Goal: Task Accomplishment & Management: Manage account settings

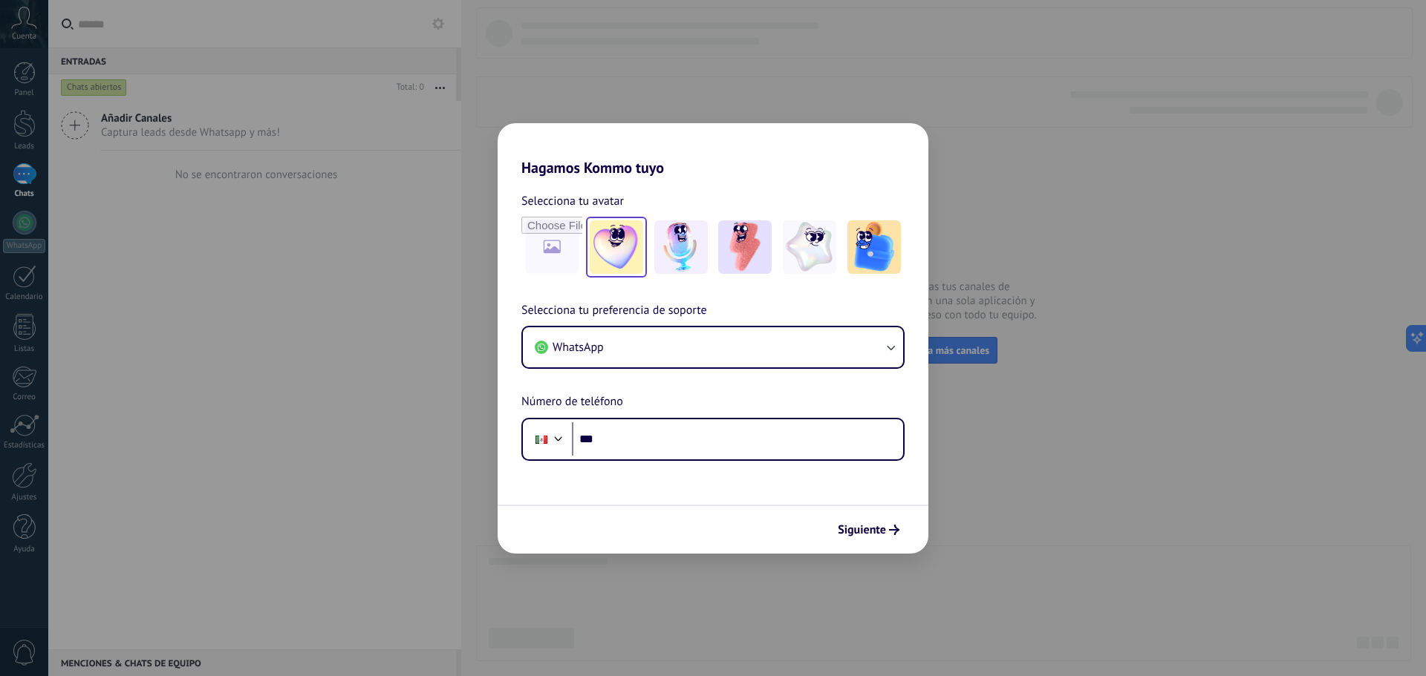
click at [627, 245] on img at bounding box center [616, 247] width 53 height 53
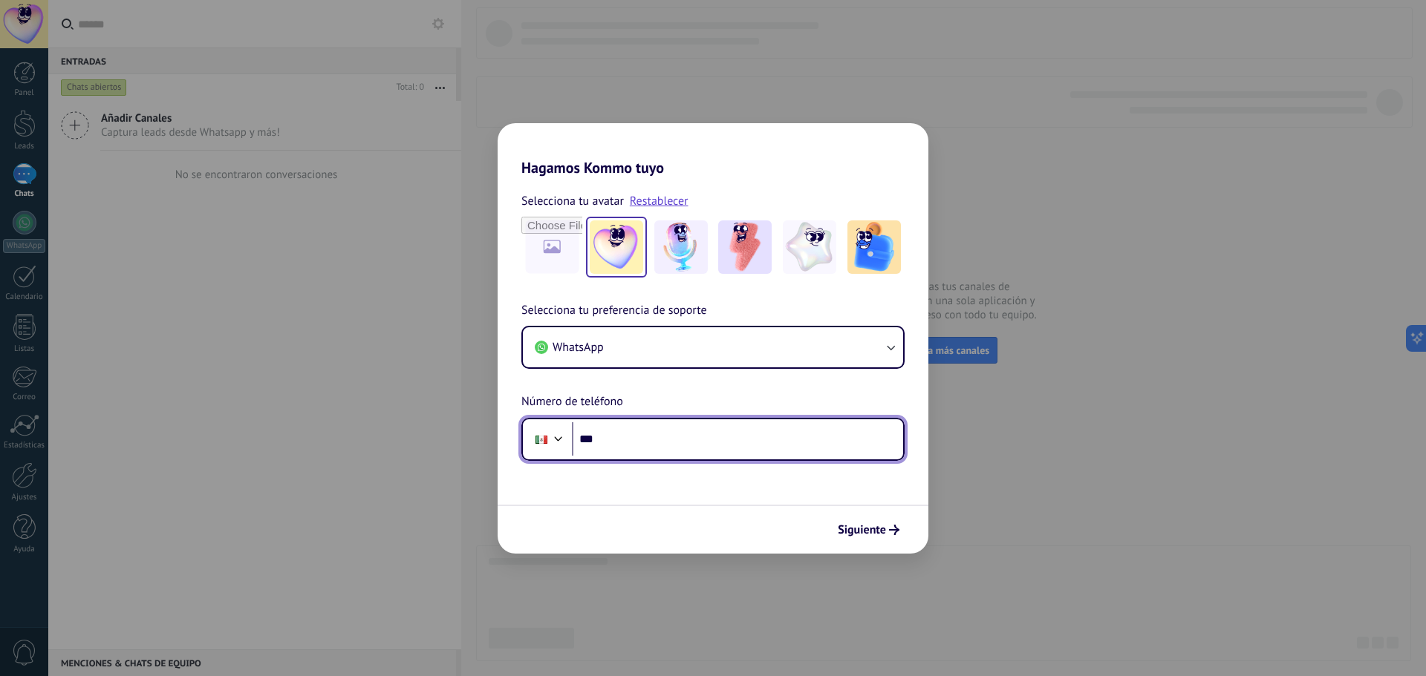
click at [648, 433] on input "***" at bounding box center [737, 439] width 331 height 34
type input "**********"
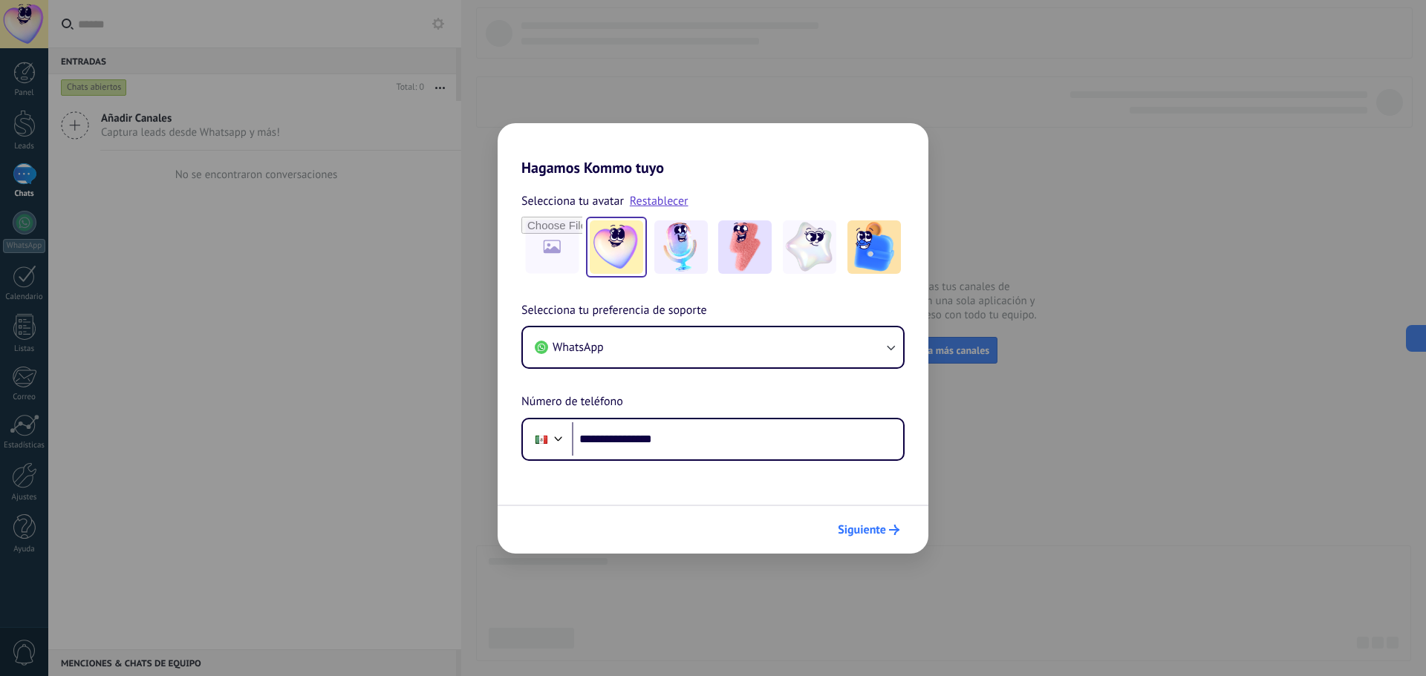
click at [868, 529] on span "Siguiente" at bounding box center [862, 530] width 48 height 10
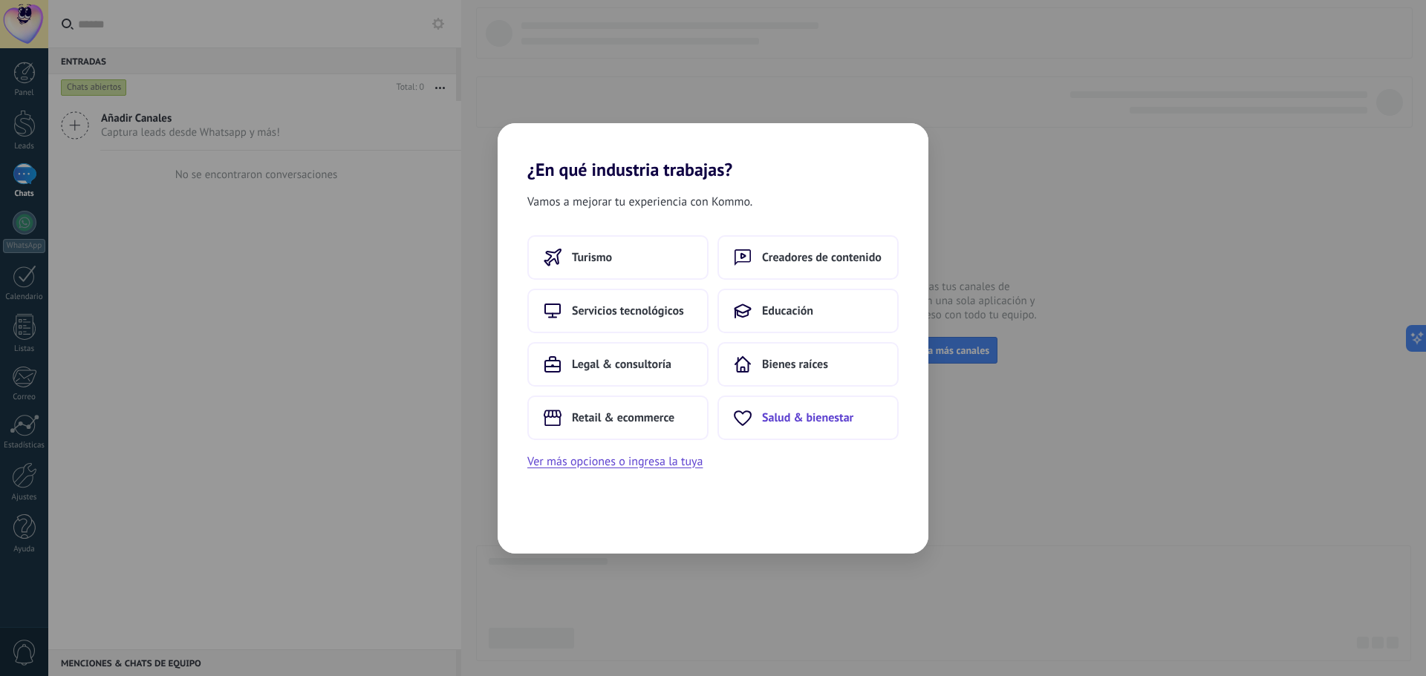
click at [804, 420] on span "Salud & bienestar" at bounding box center [807, 418] width 91 height 15
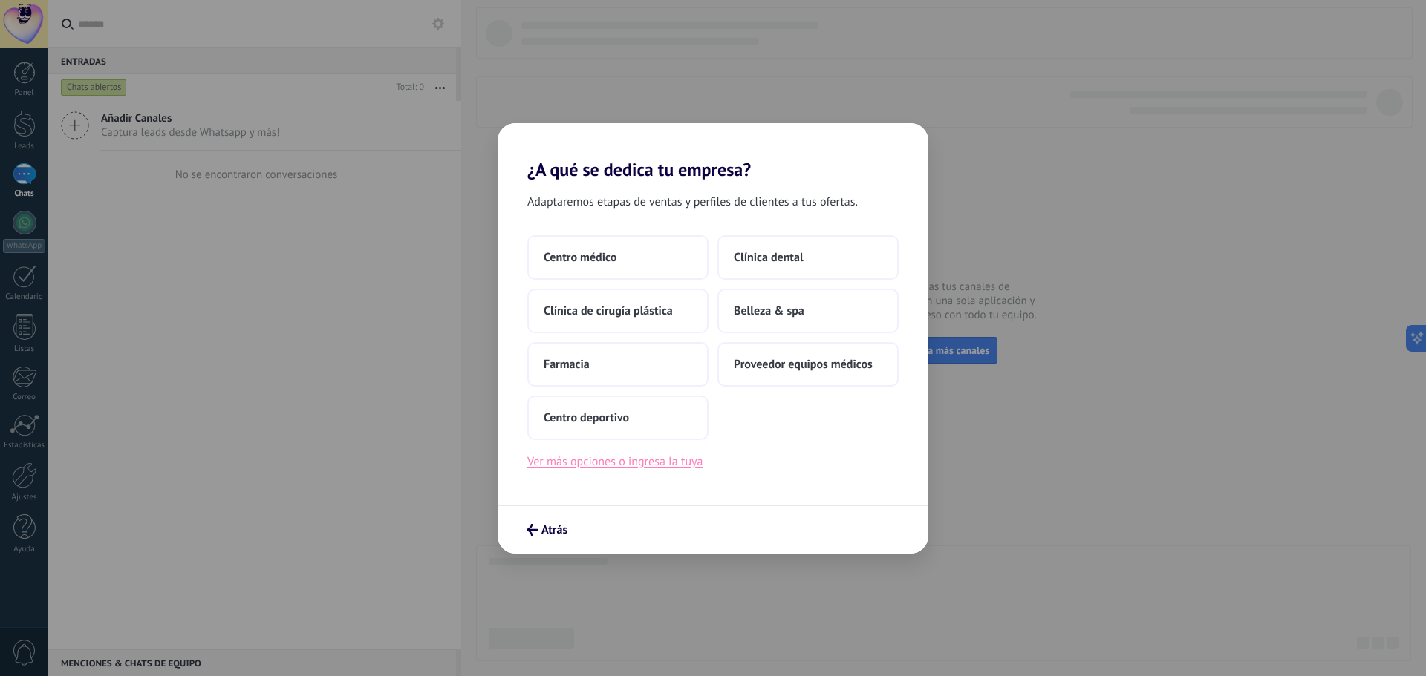
click at [619, 463] on button "Ver más opciones o ingresa la tuya" at bounding box center [614, 461] width 175 height 19
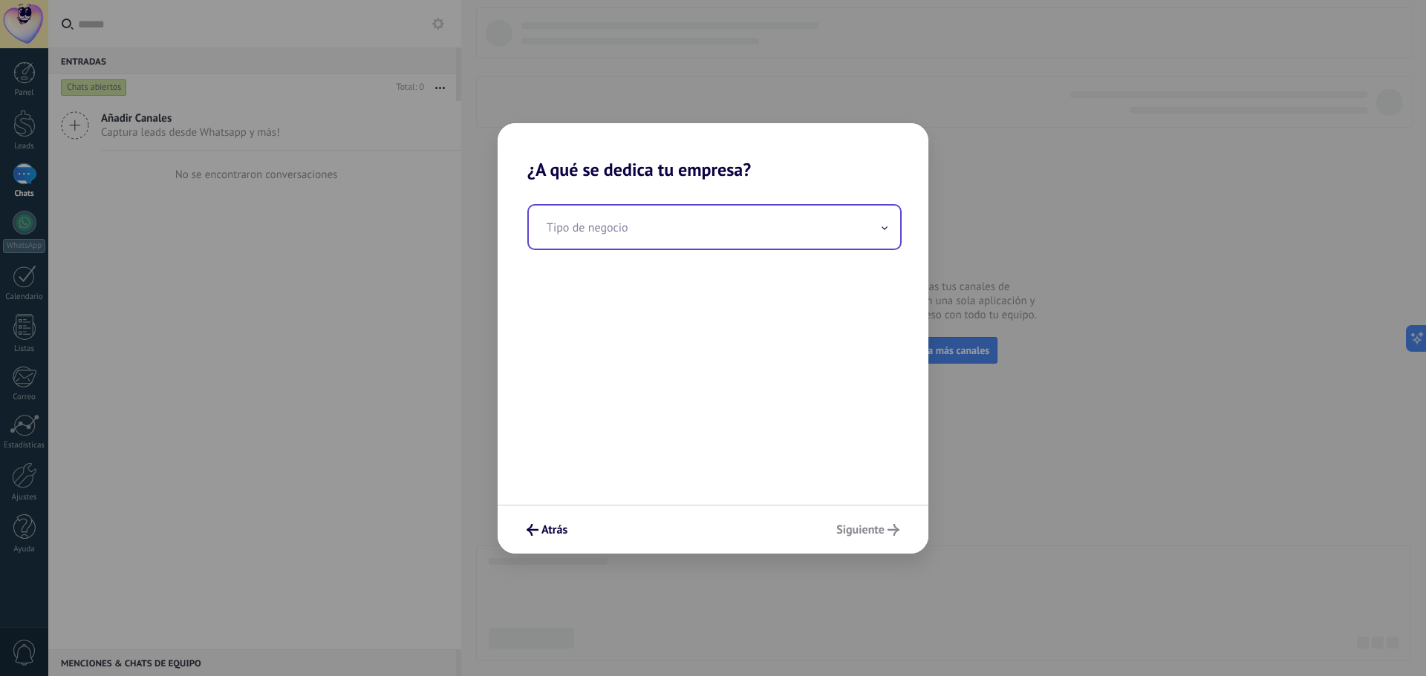
click at [669, 239] on input "text" at bounding box center [714, 227] width 371 height 43
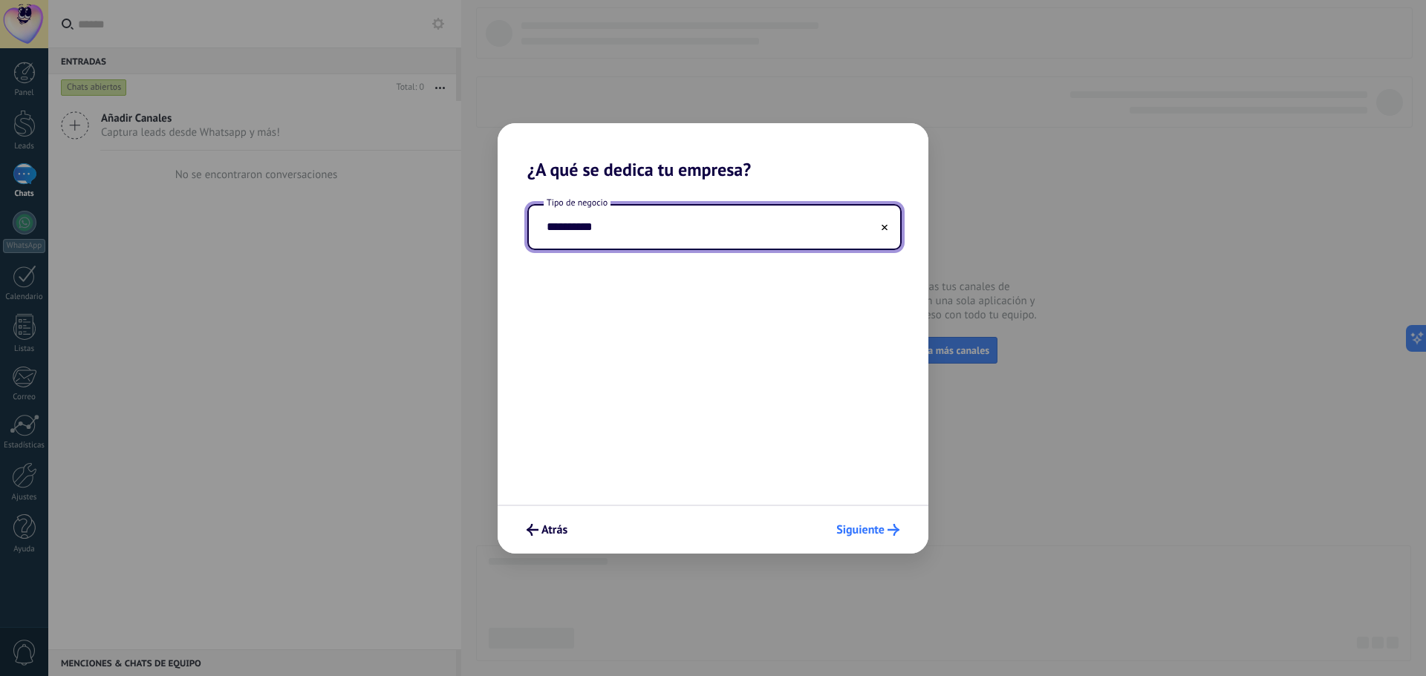
type input "**********"
click at [861, 529] on span "Siguiente" at bounding box center [860, 530] width 48 height 10
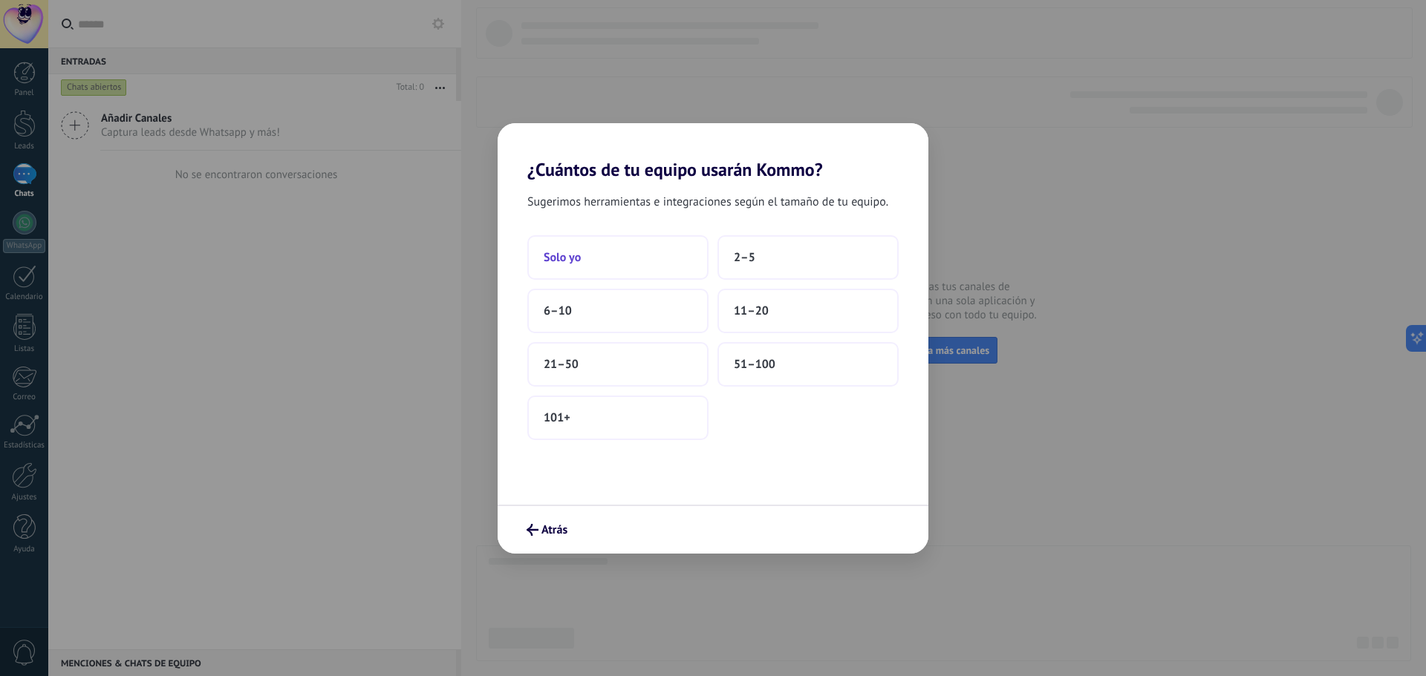
click at [666, 256] on button "Solo yo" at bounding box center [617, 257] width 181 height 45
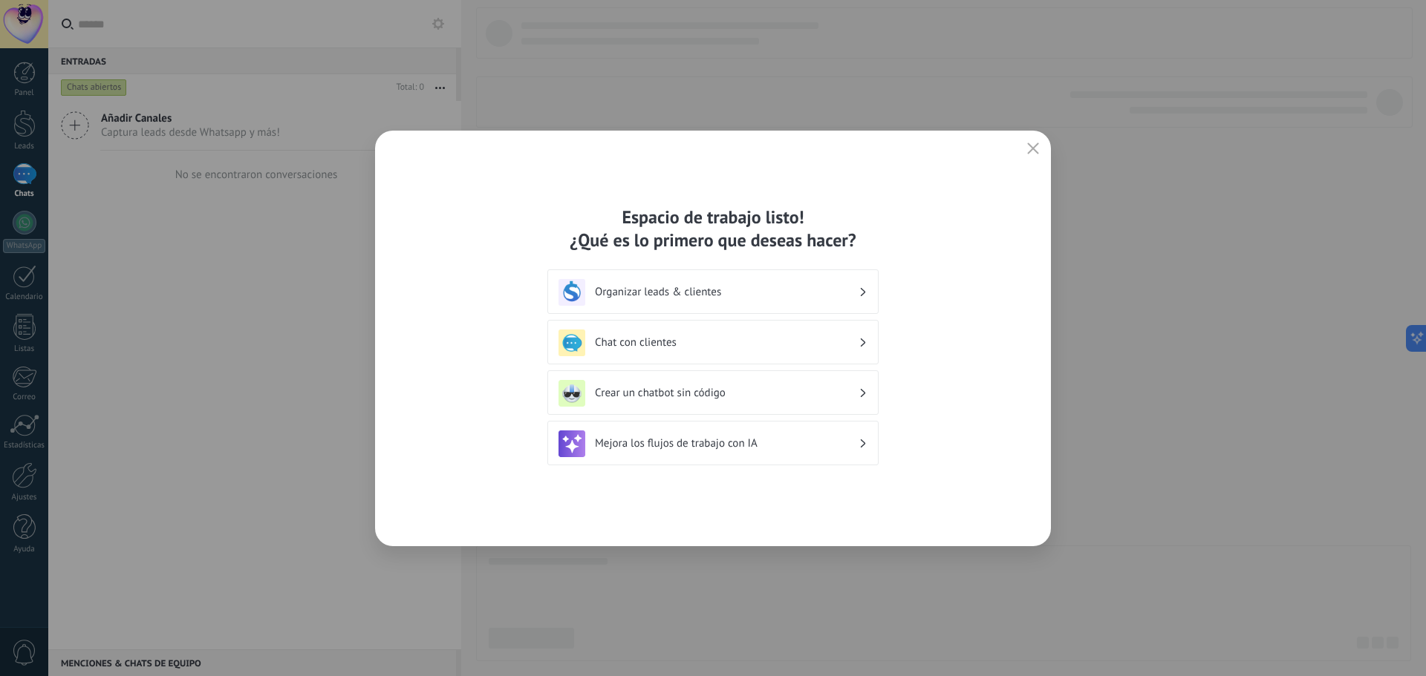
click at [701, 296] on h3 "Organizar leads & clientes" at bounding box center [727, 292] width 264 height 14
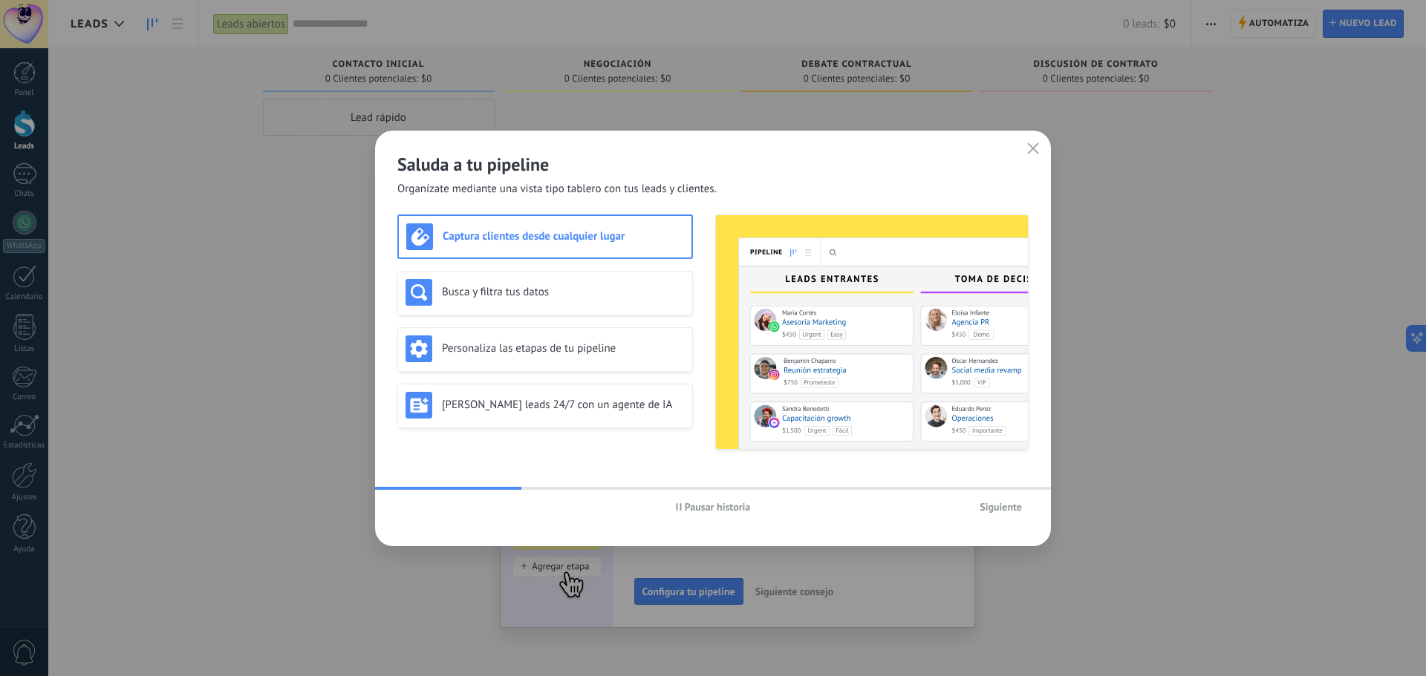
click at [567, 237] on h3 "Captura clientes desde cualquier lugar" at bounding box center [563, 236] width 241 height 14
click at [998, 504] on span "Siguiente" at bounding box center [1000, 507] width 42 height 10
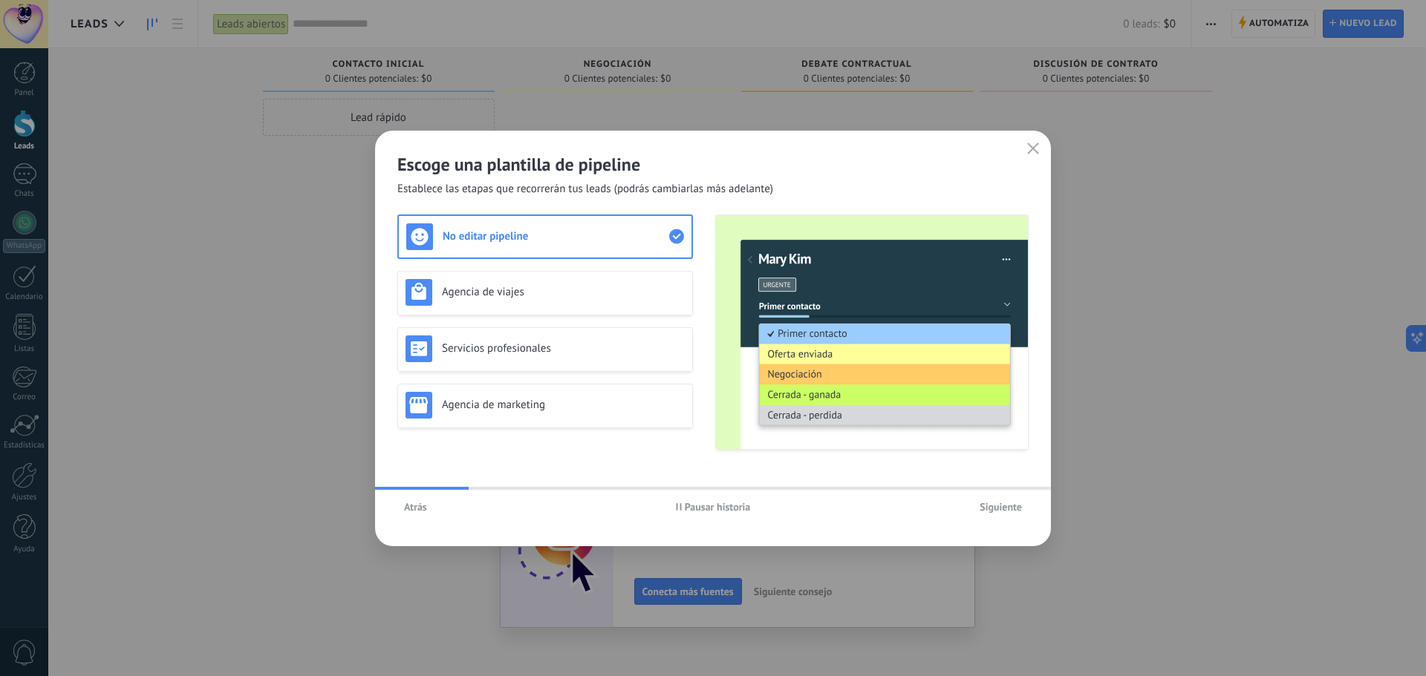
click at [997, 504] on span "Siguiente" at bounding box center [1000, 507] width 42 height 10
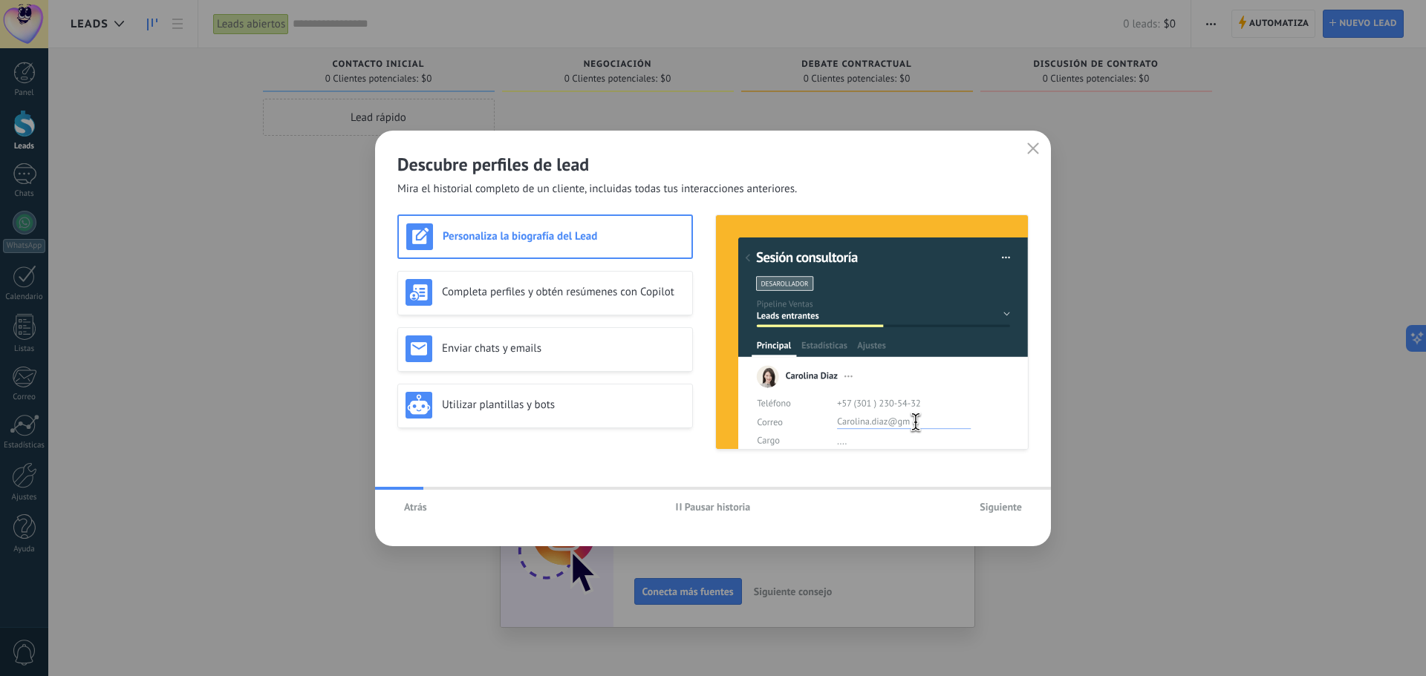
click at [997, 504] on span "Siguiente" at bounding box center [1000, 507] width 42 height 10
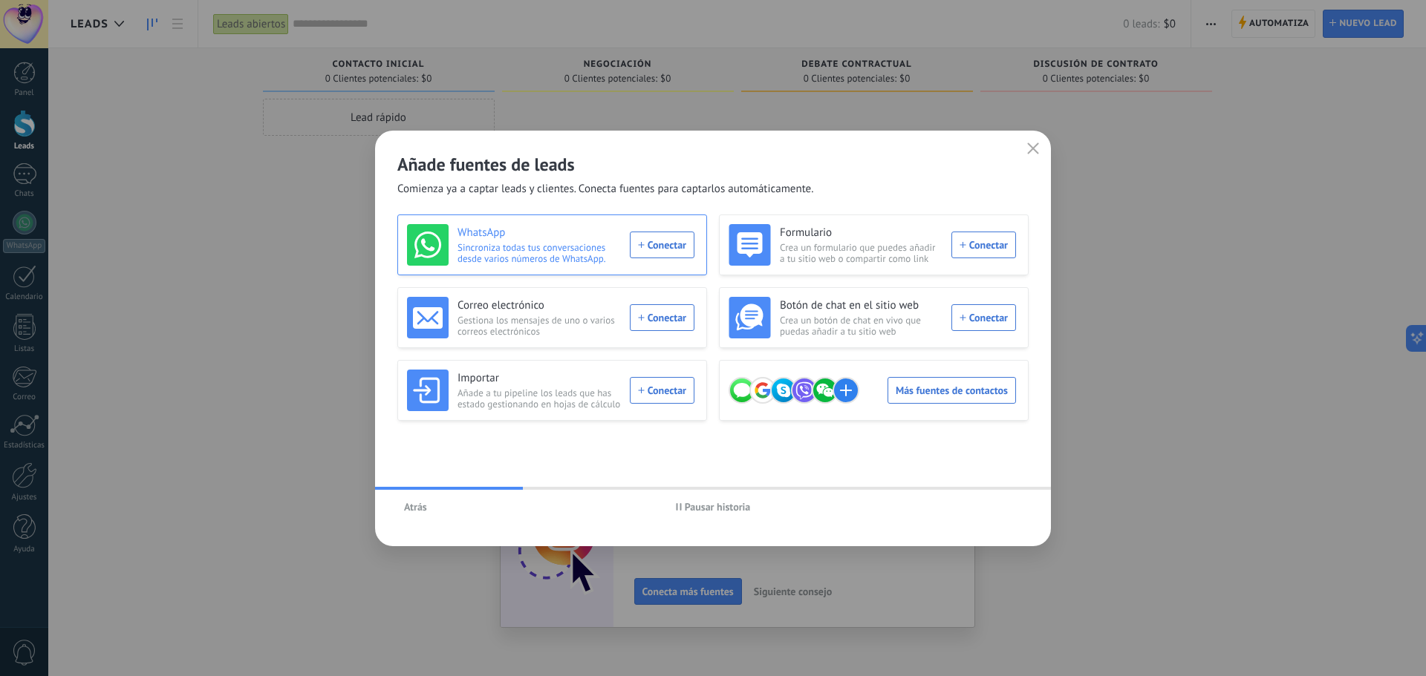
click at [659, 248] on div "WhatsApp Sincroniza todas tus conversaciones desde varios números de WhatsApp. …" at bounding box center [550, 245] width 287 height 42
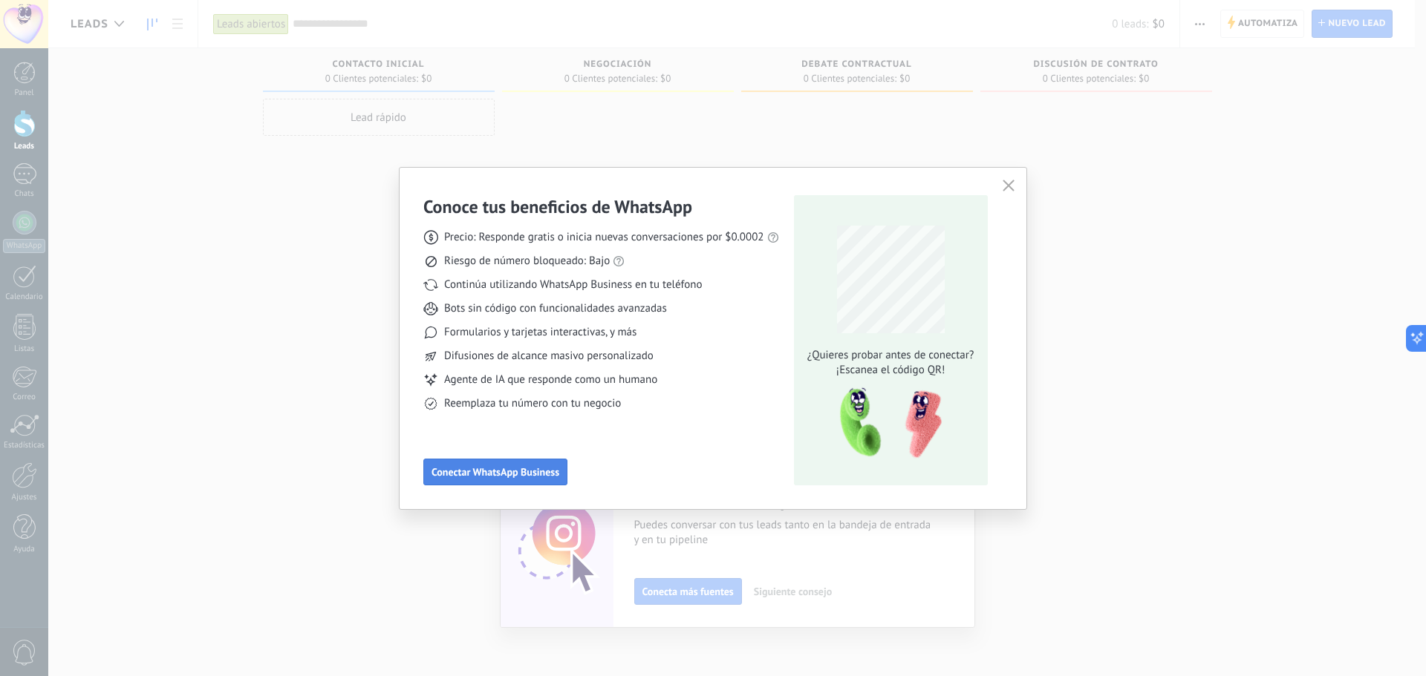
click at [471, 463] on button "Conectar WhatsApp Business" at bounding box center [495, 472] width 144 height 27
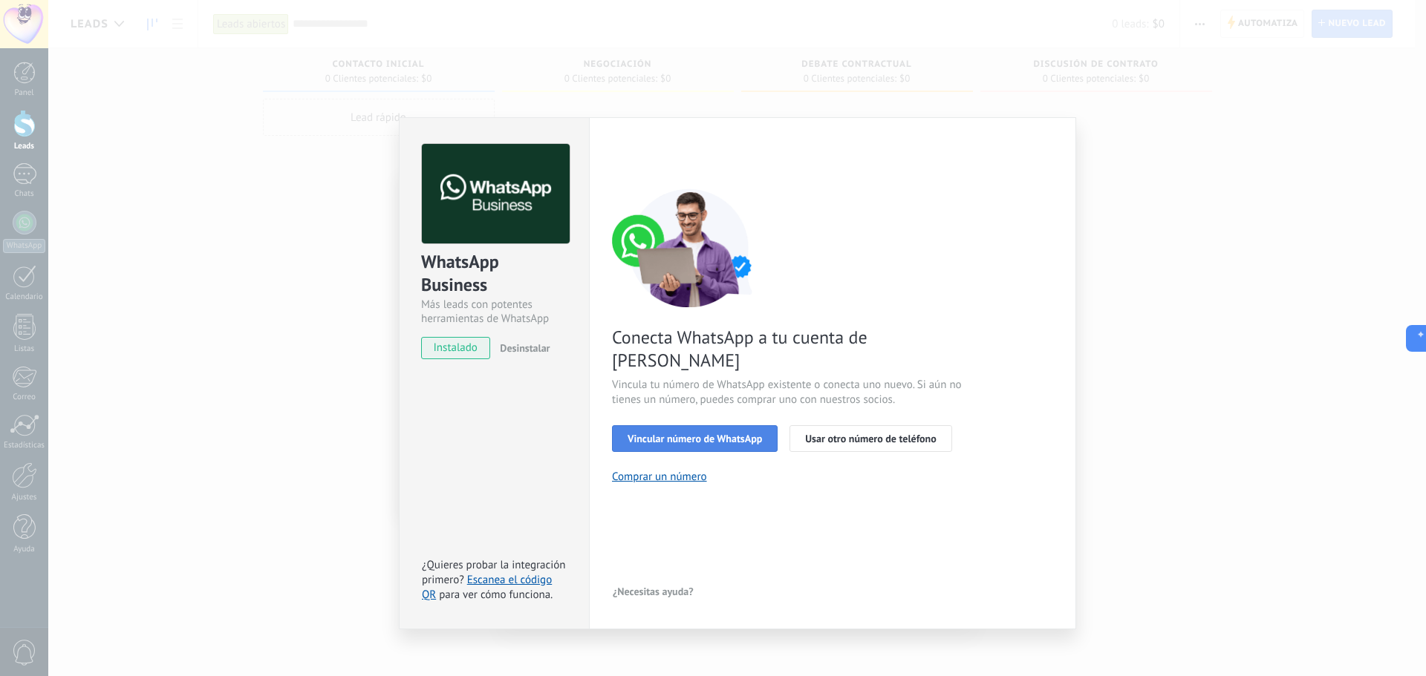
click at [683, 434] on span "Vincular número de WhatsApp" at bounding box center [694, 439] width 134 height 10
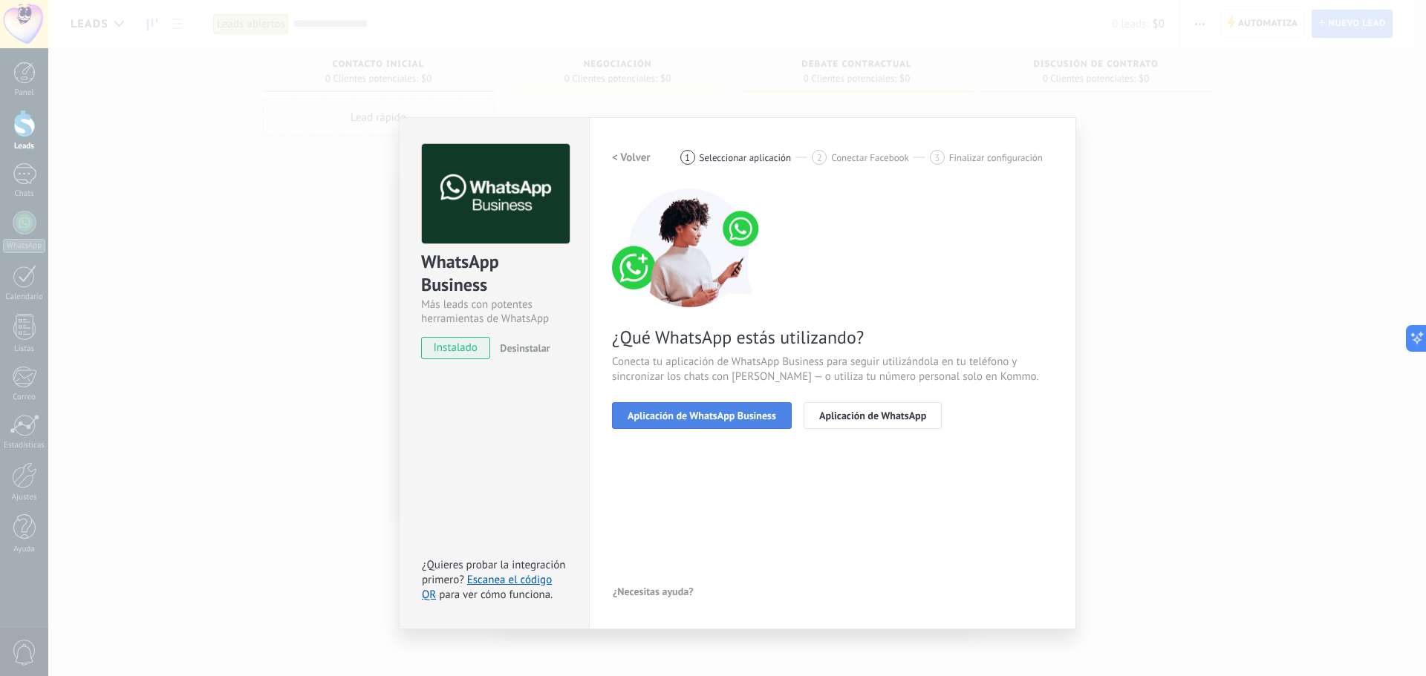
click at [735, 416] on span "Aplicación de WhatsApp Business" at bounding box center [701, 416] width 149 height 10
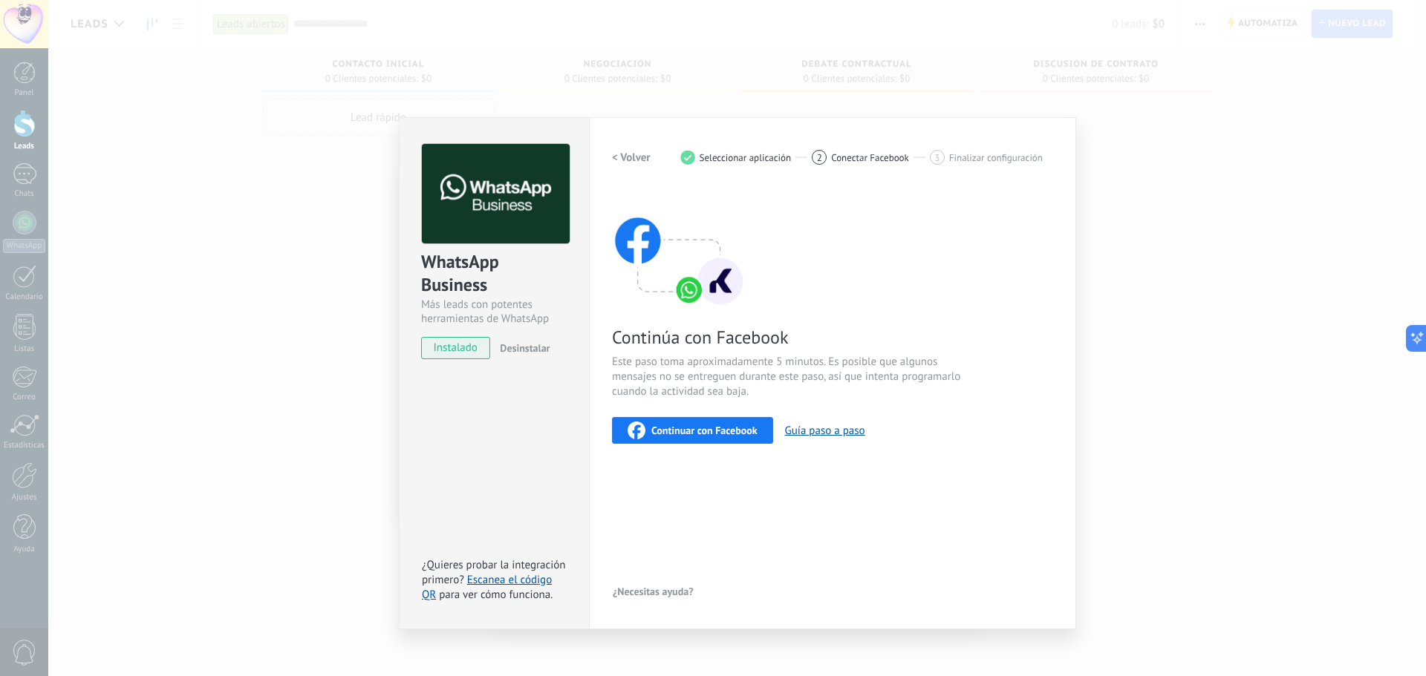
click at [714, 428] on span "Continuar con Facebook" at bounding box center [704, 430] width 106 height 10
click at [481, 582] on link "Escanea el código QR" at bounding box center [487, 587] width 130 height 29
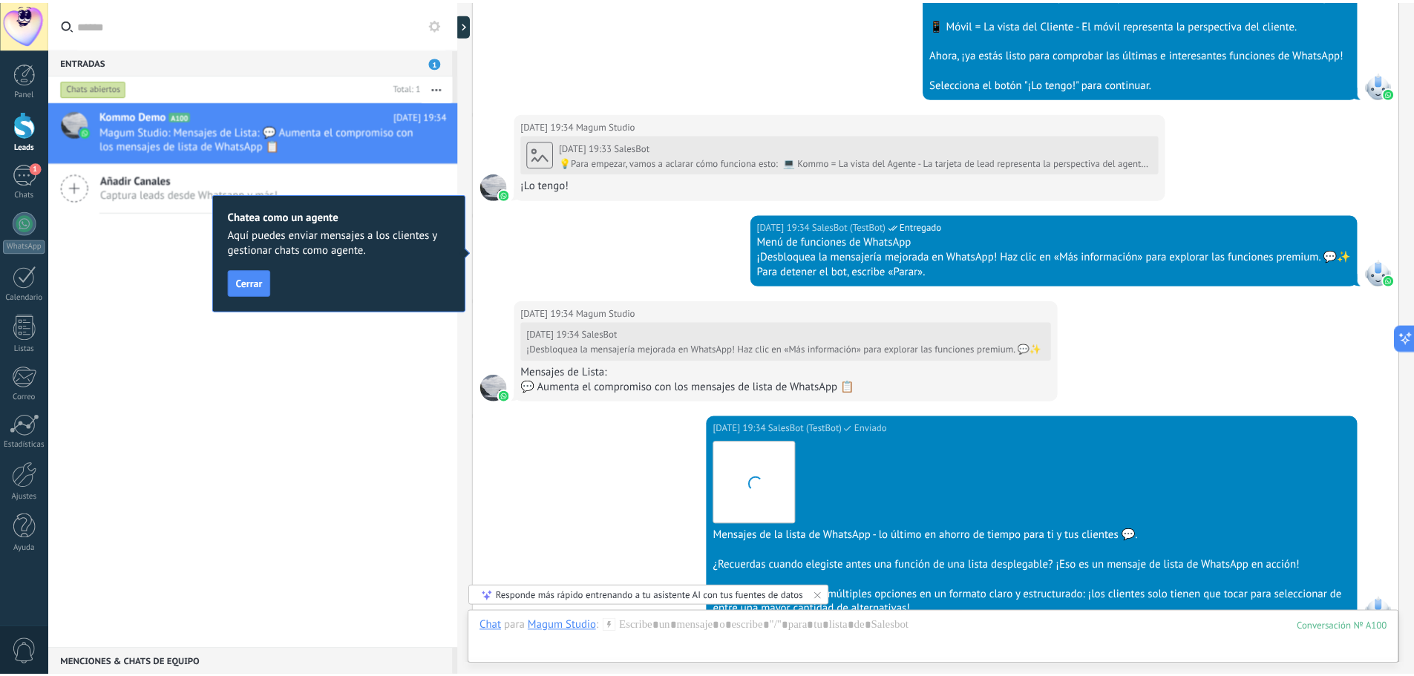
scroll to position [835, 0]
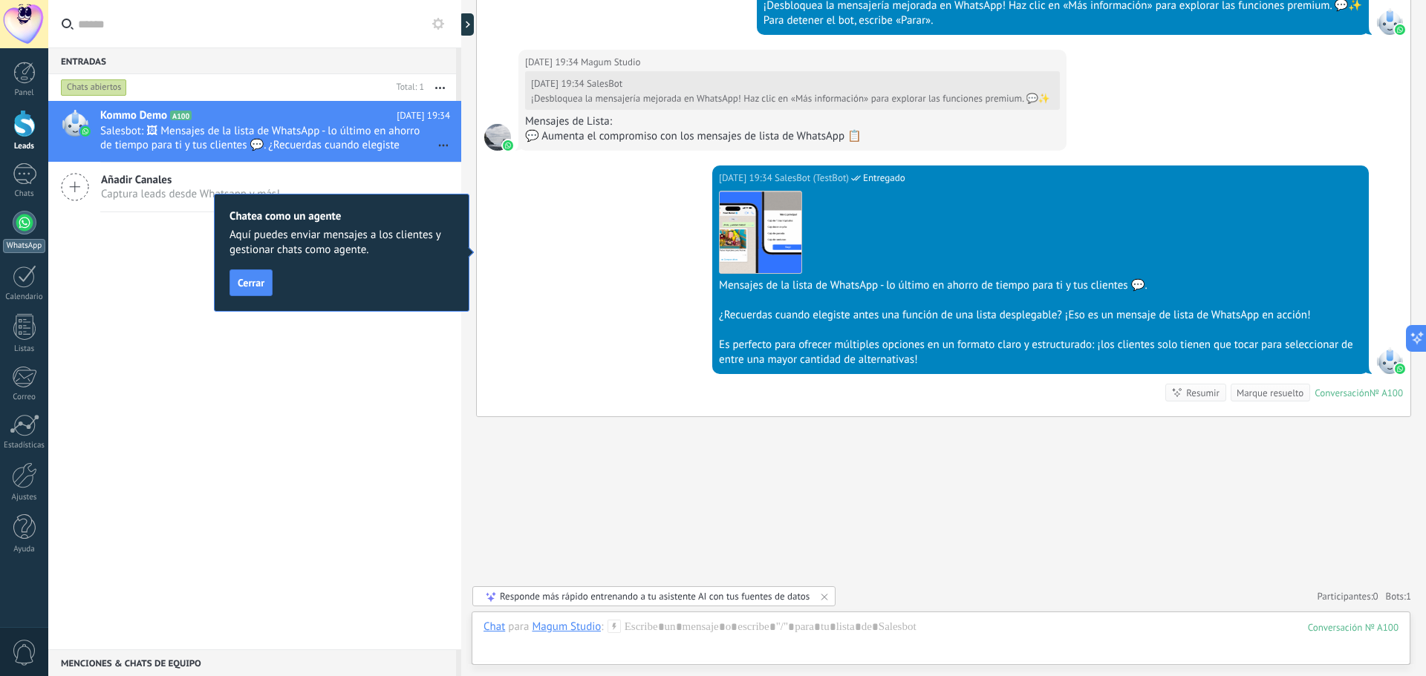
click at [20, 219] on div at bounding box center [25, 223] width 24 height 24
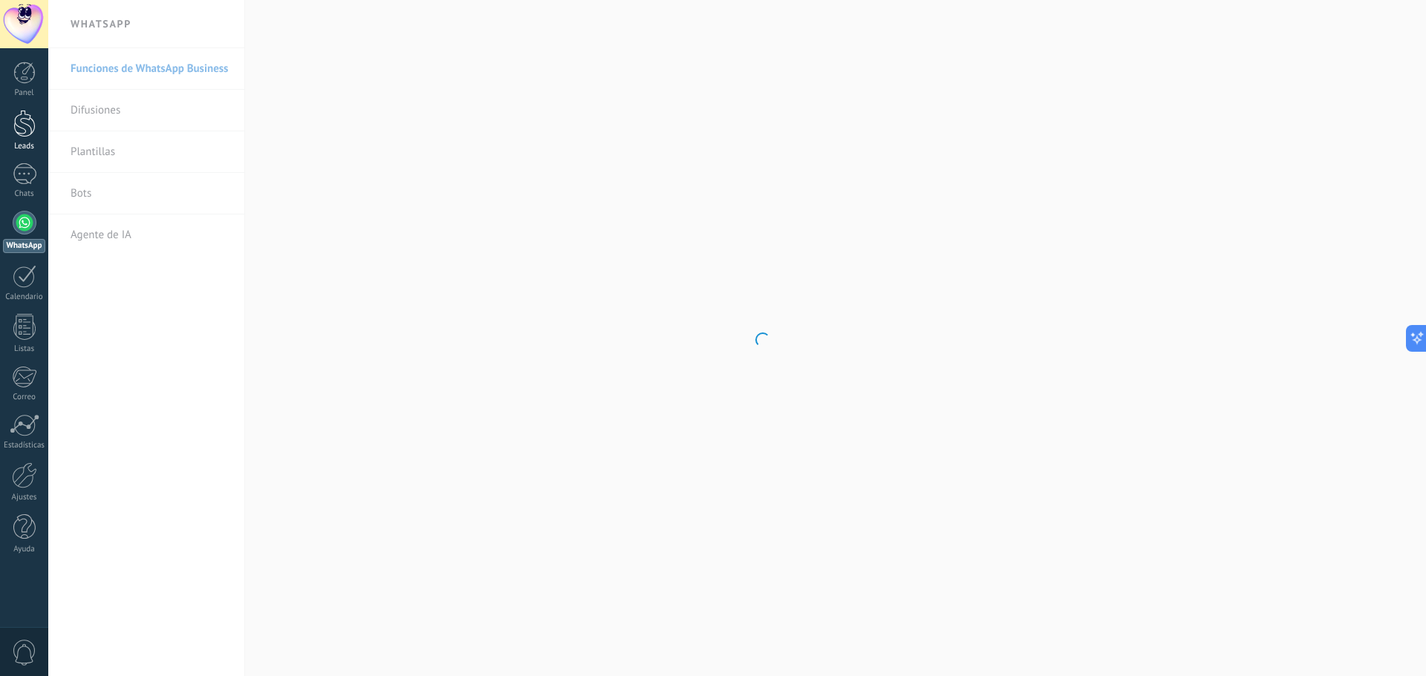
click at [19, 123] on div at bounding box center [24, 123] width 22 height 27
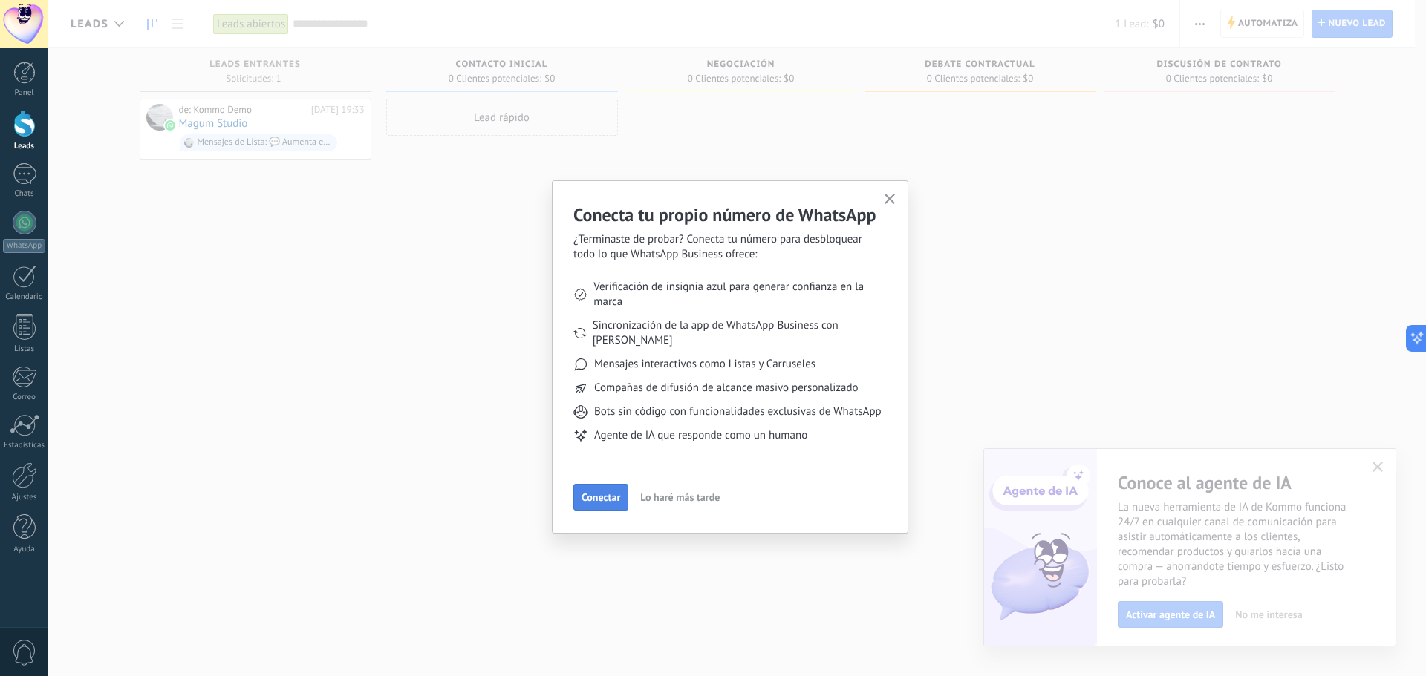
click at [610, 495] on span "Conectar" at bounding box center [600, 497] width 39 height 10
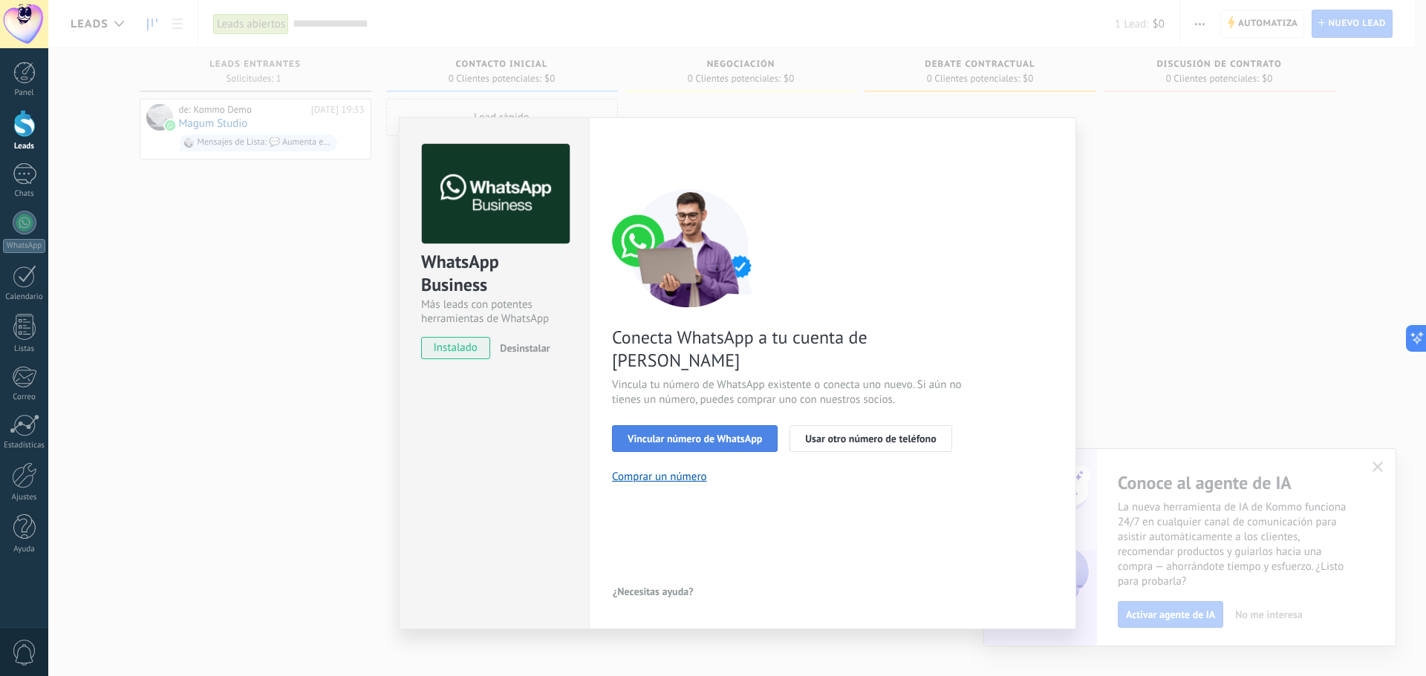
click at [683, 434] on span "Vincular número de WhatsApp" at bounding box center [694, 439] width 134 height 10
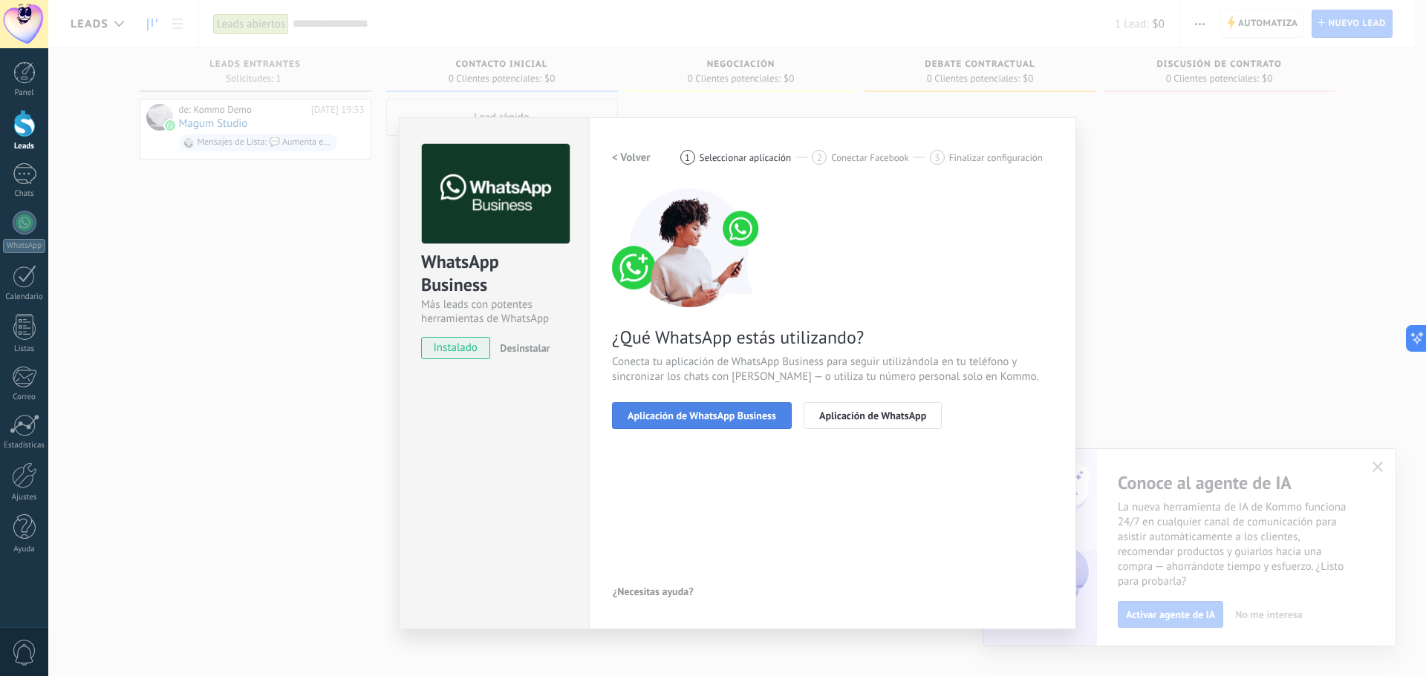
click at [729, 417] on span "Aplicación de WhatsApp Business" at bounding box center [701, 416] width 149 height 10
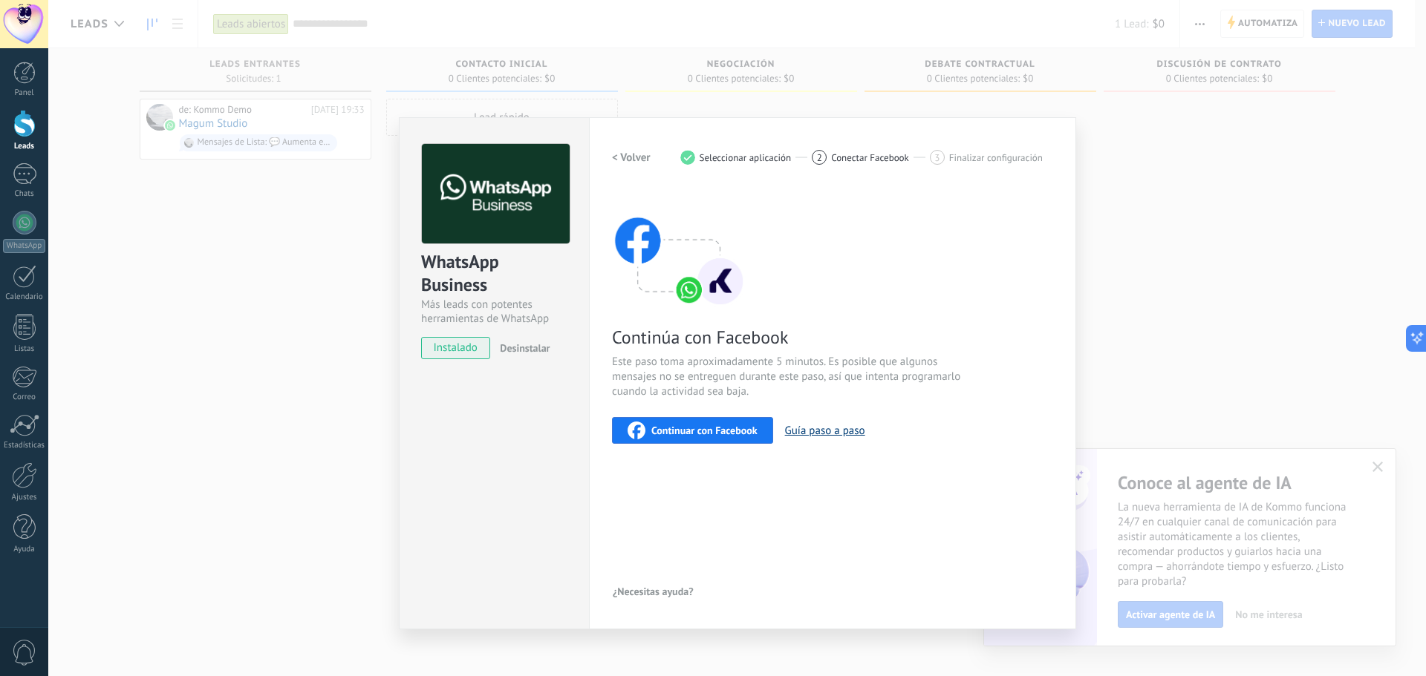
click at [834, 433] on button "Guía paso a paso" at bounding box center [825, 431] width 80 height 14
click at [681, 429] on span "Continuar con Facebook" at bounding box center [704, 430] width 106 height 10
click at [722, 426] on span "Continuar con Facebook" at bounding box center [704, 430] width 106 height 10
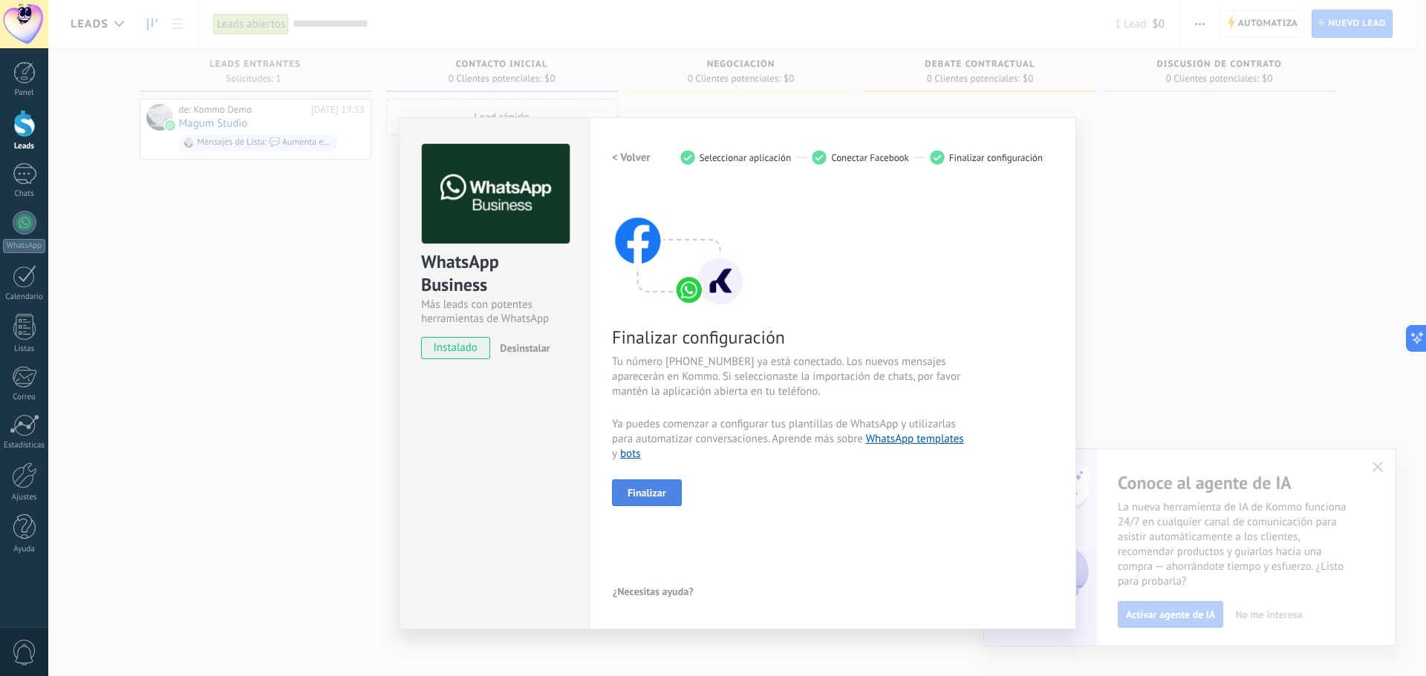
click at [651, 489] on span "Finalizar" at bounding box center [646, 493] width 39 height 10
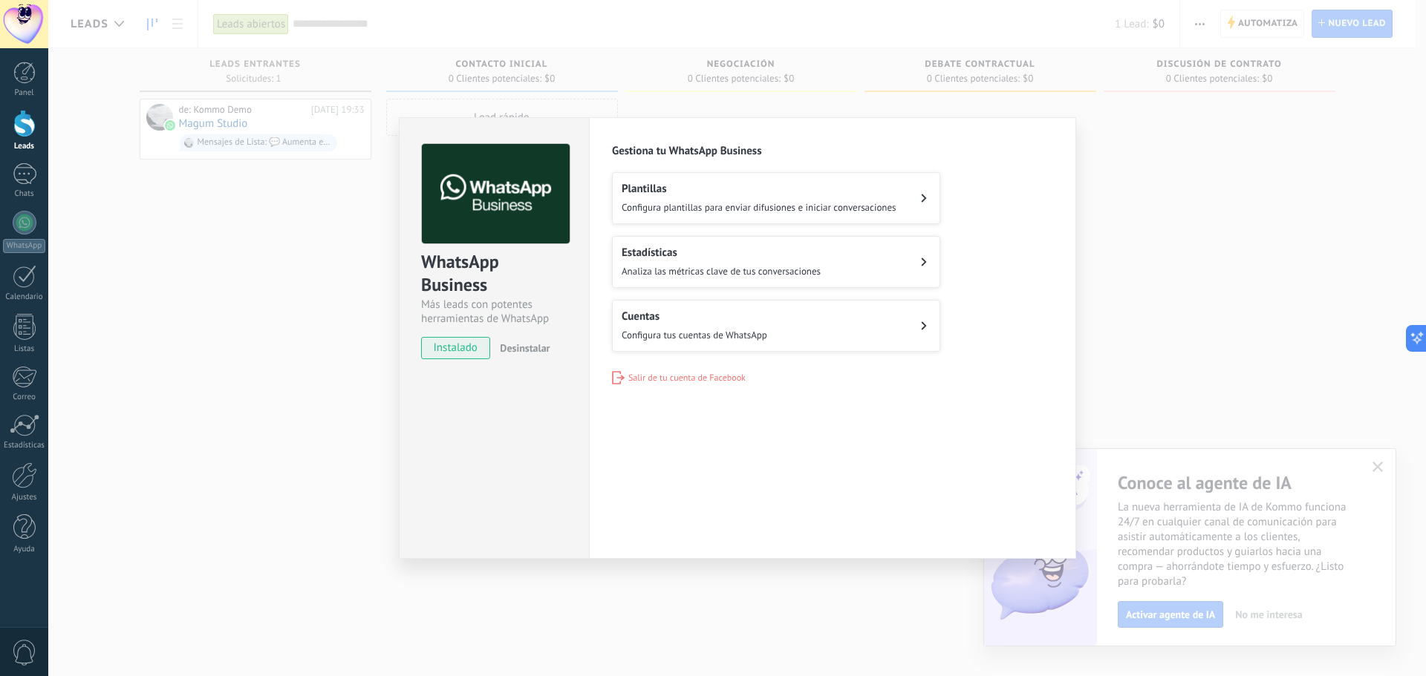
click at [1094, 276] on div "WhatsApp Business Más leads con potentes herramientas de WhatsApp instalado Des…" at bounding box center [736, 338] width 1377 height 676
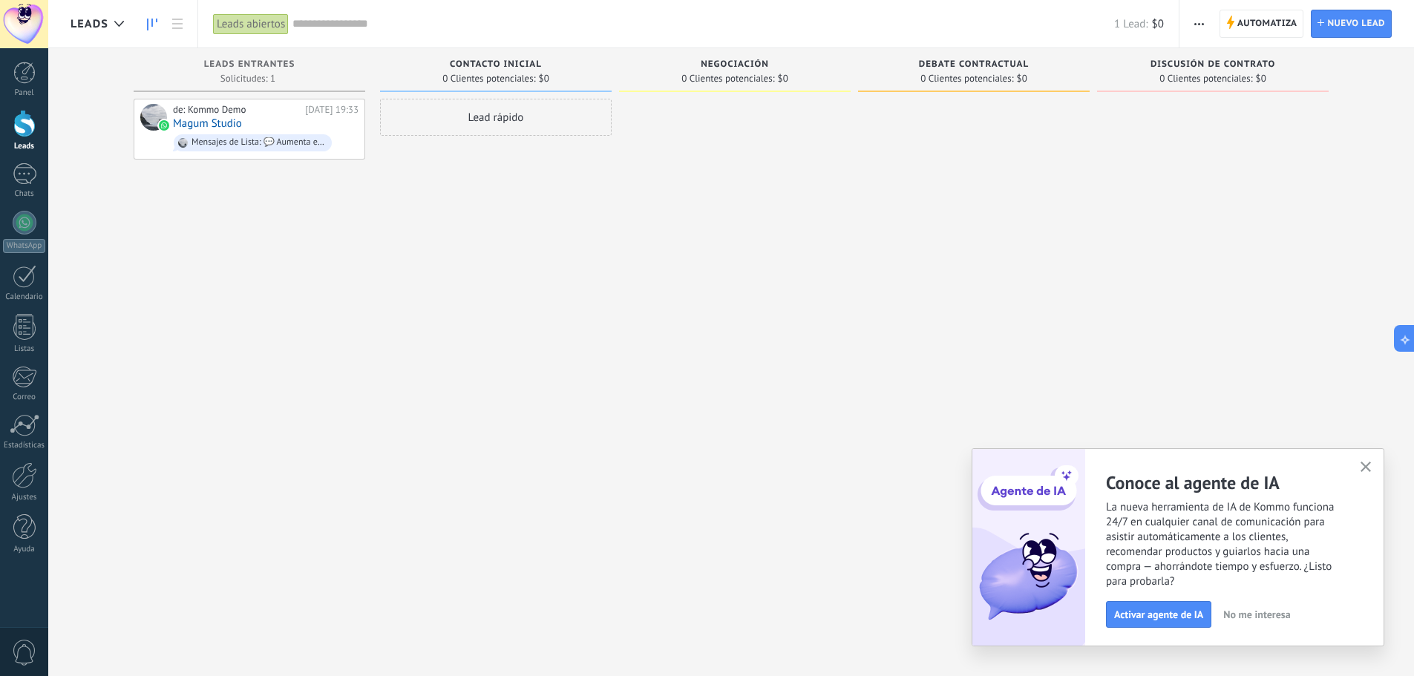
click at [373, 221] on div "Leads Entrantes Solicitudes: 1 0 0 0 1 0 0 0 1 de: Kommo Demo Hoy 19:33 Magum S…" at bounding box center [257, 314] width 247 height 533
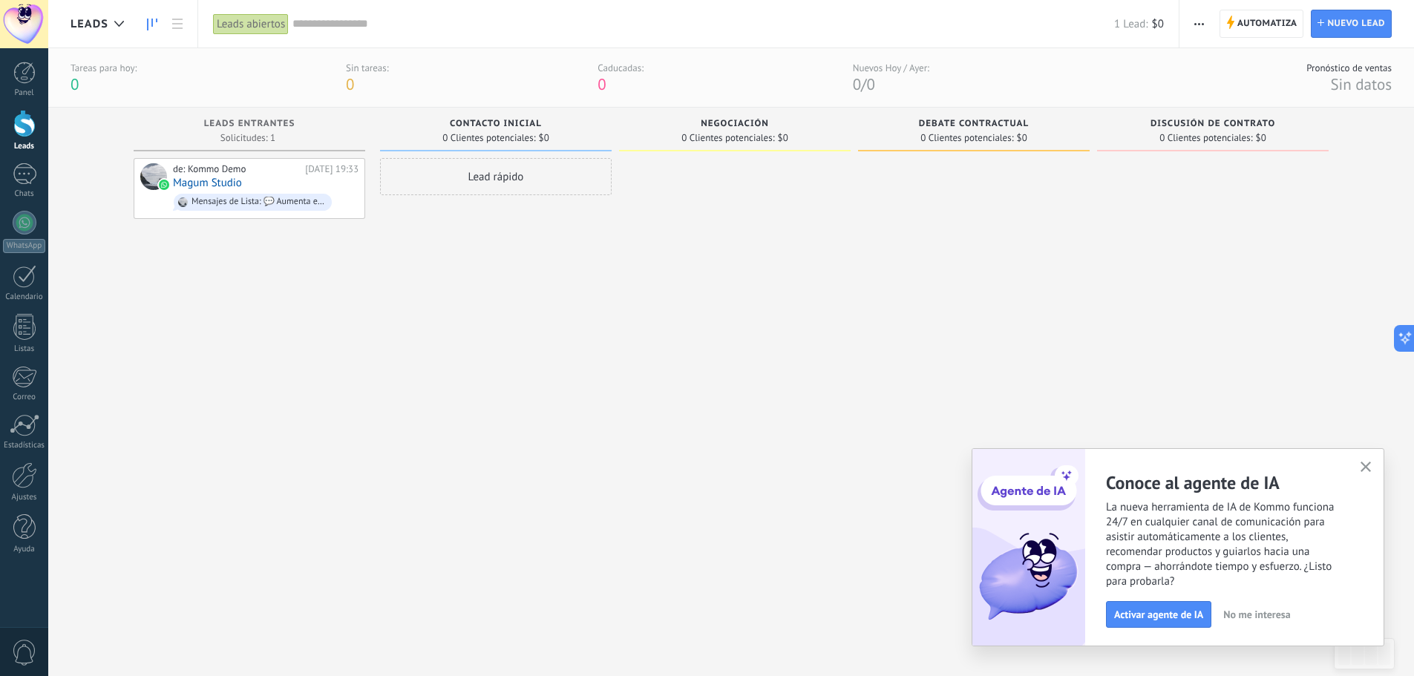
click at [25, 131] on div at bounding box center [24, 123] width 22 height 27
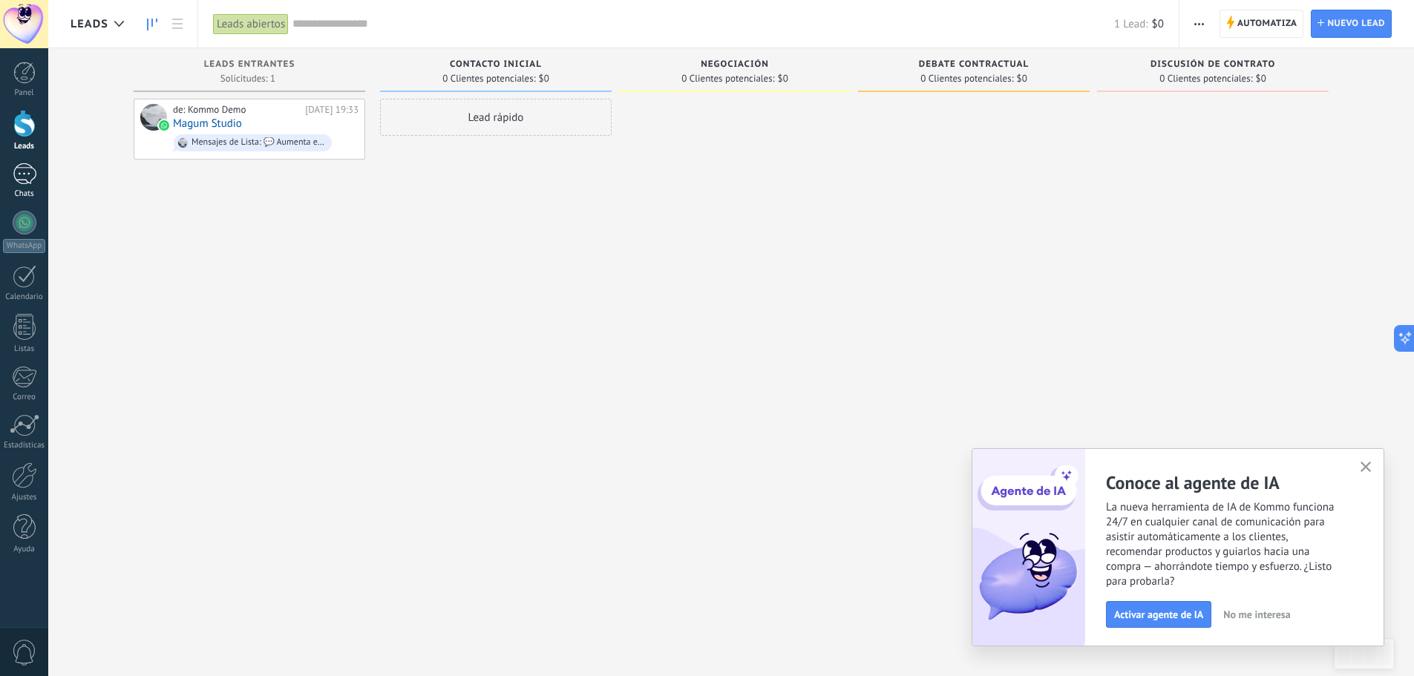
click at [32, 166] on div "1" at bounding box center [25, 174] width 24 height 22
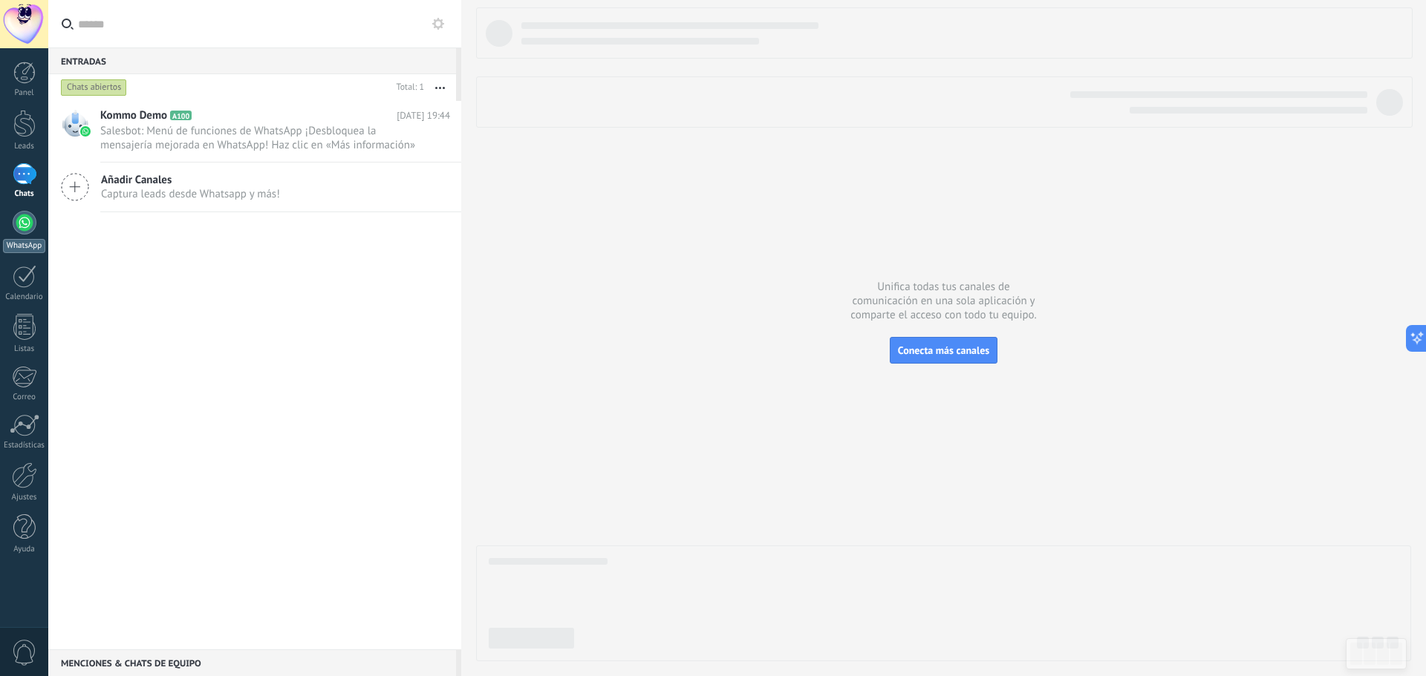
click at [28, 221] on div at bounding box center [25, 223] width 24 height 24
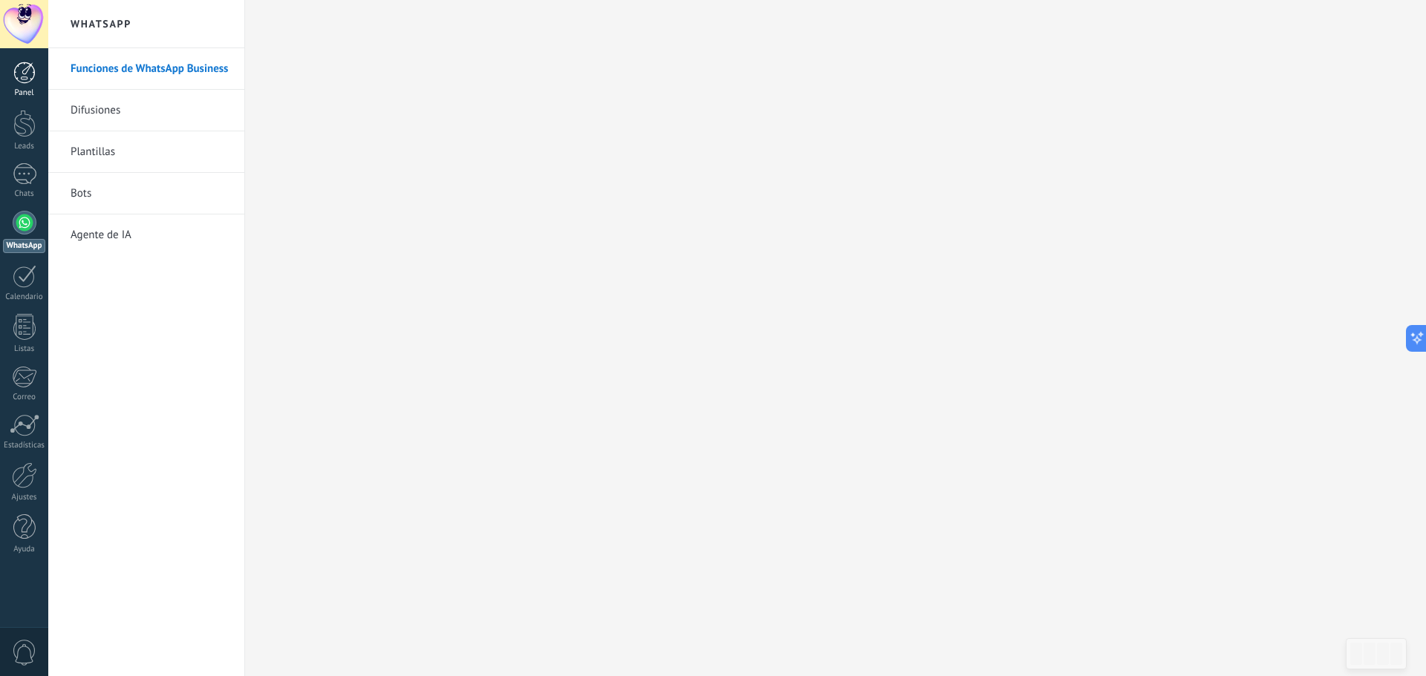
click at [28, 85] on link "Panel" at bounding box center [24, 80] width 48 height 36
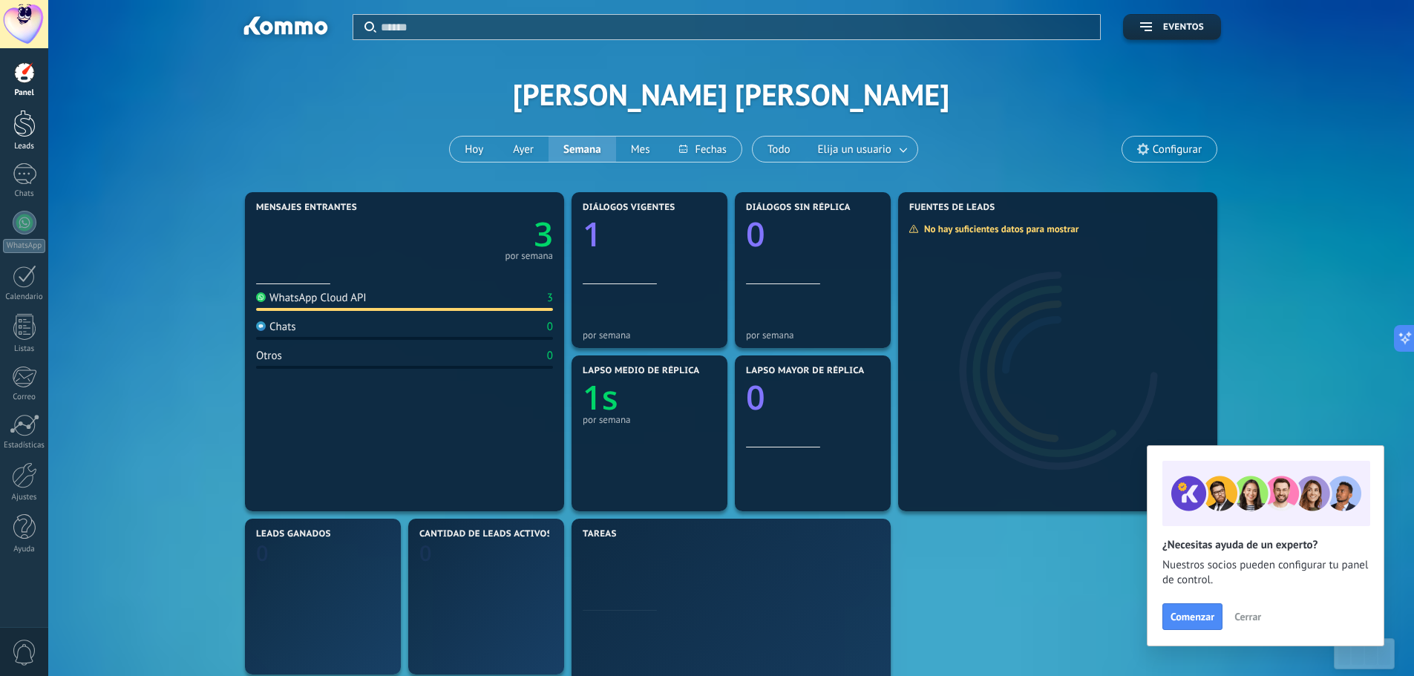
click at [28, 128] on div at bounding box center [24, 123] width 22 height 27
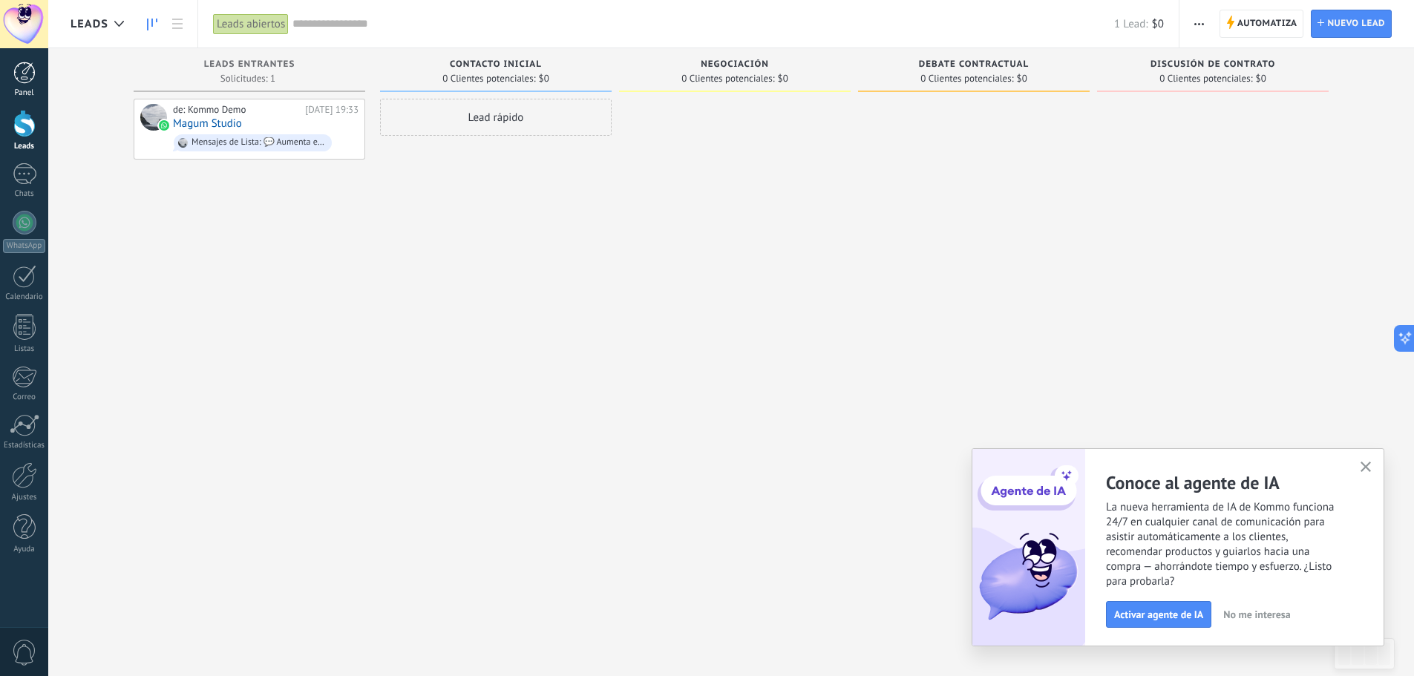
click at [25, 92] on div "Panel" at bounding box center [24, 93] width 43 height 10
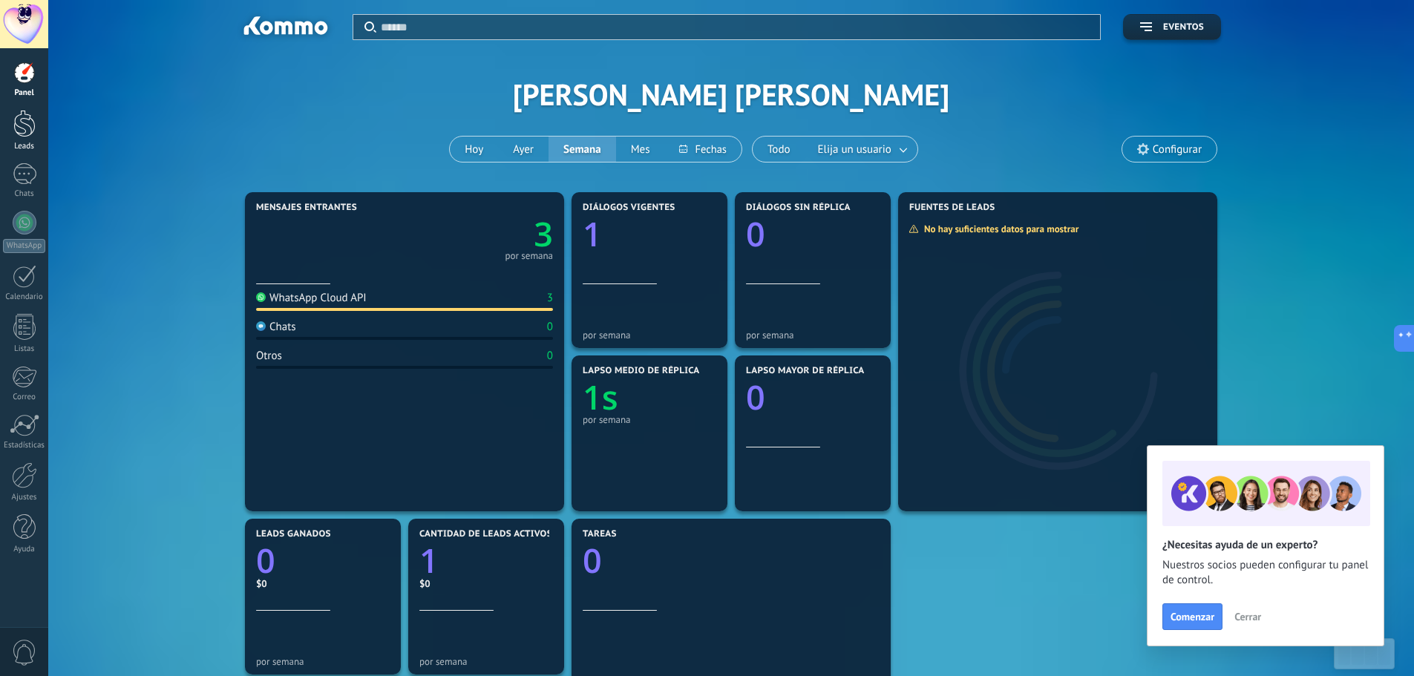
click at [19, 132] on div at bounding box center [24, 123] width 22 height 27
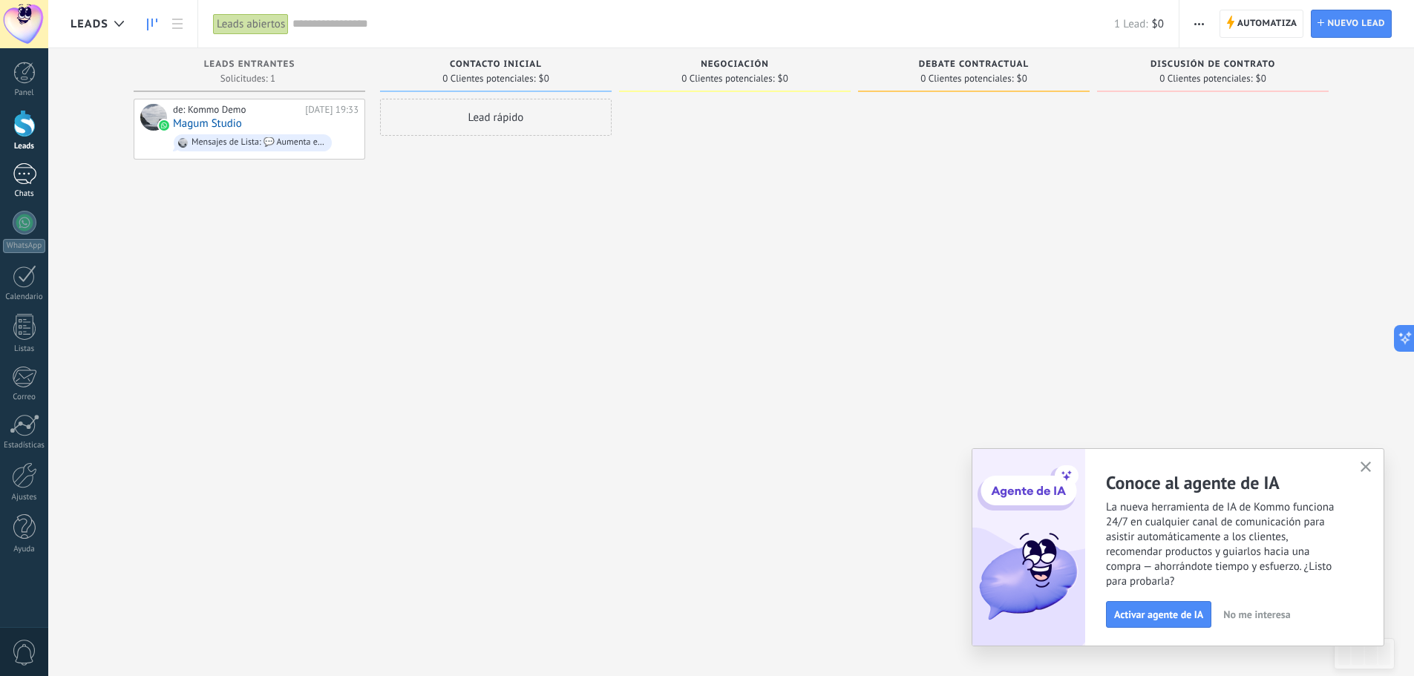
click at [31, 169] on div "1" at bounding box center [25, 174] width 24 height 22
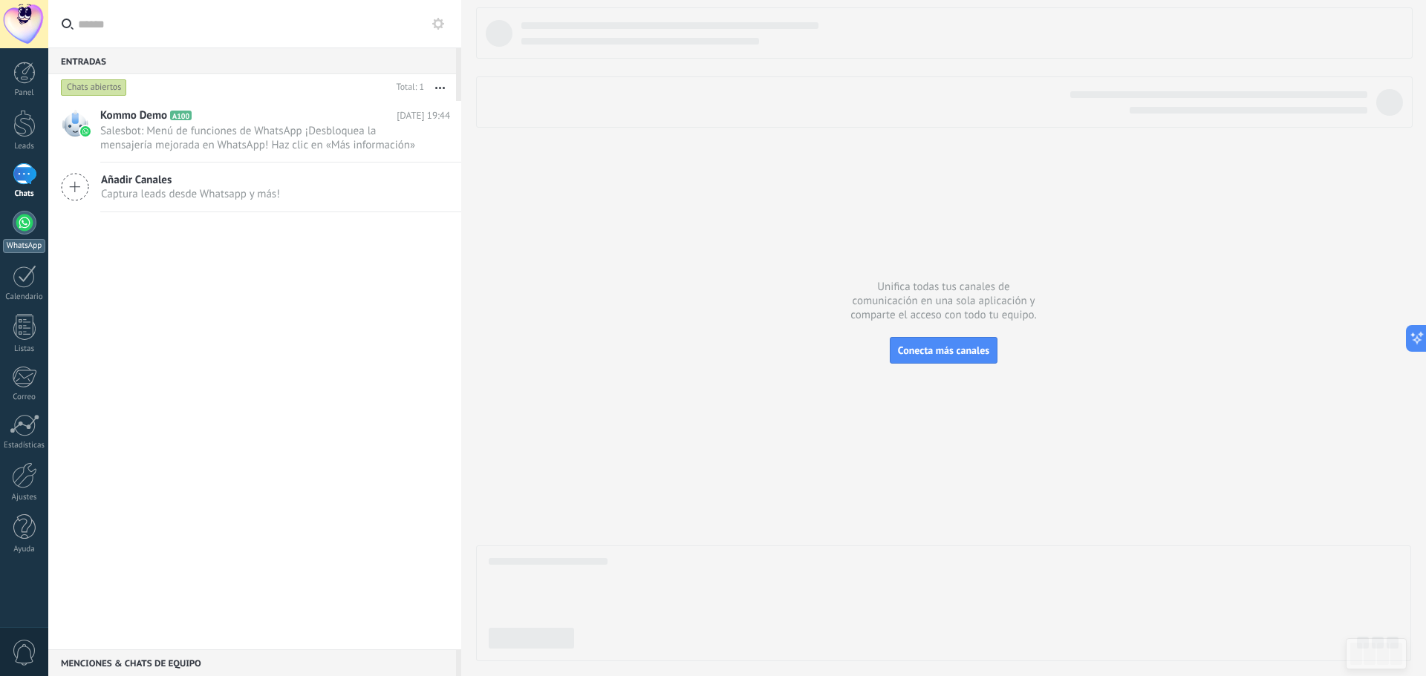
click at [34, 221] on div at bounding box center [25, 223] width 24 height 24
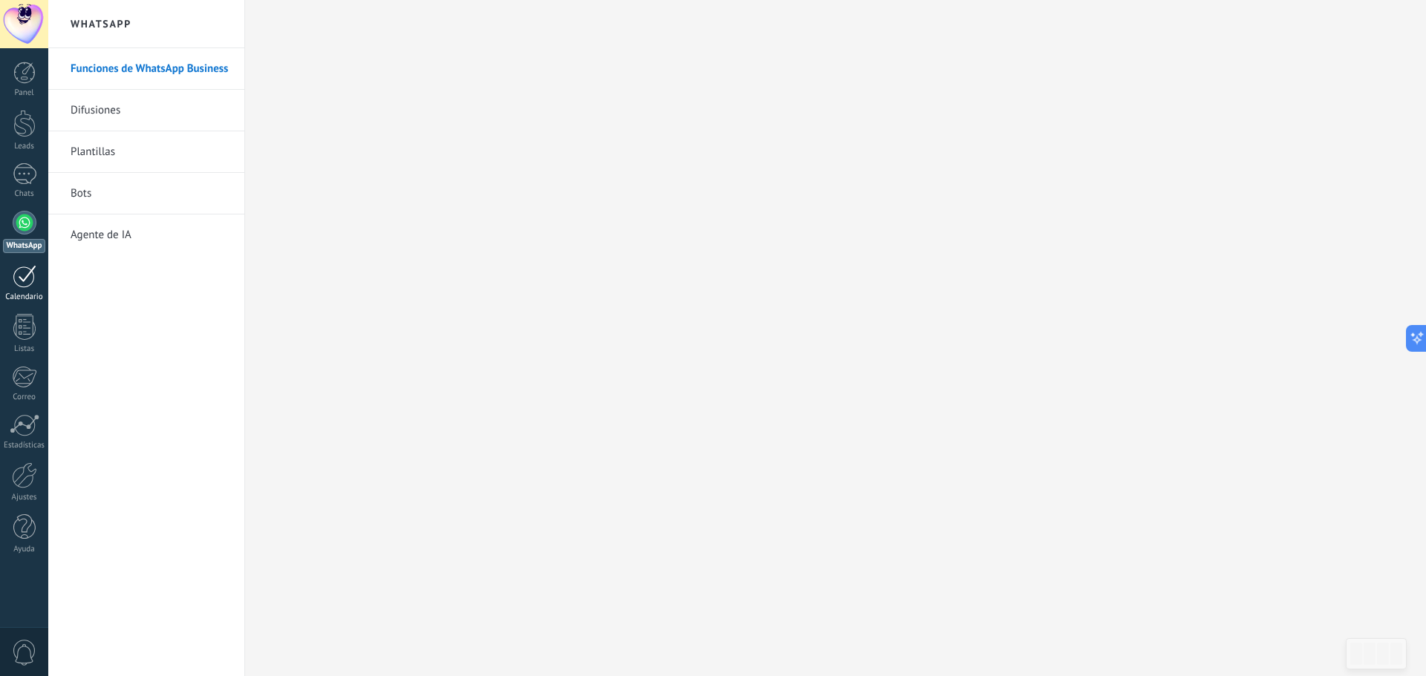
click at [25, 278] on div at bounding box center [25, 276] width 24 height 23
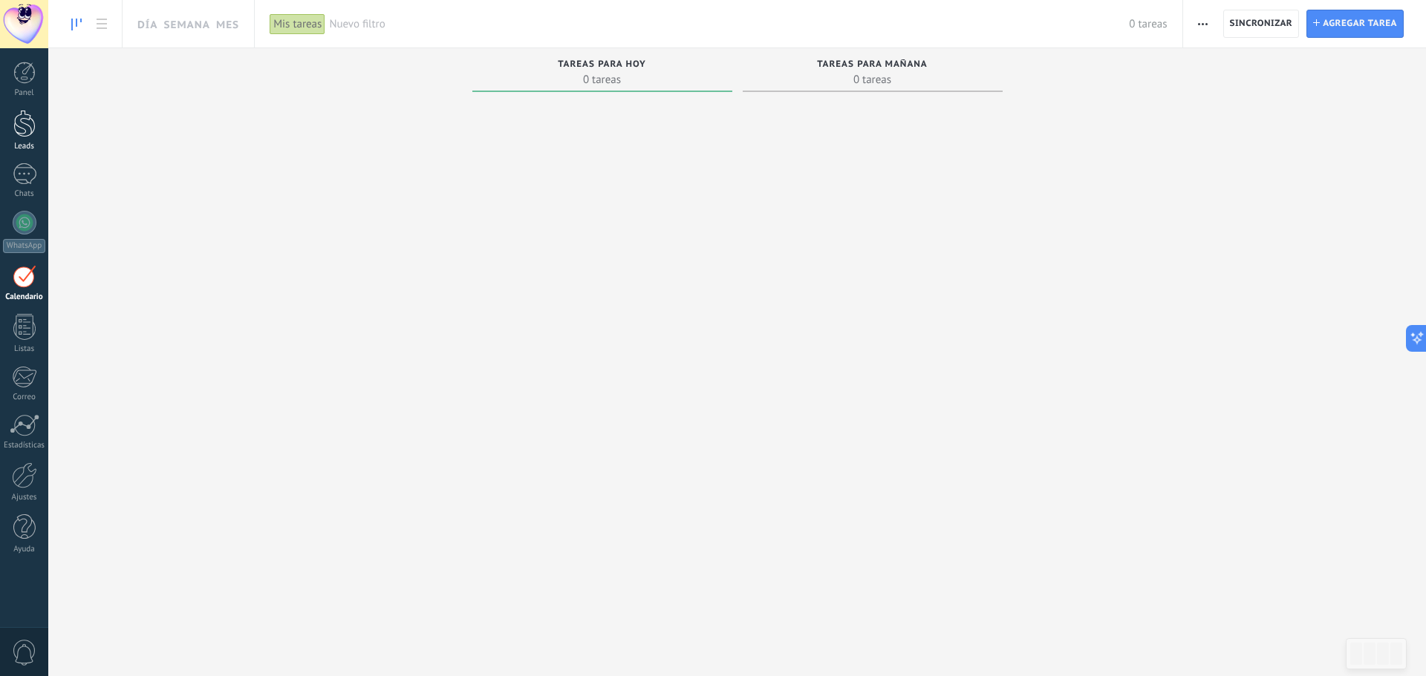
click at [30, 127] on div at bounding box center [24, 123] width 22 height 27
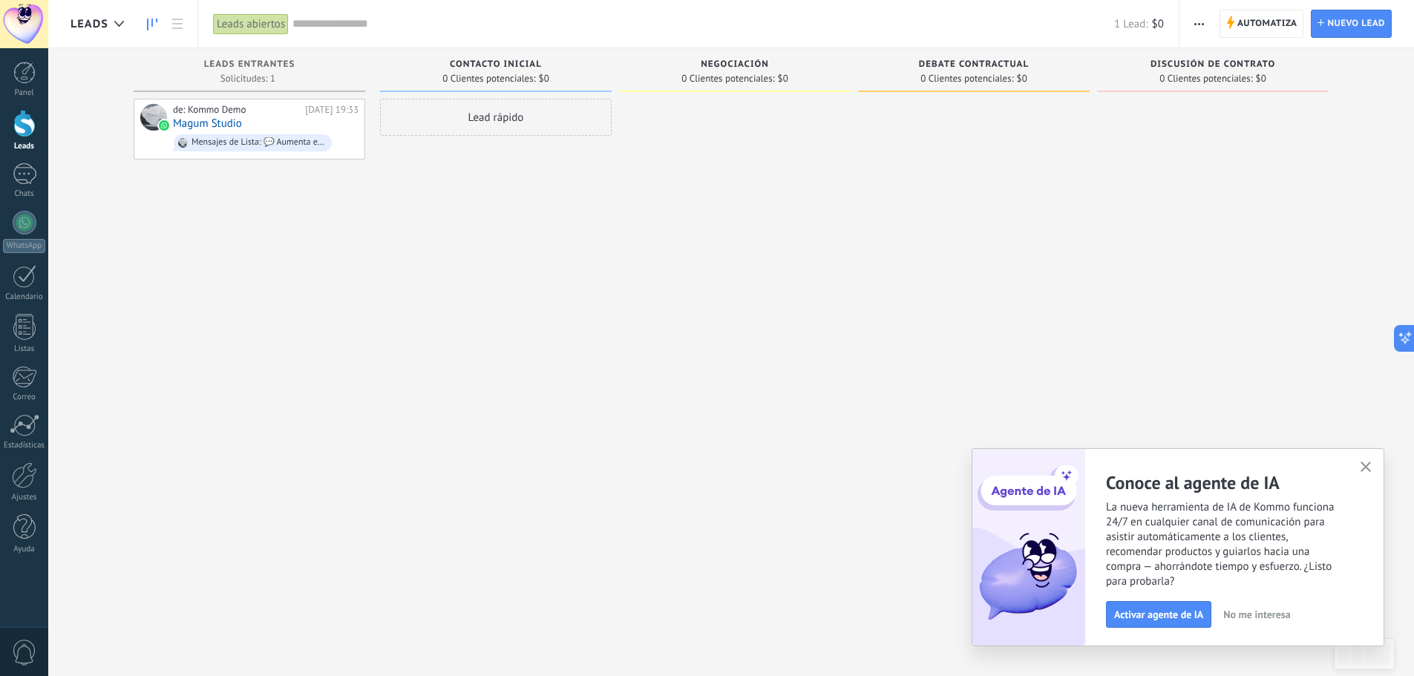
drag, startPoint x: 405, startPoint y: 218, endPoint x: 360, endPoint y: 180, distance: 59.0
click at [405, 212] on div "Lead rápido" at bounding box center [496, 340] width 232 height 483
click at [446, 238] on div "Lead rápido" at bounding box center [496, 340] width 232 height 483
click at [1365, 463] on icon "button" at bounding box center [1366, 467] width 11 height 11
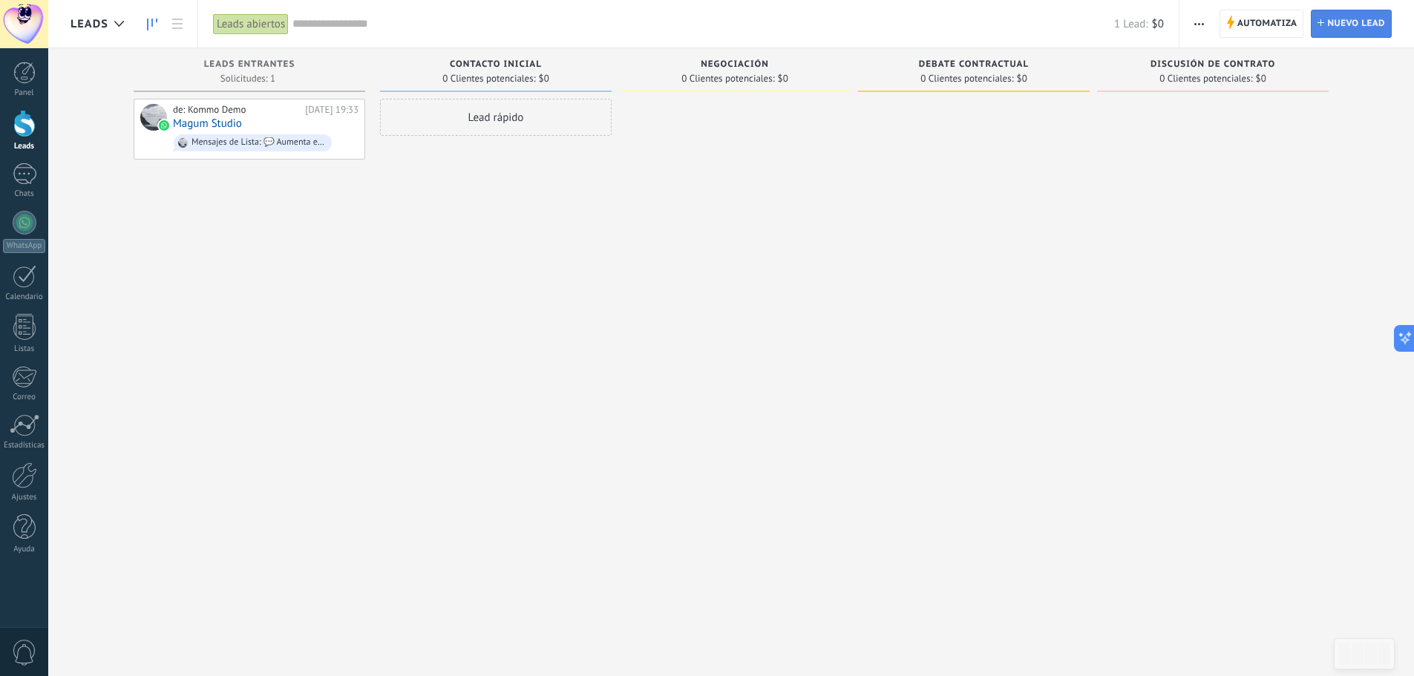
click at [1329, 25] on span "Nuevo lead" at bounding box center [1357, 23] width 58 height 27
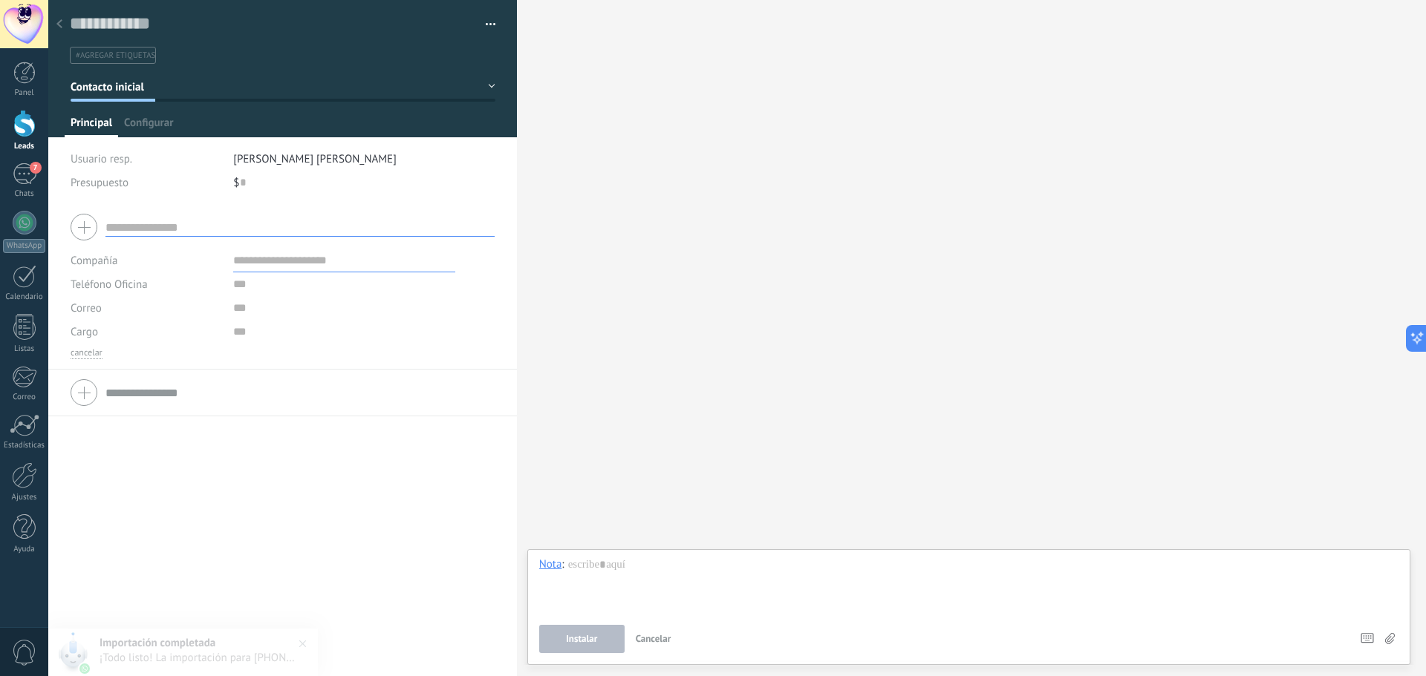
click at [480, 22] on button "button" at bounding box center [485, 24] width 22 height 22
click at [64, 22] on div at bounding box center [59, 24] width 21 height 29
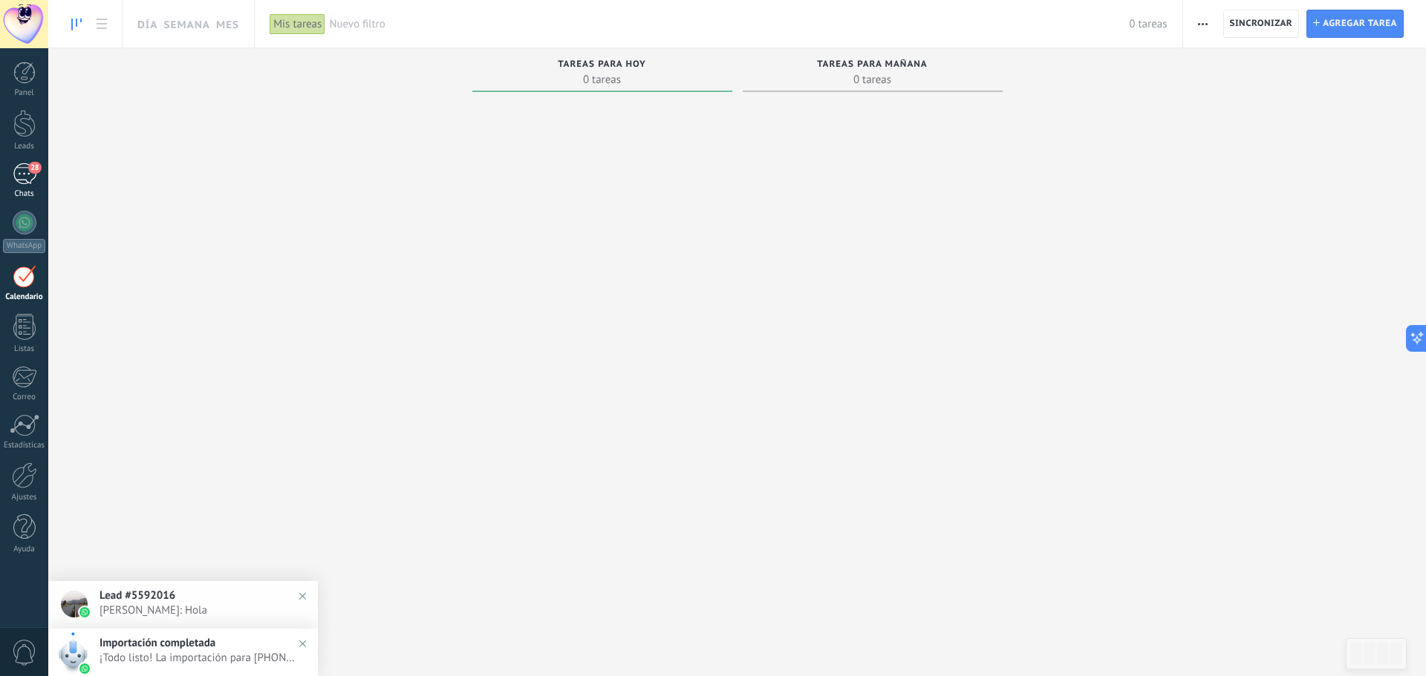
click at [21, 177] on div "28" at bounding box center [25, 174] width 24 height 22
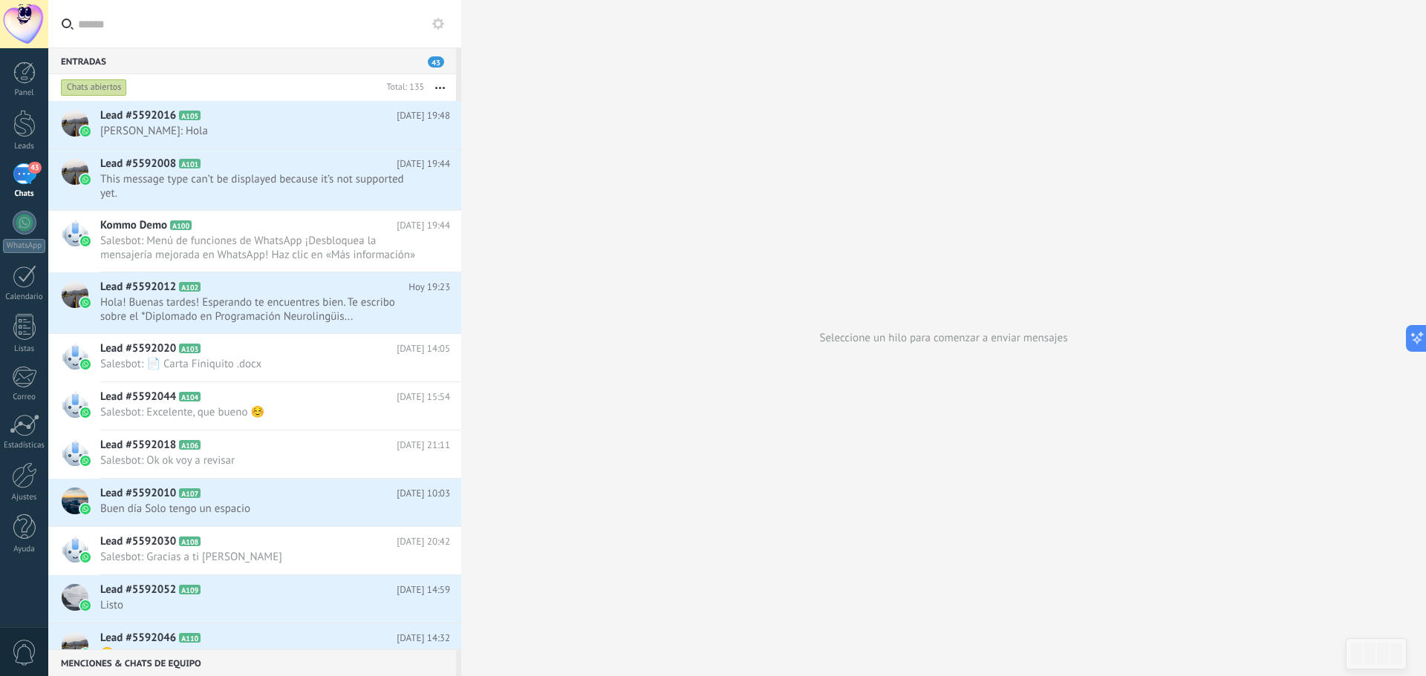
click at [36, 180] on link "43 Chats" at bounding box center [24, 181] width 48 height 36
click at [23, 120] on div at bounding box center [24, 123] width 22 height 27
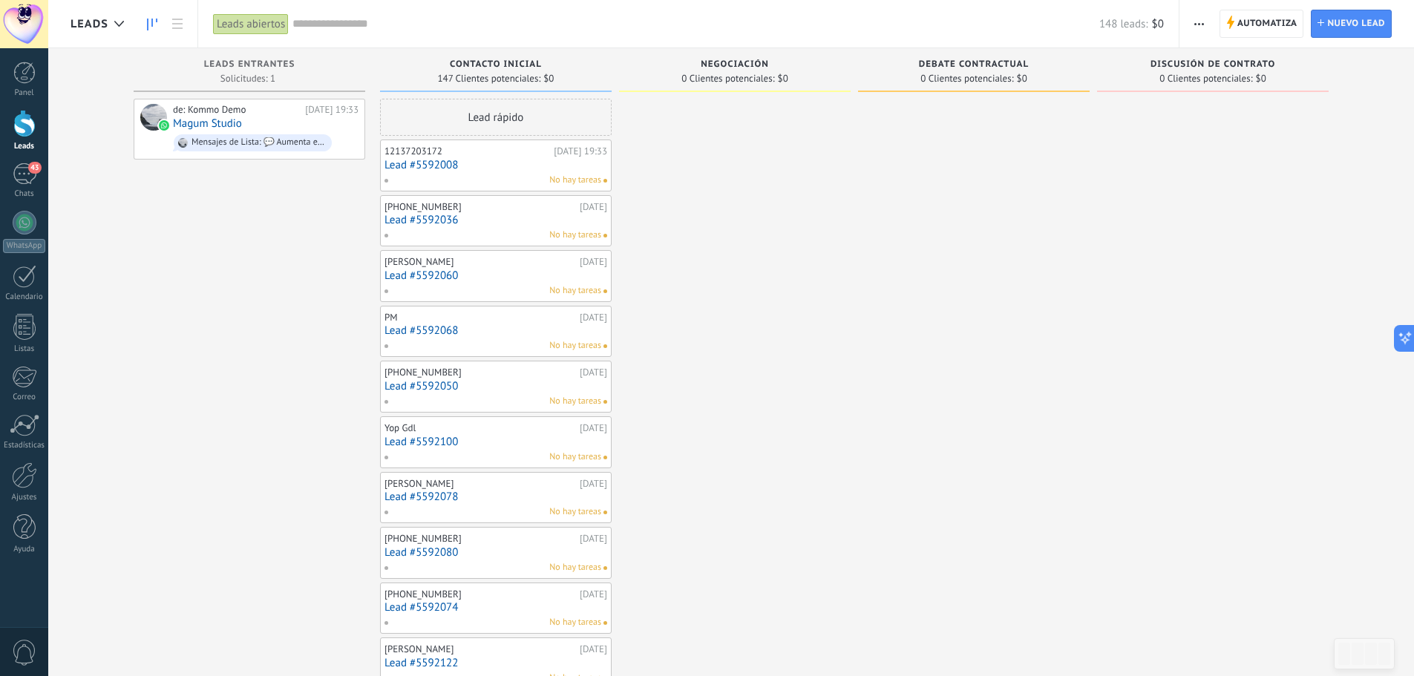
click at [516, 163] on link "Lead #5592008" at bounding box center [496, 165] width 223 height 13
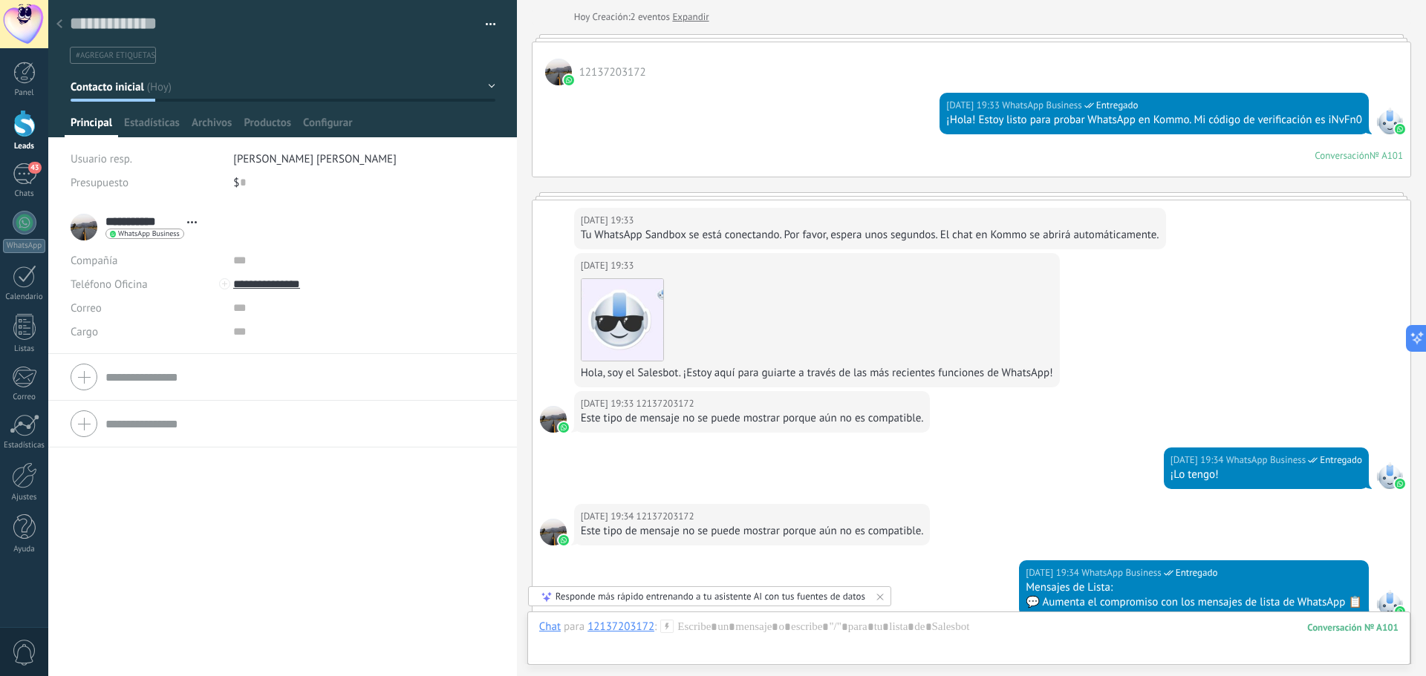
scroll to position [412, 0]
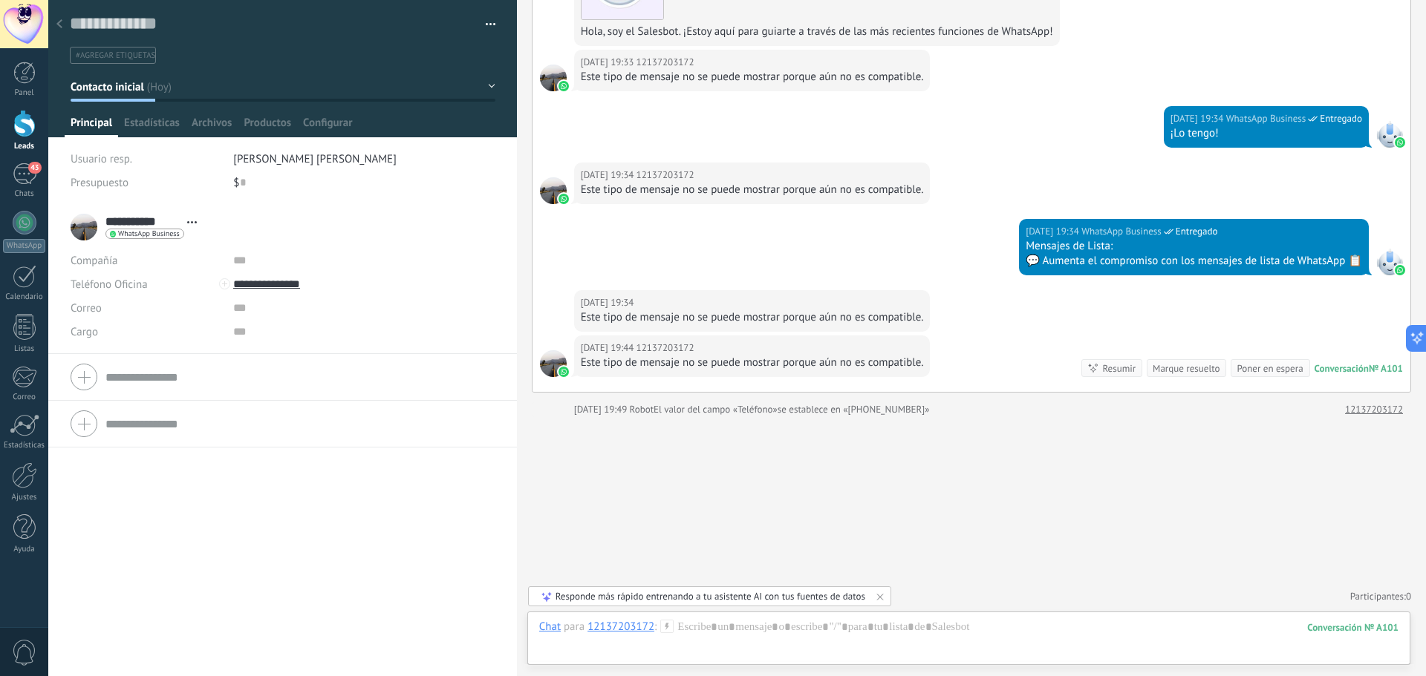
click at [76, 232] on div "**********" at bounding box center [138, 227] width 134 height 37
click at [80, 229] on div "**********" at bounding box center [138, 227] width 134 height 37
drag, startPoint x: 542, startPoint y: 366, endPoint x: 551, endPoint y: 366, distance: 8.9
click at [544, 366] on div at bounding box center [553, 363] width 27 height 27
click at [551, 366] on div at bounding box center [553, 363] width 27 height 27
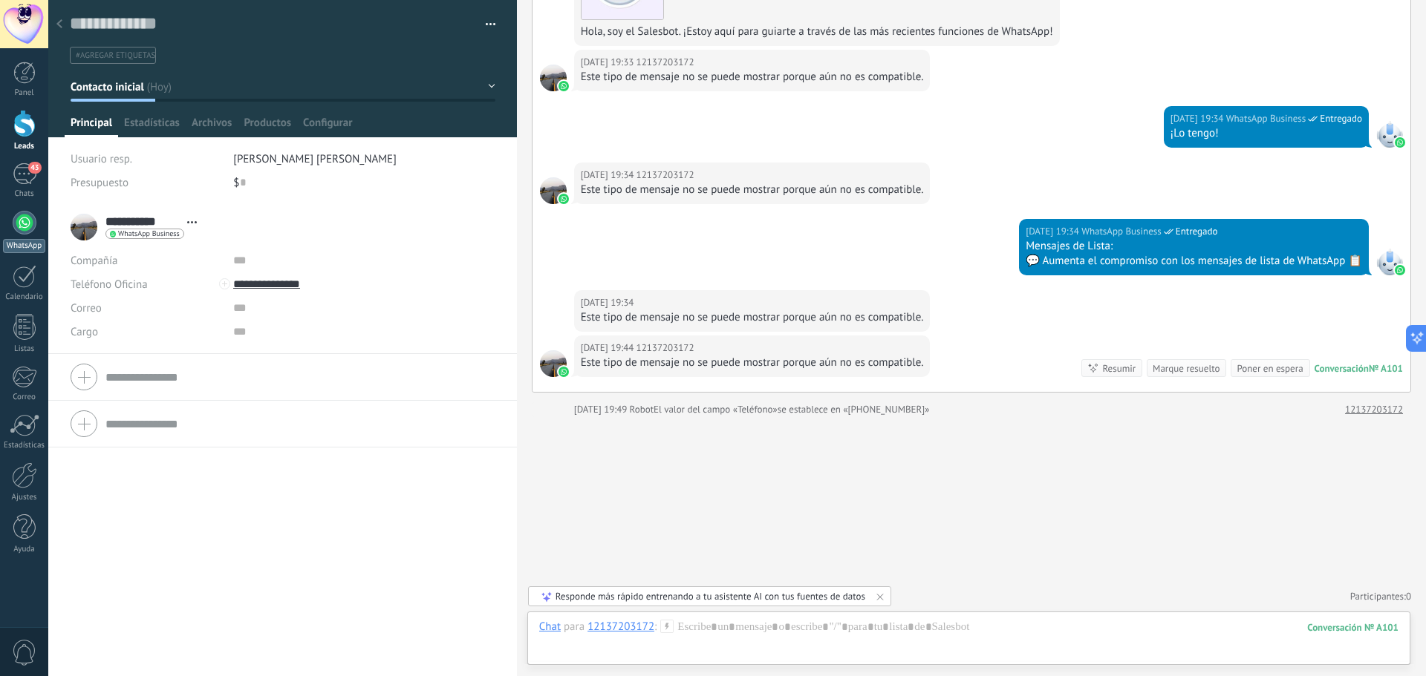
click at [27, 223] on div at bounding box center [25, 223] width 24 height 24
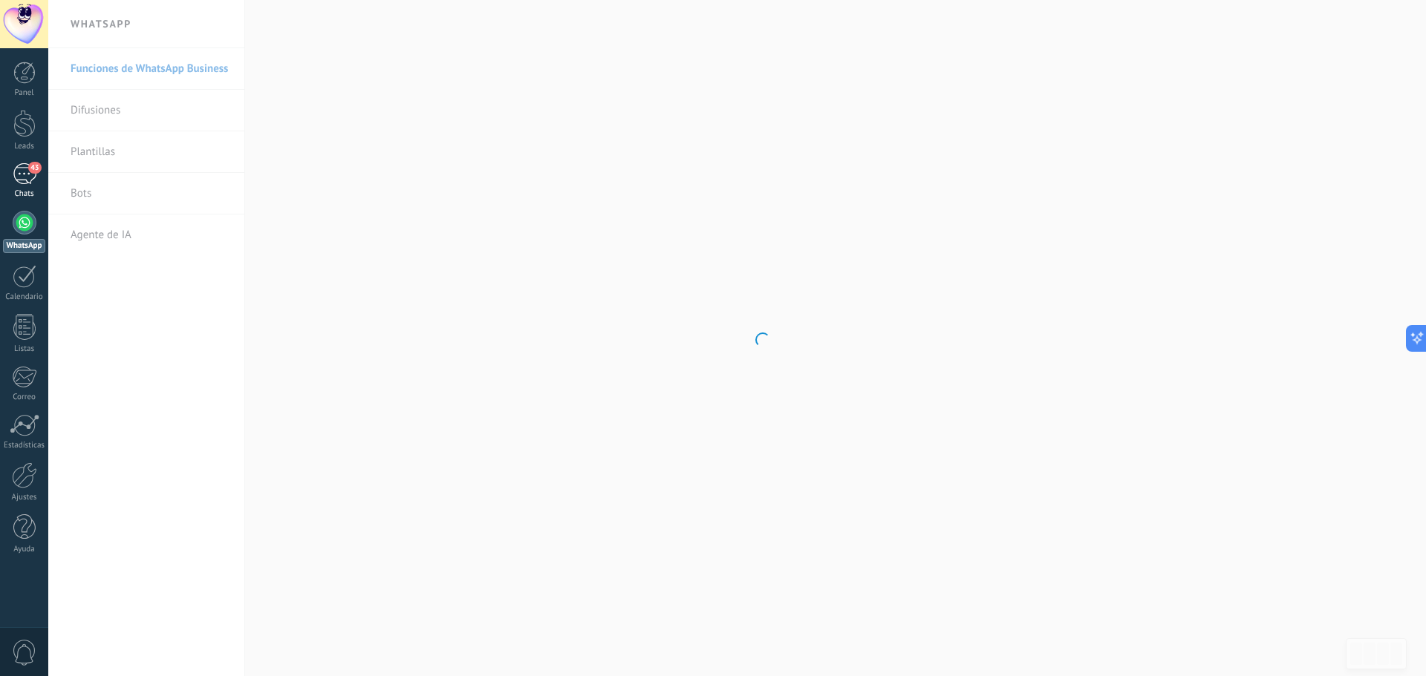
click at [22, 169] on div "43" at bounding box center [25, 174] width 24 height 22
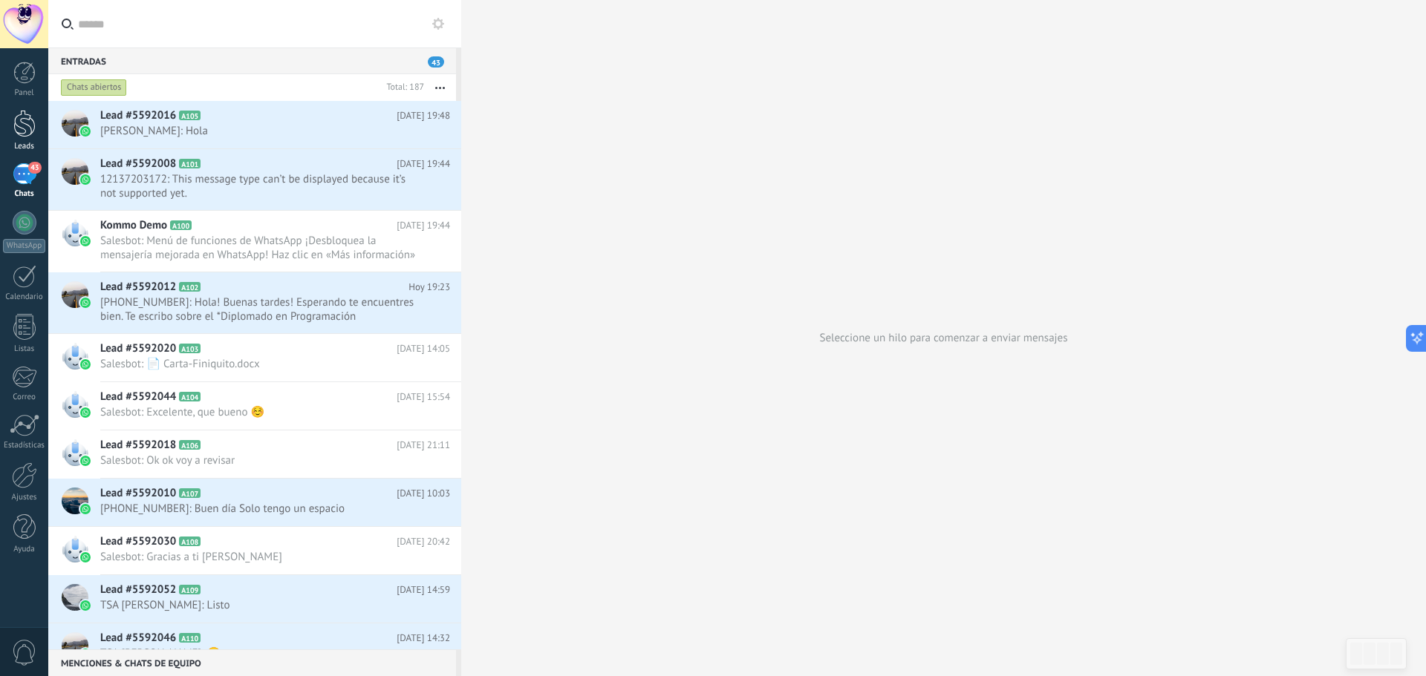
click at [17, 118] on div at bounding box center [24, 123] width 22 height 27
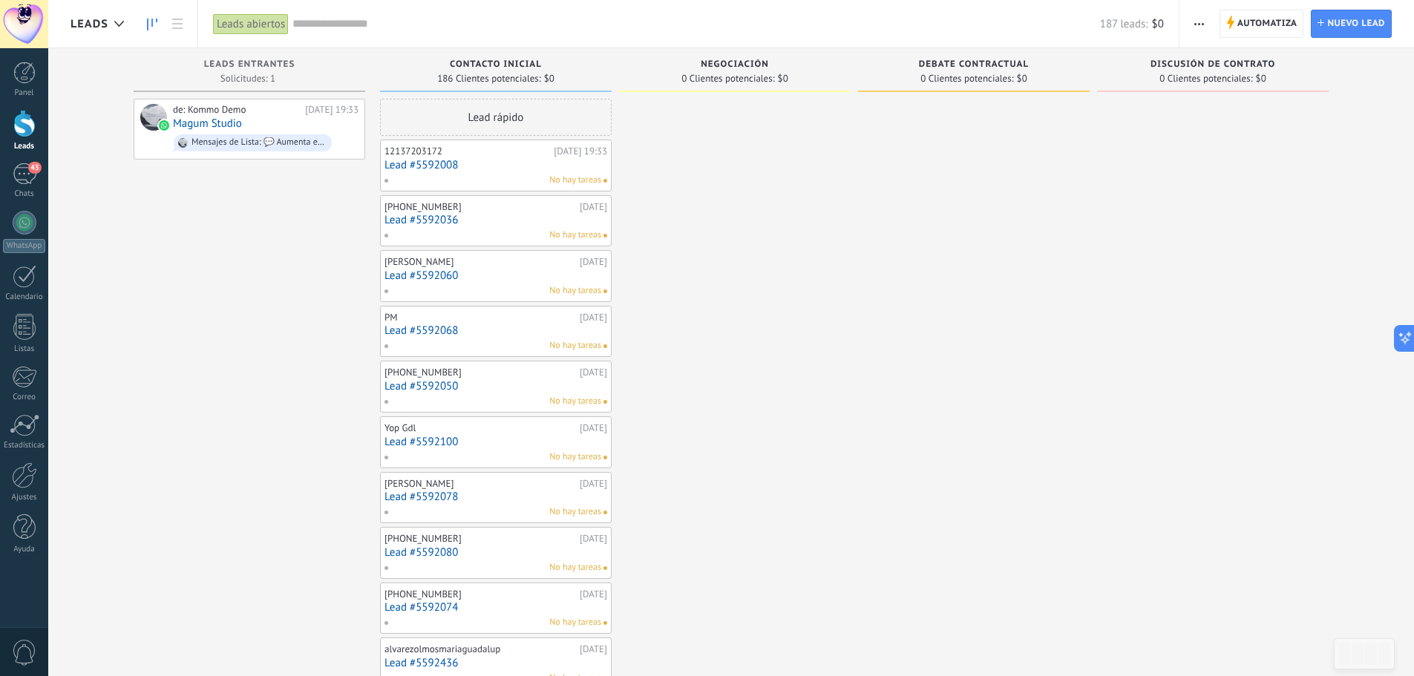
click at [495, 215] on link "Lead #5592036" at bounding box center [496, 220] width 223 height 13
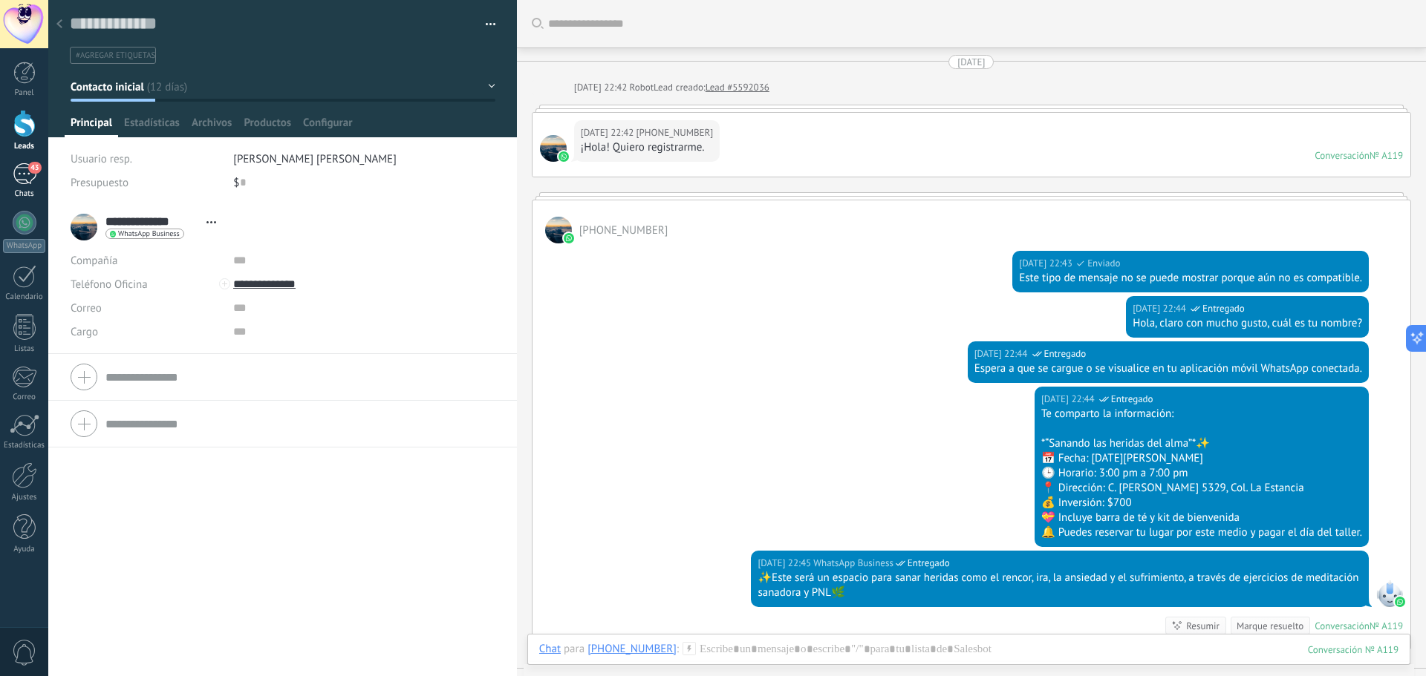
click at [24, 181] on div "43" at bounding box center [25, 174] width 24 height 22
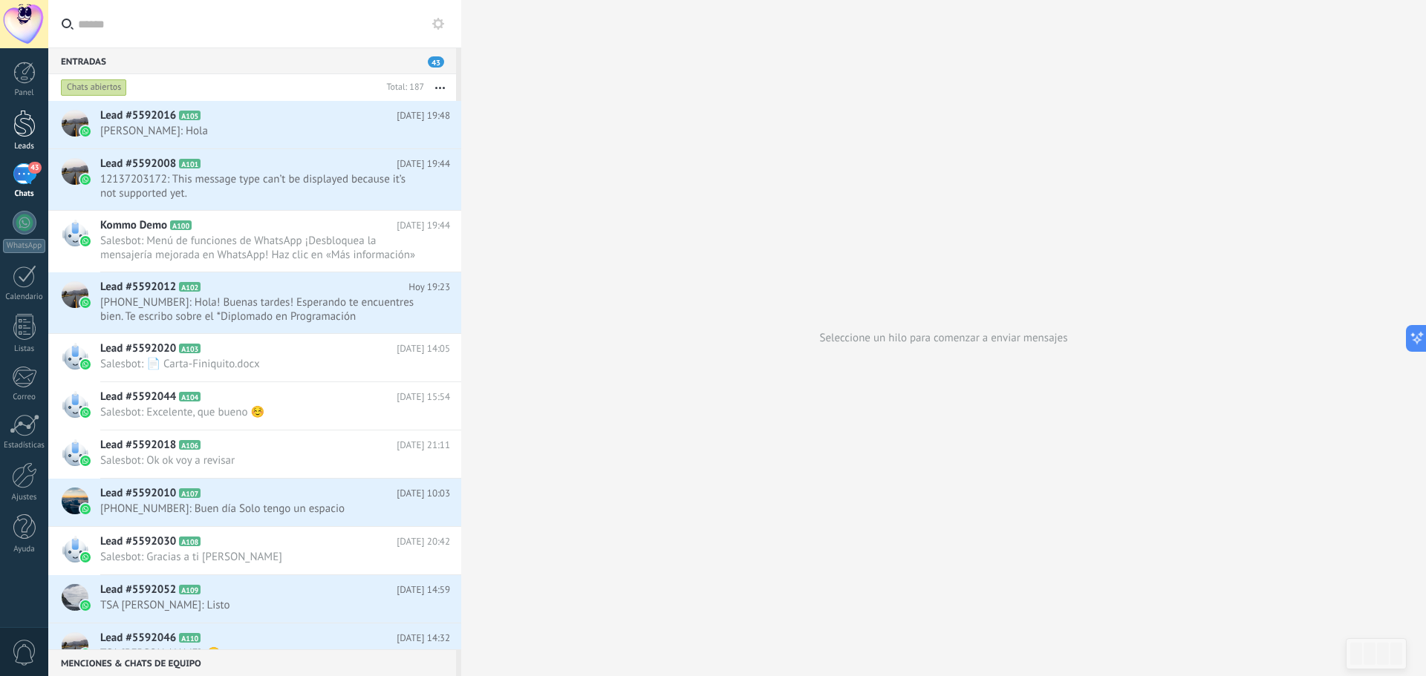
click at [19, 124] on div at bounding box center [24, 123] width 22 height 27
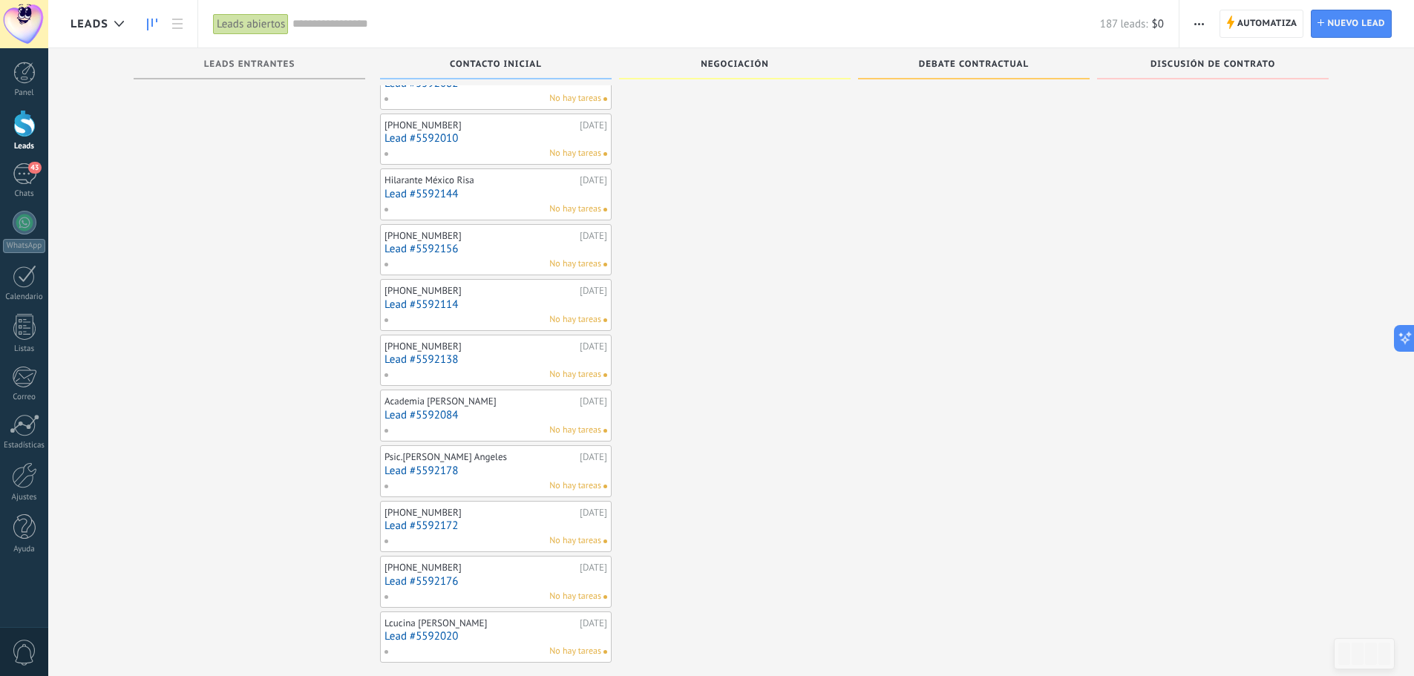
scroll to position [9797, 0]
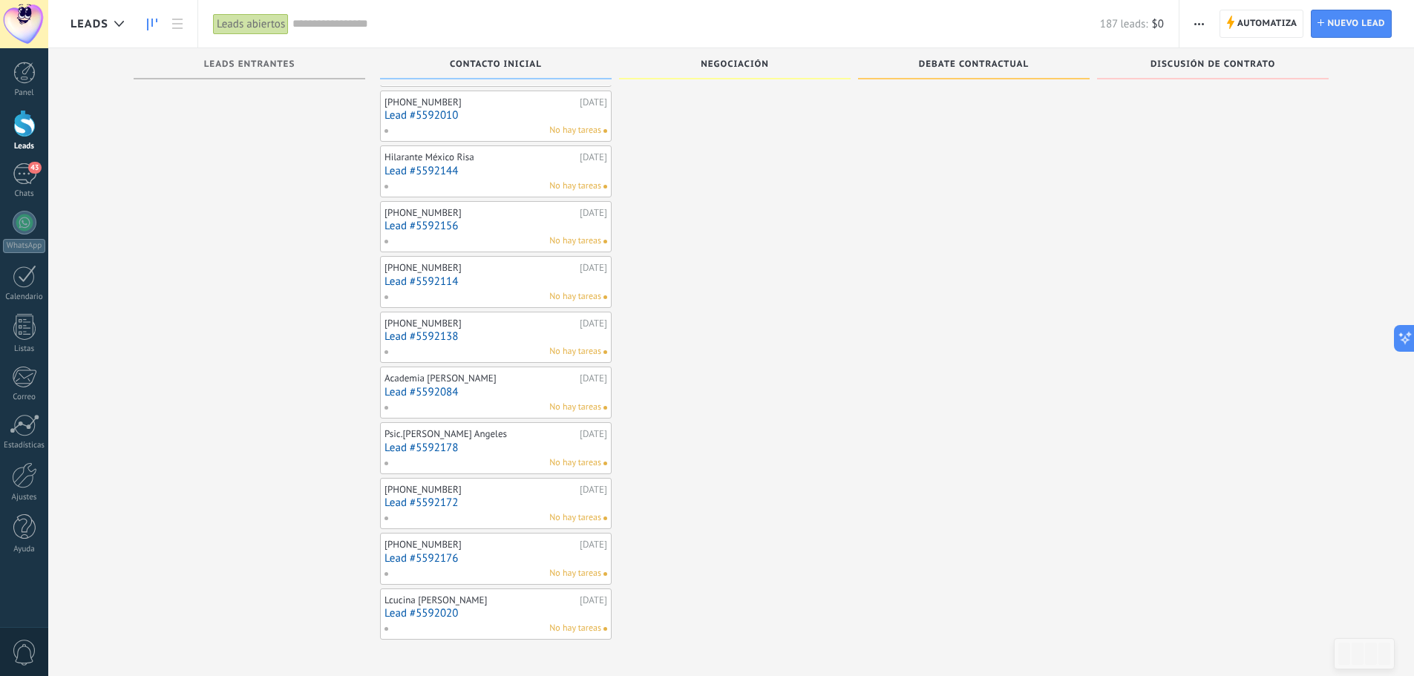
click at [1204, 25] on use "button" at bounding box center [1200, 24] width 10 height 2
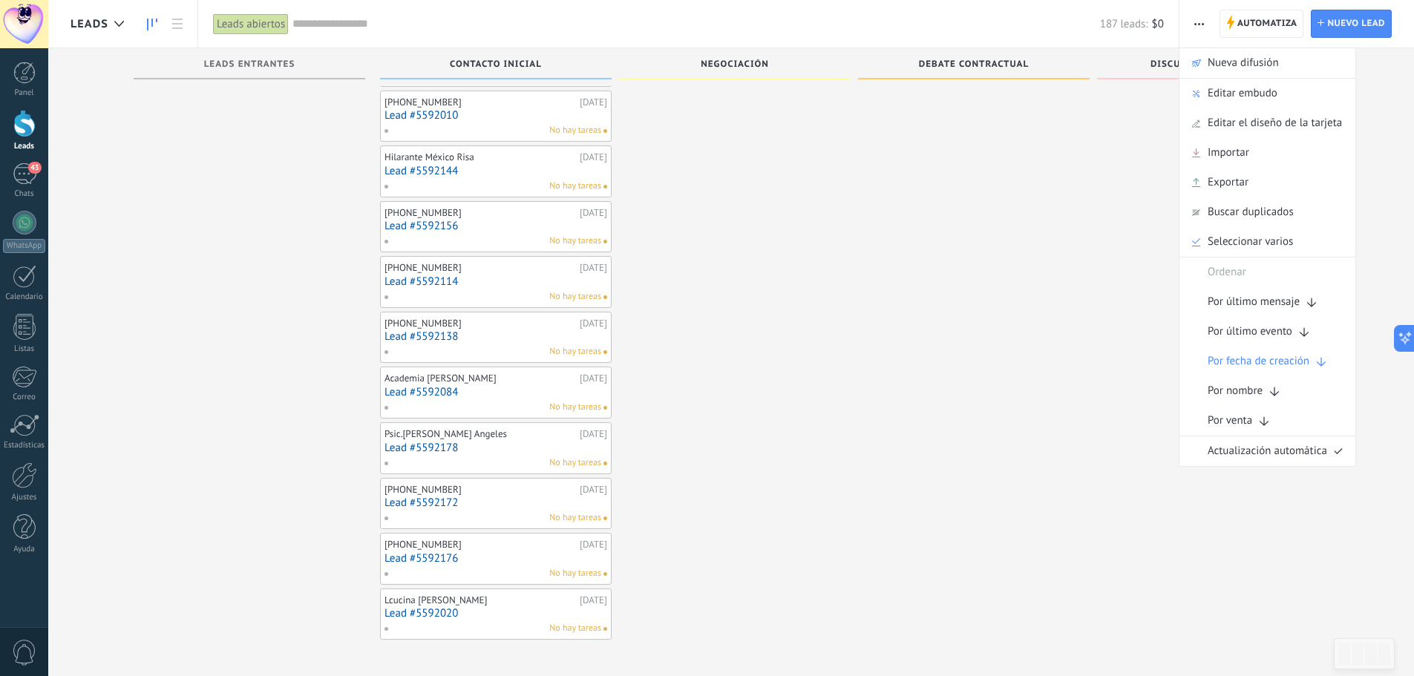
click at [1204, 25] on use "button" at bounding box center [1200, 24] width 10 height 2
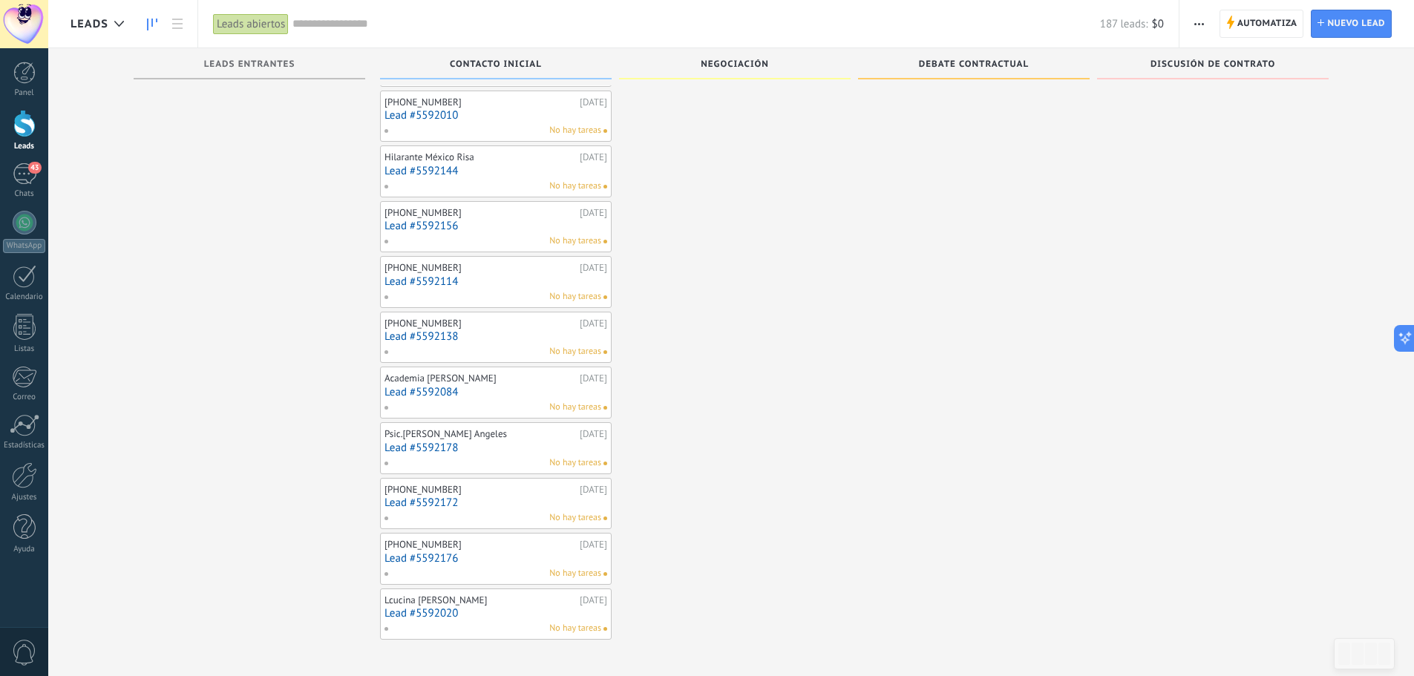
click at [1368, 650] on div at bounding box center [1371, 654] width 12 height 22
click at [598, 621] on div "Lcucina Geovani 14.07.2025 Lead #5592020 No hay tareas" at bounding box center [496, 614] width 223 height 43
drag, startPoint x: 598, startPoint y: 621, endPoint x: 561, endPoint y: 612, distance: 37.5
click at [561, 612] on link "Lead #5592020" at bounding box center [496, 613] width 223 height 13
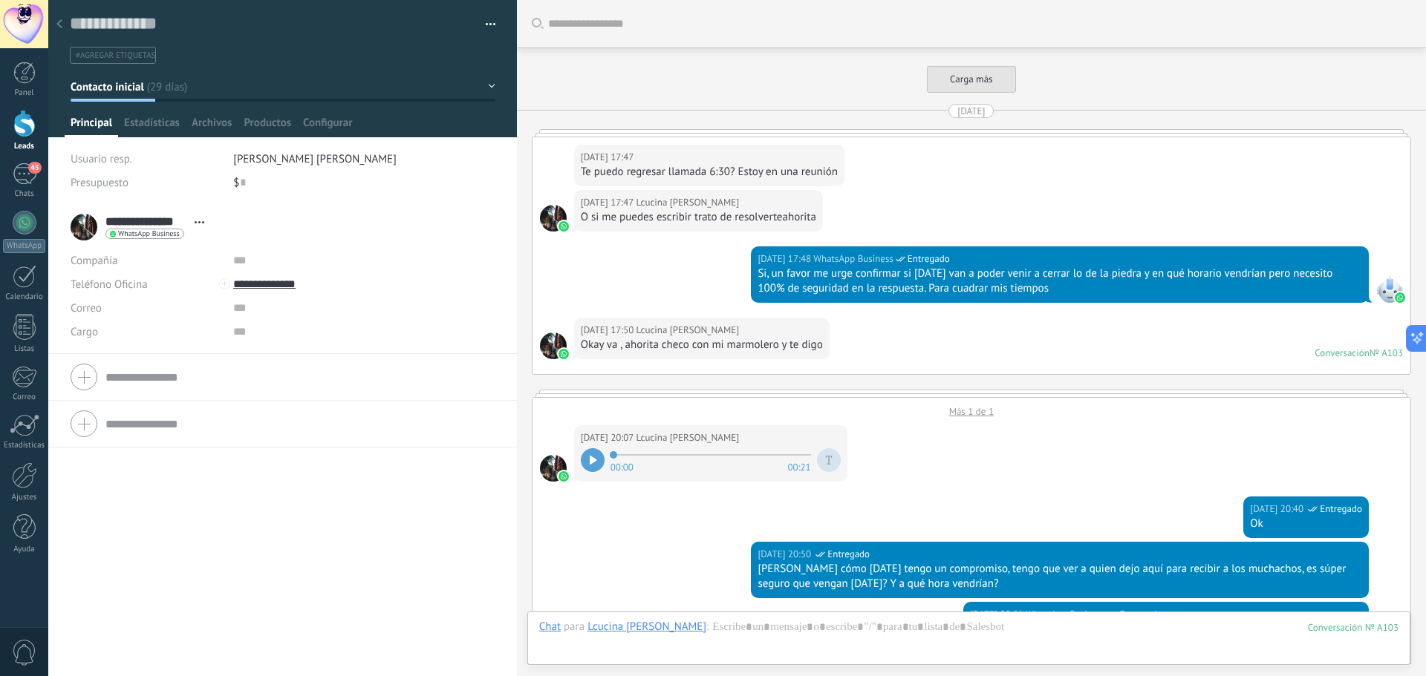
scroll to position [22, 0]
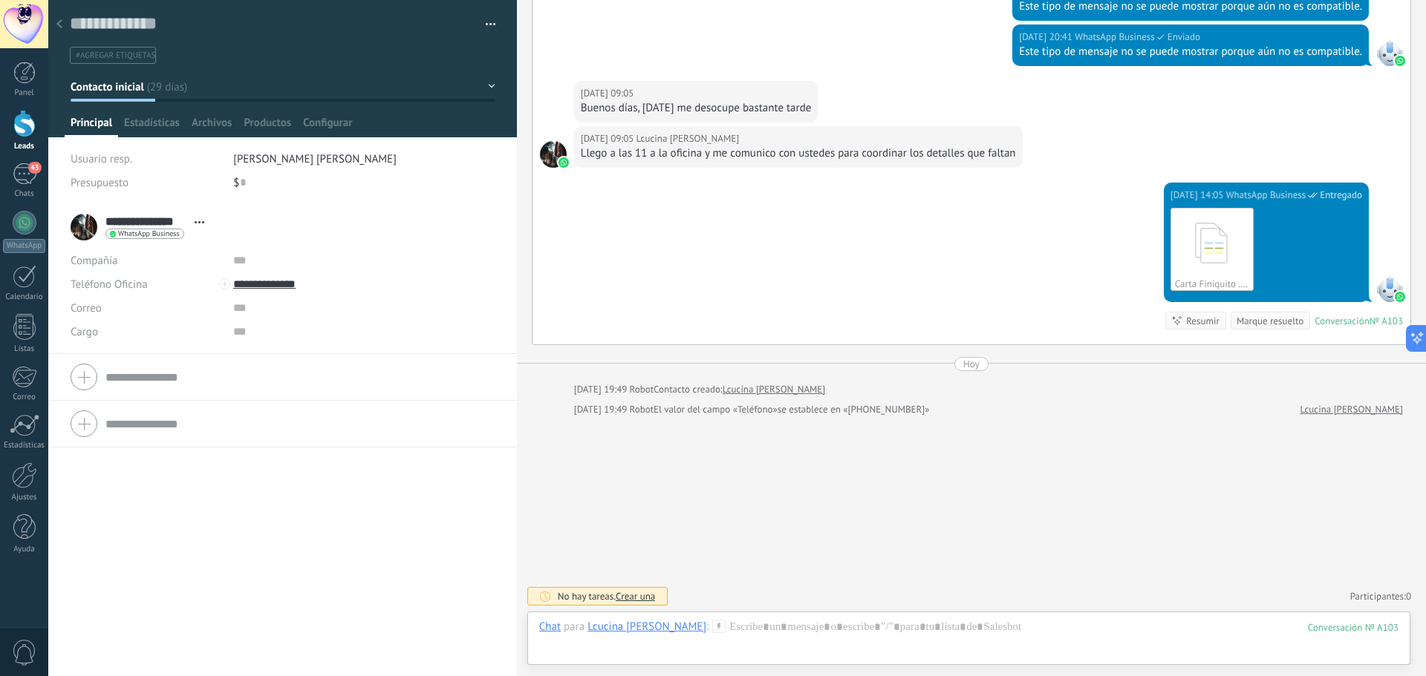
click at [59, 22] on icon at bounding box center [59, 23] width 6 height 9
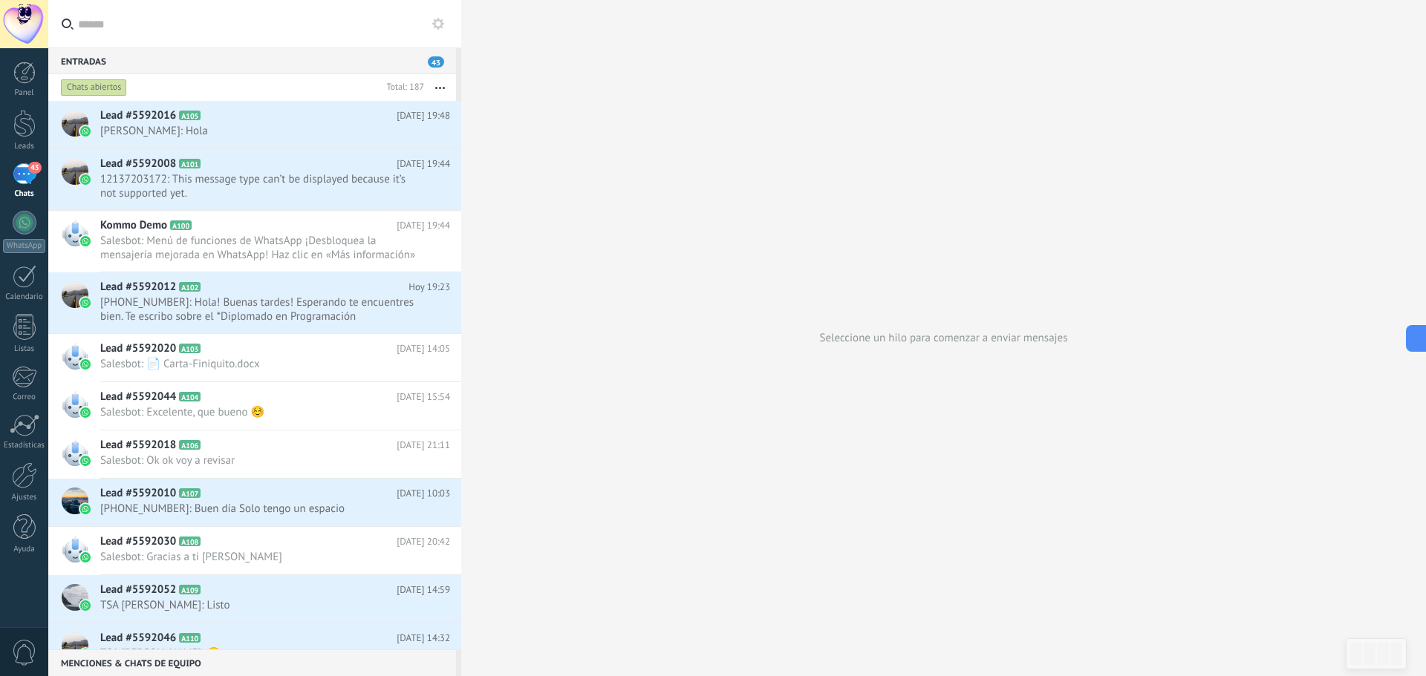
click at [23, 175] on div "43" at bounding box center [25, 174] width 24 height 22
click at [24, 174] on div "43" at bounding box center [25, 174] width 24 height 22
click at [32, 174] on div "43" at bounding box center [25, 174] width 24 height 22
click at [27, 123] on div at bounding box center [24, 123] width 22 height 27
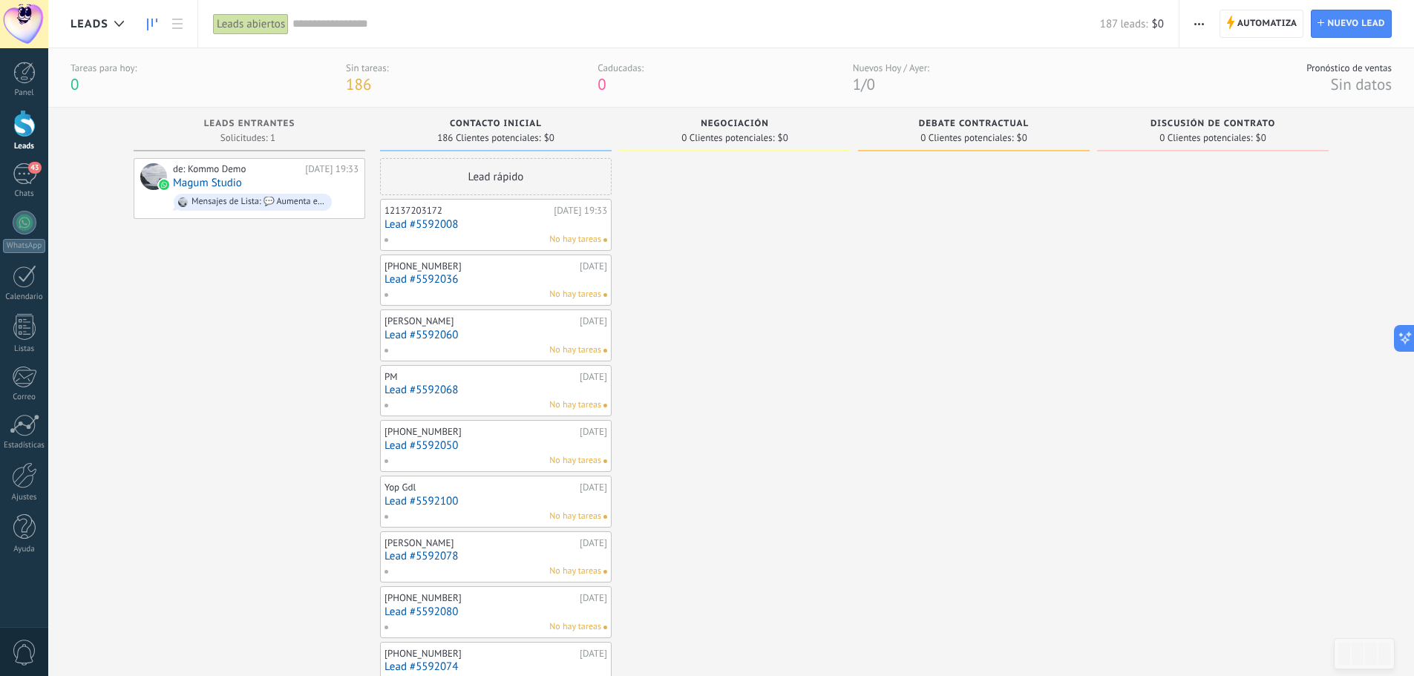
click at [520, 235] on div "No hay tareas" at bounding box center [493, 239] width 218 height 13
click at [431, 220] on link "Lead #5592008" at bounding box center [496, 224] width 223 height 13
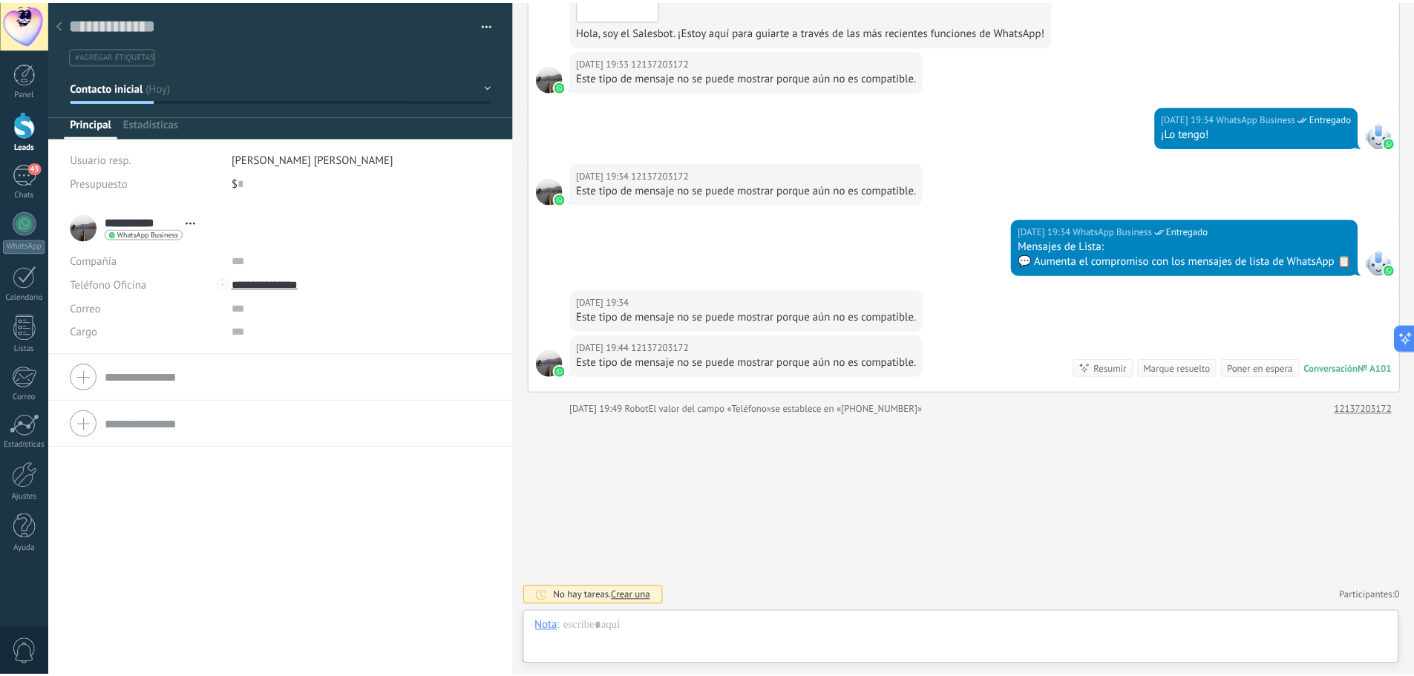
scroll to position [22, 0]
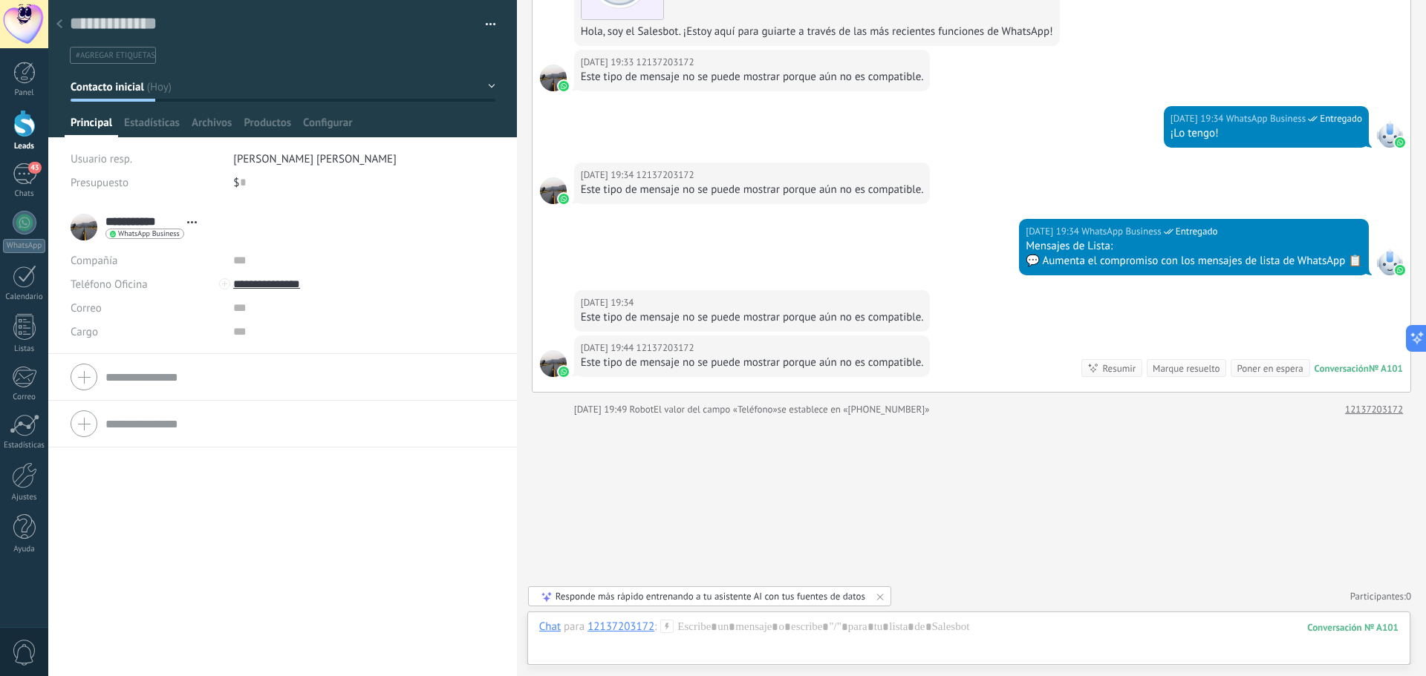
click at [57, 21] on icon at bounding box center [59, 23] width 6 height 9
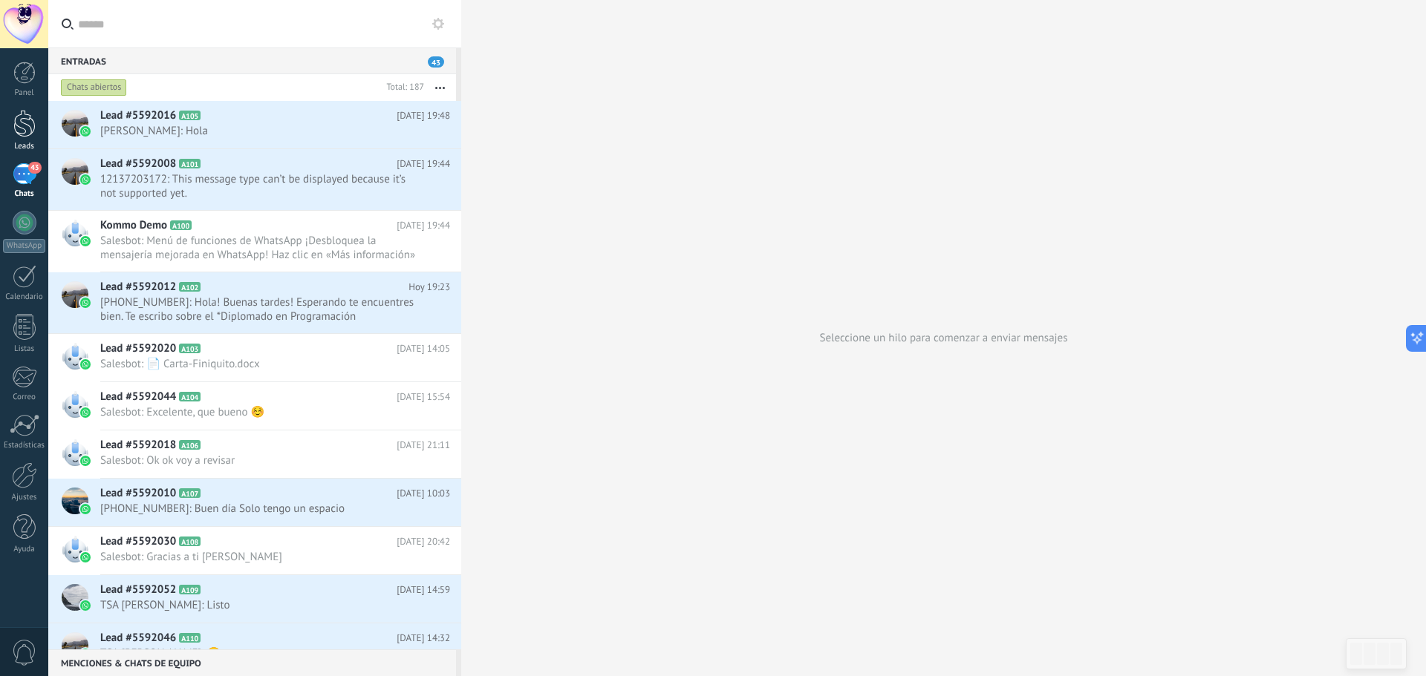
click at [25, 129] on div at bounding box center [24, 123] width 22 height 27
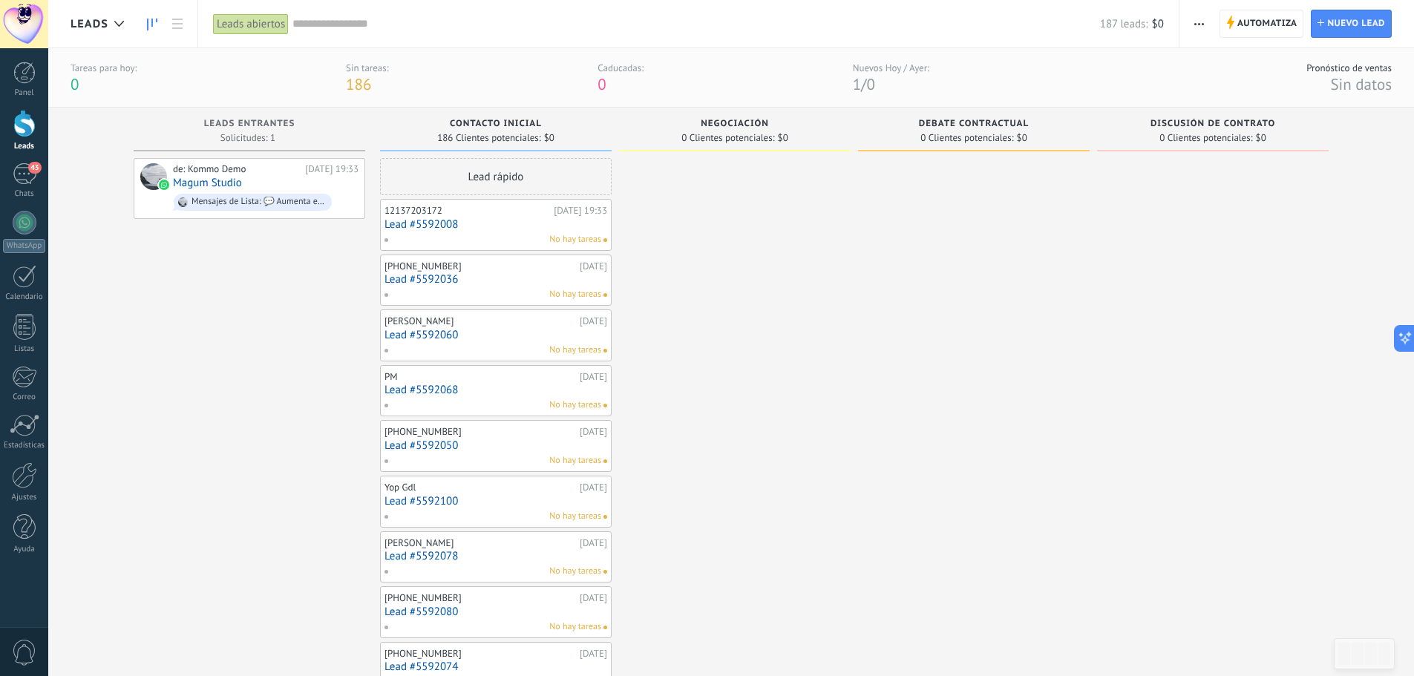
click at [16, 168] on div "43" at bounding box center [25, 174] width 24 height 22
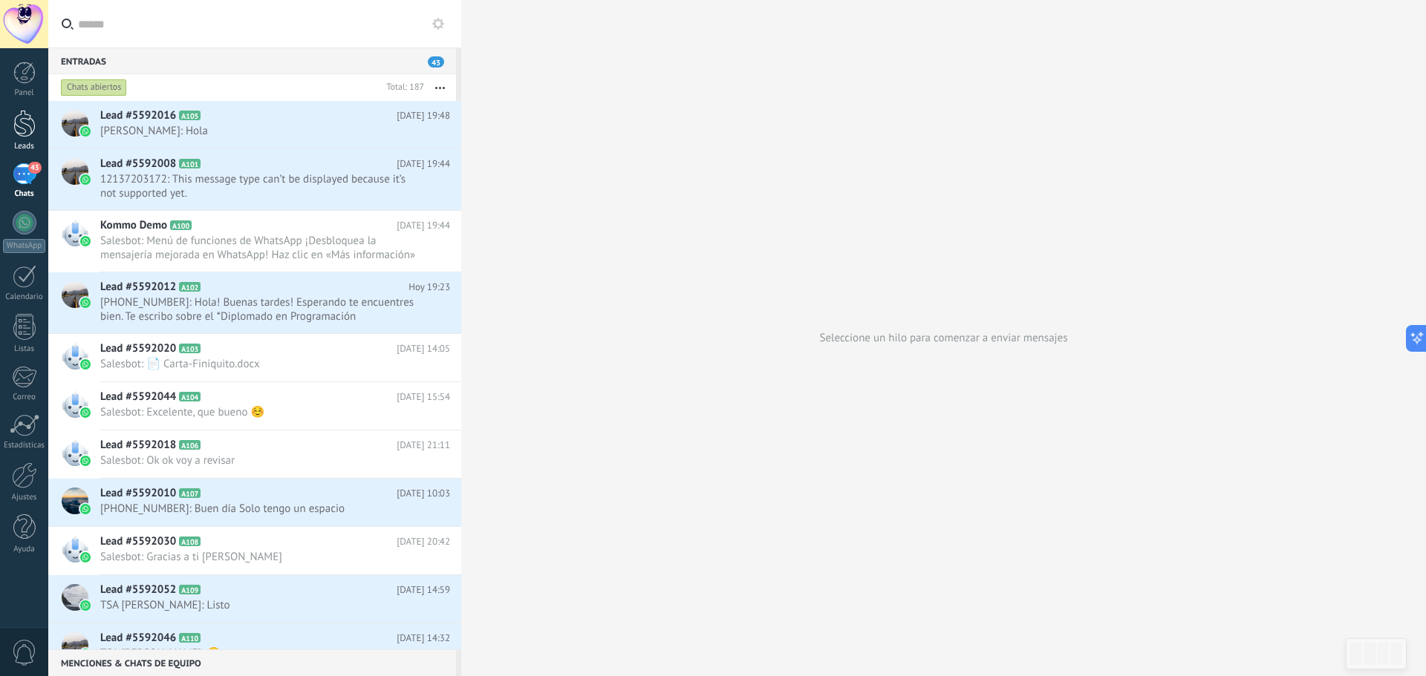
click at [29, 125] on div at bounding box center [24, 123] width 22 height 27
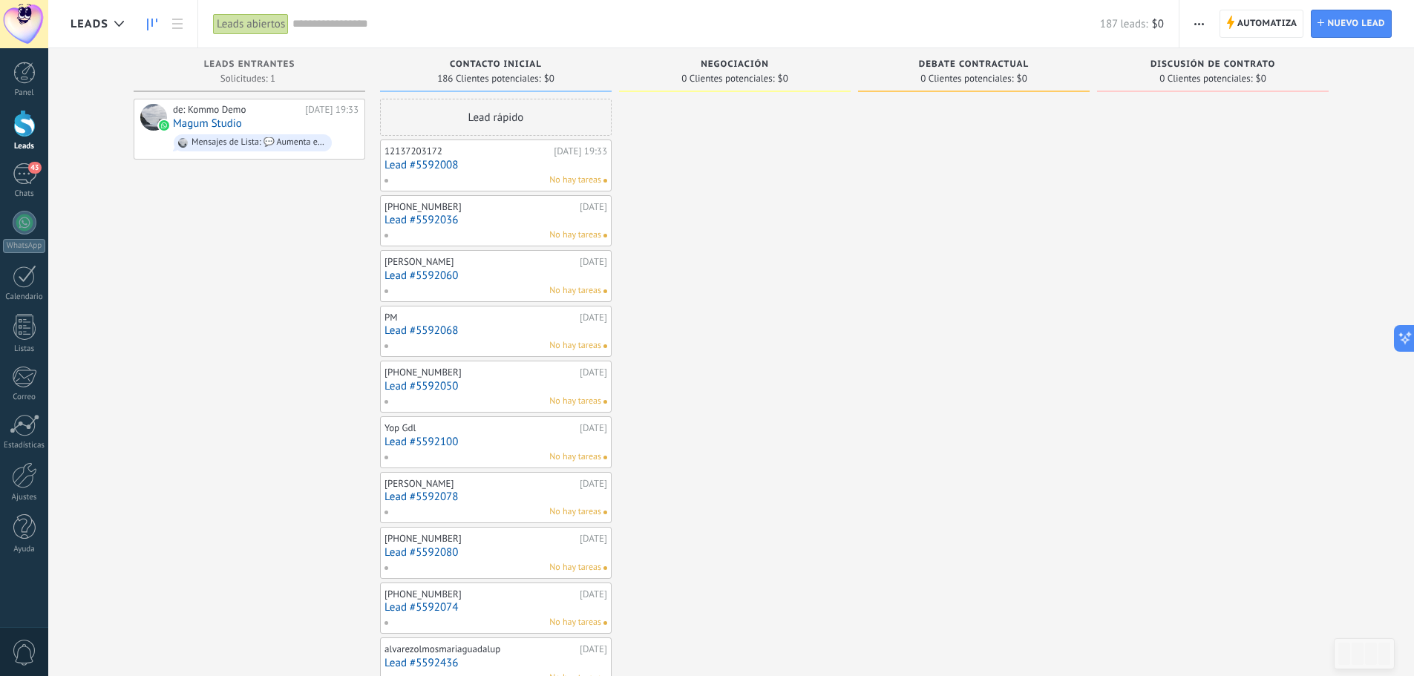
click at [146, 27] on link at bounding box center [152, 24] width 25 height 29
click at [151, 20] on use at bounding box center [152, 25] width 10 height 12
click at [179, 20] on use at bounding box center [177, 24] width 10 height 10
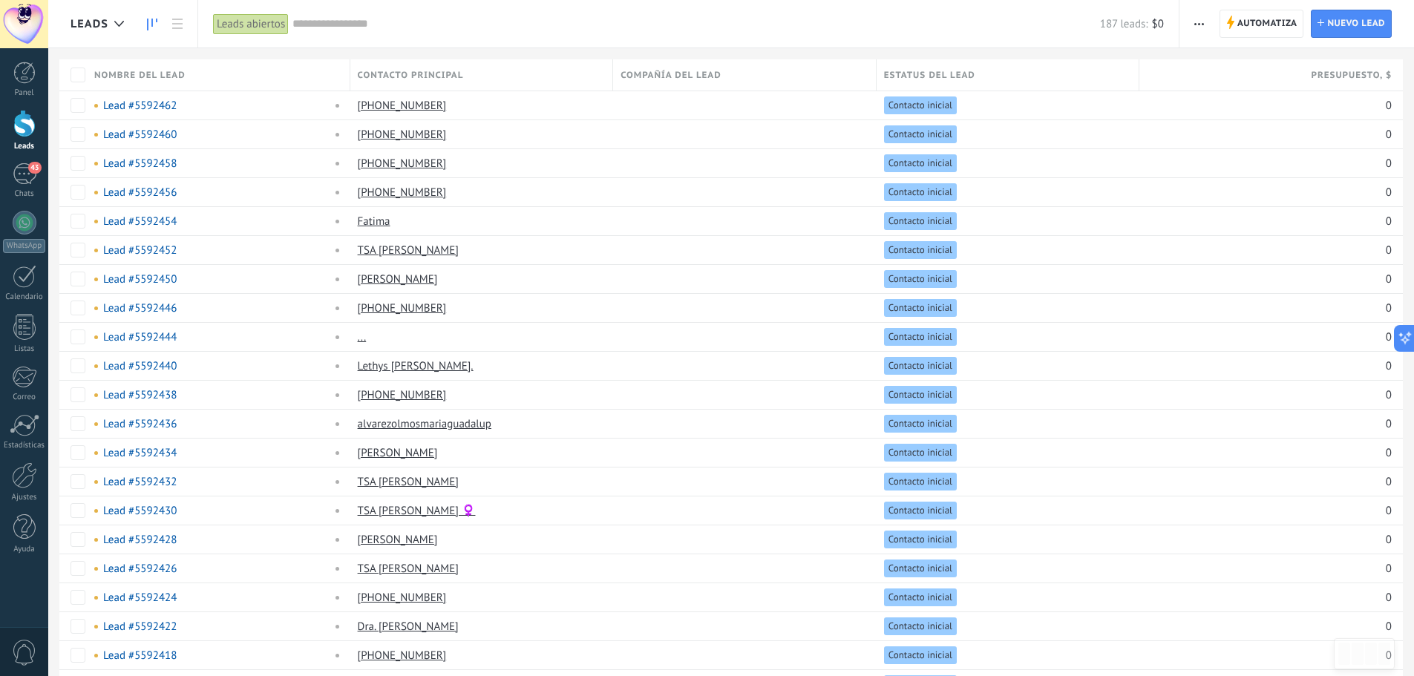
click at [160, 23] on link at bounding box center [152, 24] width 25 height 29
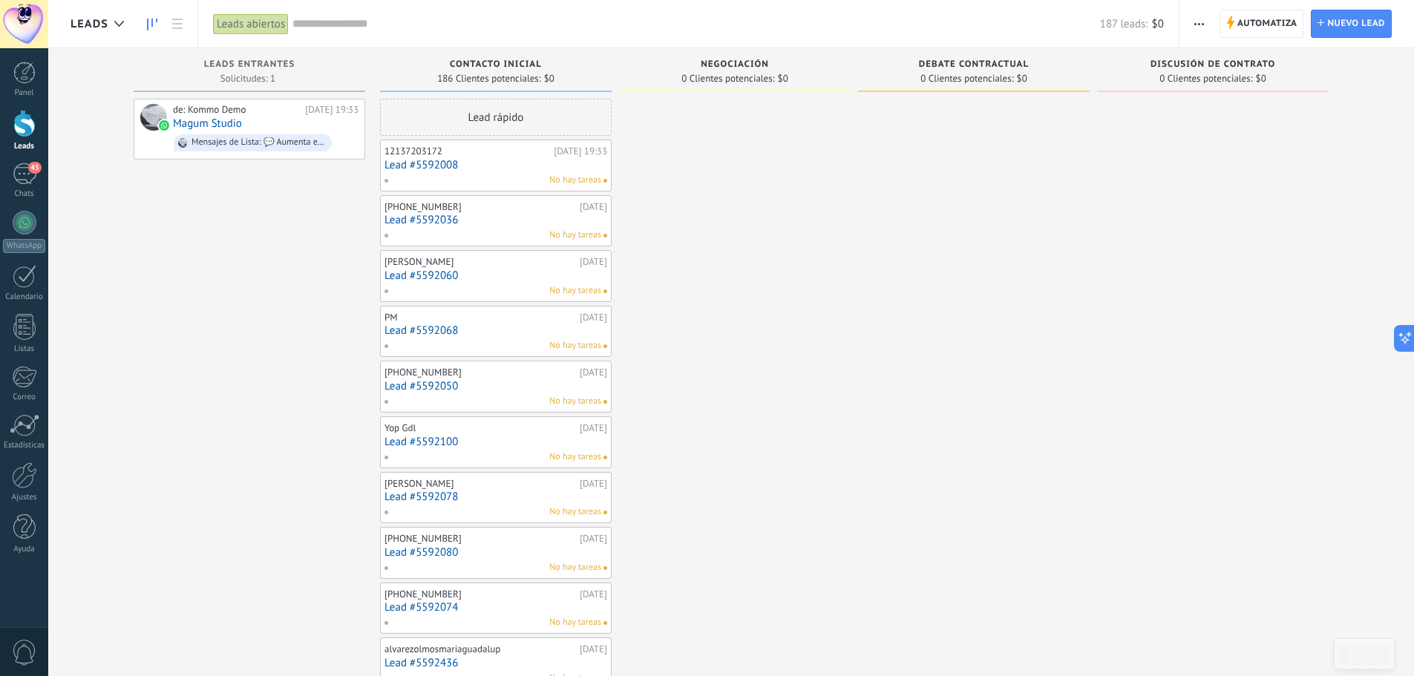
click at [786, 234] on div at bounding box center [735, 671] width 232 height 1145
click at [26, 175] on div "43" at bounding box center [25, 174] width 24 height 22
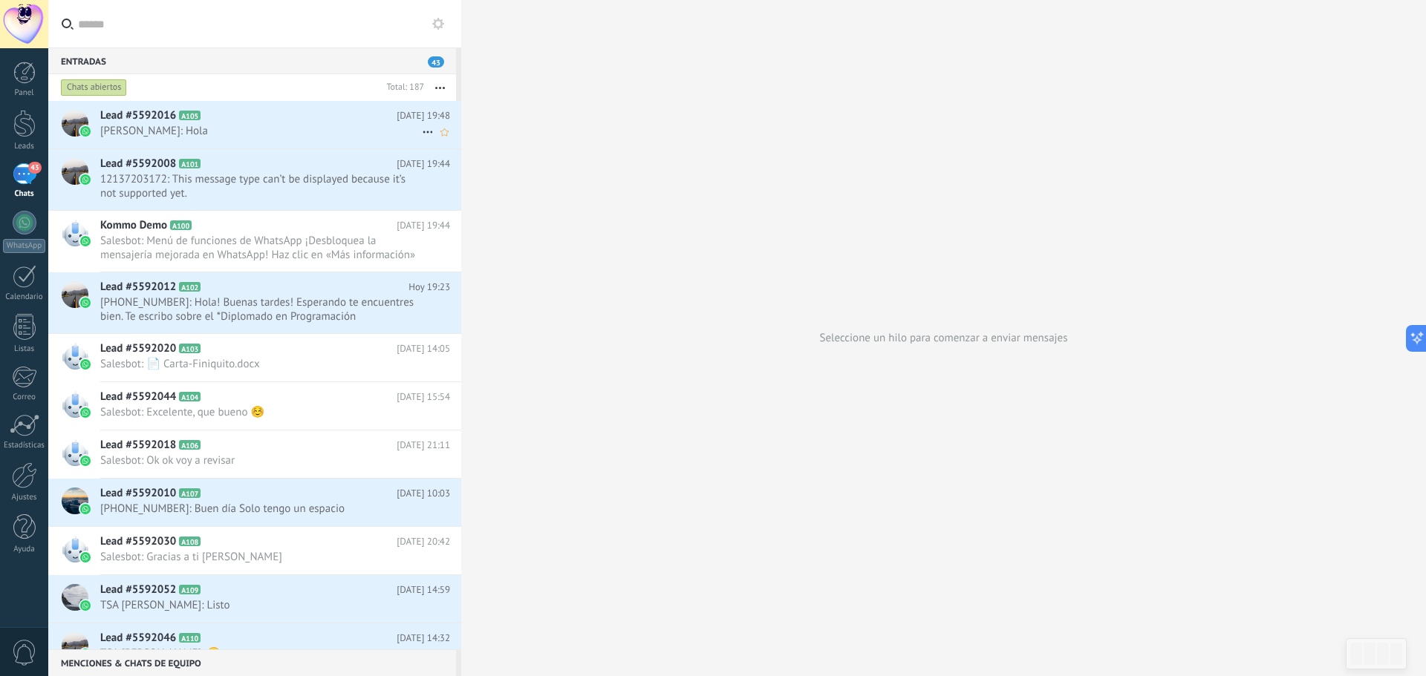
click at [328, 128] on span "[PERSON_NAME]: Hola" at bounding box center [261, 131] width 322 height 14
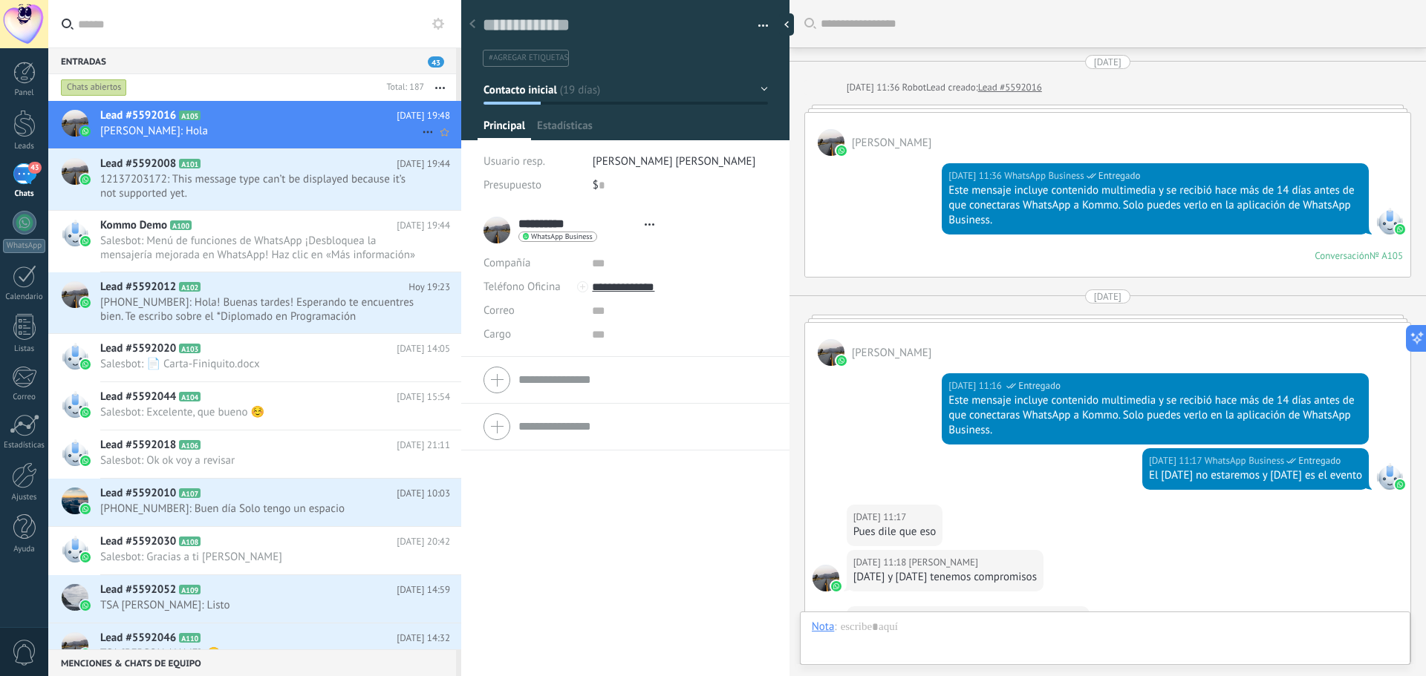
type textarea "**********"
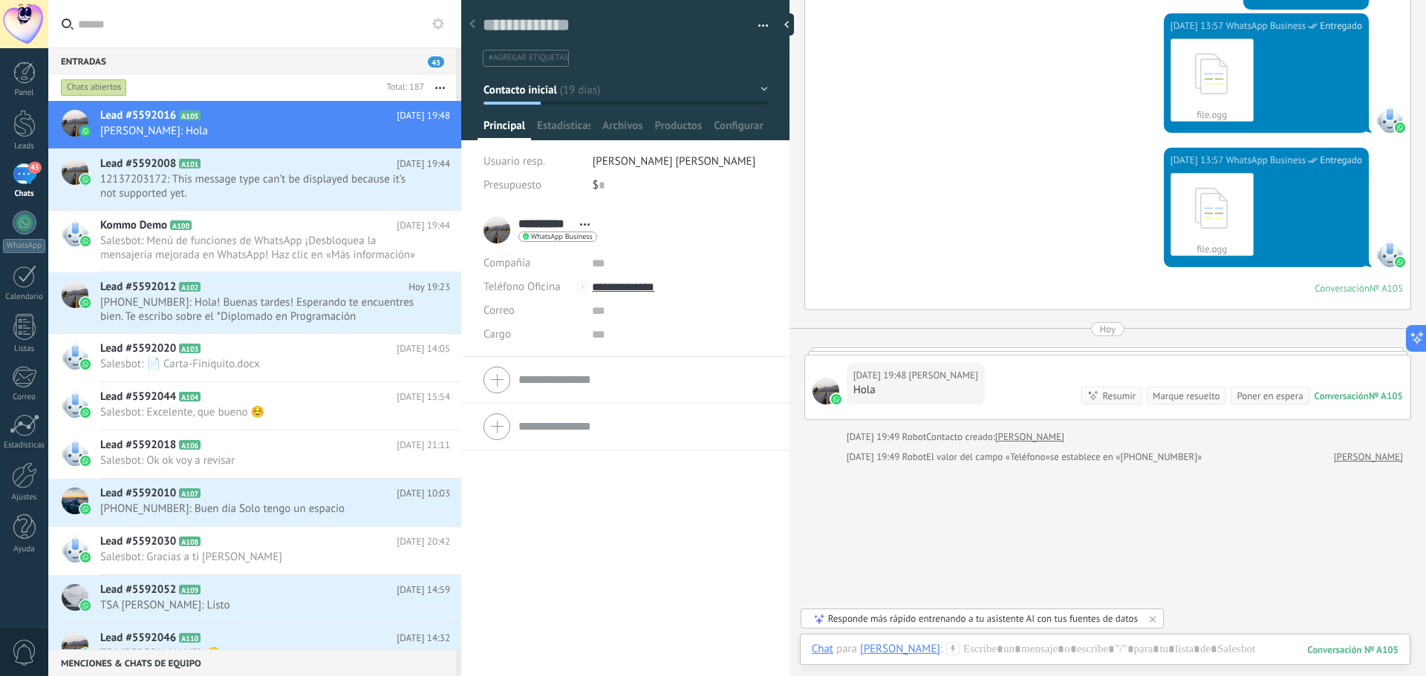
scroll to position [1314, 0]
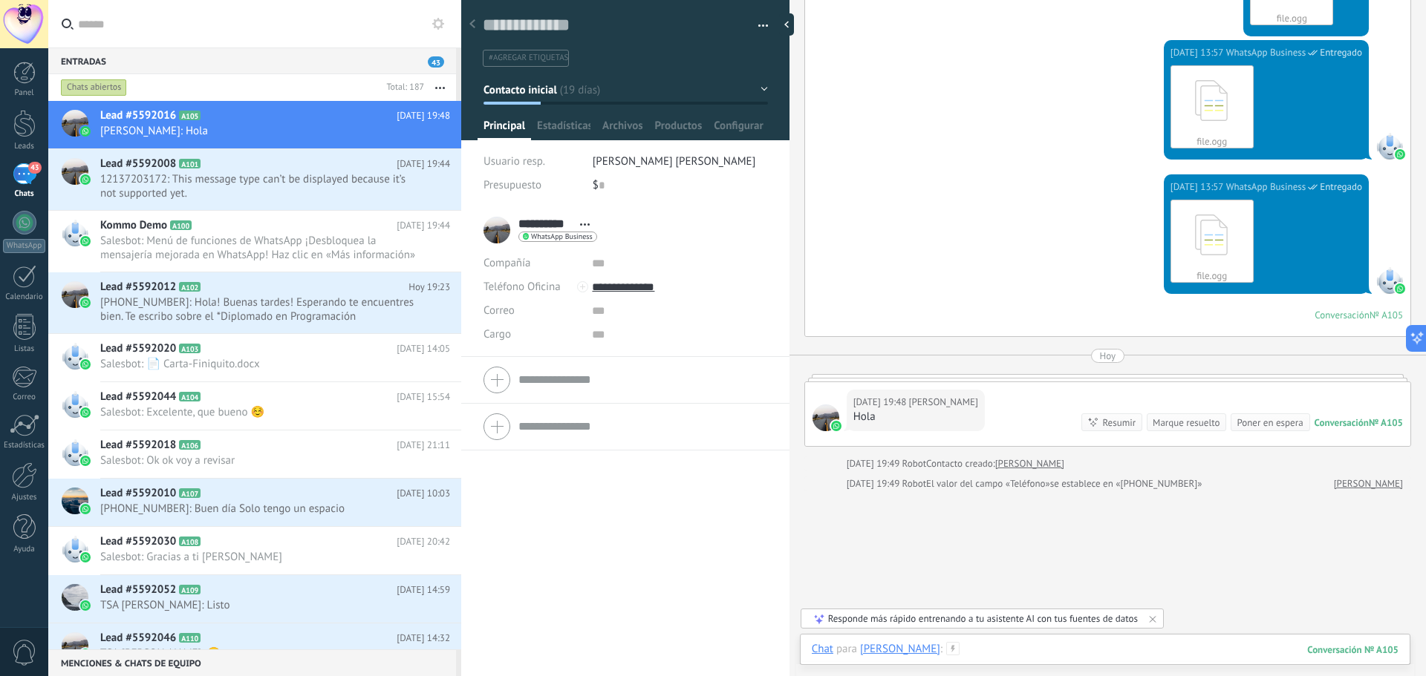
click at [953, 650] on div at bounding box center [1105, 664] width 587 height 45
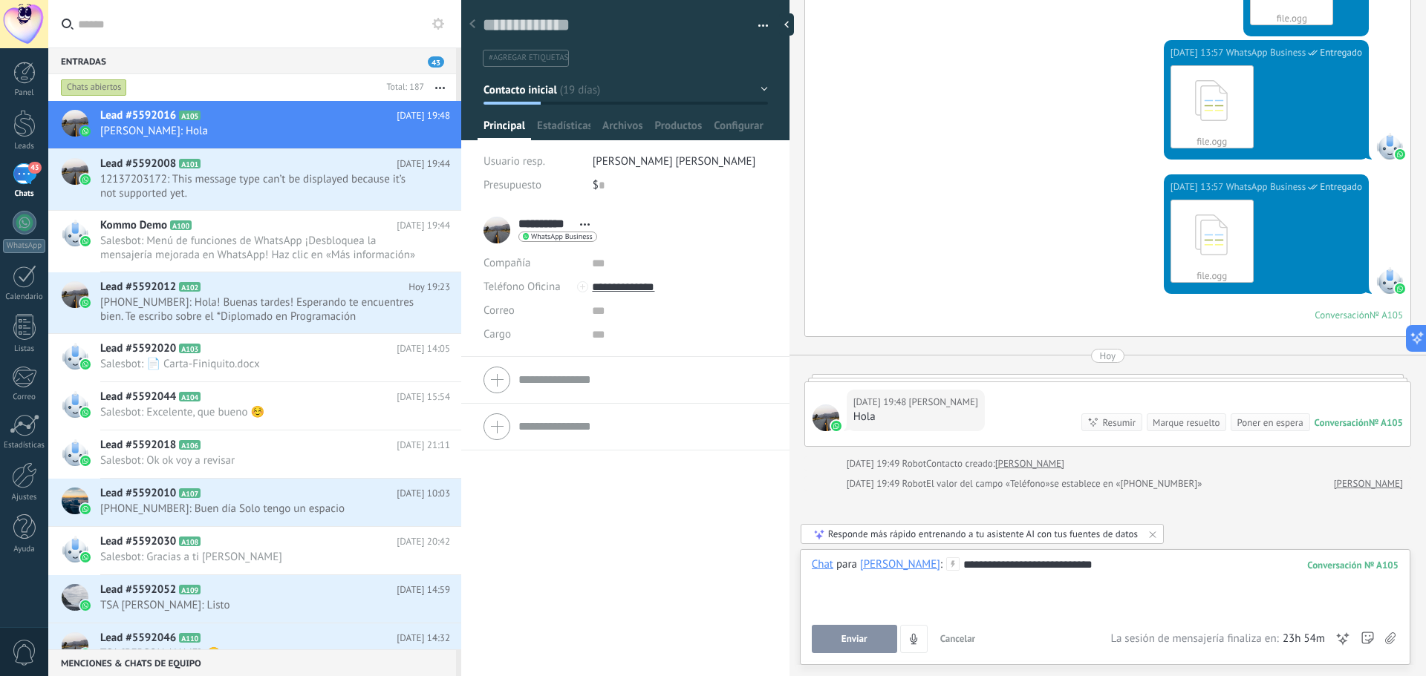
click at [956, 570] on div "**********" at bounding box center [1105, 586] width 587 height 56
click at [0, 0] on lt-span "*" at bounding box center [0, 0] width 0 height 0
click at [960, 567] on div "**********" at bounding box center [1105, 586] width 587 height 56
click at [942, 562] on div "**********" at bounding box center [1105, 586] width 587 height 56
click at [0, 0] on lt-span "* ****" at bounding box center [0, 0] width 0 height 0
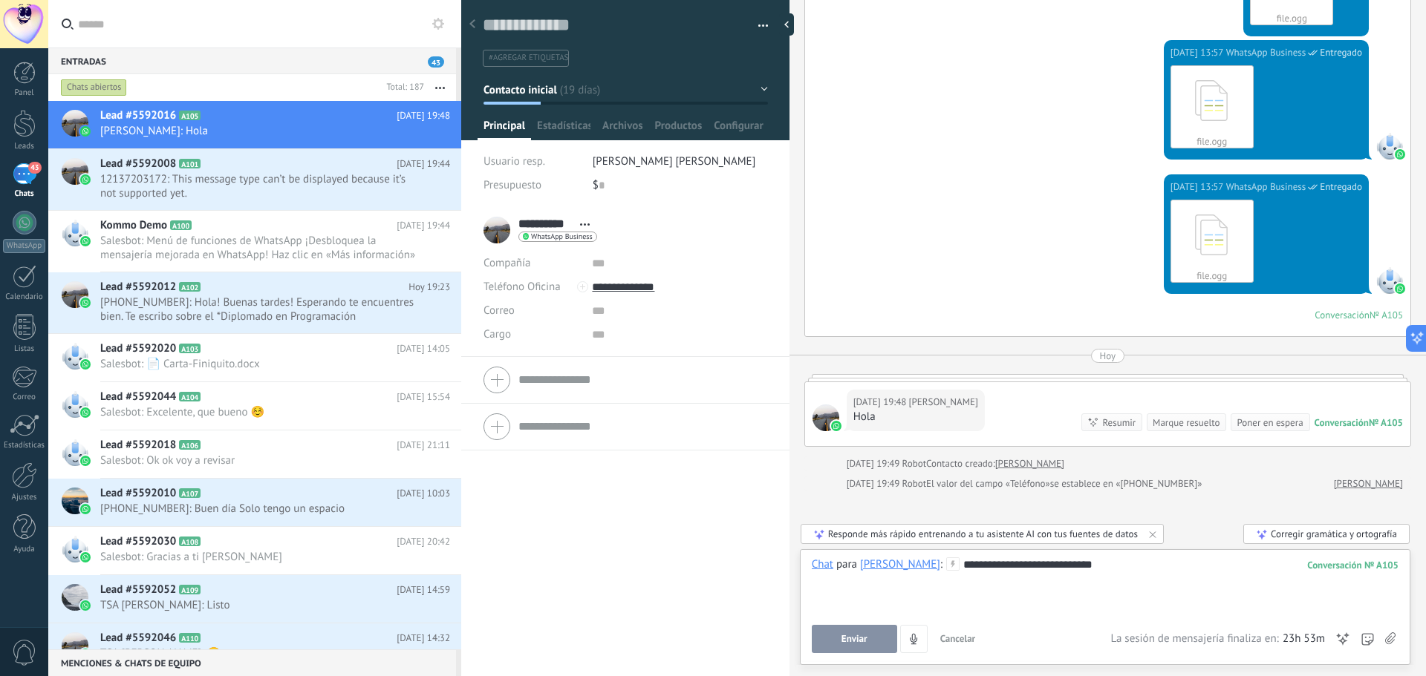
click at [1283, 535] on div "Corregir gramática y ortografía" at bounding box center [1326, 534] width 166 height 20
click at [852, 642] on span "Enviar" at bounding box center [854, 639] width 26 height 10
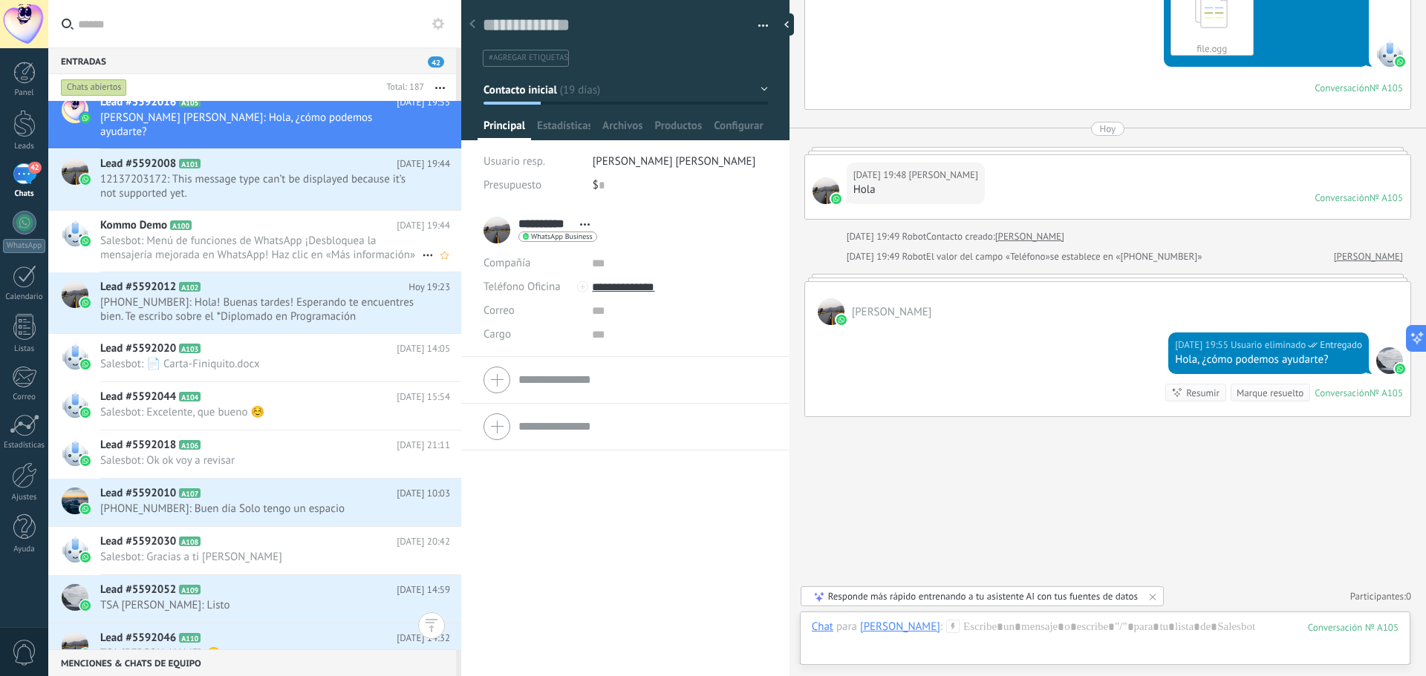
scroll to position [0, 0]
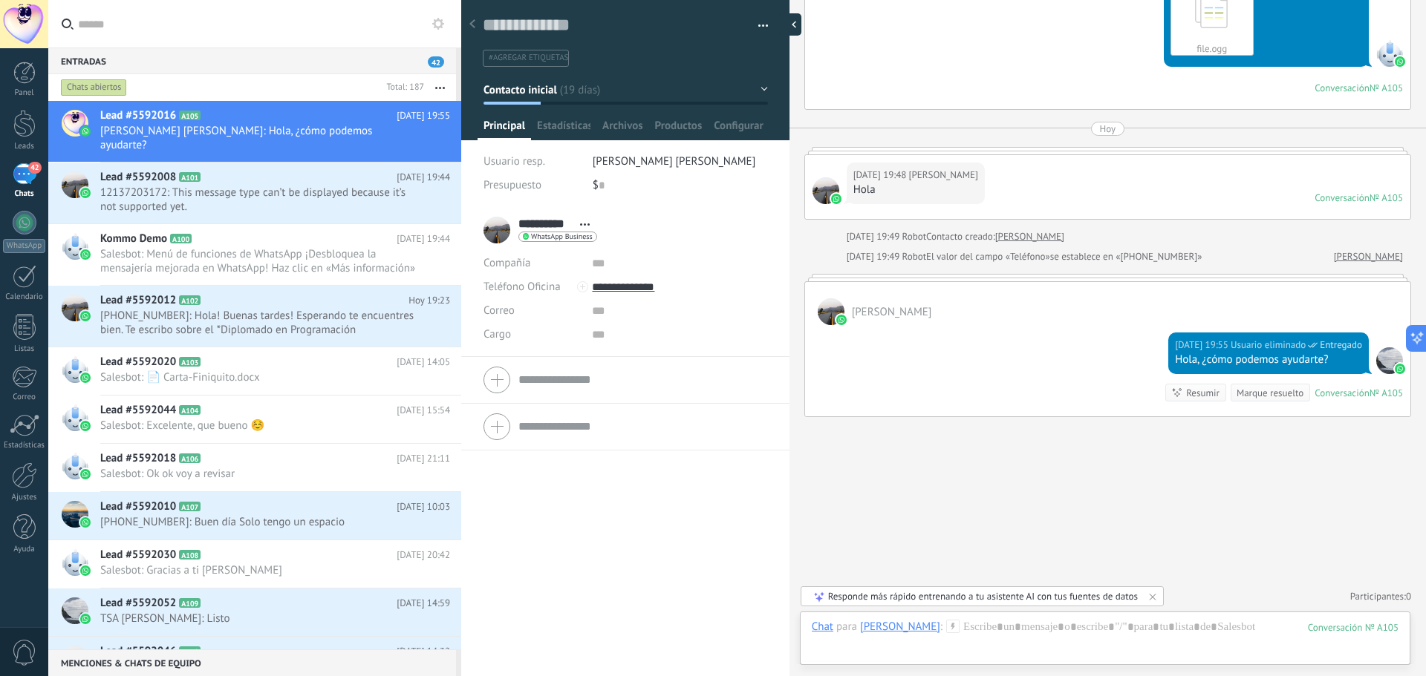
click at [786, 24] on div at bounding box center [790, 24] width 22 height 22
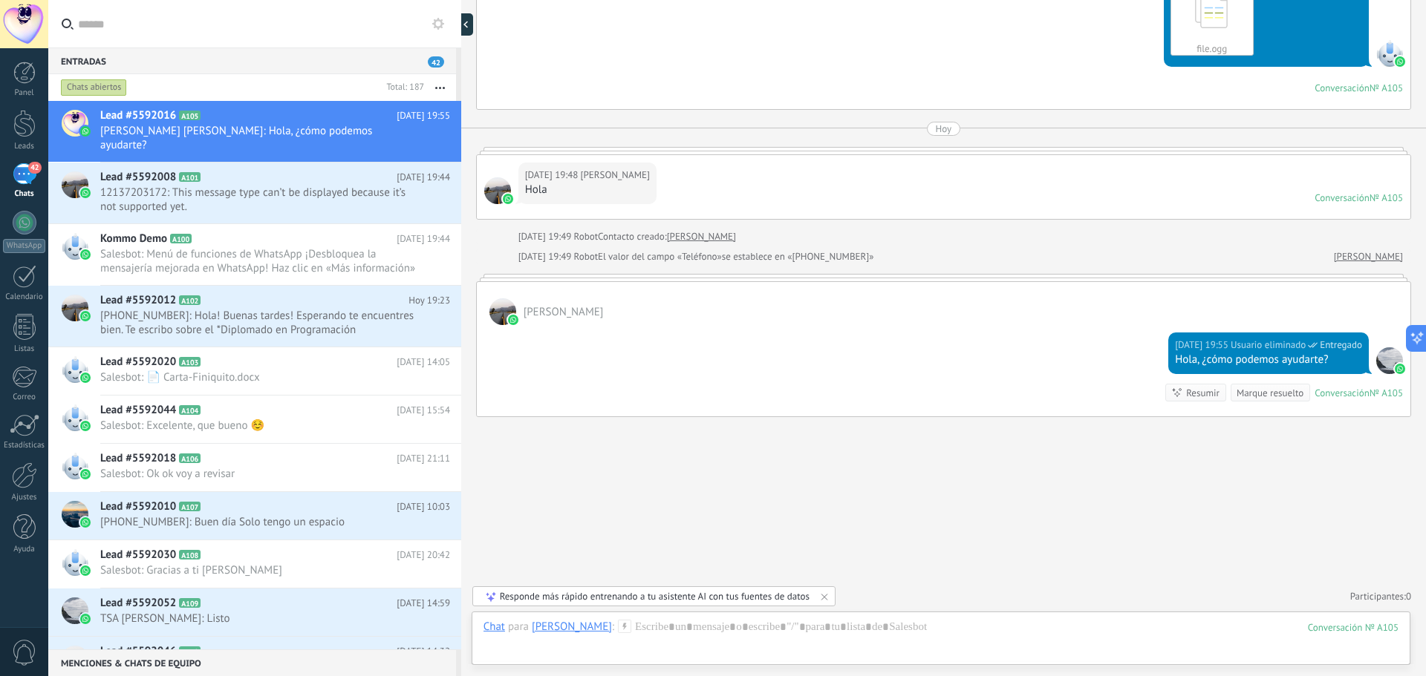
scroll to position [1497, 0]
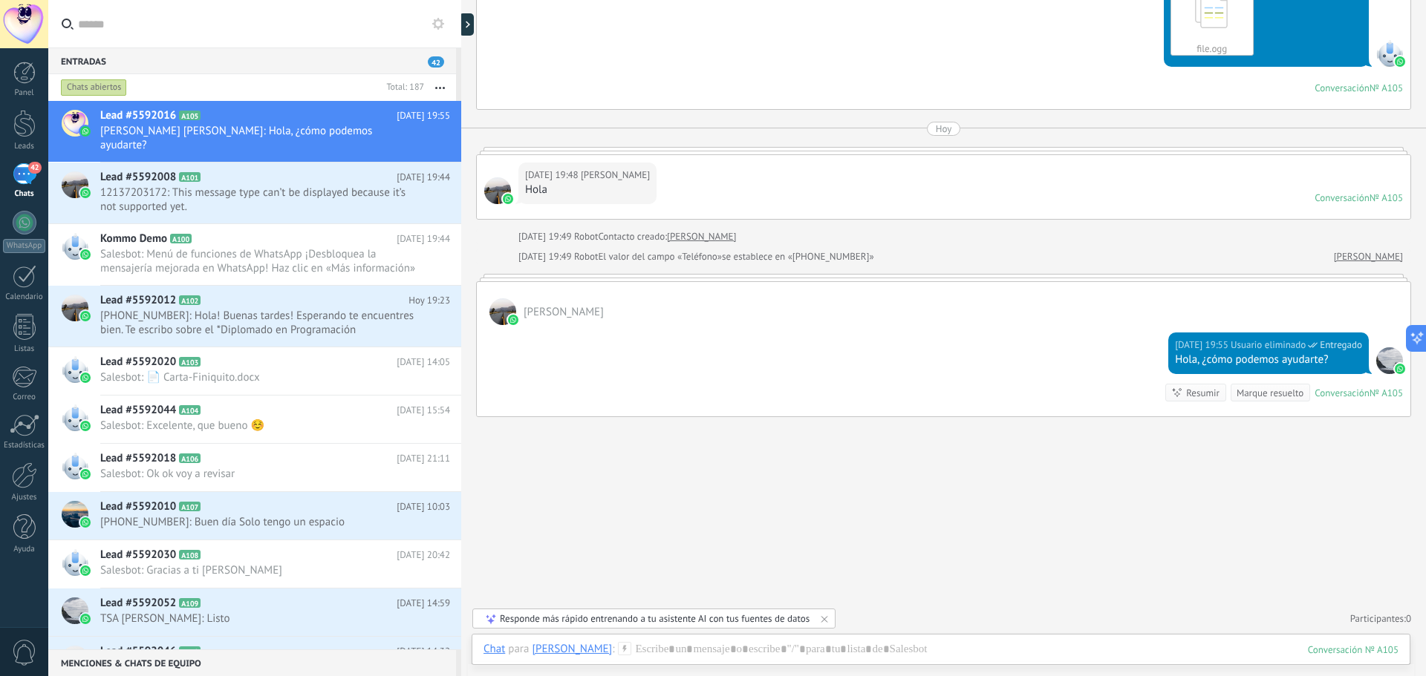
click at [461, 24] on div at bounding box center [461, 338] width 0 height 676
click at [472, 23] on icon at bounding box center [473, 24] width 4 height 7
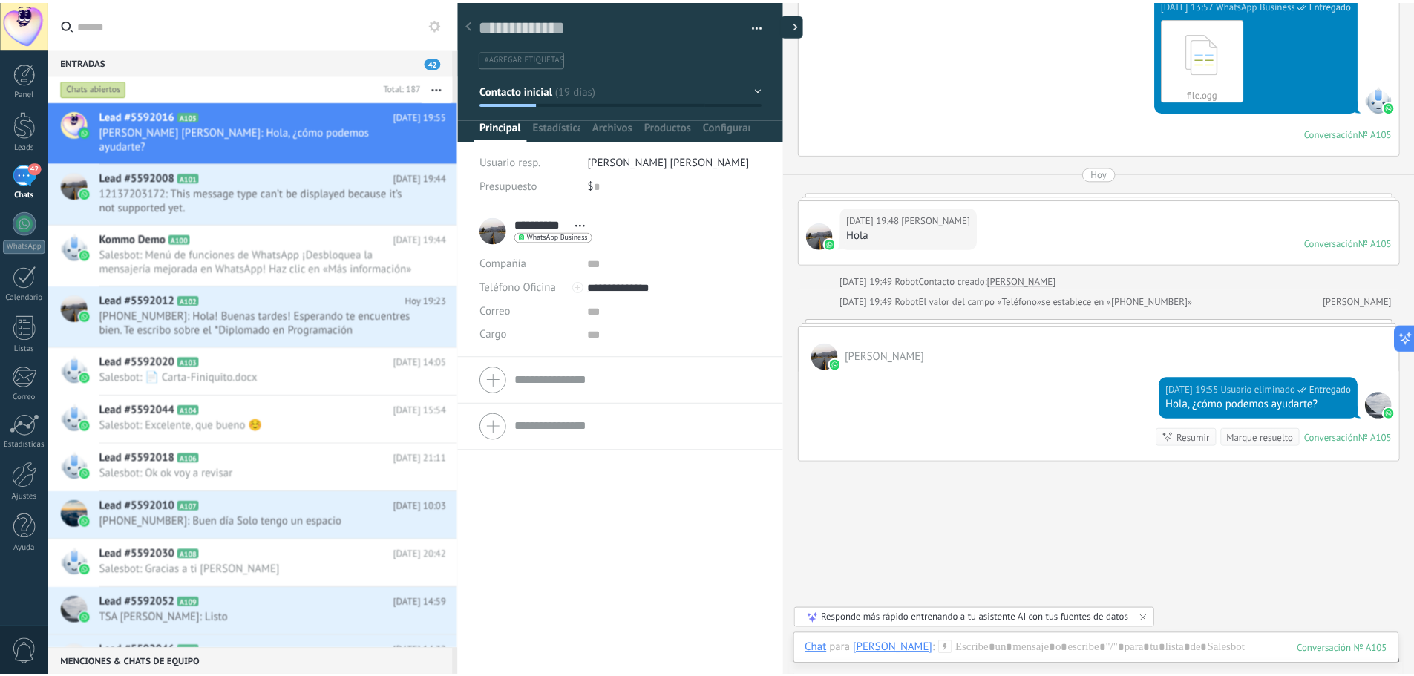
scroll to position [22, 0]
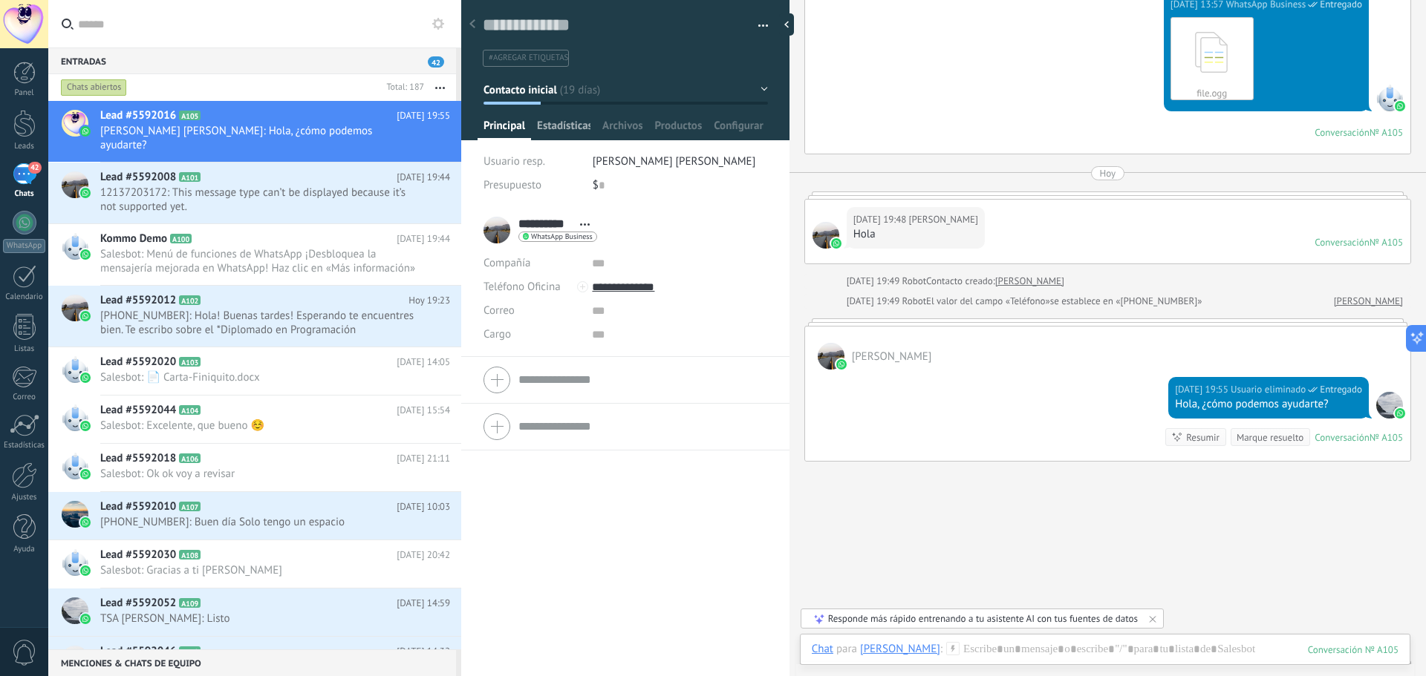
click at [572, 127] on span "Estadísticas" at bounding box center [563, 130] width 53 height 22
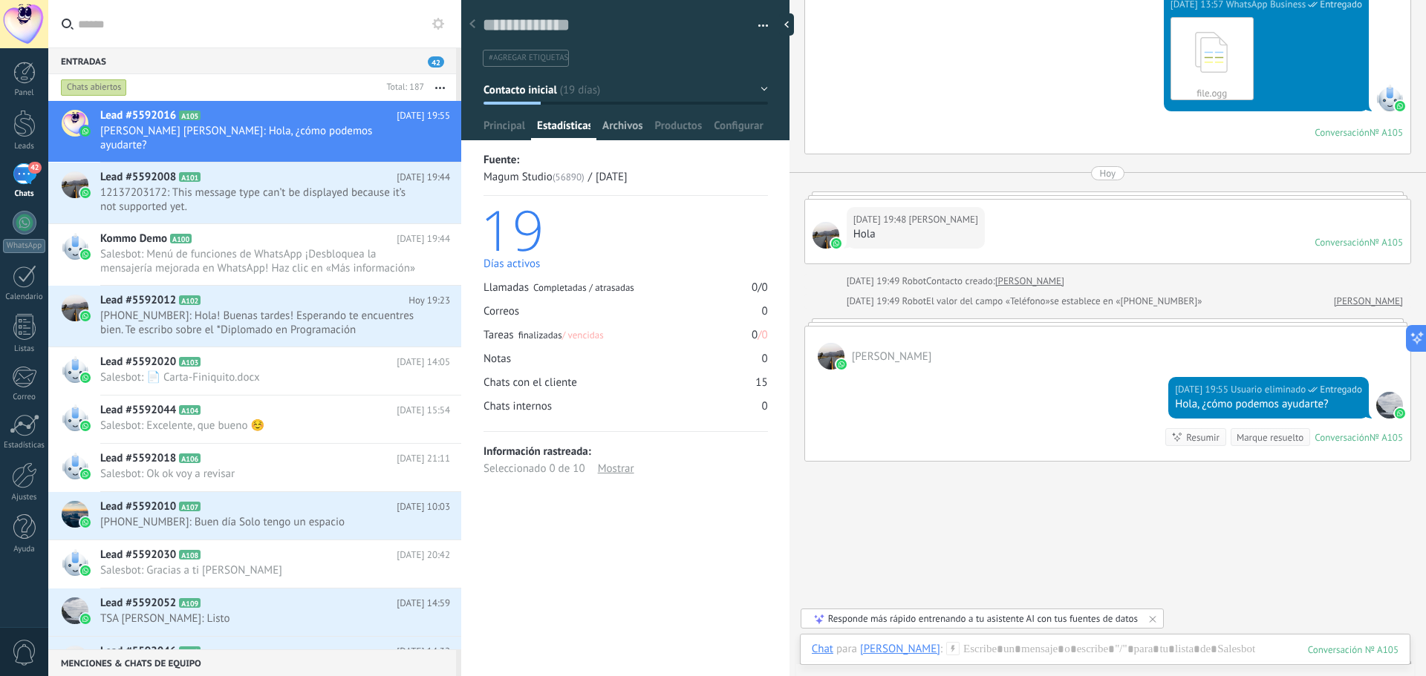
click at [611, 126] on span "Archivos" at bounding box center [622, 130] width 40 height 22
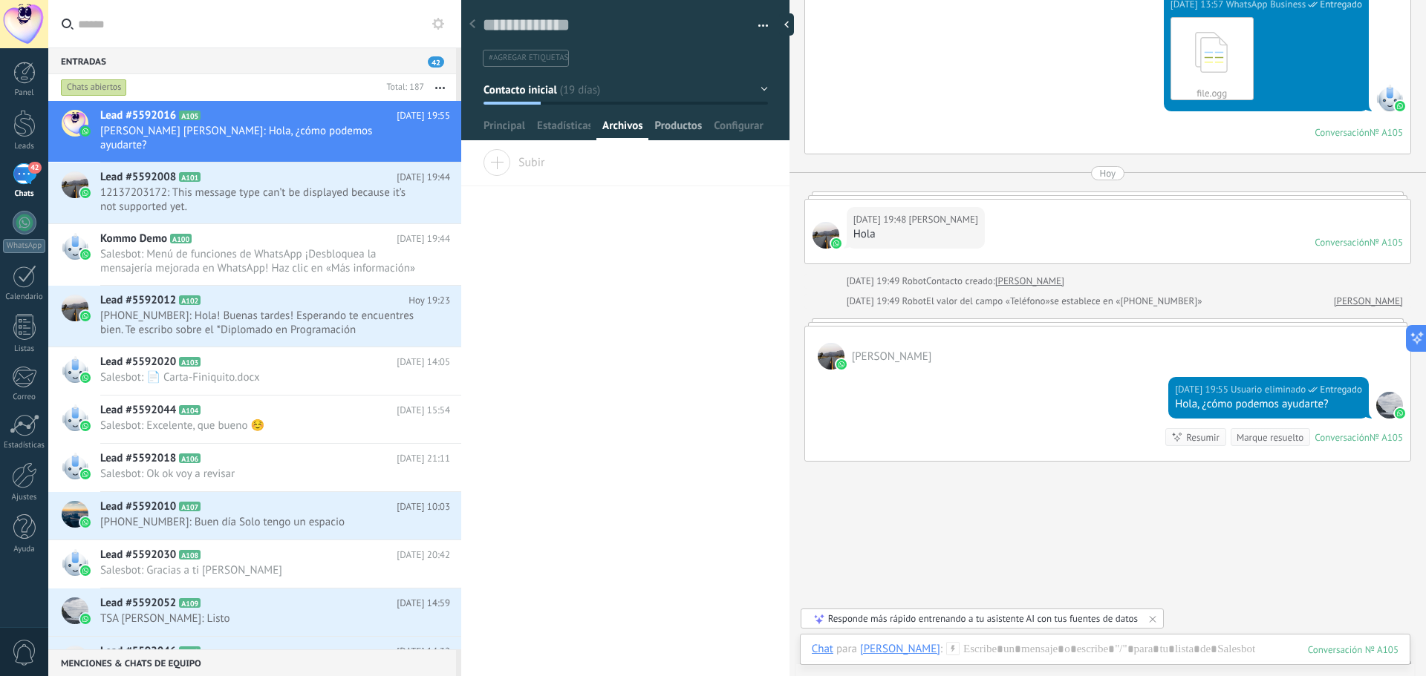
click at [668, 131] on span "Productos" at bounding box center [679, 130] width 48 height 22
click at [742, 132] on span "Configurar" at bounding box center [738, 130] width 49 height 22
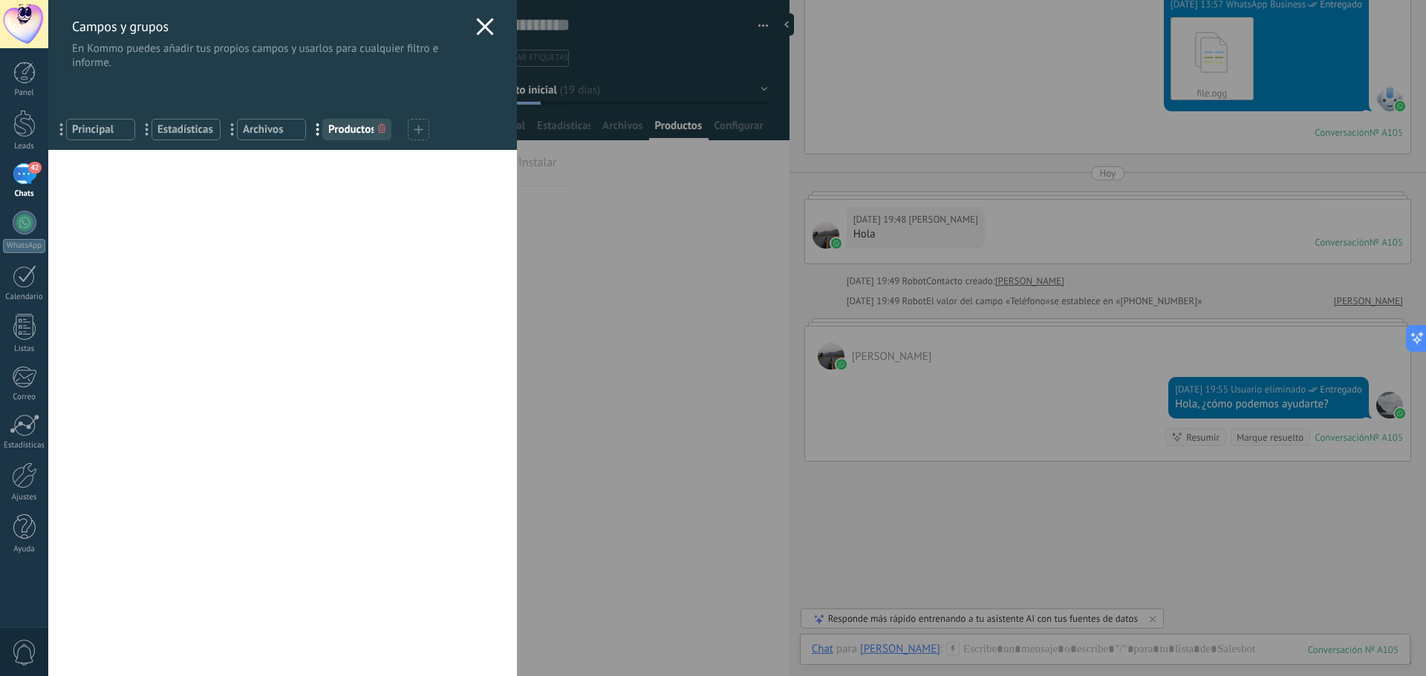
click at [489, 26] on div "Campos y grupos En Kommo puedes añadir tus propios campos y usarlos para cualqu…" at bounding box center [282, 35] width 469 height 70
click at [485, 26] on icon at bounding box center [485, 27] width 18 height 18
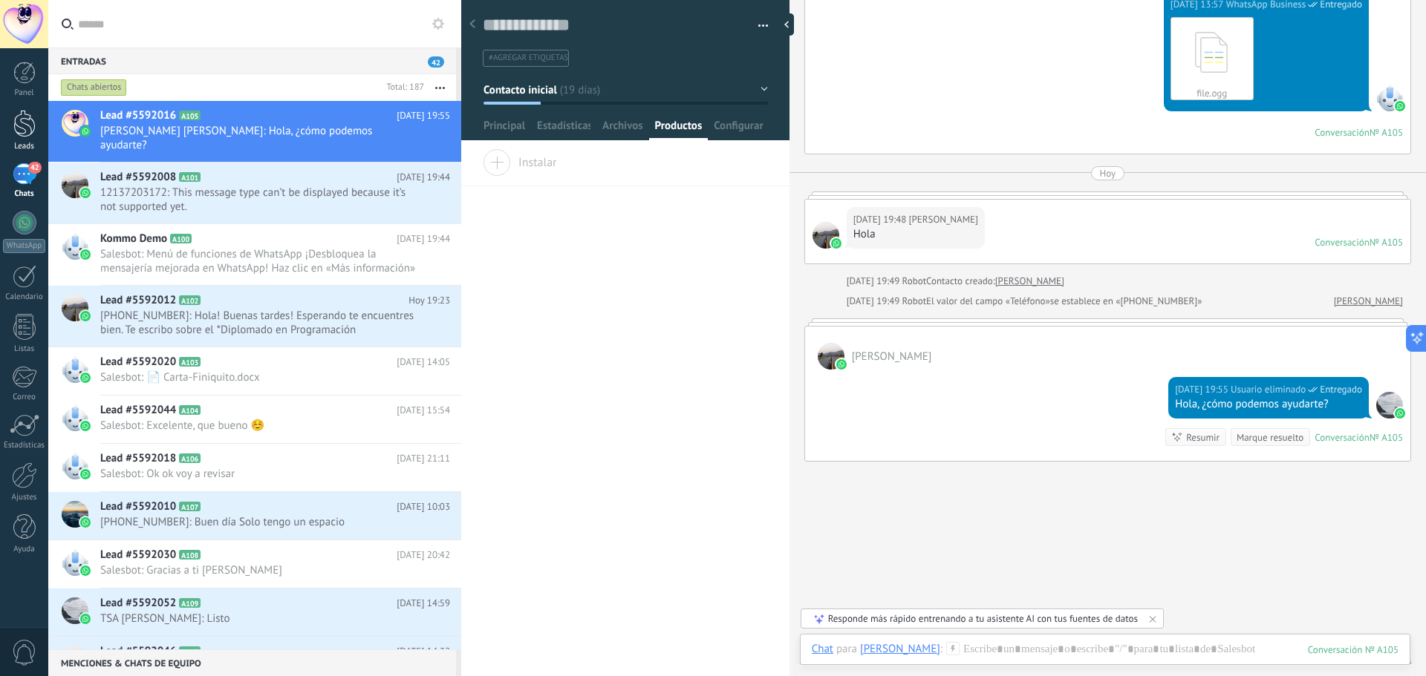
click at [14, 126] on div at bounding box center [24, 123] width 22 height 27
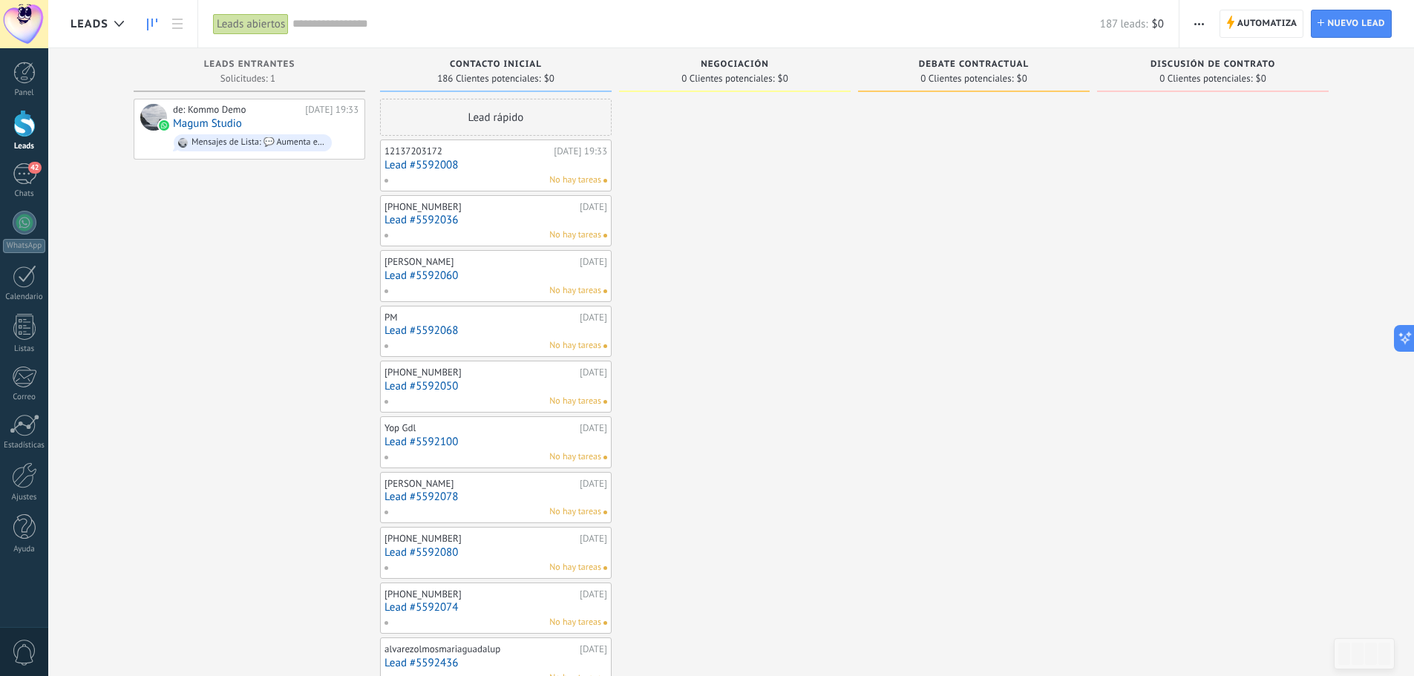
click at [508, 226] on link "Lead #5592036" at bounding box center [496, 220] width 223 height 13
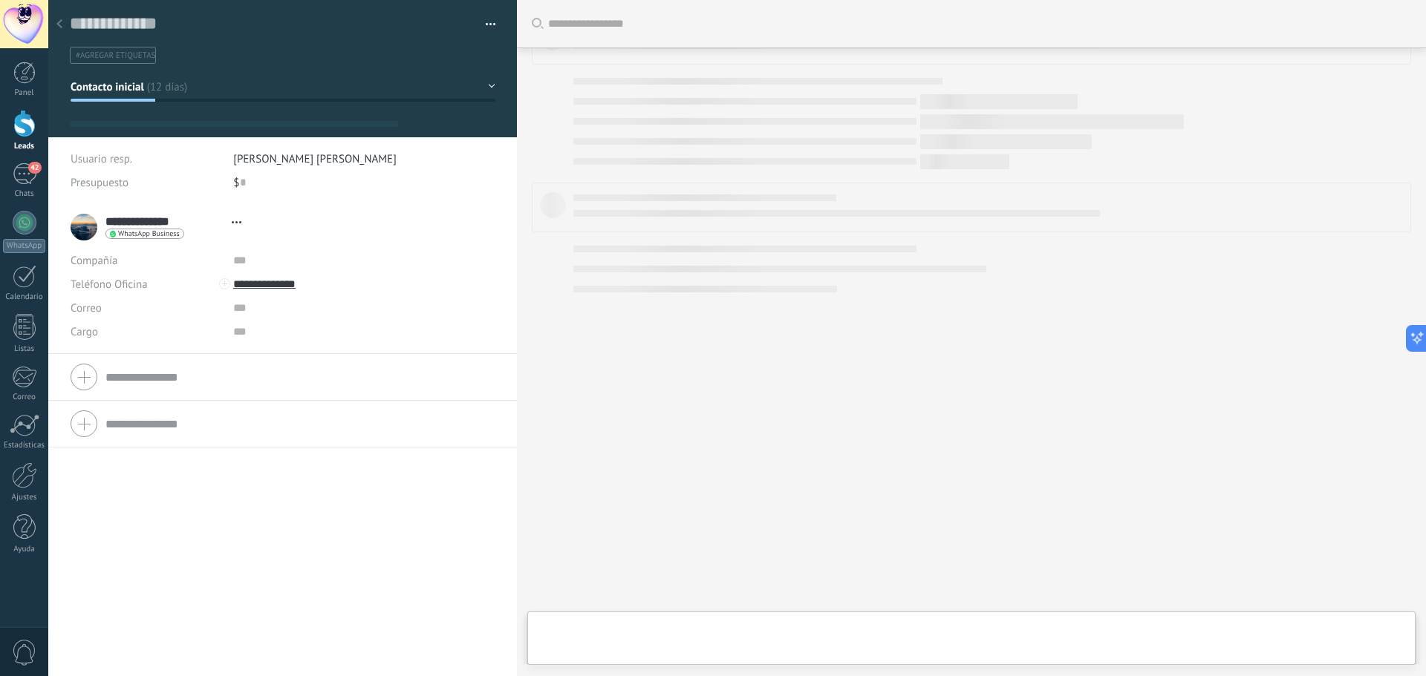
type textarea "**********"
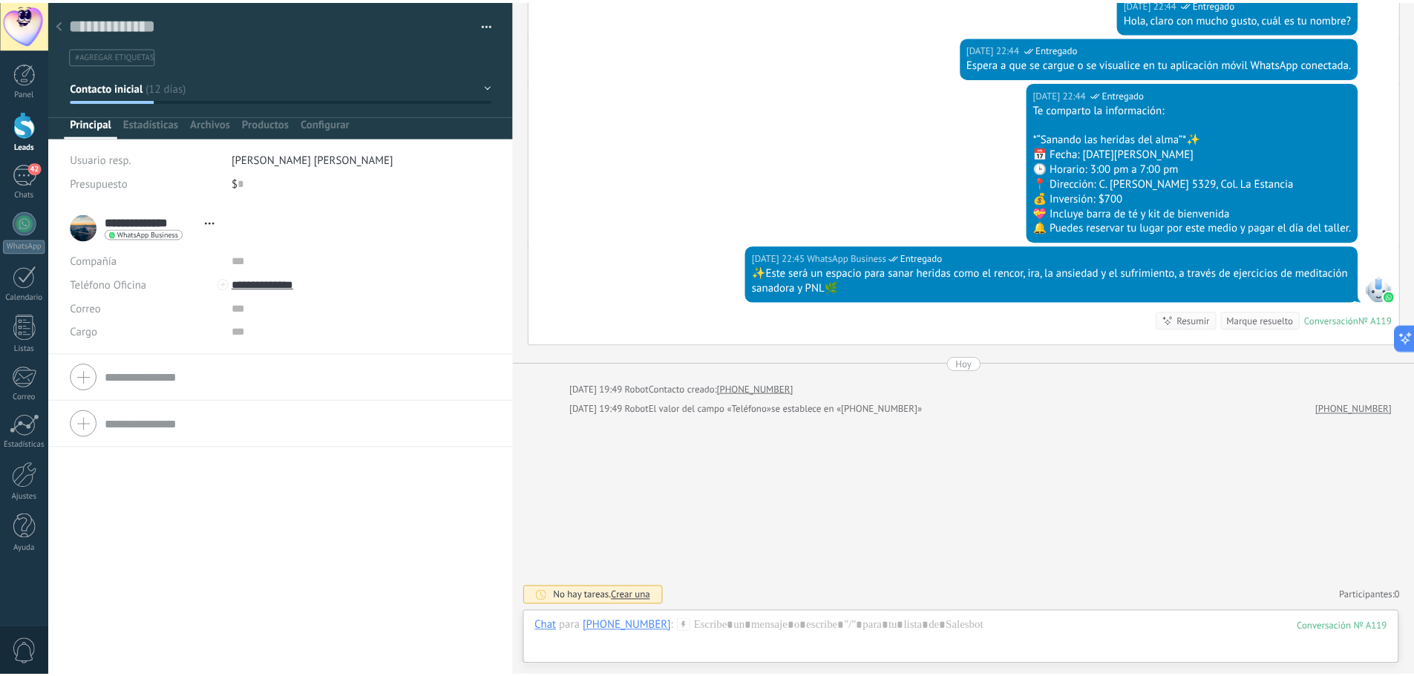
scroll to position [22, 0]
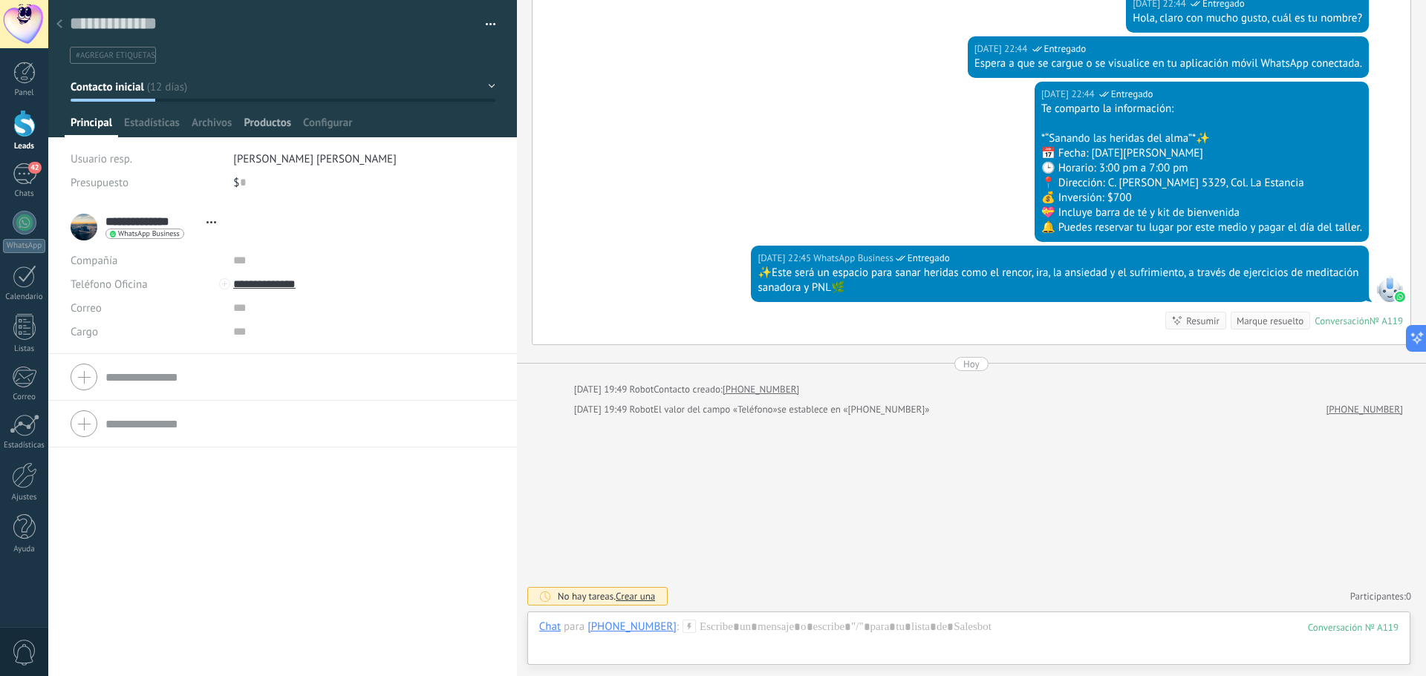
click at [238, 123] on div "Productos" at bounding box center [267, 127] width 59 height 22
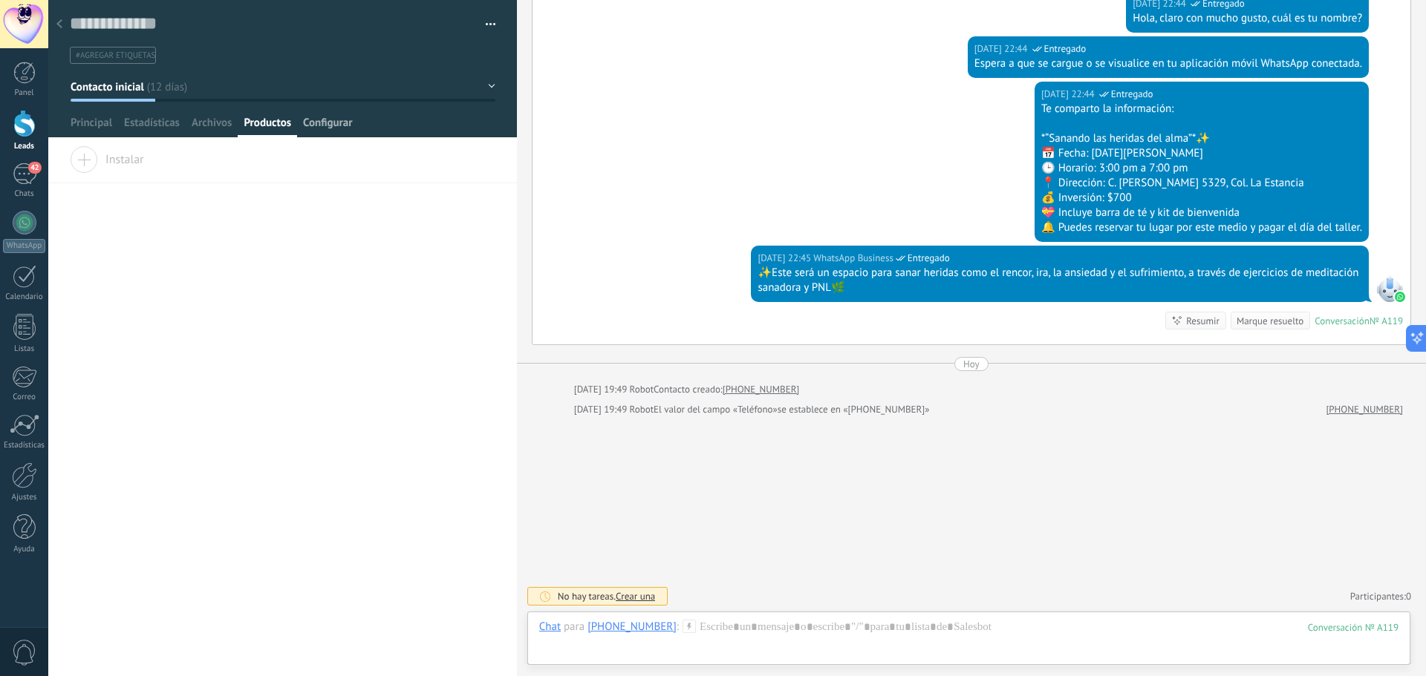
click at [319, 125] on span "Configurar" at bounding box center [327, 127] width 49 height 22
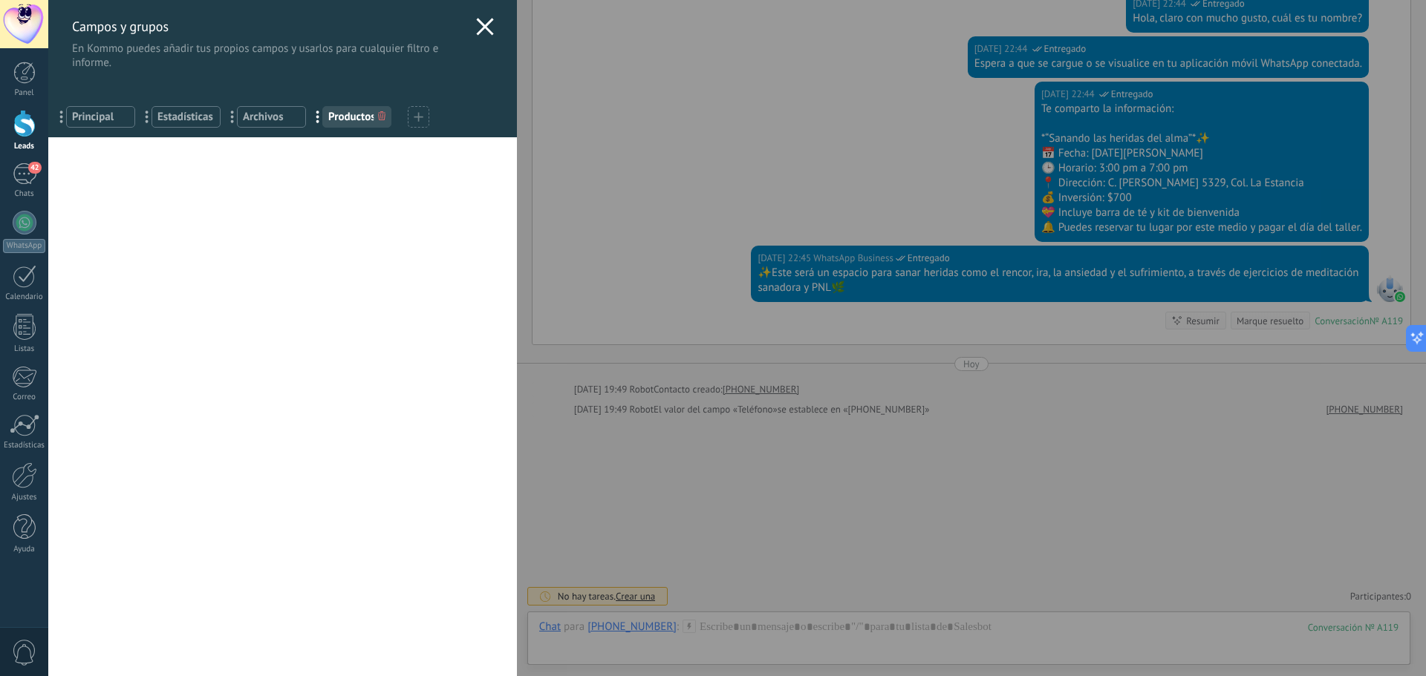
click at [476, 33] on icon at bounding box center [485, 27] width 18 height 18
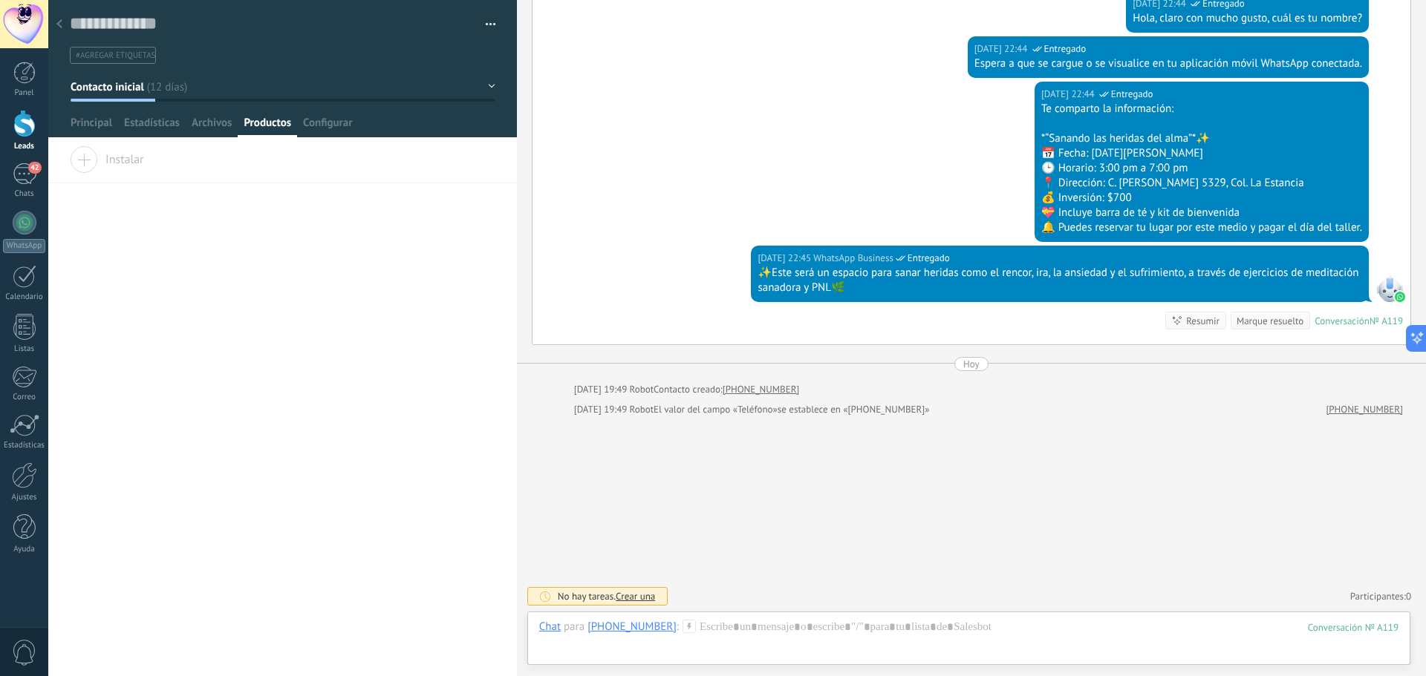
click at [62, 25] on icon at bounding box center [59, 23] width 6 height 9
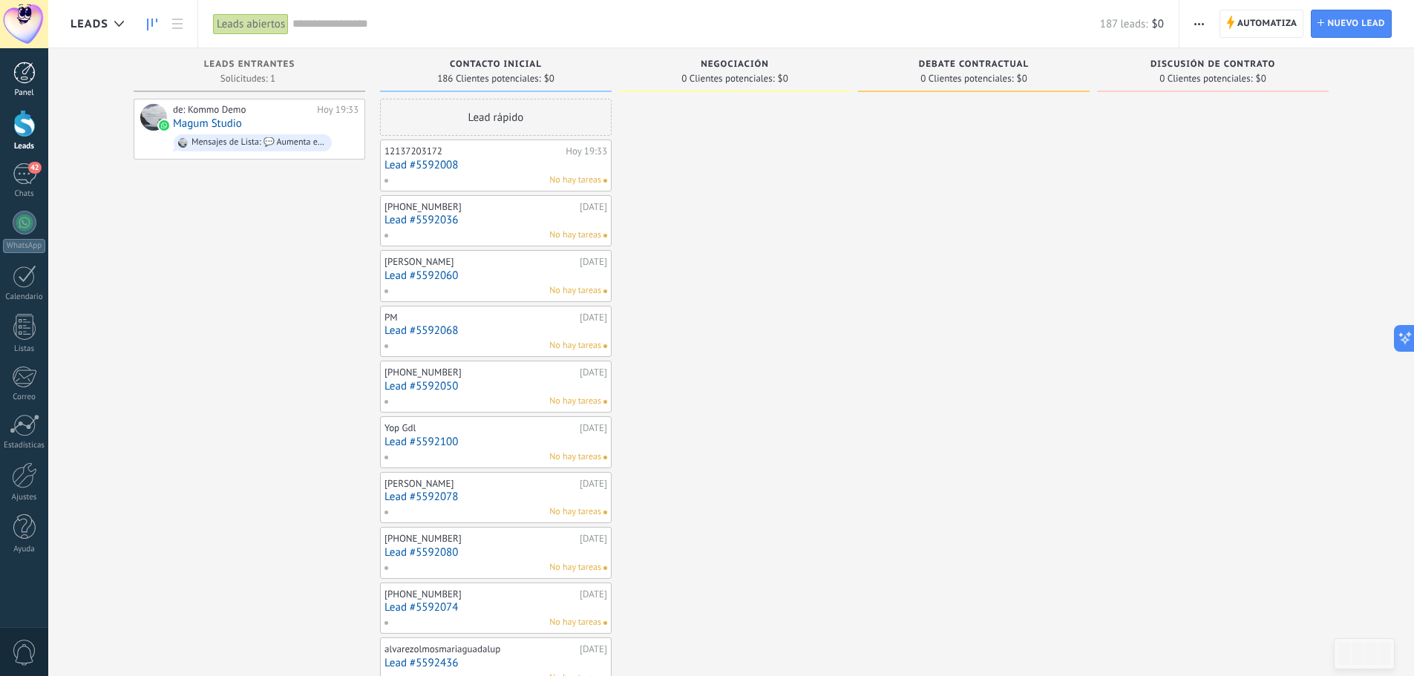
click at [10, 75] on link "Panel" at bounding box center [24, 80] width 48 height 36
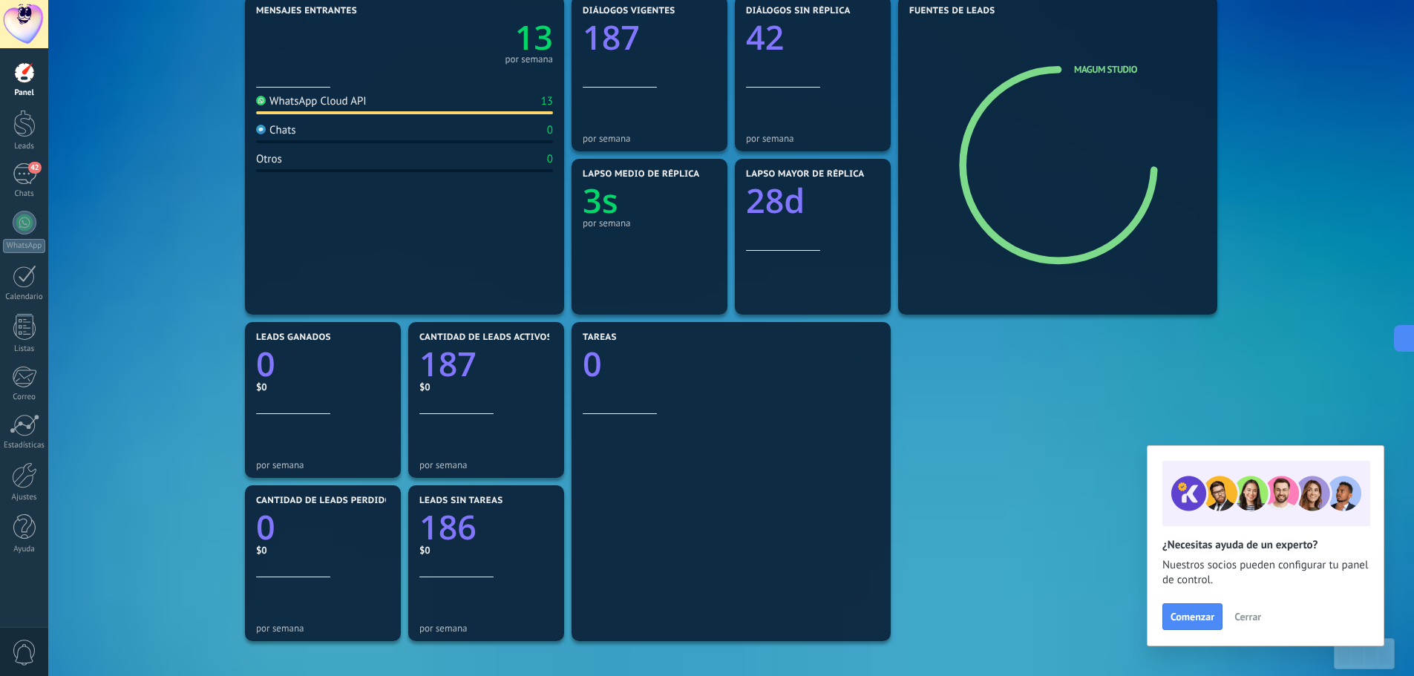
scroll to position [223, 0]
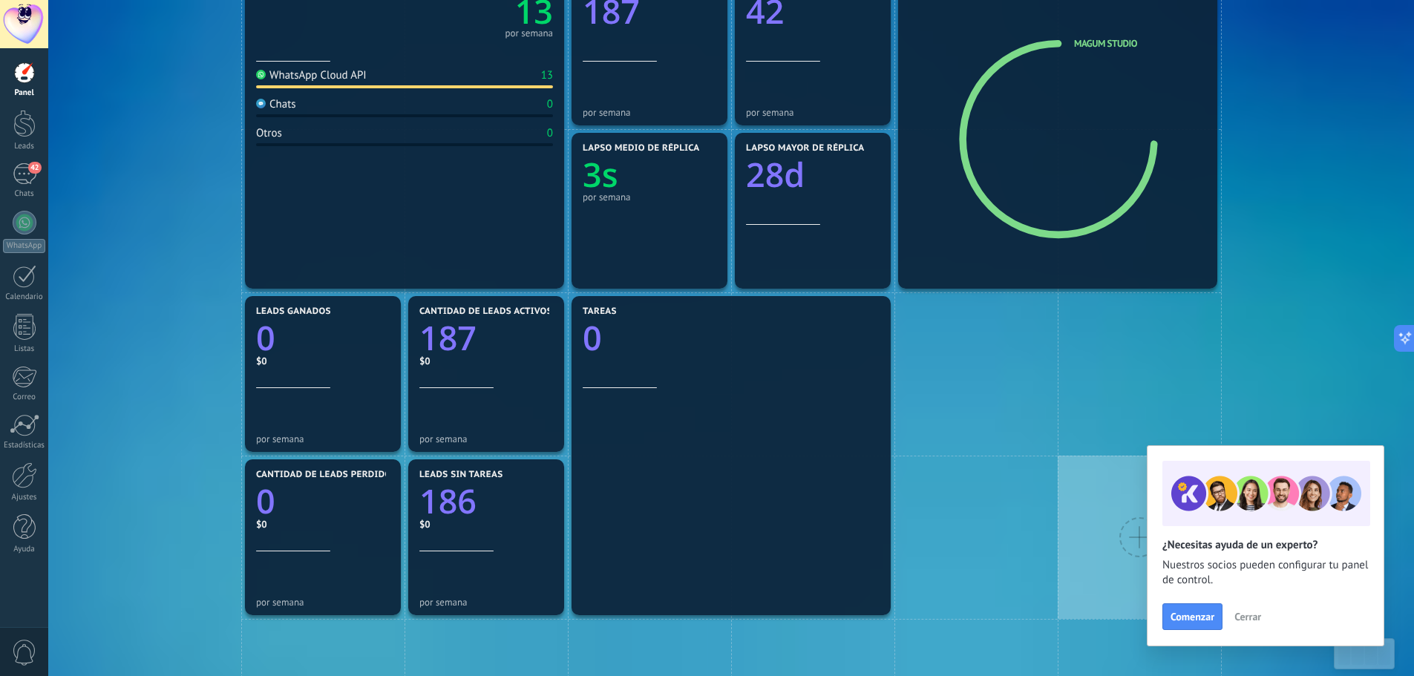
click at [1244, 613] on span "Cerrar" at bounding box center [1248, 617] width 27 height 10
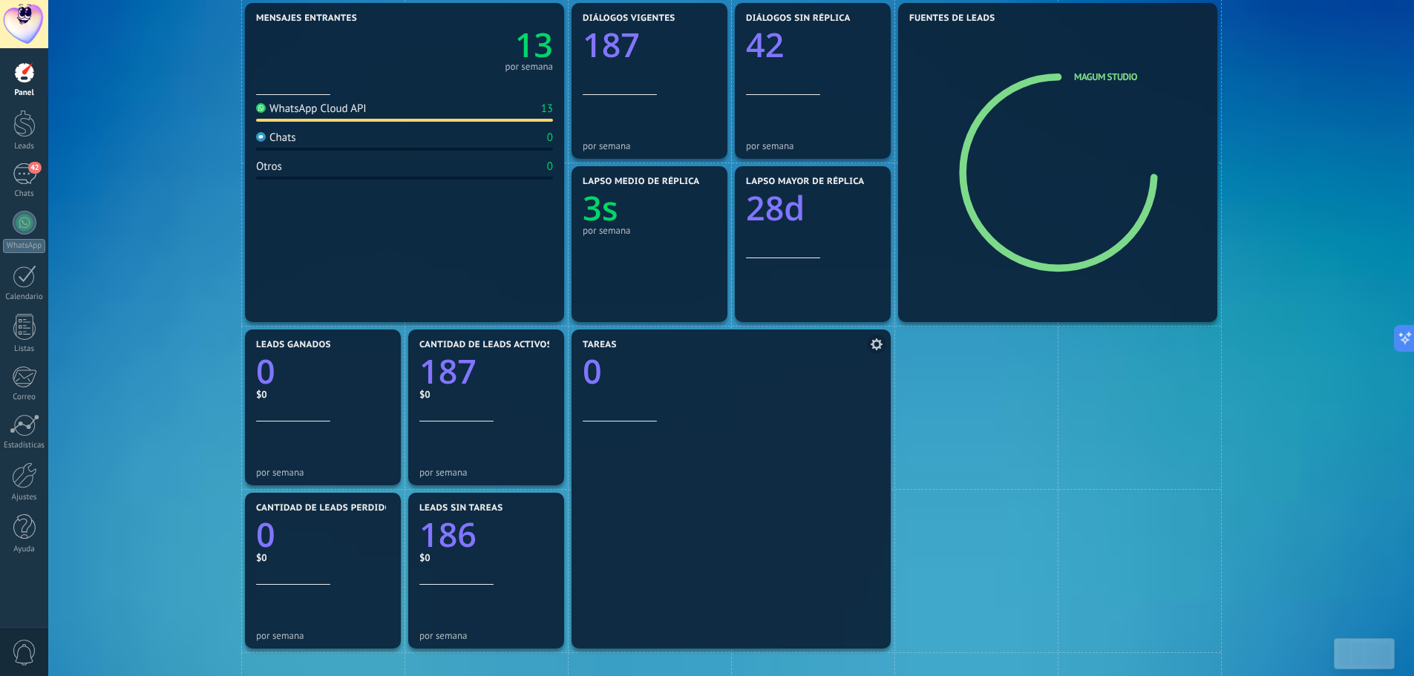
scroll to position [181, 0]
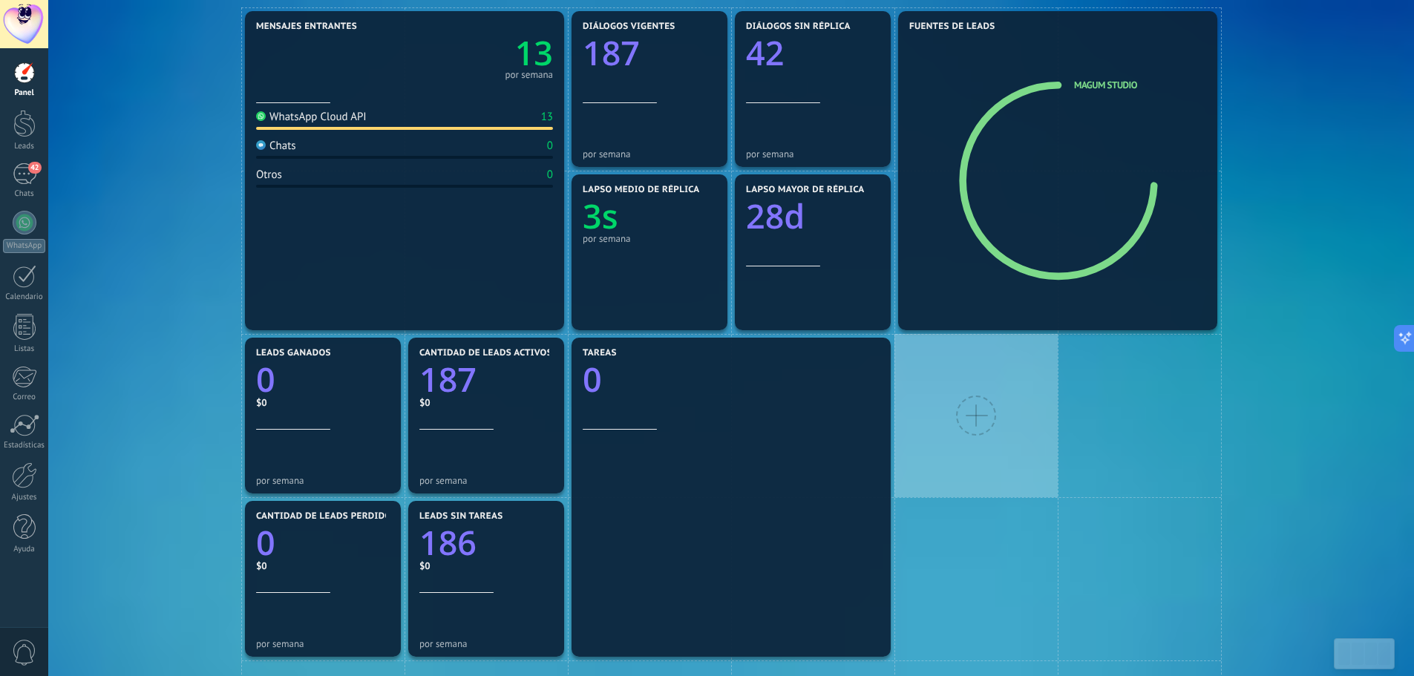
click at [965, 411] on div at bounding box center [976, 416] width 40 height 40
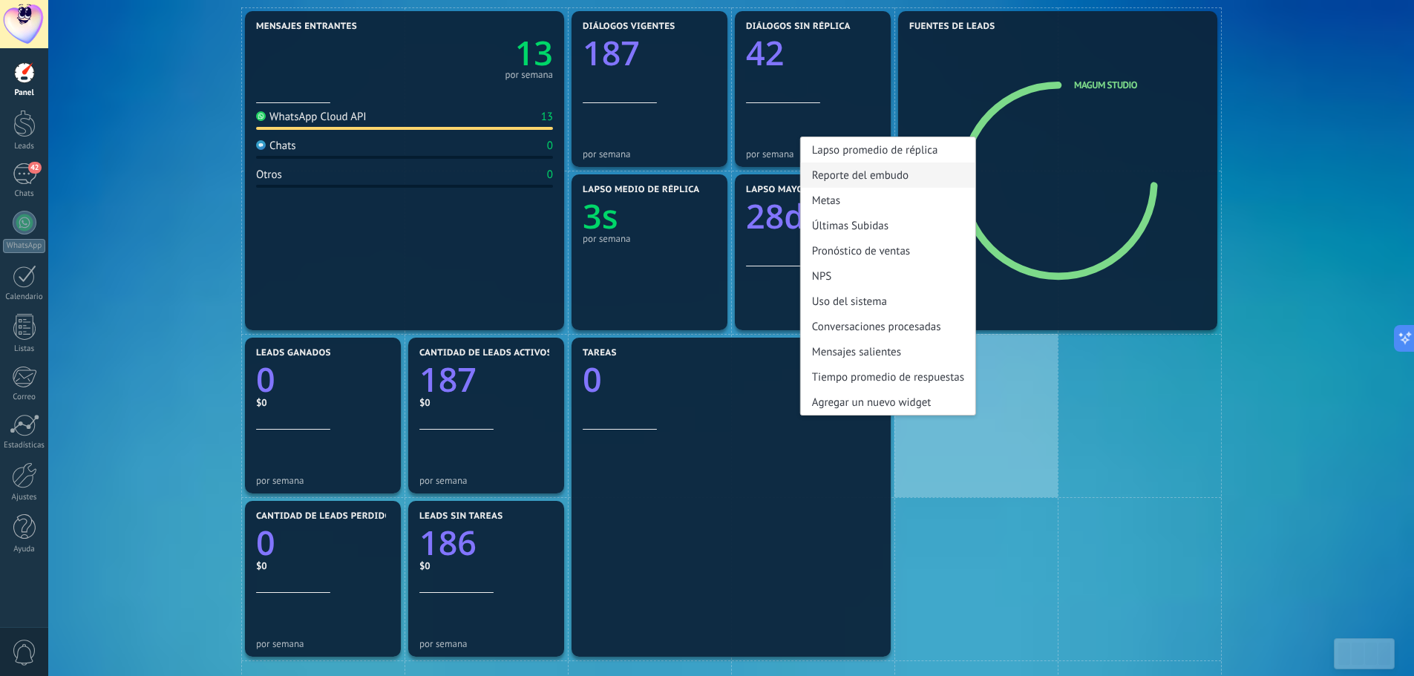
click at [874, 180] on div "Reporte del embudo" at bounding box center [888, 175] width 174 height 25
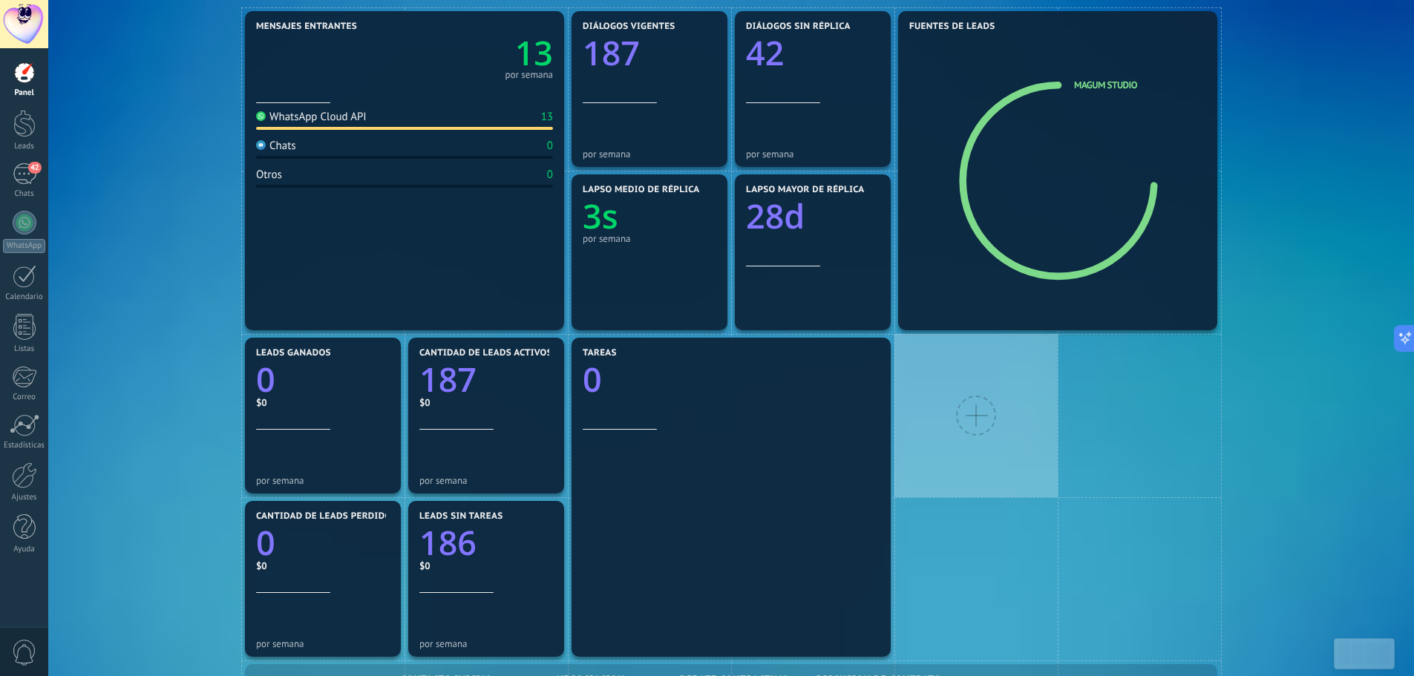
click at [975, 398] on div at bounding box center [976, 416] width 40 height 40
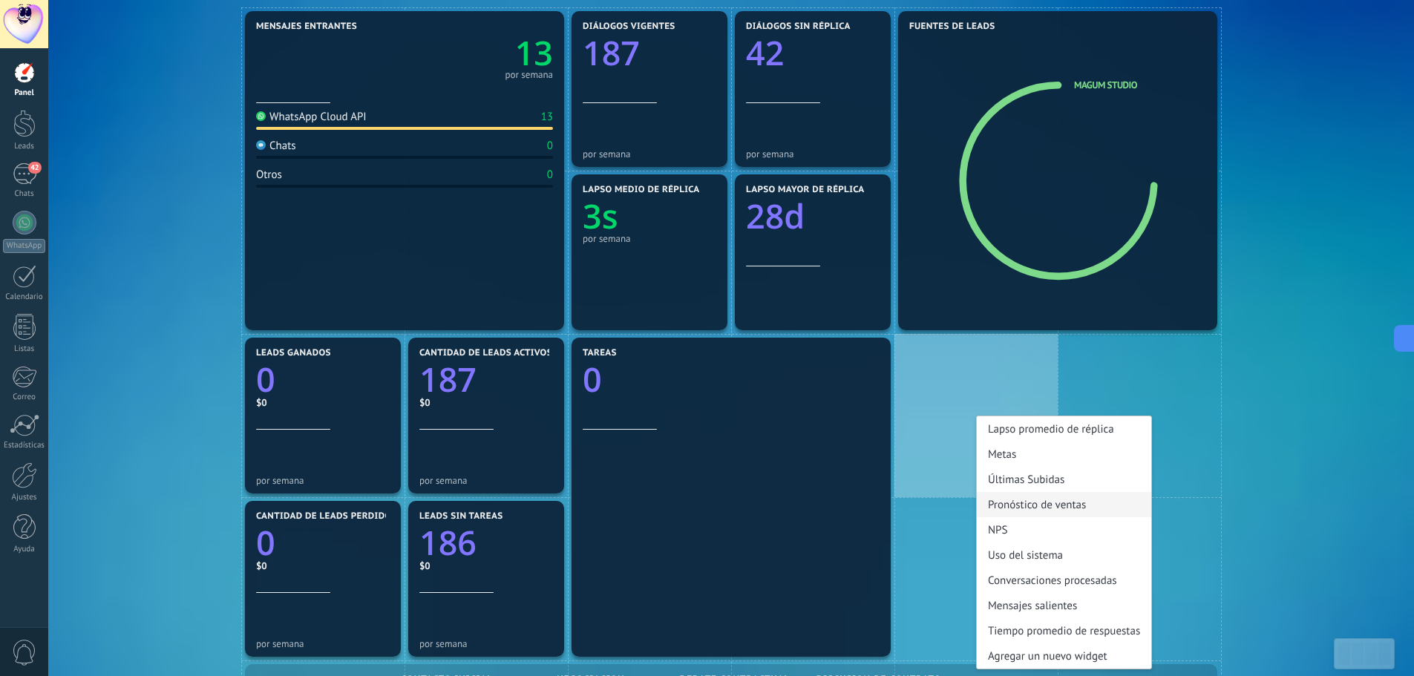
click at [1042, 506] on div "Pronóstico de ventas" at bounding box center [1064, 504] width 174 height 25
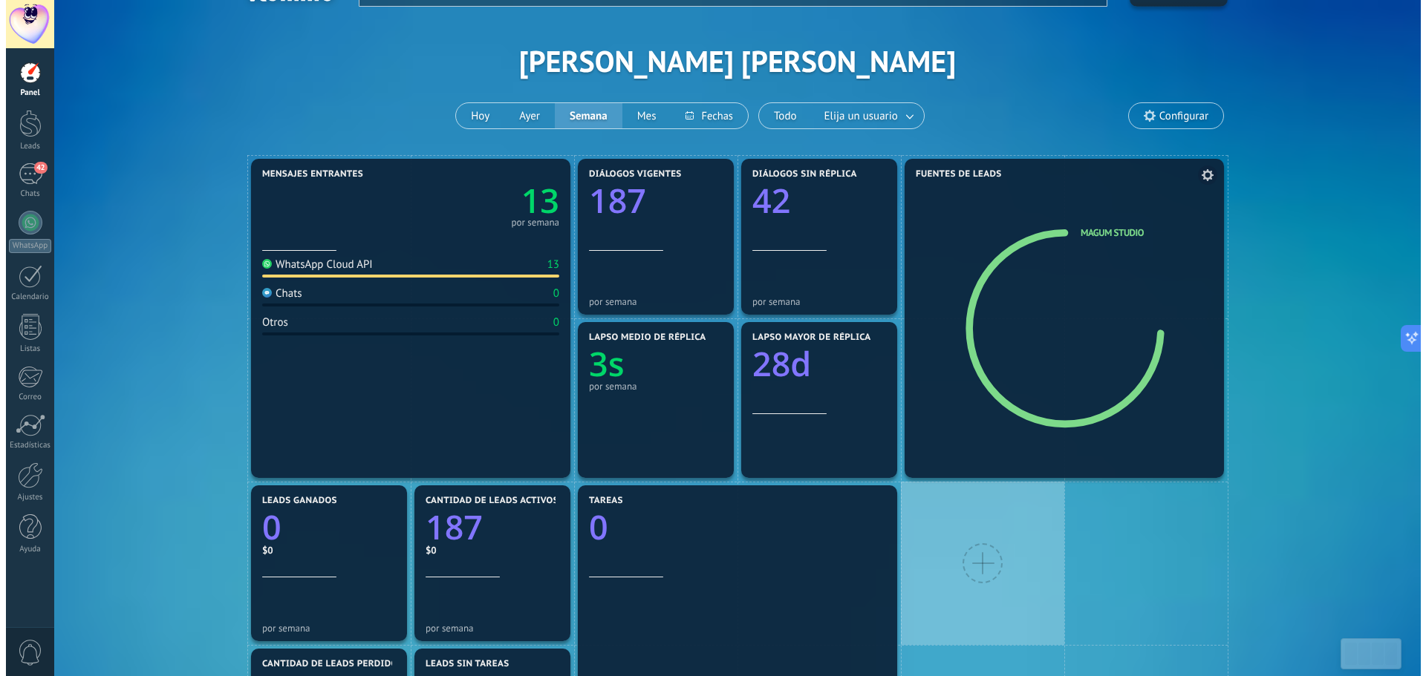
scroll to position [0, 0]
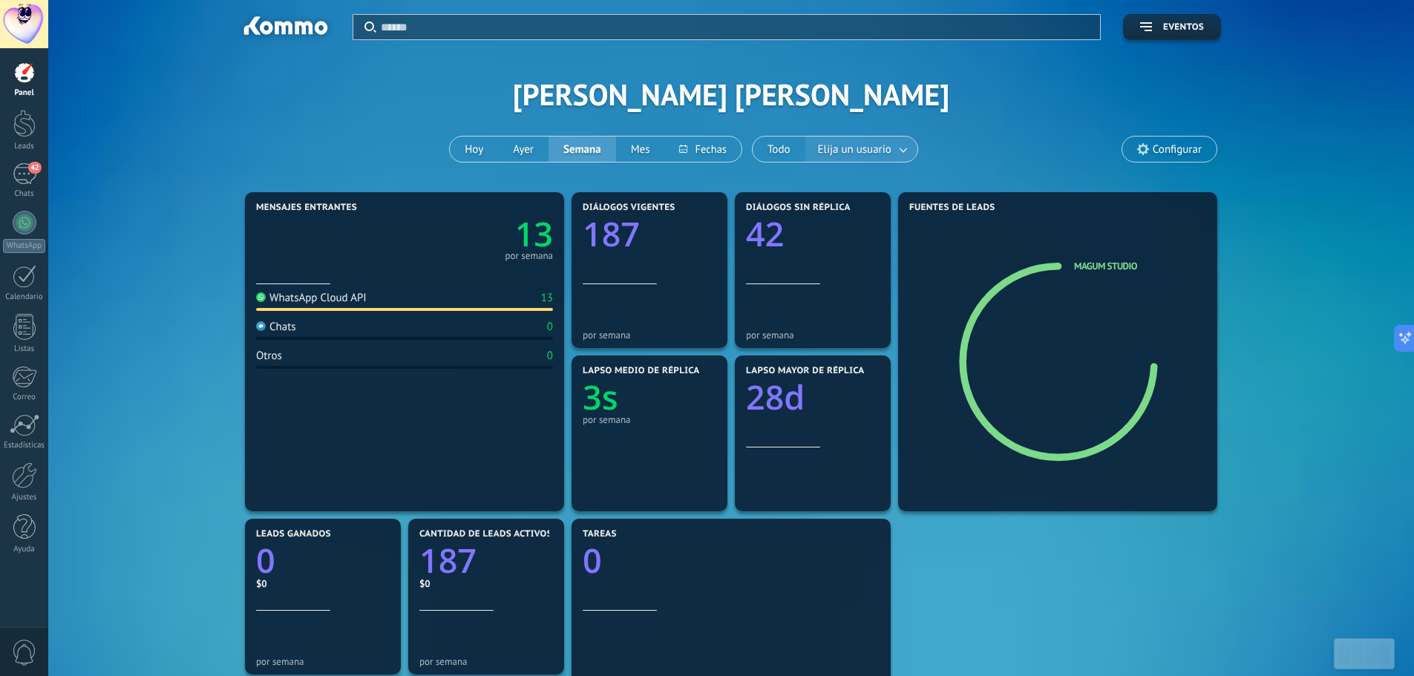
click at [811, 145] on button "Elija un usuario" at bounding box center [862, 149] width 112 height 25
click at [849, 152] on span "Elija un usuario" at bounding box center [854, 150] width 79 height 20
click at [891, 149] on link at bounding box center [904, 149] width 27 height 25
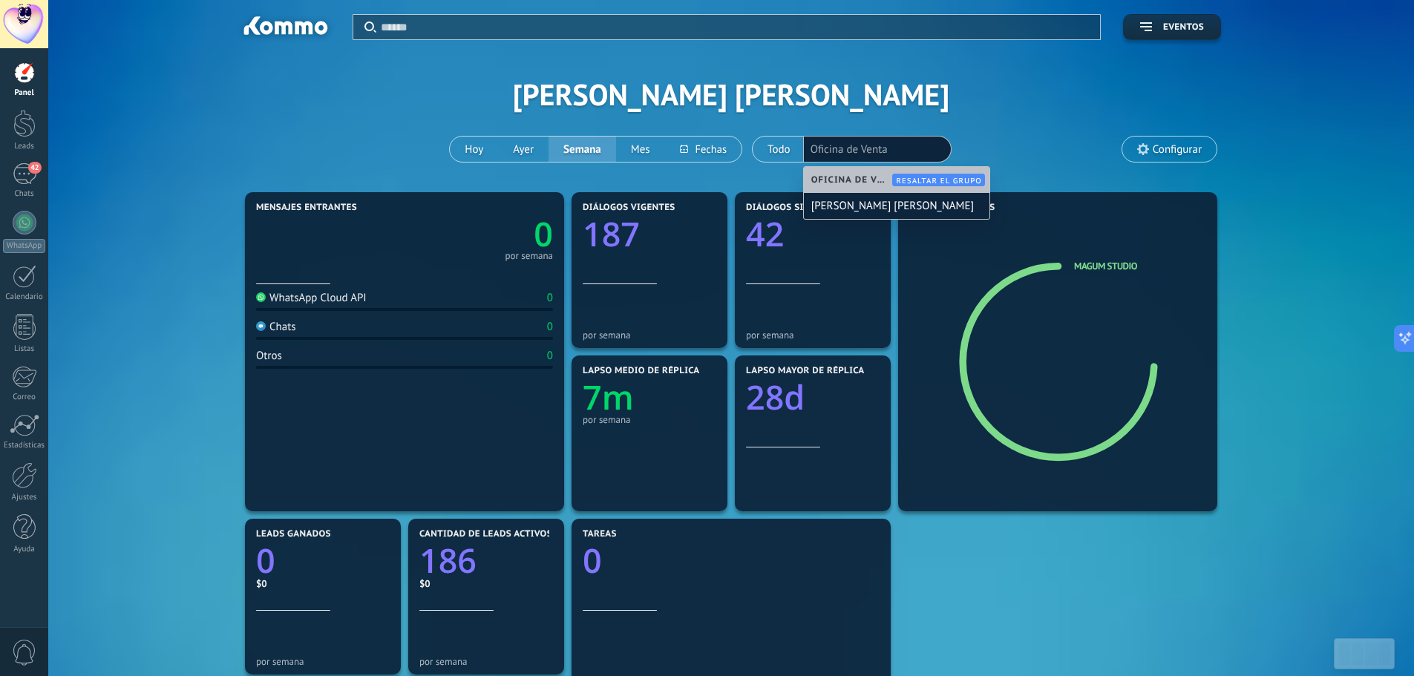
click at [890, 149] on li "Oficina de Venta" at bounding box center [878, 149] width 134 height 21
click at [988, 120] on div "Aplicar Eventos [PERSON_NAME] [PERSON_NAME] [PERSON_NAME] Semana Mes Todo Elija…" at bounding box center [732, 94] width 1322 height 189
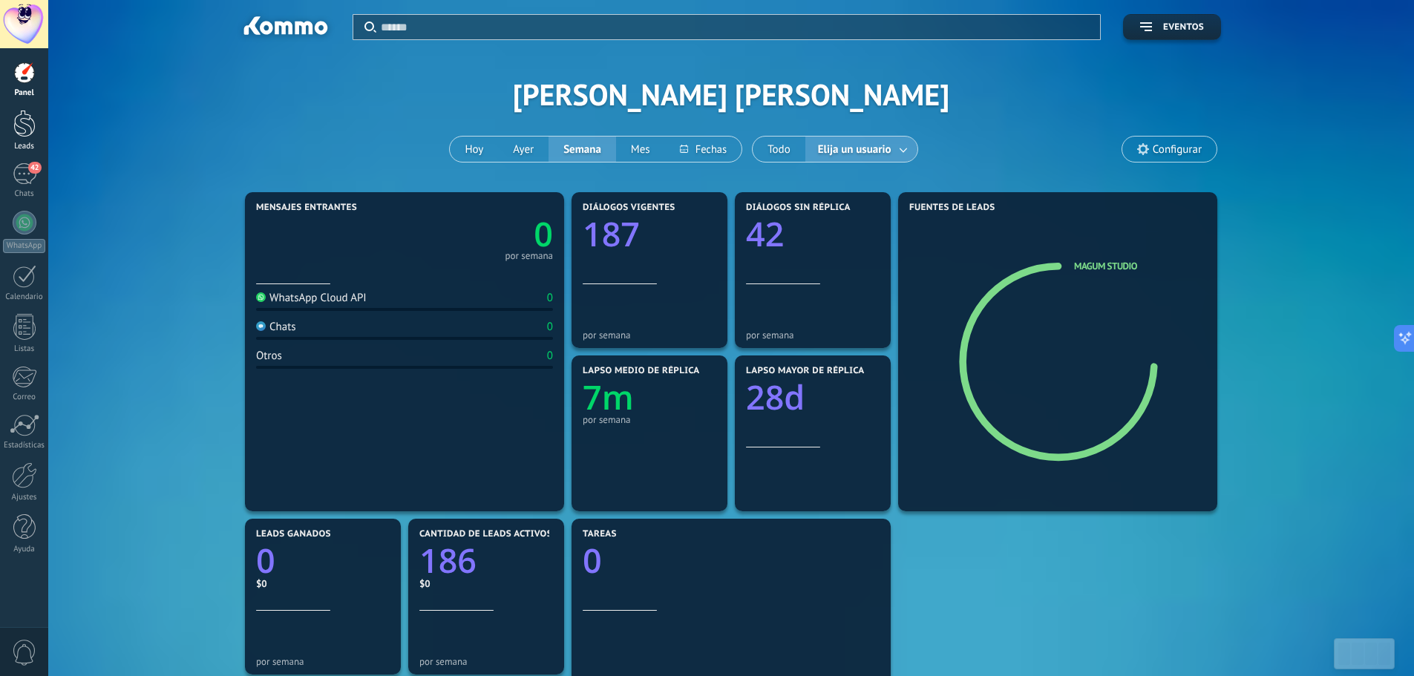
click at [27, 131] on div at bounding box center [24, 123] width 22 height 27
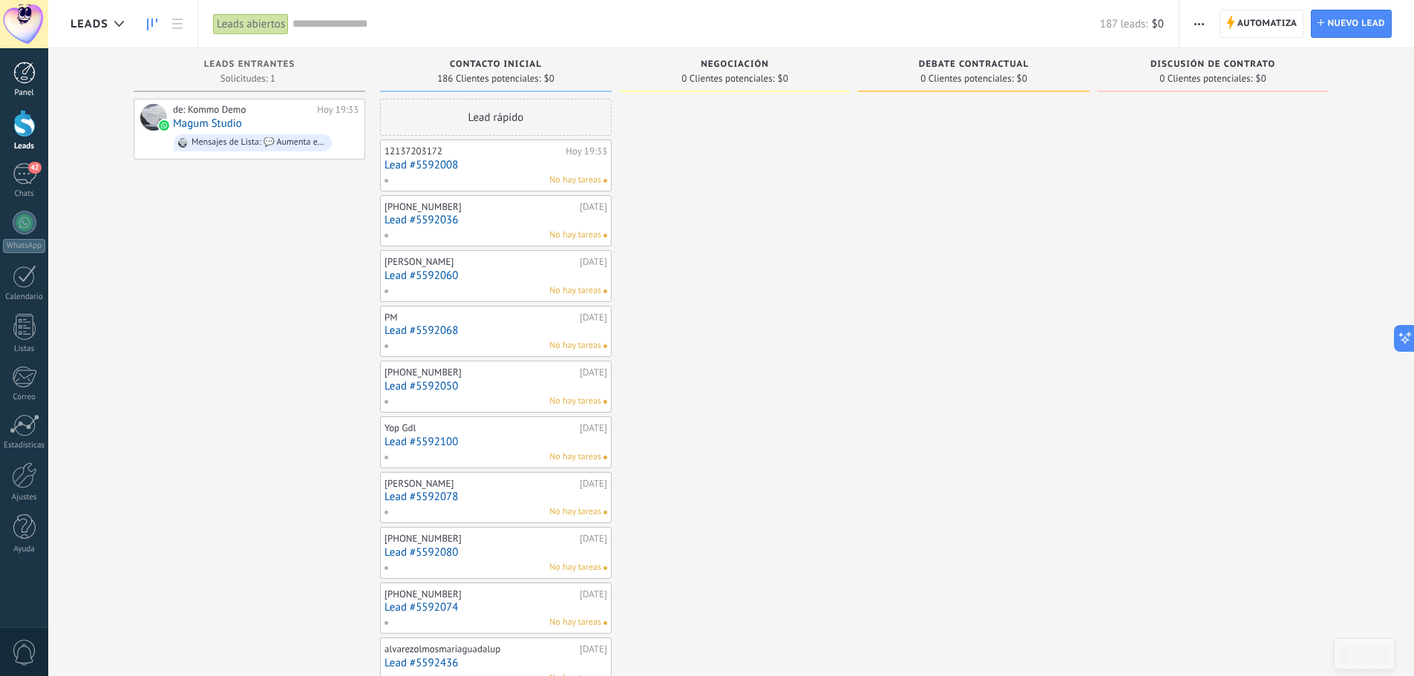
click at [30, 64] on div at bounding box center [24, 73] width 22 height 22
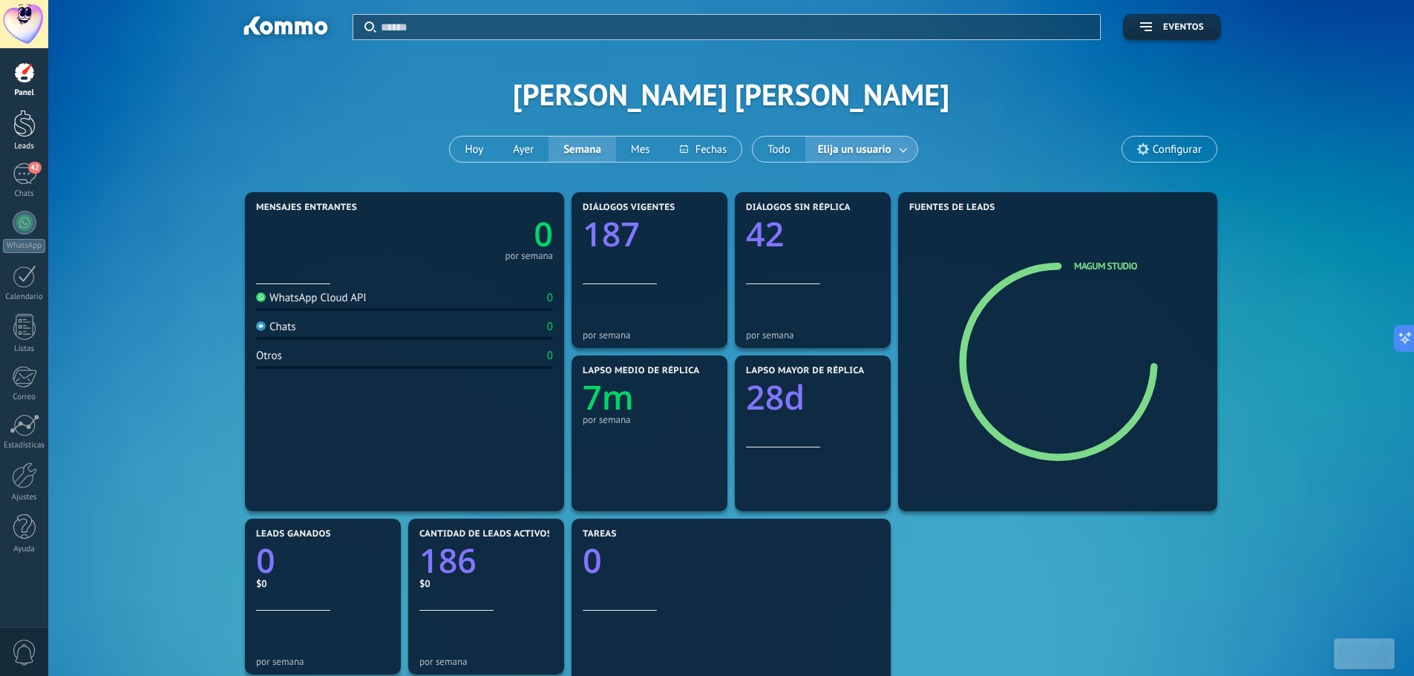
click at [34, 137] on div at bounding box center [24, 123] width 22 height 27
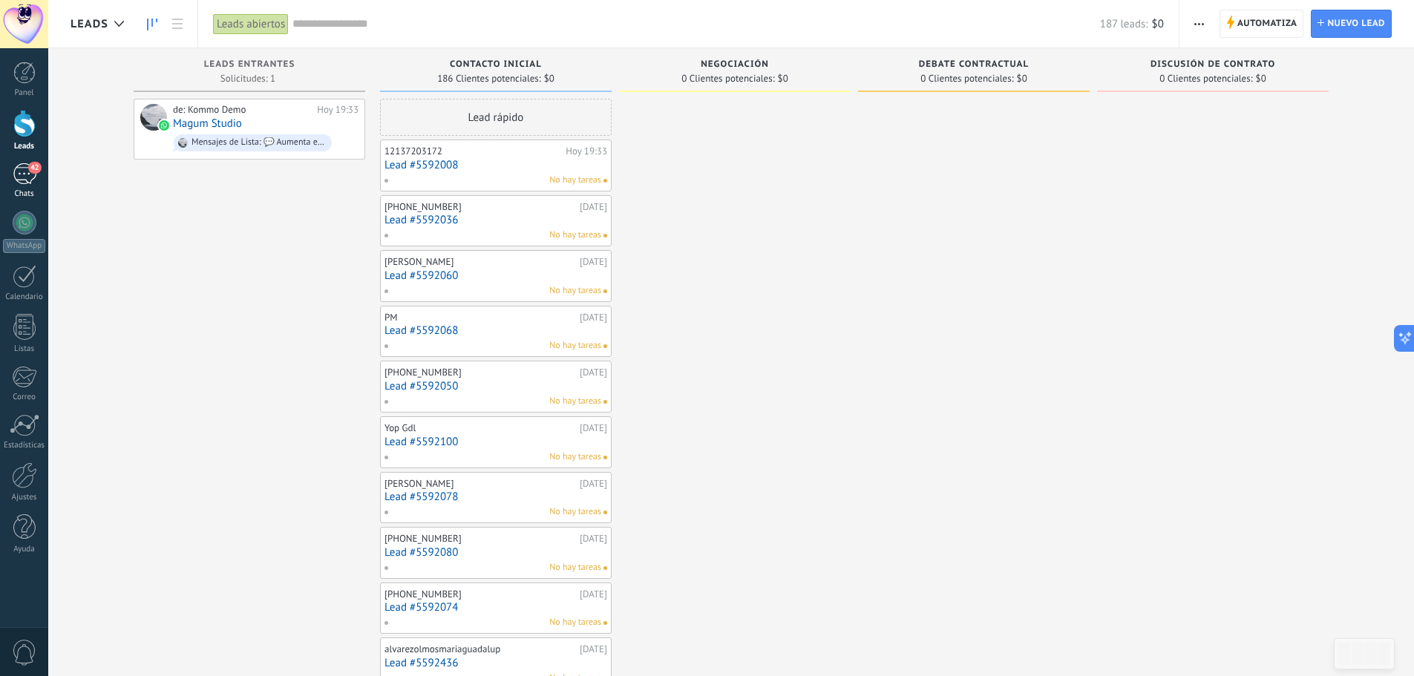
click at [30, 179] on div "42" at bounding box center [25, 174] width 24 height 22
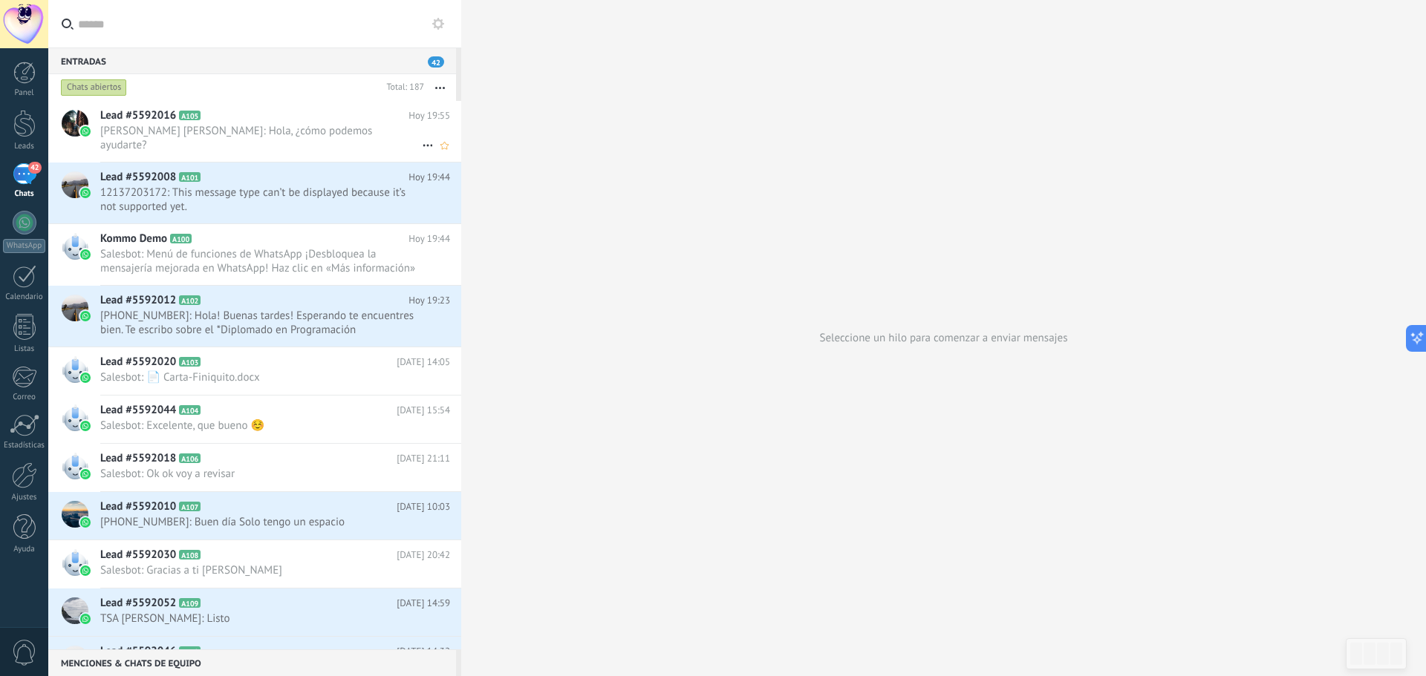
click at [419, 137] on icon at bounding box center [428, 146] width 18 height 18
click at [398, 134] on div at bounding box center [713, 338] width 1426 height 676
click at [420, 137] on icon "Conversación cerrada" at bounding box center [428, 146] width 18 height 18
click at [0, 0] on span "Conversación cerrada" at bounding box center [0, 0] width 0 height 0
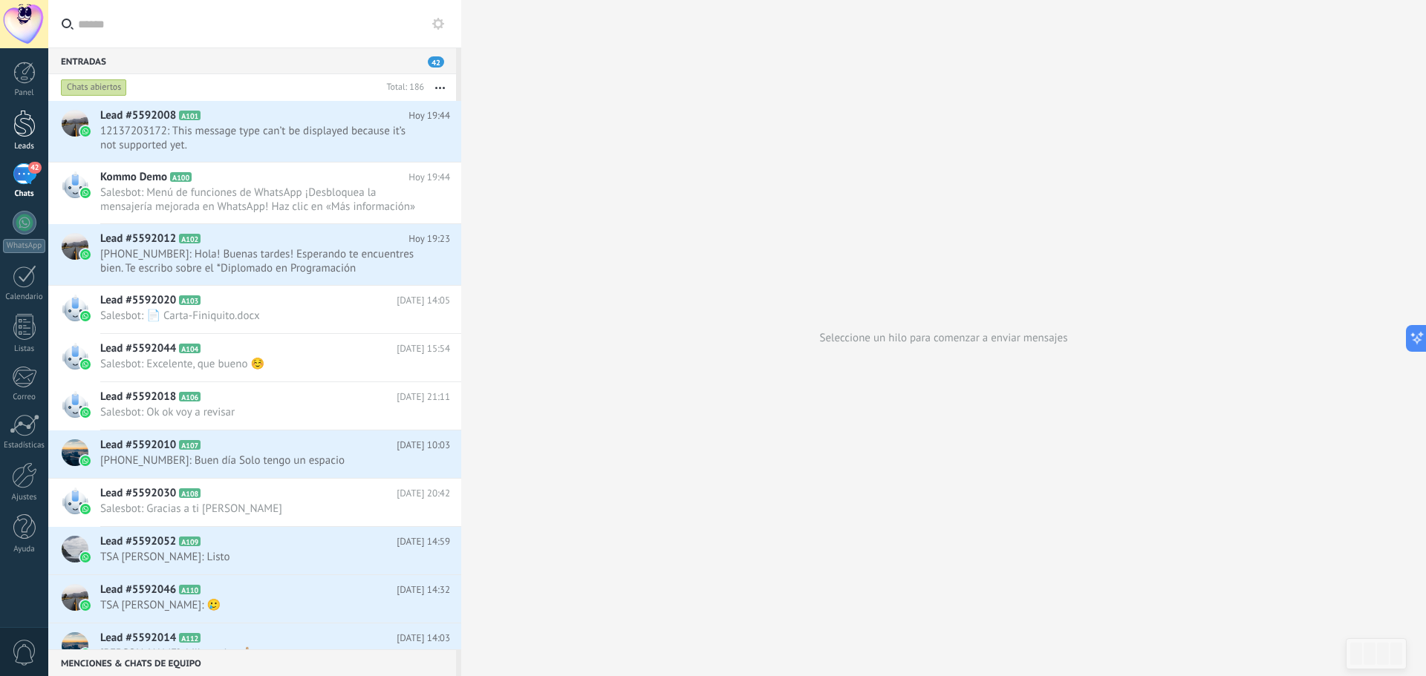
click at [21, 125] on div at bounding box center [24, 123] width 22 height 27
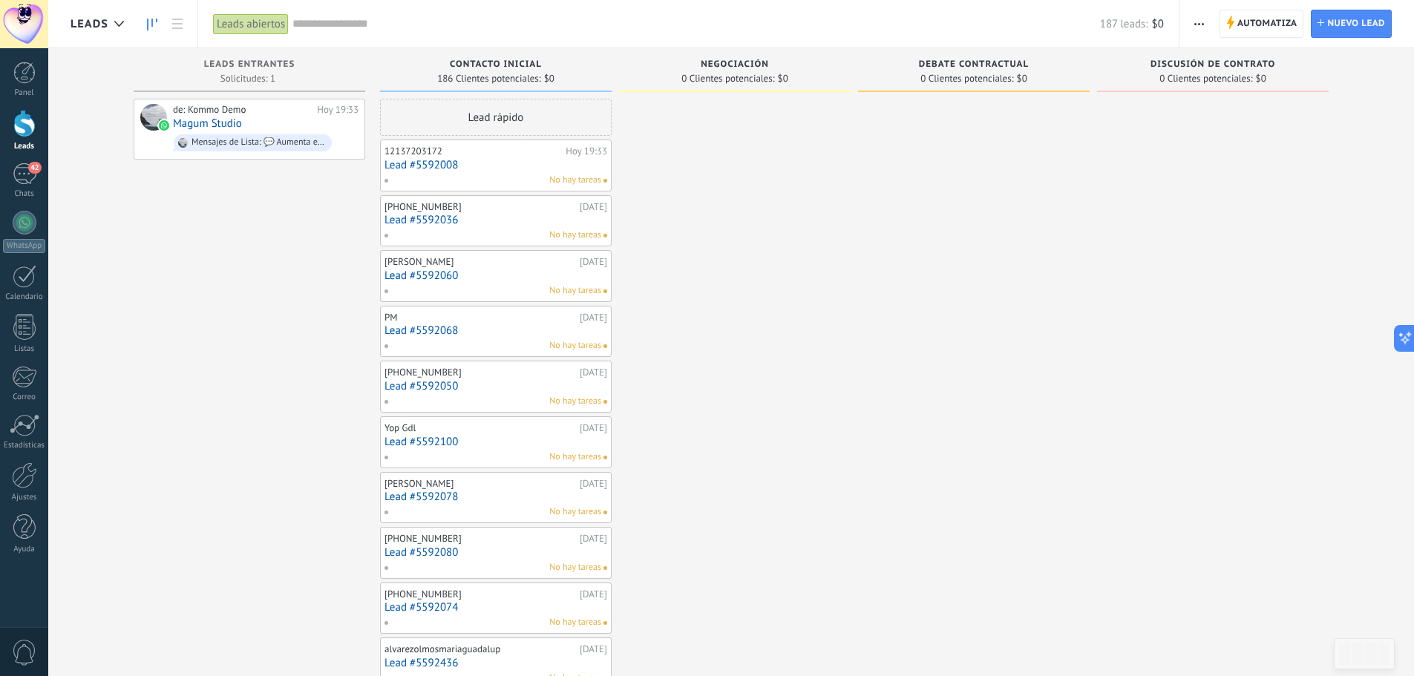
click at [512, 166] on link "Lead #5592008" at bounding box center [496, 165] width 223 height 13
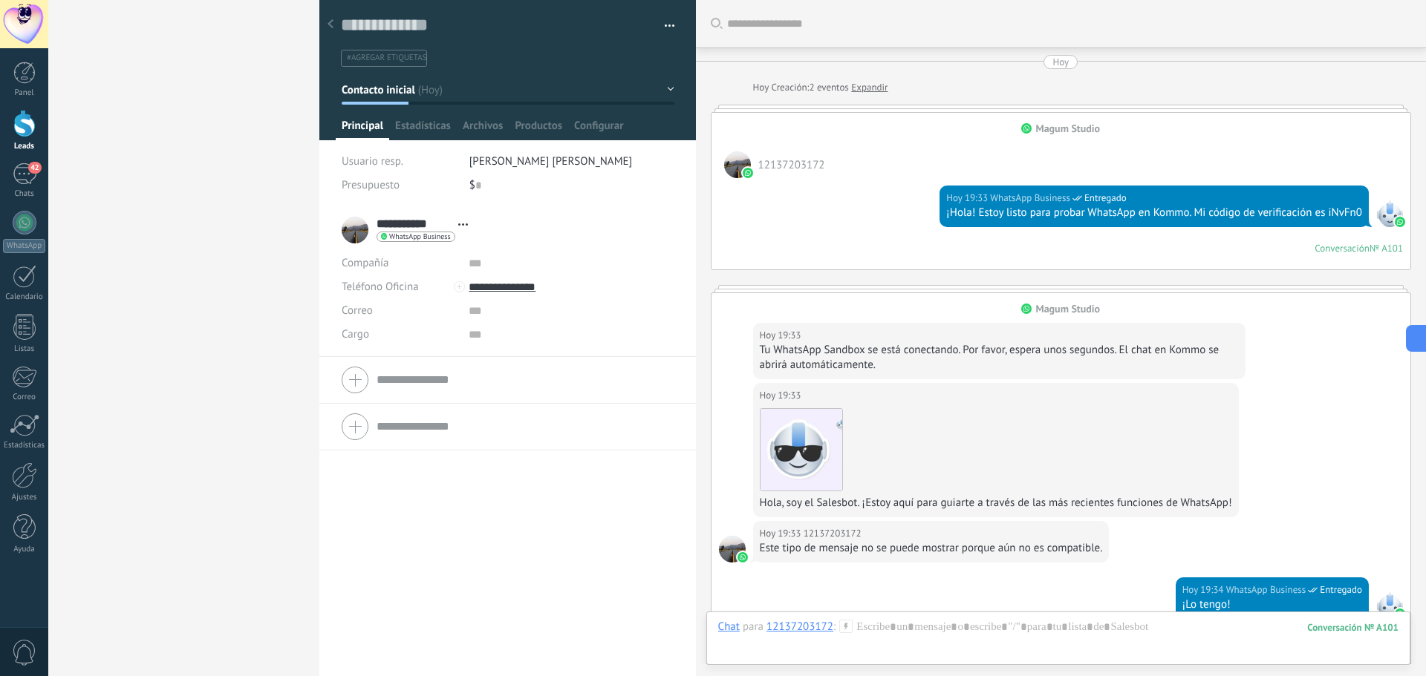
scroll to position [504, 0]
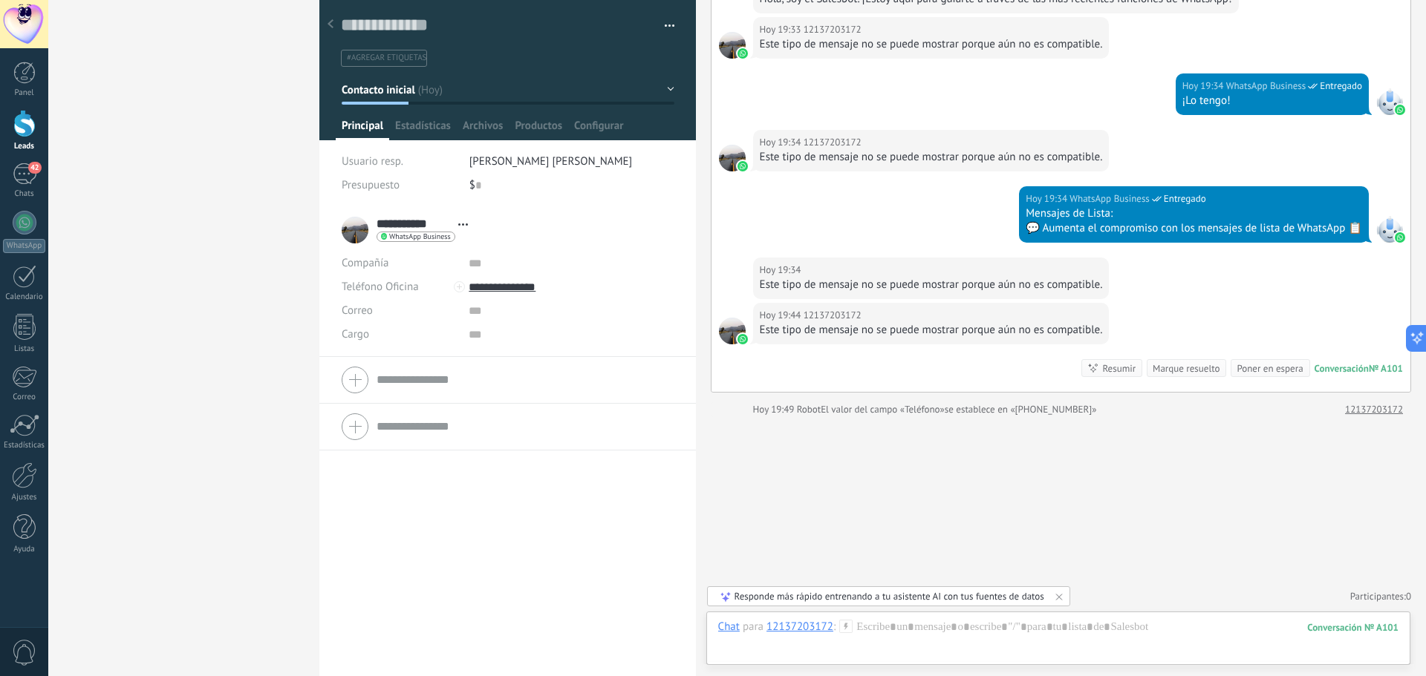
click at [659, 18] on button "button" at bounding box center [664, 26] width 22 height 22
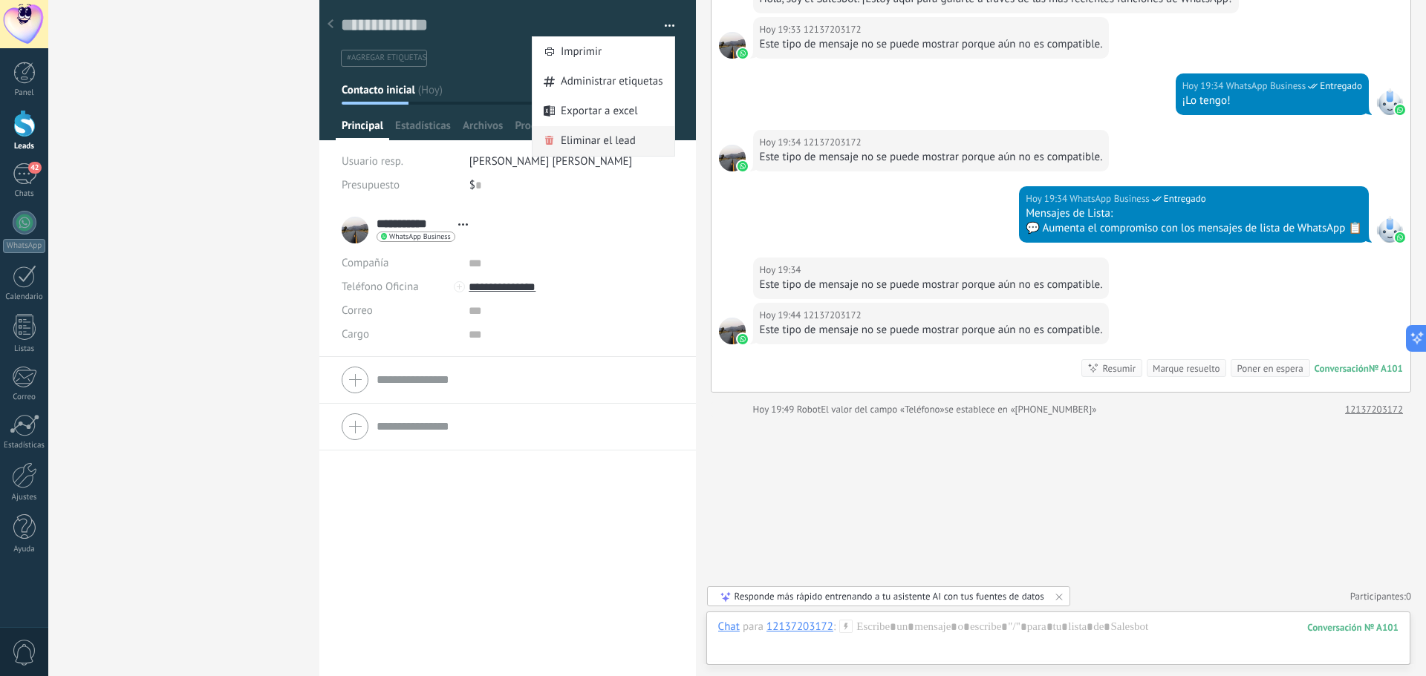
click at [626, 144] on span "Eliminar el lead" at bounding box center [598, 141] width 75 height 30
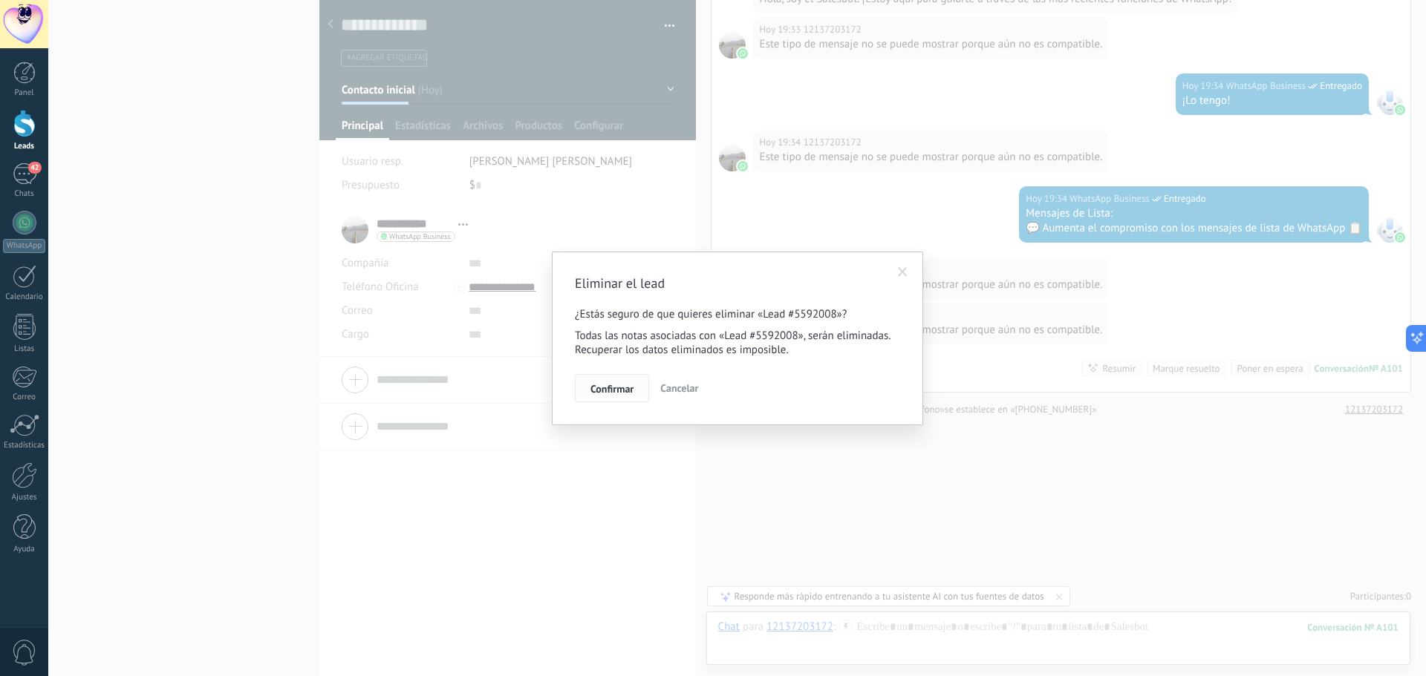
click at [616, 389] on span "Confirmar" at bounding box center [611, 389] width 43 height 10
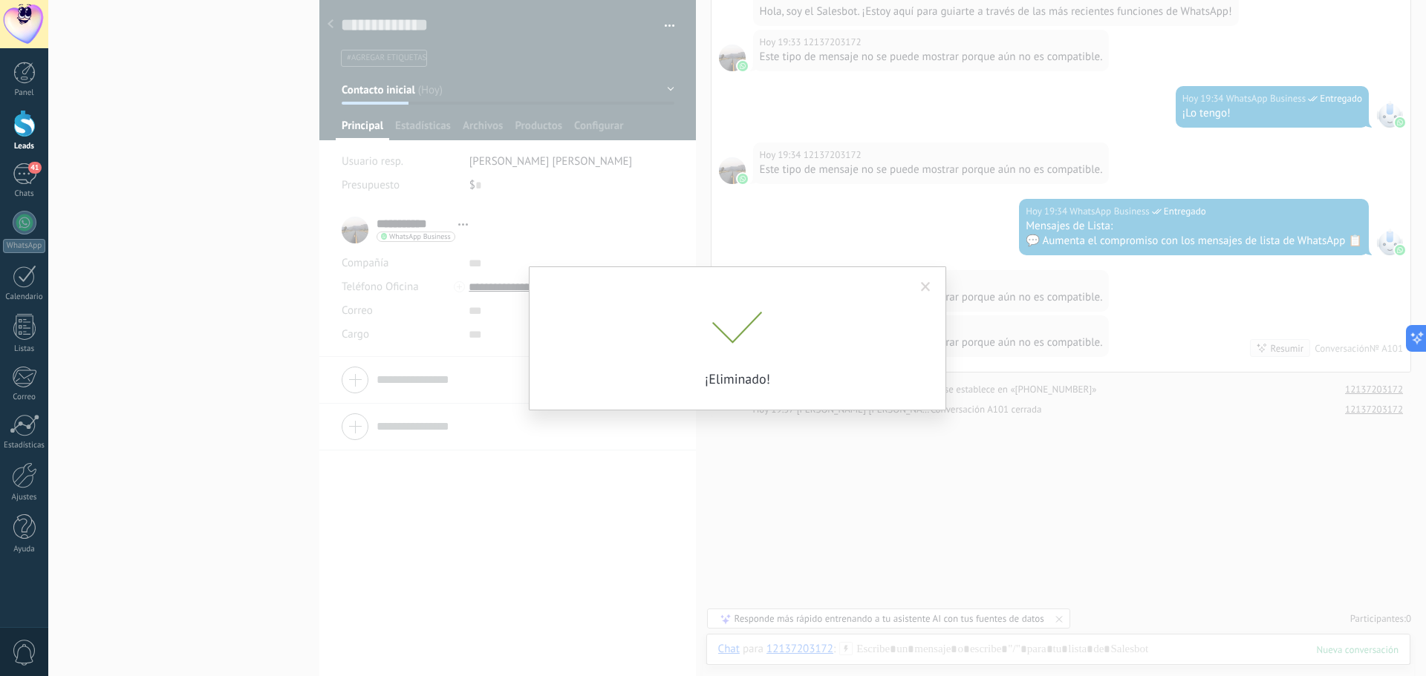
scroll to position [492, 0]
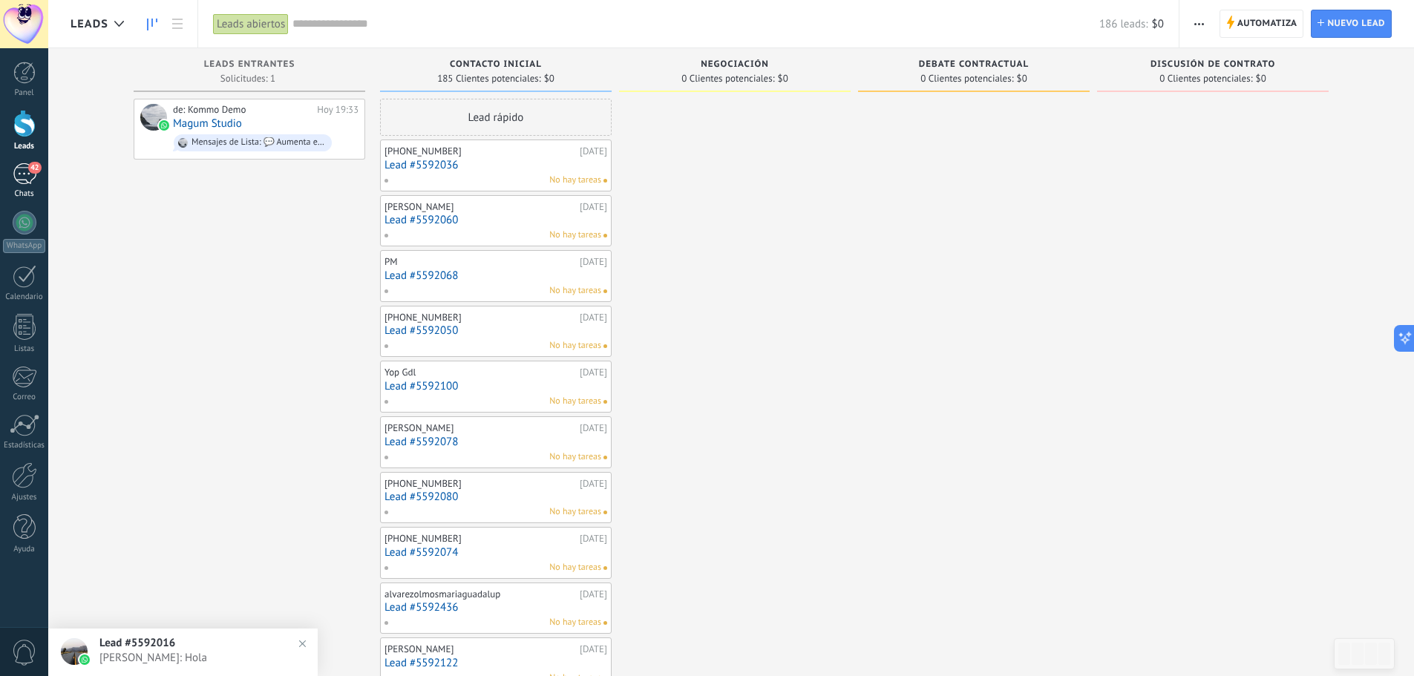
click at [28, 167] on span "42" at bounding box center [34, 168] width 13 height 12
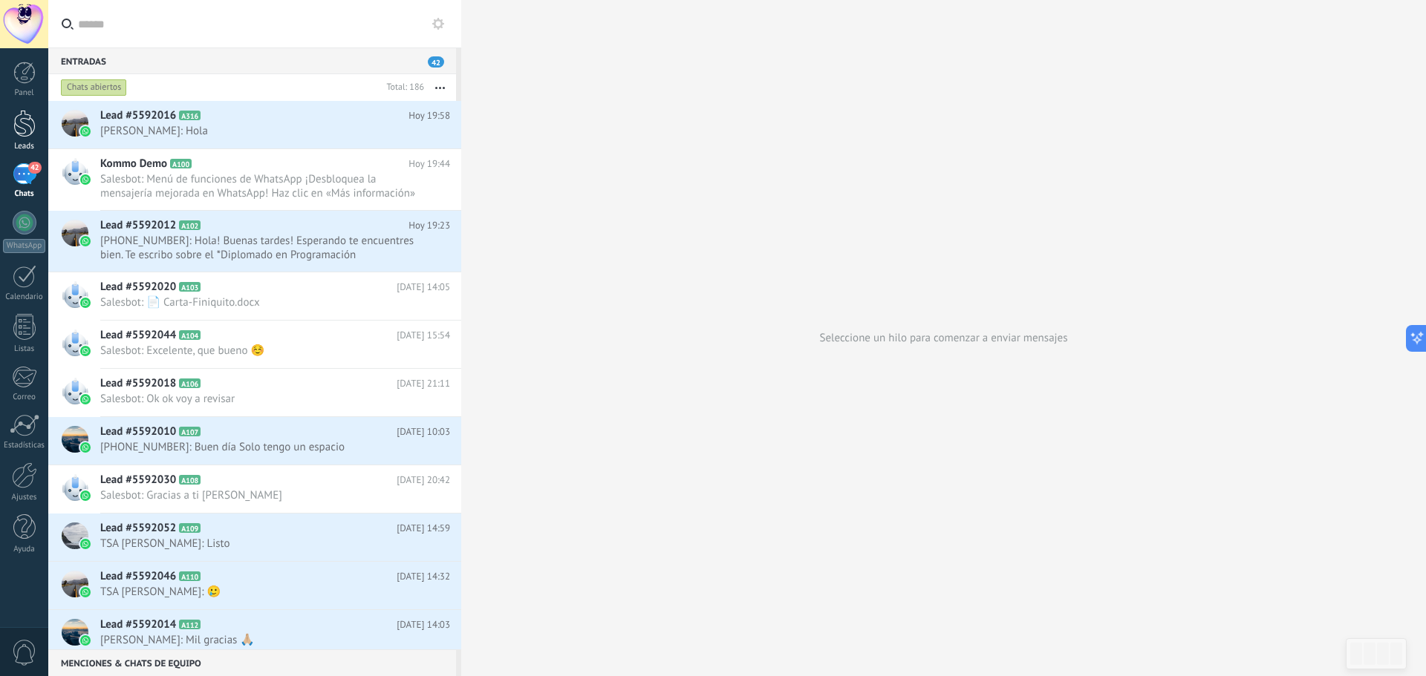
click at [17, 128] on div at bounding box center [24, 123] width 22 height 27
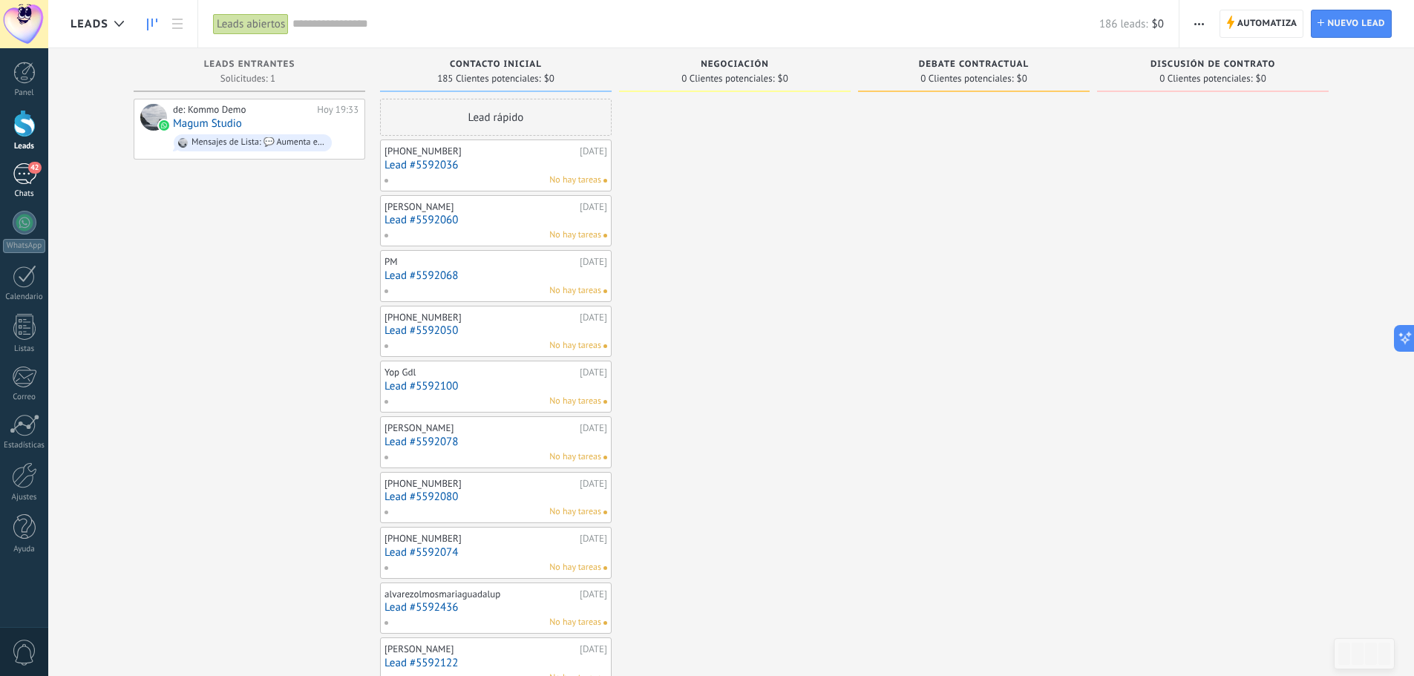
click at [28, 173] on div "42" at bounding box center [25, 174] width 24 height 22
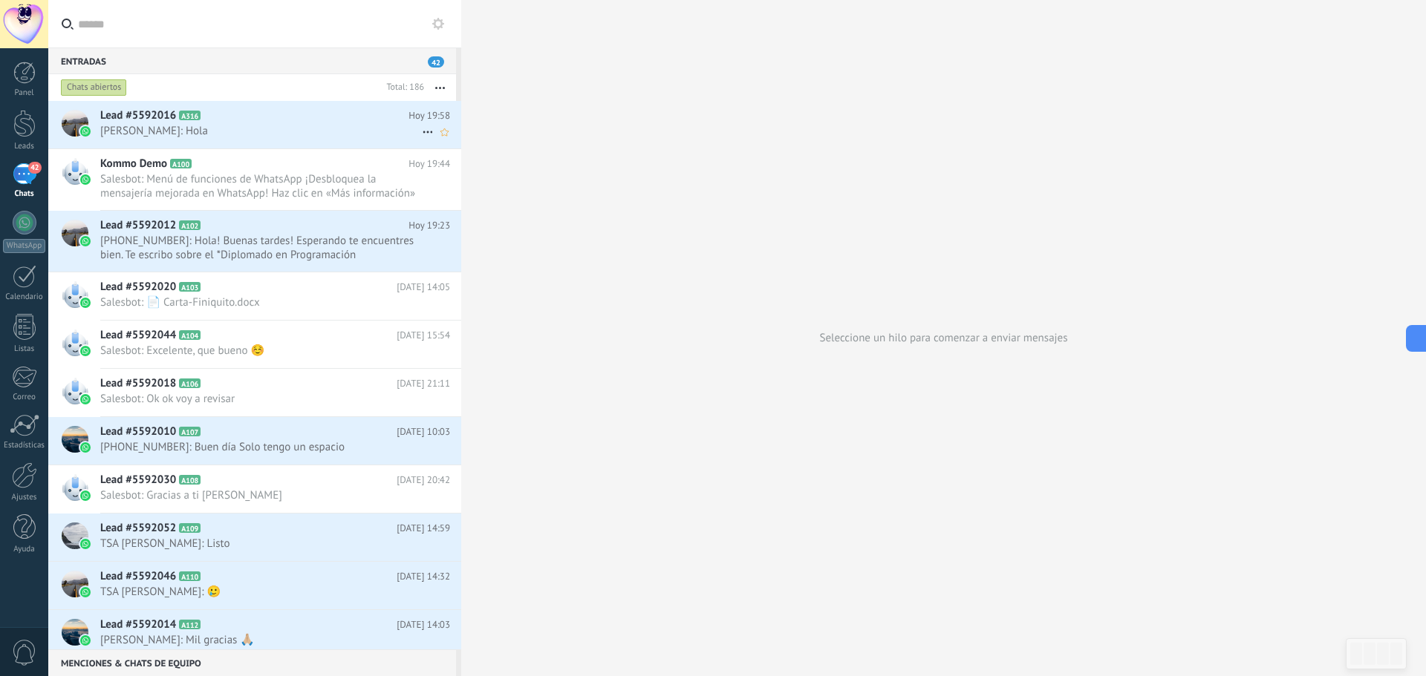
click at [420, 129] on icon at bounding box center [428, 132] width 18 height 18
click at [334, 121] on div at bounding box center [713, 338] width 1426 height 676
click at [296, 130] on span "[PERSON_NAME]: Hola" at bounding box center [261, 131] width 322 height 14
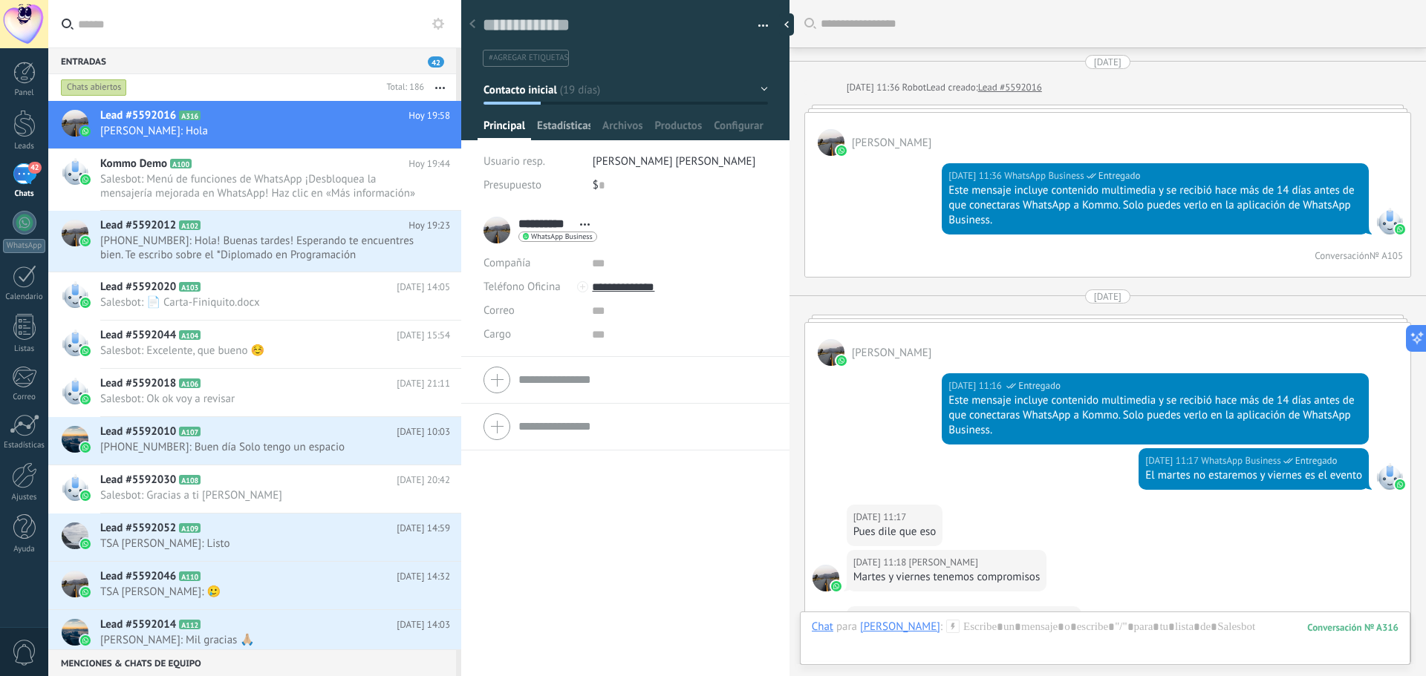
scroll to position [1648, 0]
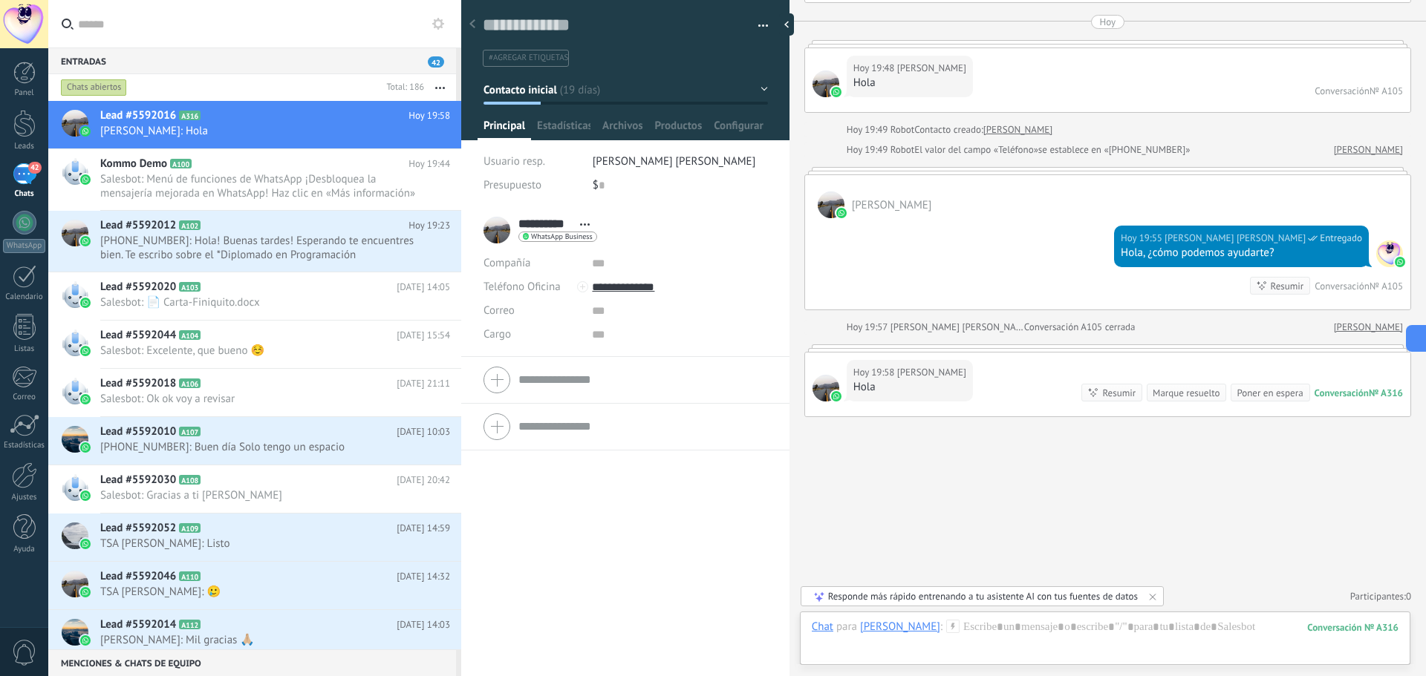
click at [762, 86] on button "Contacto inicial" at bounding box center [625, 89] width 284 height 27
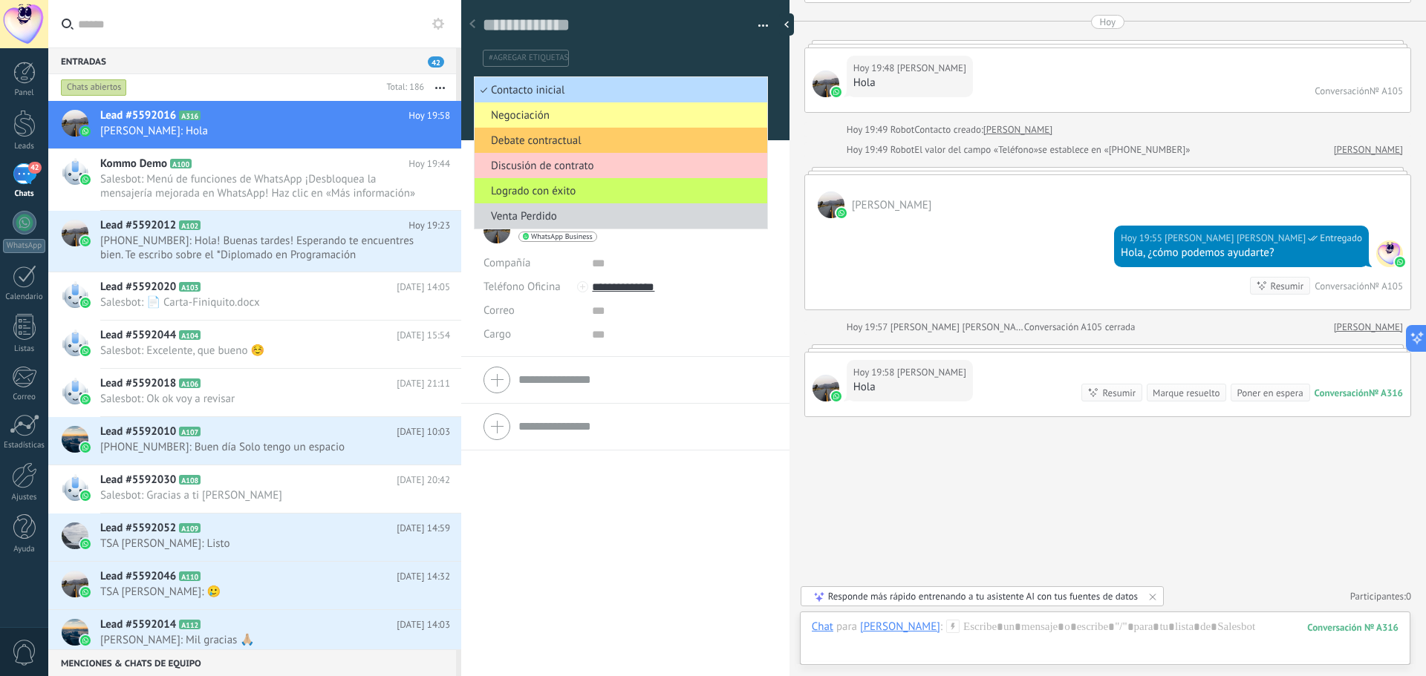
click at [627, 95] on span "Contacto inicial" at bounding box center [618, 90] width 288 height 14
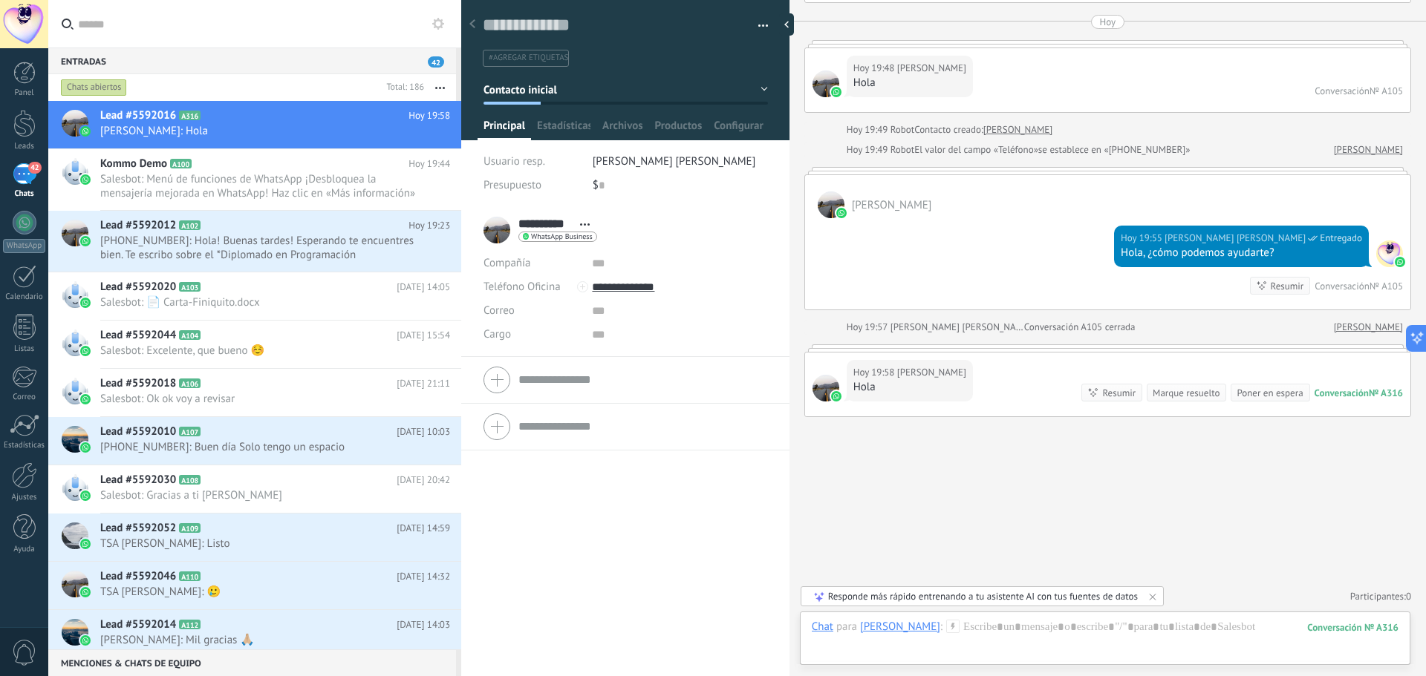
click at [763, 23] on div "Guardar y crear Imprimir Administrar etiquetas Exportar a excel" at bounding box center [625, 28] width 329 height 76
click at [756, 25] on button "button" at bounding box center [758, 26] width 22 height 22
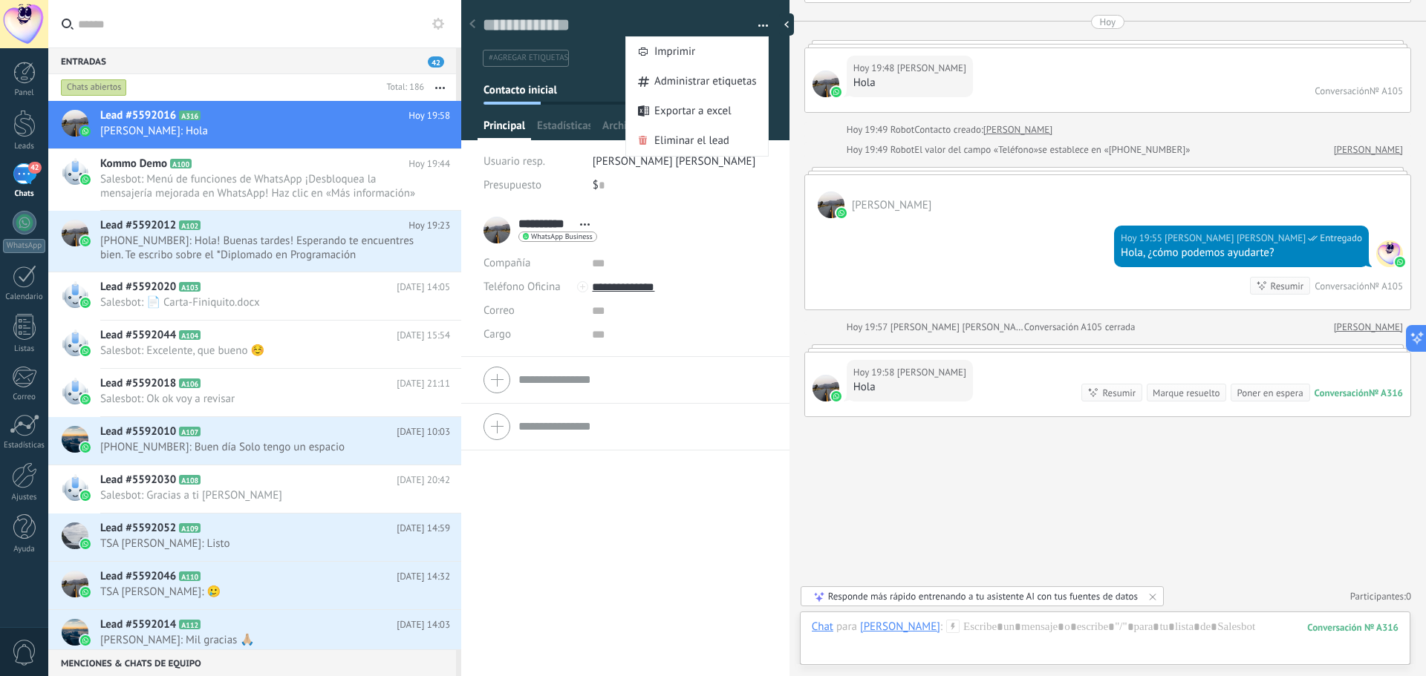
click at [595, 62] on ul "#agregar etiquetas" at bounding box center [622, 58] width 283 height 20
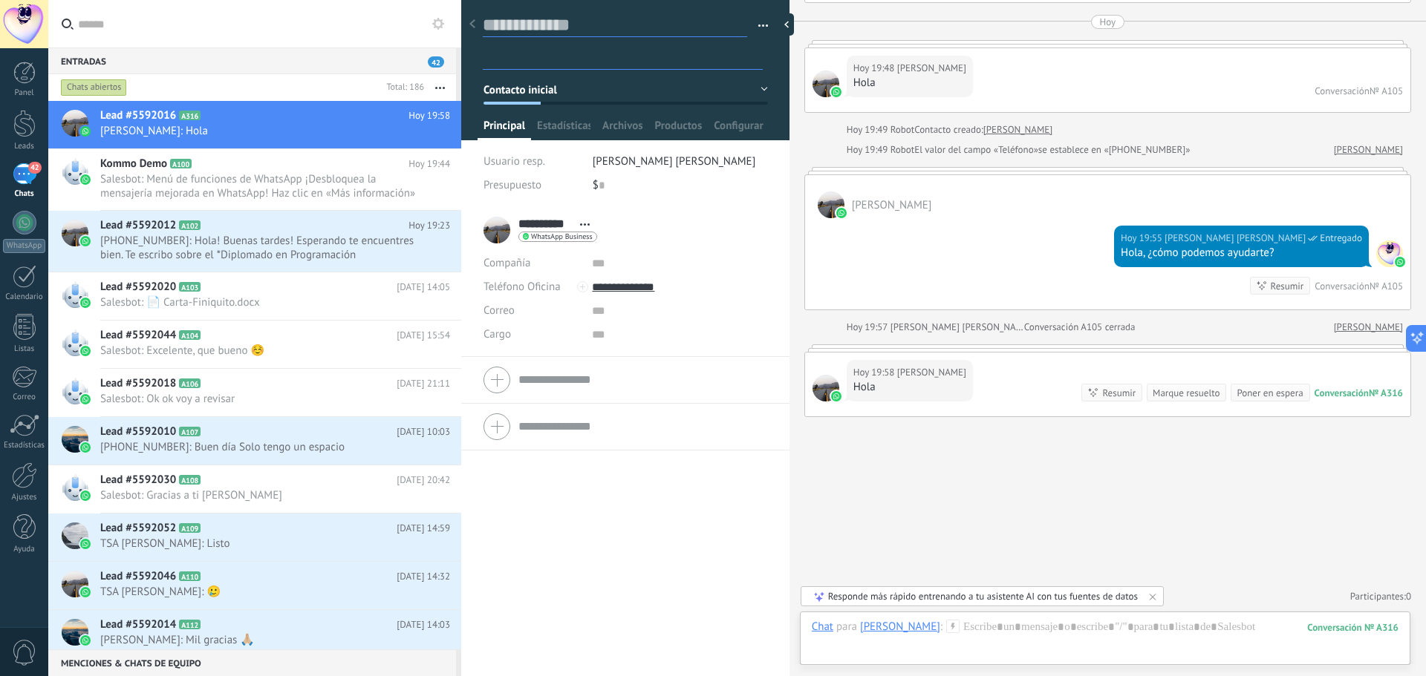
click at [552, 25] on textarea at bounding box center [615, 25] width 264 height 23
type textarea "*"
type textarea "**"
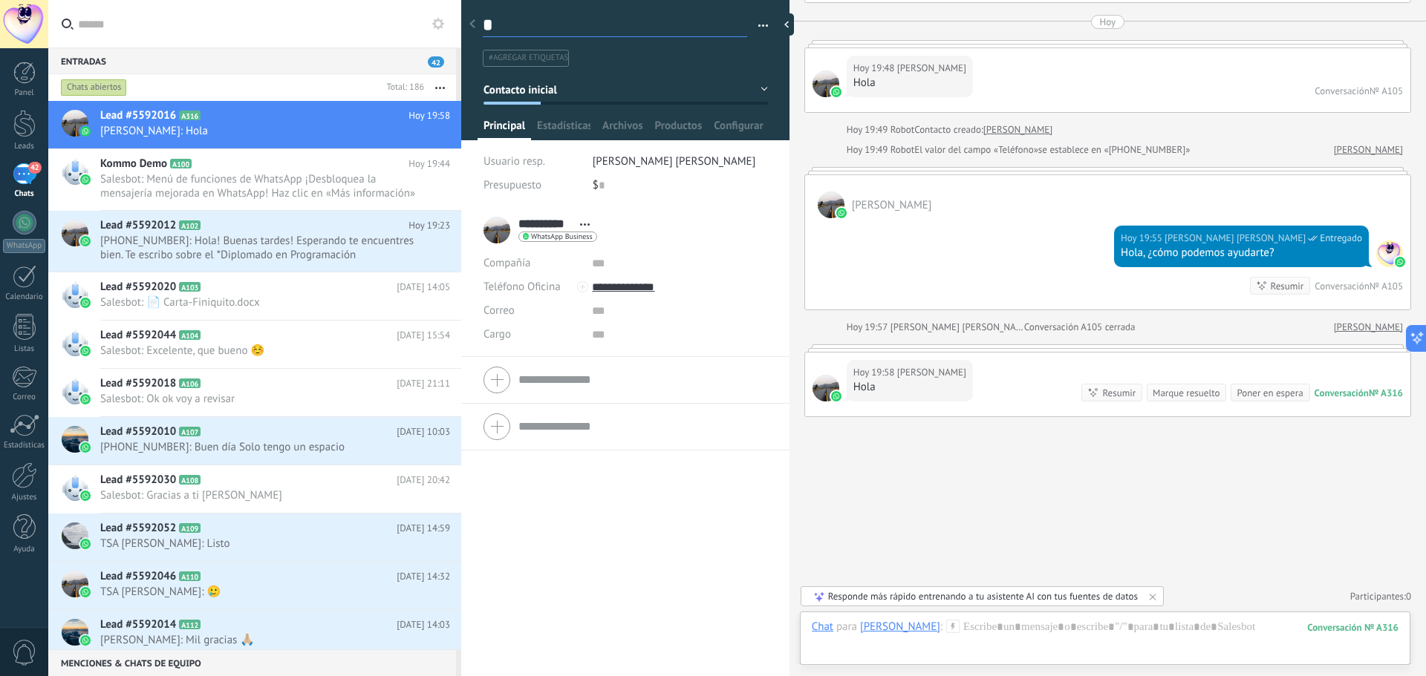
type textarea "**"
type textarea "***"
type textarea "****"
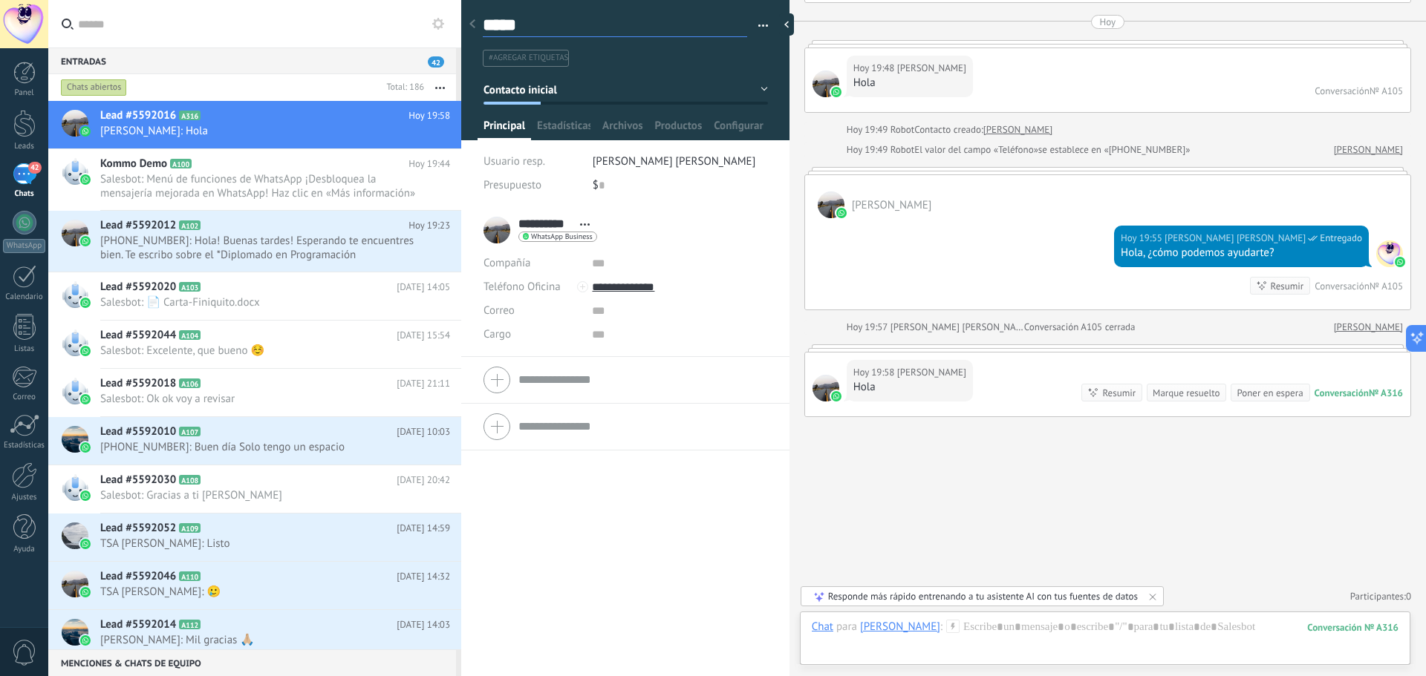
type textarea "******"
type textarea "*******"
type textarea "********"
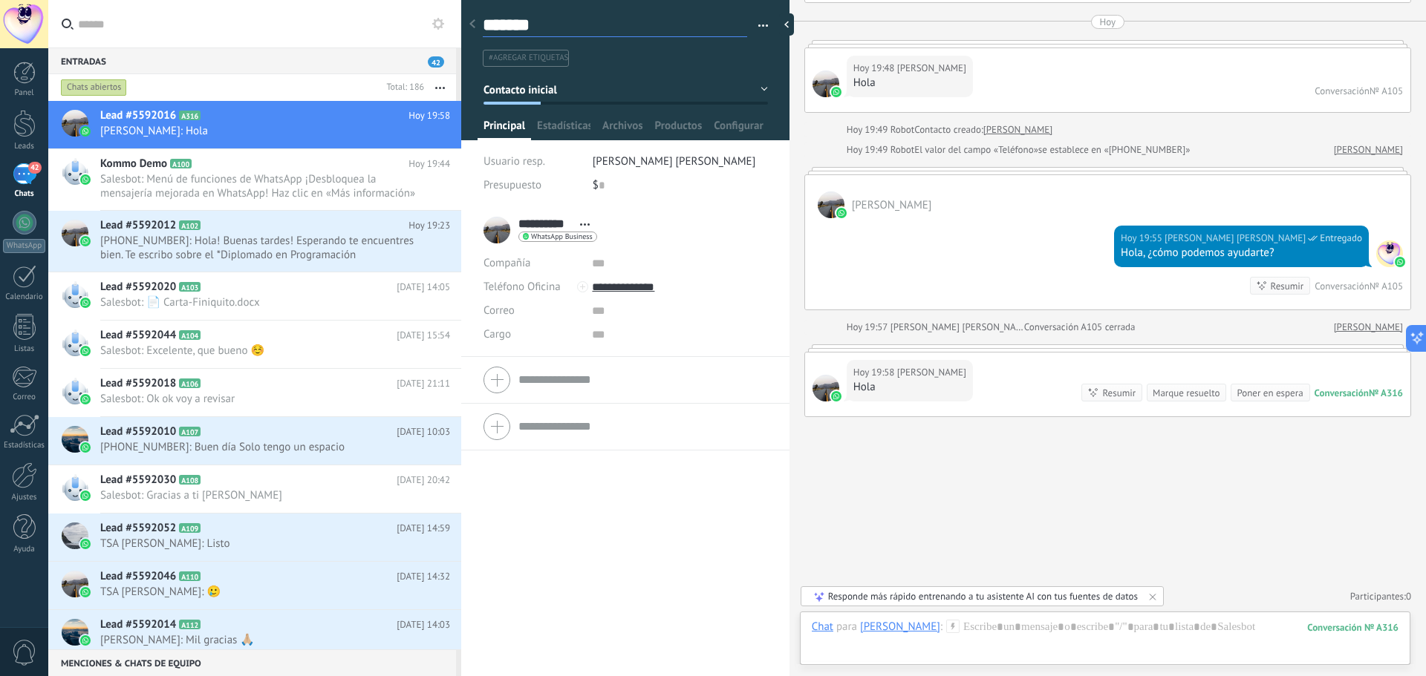
type textarea "********"
type textarea "*********"
type textarea "**********"
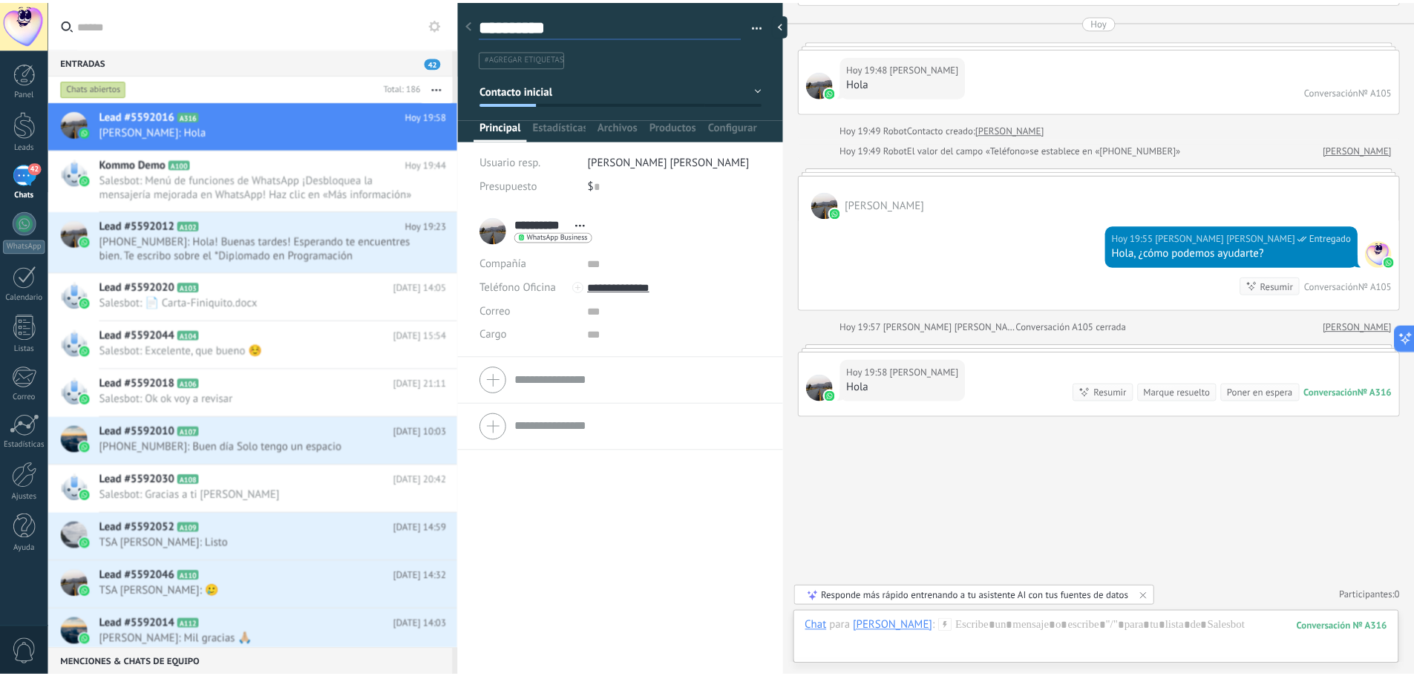
scroll to position [22, 0]
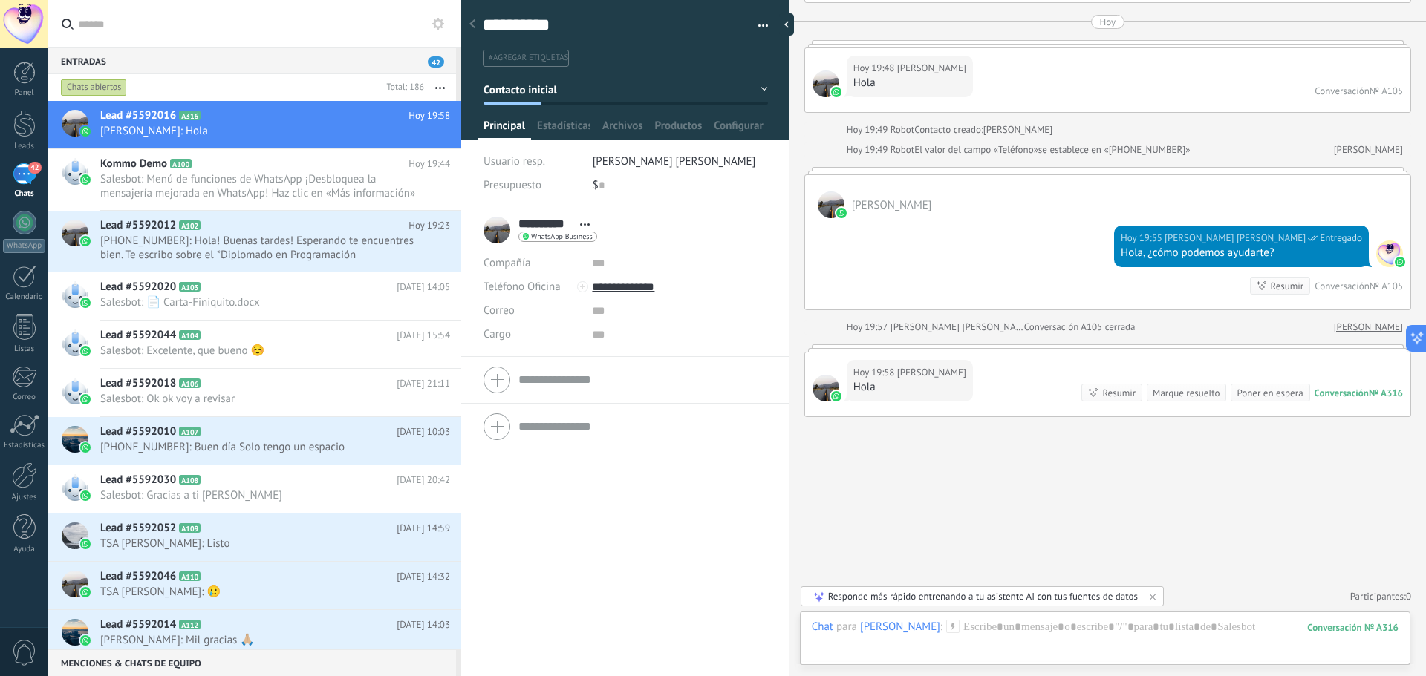
click at [475, 26] on div at bounding box center [472, 24] width 21 height 29
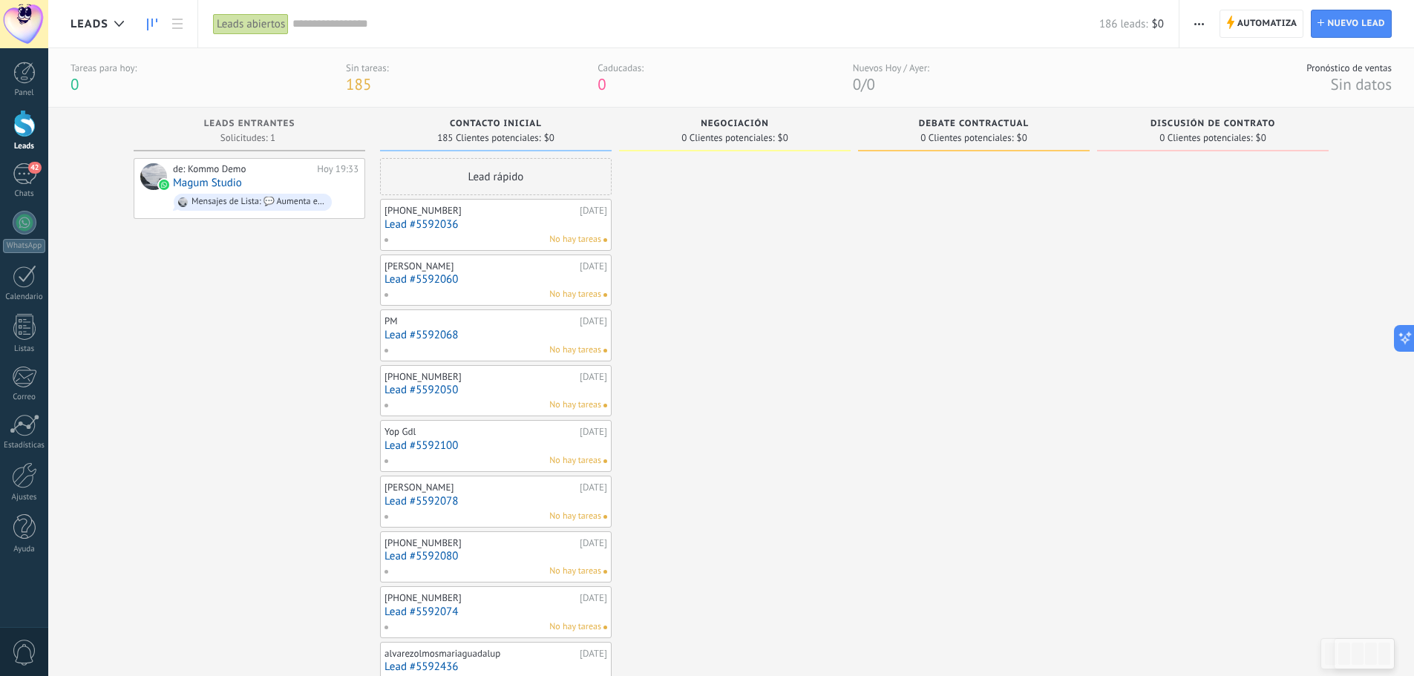
click at [30, 131] on div at bounding box center [24, 123] width 22 height 27
drag, startPoint x: 702, startPoint y: 166, endPoint x: 604, endPoint y: 189, distance: 100.0
click at [234, 170] on div "de: Kommo Demo" at bounding box center [242, 169] width 139 height 12
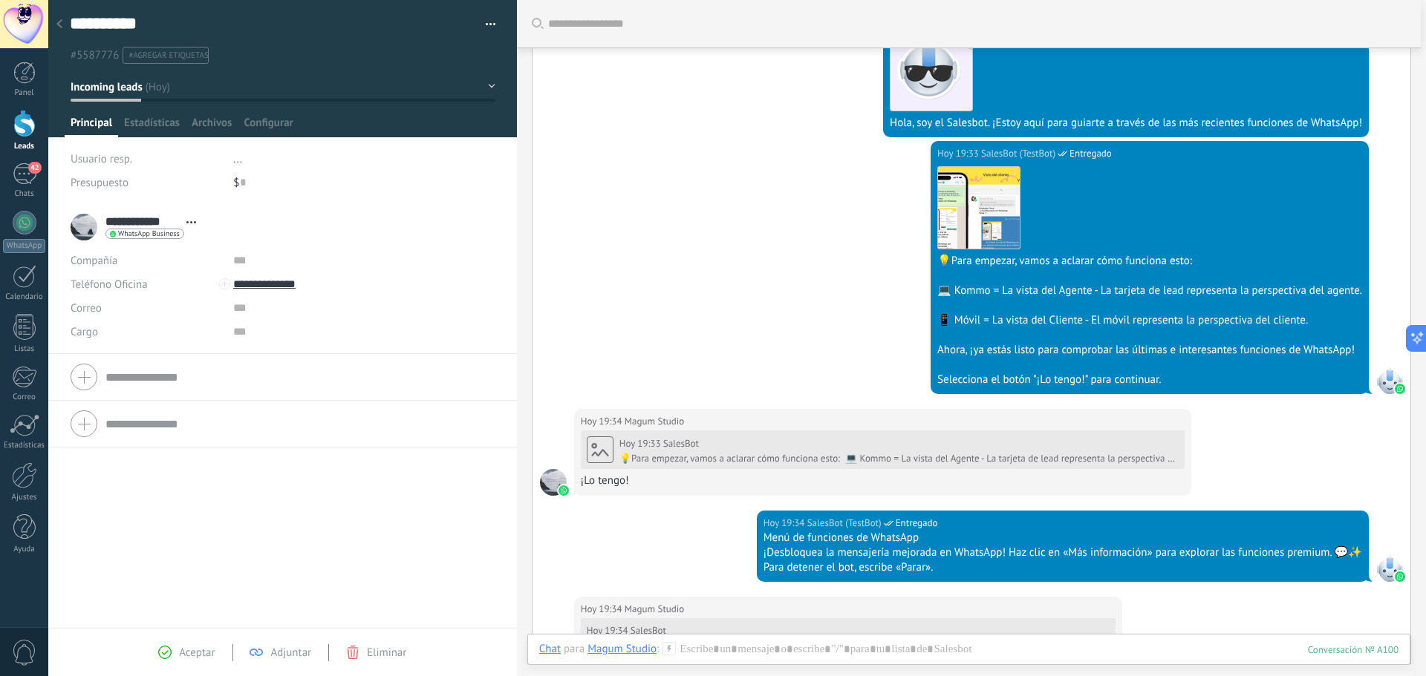
scroll to position [197, 0]
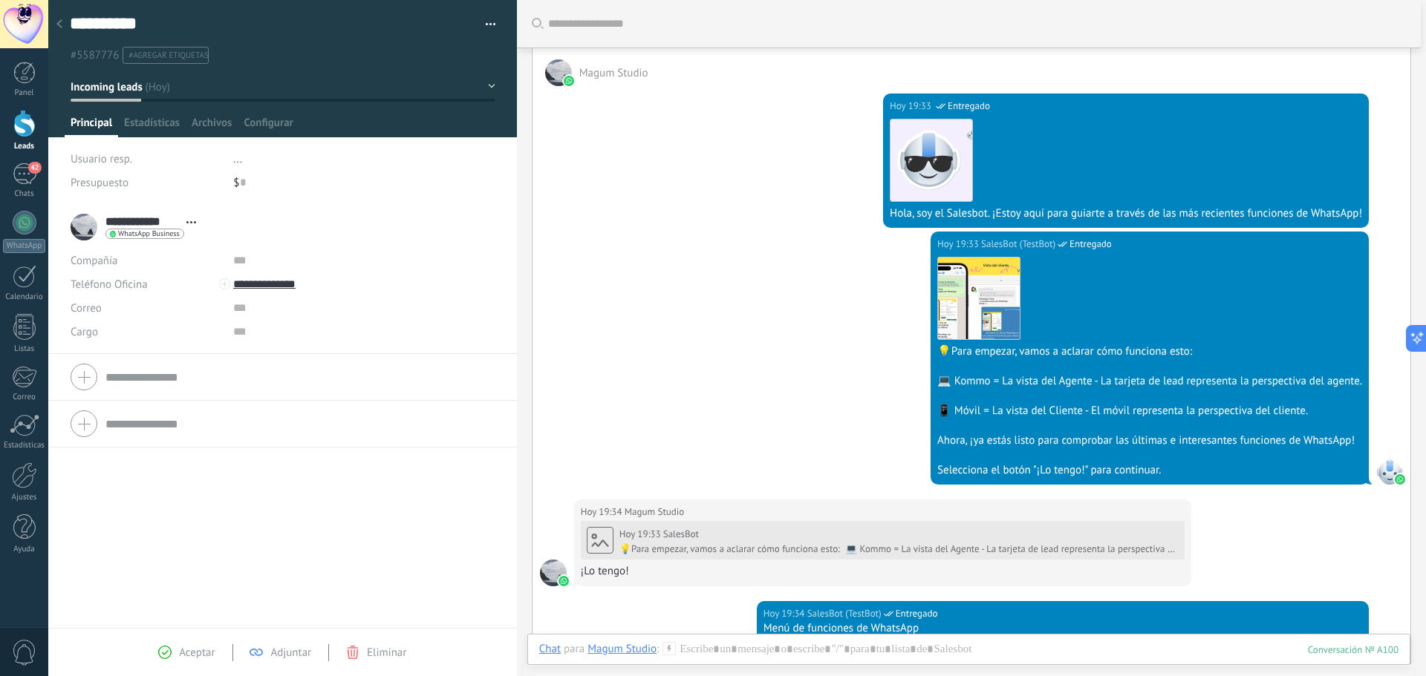
click at [28, 129] on div at bounding box center [24, 123] width 22 height 27
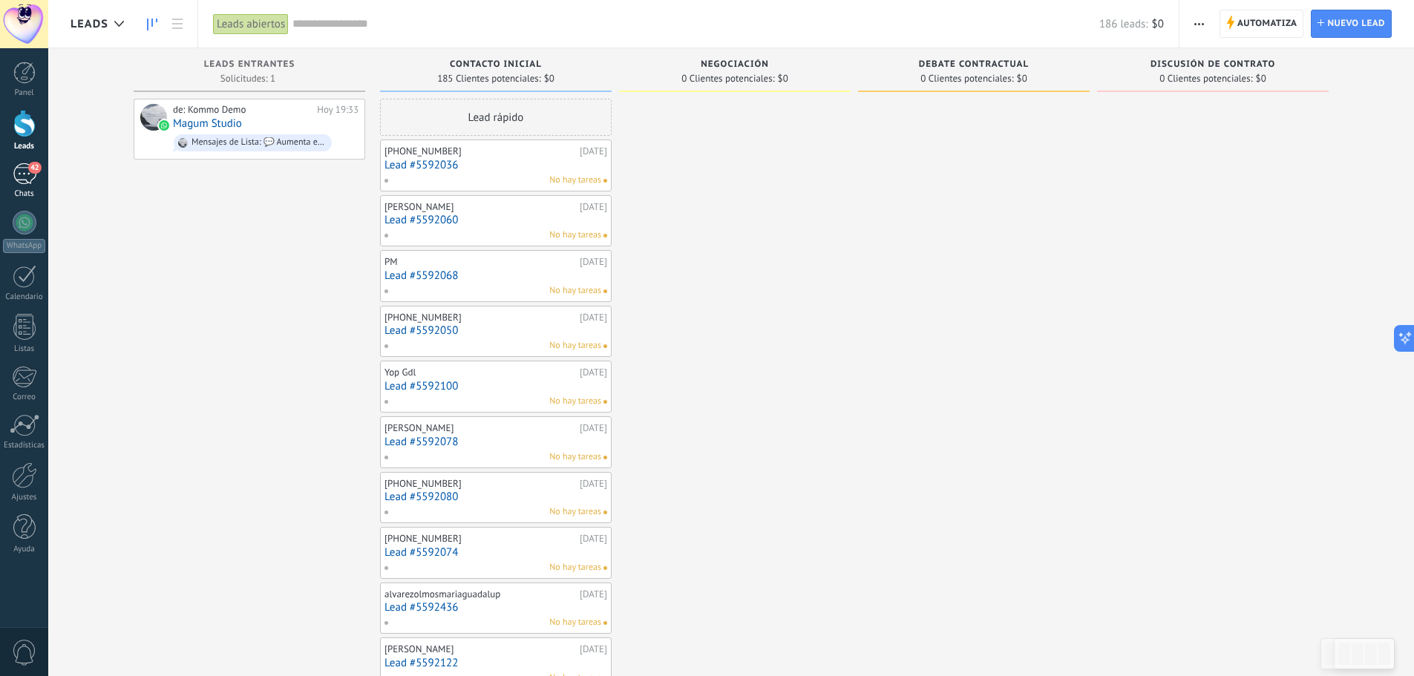
click at [24, 183] on div "42" at bounding box center [25, 174] width 24 height 22
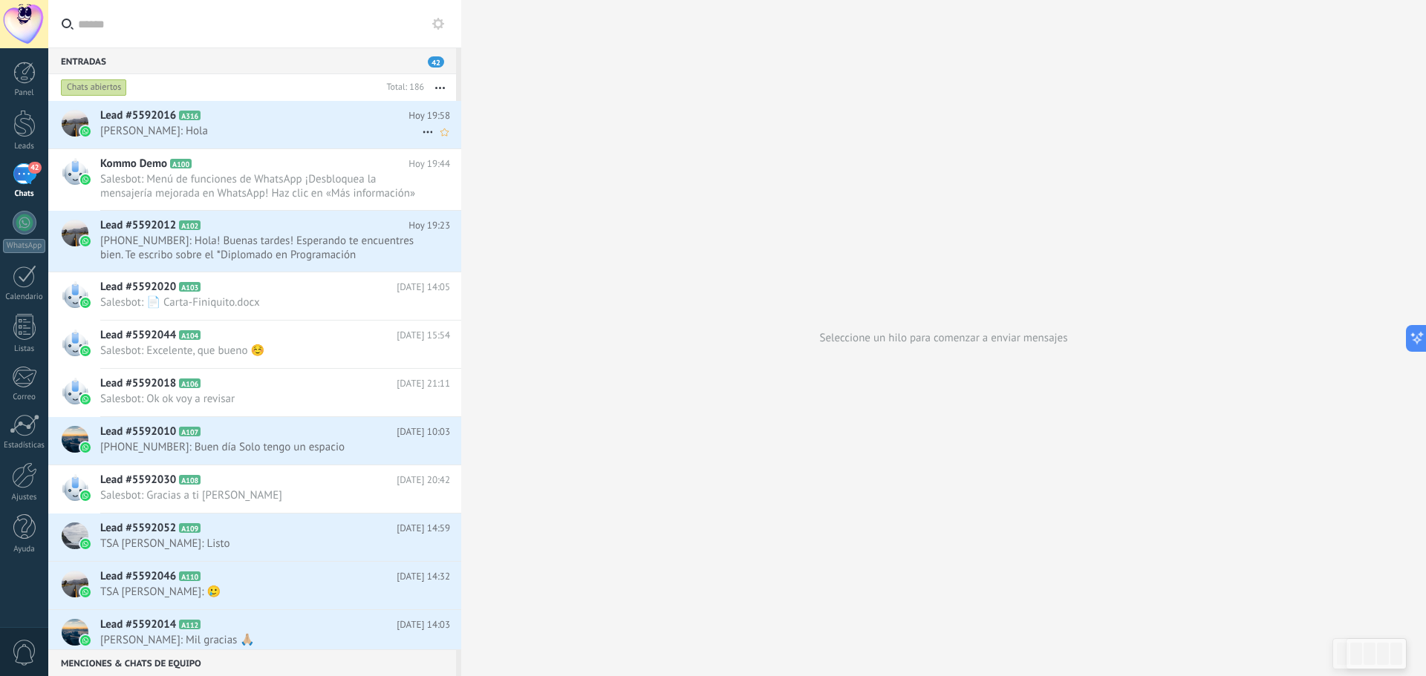
click at [274, 130] on span "[PERSON_NAME]: Hola" at bounding box center [261, 131] width 322 height 14
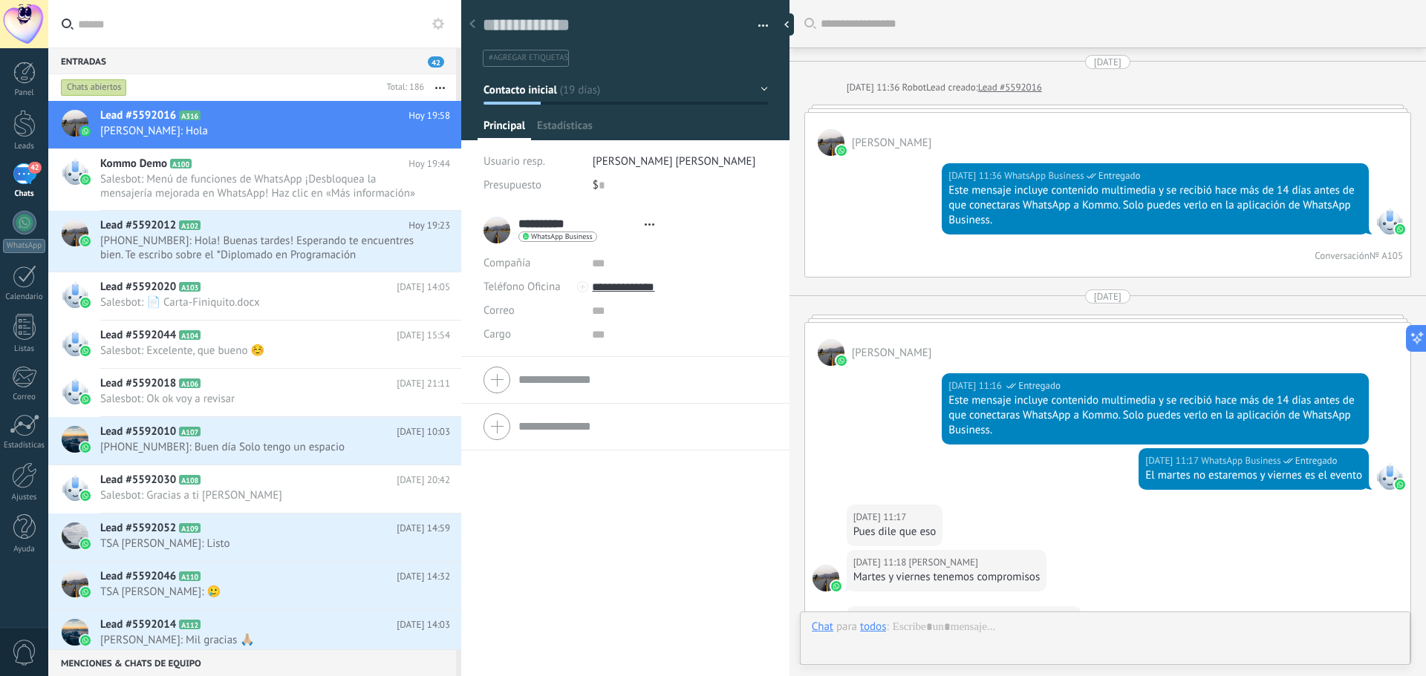
type textarea "**********"
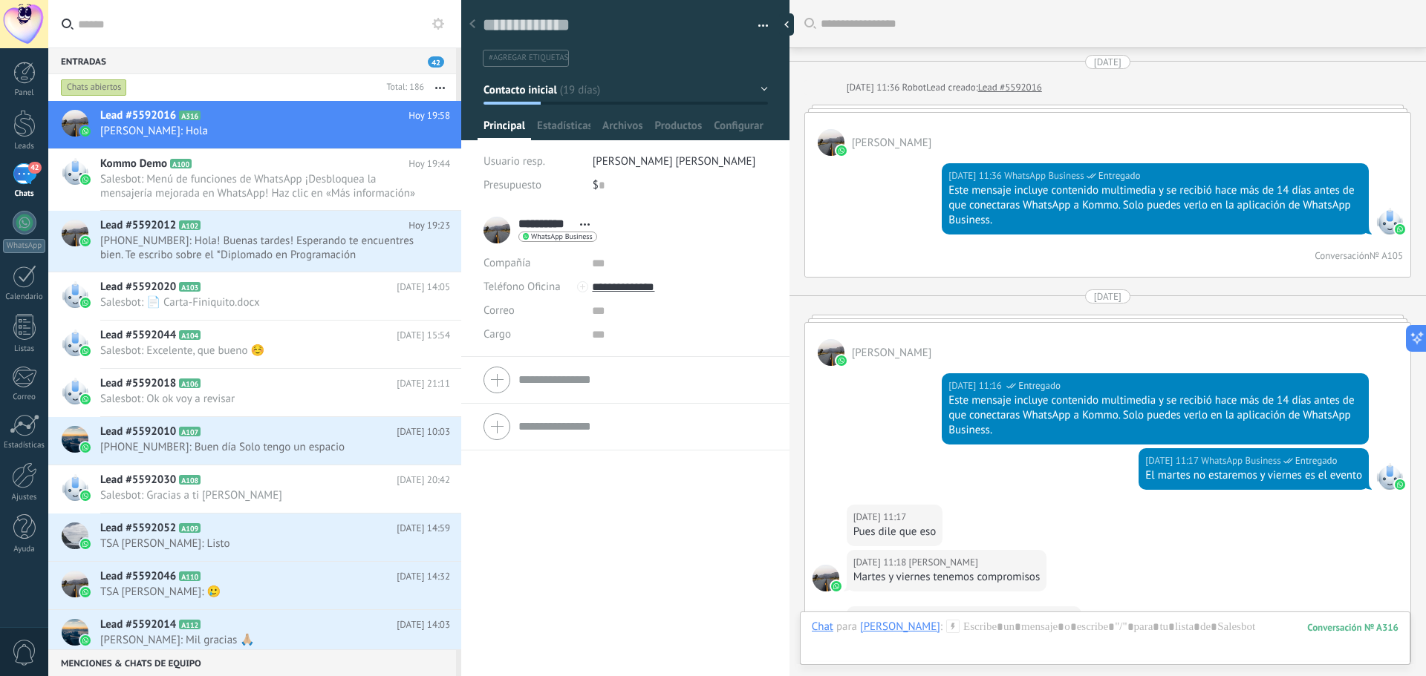
scroll to position [1648, 0]
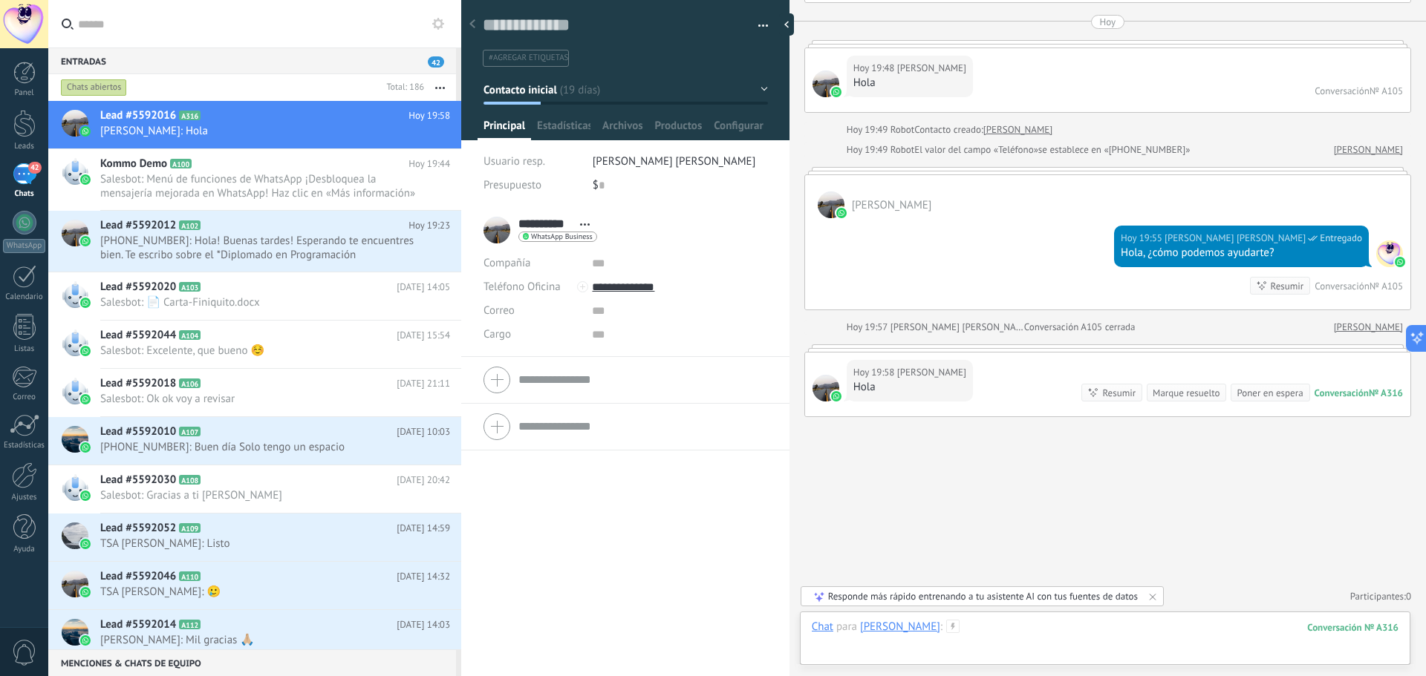
click at [949, 629] on div at bounding box center [1105, 642] width 587 height 45
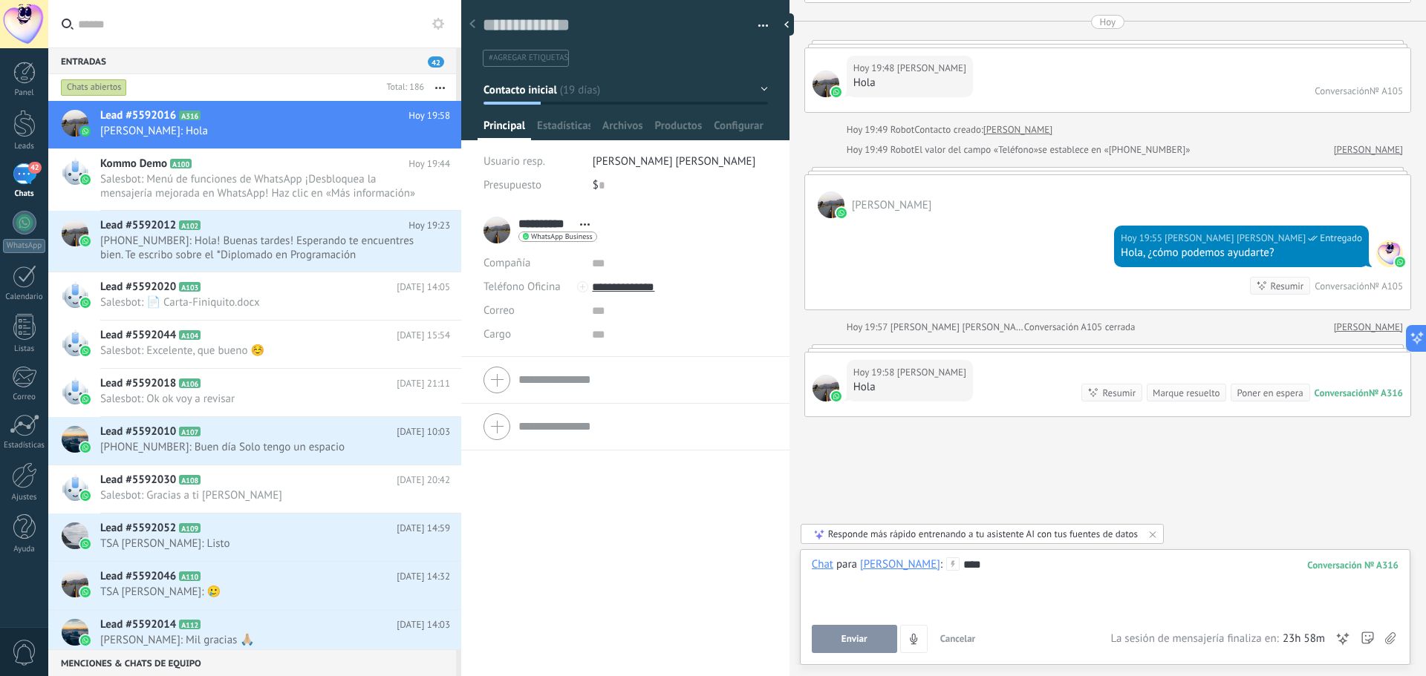
click at [873, 642] on button "Enviar" at bounding box center [854, 639] width 85 height 28
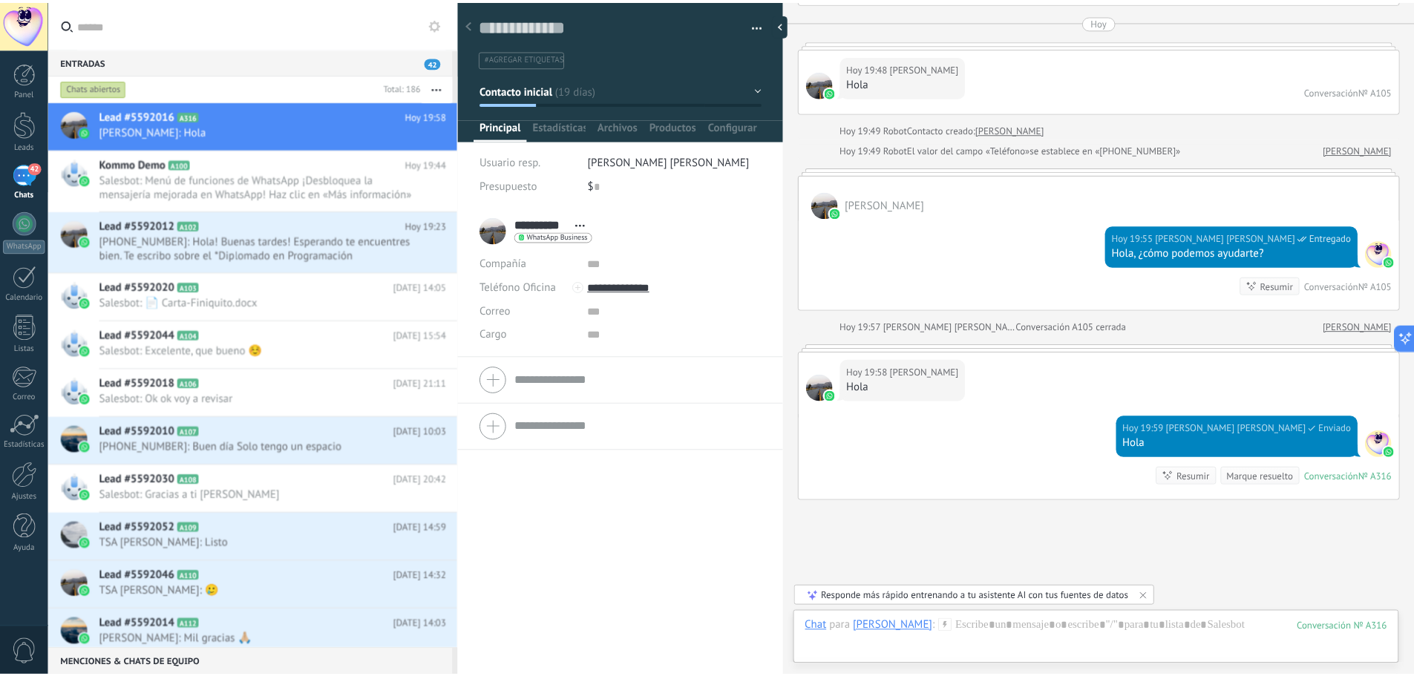
scroll to position [1732, 0]
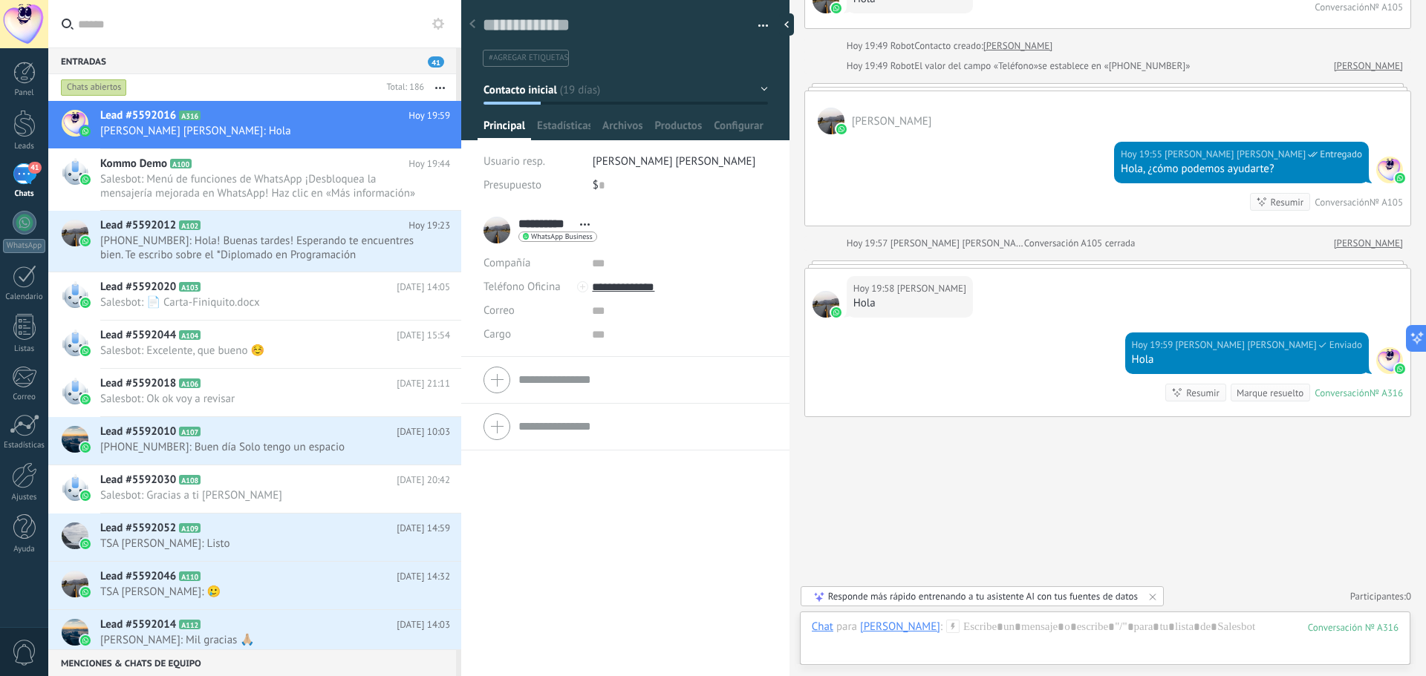
click at [29, 166] on span "41" at bounding box center [34, 168] width 13 height 12
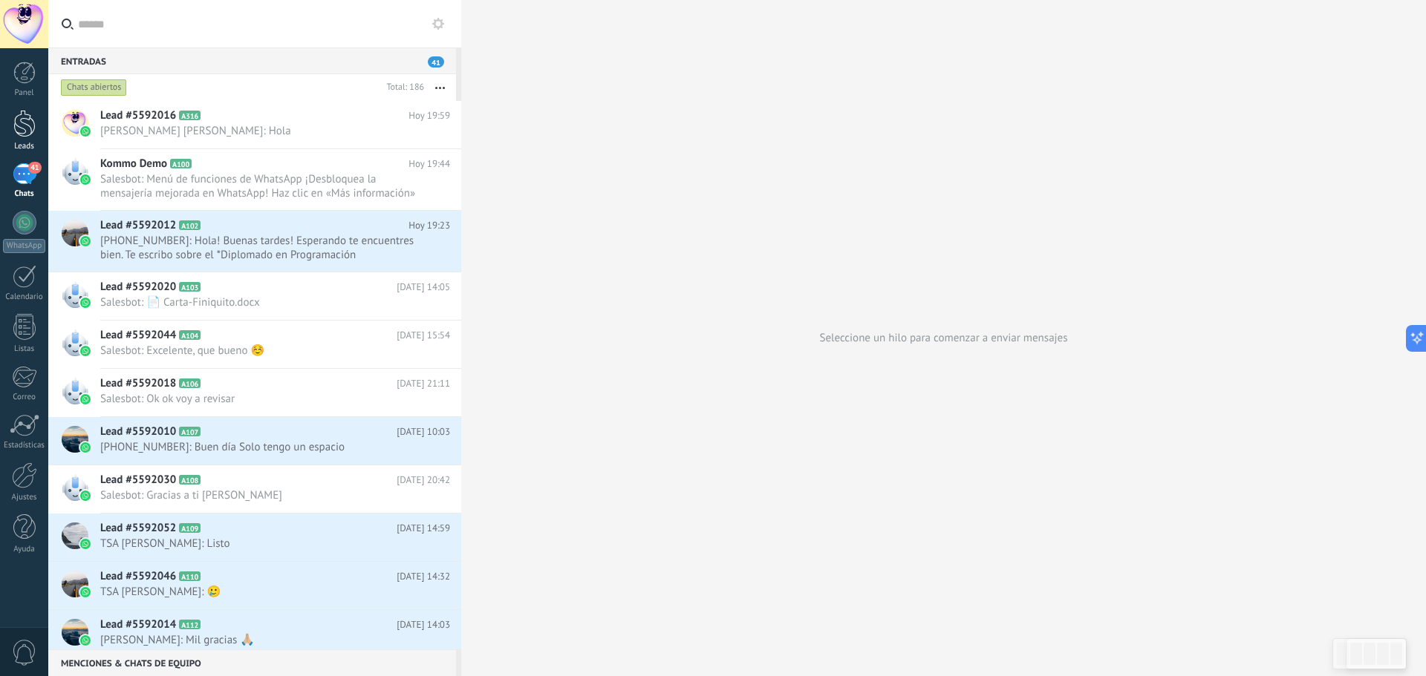
click at [22, 128] on div at bounding box center [24, 123] width 22 height 27
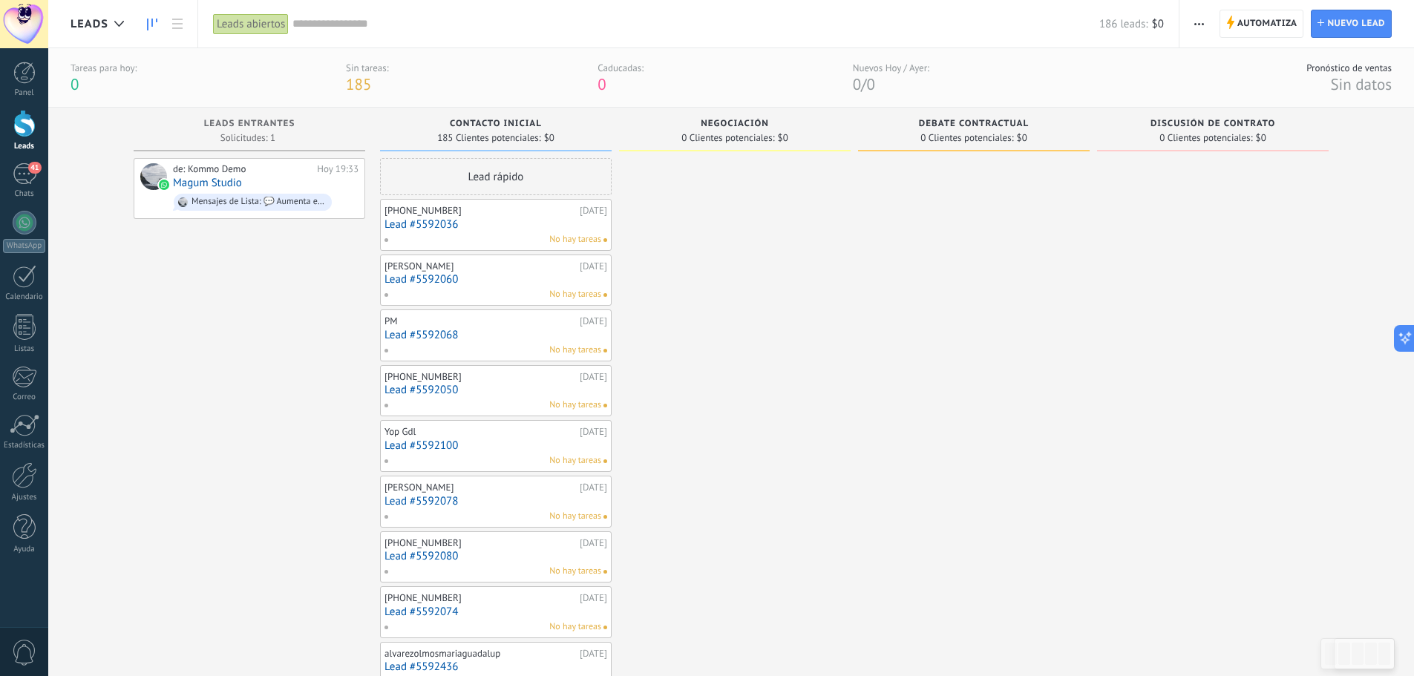
click at [507, 173] on div "Lead rápido" at bounding box center [496, 176] width 232 height 37
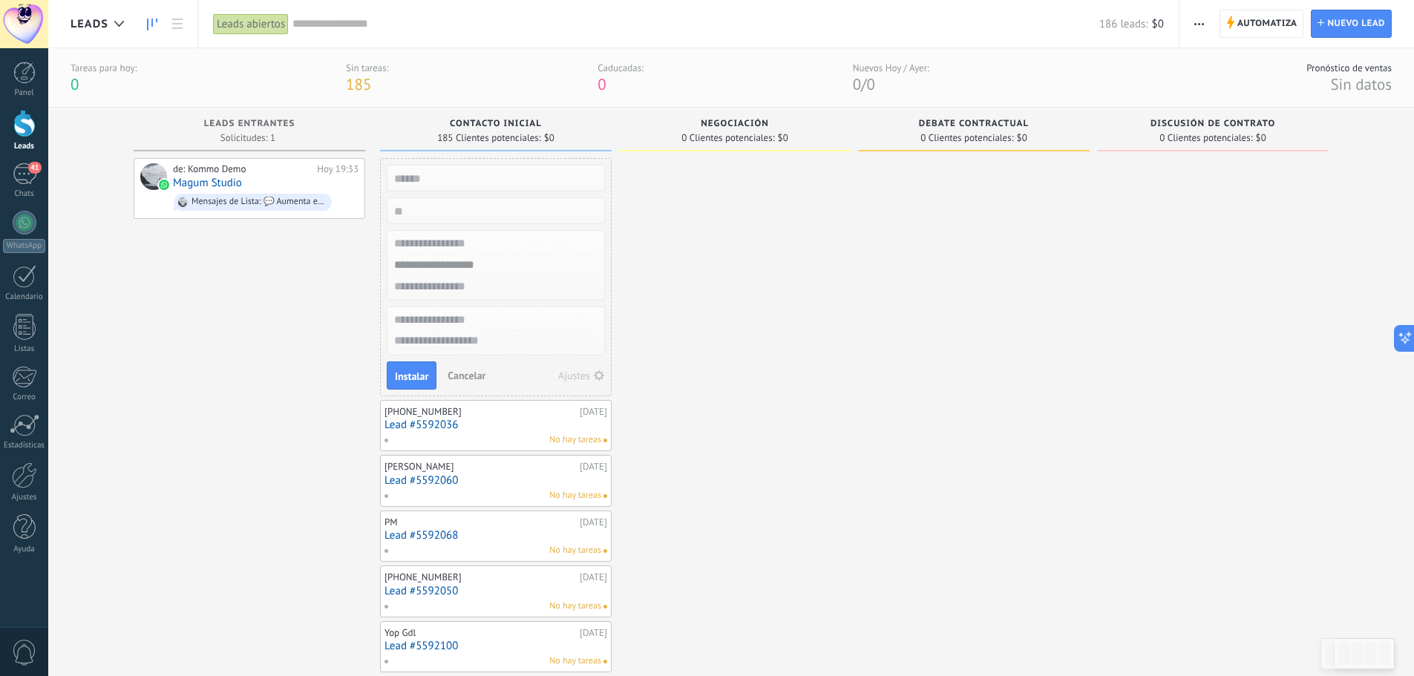
click at [474, 376] on span "Cancelar" at bounding box center [467, 375] width 38 height 13
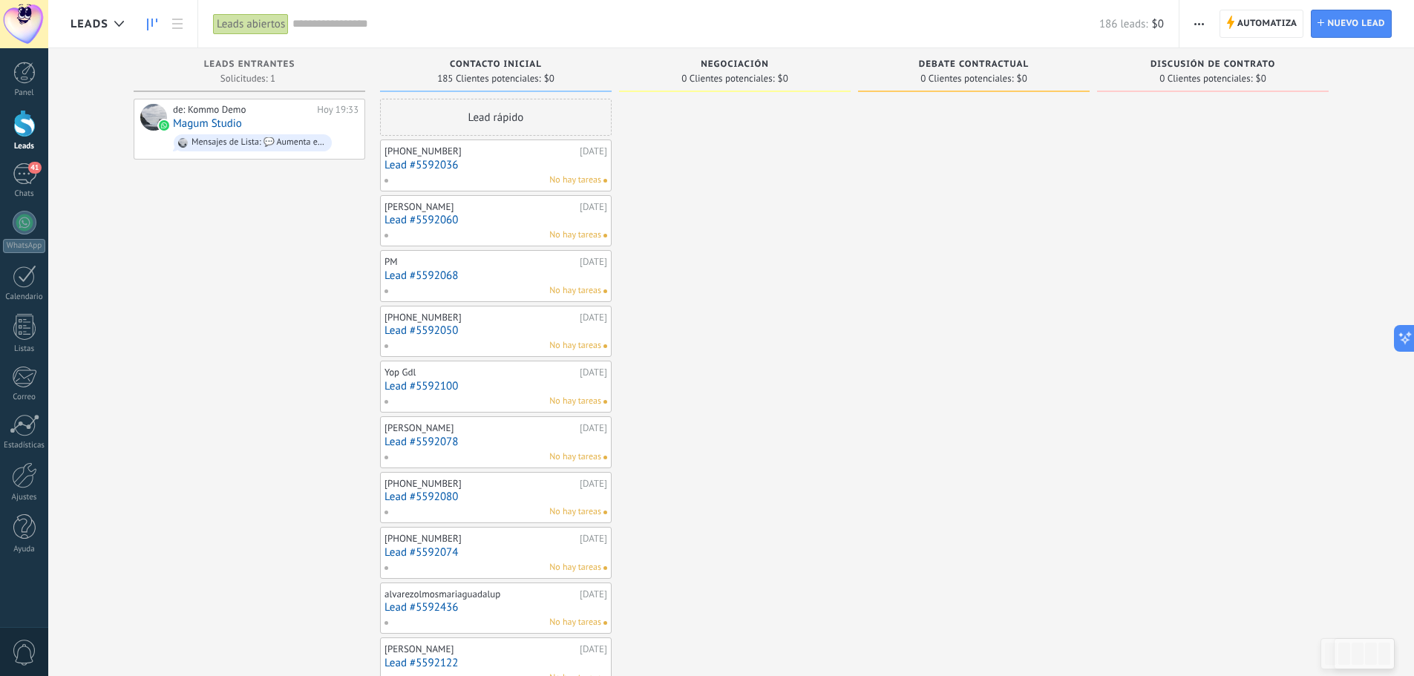
click at [21, 72] on div at bounding box center [24, 73] width 22 height 22
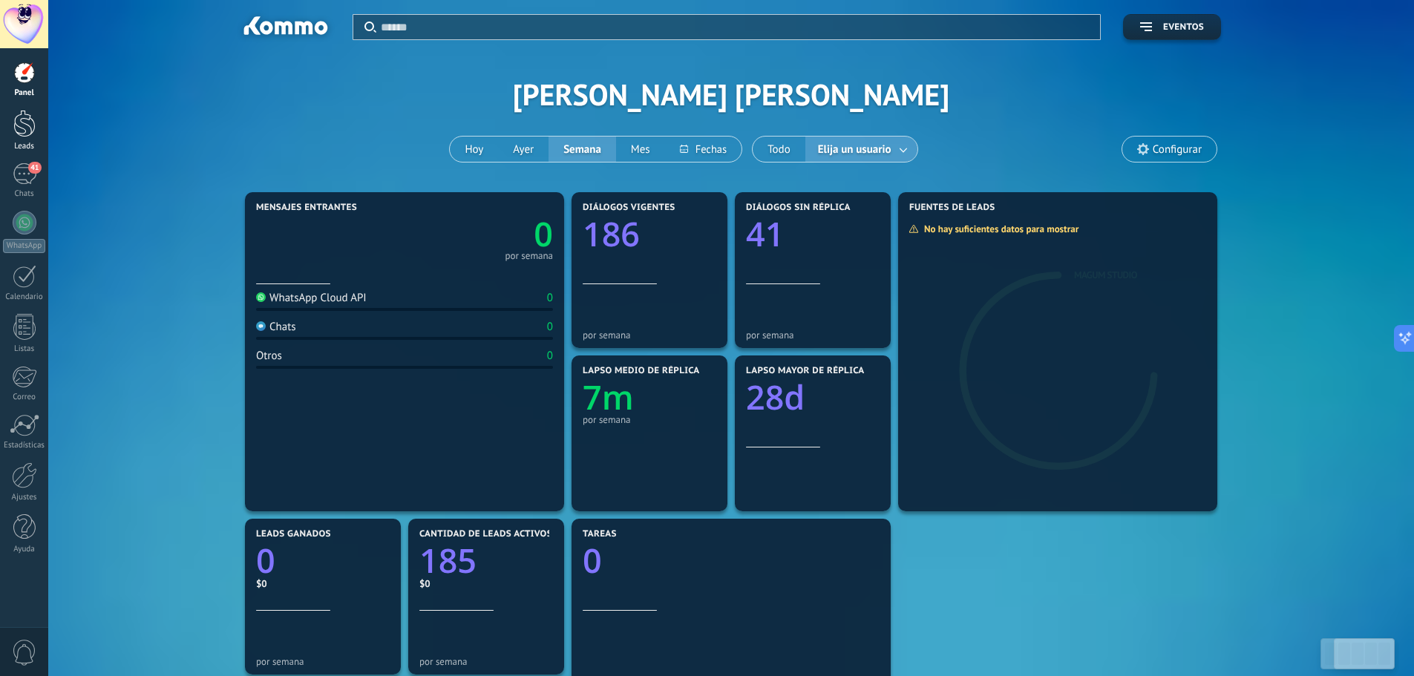
click at [27, 133] on div at bounding box center [24, 123] width 22 height 27
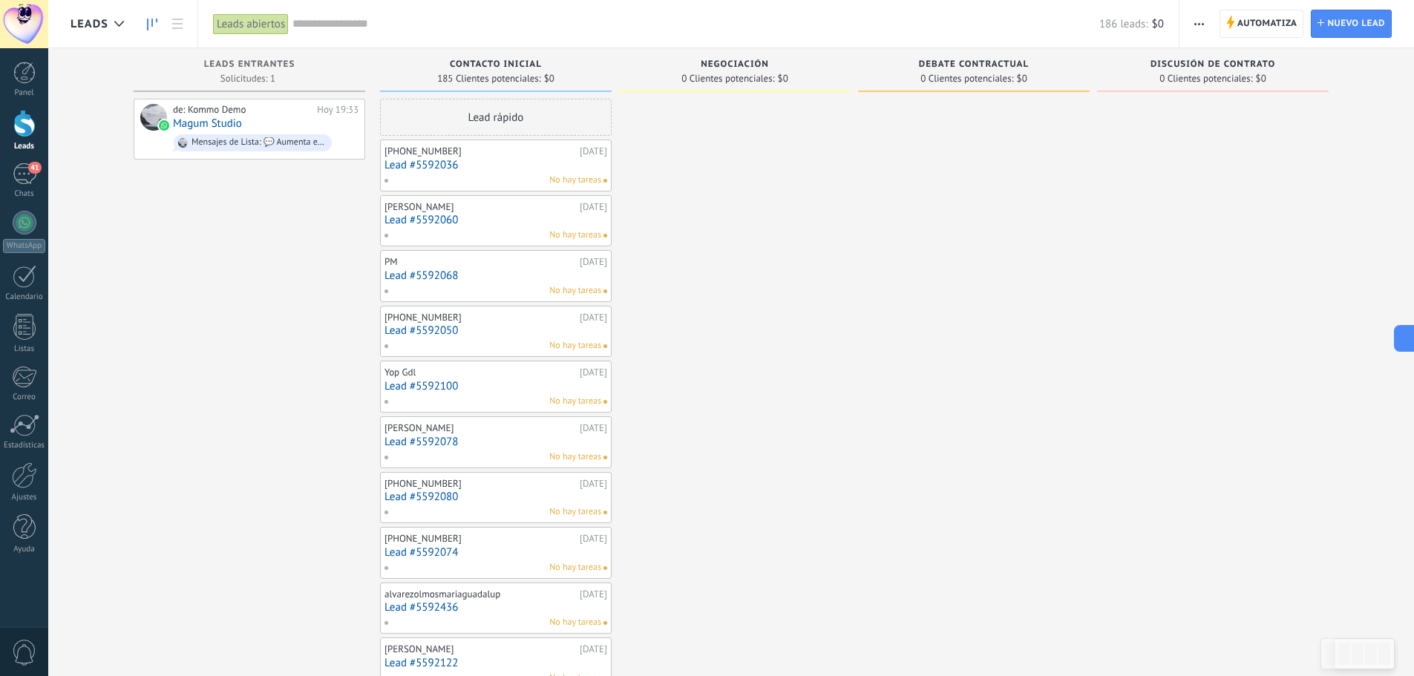
click at [270, 22] on div "Leads abiertos" at bounding box center [251, 24] width 76 height 22
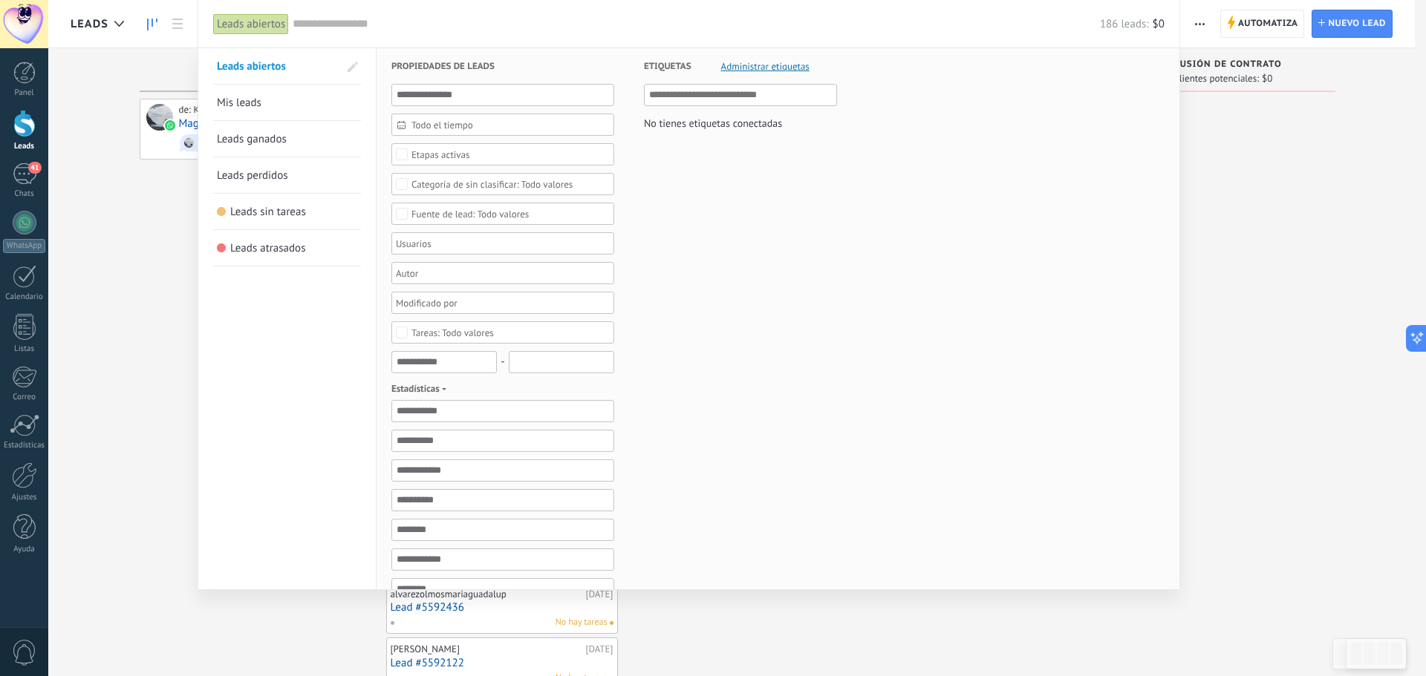
click at [252, 105] on span "Mis leads" at bounding box center [239, 103] width 45 height 14
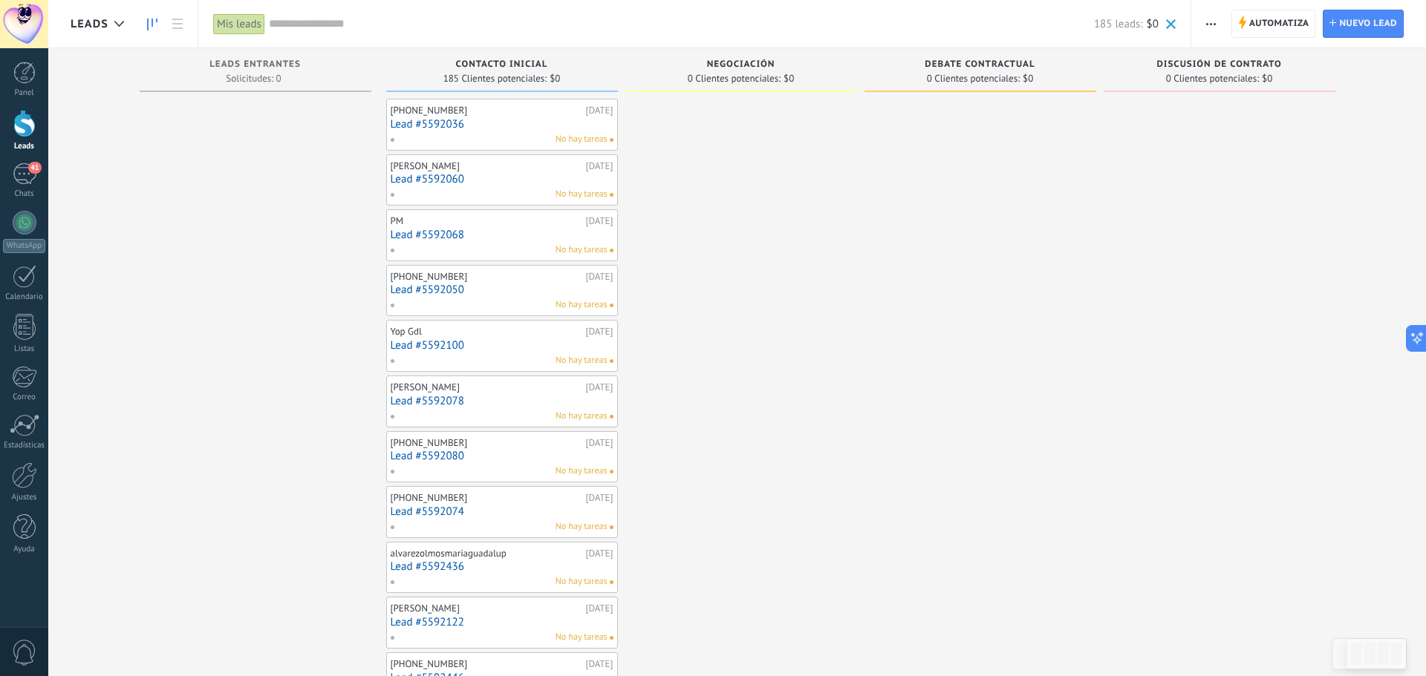
click at [244, 25] on div "Mis leads" at bounding box center [239, 24] width 52 height 22
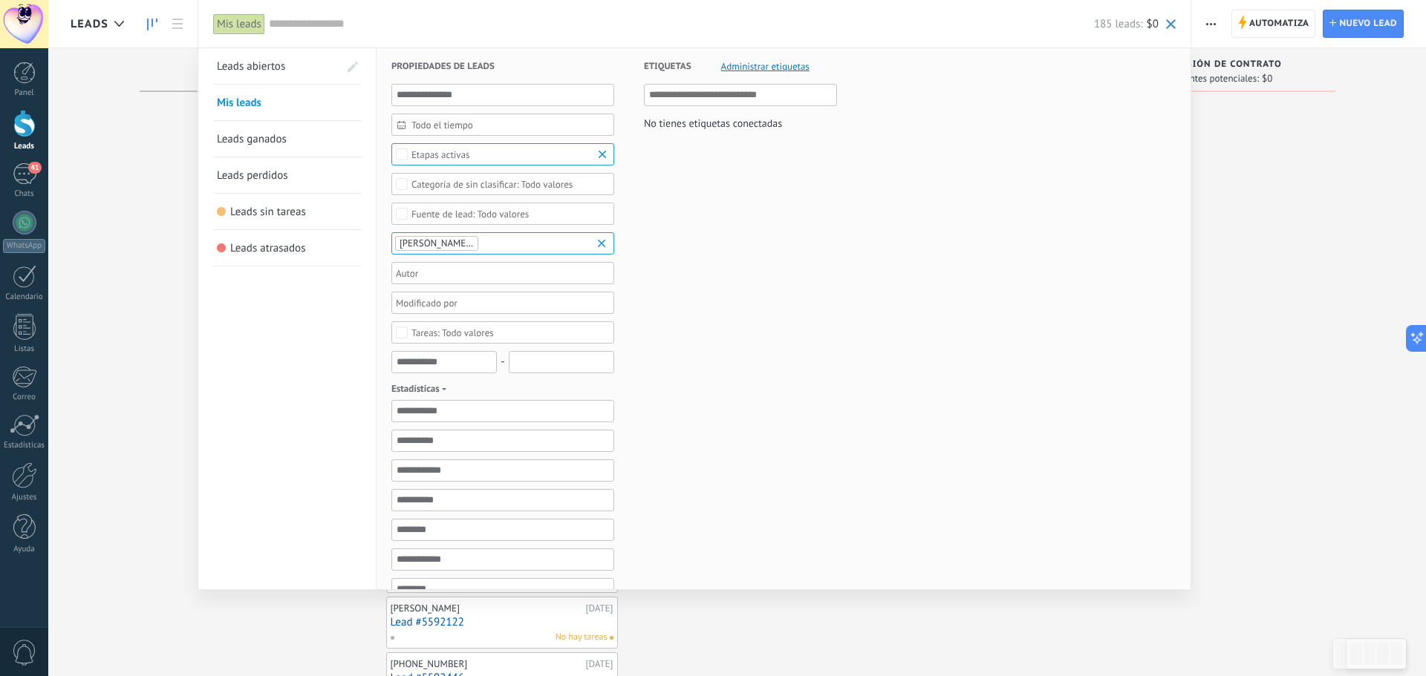
click at [278, 178] on span "Leads perdidos" at bounding box center [252, 176] width 71 height 14
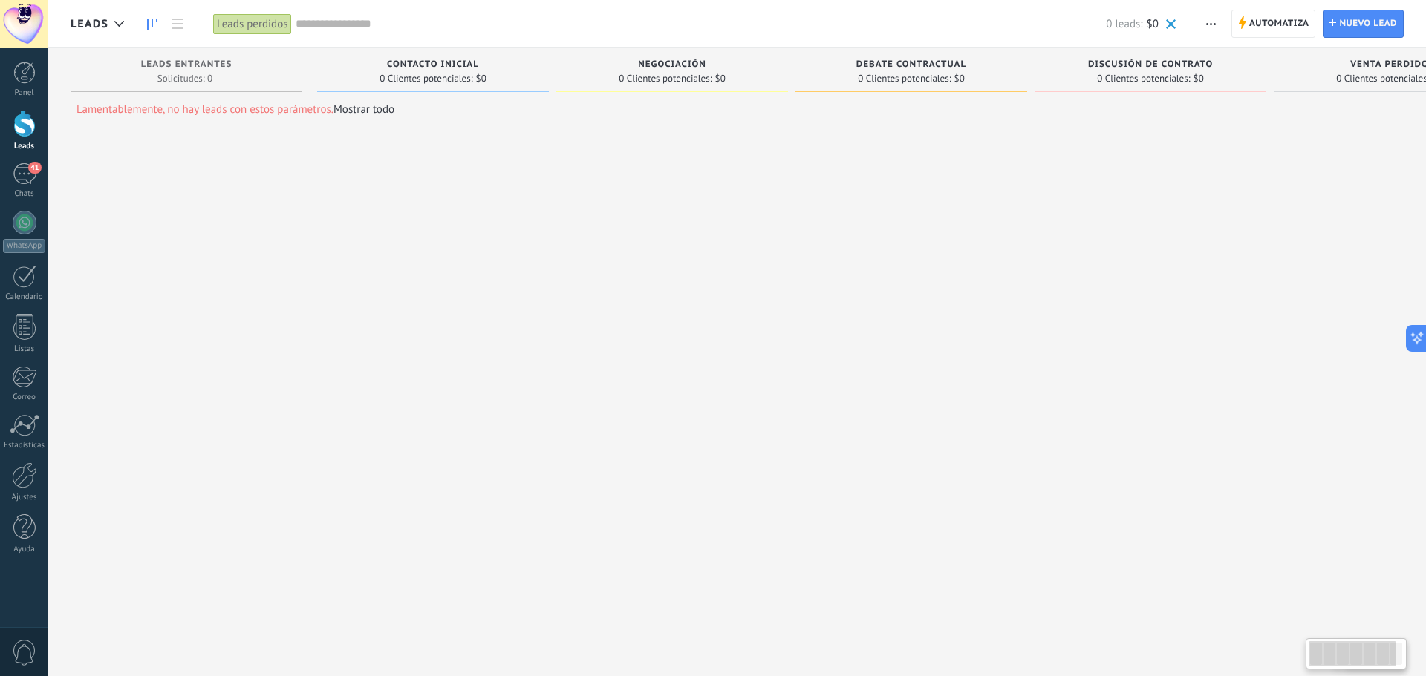
click at [245, 19] on div "Leads perdidos" at bounding box center [252, 24] width 79 height 22
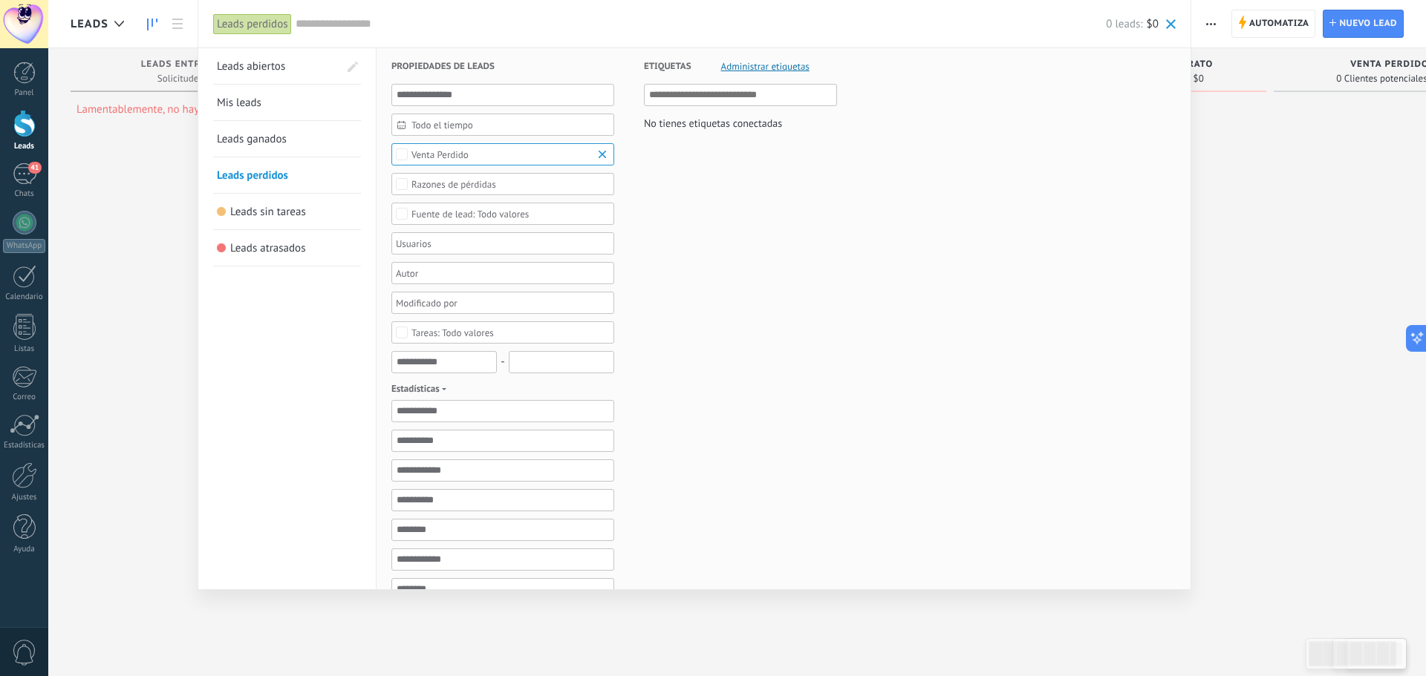
click at [269, 249] on span "Leads atrasados" at bounding box center [268, 248] width 76 height 14
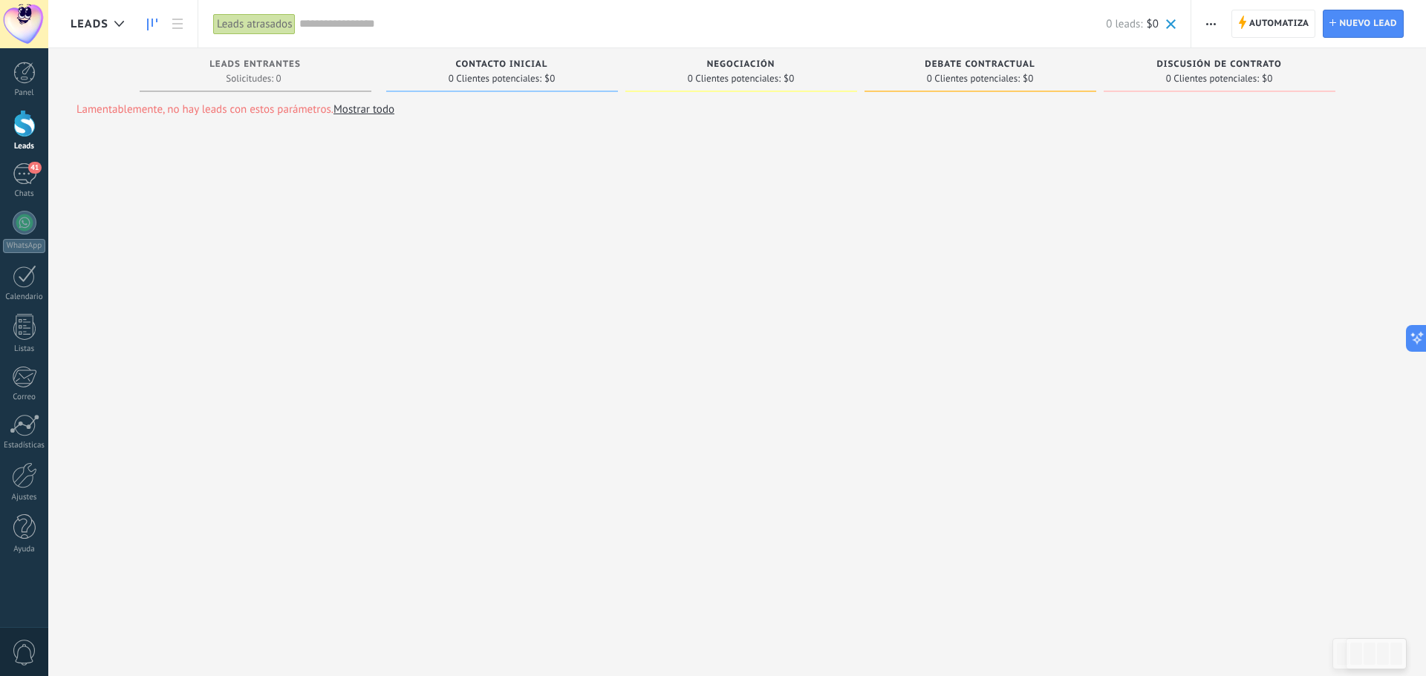
click at [267, 24] on div "Leads atrasados" at bounding box center [254, 24] width 83 height 22
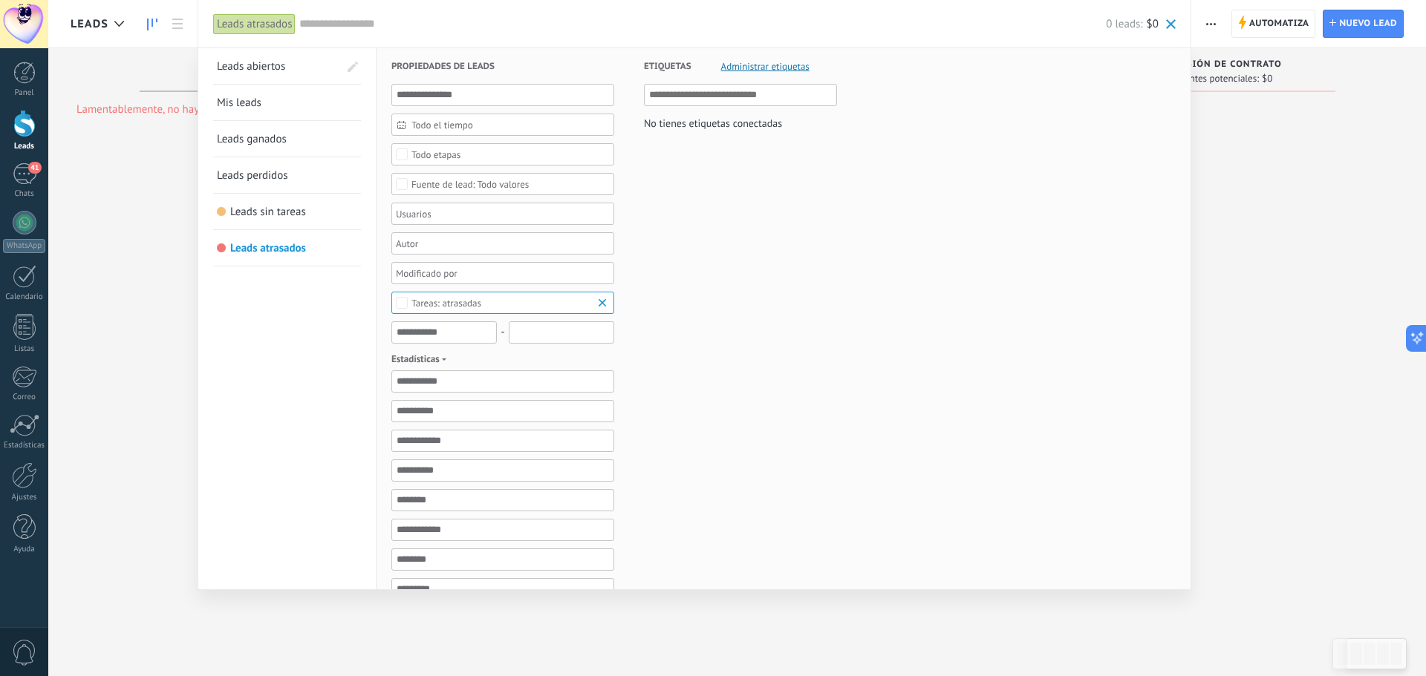
click at [256, 99] on span "Mis leads" at bounding box center [239, 103] width 45 height 14
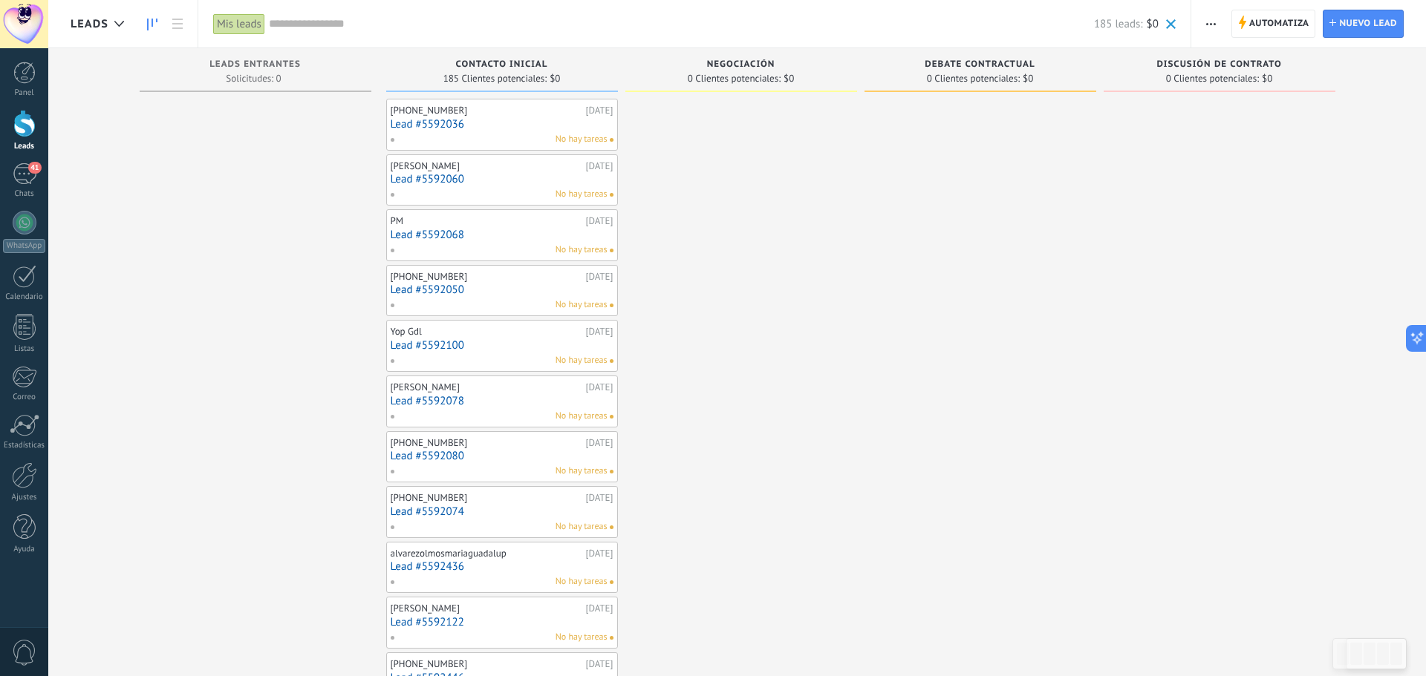
click at [264, 19] on div "Mis leads" at bounding box center [239, 24] width 52 height 22
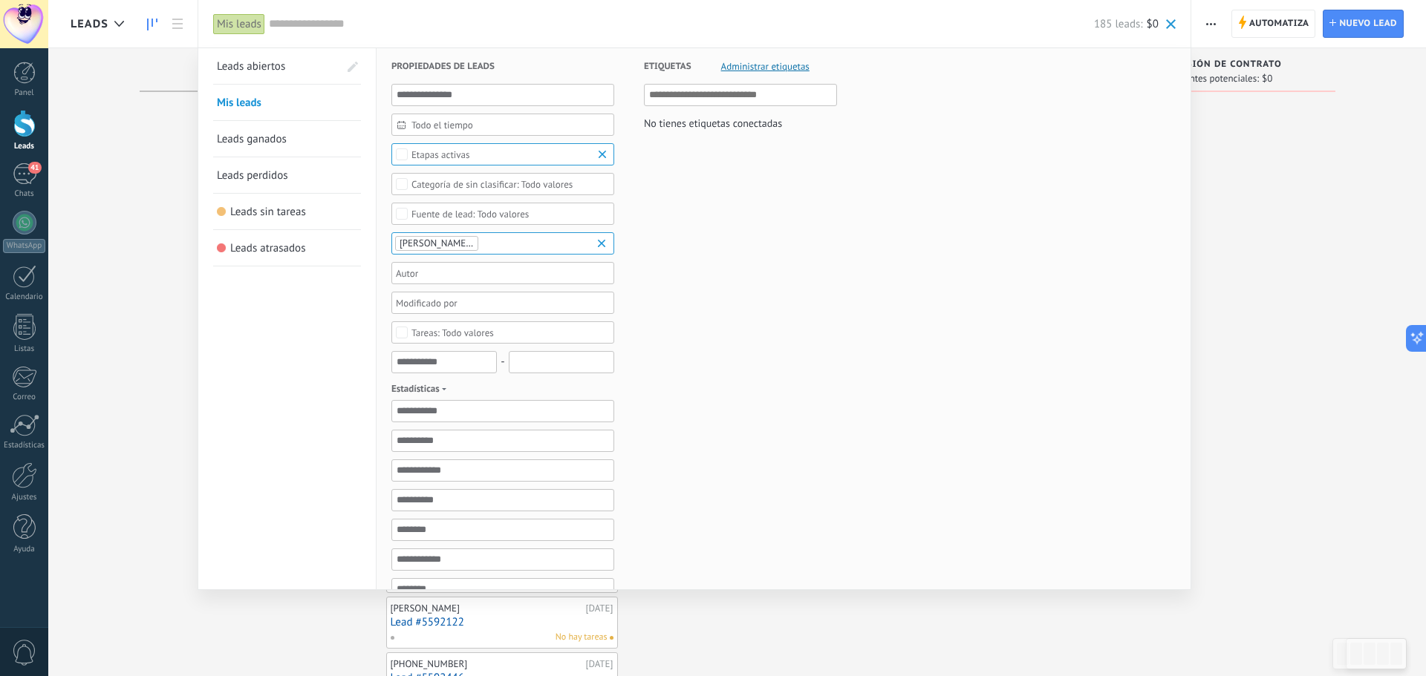
click at [261, 71] on span "Leads abiertos" at bounding box center [251, 66] width 68 height 14
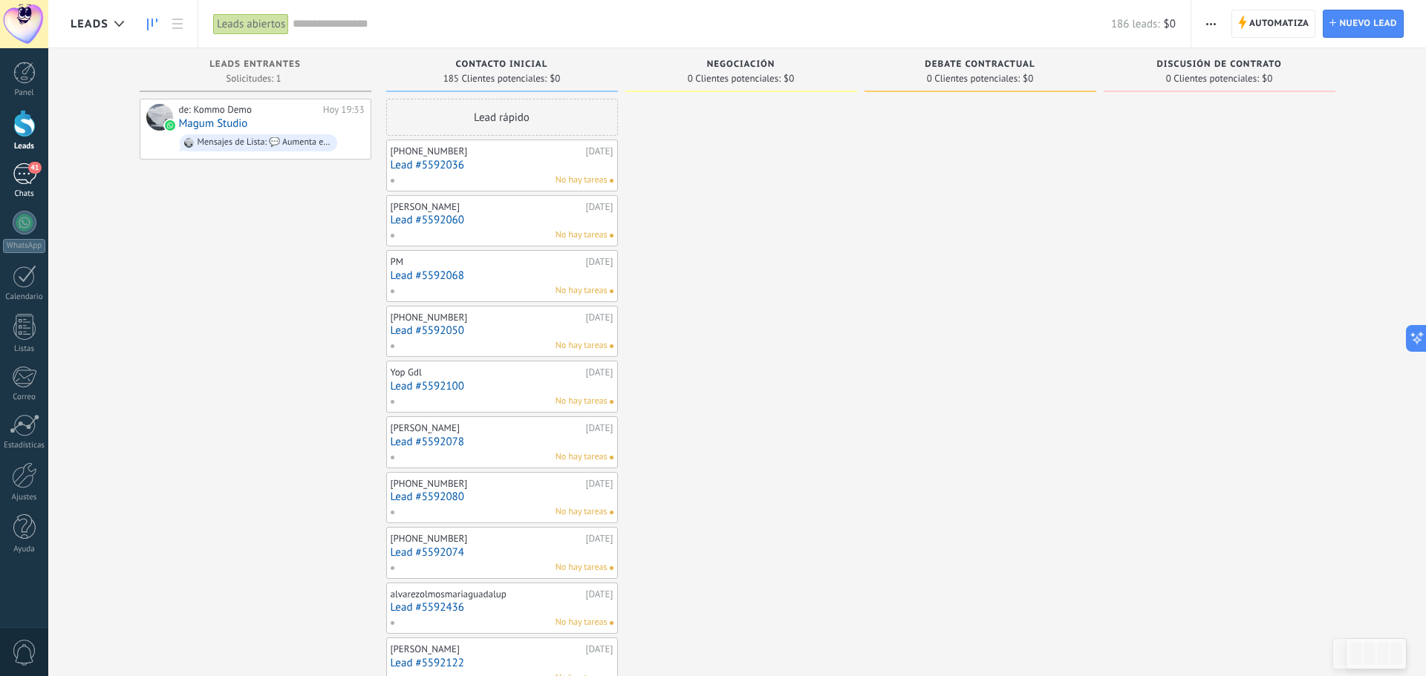
click at [19, 173] on div "41" at bounding box center [25, 174] width 24 height 22
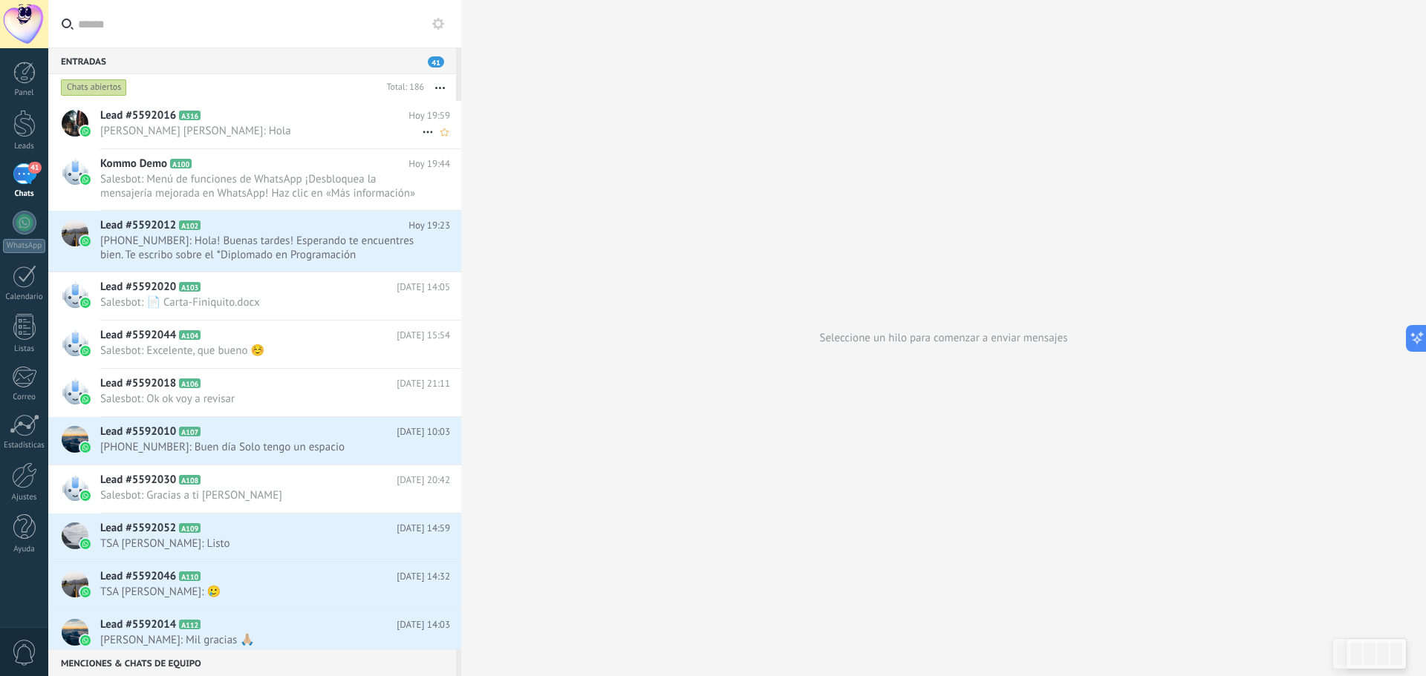
click at [422, 131] on icon at bounding box center [428, 132] width 18 height 18
click at [377, 136] on div at bounding box center [713, 338] width 1426 height 676
click at [313, 123] on h2 "Lead #5592016 A316" at bounding box center [254, 115] width 308 height 15
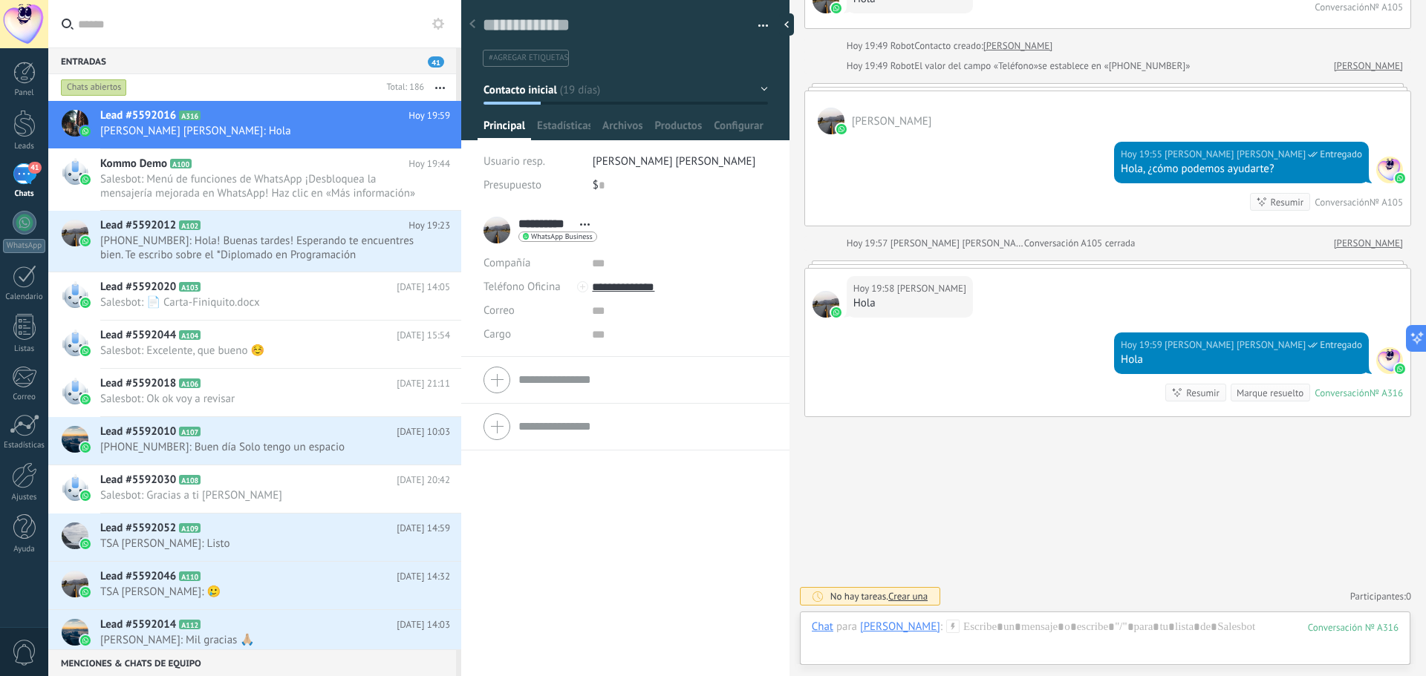
scroll to position [22, 0]
click at [547, 88] on span "Contacto inicial" at bounding box center [520, 89] width 74 height 14
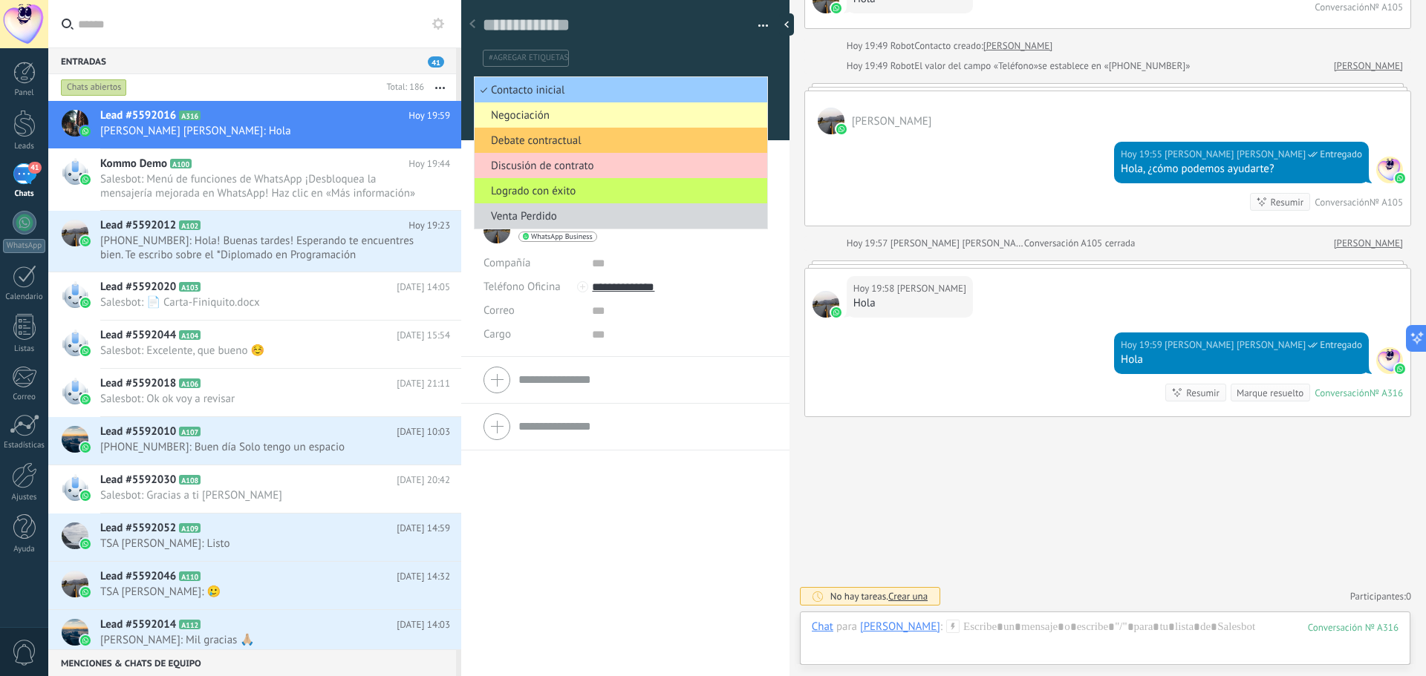
click at [579, 114] on span "Negociación" at bounding box center [618, 115] width 288 height 14
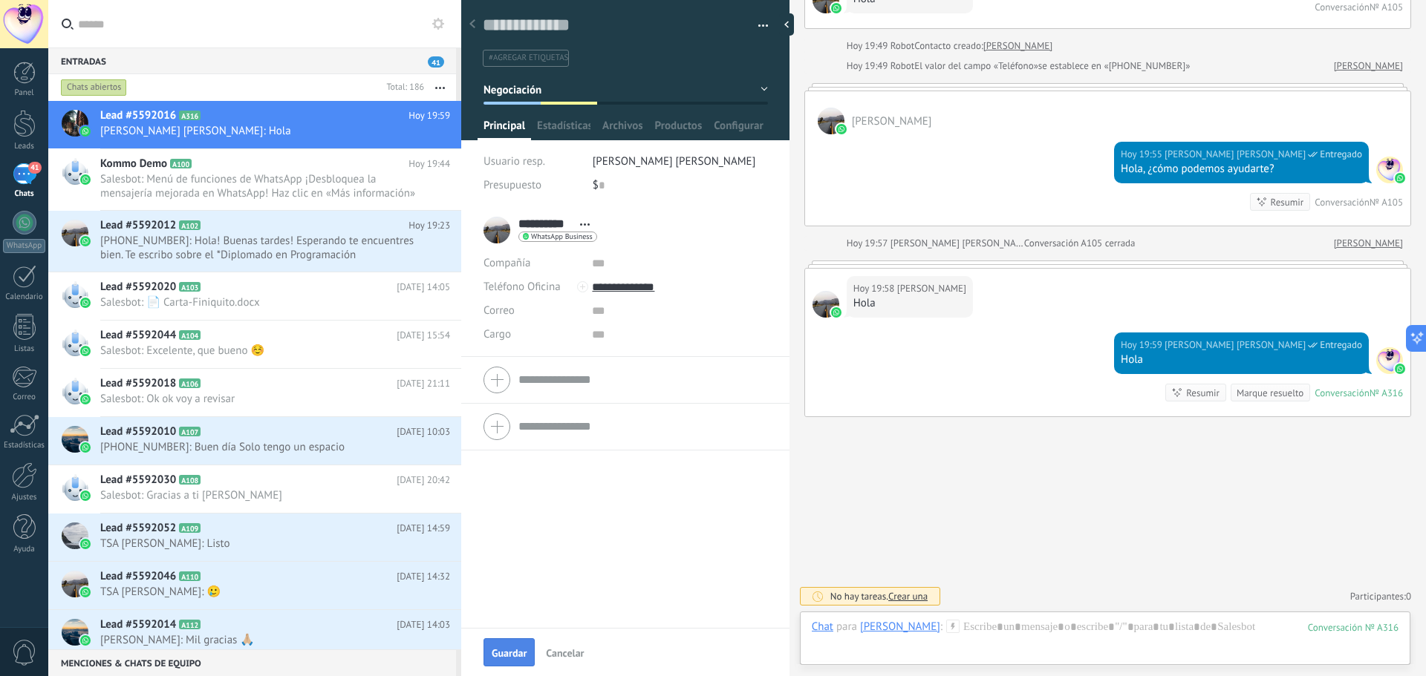
click at [502, 645] on button "Guardar" at bounding box center [508, 653] width 51 height 28
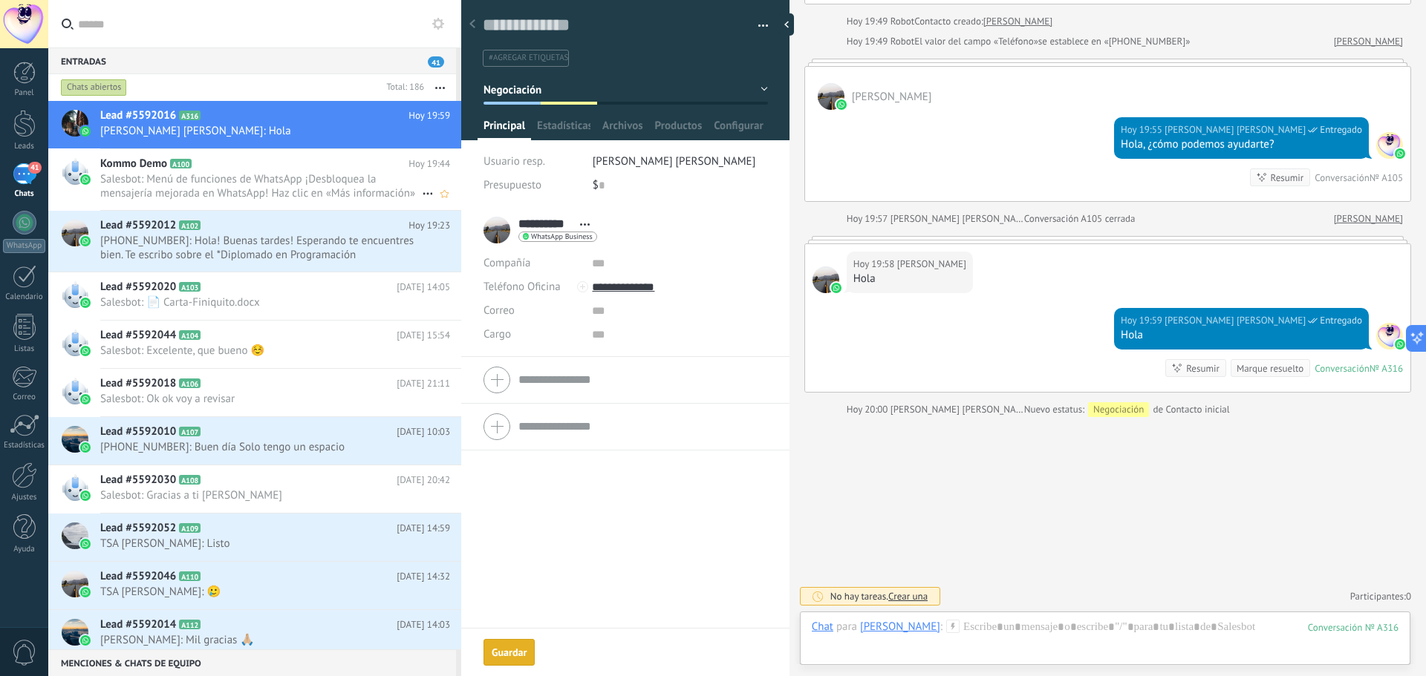
click at [792, 25] on div at bounding box center [786, 24] width 15 height 22
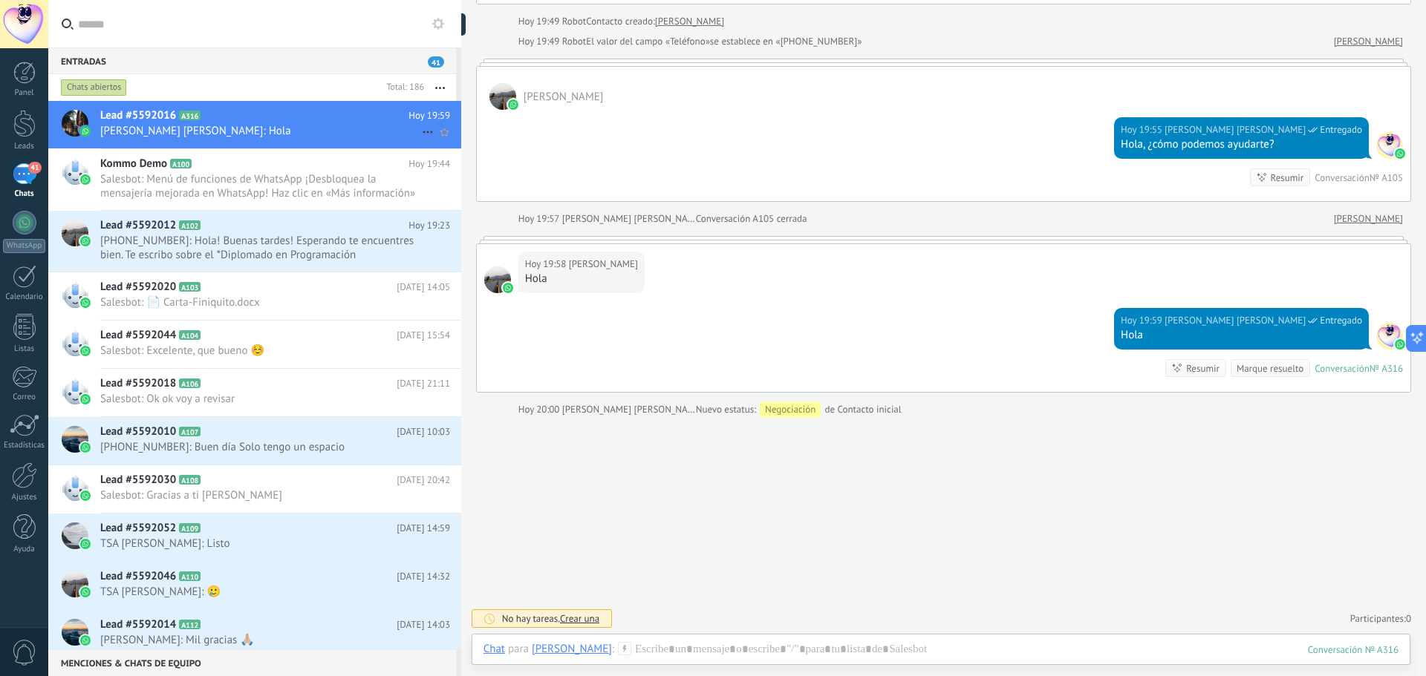
scroll to position [1712, 0]
click at [21, 132] on div at bounding box center [24, 123] width 22 height 27
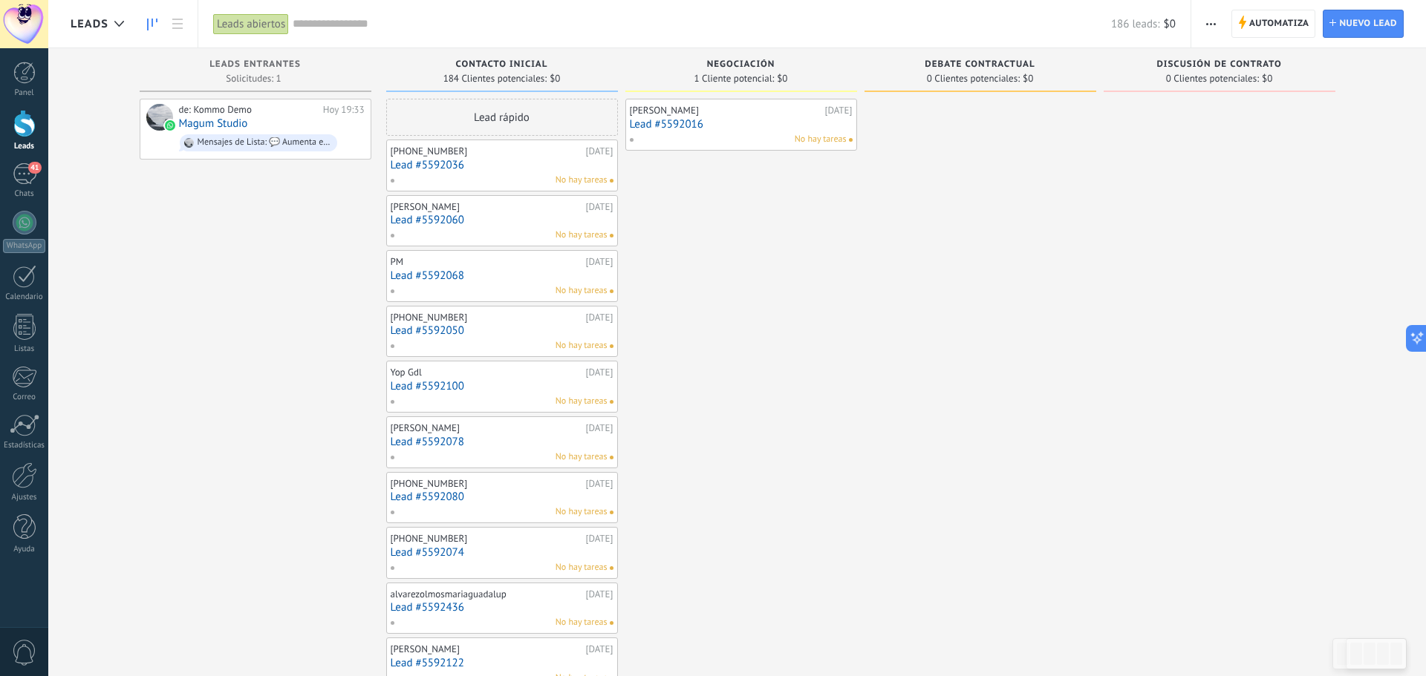
click at [739, 208] on div "[PERSON_NAME] [DATE] Lead #5592016 No hay tareas" at bounding box center [741, 671] width 232 height 1145
click at [757, 123] on link "Lead #5592016" at bounding box center [741, 124] width 223 height 13
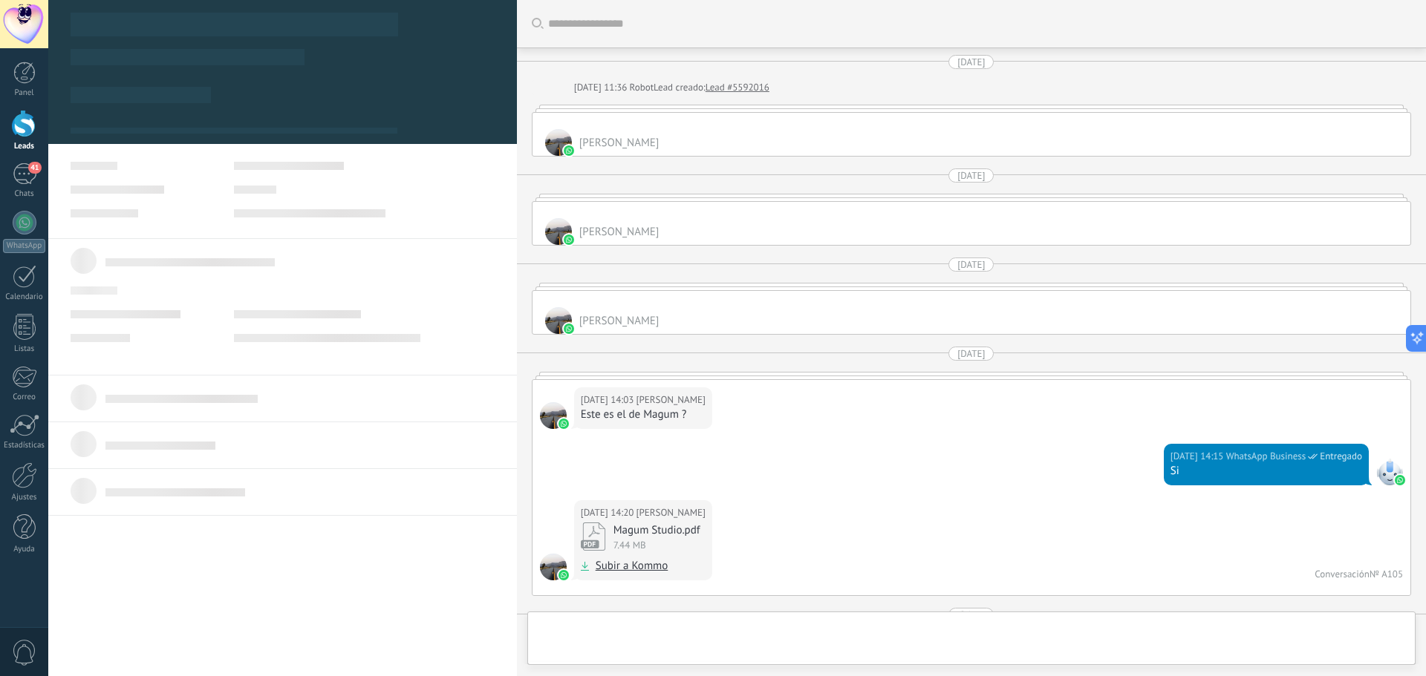
type textarea "**********"
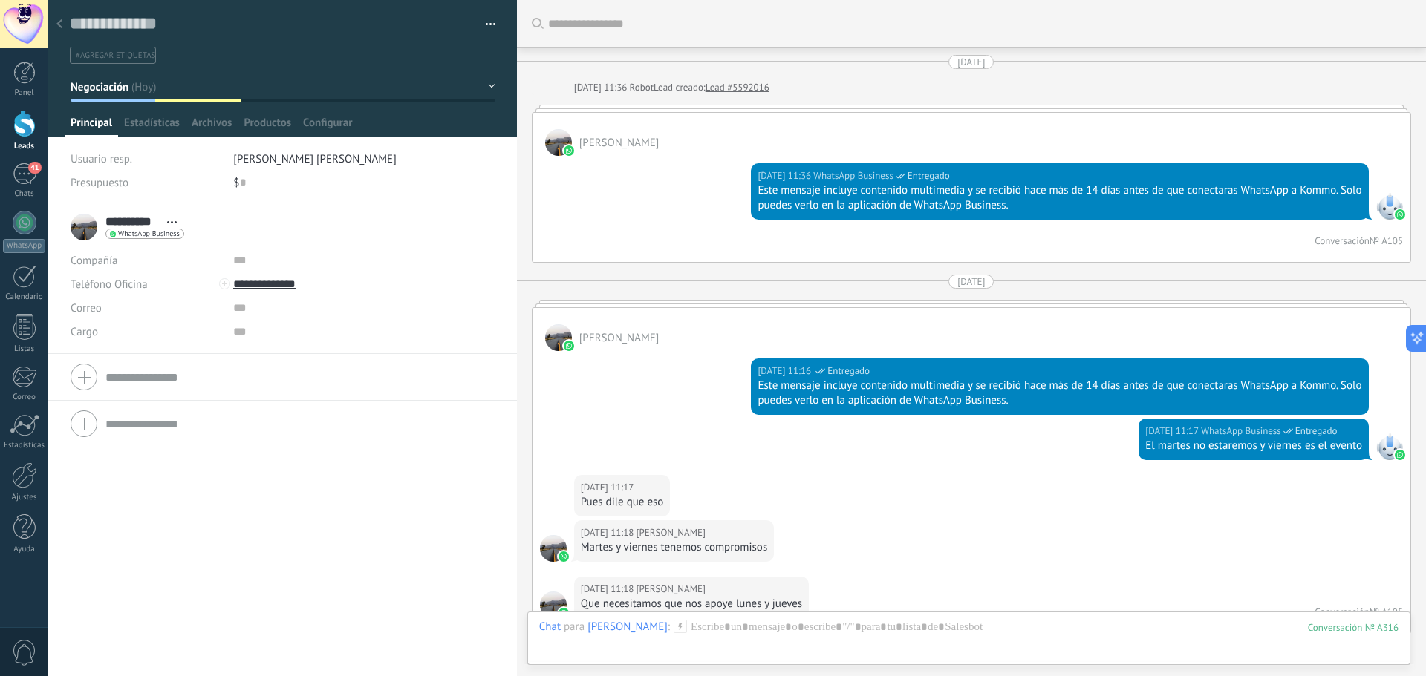
scroll to position [22, 0]
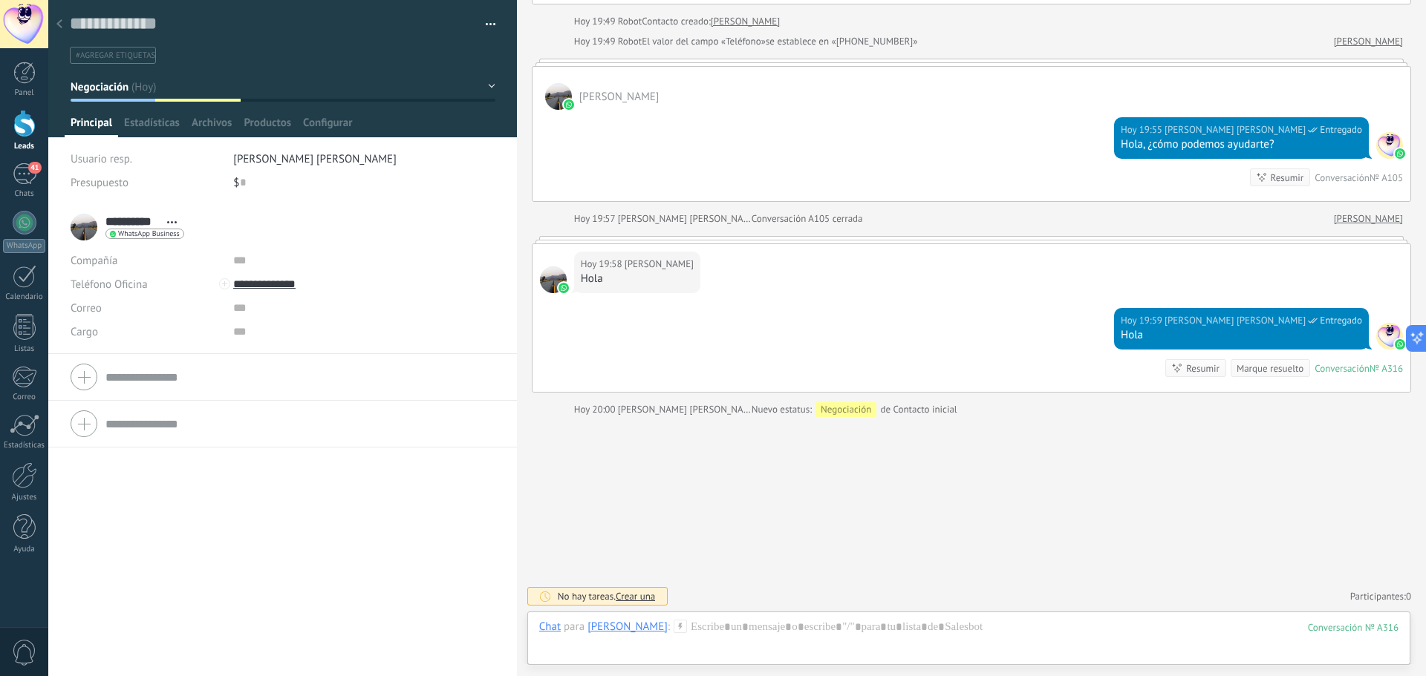
click at [65, 21] on div at bounding box center [59, 24] width 21 height 29
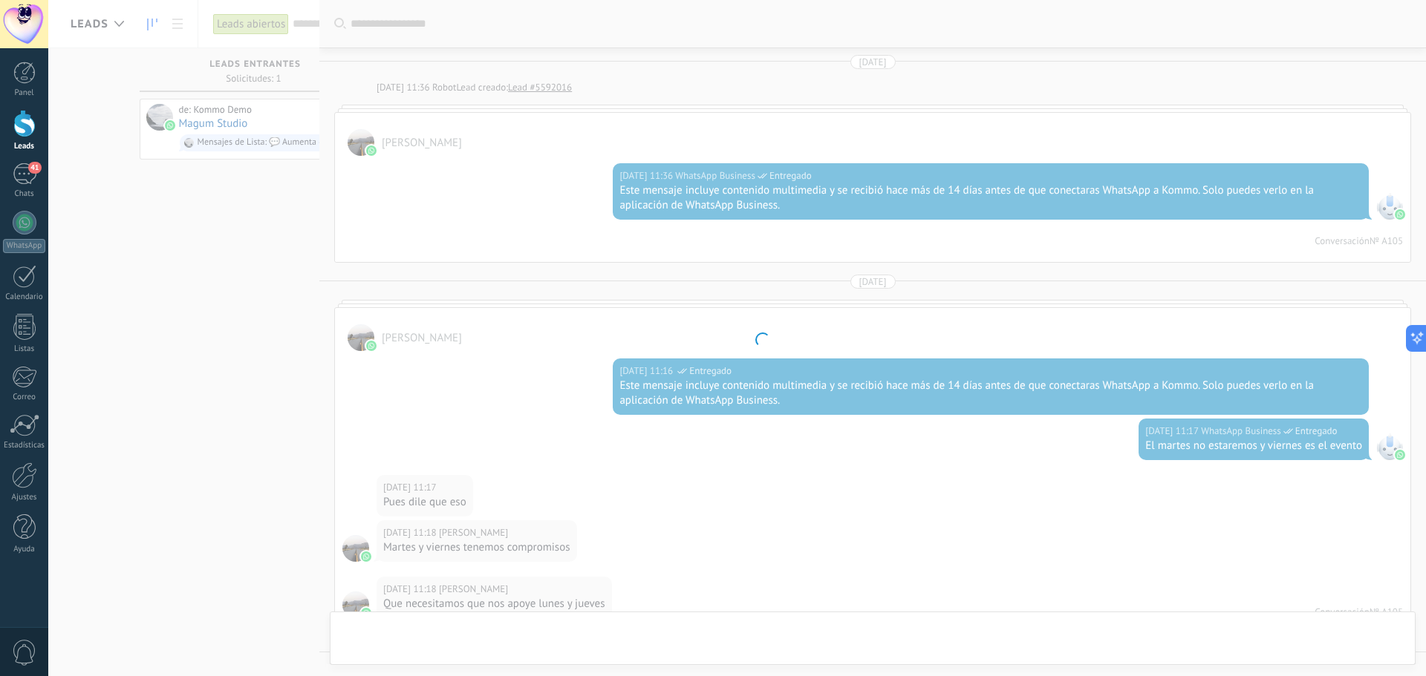
scroll to position [1712, 0]
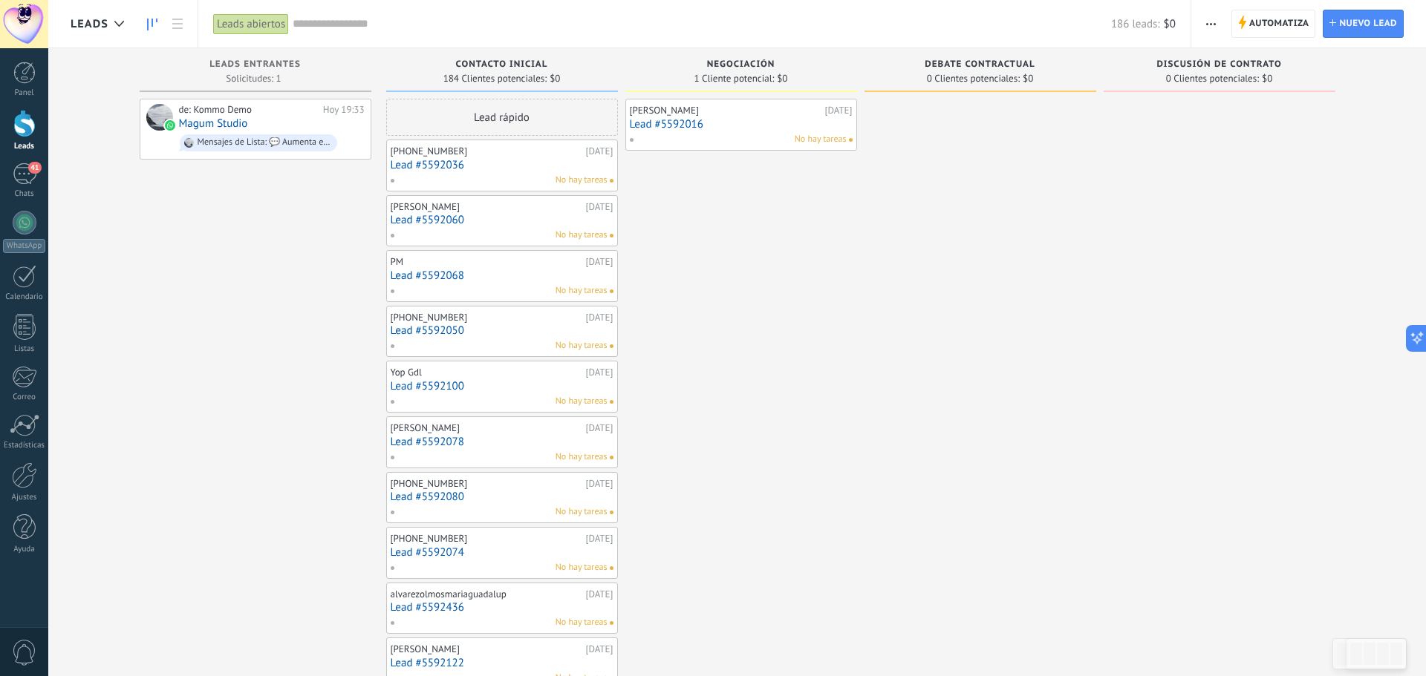
drag, startPoint x: 1088, startPoint y: 144, endPoint x: 1184, endPoint y: 34, distance: 145.8
click at [1029, 134] on div at bounding box center [980, 671] width 232 height 1145
click at [1212, 26] on span "button" at bounding box center [1211, 24] width 10 height 28
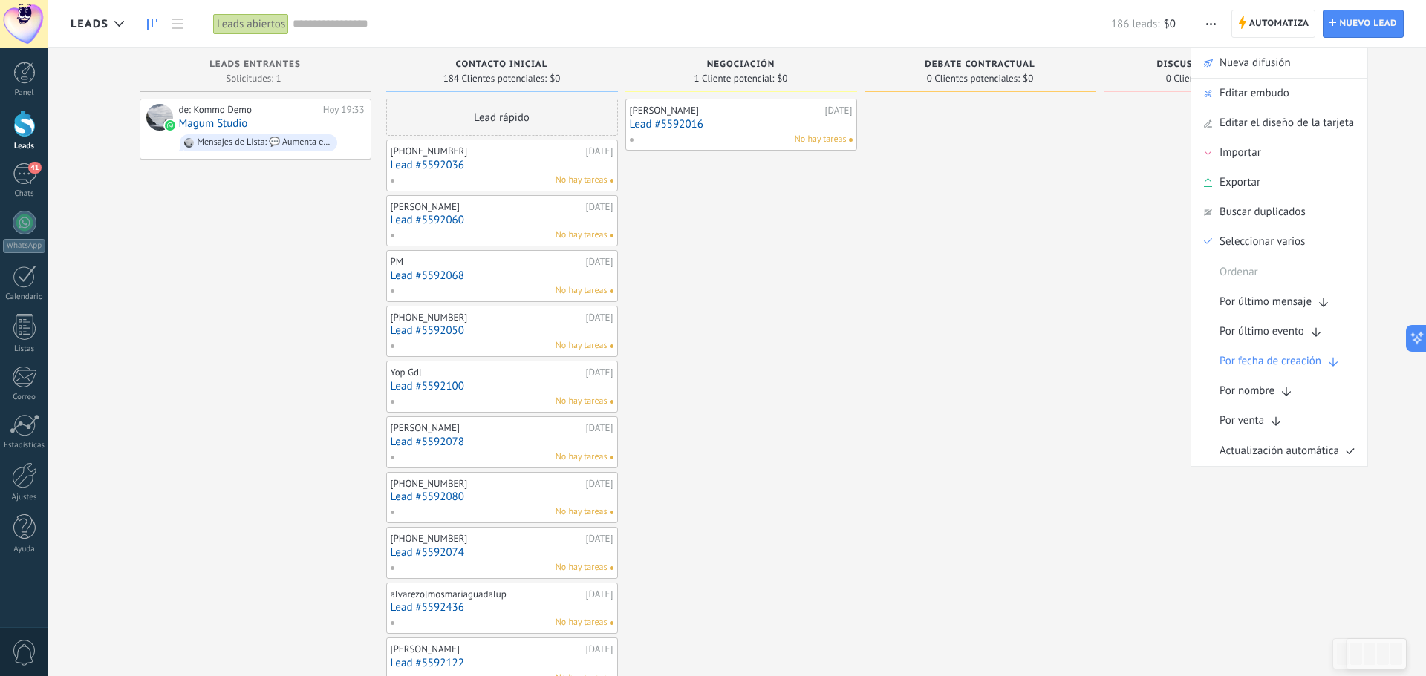
click at [1243, 92] on span "Editar embudo" at bounding box center [1254, 94] width 70 height 30
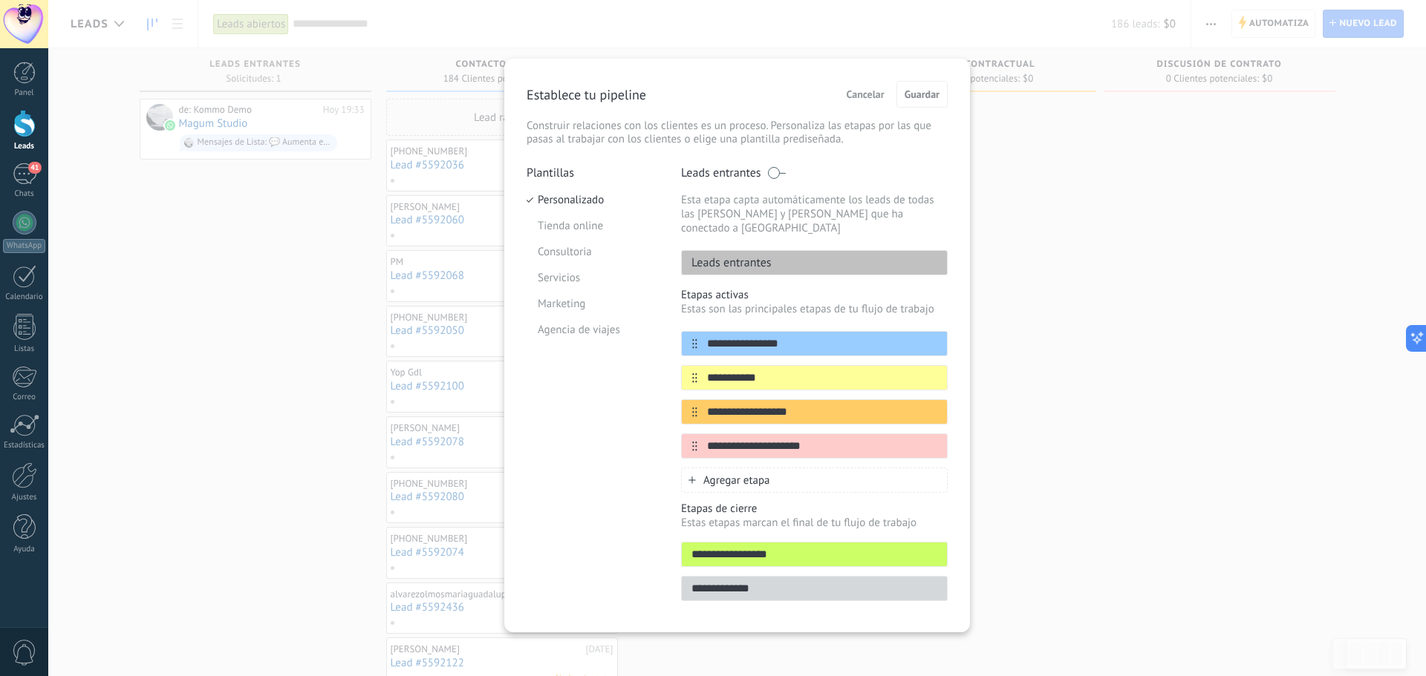
click at [699, 469] on div "Agregar etapa" at bounding box center [814, 480] width 267 height 25
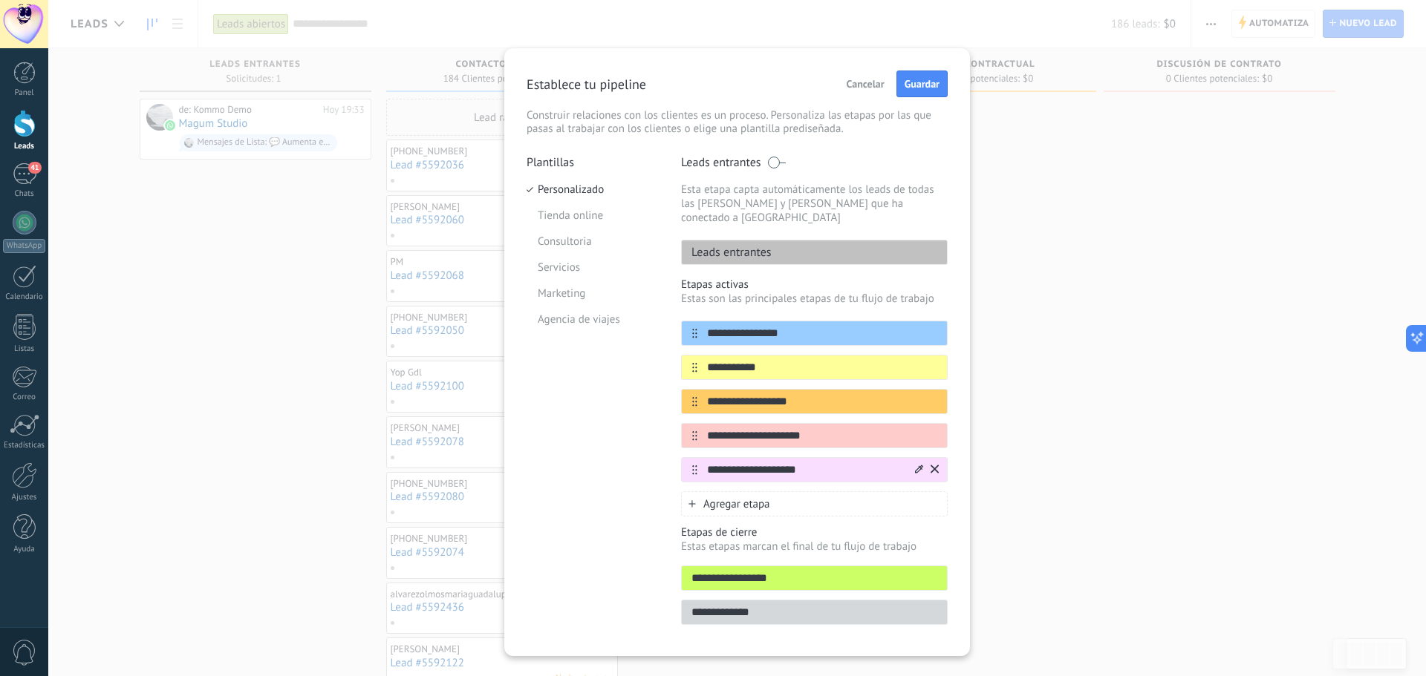
click at [713, 463] on input "**********" at bounding box center [804, 471] width 215 height 16
click at [712, 463] on input "**********" at bounding box center [804, 471] width 215 height 16
click at [717, 463] on input "**********" at bounding box center [804, 471] width 215 height 16
click at [719, 463] on input "**********" at bounding box center [804, 471] width 215 height 16
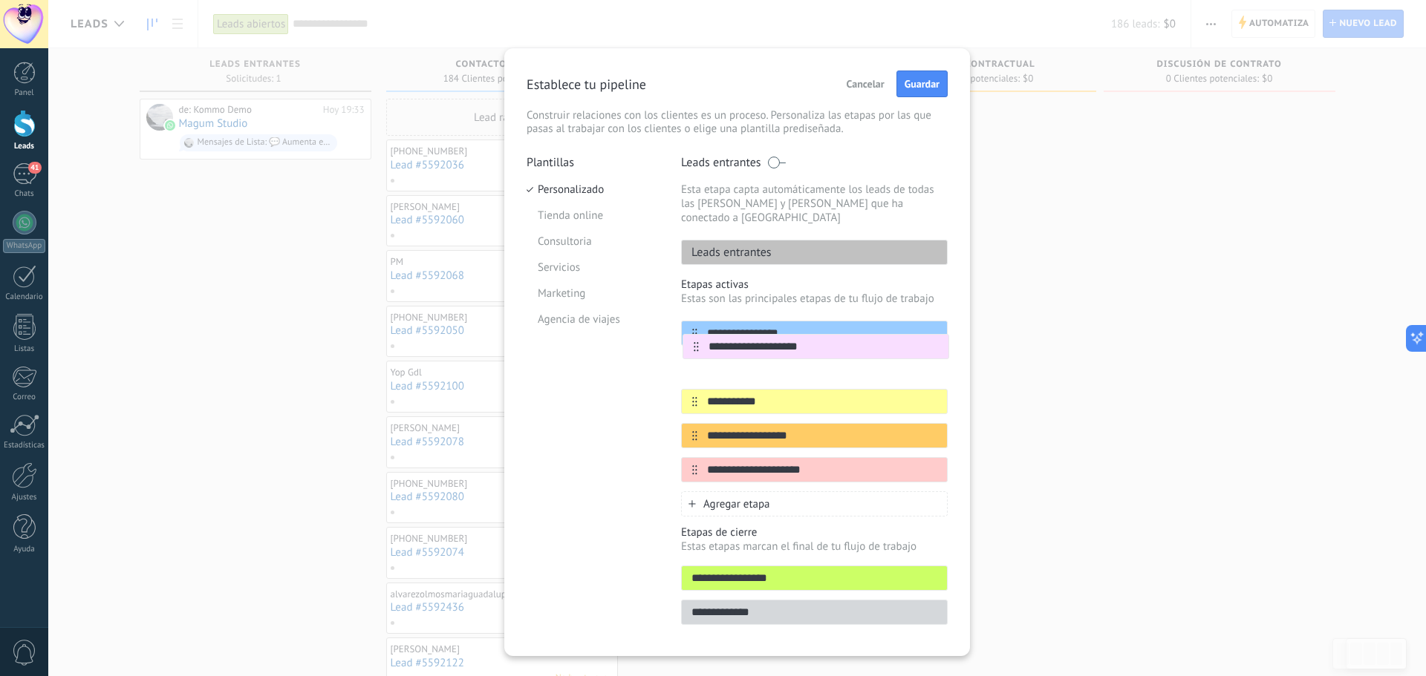
drag, startPoint x: 692, startPoint y: 457, endPoint x: 696, endPoint y: 339, distance: 118.1
click at [696, 339] on div "**********" at bounding box center [814, 402] width 267 height 162
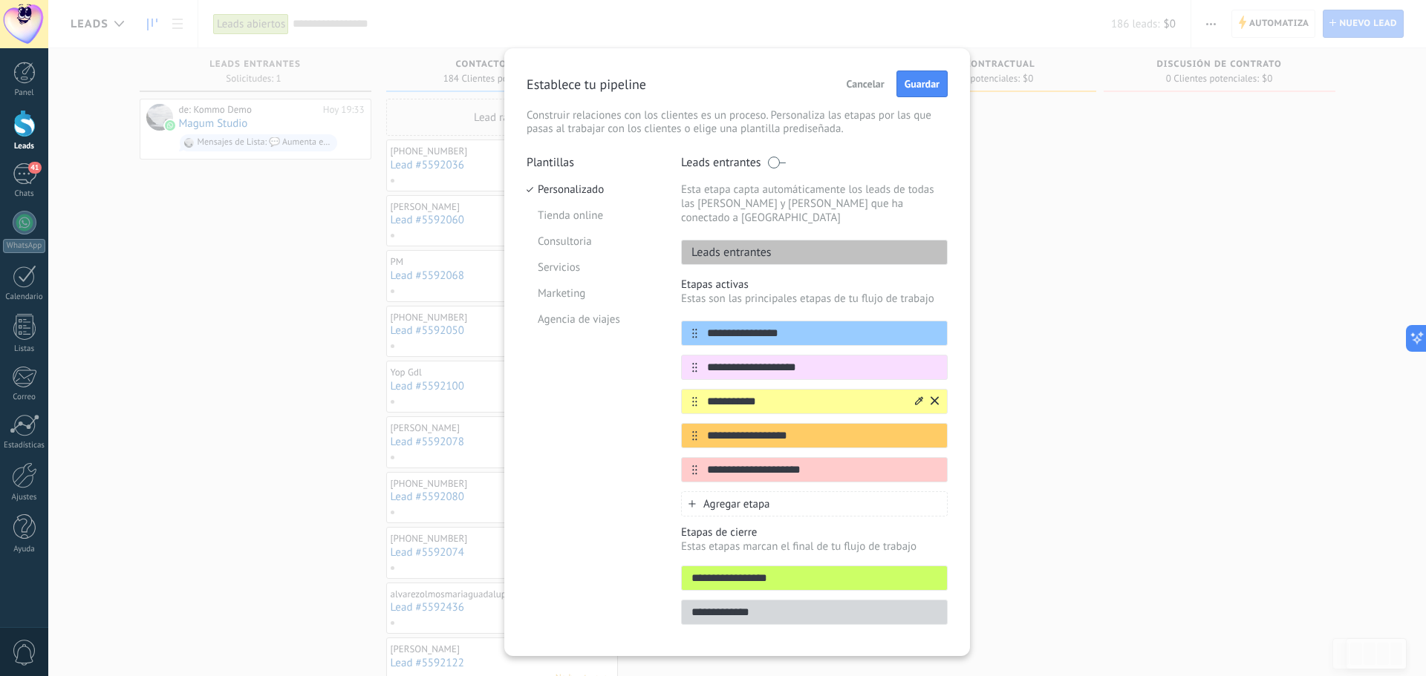
type input "**********"
click at [723, 394] on input "**********" at bounding box center [804, 402] width 215 height 16
type input "**********"
click at [933, 431] on icon at bounding box center [934, 435] width 8 height 9
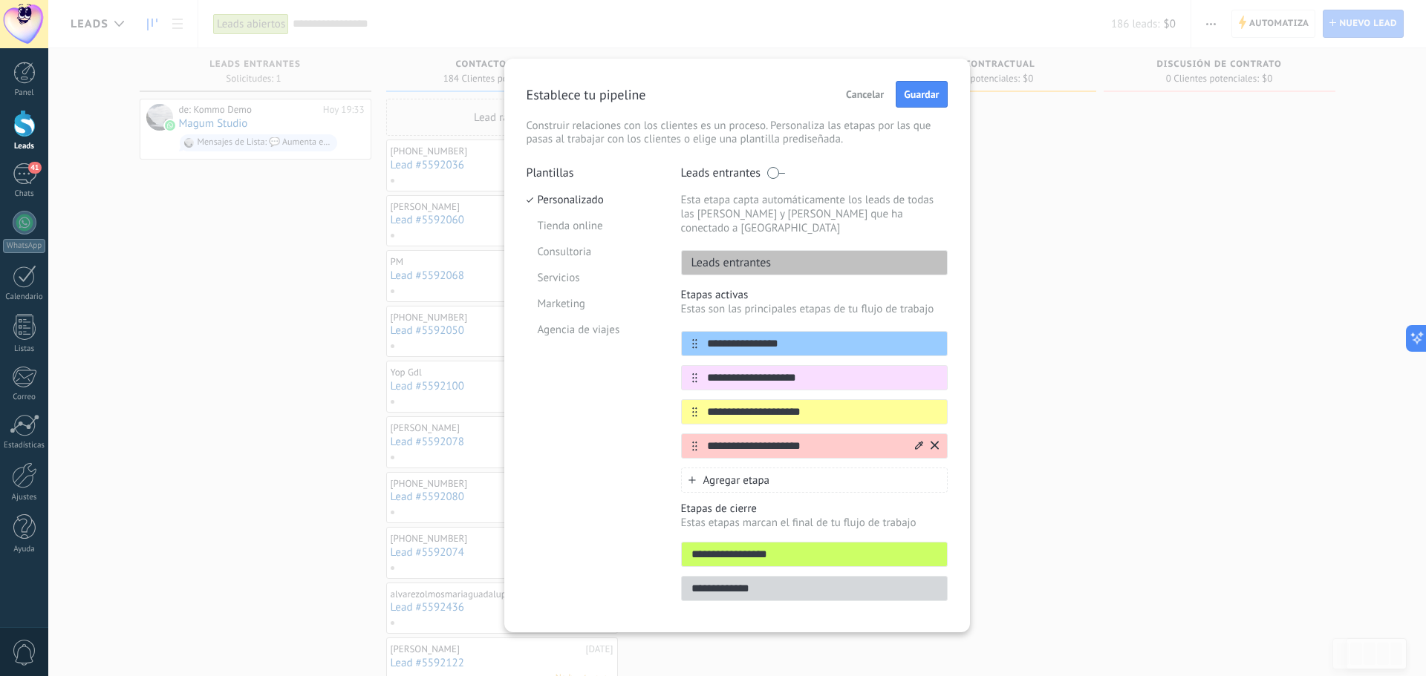
click at [934, 441] on icon at bounding box center [934, 445] width 8 height 9
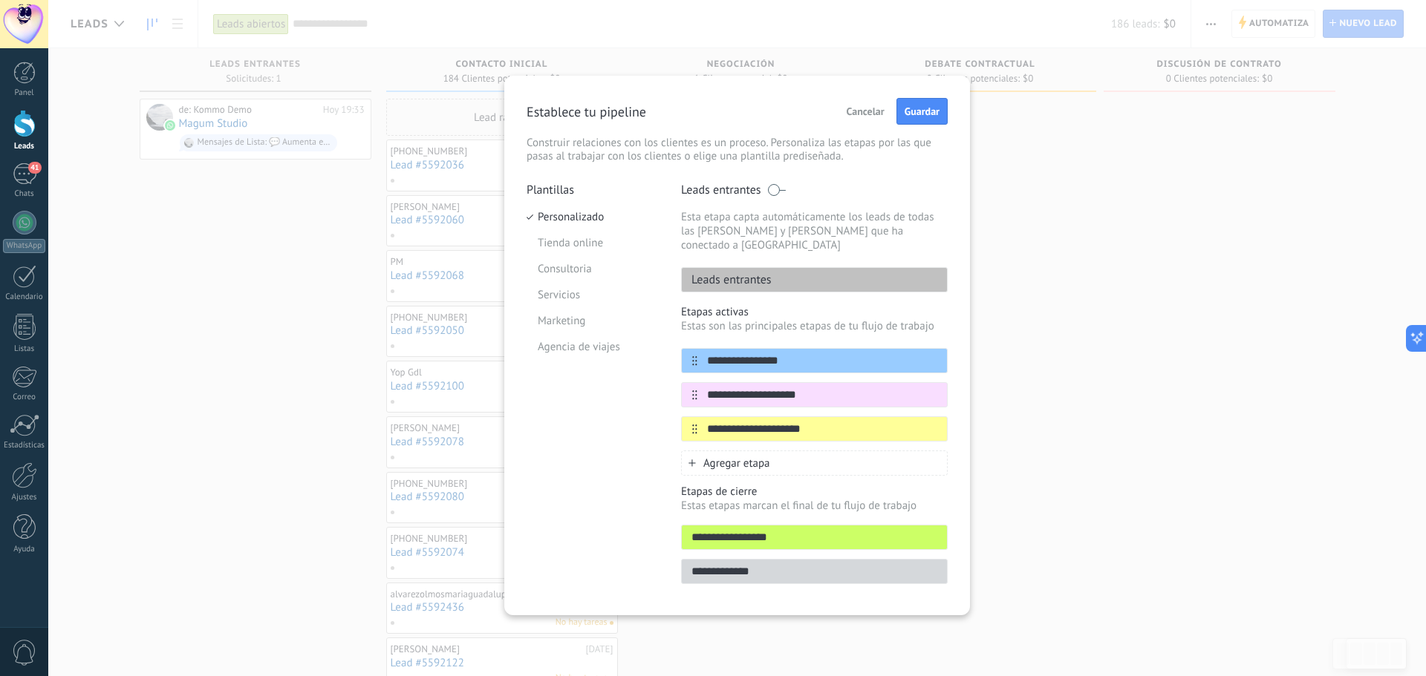
click at [694, 460] on icon at bounding box center [691, 463] width 7 height 7
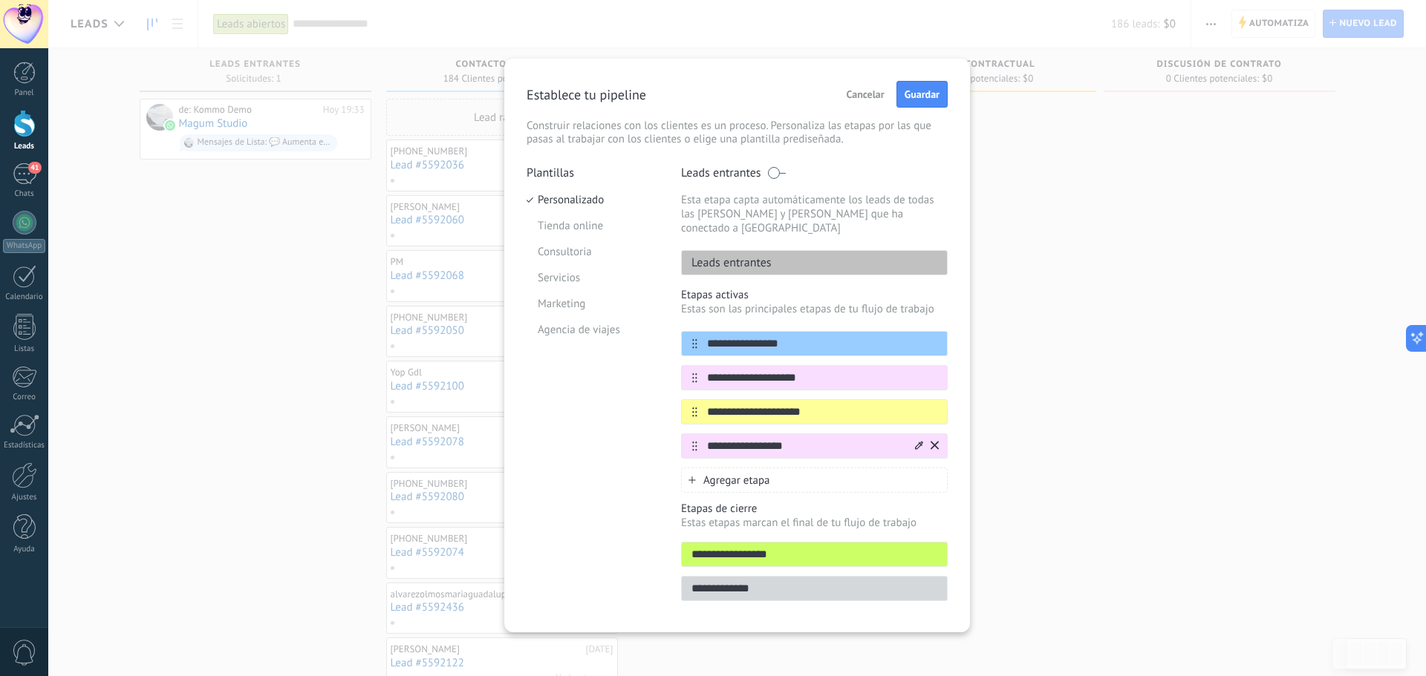
drag, startPoint x: 800, startPoint y: 435, endPoint x: 691, endPoint y: 430, distance: 109.3
click at [691, 434] on div "**********" at bounding box center [814, 446] width 267 height 25
click at [748, 439] on input "**********" at bounding box center [804, 447] width 215 height 16
drag, startPoint x: 747, startPoint y: 429, endPoint x: 743, endPoint y: 437, distance: 8.7
click at [743, 439] on input "**********" at bounding box center [804, 447] width 215 height 16
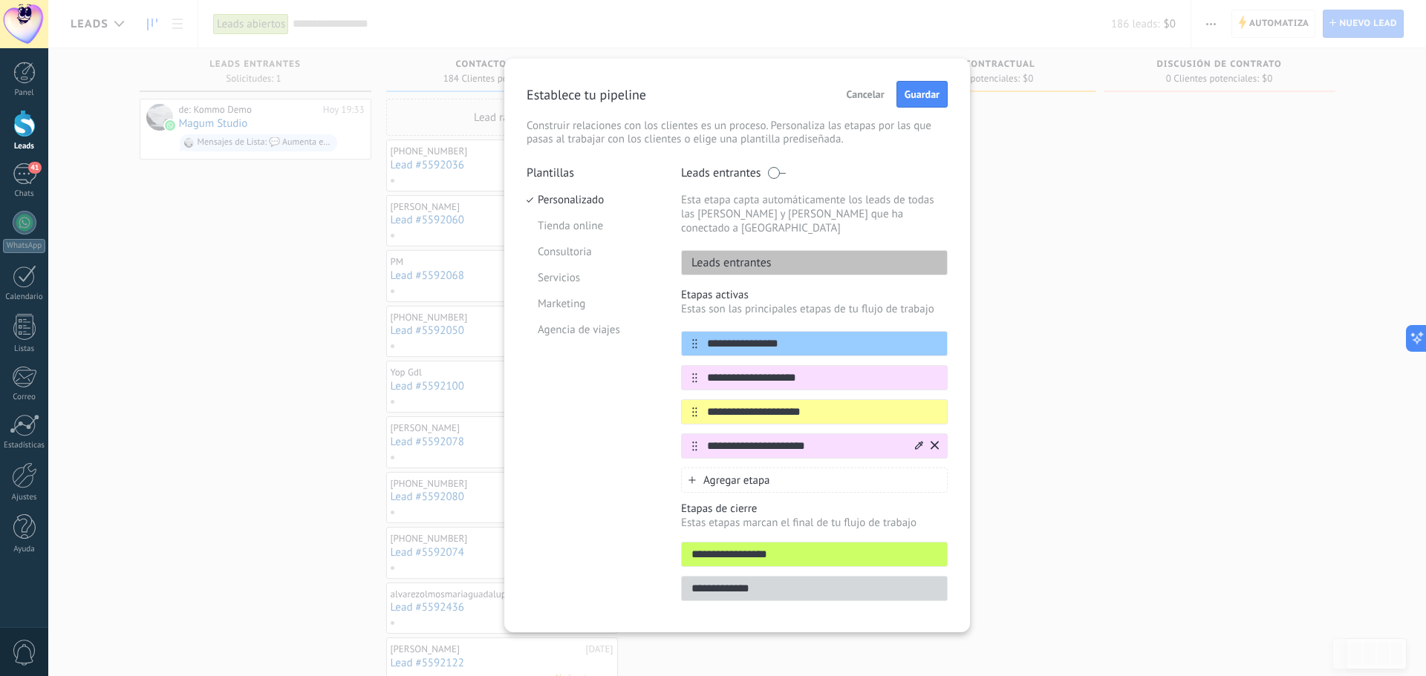
click at [743, 439] on input "**********" at bounding box center [804, 447] width 215 height 16
click at [745, 439] on input "**********" at bounding box center [804, 447] width 215 height 16
drag, startPoint x: 812, startPoint y: 429, endPoint x: 845, endPoint y: 432, distance: 33.5
click at [811, 439] on input "**********" at bounding box center [804, 447] width 215 height 16
click at [869, 439] on input "**********" at bounding box center [804, 447] width 215 height 16
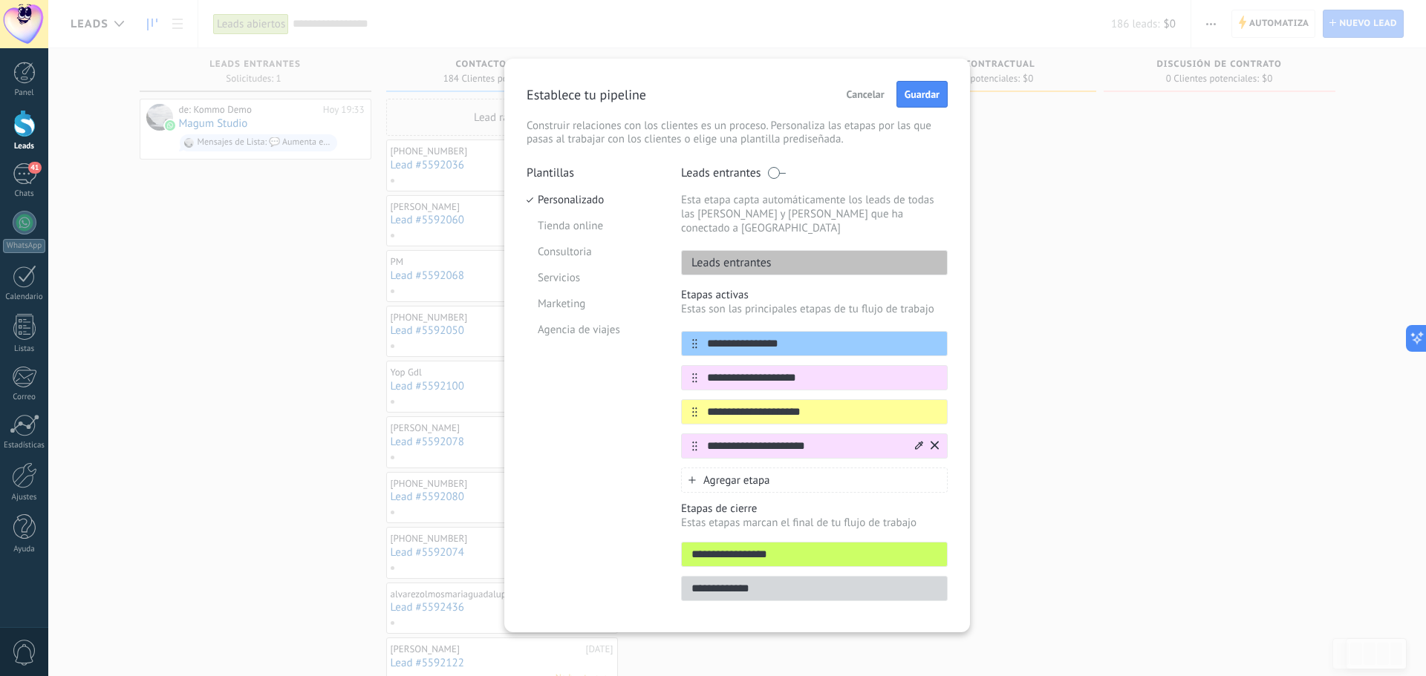
type input "**********"
click at [917, 441] on icon at bounding box center [919, 445] width 8 height 9
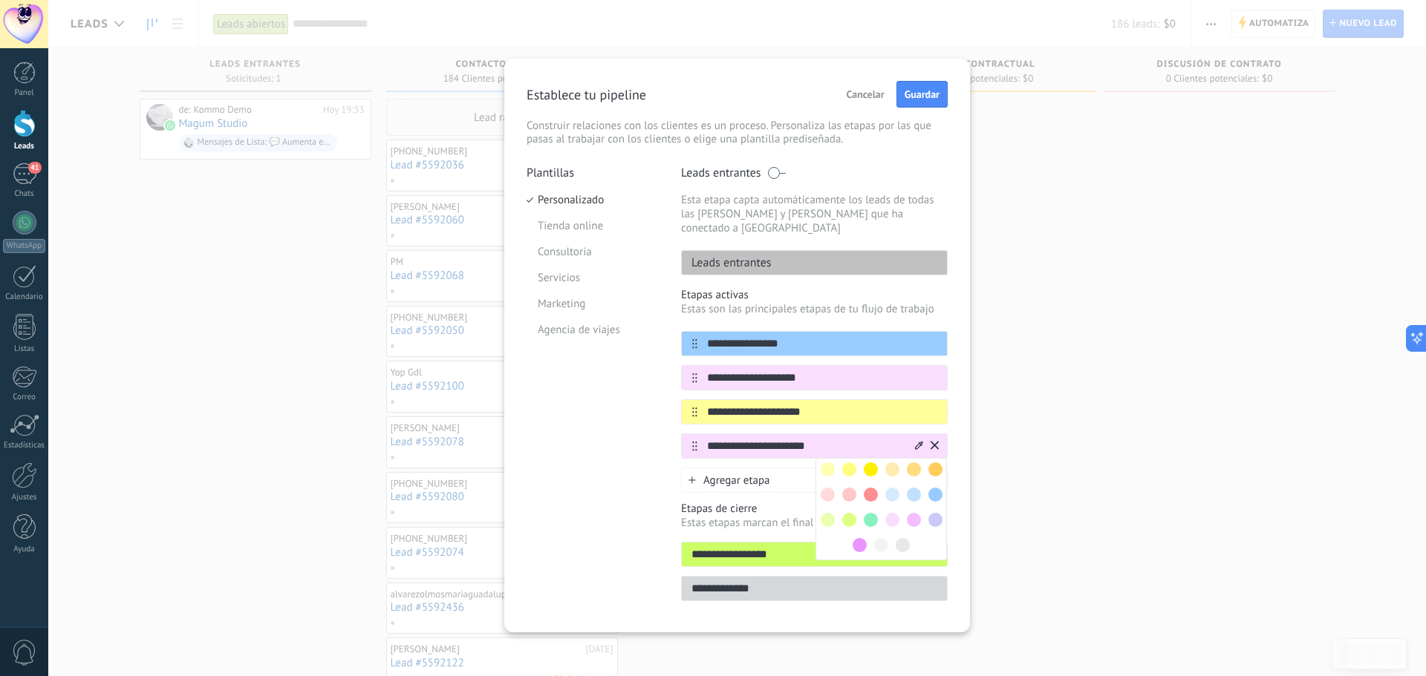
click at [847, 513] on span at bounding box center [849, 520] width 14 height 14
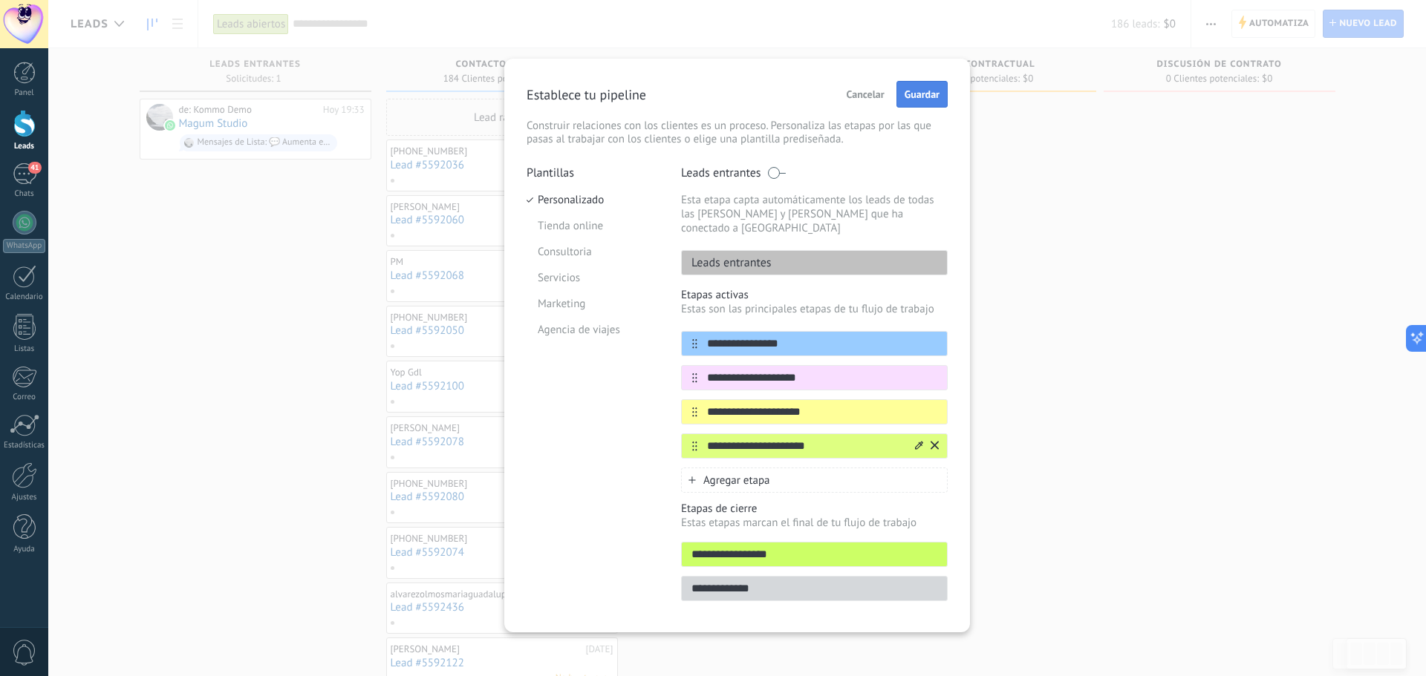
click at [918, 88] on button "Guardar" at bounding box center [921, 94] width 51 height 27
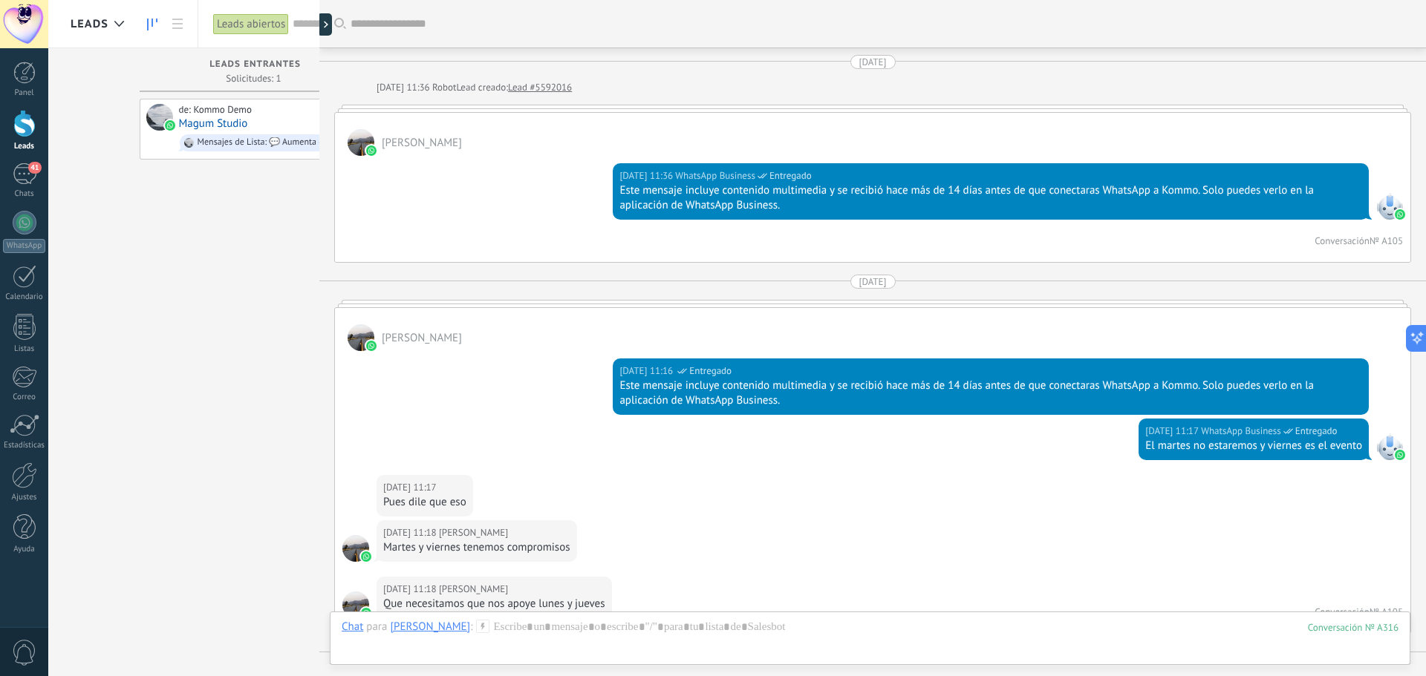
scroll to position [1712, 0]
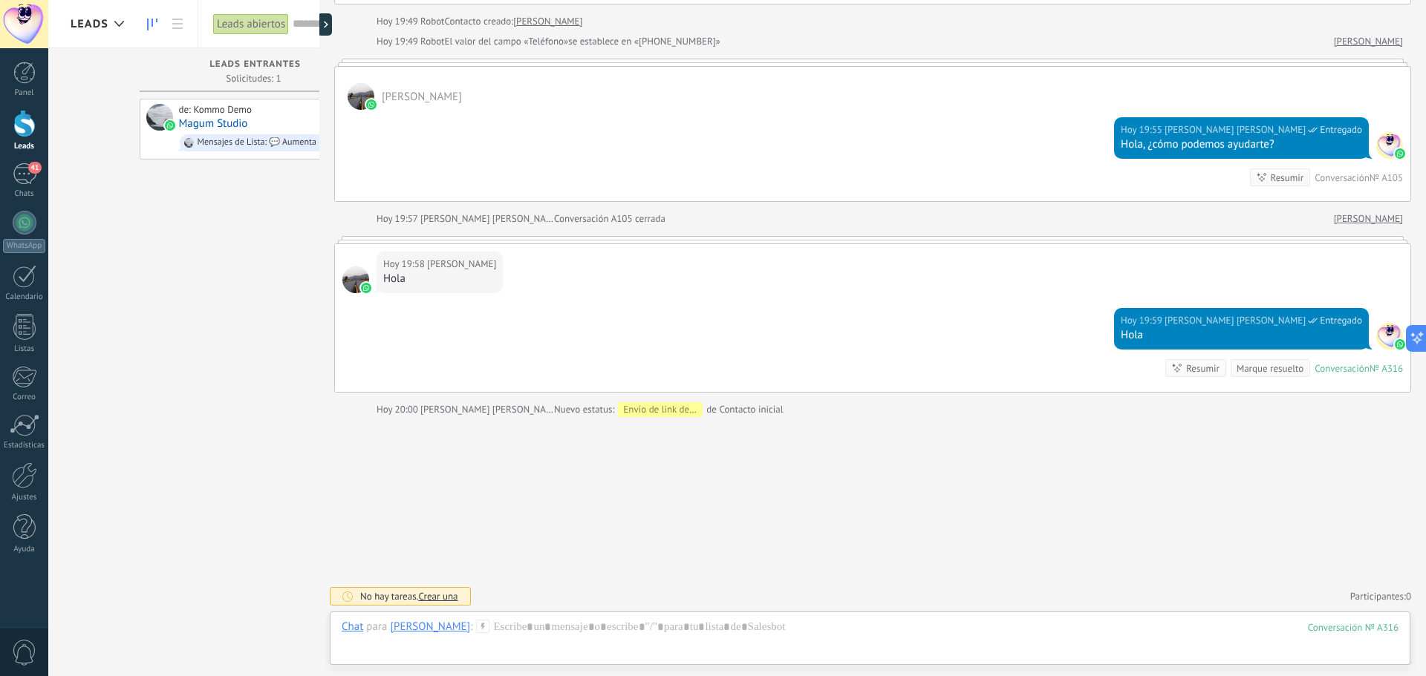
click at [17, 135] on div at bounding box center [24, 123] width 22 height 27
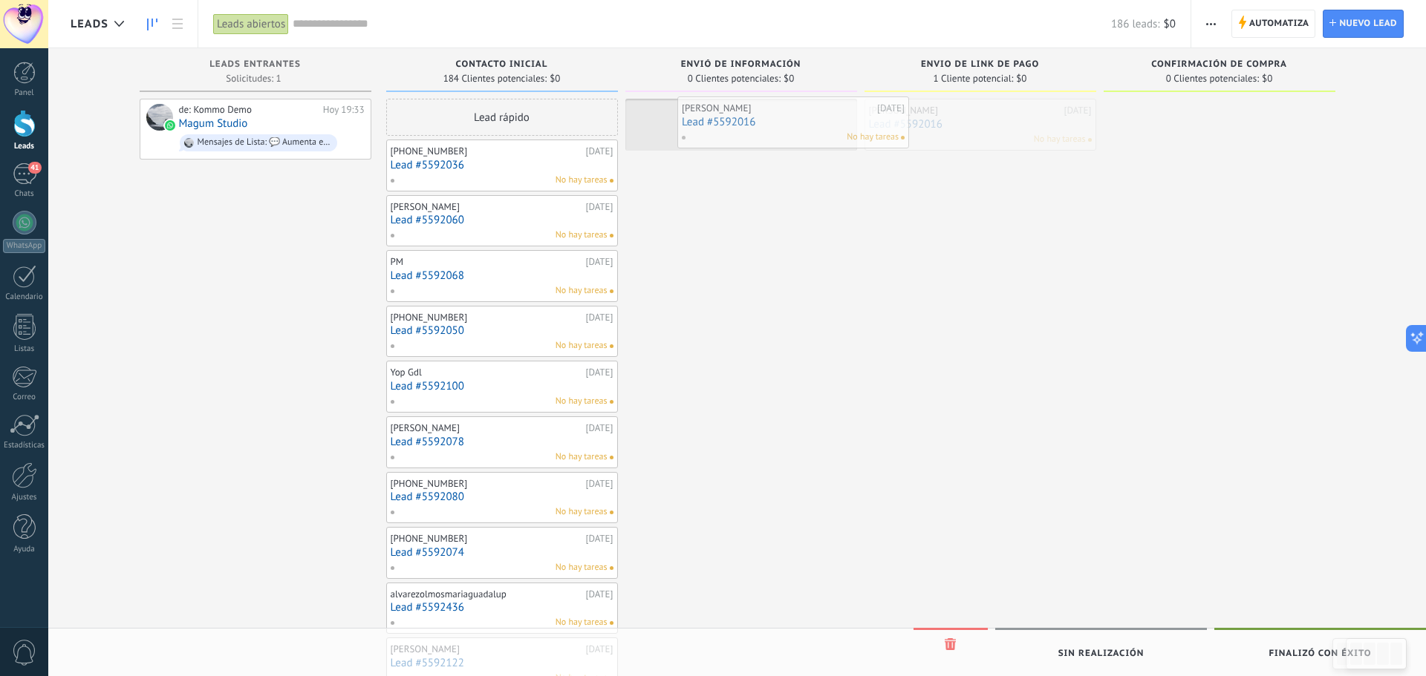
drag, startPoint x: 992, startPoint y: 129, endPoint x: 806, endPoint y: 127, distance: 185.6
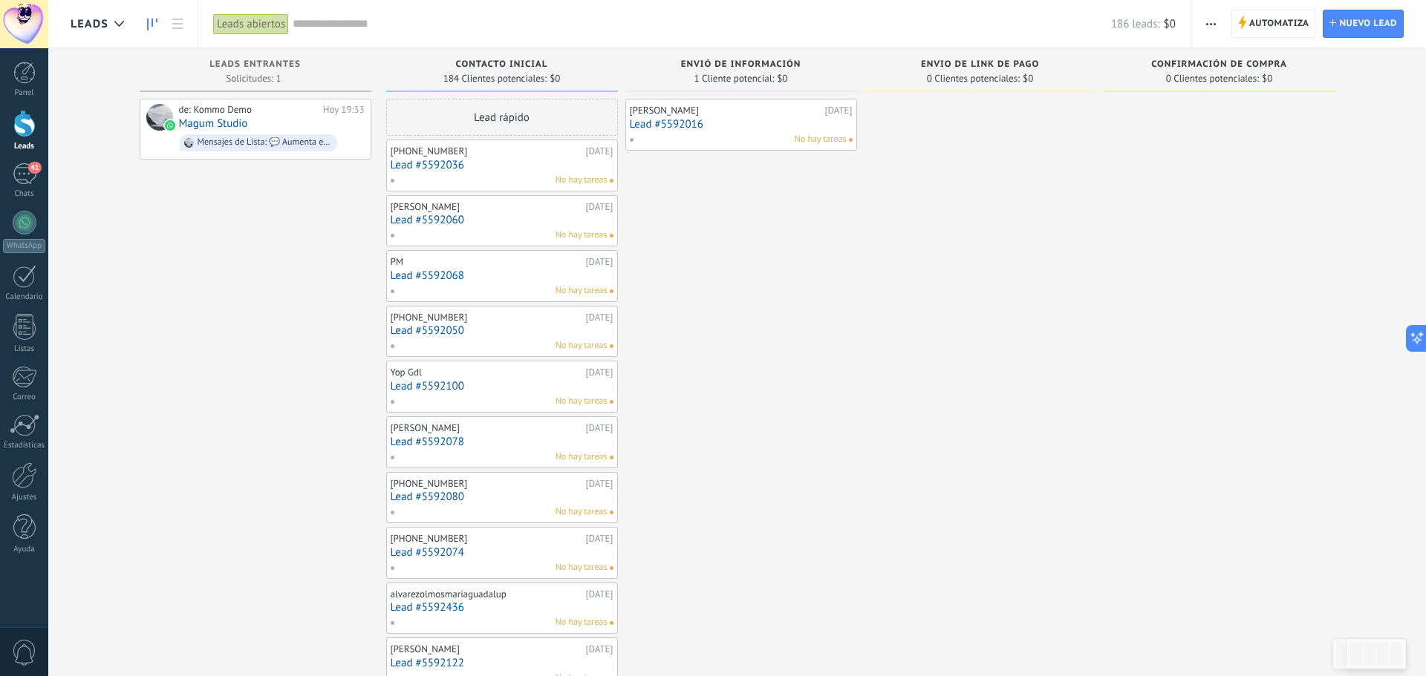
click at [829, 229] on div "[PERSON_NAME] [DATE] Lead #5592016 No hay tareas" at bounding box center [741, 671] width 232 height 1145
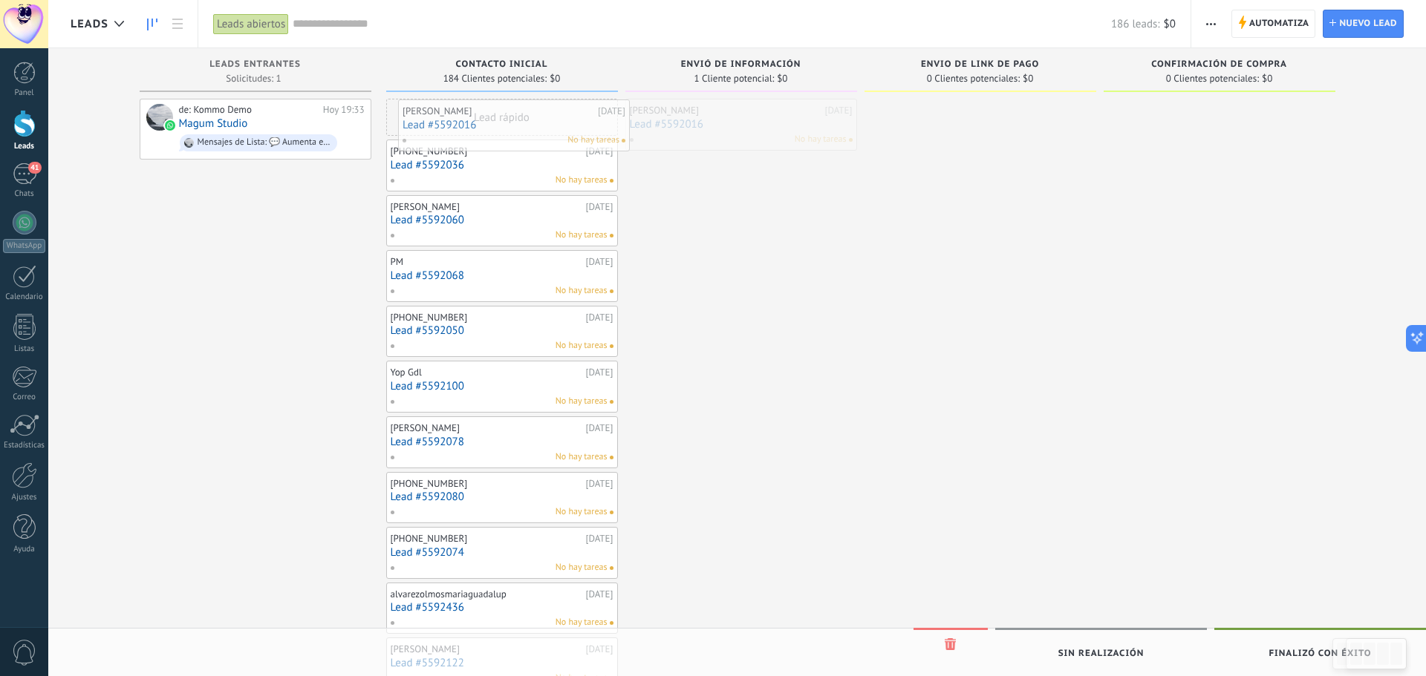
drag, startPoint x: 749, startPoint y: 127, endPoint x: 528, endPoint y: 128, distance: 221.3
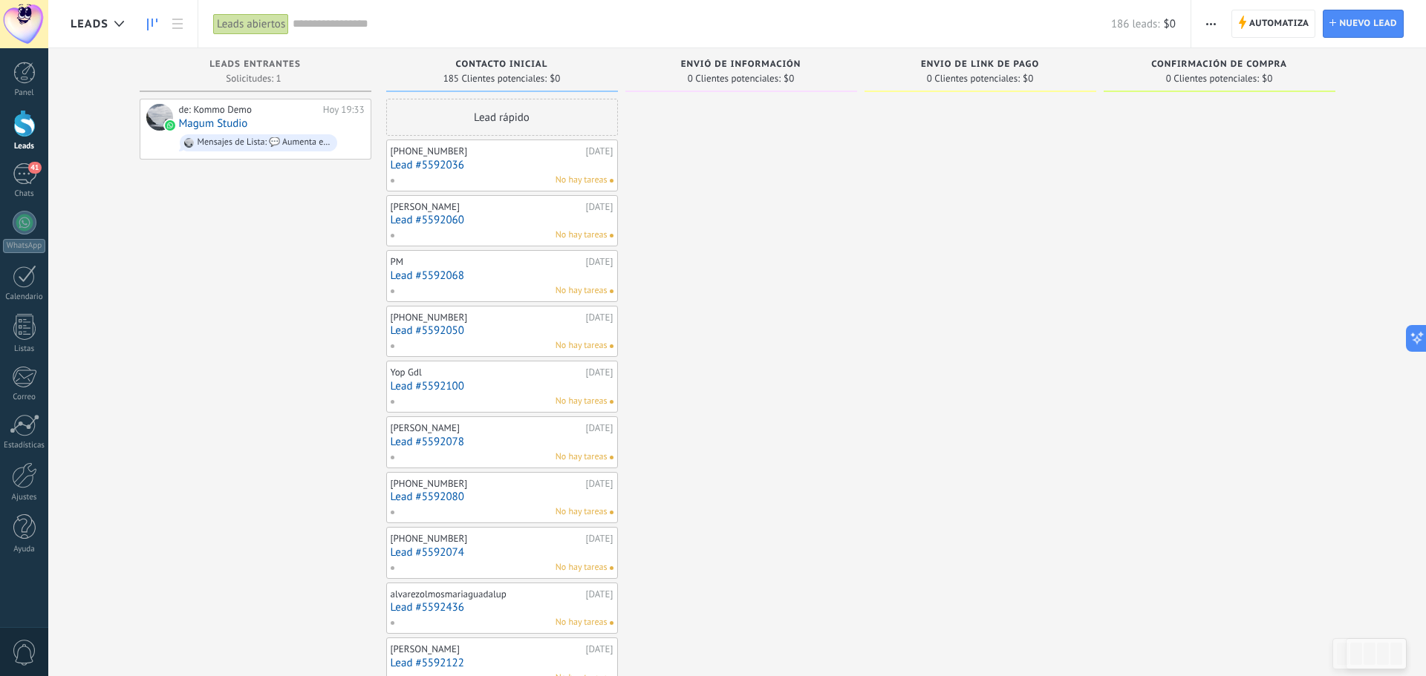
click at [498, 189] on div "[PHONE_NUMBER] [DATE] Lead #5592036 No hay tareas" at bounding box center [502, 166] width 232 height 52
click at [486, 109] on div "Lead rápido" at bounding box center [502, 117] width 232 height 37
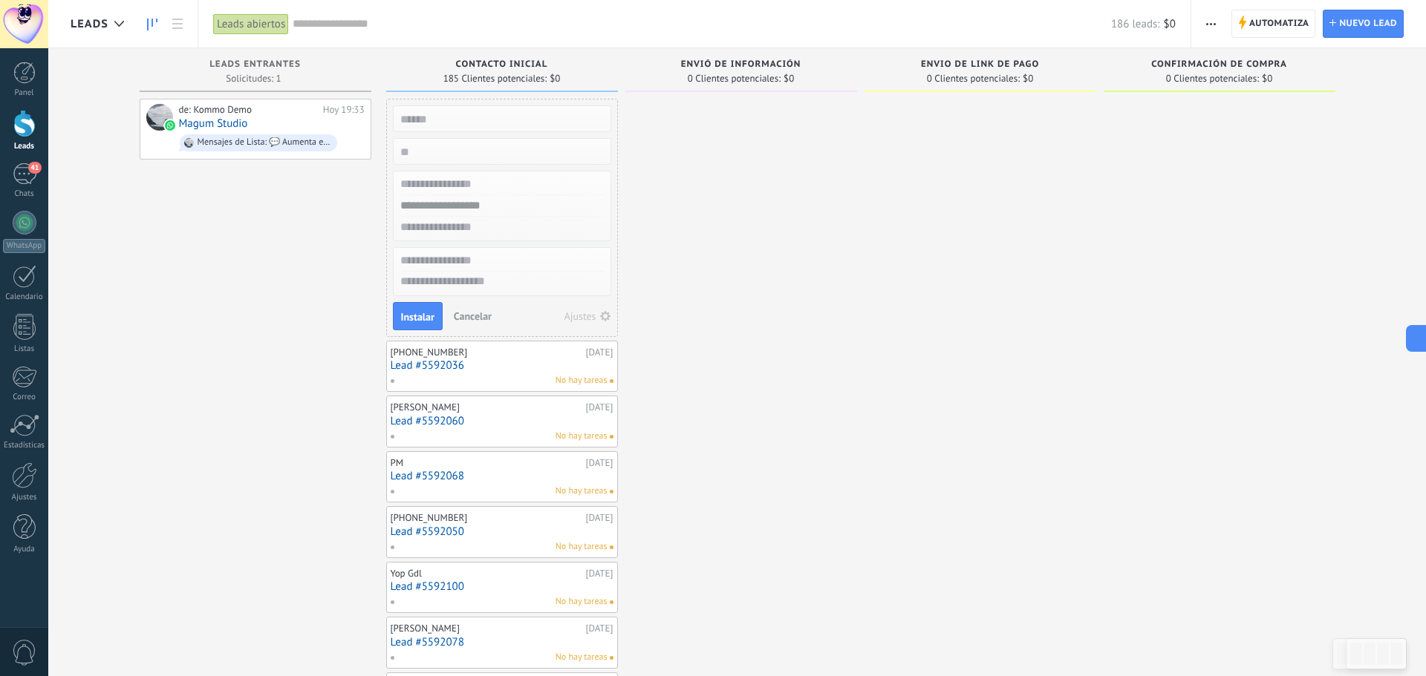
click at [497, 69] on span "Contacto inicial" at bounding box center [502, 64] width 92 height 10
click at [471, 313] on span "Cancelar" at bounding box center [473, 316] width 38 height 13
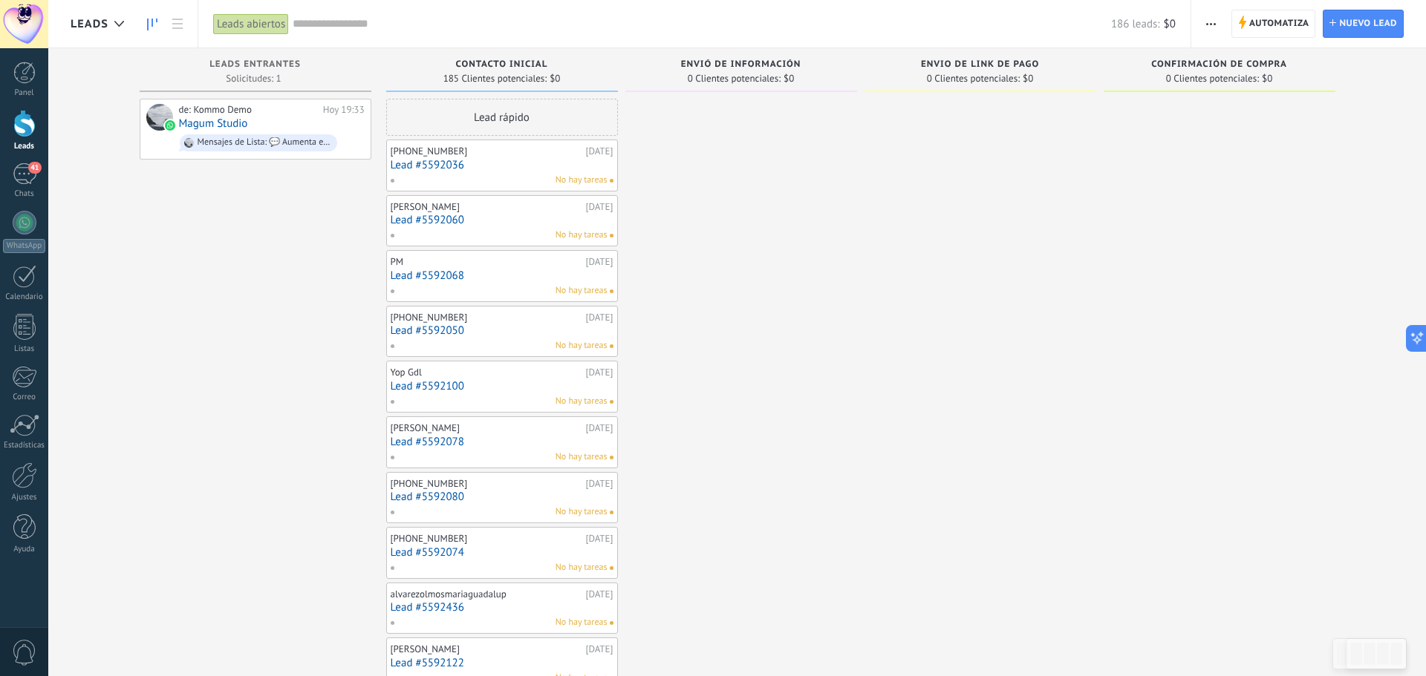
click at [546, 214] on link "Lead #5592060" at bounding box center [502, 220] width 223 height 13
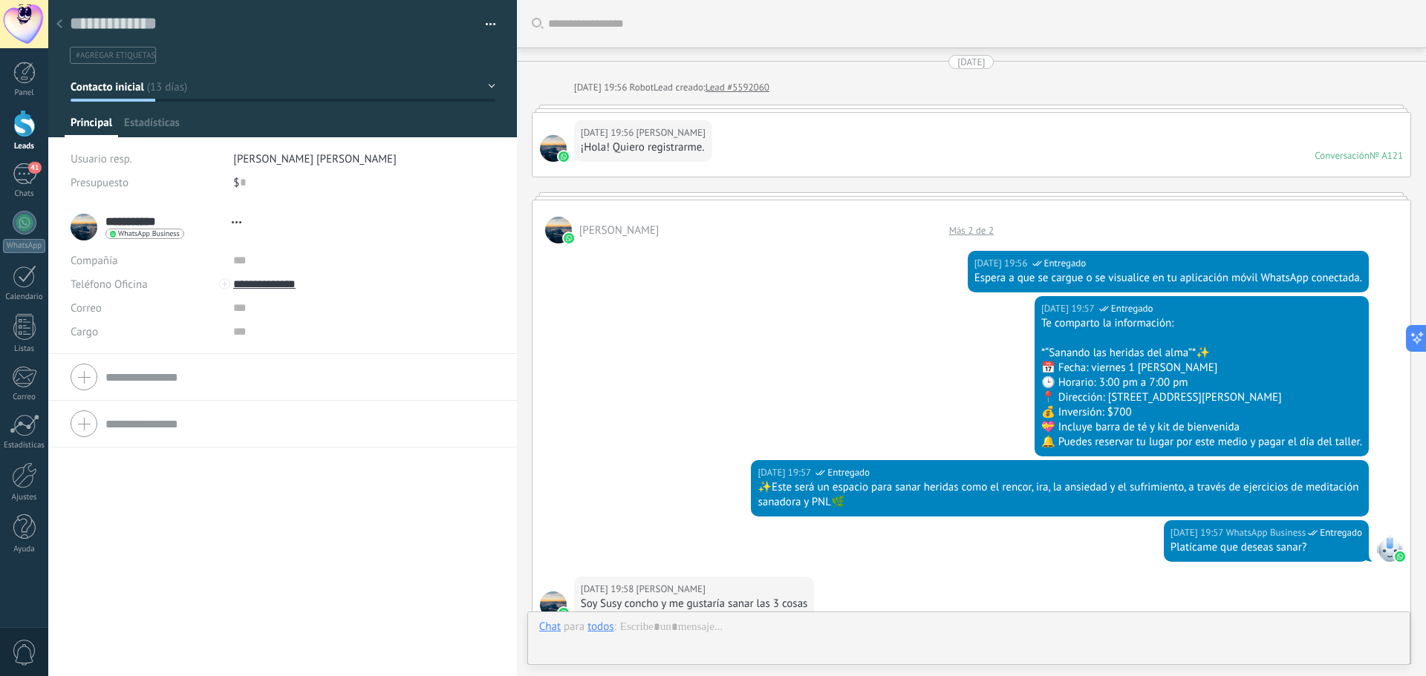
type textarea "**********"
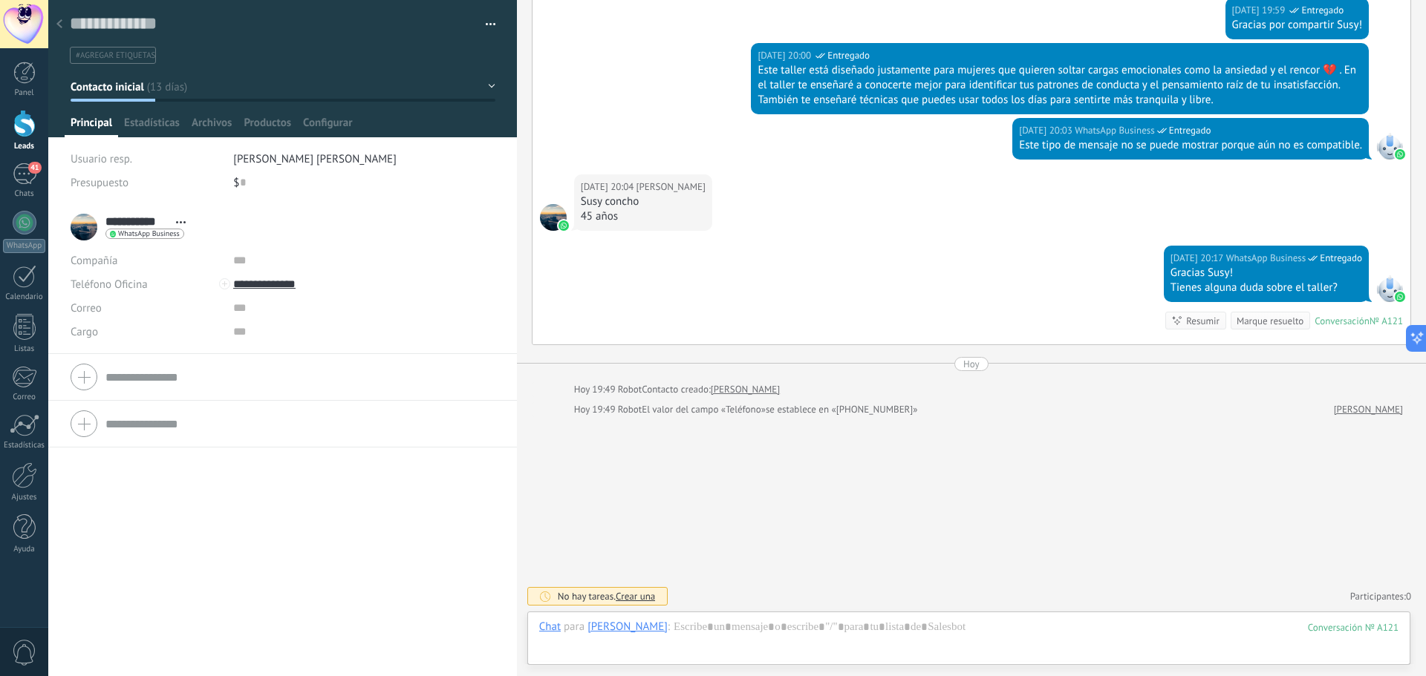
scroll to position [22, 0]
click at [61, 28] on use at bounding box center [59, 23] width 6 height 9
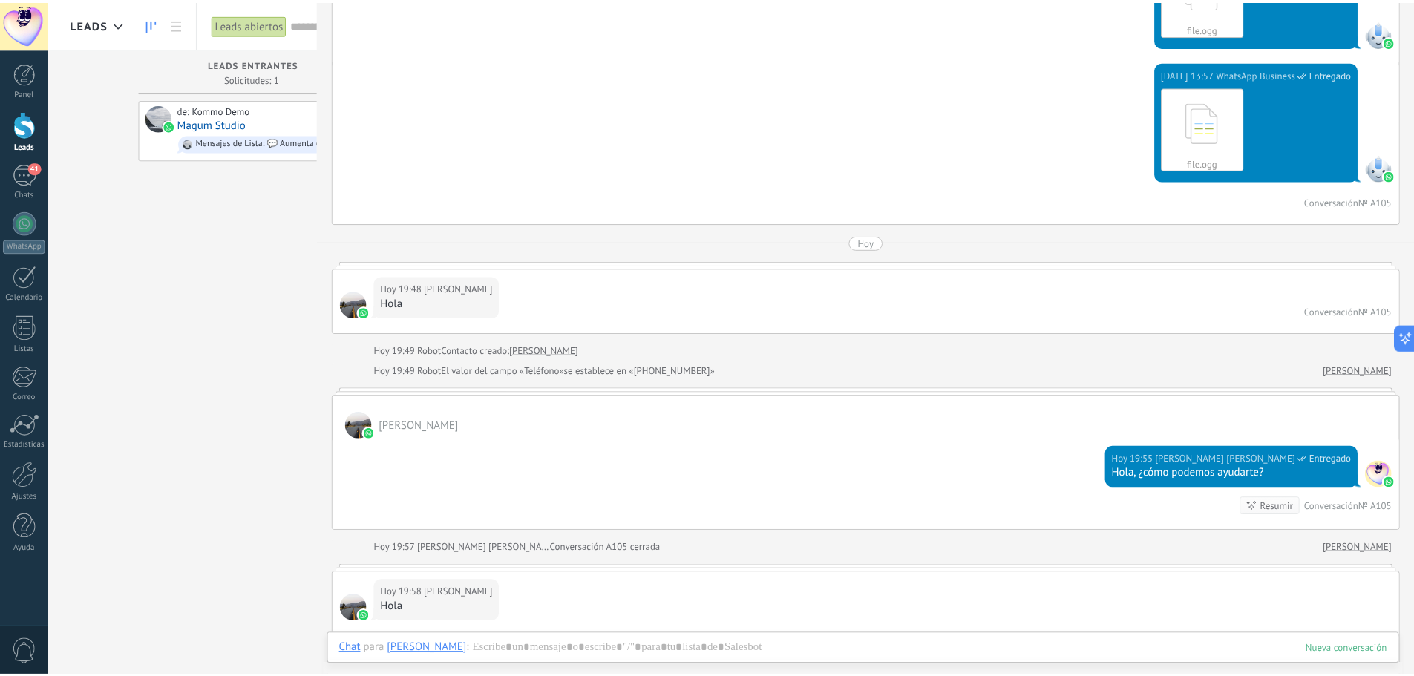
scroll to position [1381, 0]
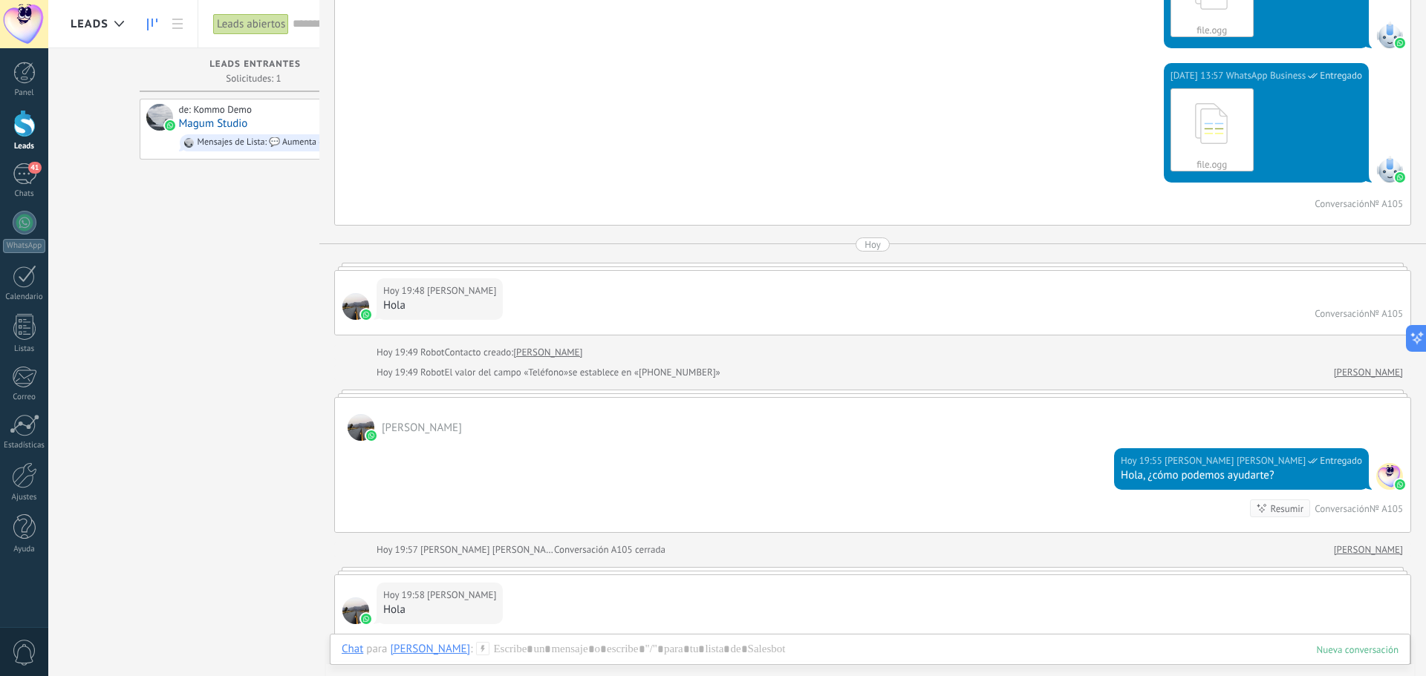
click at [25, 126] on div at bounding box center [24, 123] width 22 height 27
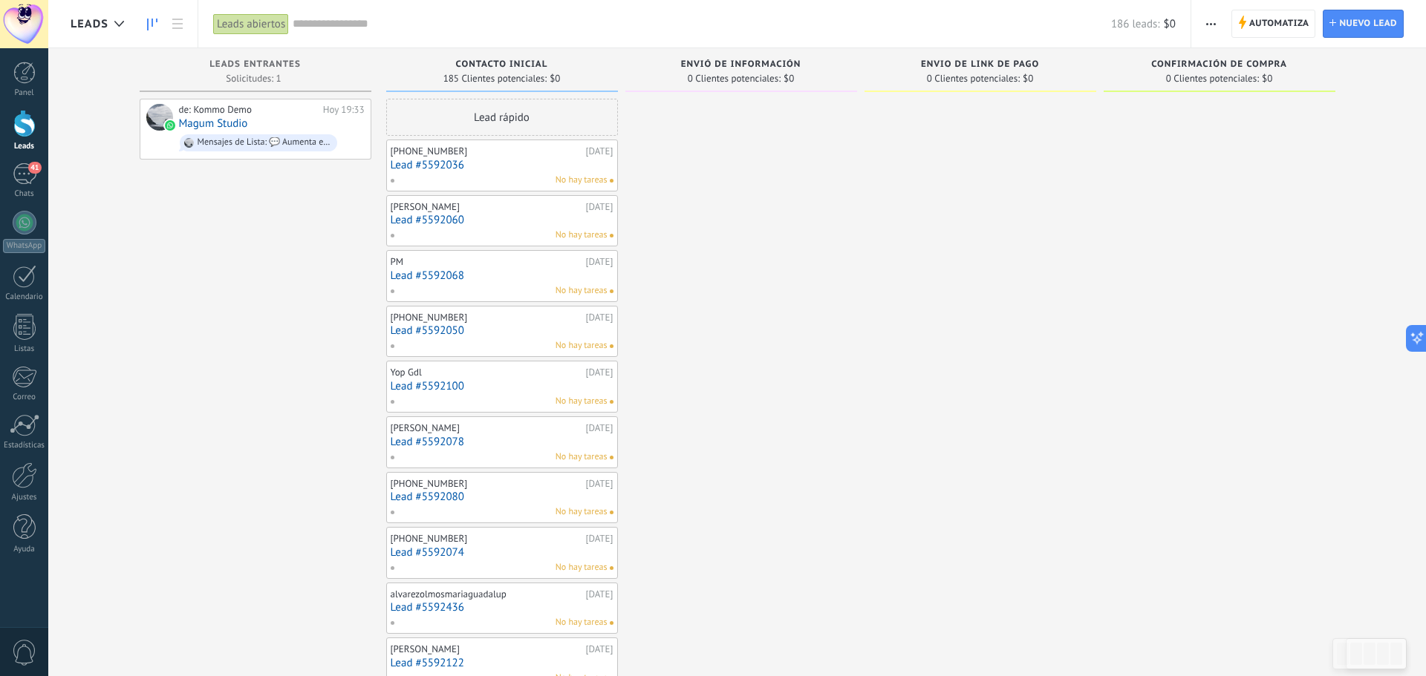
click at [996, 466] on div at bounding box center [980, 671] width 232 height 1145
click at [30, 177] on div "41" at bounding box center [25, 174] width 24 height 22
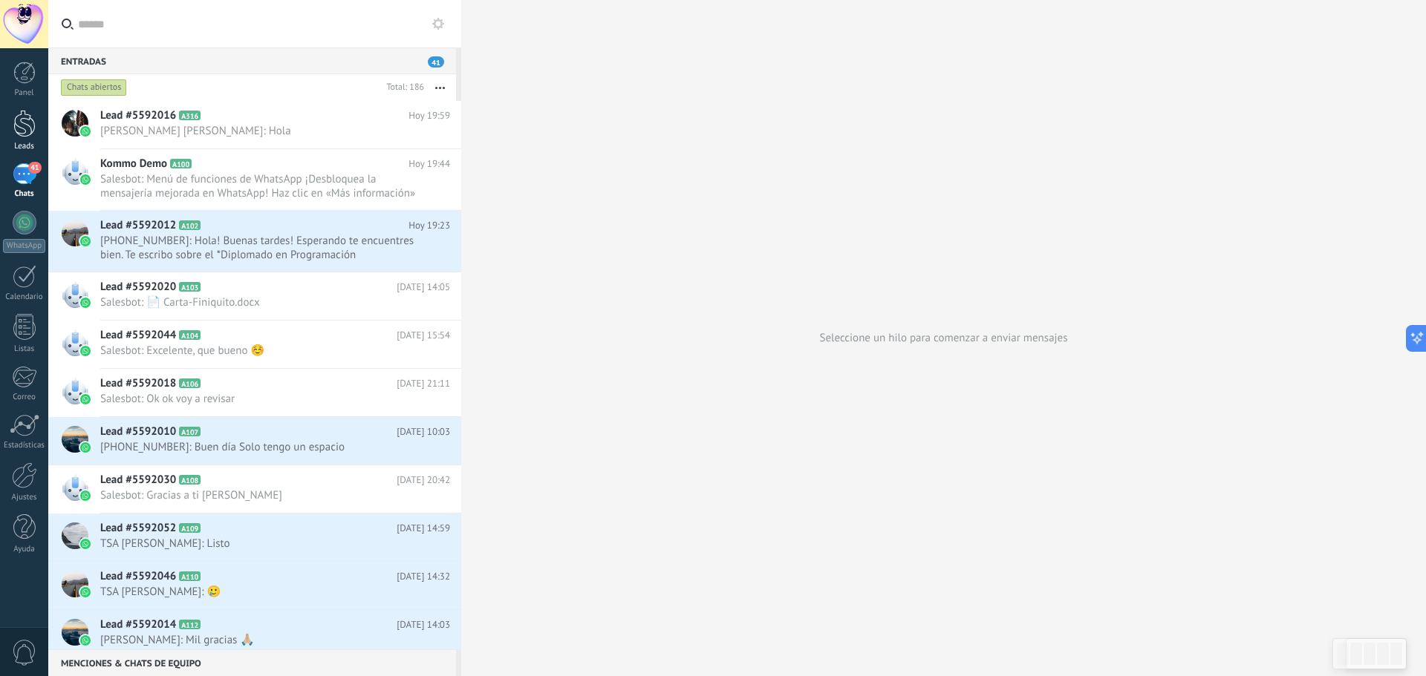
click at [26, 122] on div at bounding box center [24, 123] width 22 height 27
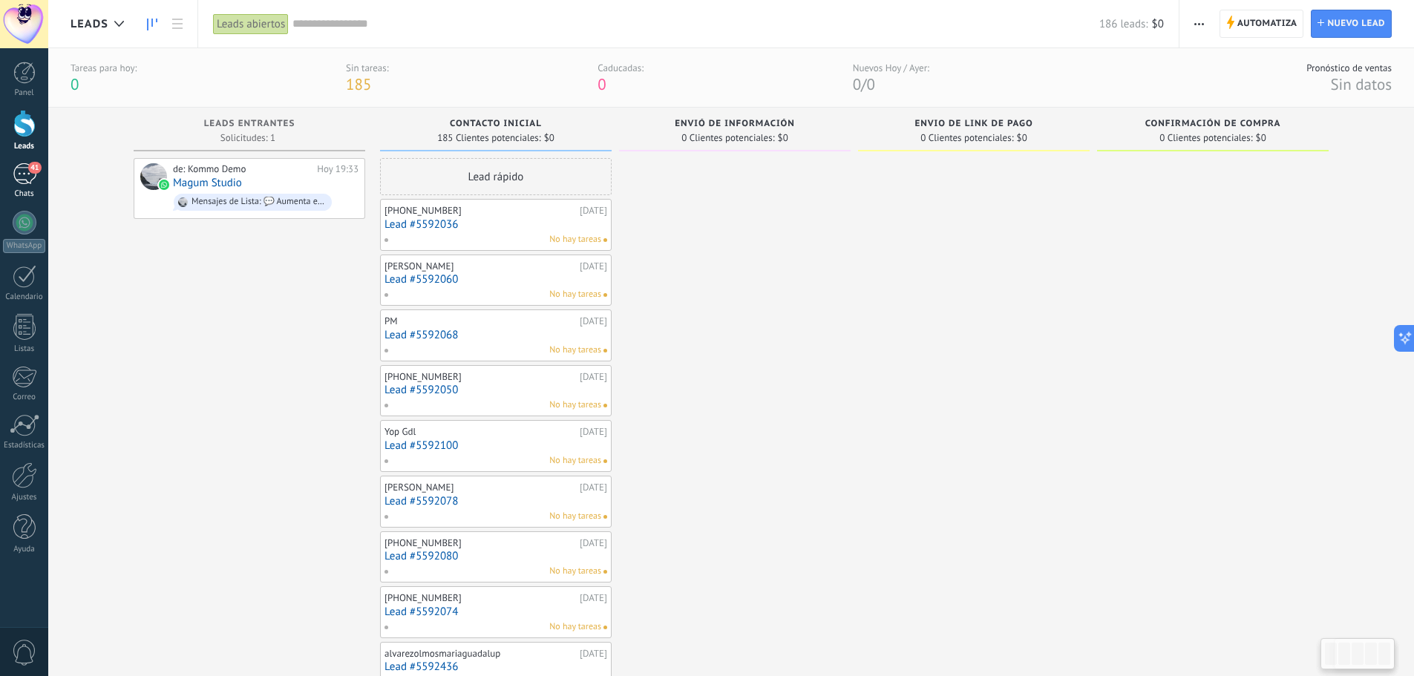
click at [16, 186] on link "41 Chats" at bounding box center [24, 181] width 48 height 36
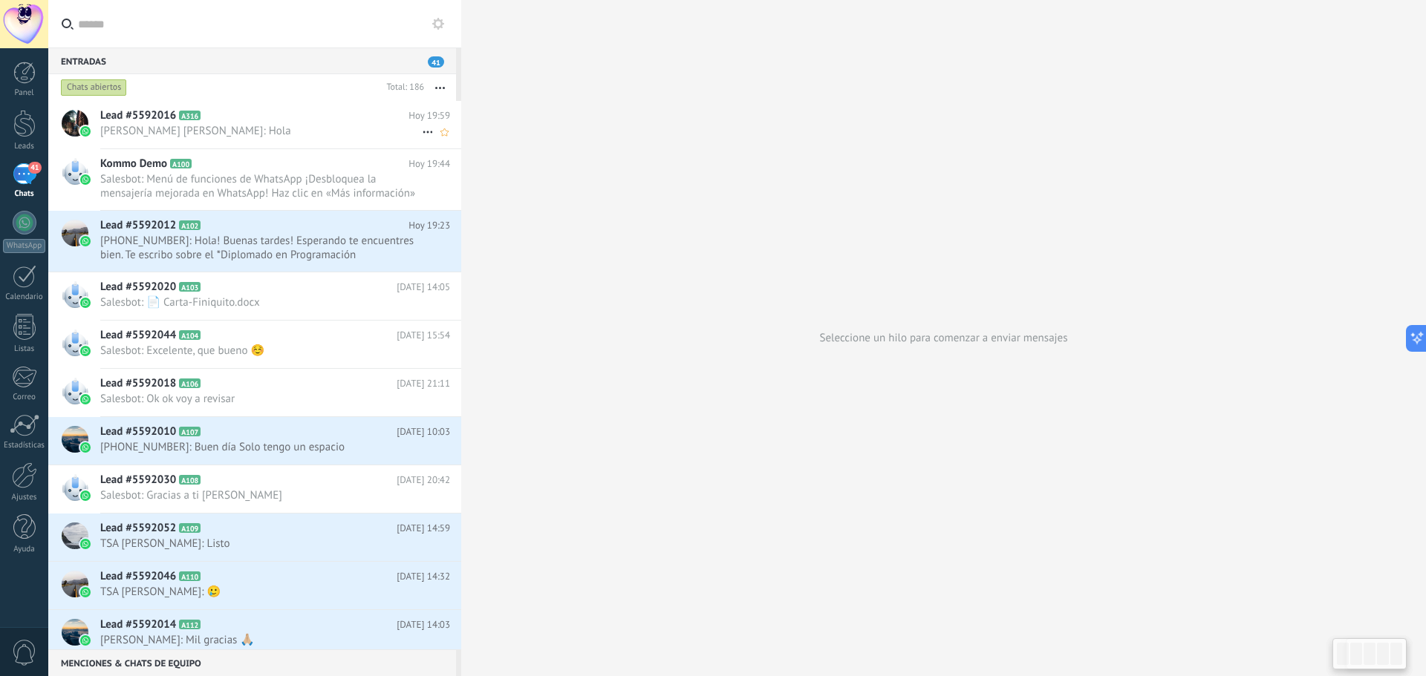
click at [244, 120] on h2 "Lead #5592016 A316" at bounding box center [254, 115] width 308 height 15
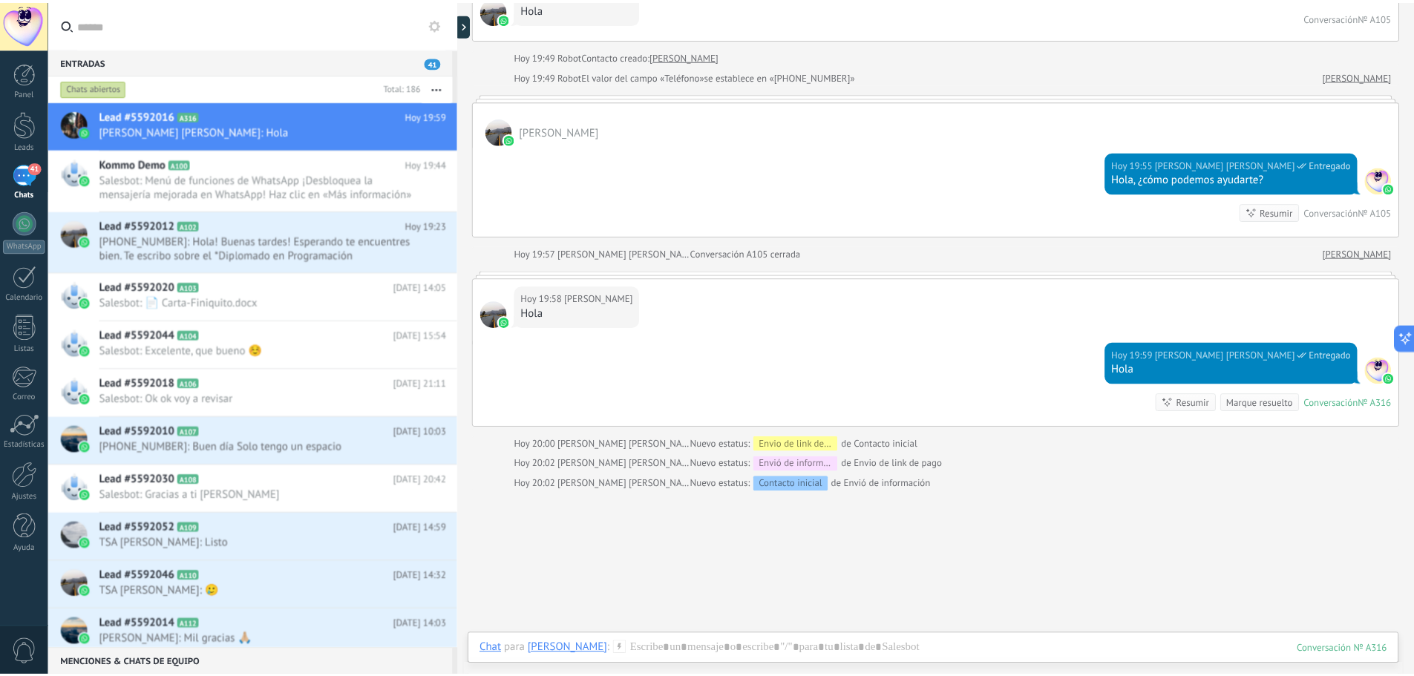
scroll to position [1752, 0]
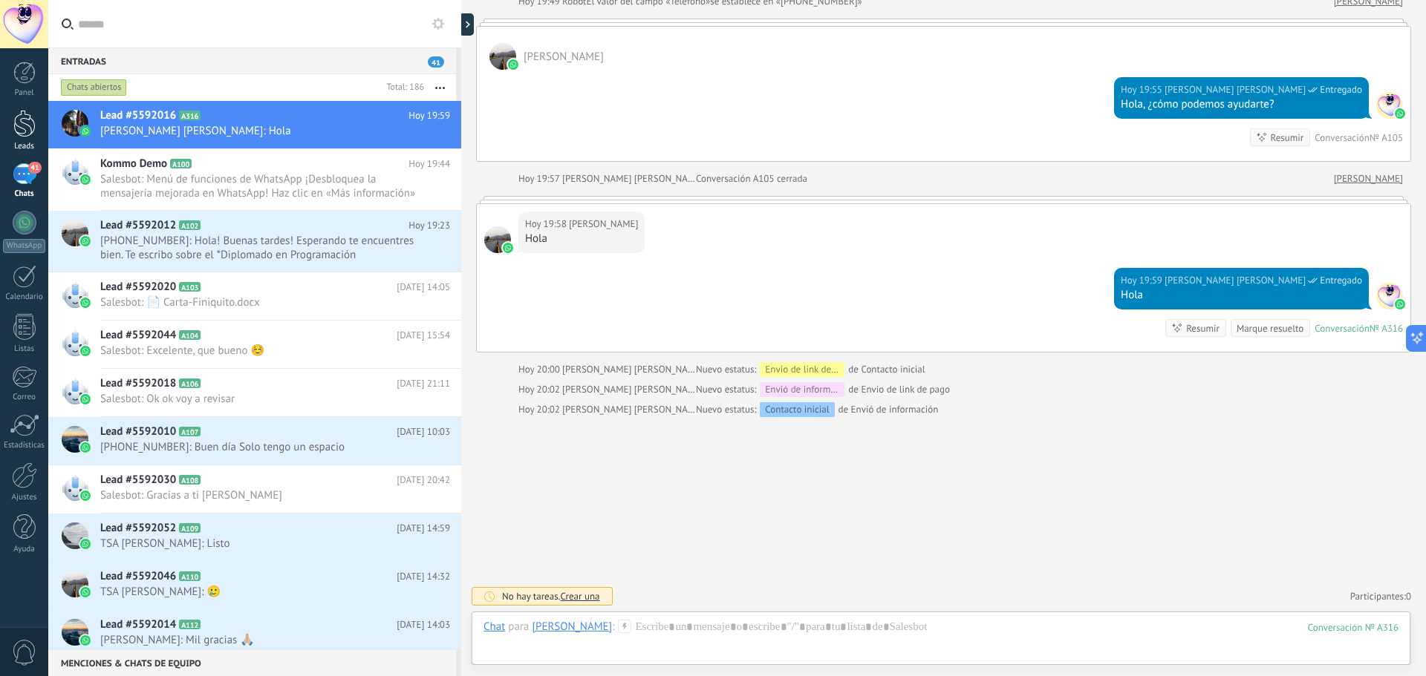
click at [22, 127] on div at bounding box center [24, 123] width 22 height 27
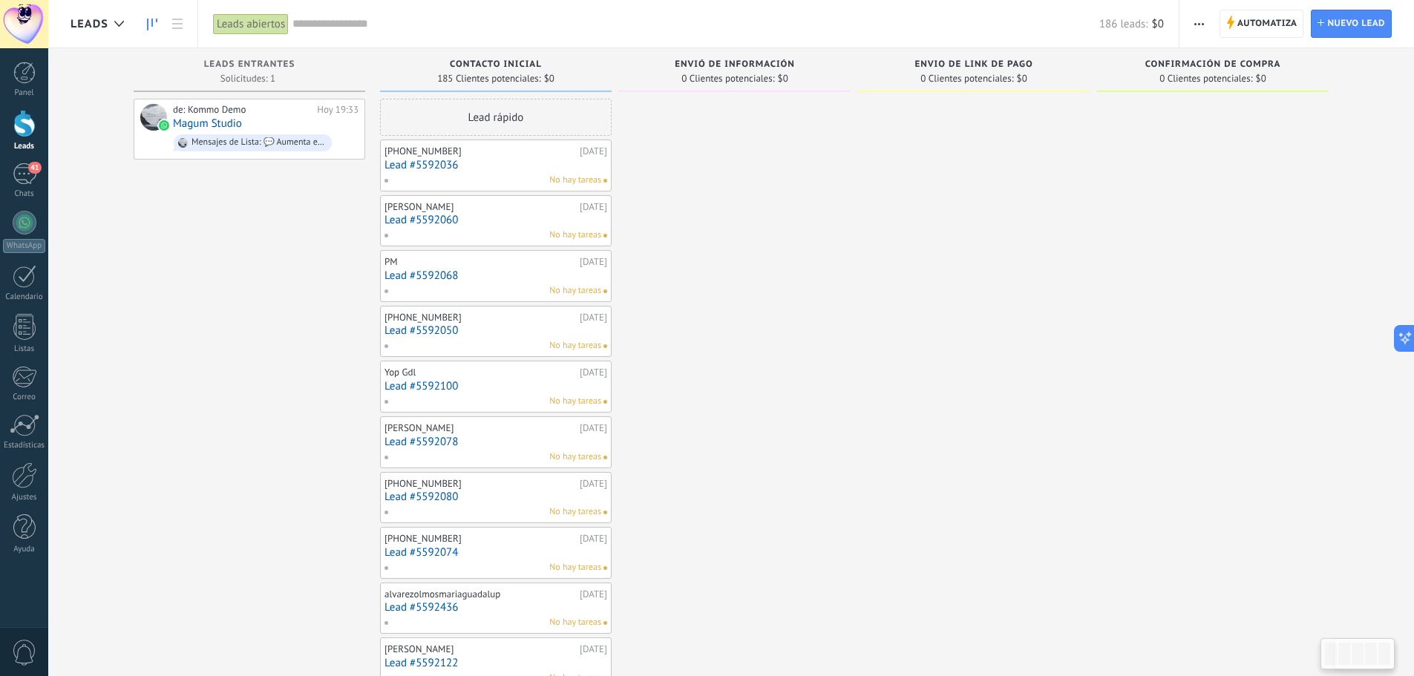
scroll to position [22, 0]
click at [25, 173] on div "41" at bounding box center [25, 174] width 24 height 22
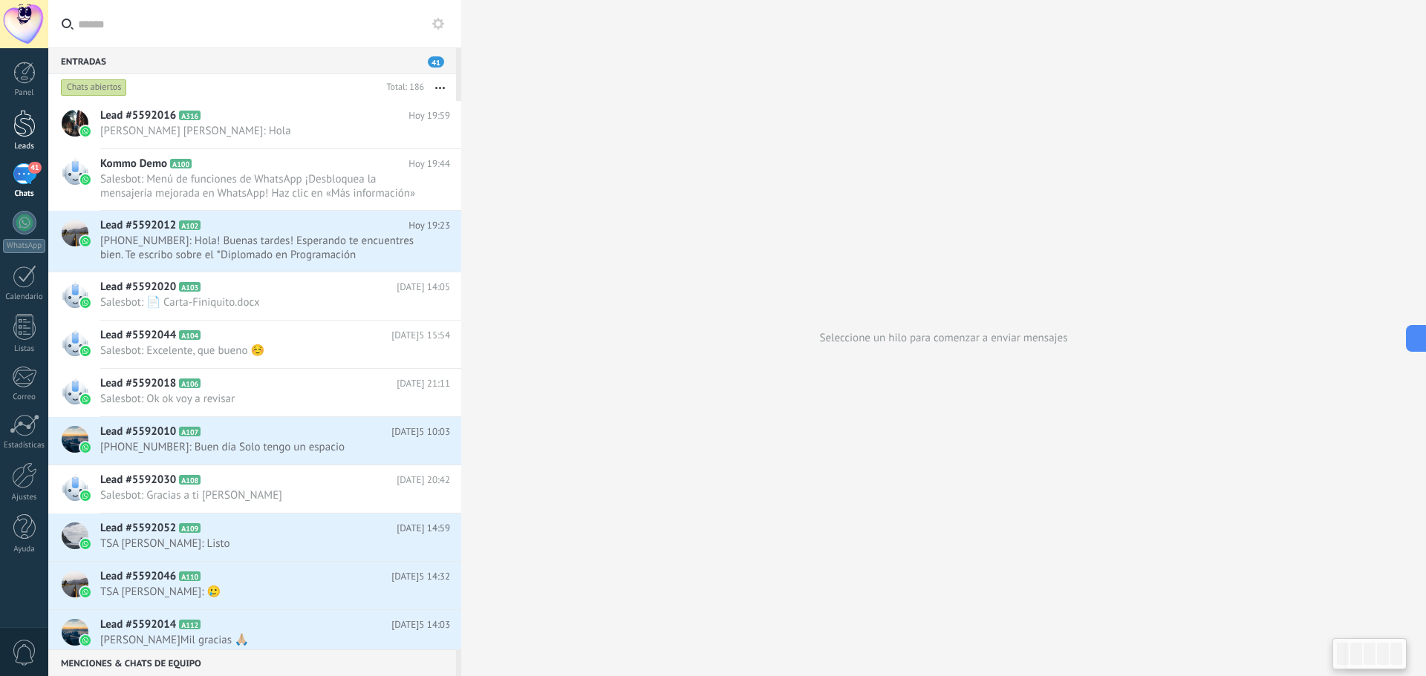
click at [30, 128] on div at bounding box center [24, 123] width 22 height 27
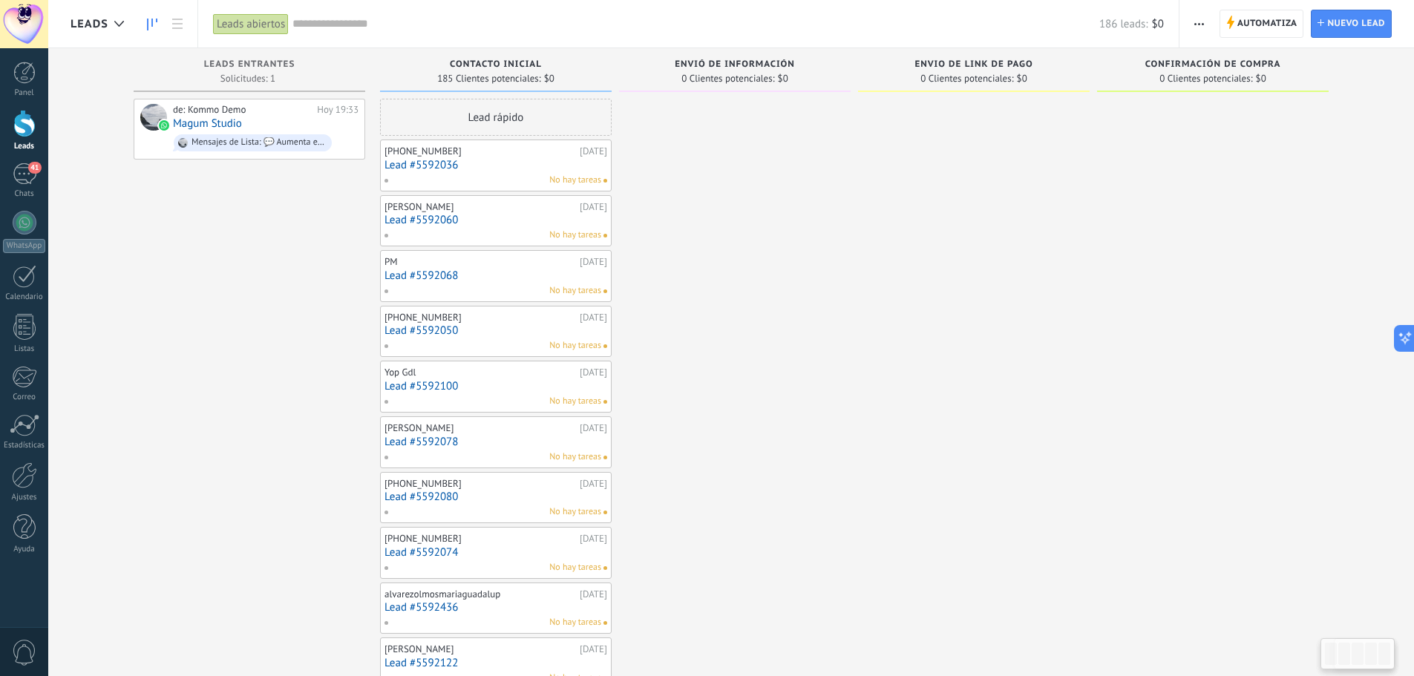
click at [25, 136] on div at bounding box center [24, 123] width 22 height 27
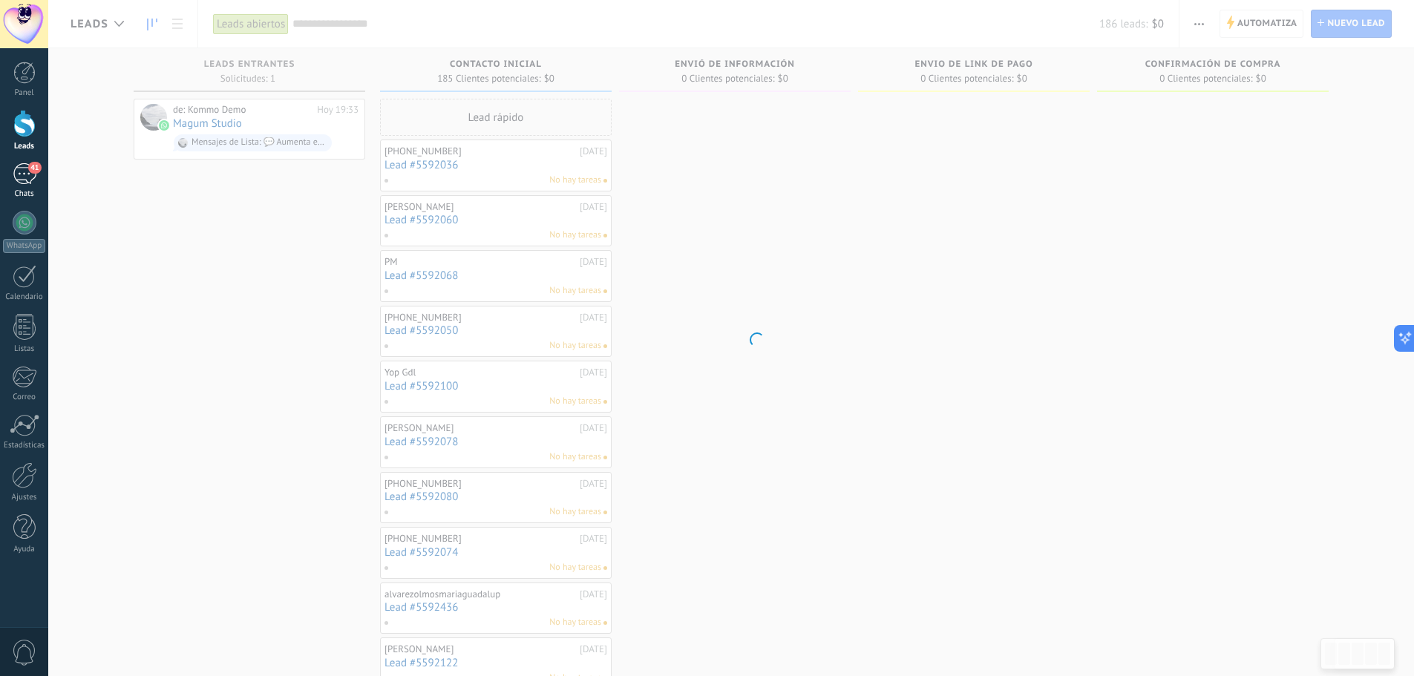
click at [27, 180] on div "41" at bounding box center [25, 174] width 24 height 22
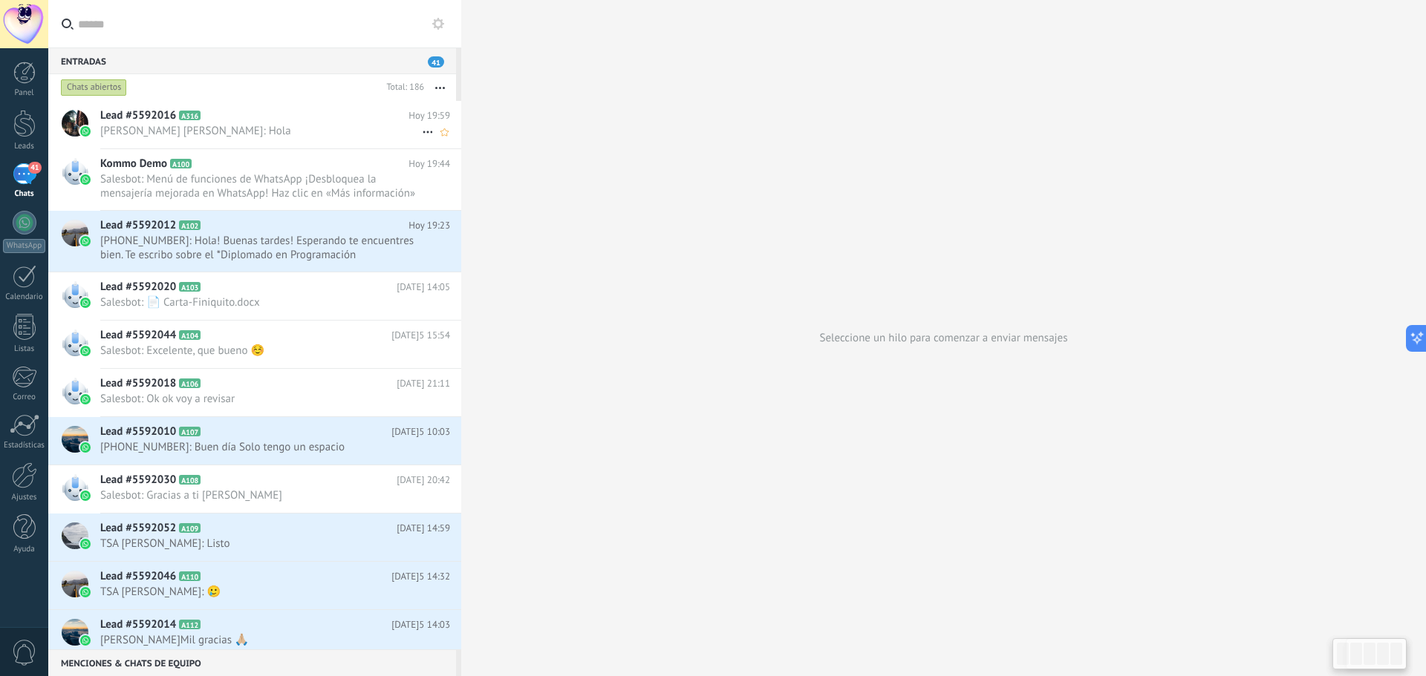
click at [213, 128] on span "[PERSON_NAME] [PERSON_NAME]: Hola" at bounding box center [261, 131] width 322 height 14
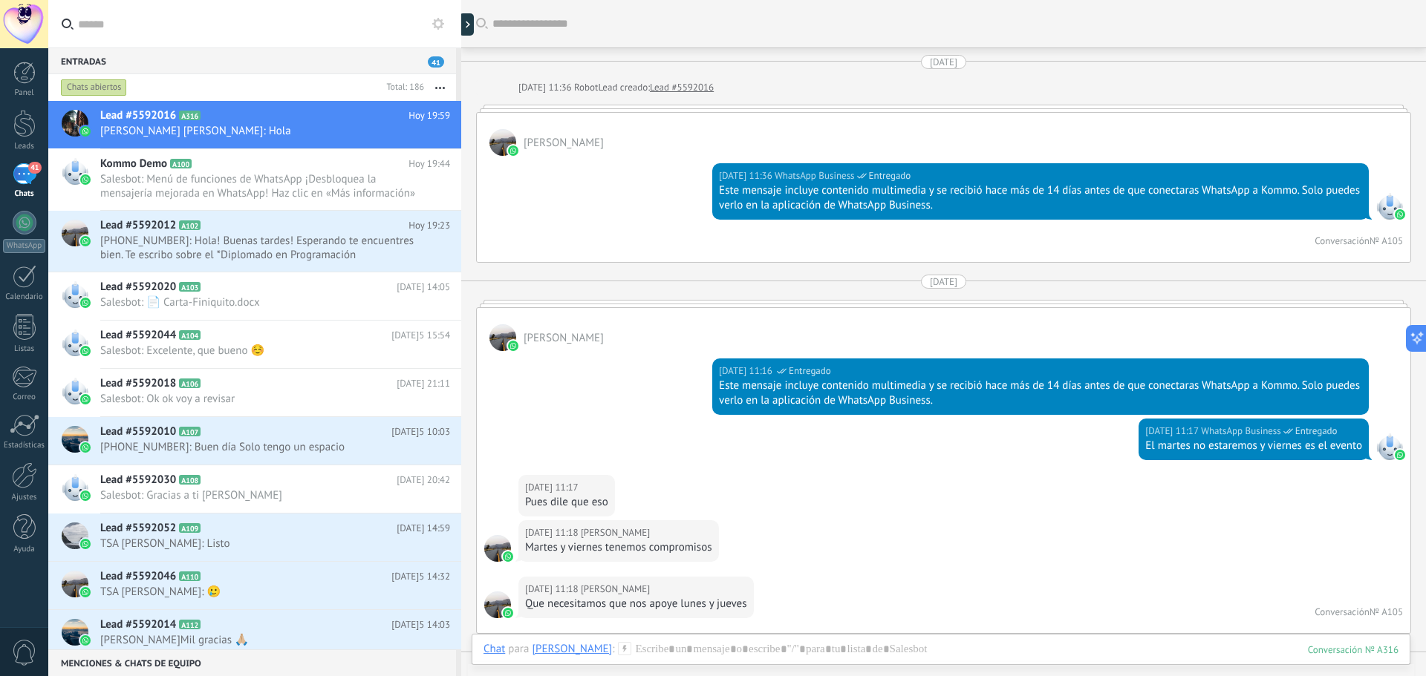
scroll to position [1724, 0]
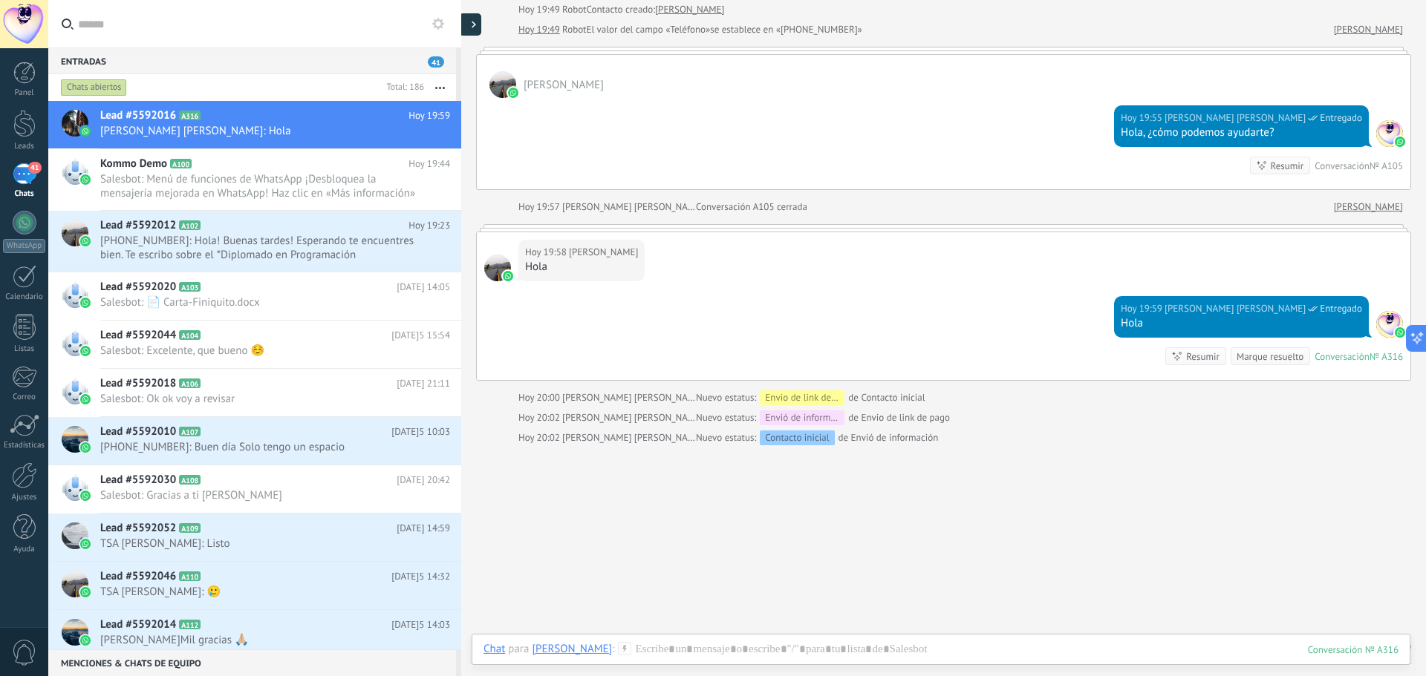
click at [469, 28] on div at bounding box center [470, 24] width 22 height 22
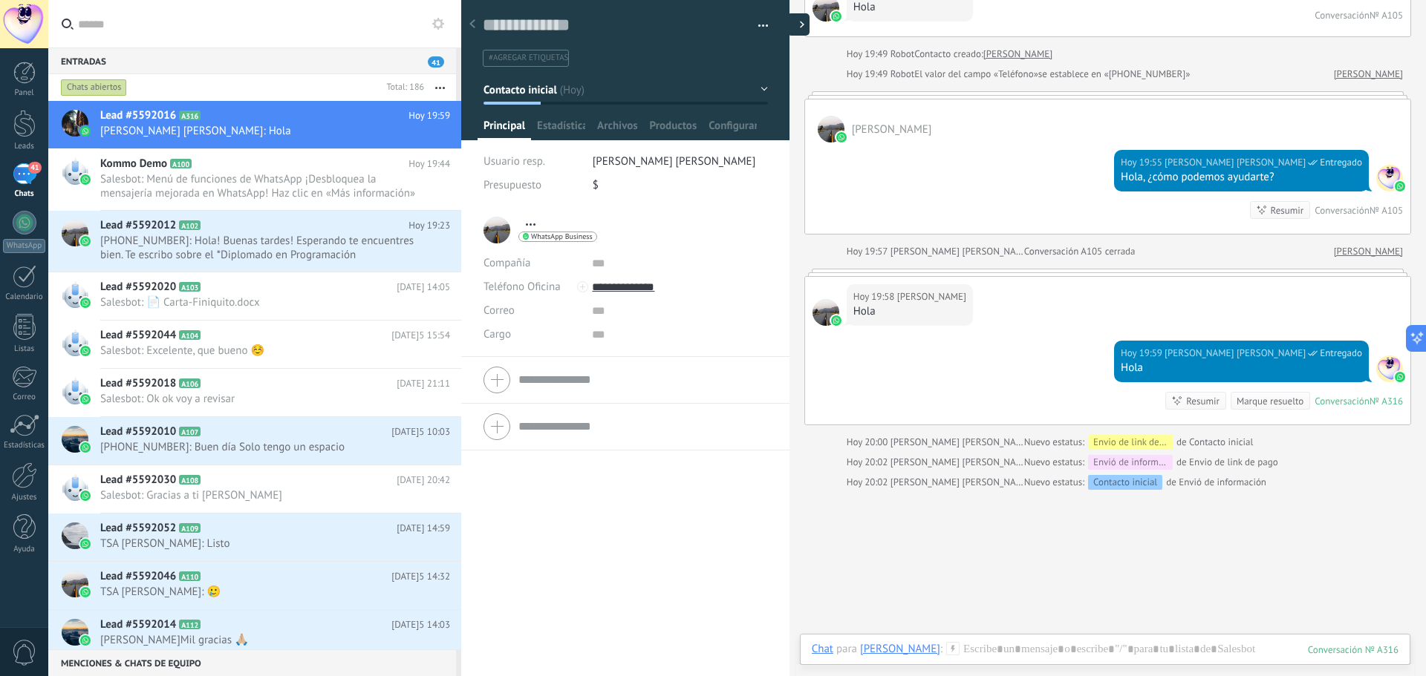
type textarea "**********"
click at [544, 88] on span "Contacto inicial" at bounding box center [520, 89] width 74 height 14
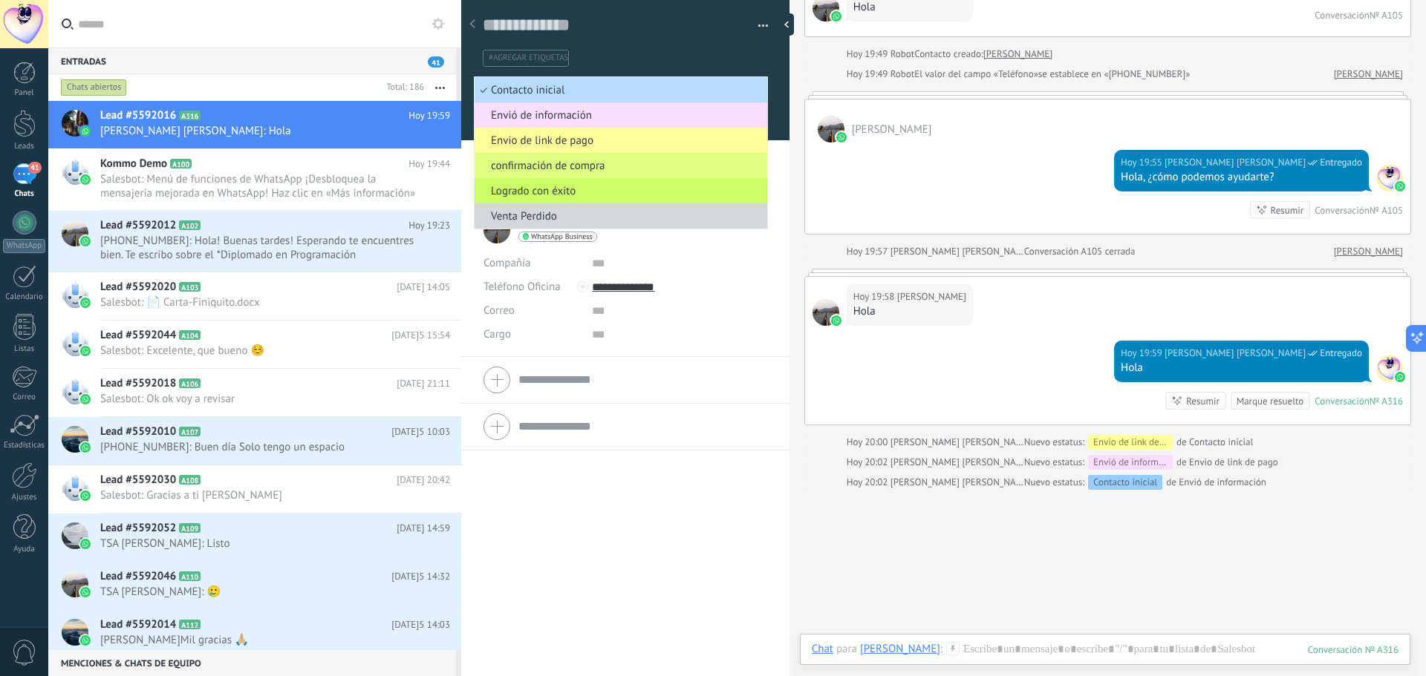
click at [535, 92] on span "Contacto inicial" at bounding box center [618, 90] width 288 height 14
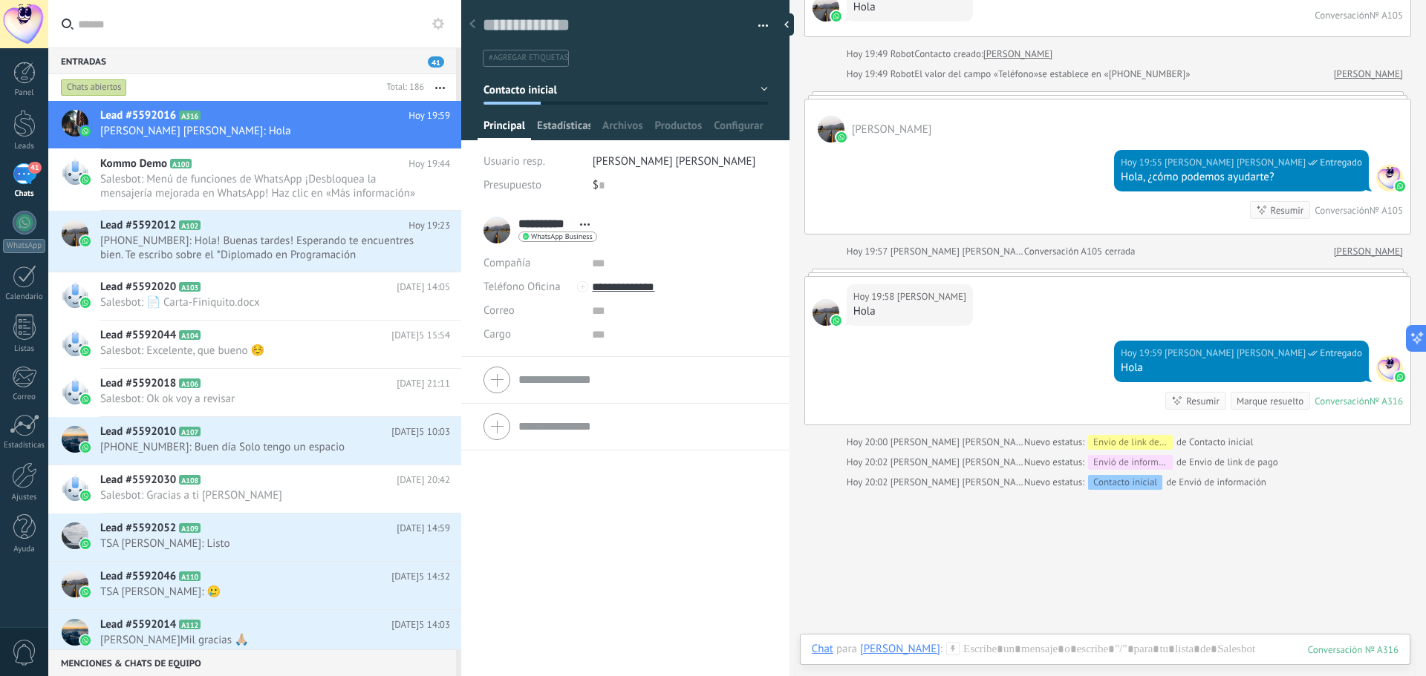
click at [565, 129] on span "Estadísticas" at bounding box center [563, 130] width 53 height 22
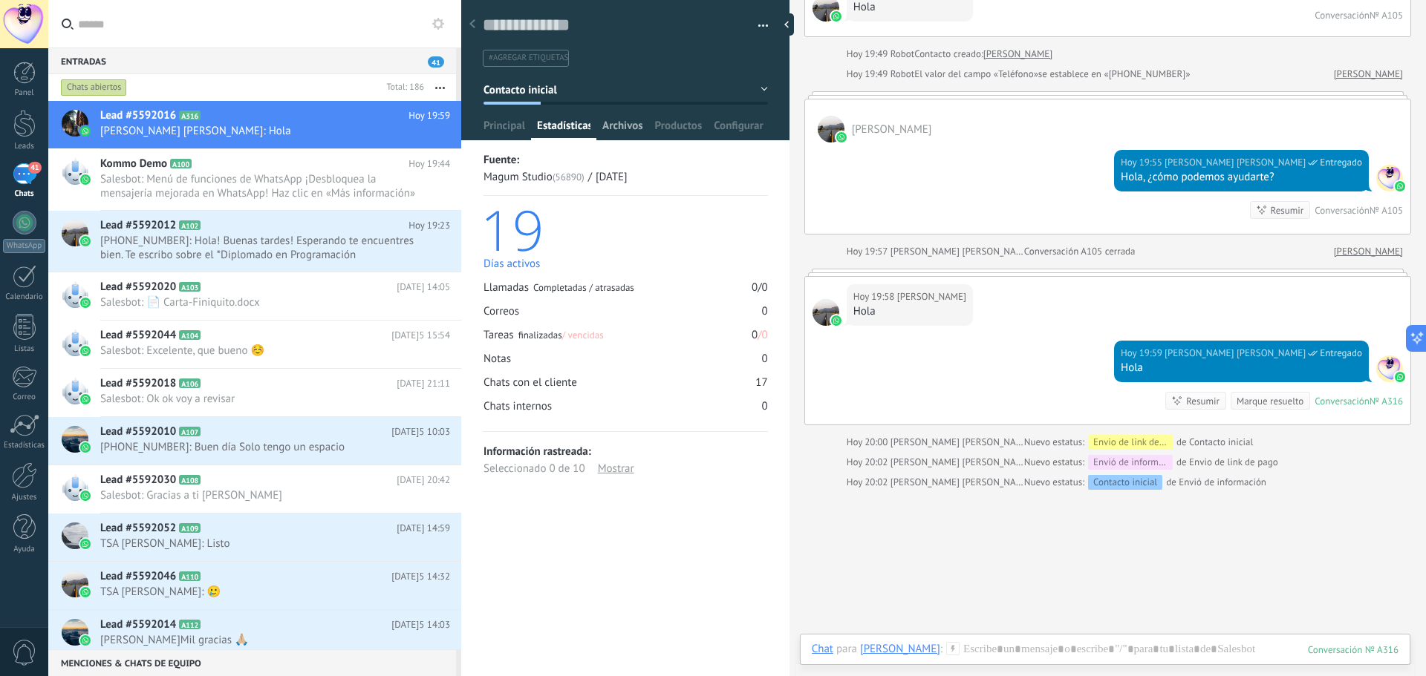
click at [616, 126] on span "Archivos" at bounding box center [622, 130] width 40 height 22
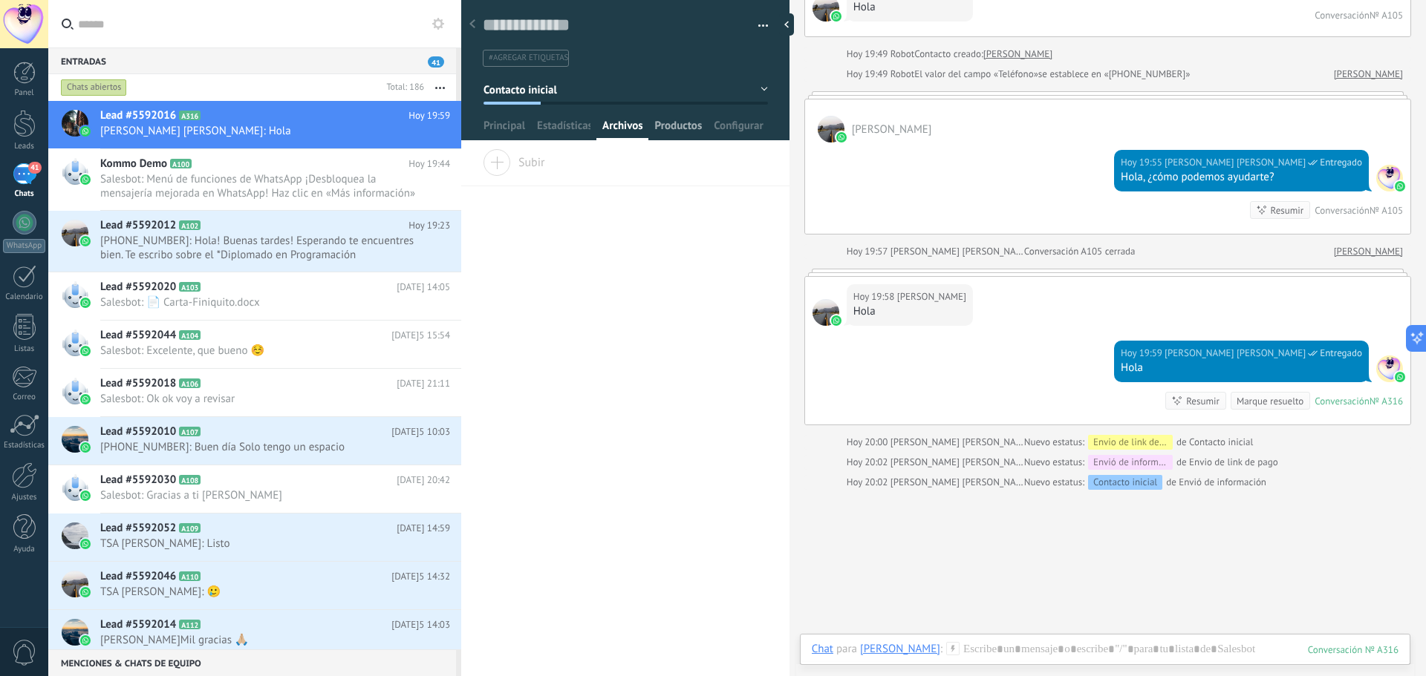
click at [668, 124] on span "Productos" at bounding box center [679, 130] width 48 height 22
click at [621, 131] on span "Archivos" at bounding box center [622, 130] width 40 height 22
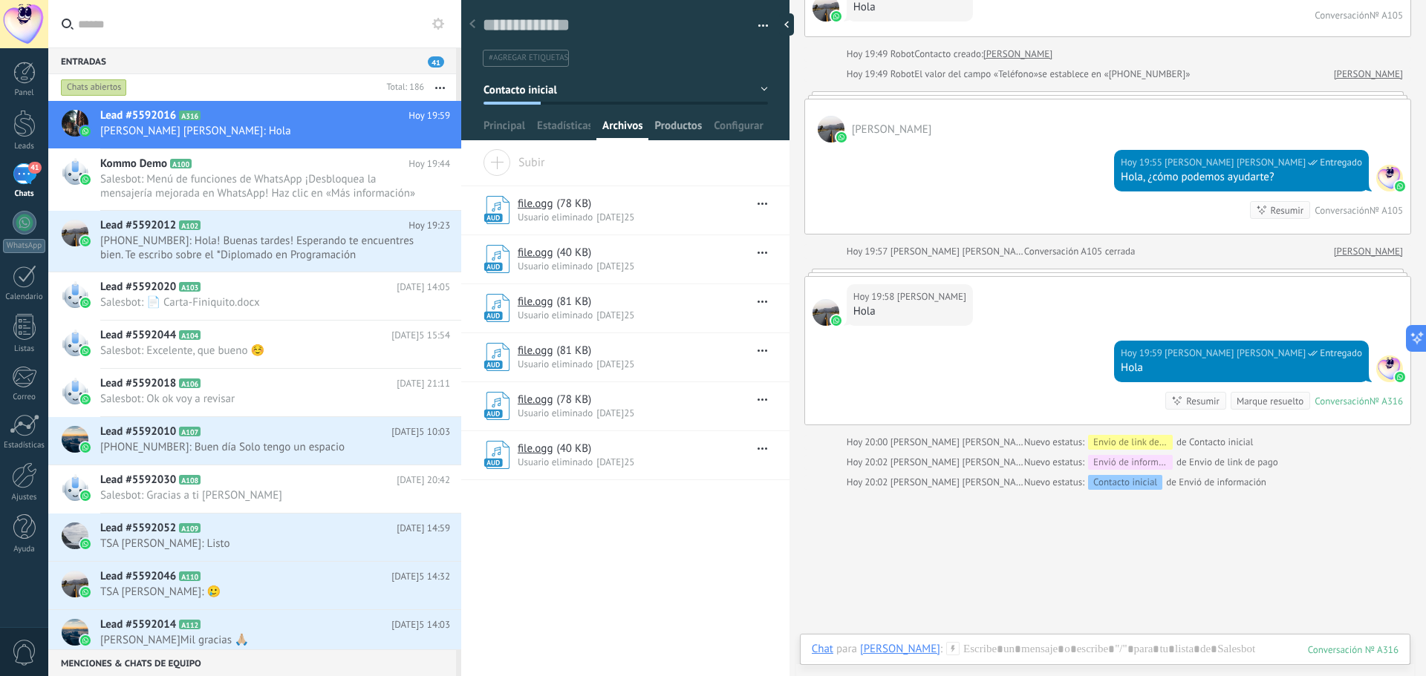
click at [675, 128] on span "Productos" at bounding box center [679, 130] width 48 height 22
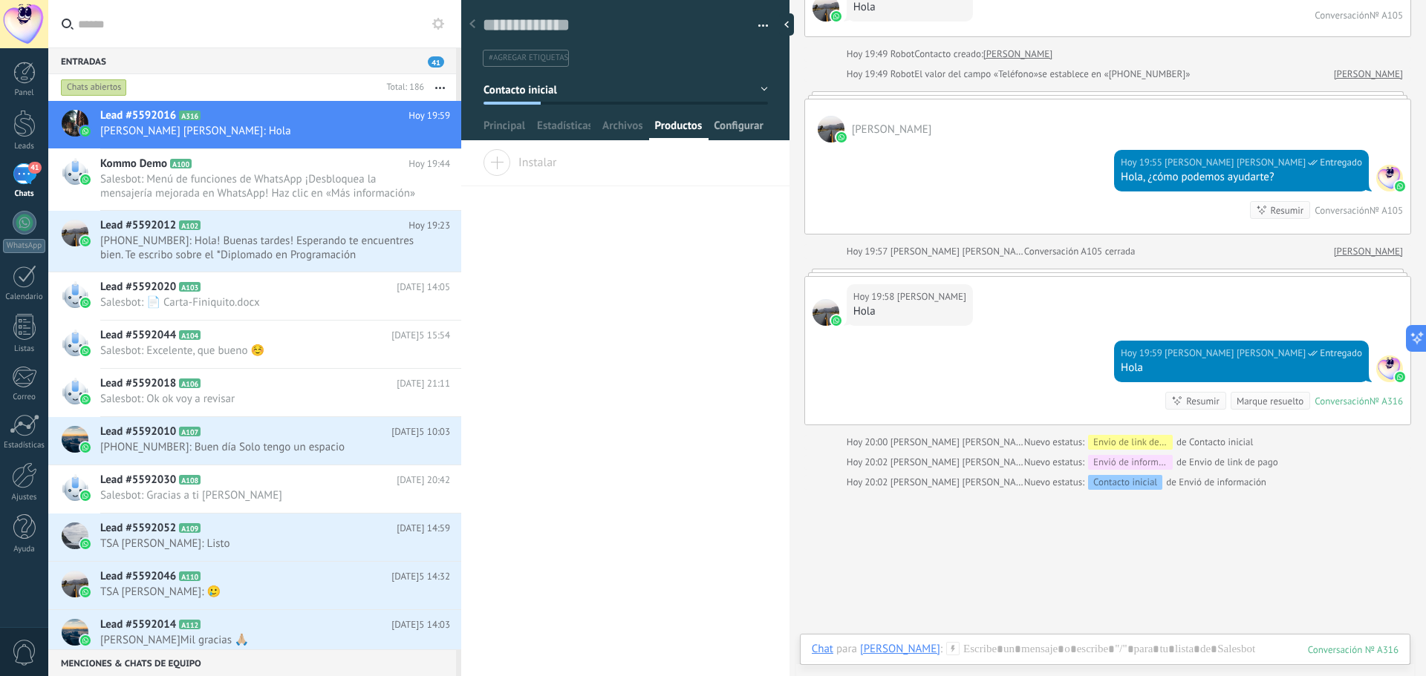
click at [741, 128] on span "Configurar" at bounding box center [738, 130] width 49 height 22
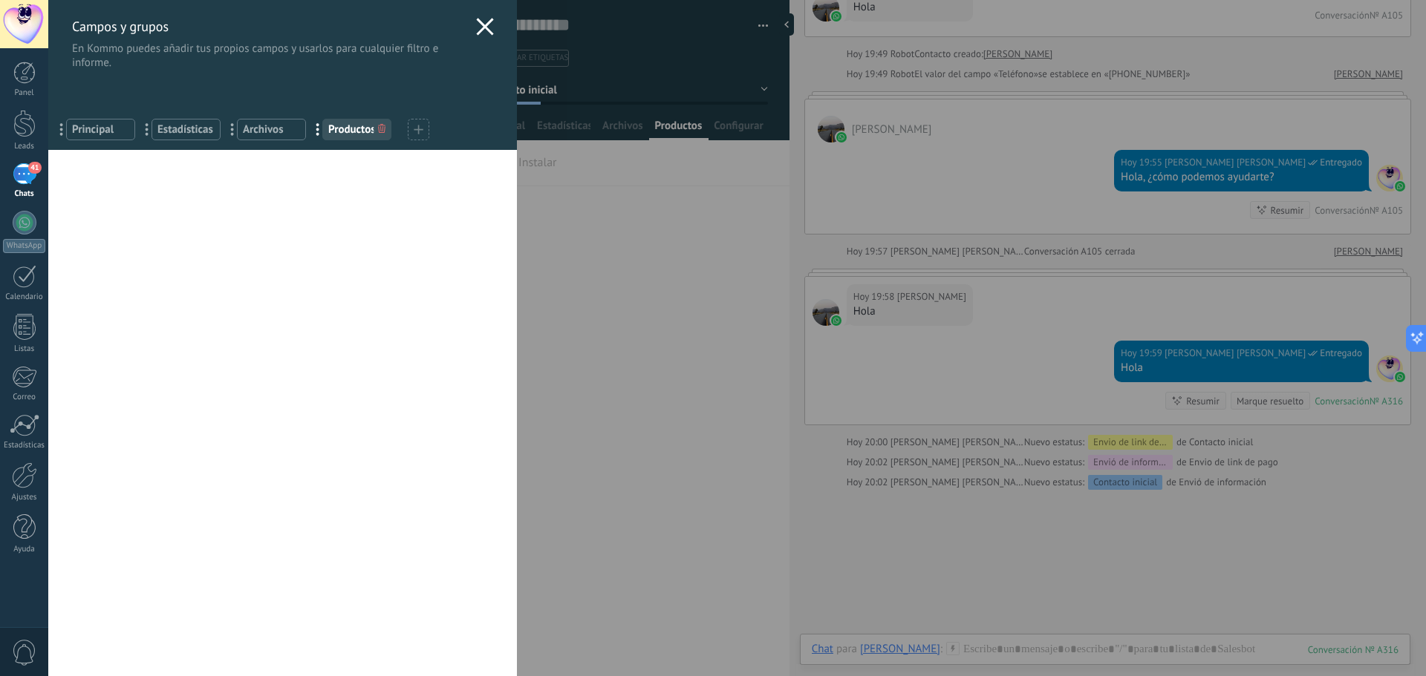
click at [481, 25] on use at bounding box center [484, 26] width 17 height 17
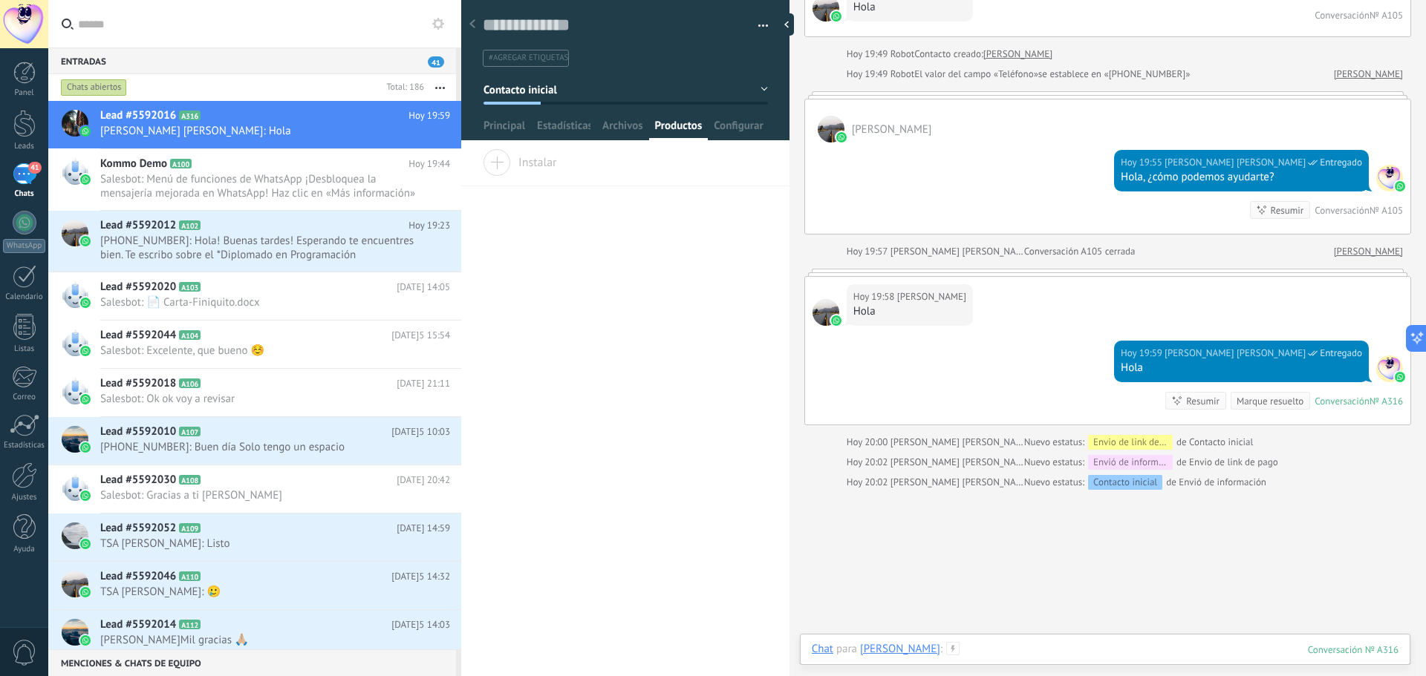
click at [984, 658] on div at bounding box center [1105, 664] width 587 height 45
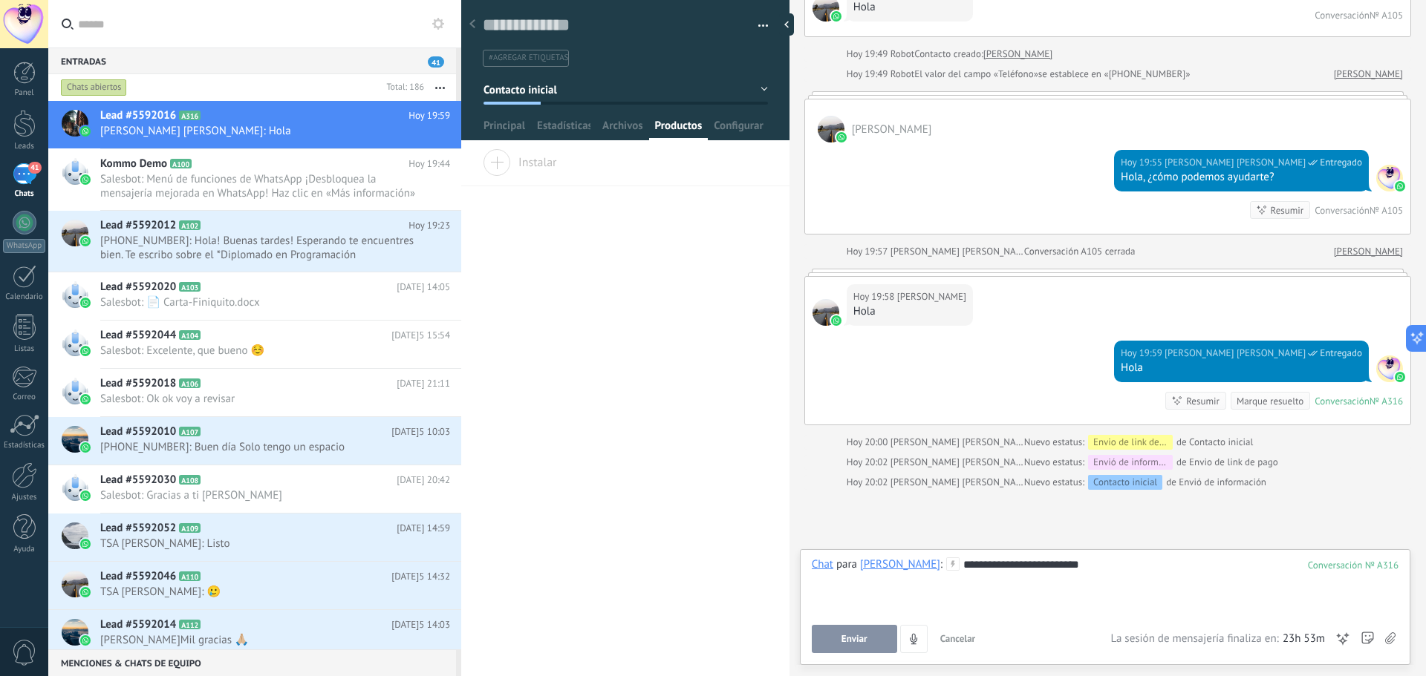
click at [1143, 600] on div "**********" at bounding box center [1105, 586] width 587 height 56
click at [940, 566] on div "**********" at bounding box center [1105, 586] width 587 height 56
click at [1098, 572] on div "**********" at bounding box center [1105, 586] width 587 height 56
click at [874, 639] on button "Enviar" at bounding box center [854, 639] width 85 height 28
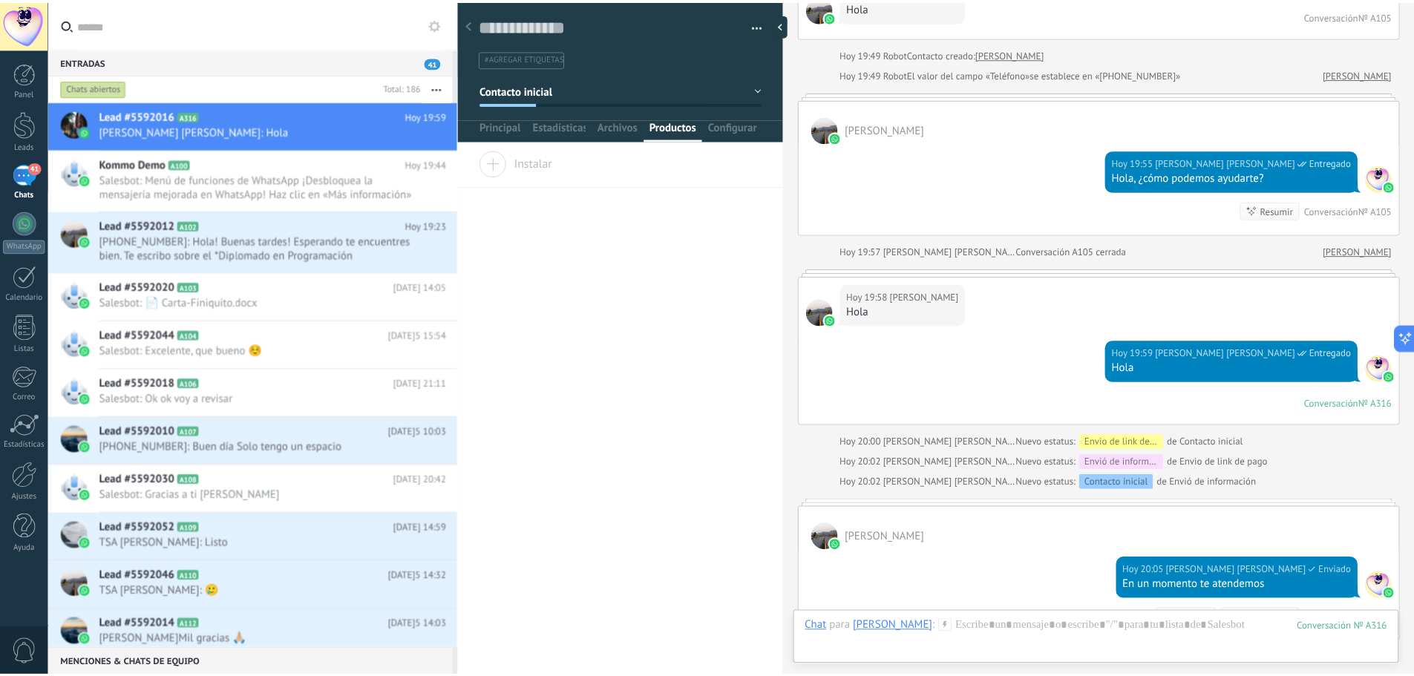
scroll to position [1787, 0]
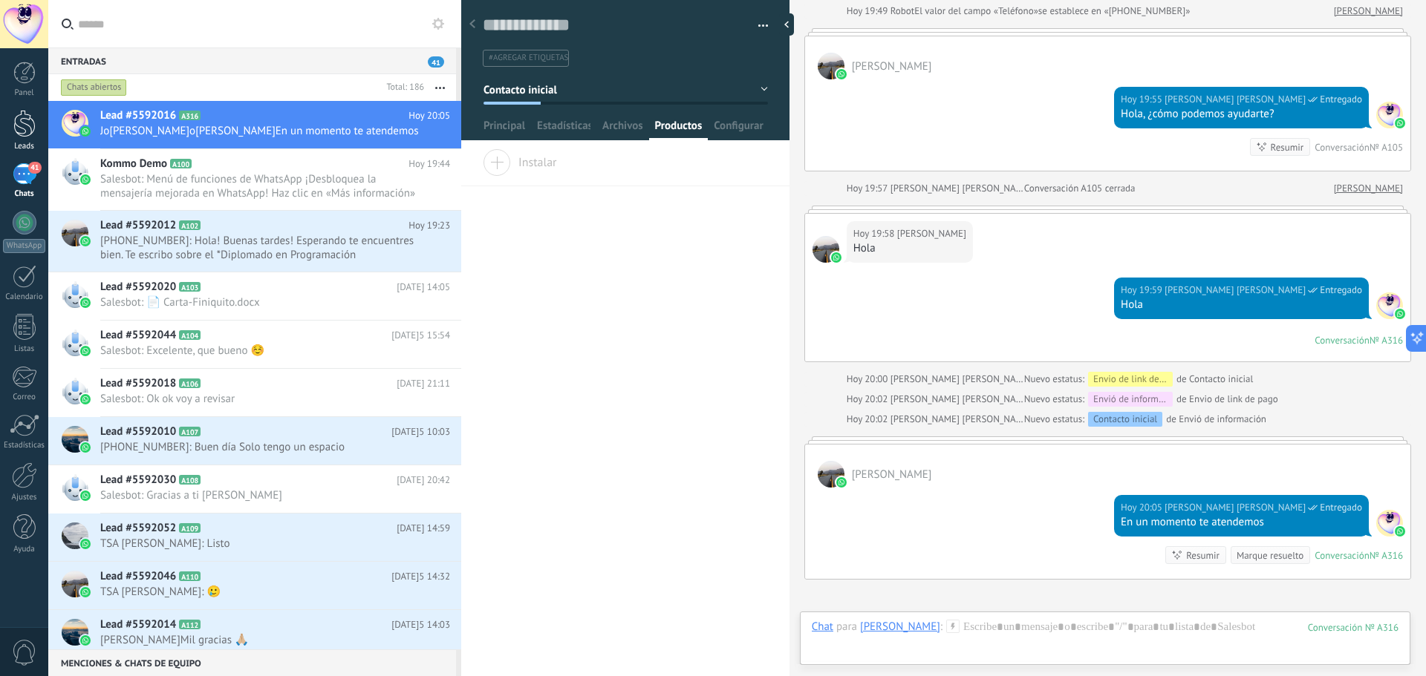
click at [24, 131] on div at bounding box center [24, 123] width 22 height 27
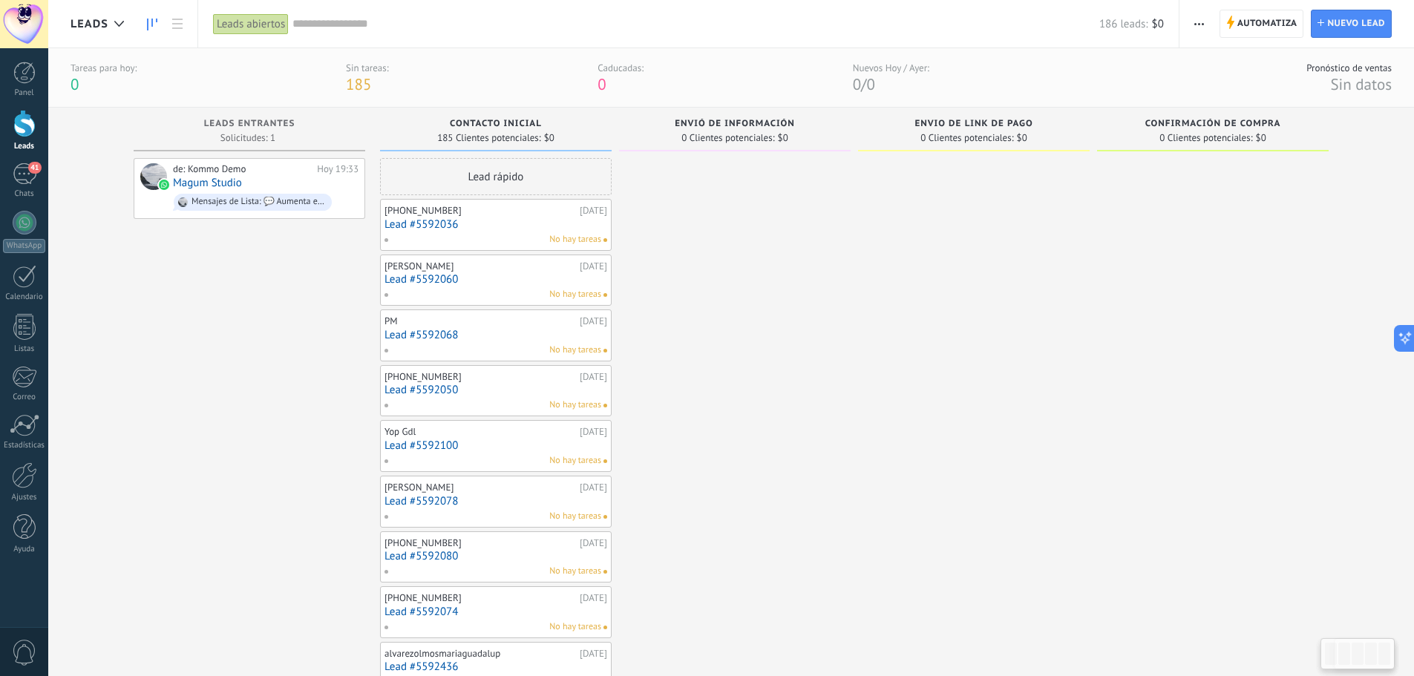
click at [495, 146] on div "Contacto inicial 185 Clientes potenciales: $0" at bounding box center [496, 130] width 232 height 44
click at [508, 178] on div "Lead rápido" at bounding box center [496, 176] width 232 height 37
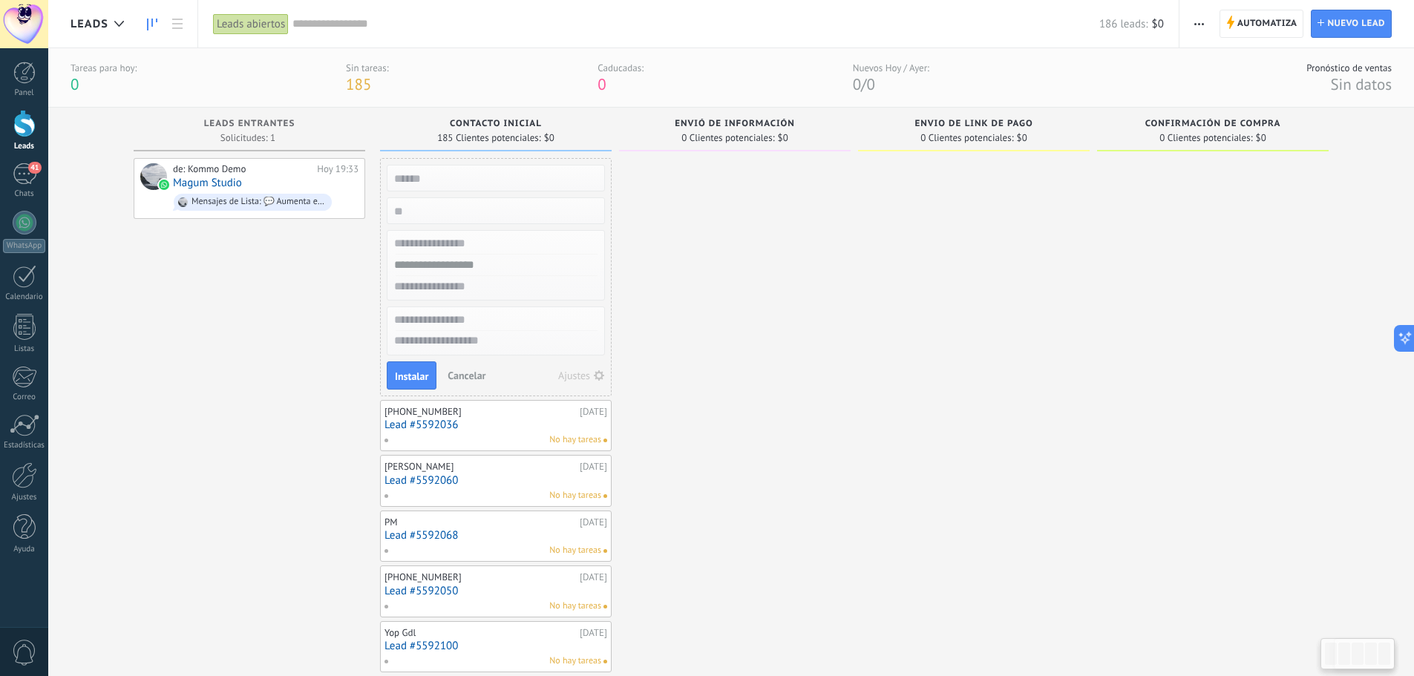
click at [513, 134] on span "185 Clientes potenciales:" at bounding box center [488, 138] width 103 height 9
click at [460, 370] on span "Cancelar" at bounding box center [467, 375] width 38 height 13
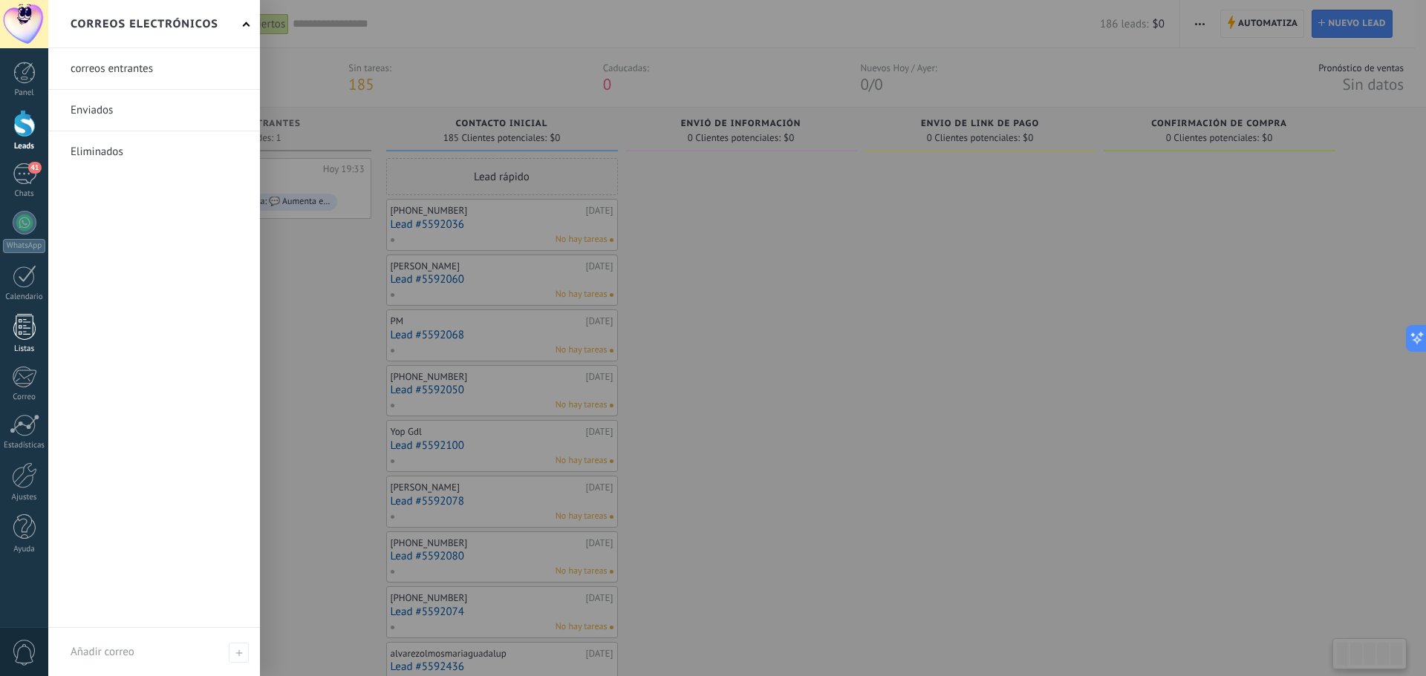
click at [28, 332] on div at bounding box center [24, 327] width 22 height 26
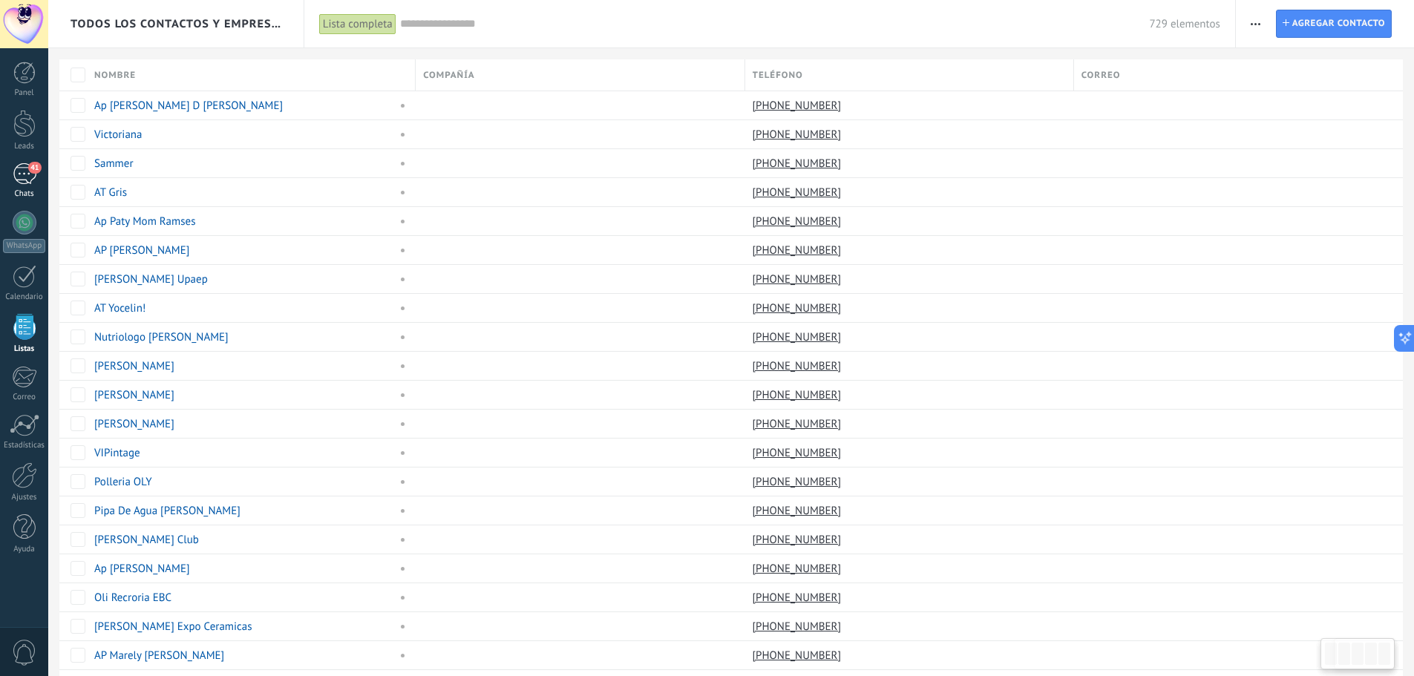
click at [25, 174] on div "41" at bounding box center [25, 174] width 24 height 22
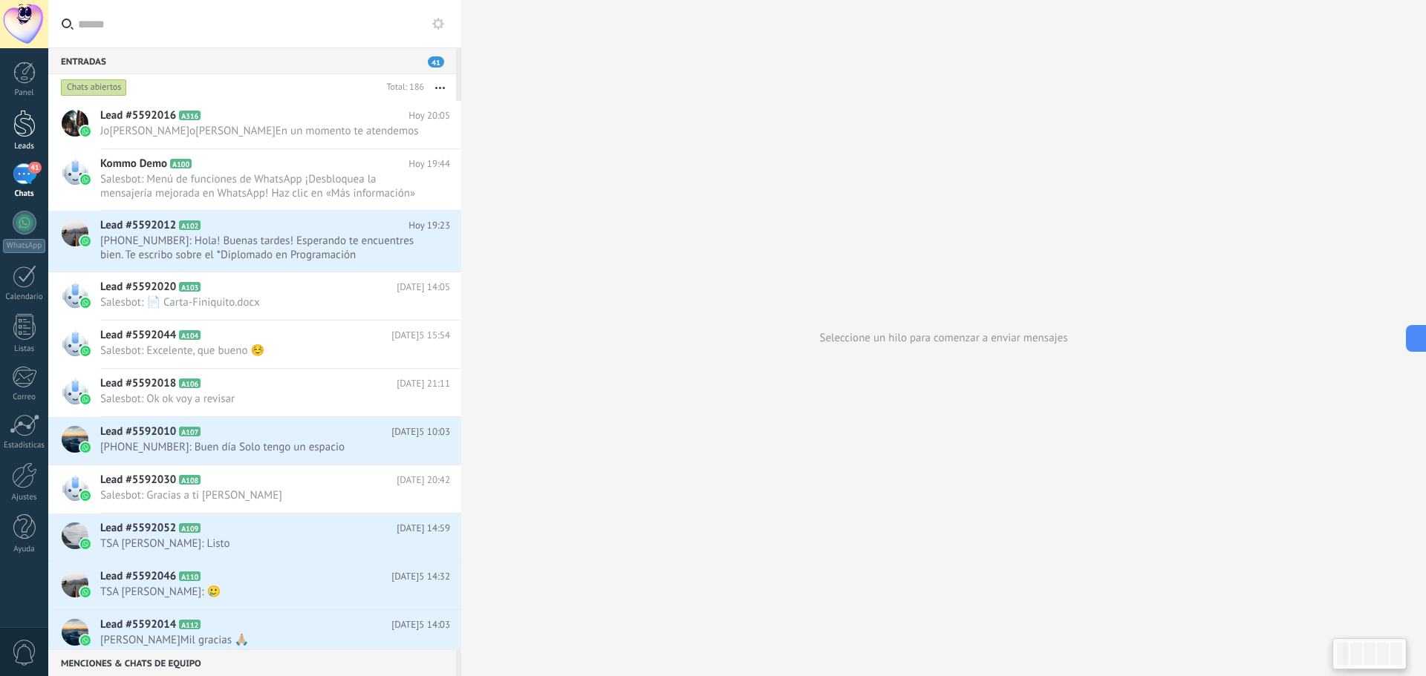
click at [23, 125] on div at bounding box center [24, 123] width 22 height 27
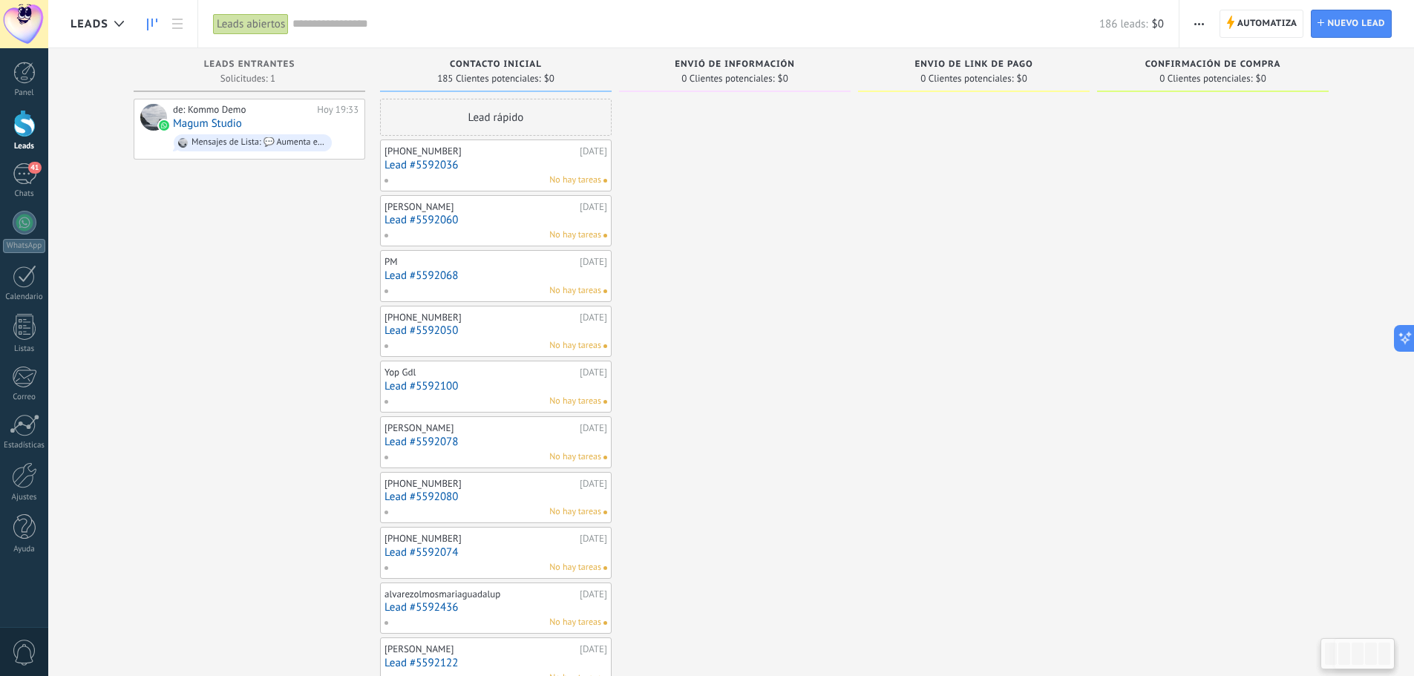
drag, startPoint x: 571, startPoint y: 162, endPoint x: 523, endPoint y: 162, distance: 47.5
click at [523, 162] on link "Lead #5592036" at bounding box center [496, 165] width 223 height 13
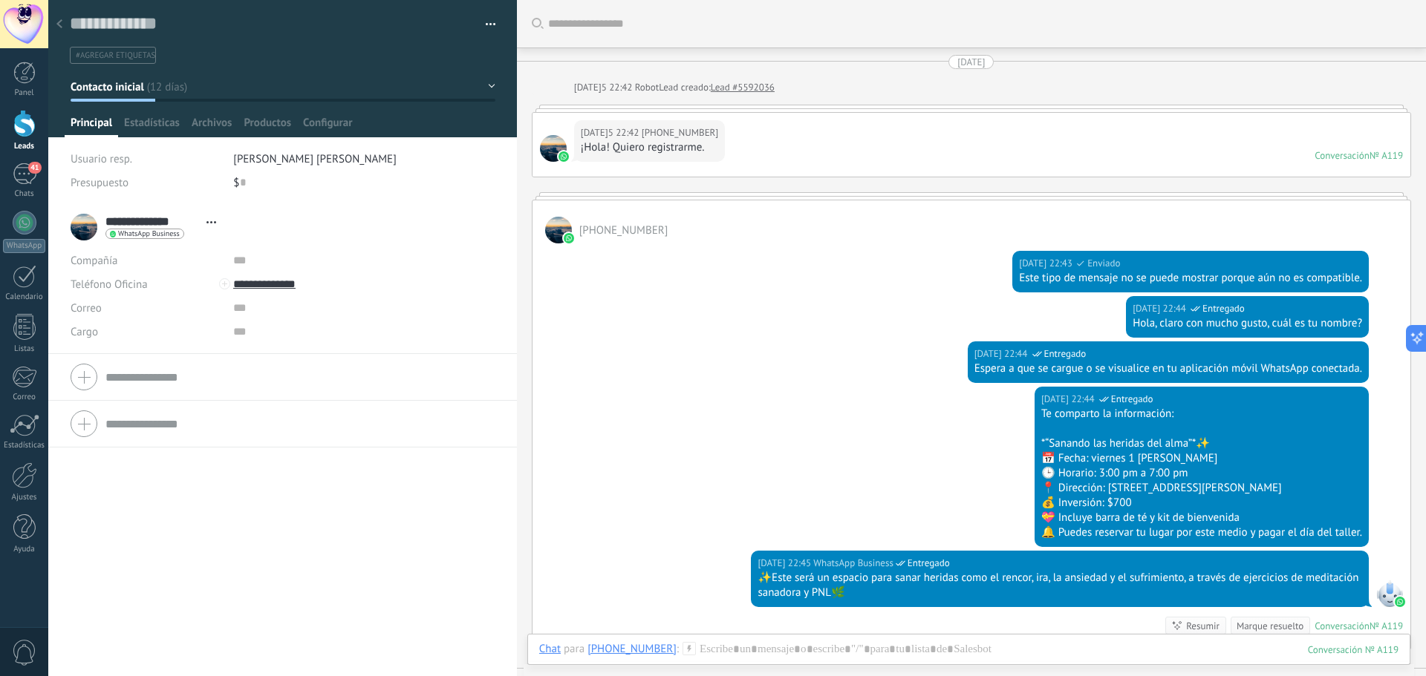
scroll to position [74, 0]
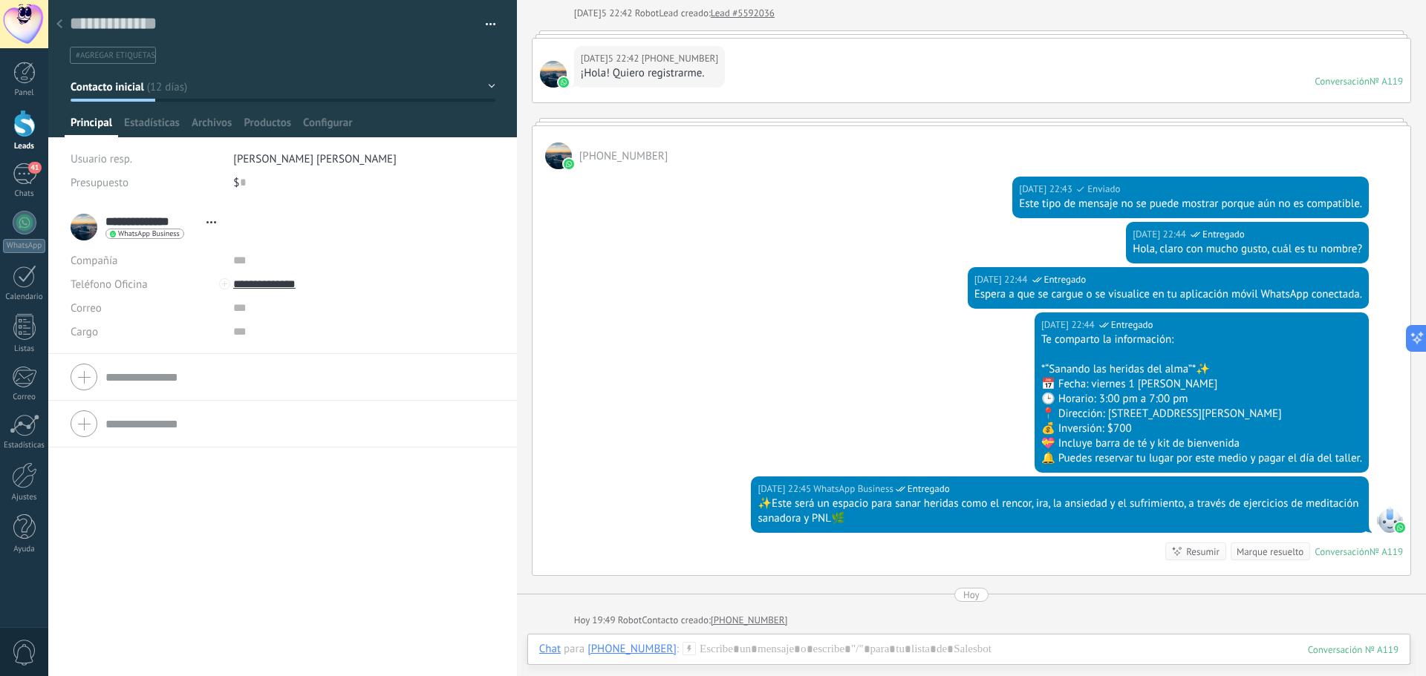
click at [658, 203] on div "30.07.2025 22:43 WhatsApp Business Enviado Este tipo de mensaje no se puede mos…" at bounding box center [971, 195] width 878 height 53
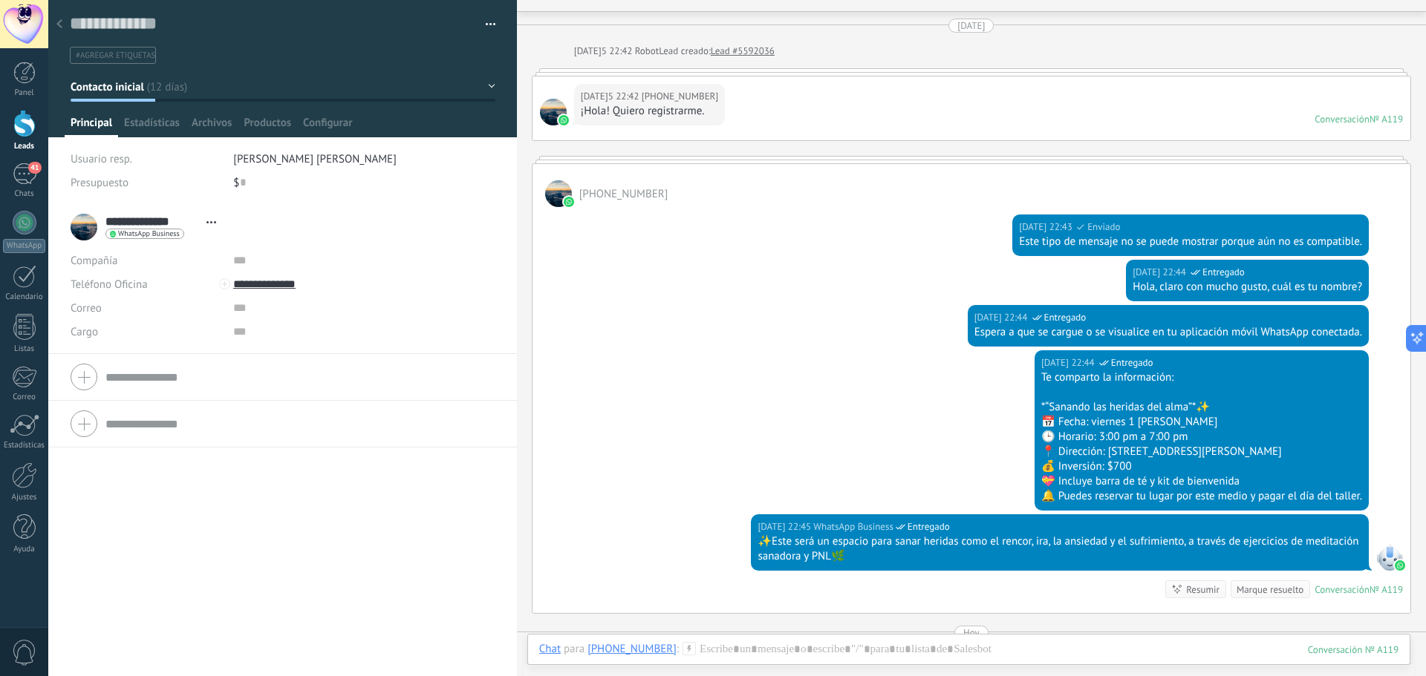
scroll to position [0, 0]
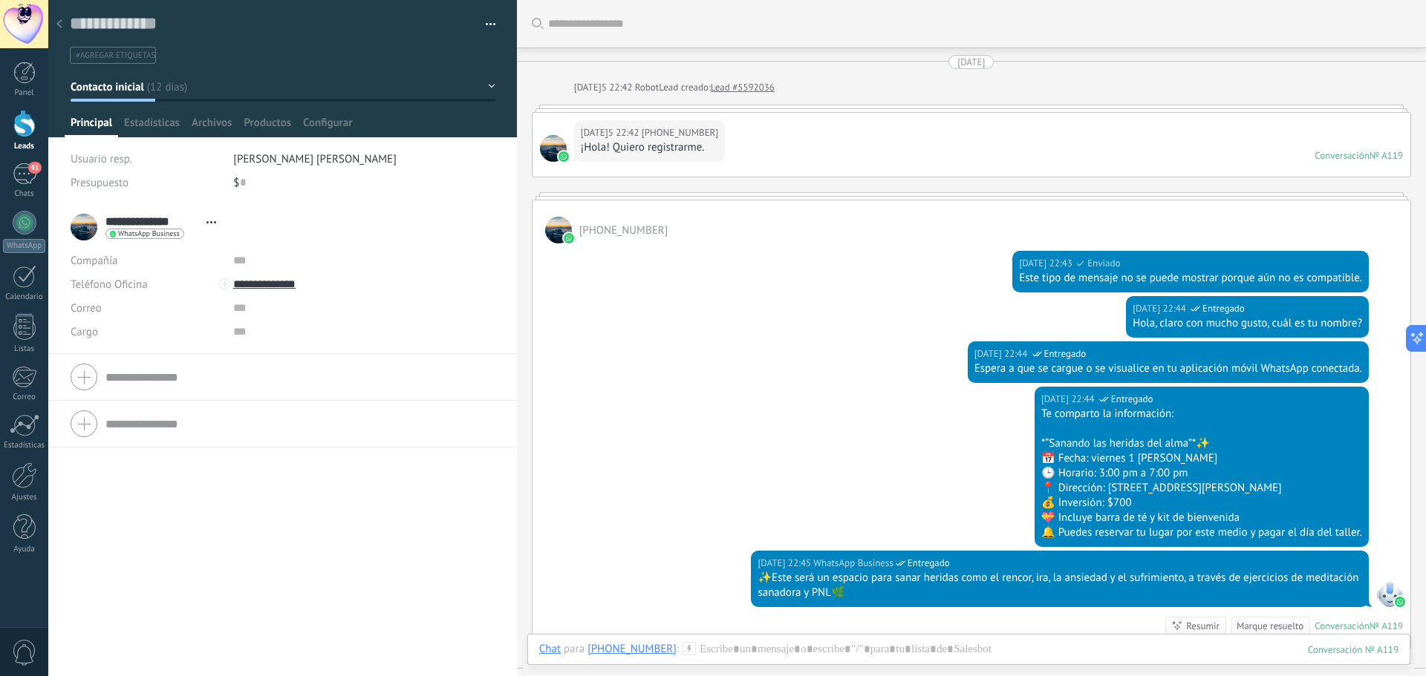
click at [777, 155] on div "30.07.2025 22:42 +5213325949073 ¡Hola! Quiero registrarme. Conversación № A119 …" at bounding box center [971, 145] width 878 height 64
drag, startPoint x: 755, startPoint y: 167, endPoint x: 712, endPoint y: 176, distance: 44.0
click at [754, 169] on div "30.07.2025 22:42 +5213325949073 ¡Hola! Quiero registrarme. Conversación № A119 …" at bounding box center [971, 145] width 878 height 64
click at [815, 144] on div "30.07.2025 22:42 +5213325949073 ¡Hola! Quiero registrarme. Conversación № A119 …" at bounding box center [971, 145] width 878 height 64
click at [725, 127] on div "30.07.2025 22:42 +5213325949073 ¡Hola! Quiero registrarme." at bounding box center [649, 141] width 151 height 42
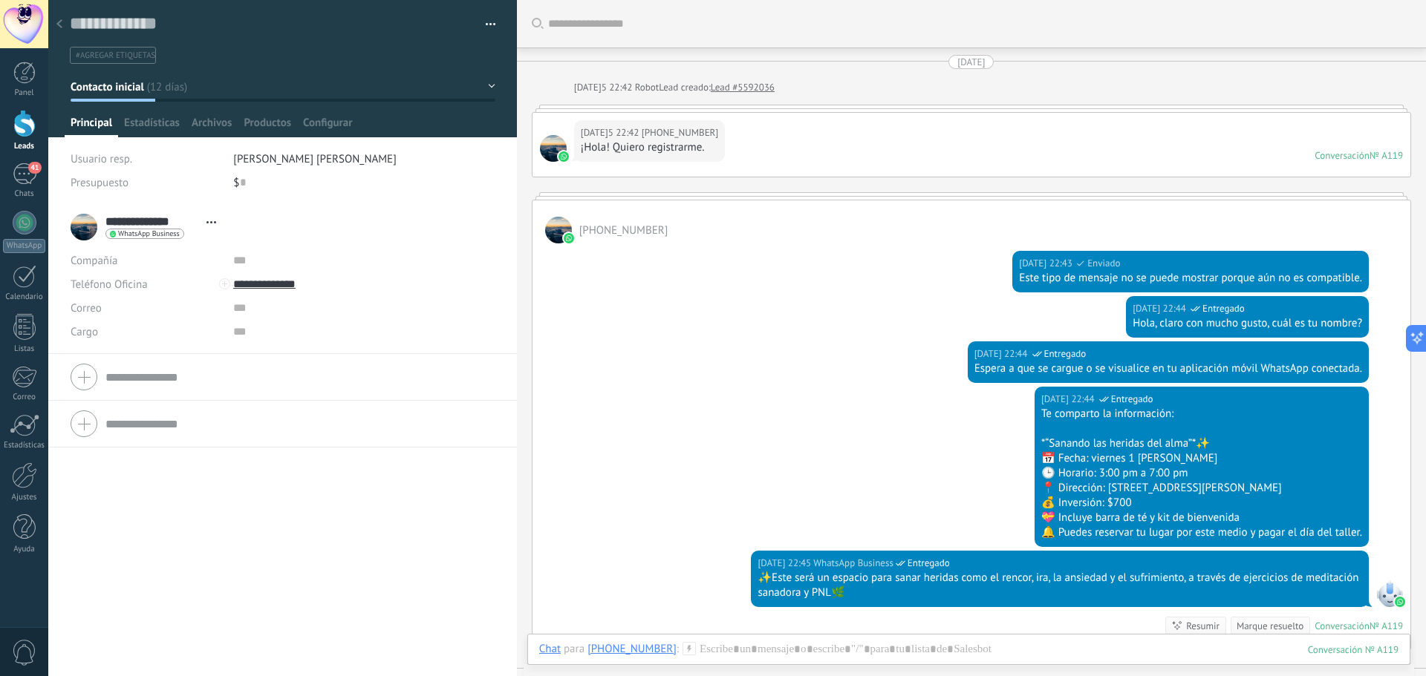
click at [834, 145] on div "30.07.2025 22:42 +5213325949073 ¡Hola! Quiero registrarme. Conversación № A119 …" at bounding box center [971, 145] width 878 height 64
click at [816, 222] on div "[PHONE_NUMBER]" at bounding box center [971, 221] width 878 height 43
click at [858, 111] on div at bounding box center [971, 108] width 879 height 7
drag, startPoint x: 840, startPoint y: 100, endPoint x: 771, endPoint y: 131, distance: 74.8
click at [839, 100] on div "30.07.2025 30.07.2025 22:42 Robot Lead creado: Lead #5592036 30.07.2025 22:42 +…" at bounding box center [971, 389] width 879 height 668
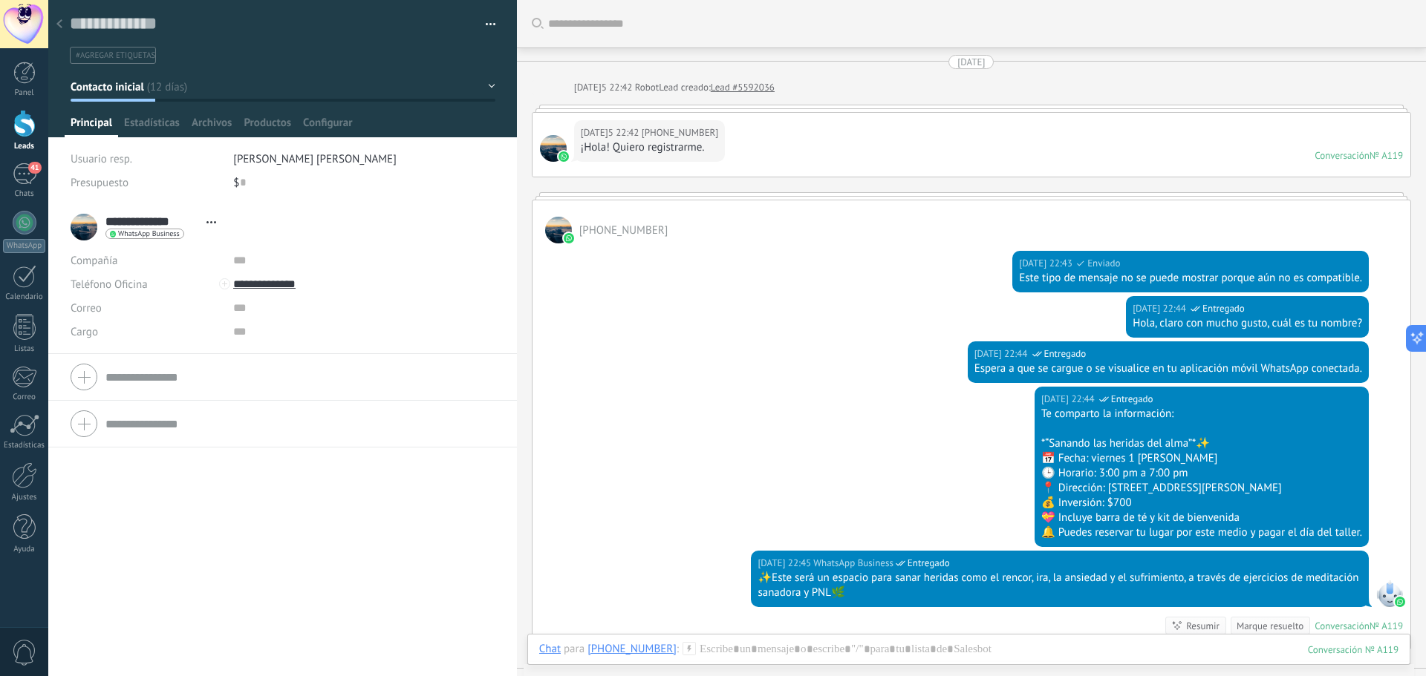
drag, startPoint x: 771, startPoint y: 132, endPoint x: 768, endPoint y: 139, distance: 7.6
click at [771, 134] on div "30.07.2025 22:42 +5213325949073 ¡Hola! Quiero registrarme. Conversación № A119 …" at bounding box center [971, 145] width 878 height 64
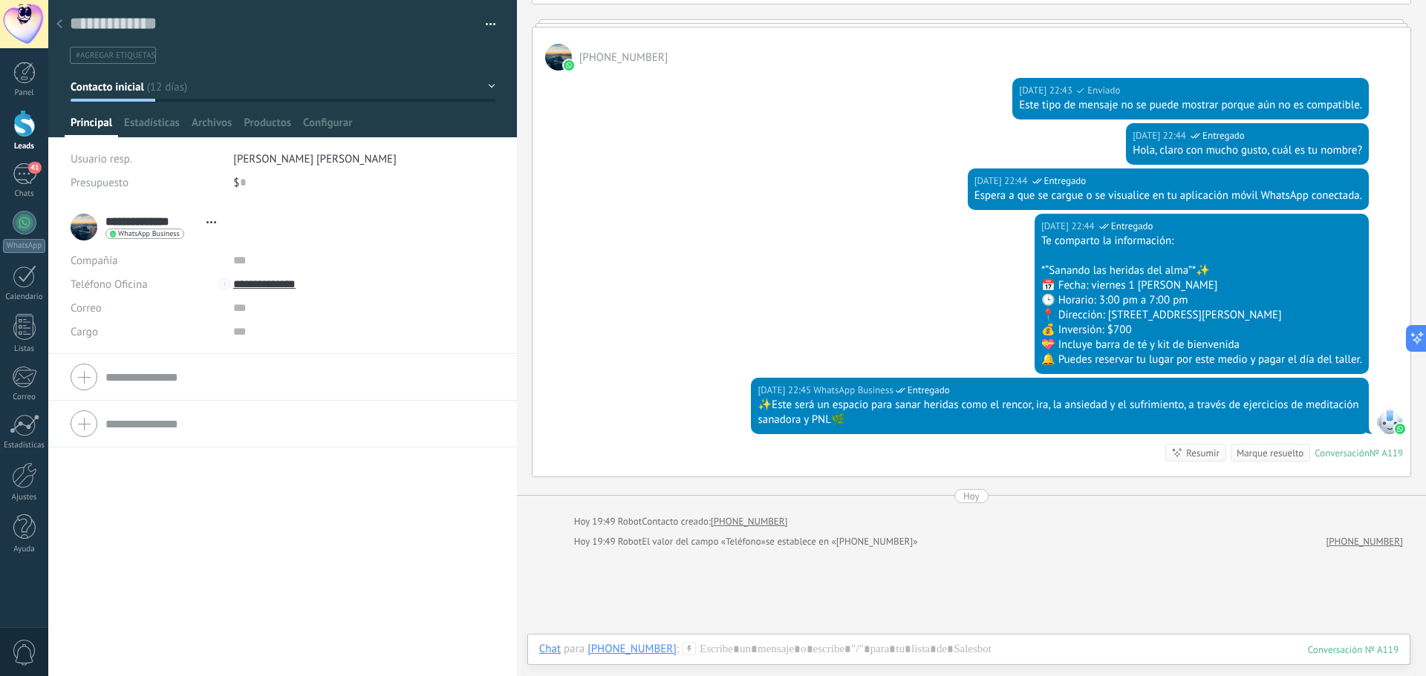
scroll to position [149, 0]
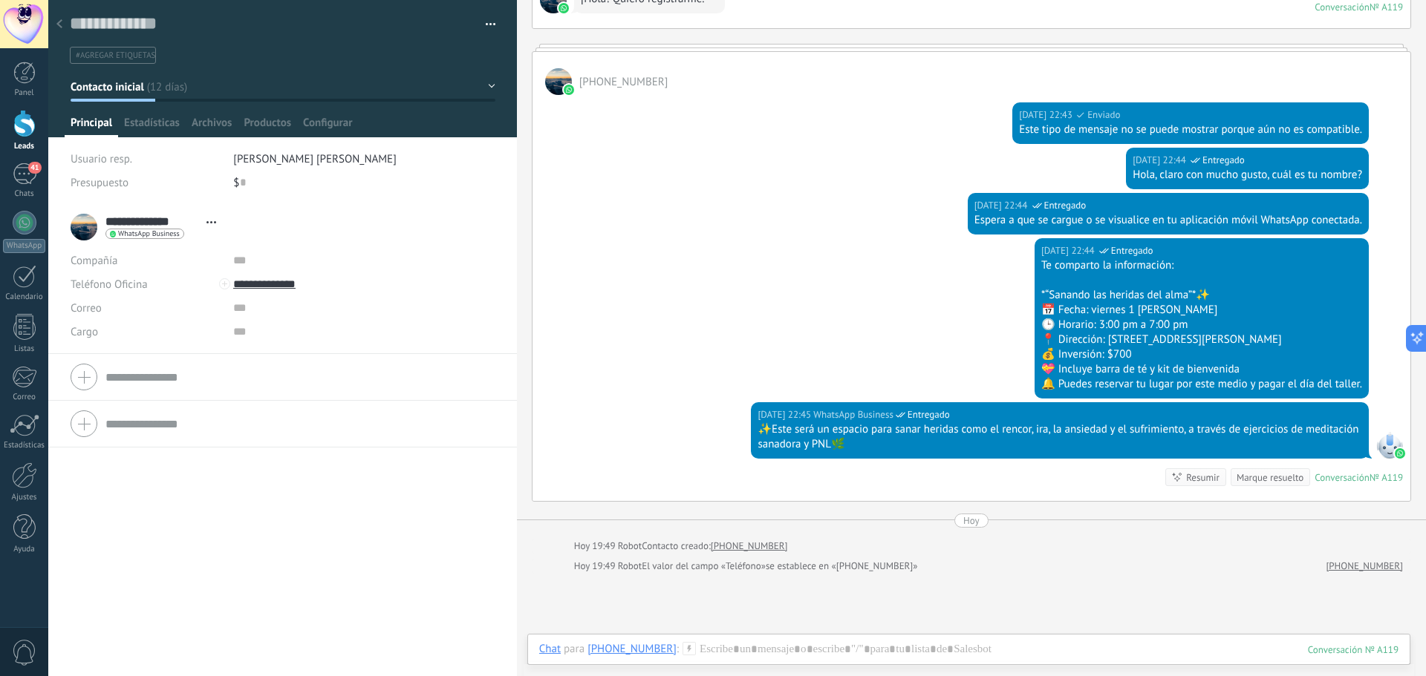
click at [30, 125] on div at bounding box center [24, 123] width 22 height 27
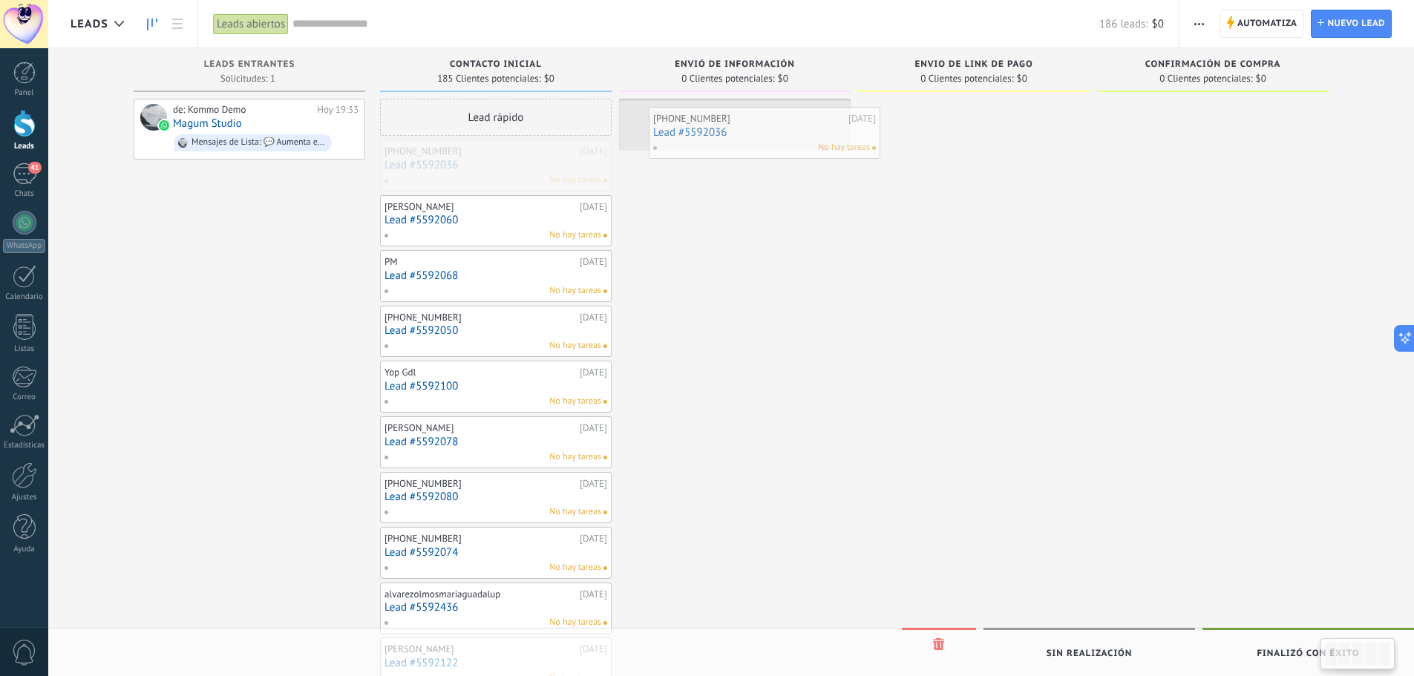
drag, startPoint x: 486, startPoint y: 169, endPoint x: 753, endPoint y: 131, distance: 270.0
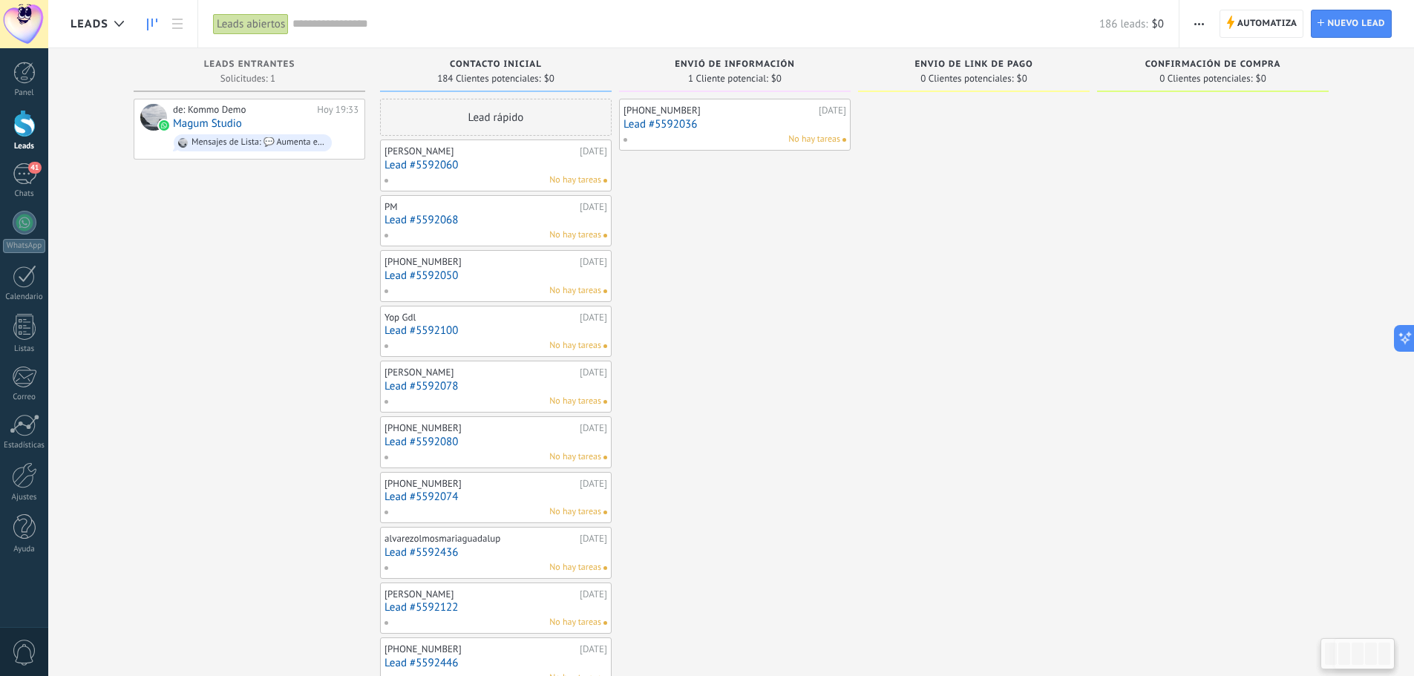
click at [737, 129] on link "Lead #5592036" at bounding box center [735, 124] width 223 height 13
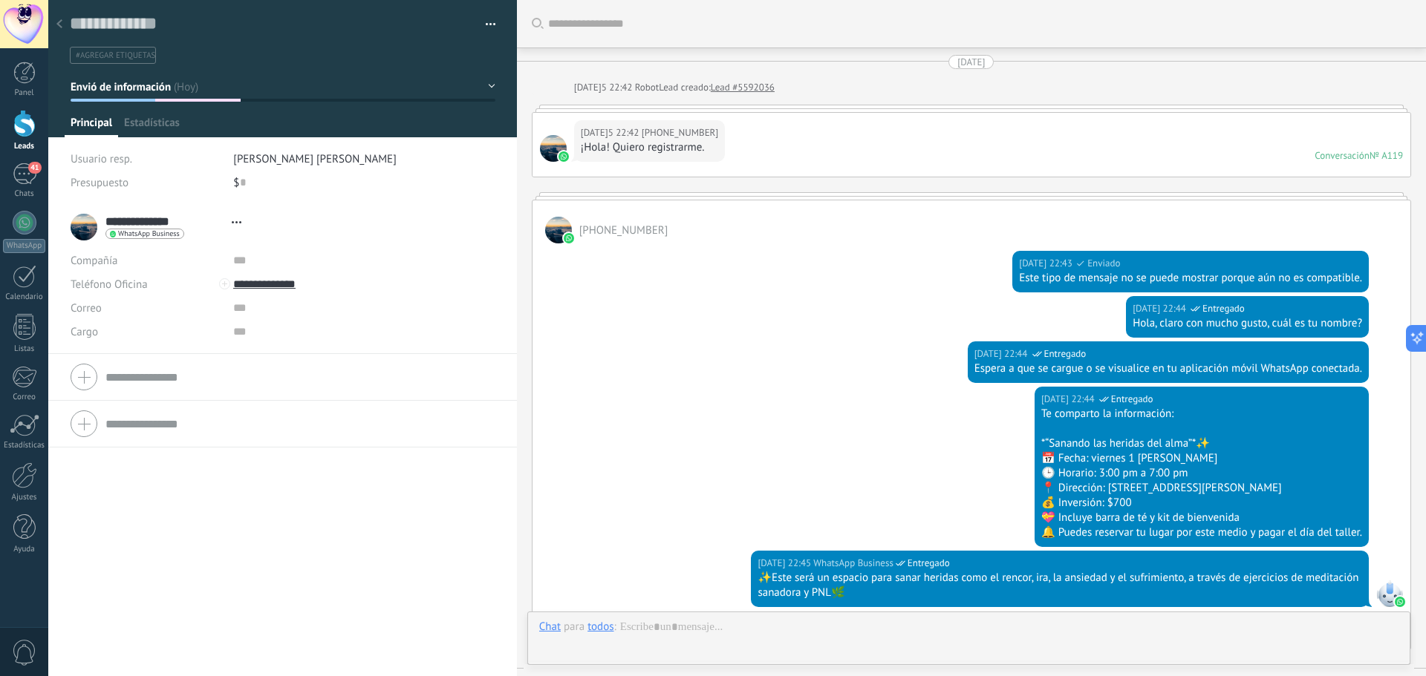
type textarea "**********"
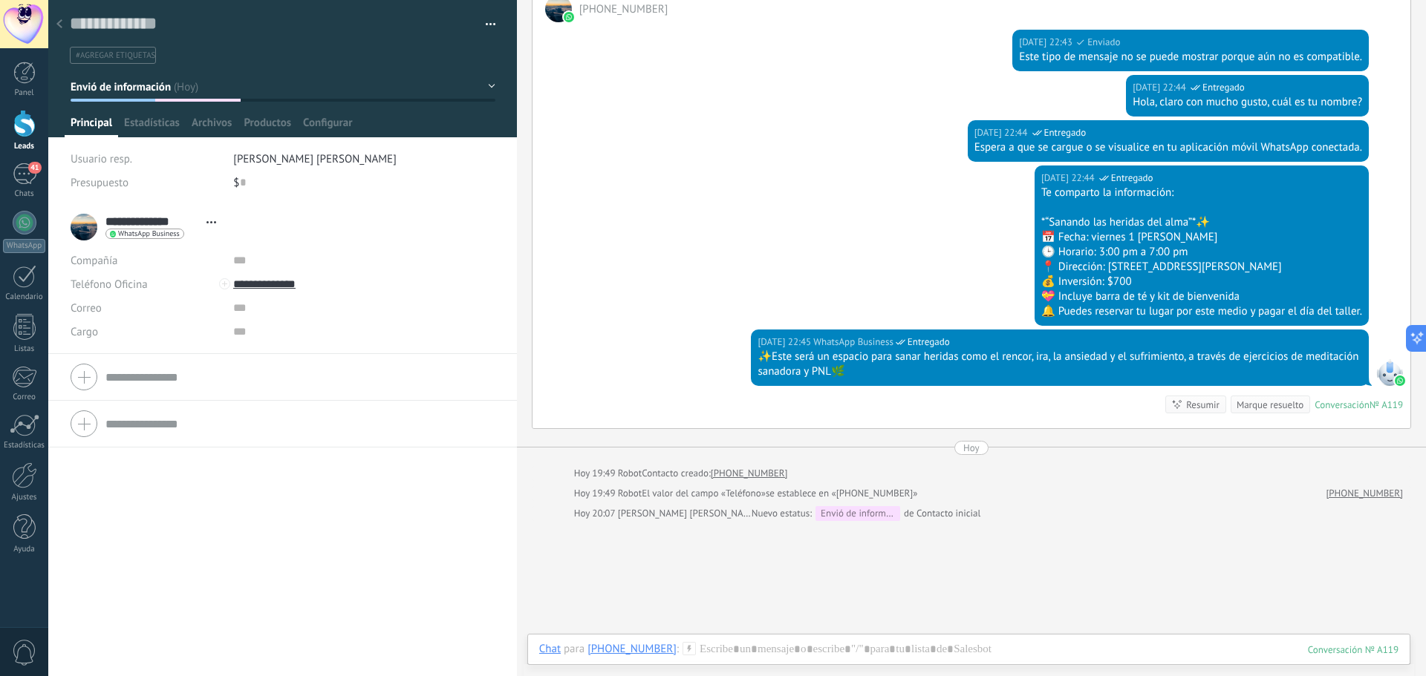
scroll to position [177, 0]
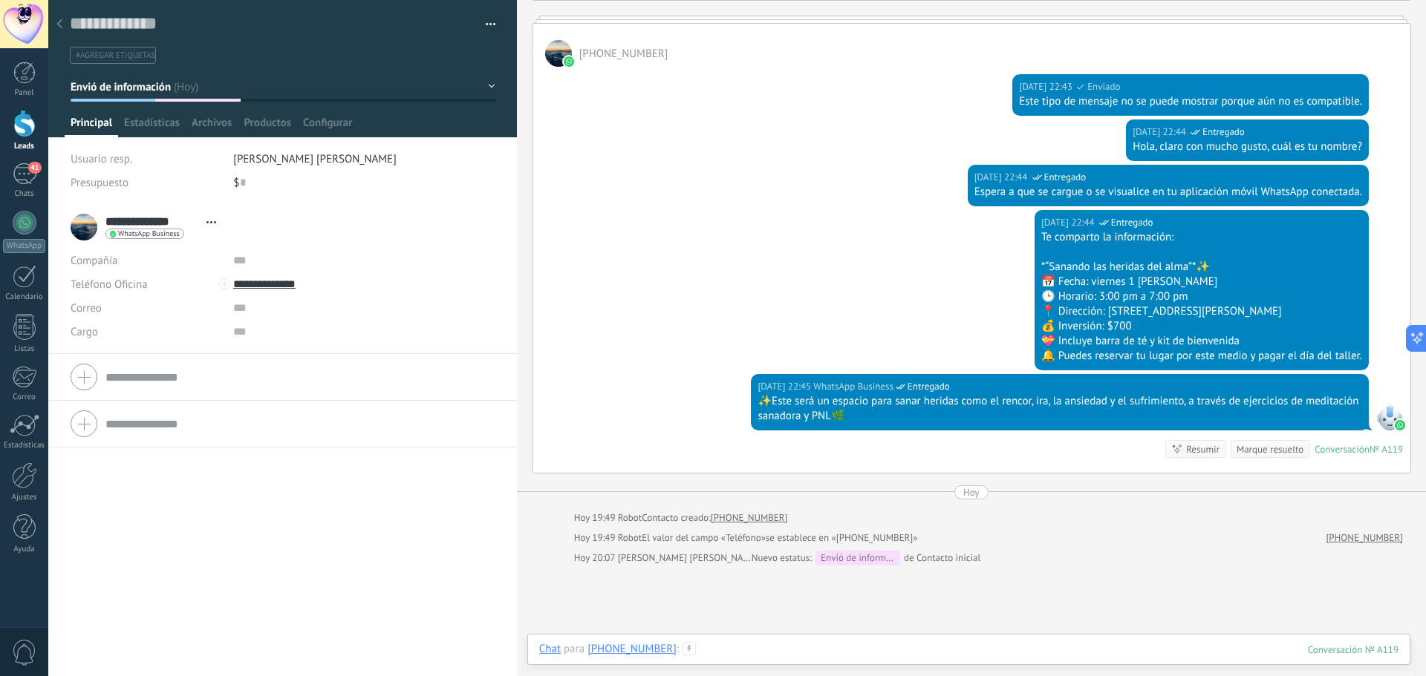
click at [708, 656] on div at bounding box center [968, 664] width 859 height 45
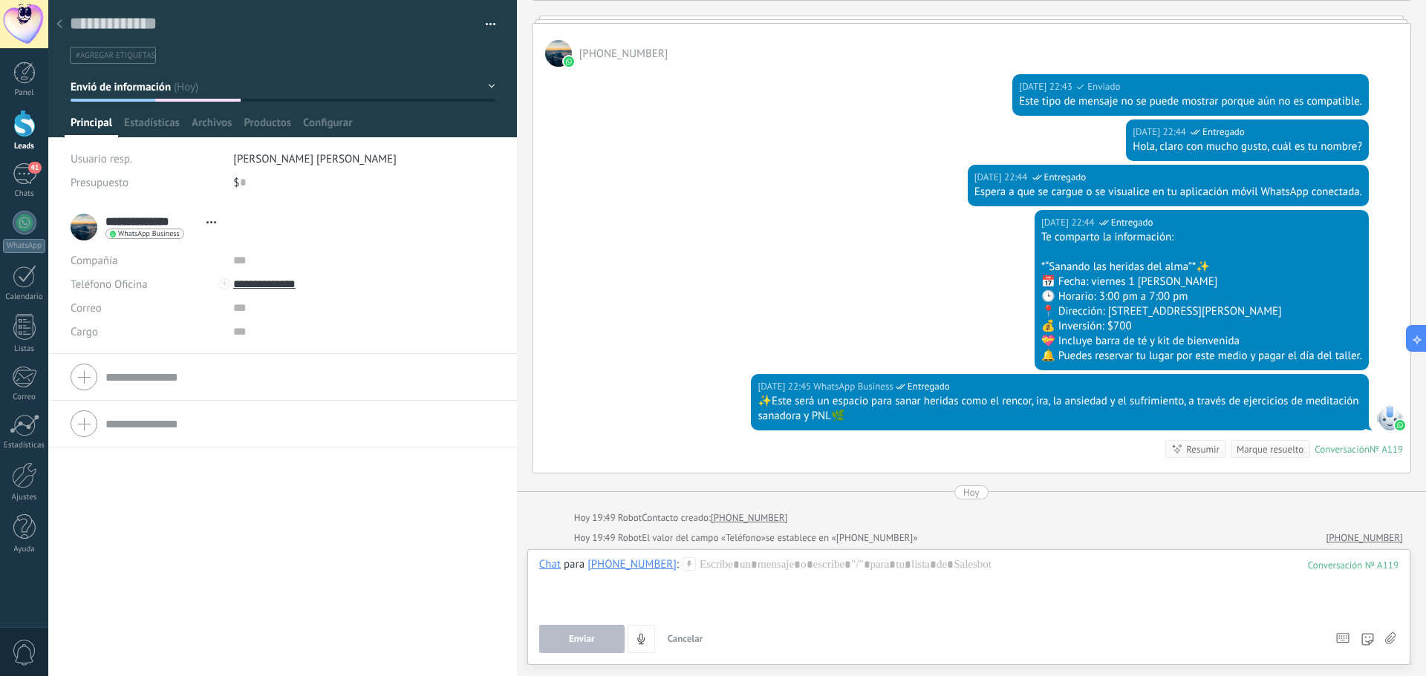
click at [1387, 639] on icon at bounding box center [1390, 639] width 10 height 13
click at [0, 0] on input "file" at bounding box center [0, 0] width 0 height 0
click at [1390, 639] on icon at bounding box center [1390, 639] width 10 height 13
click at [0, 0] on input "file" at bounding box center [0, 0] width 0 height 0
drag, startPoint x: 1180, startPoint y: 265, endPoint x: 1042, endPoint y: 270, distance: 138.2
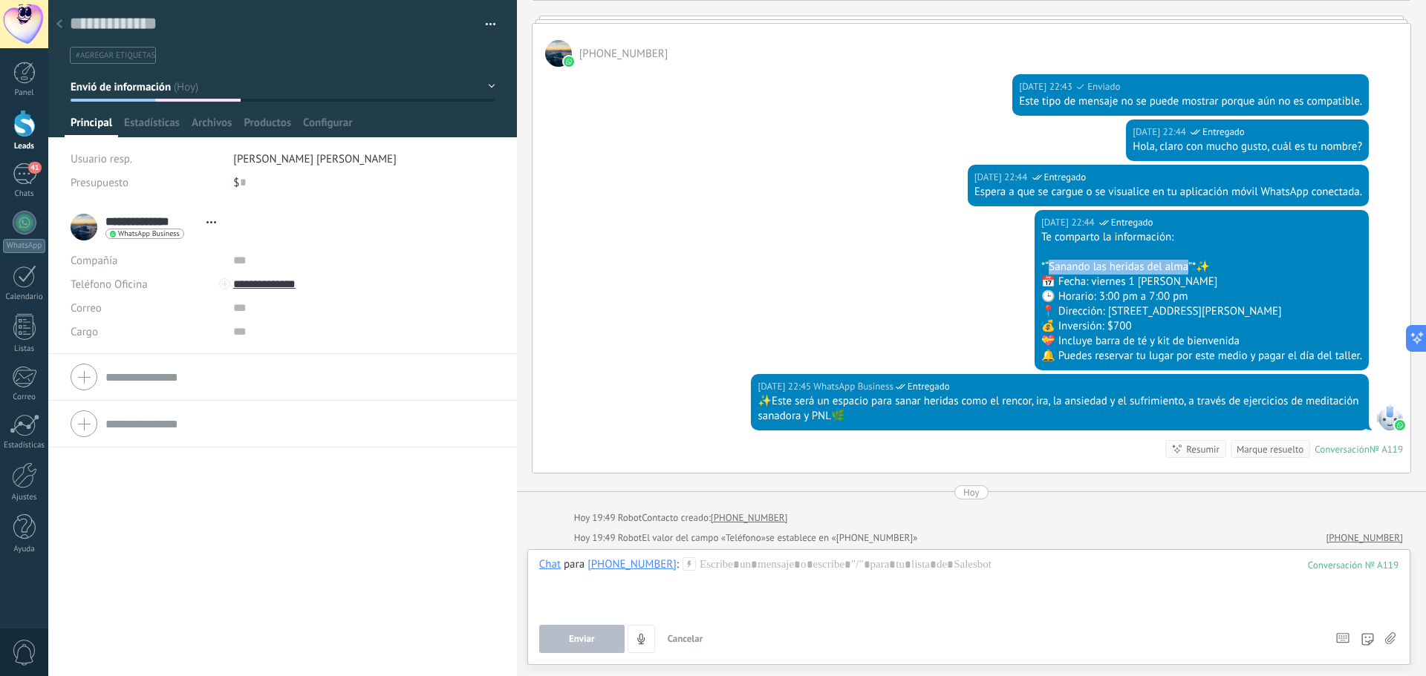
click at [1042, 270] on div "*“Sanando las heridas del alma”*✨" at bounding box center [1201, 267] width 321 height 15
copy div "Sanando las heridas del alma"
click at [1391, 639] on icon at bounding box center [1390, 639] width 10 height 13
click at [0, 0] on input "file" at bounding box center [0, 0] width 0 height 0
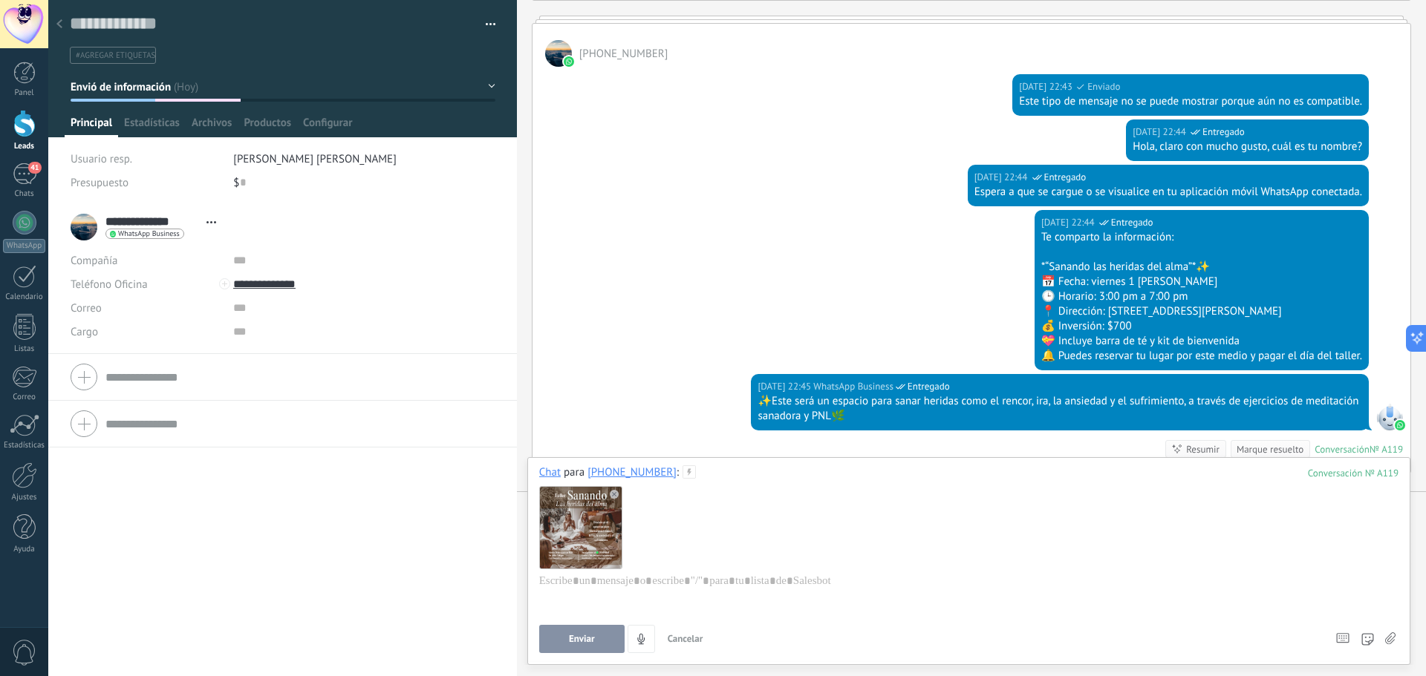
drag, startPoint x: 1036, startPoint y: 264, endPoint x: 1189, endPoint y: 257, distance: 153.1
click at [1189, 257] on div "Te comparto la información: *“Sanando las heridas del alma”*✨ 📅 Fecha: viernes …" at bounding box center [1201, 297] width 321 height 134
click at [648, 587] on div at bounding box center [968, 602] width 859 height 56
click at [639, 579] on div at bounding box center [968, 602] width 859 height 56
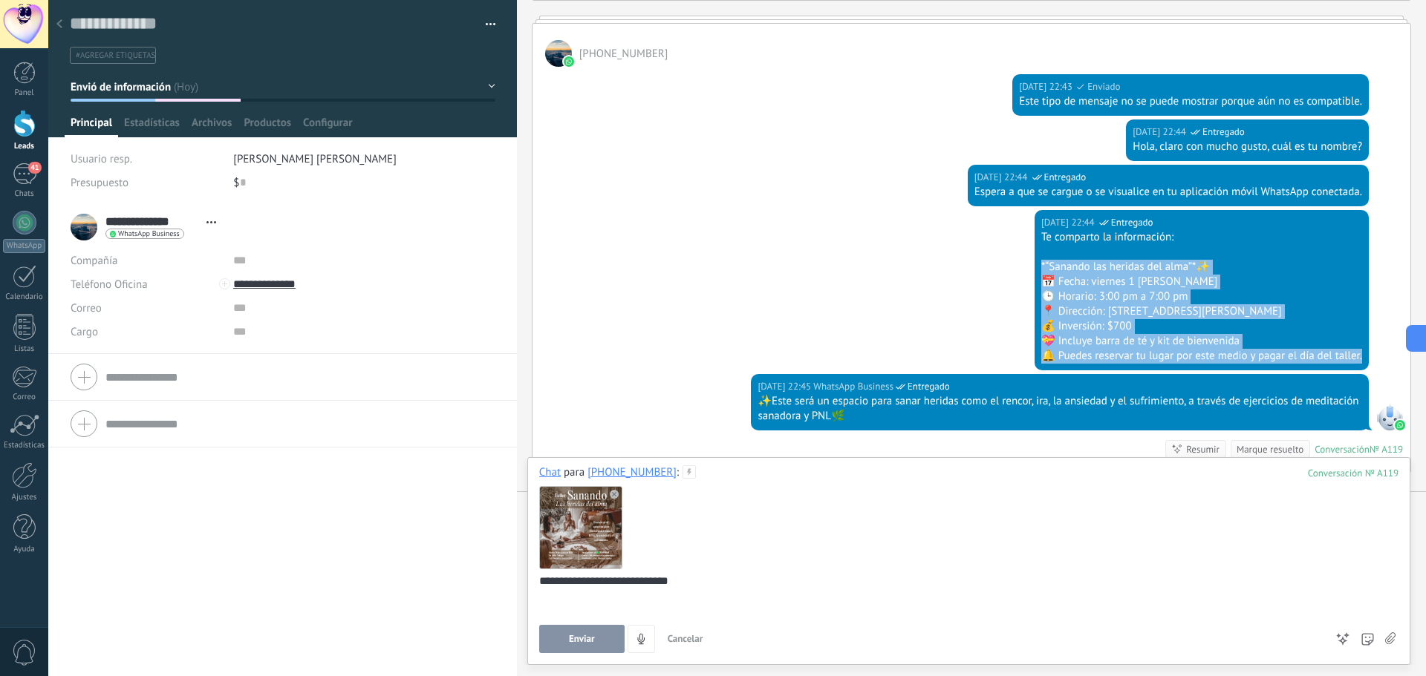
drag, startPoint x: 1032, startPoint y: 263, endPoint x: 1362, endPoint y: 356, distance: 342.7
click at [1362, 356] on div "30.07.2025 22:44 WhatsApp Business Entregado Te comparto la información: *“Sana…" at bounding box center [1201, 290] width 334 height 160
copy div "*“Sanando las heridas del alma”*✨ 📅 Fecha: viernes 1 de agosto 🕒 Horario: 3:00 …"
drag, startPoint x: 737, startPoint y: 606, endPoint x: 686, endPoint y: 591, distance: 53.3
click at [735, 606] on div "**********" at bounding box center [966, 602] width 854 height 56
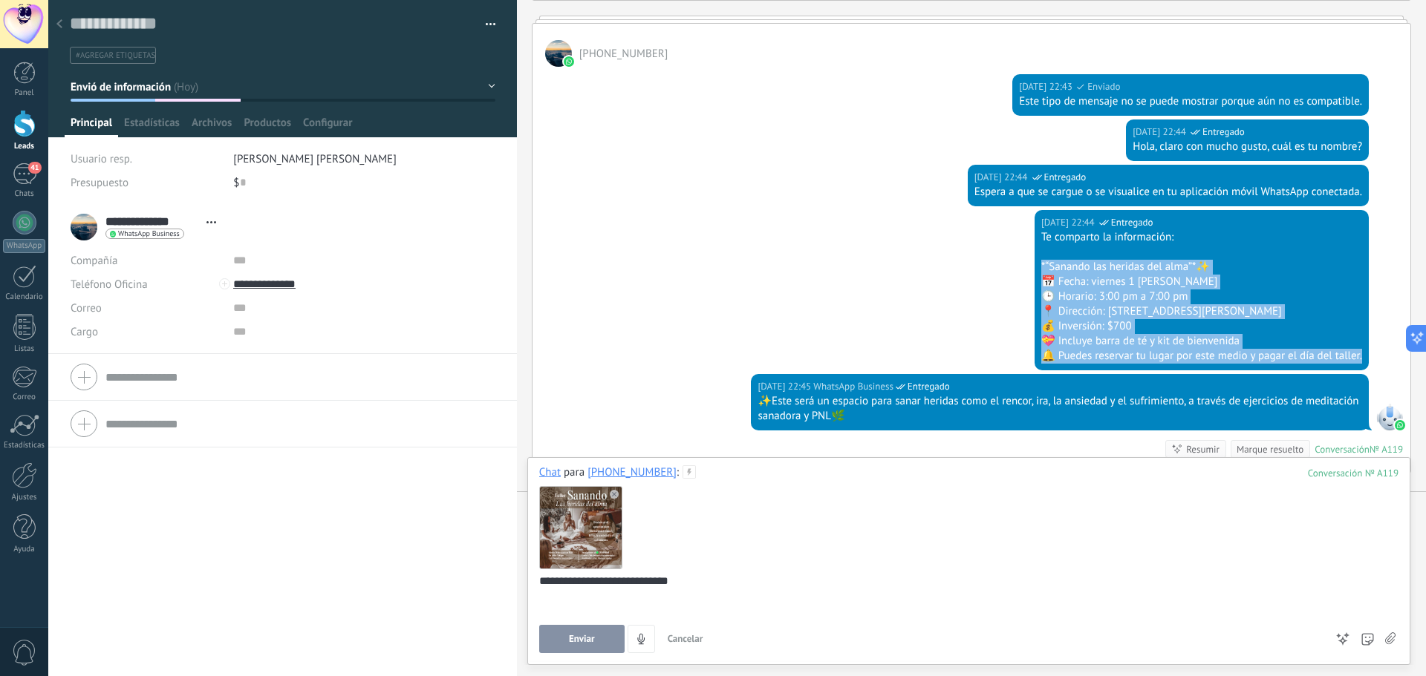
scroll to position [16, 0]
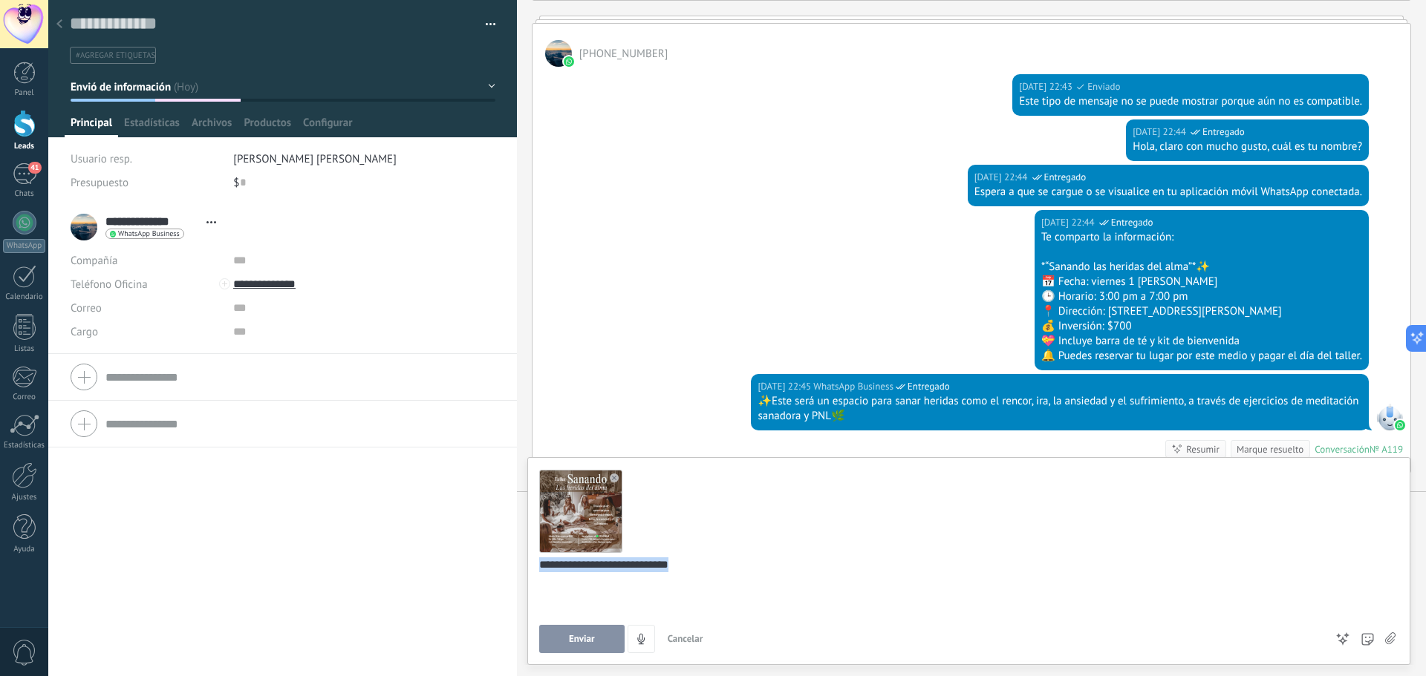
drag, startPoint x: 691, startPoint y: 572, endPoint x: 534, endPoint y: 567, distance: 156.7
click at [534, 567] on div "**********" at bounding box center [968, 561] width 883 height 208
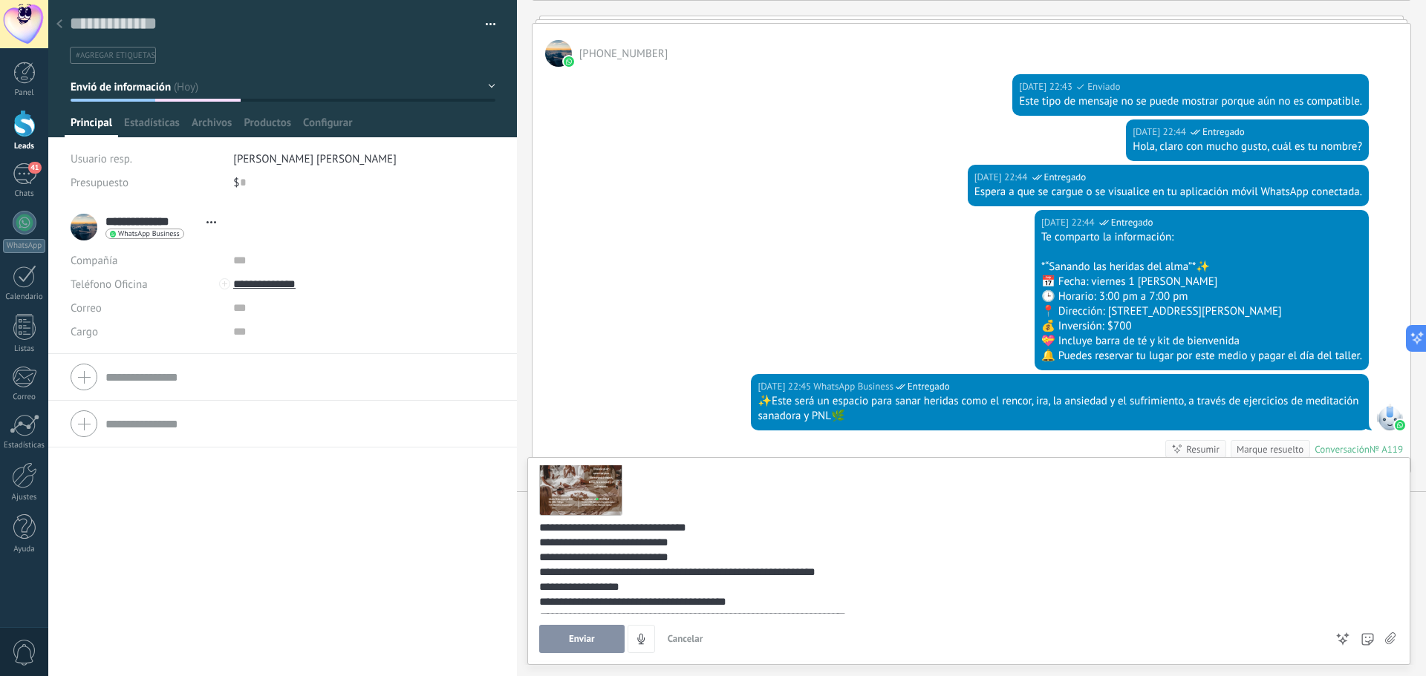
scroll to position [64, 0]
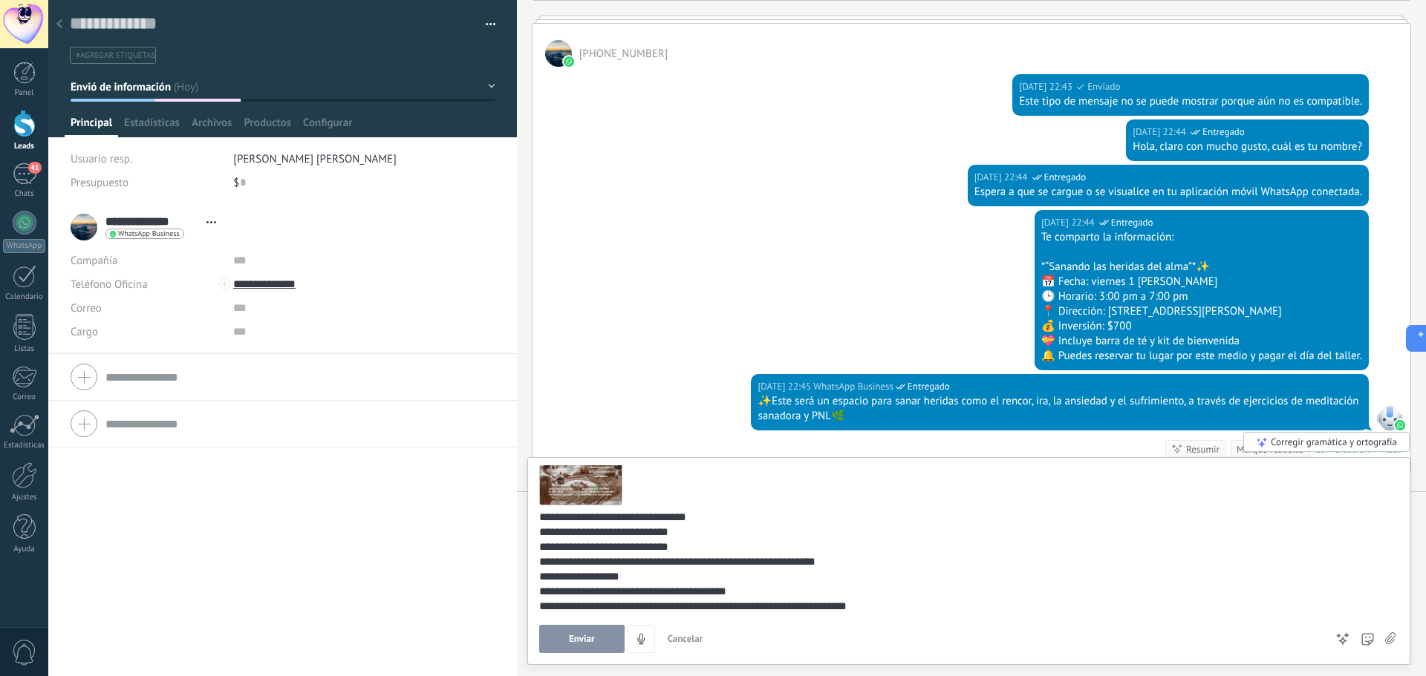
click at [539, 513] on div "**********" at bounding box center [966, 562] width 854 height 104
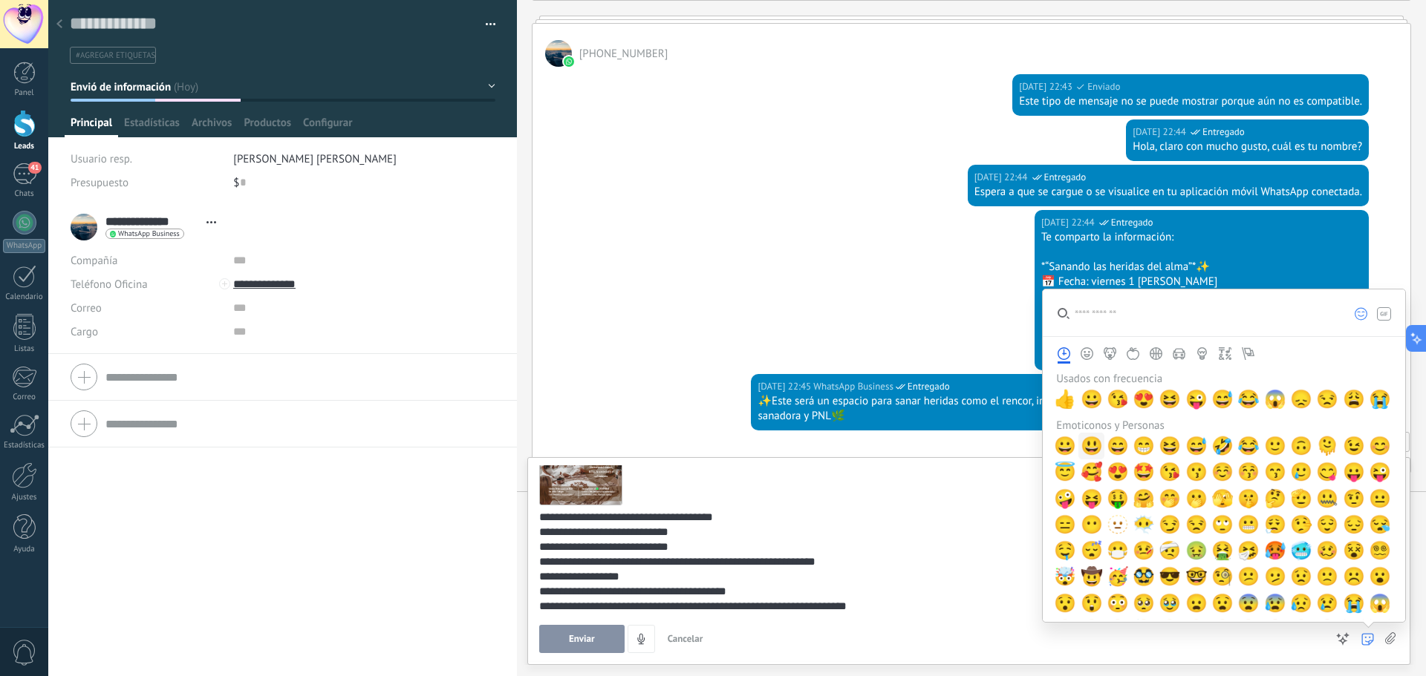
click at [1087, 446] on span "😃" at bounding box center [1091, 446] width 22 height 21
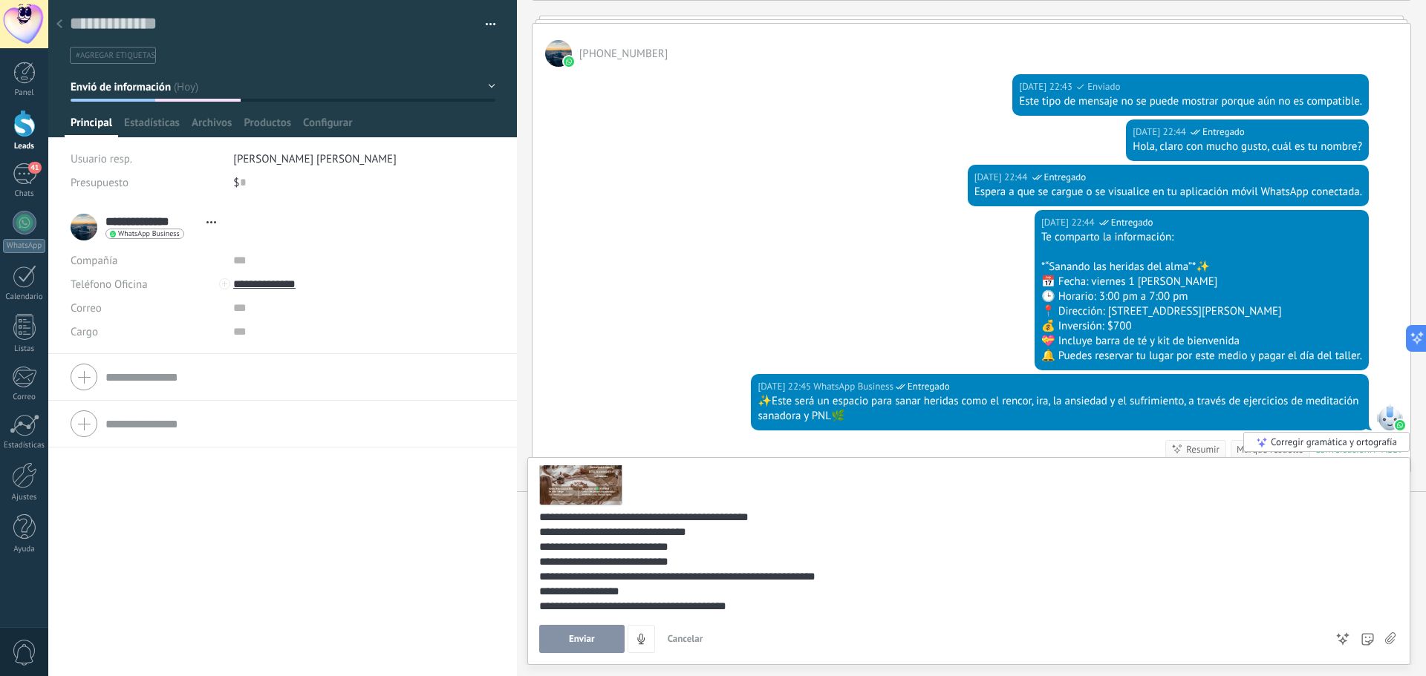
click at [709, 515] on div "**********" at bounding box center [966, 569] width 854 height 119
click at [0, 0] on lt-span "*******" at bounding box center [0, 0] width 0 height 0
click at [628, 545] on div "**********" at bounding box center [966, 547] width 854 height 15
click at [606, 549] on div "**********" at bounding box center [966, 547] width 854 height 15
click at [0, 0] on lt-div "**********" at bounding box center [0, 0] width 0 height 0
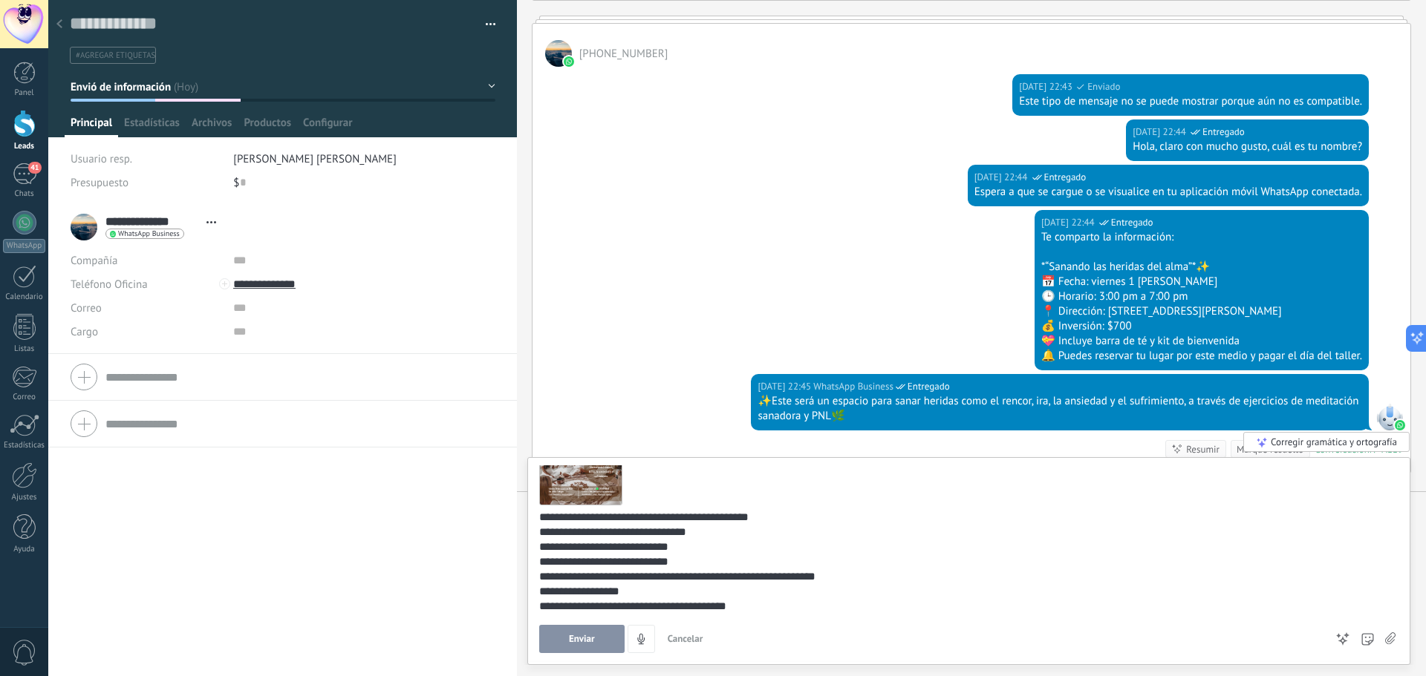
click at [0, 0] on lt-span "******" at bounding box center [0, 0] width 0 height 0
drag, startPoint x: 855, startPoint y: 578, endPoint x: 605, endPoint y: 581, distance: 249.5
click at [605, 581] on div "**********" at bounding box center [966, 577] width 854 height 15
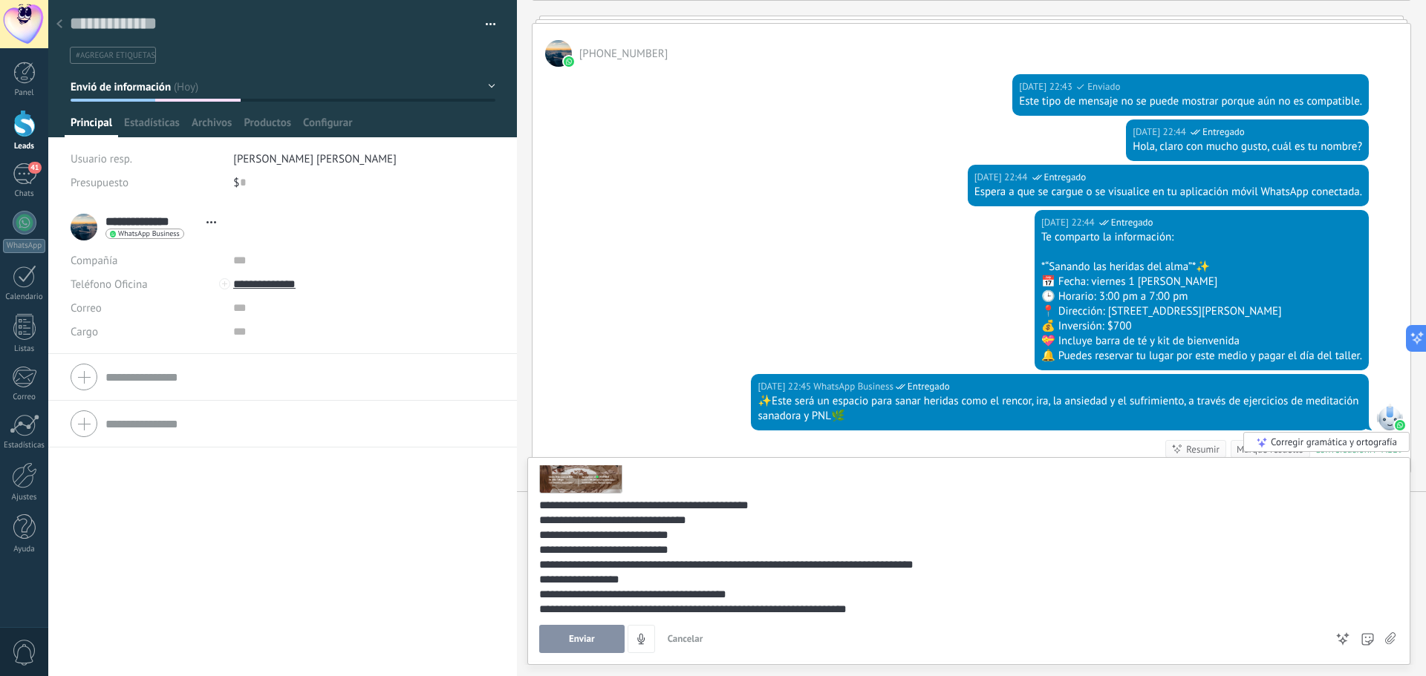
scroll to position [79, 0]
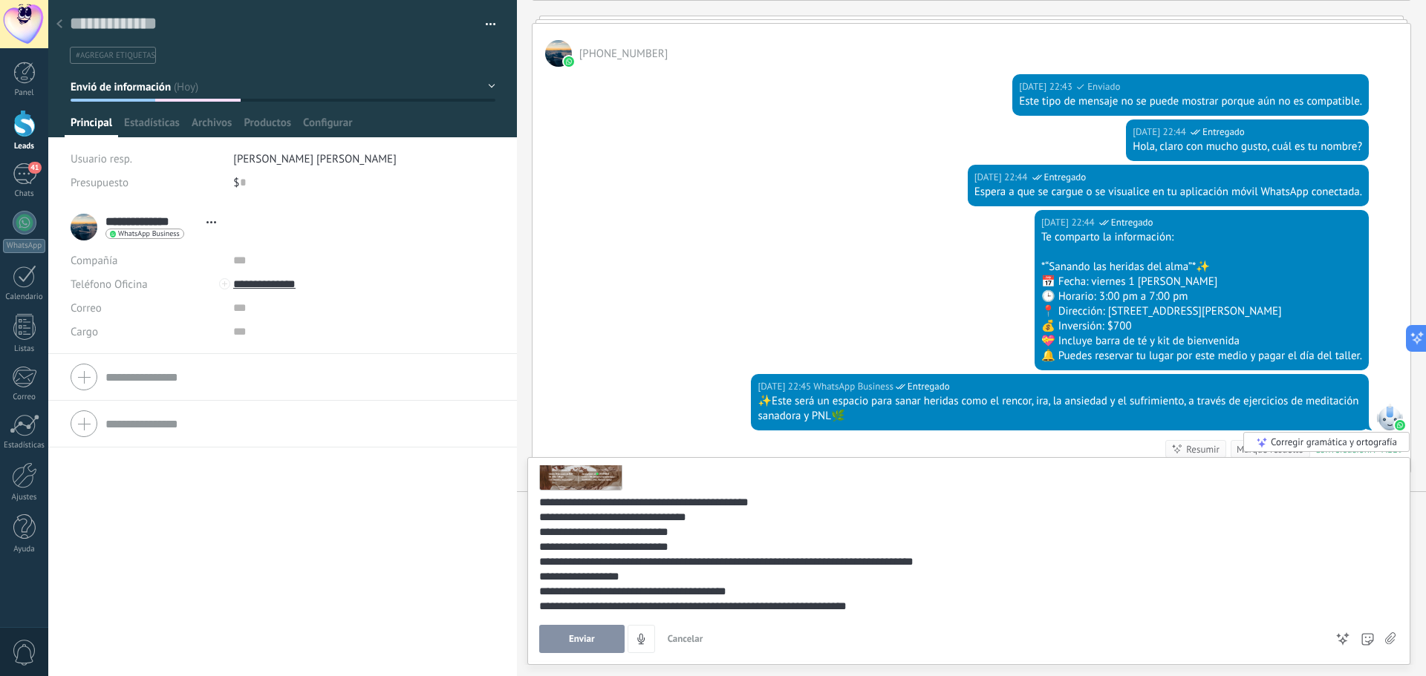
click at [870, 608] on div "**********" at bounding box center [966, 606] width 854 height 15
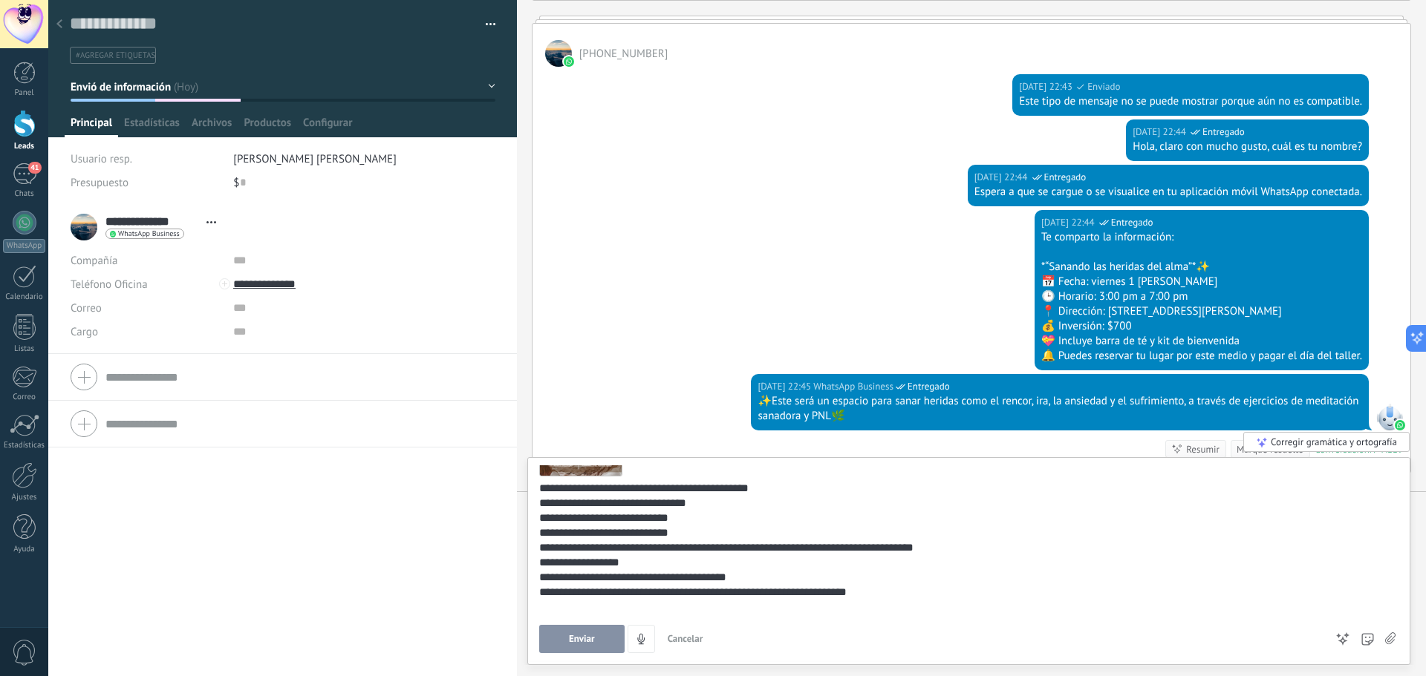
scroll to position [108, 0]
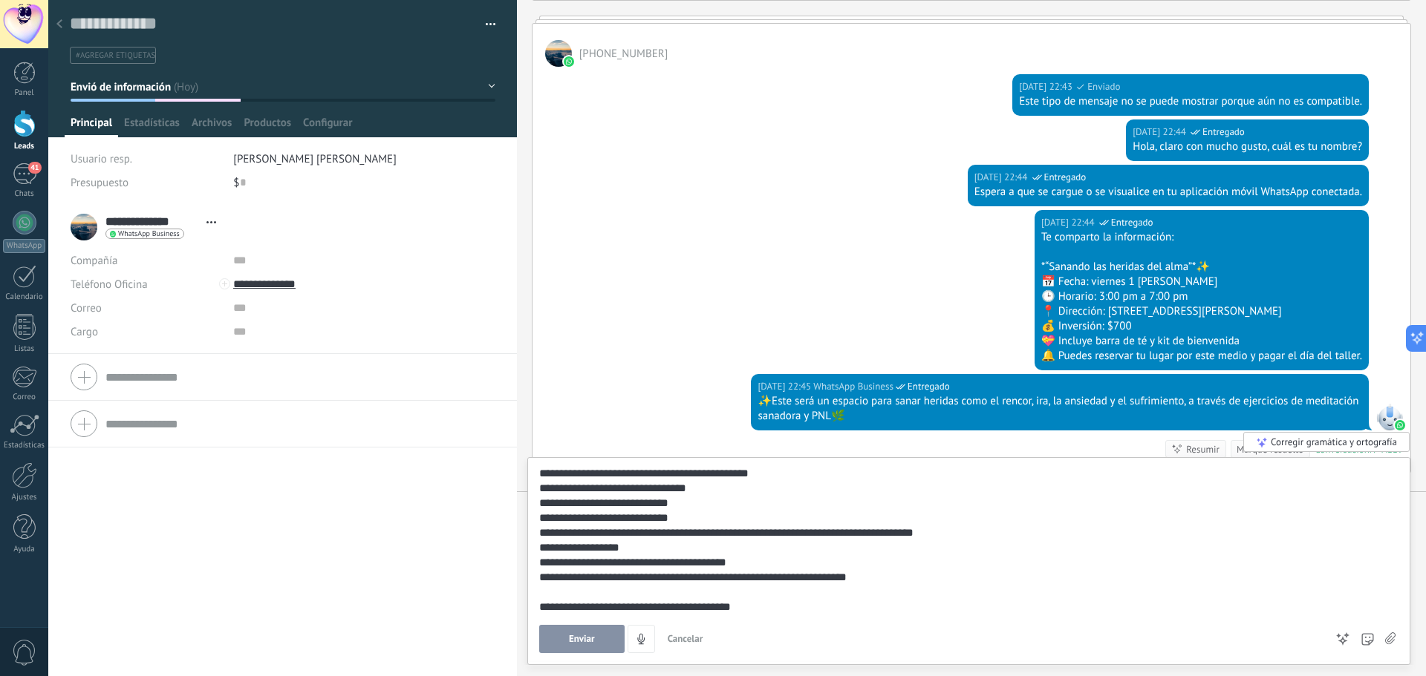
click at [763, 604] on div "**********" at bounding box center [966, 592] width 854 height 45
click at [562, 608] on div "**********" at bounding box center [966, 592] width 854 height 45
click at [0, 0] on lt-strong "*" at bounding box center [0, 0] width 0 height 0
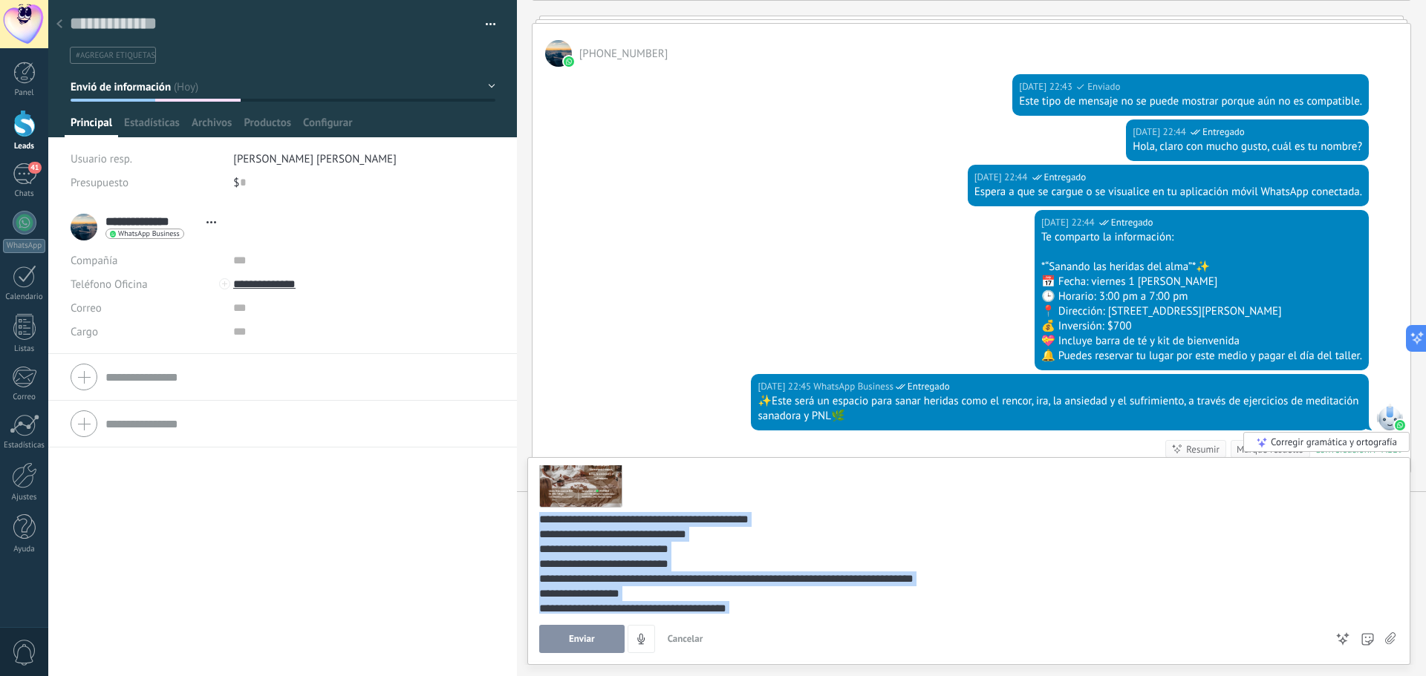
scroll to position [0, 0]
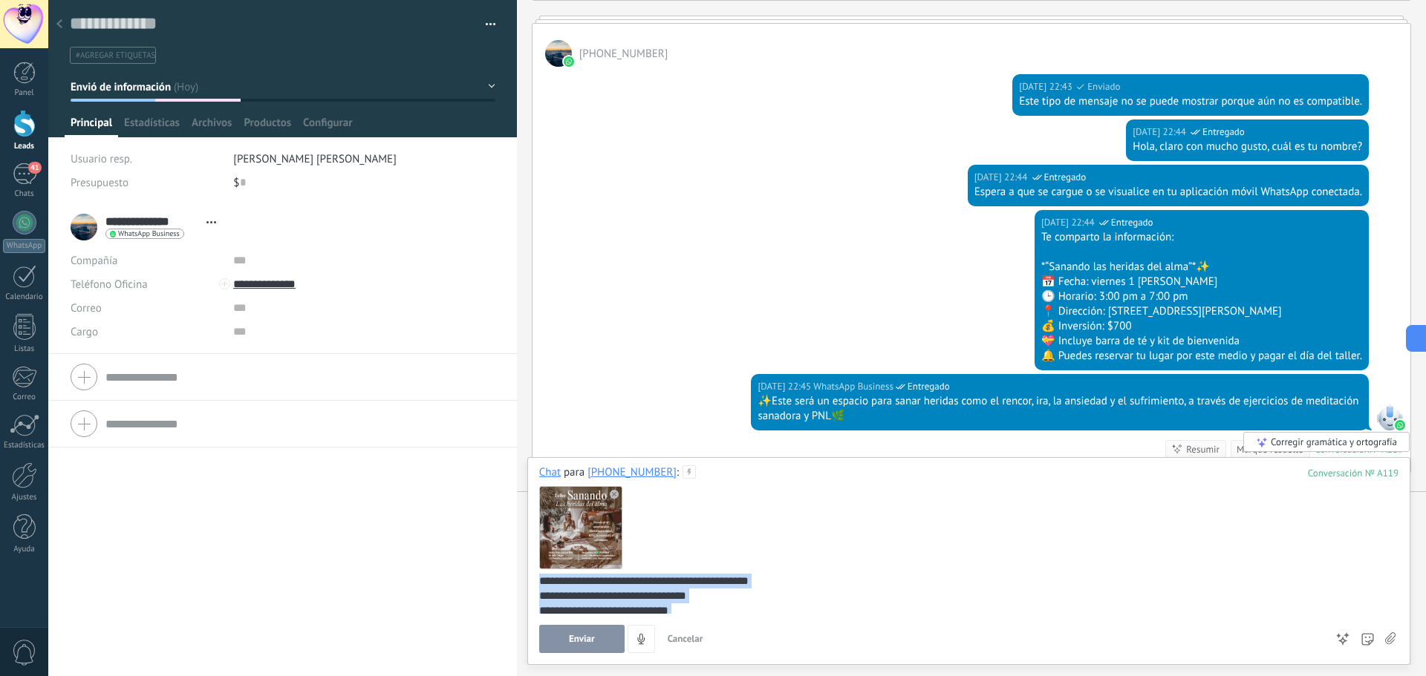
drag, startPoint x: 761, startPoint y: 607, endPoint x: 534, endPoint y: 582, distance: 228.5
click at [534, 582] on div "**********" at bounding box center [968, 561] width 883 height 208
copy div "**********"
click at [708, 567] on div at bounding box center [968, 527] width 859 height 94
copy div "**********"
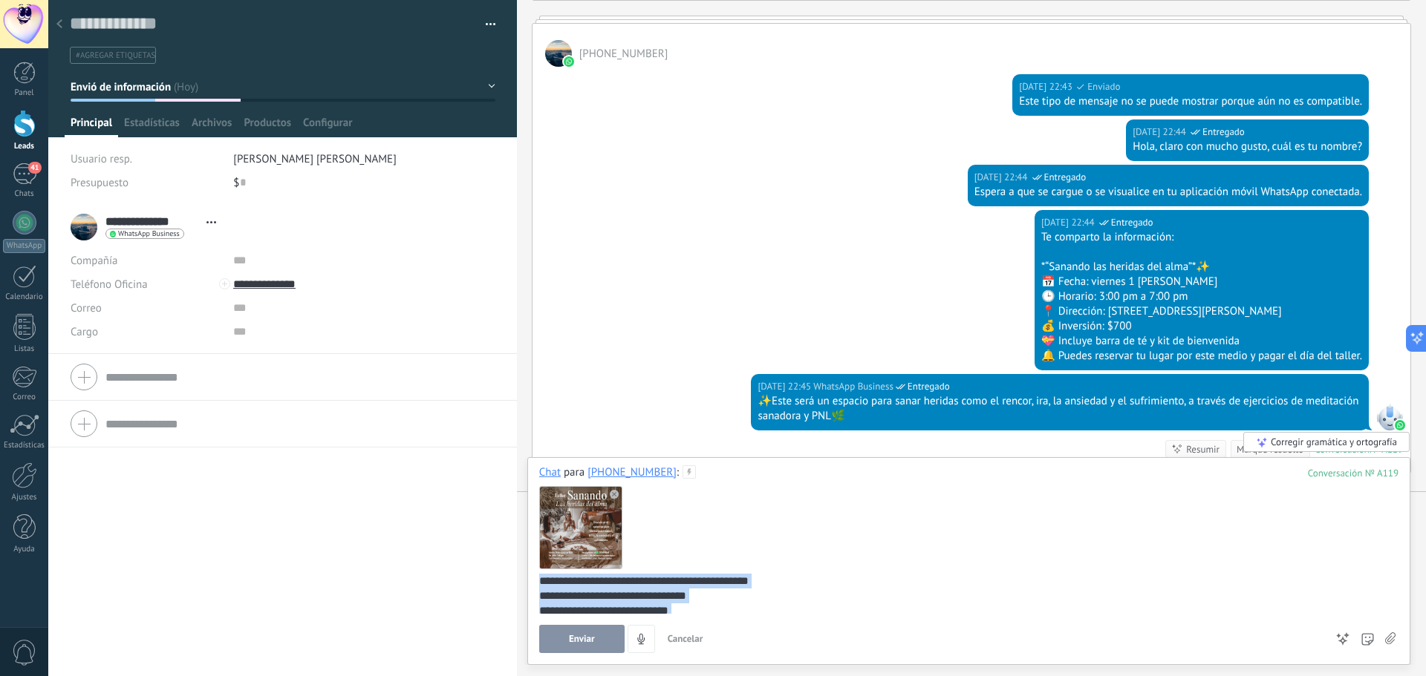
click at [739, 600] on div "**********" at bounding box center [966, 648] width 854 height 149
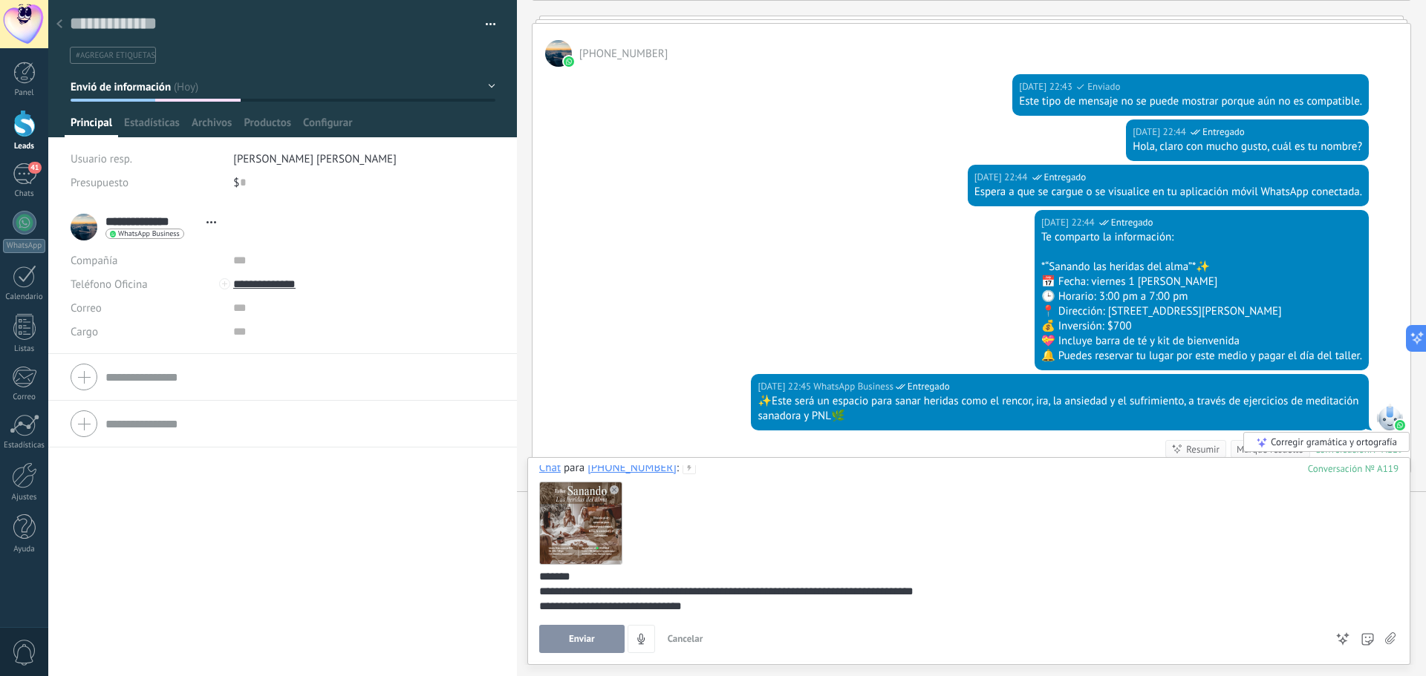
scroll to position [79, 0]
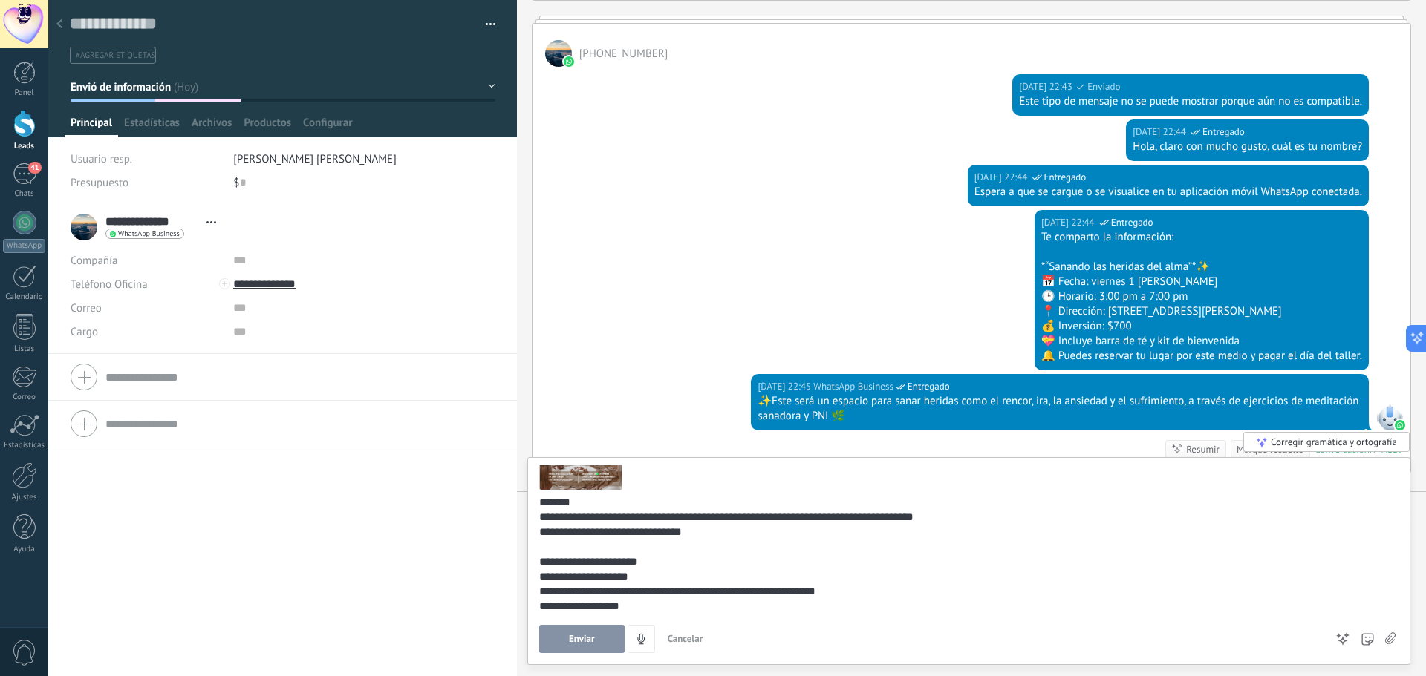
click at [619, 504] on div "**********" at bounding box center [966, 591] width 854 height 193
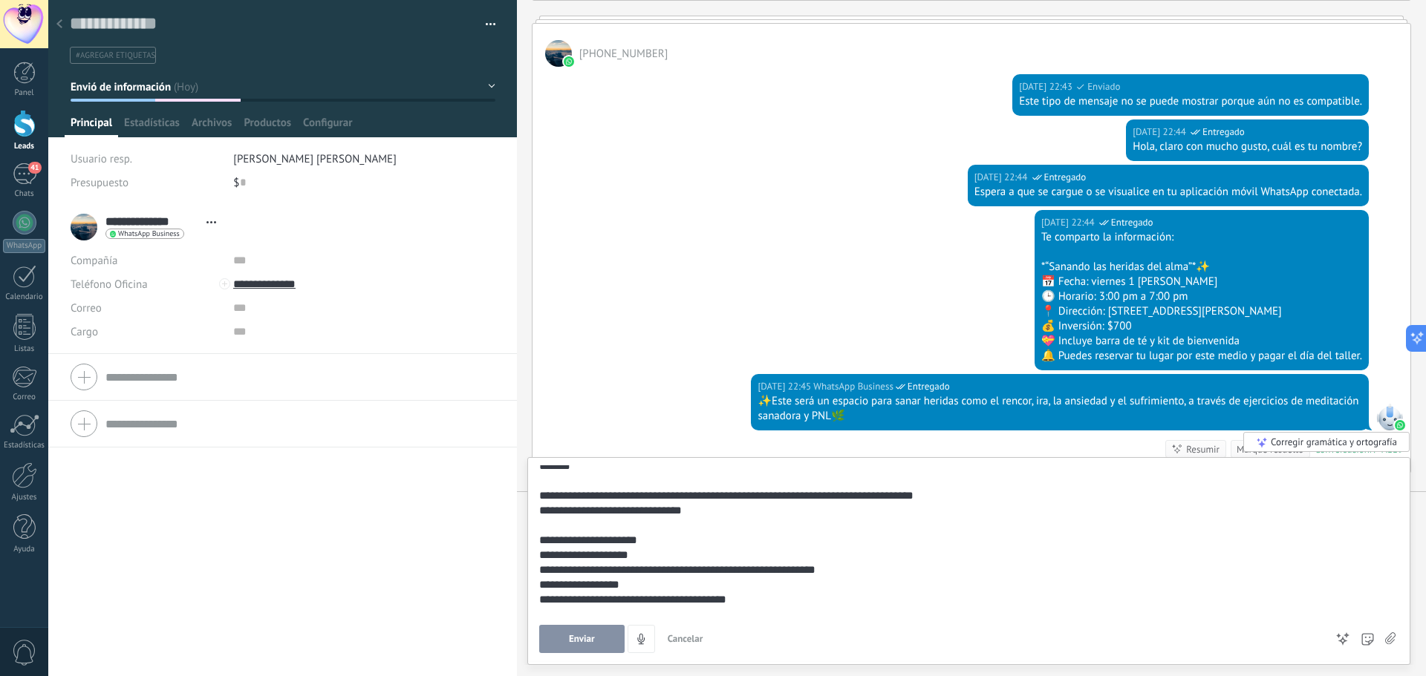
scroll to position [168, 0]
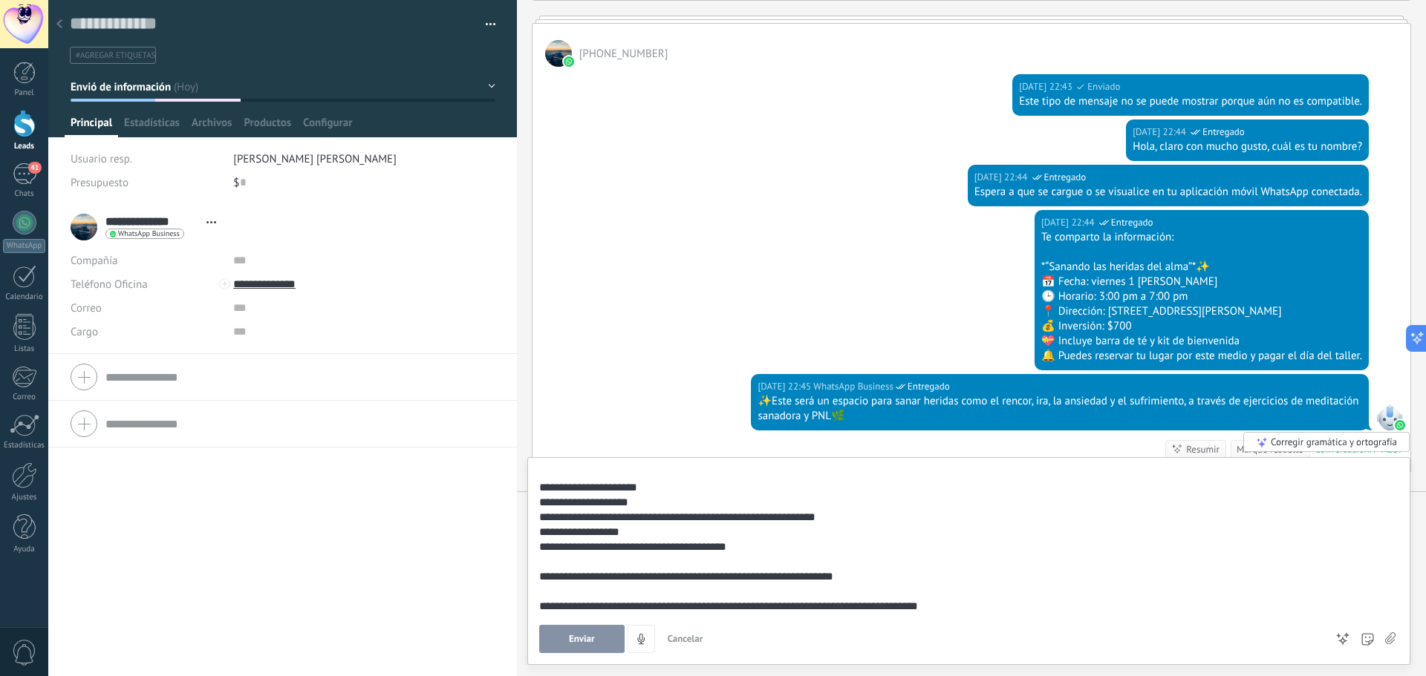
click at [584, 642] on span "Enviar" at bounding box center [582, 639] width 26 height 10
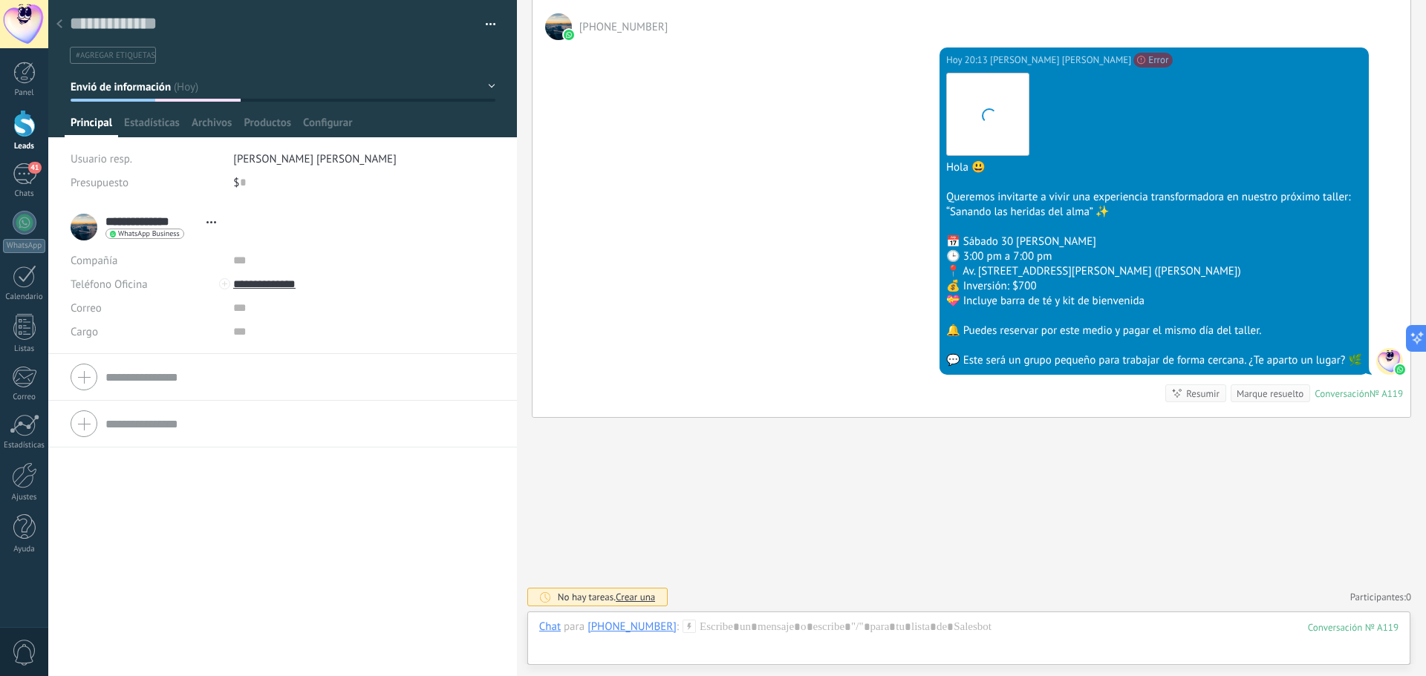
scroll to position [764, 0]
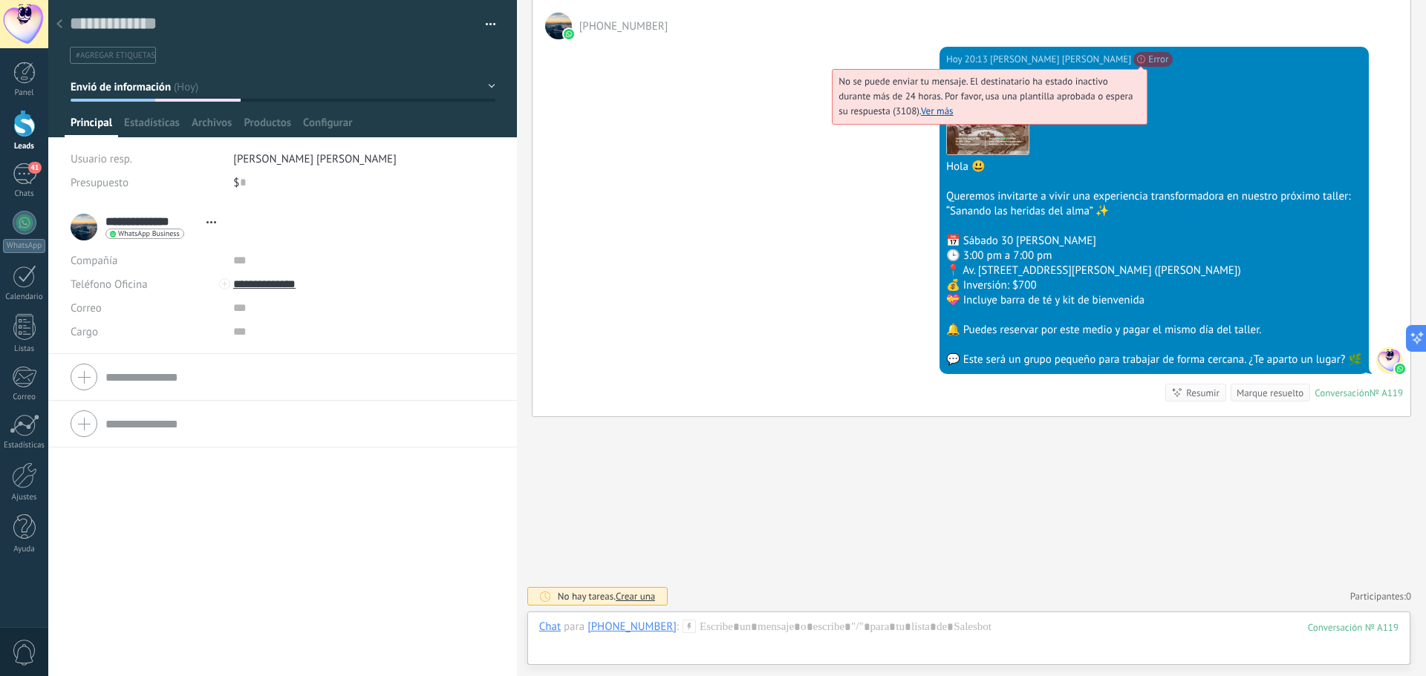
click at [921, 108] on link "Ver más" at bounding box center [937, 111] width 33 height 13
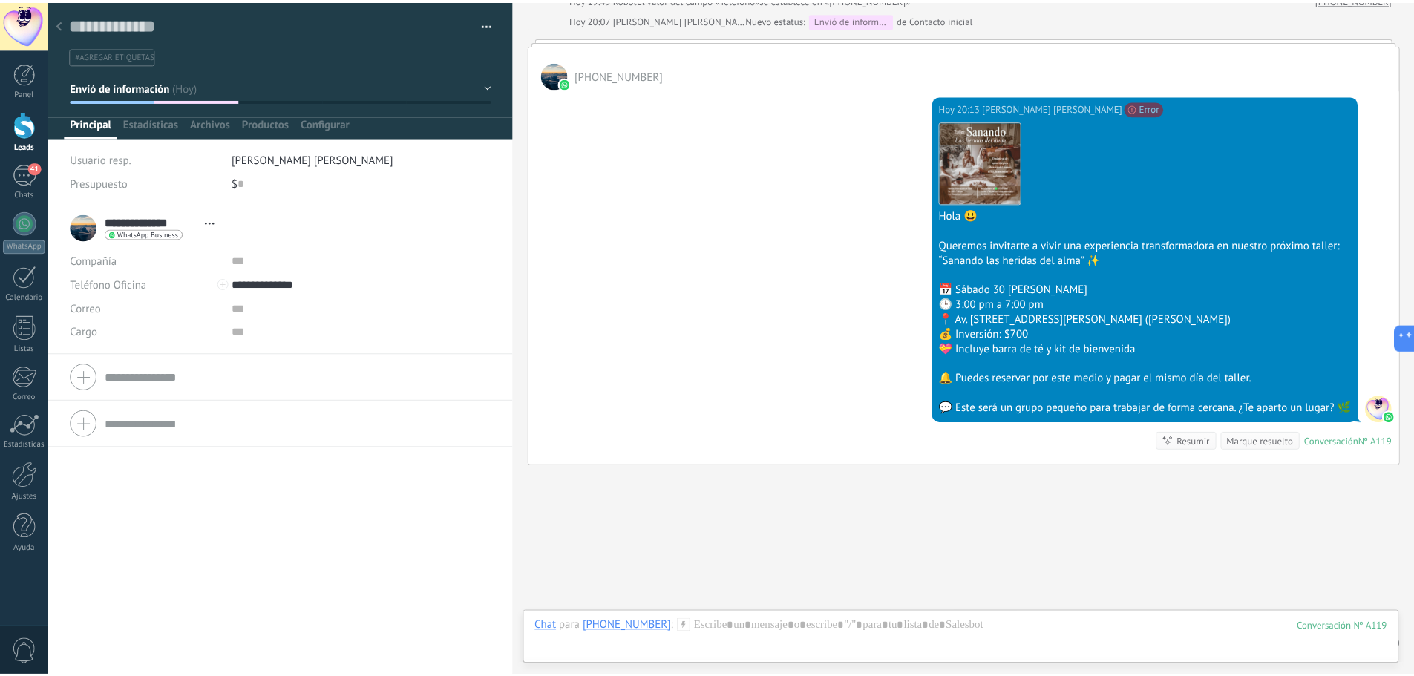
scroll to position [690, 0]
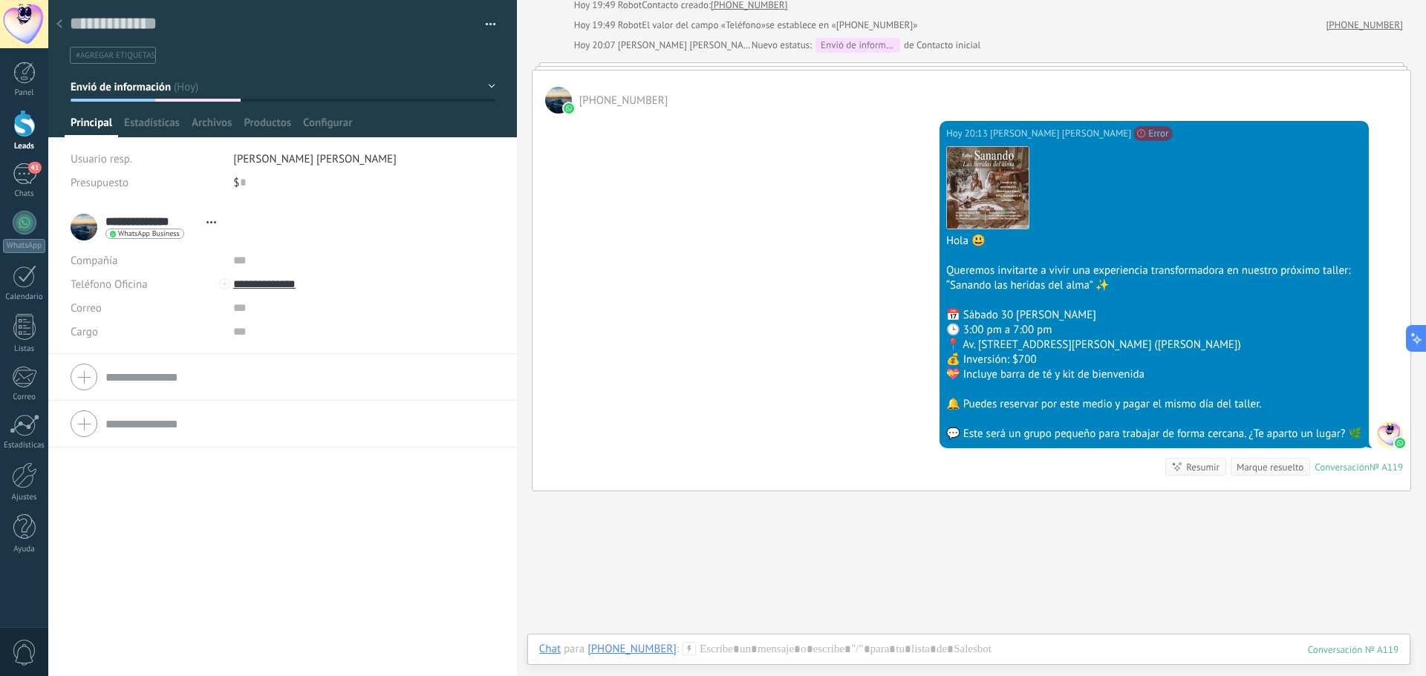
click at [13, 129] on div at bounding box center [24, 123] width 22 height 27
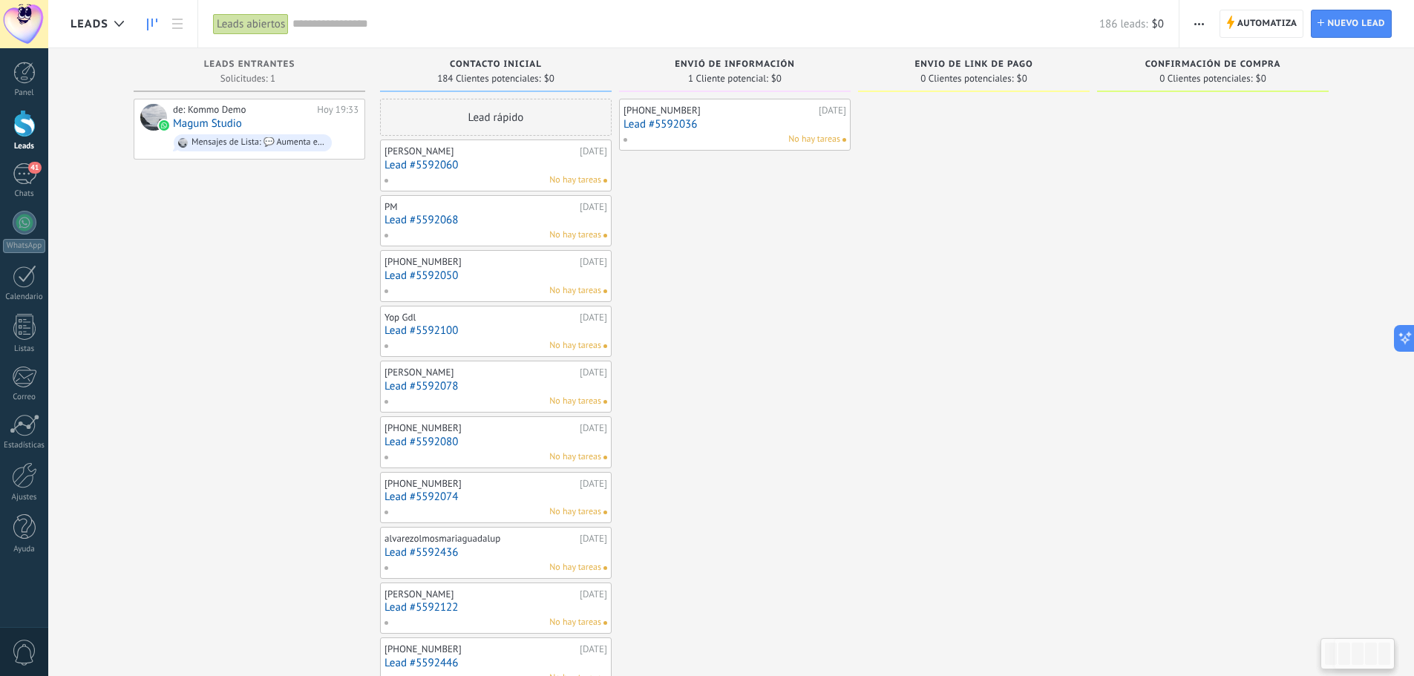
click at [691, 218] on div "[PHONE_NUMBER] [DATE] Lead #5592036 No hay tareas" at bounding box center [735, 671] width 232 height 1145
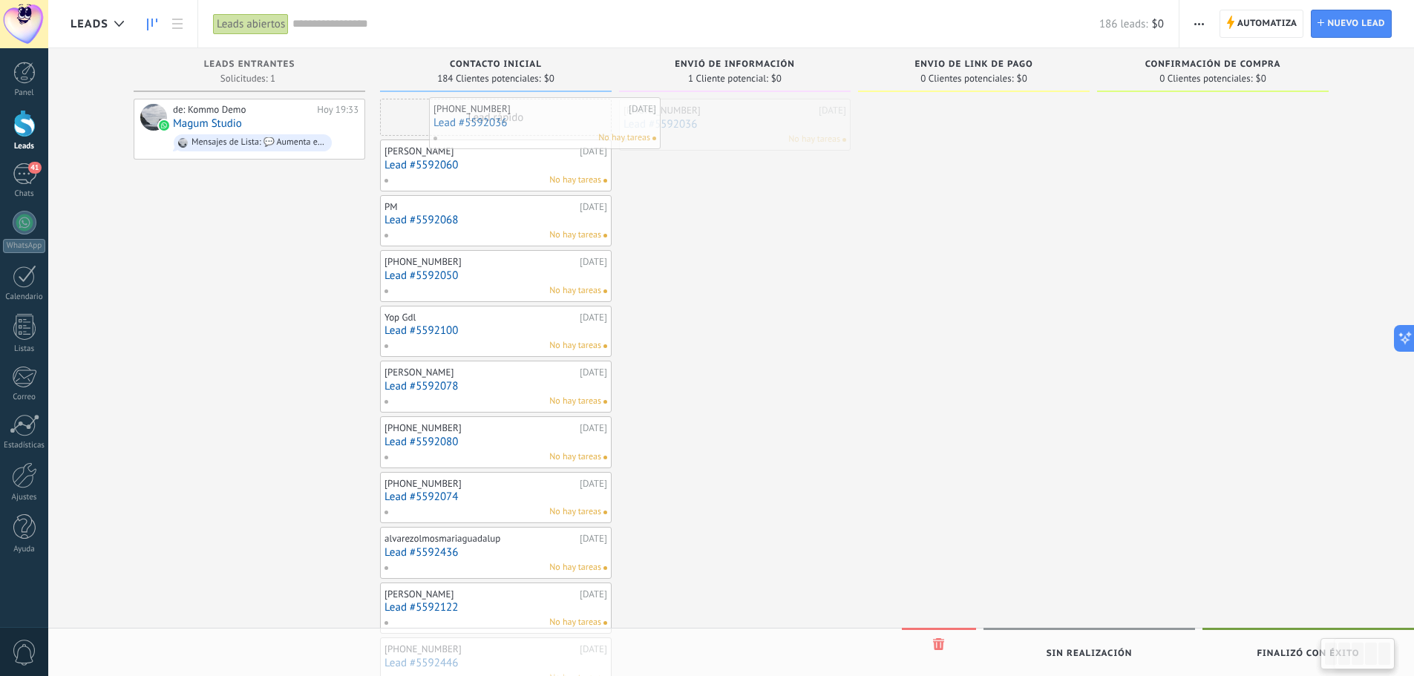
drag, startPoint x: 742, startPoint y: 132, endPoint x: 552, endPoint y: 131, distance: 190.1
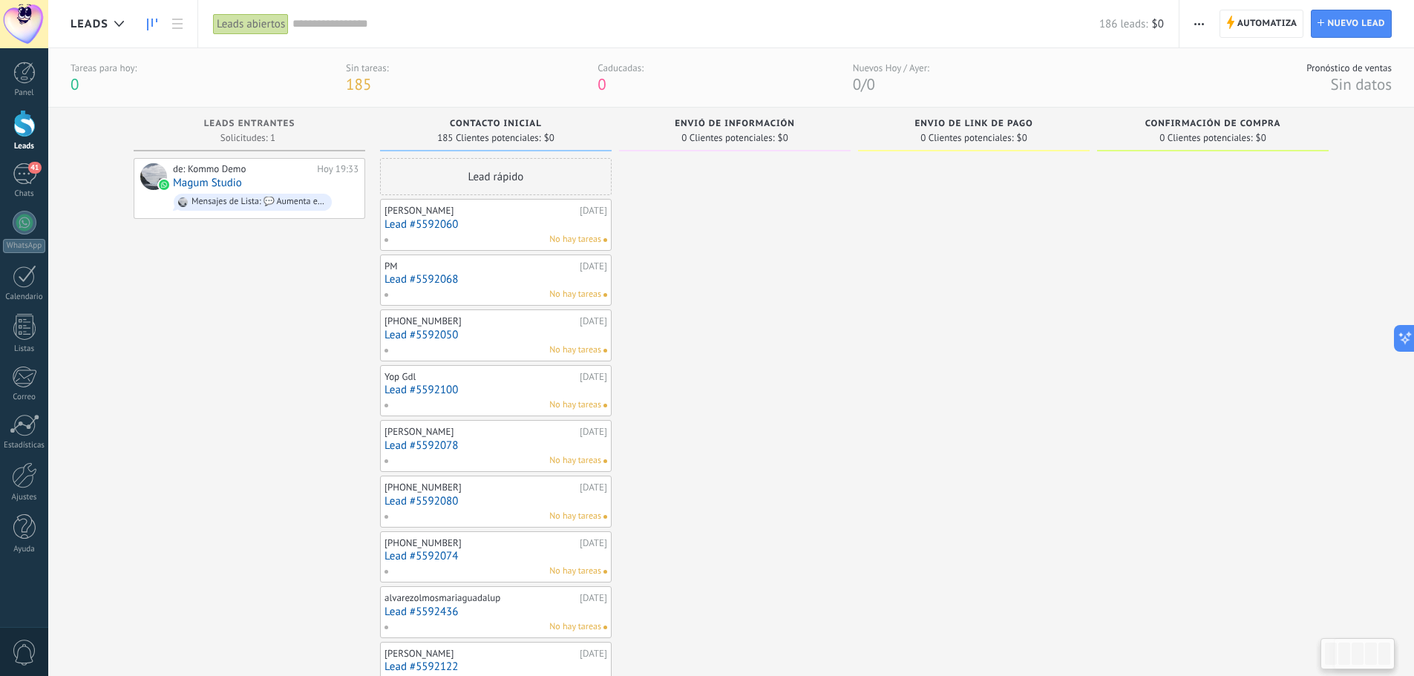
drag, startPoint x: 215, startPoint y: 552, endPoint x: 1204, endPoint y: 39, distance: 1113.9
click at [1197, 23] on icon "button" at bounding box center [1200, 24] width 10 height 2
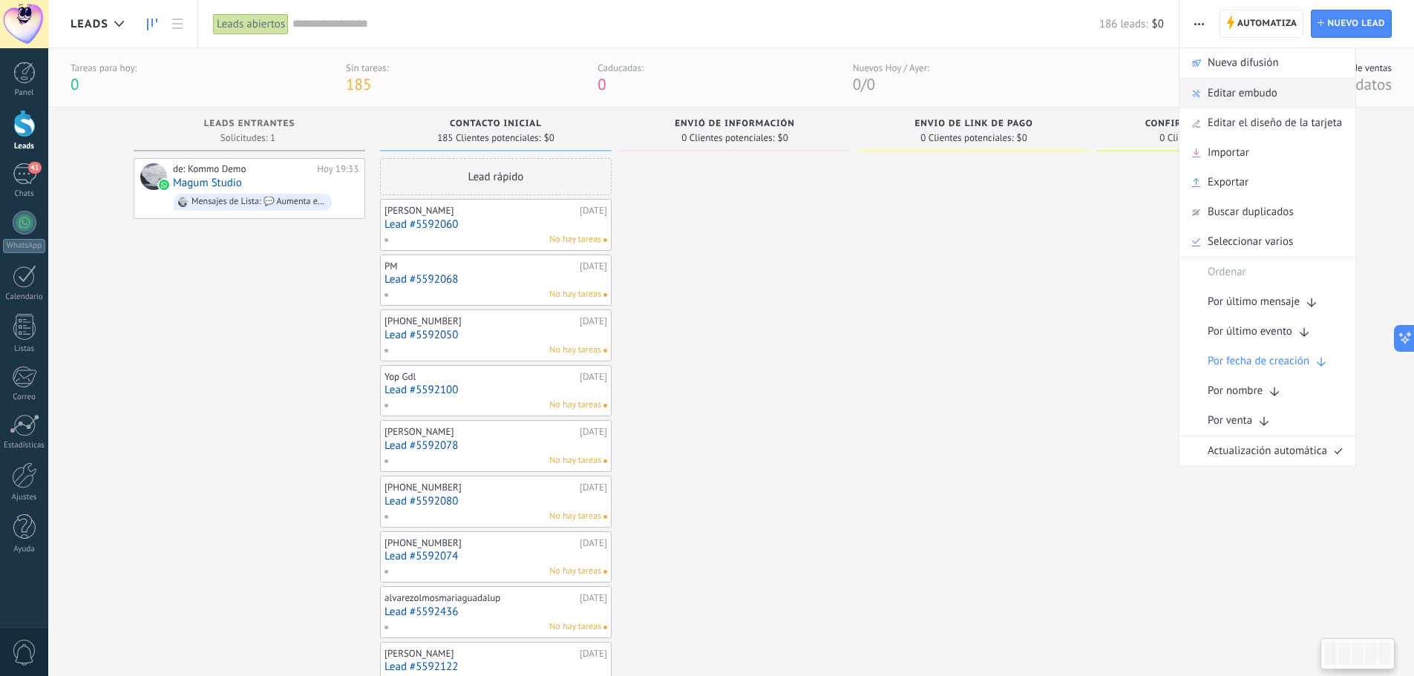
click at [1267, 97] on span "Editar embudo" at bounding box center [1243, 94] width 70 height 30
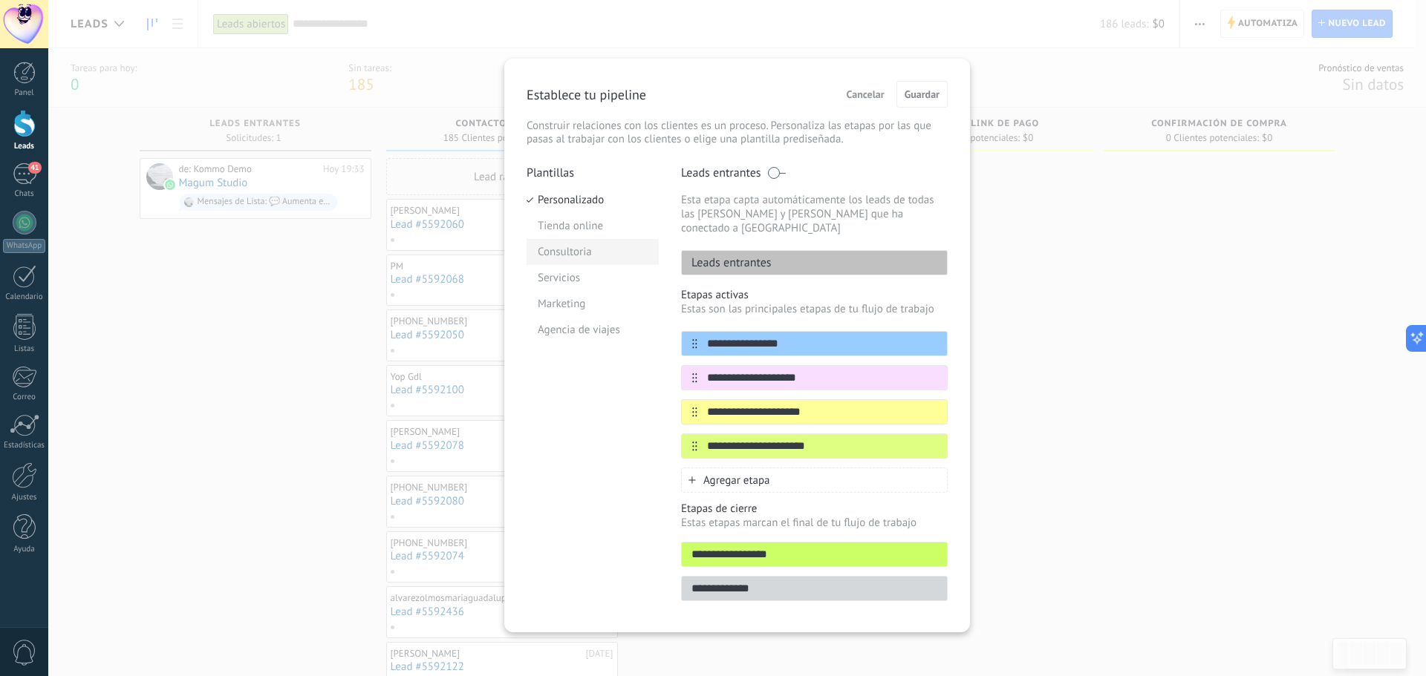
click at [581, 250] on li "Consultoria" at bounding box center [592, 252] width 132 height 26
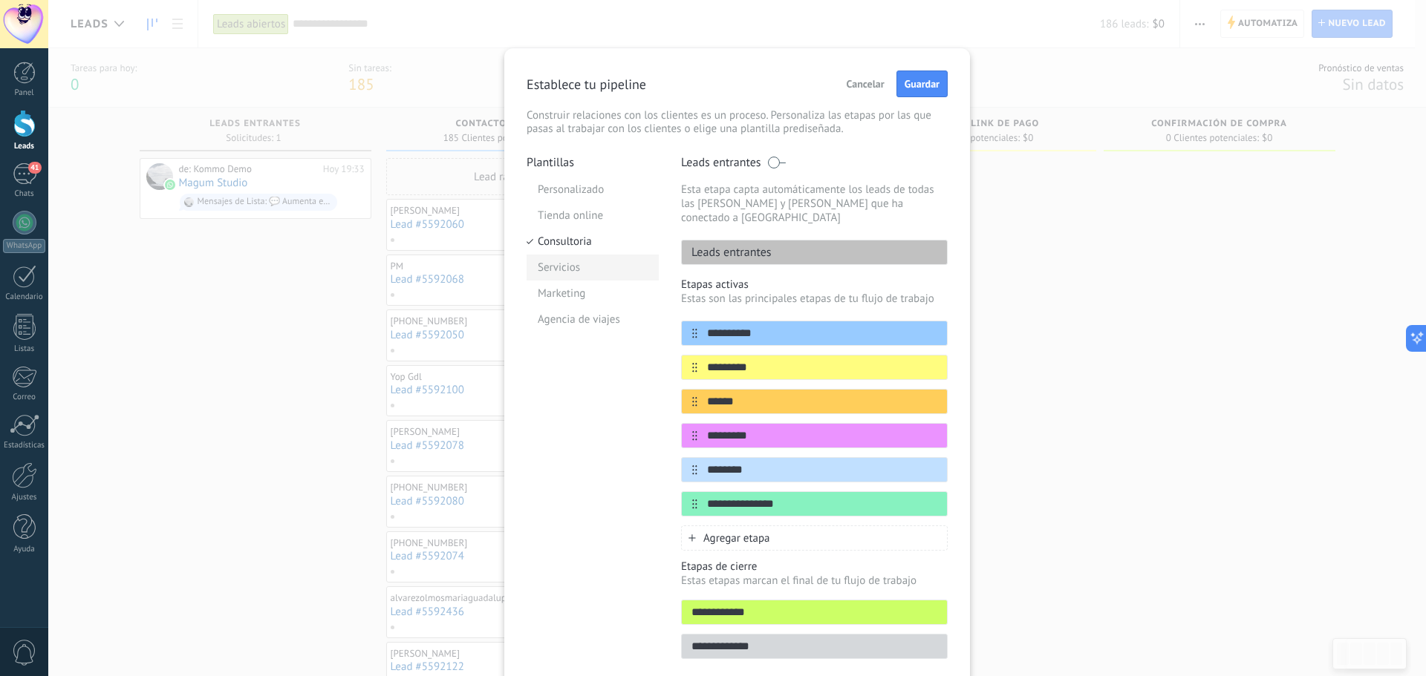
click at [572, 264] on li "Servicios" at bounding box center [592, 268] width 132 height 26
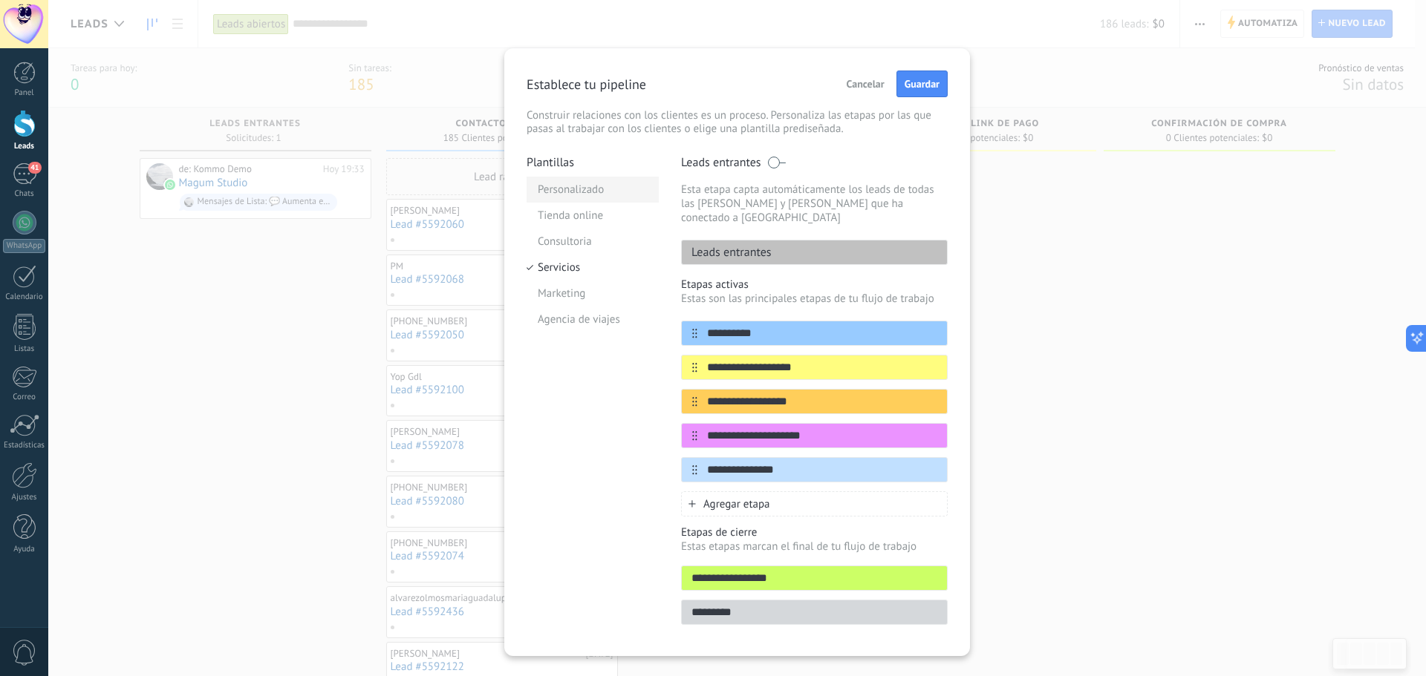
click at [574, 189] on li "Personalizado" at bounding box center [592, 190] width 132 height 26
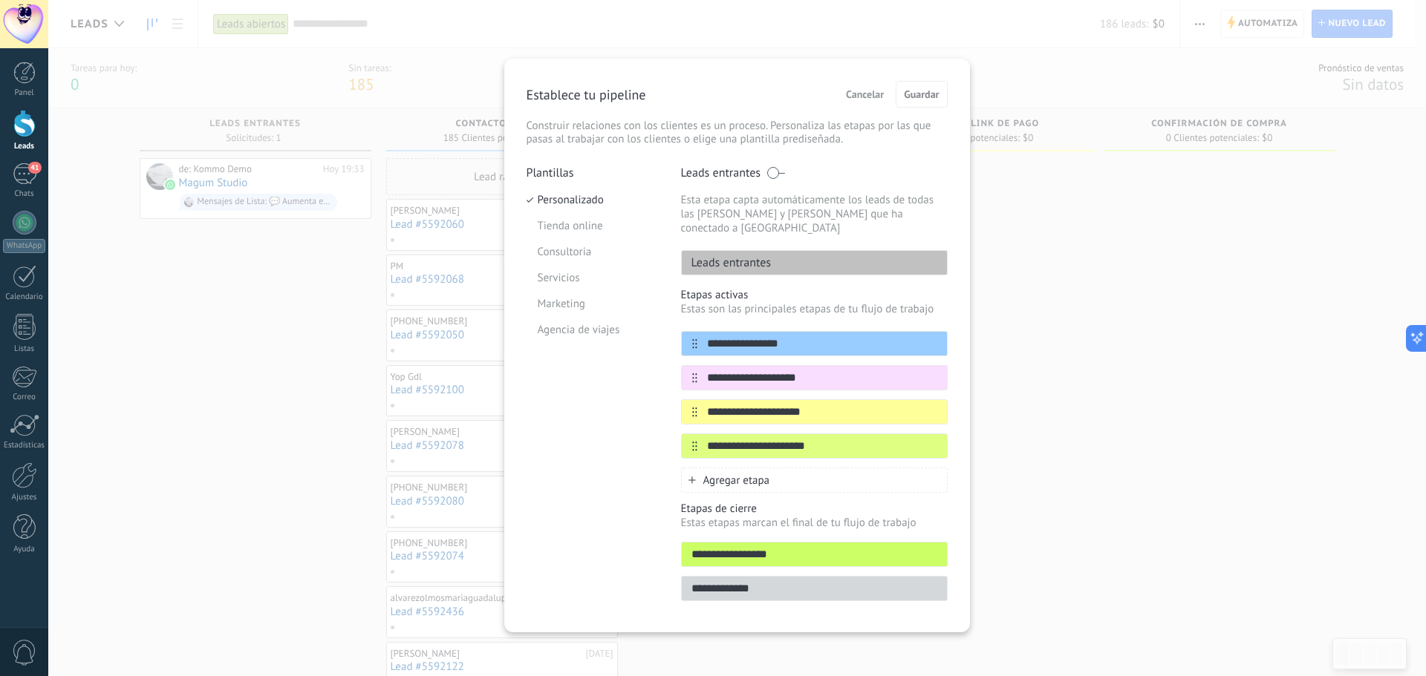
click at [994, 193] on div "**********" at bounding box center [736, 338] width 1377 height 676
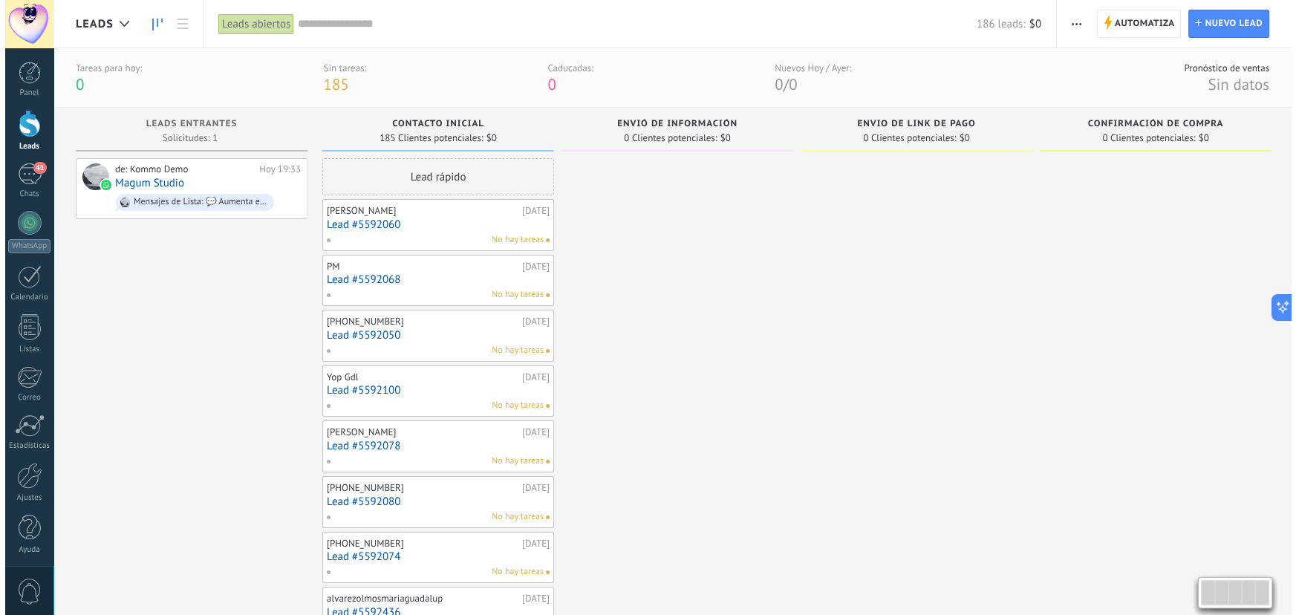
scroll to position [14, 0]
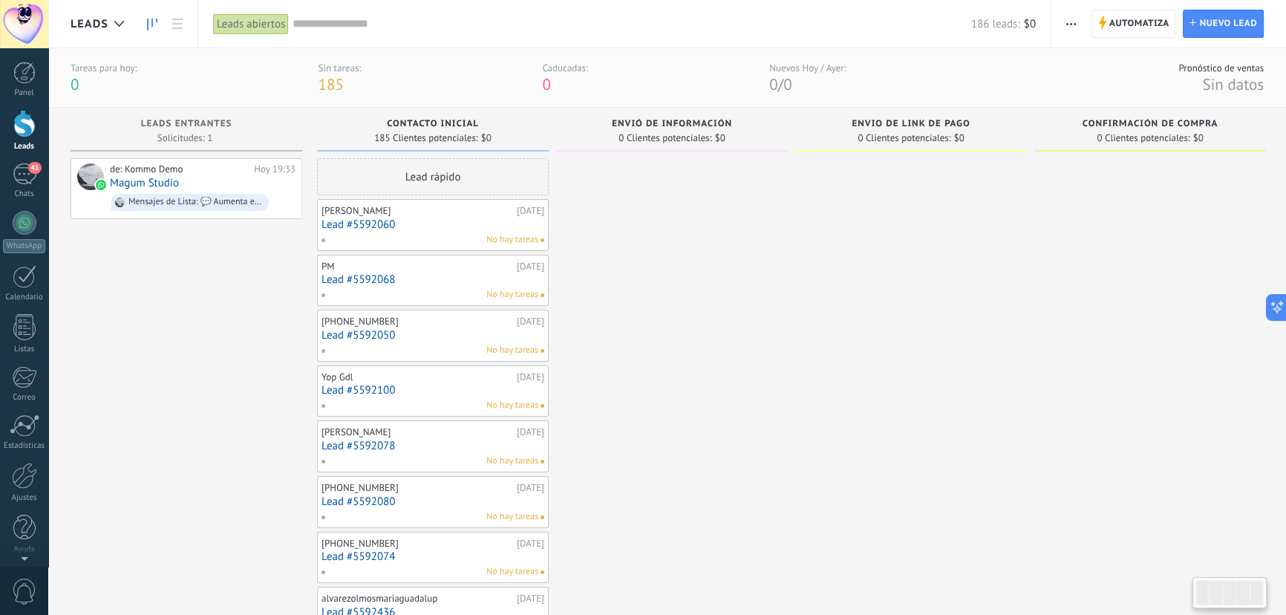
click at [420, 335] on link "Lead #5592050" at bounding box center [433, 335] width 223 height 13
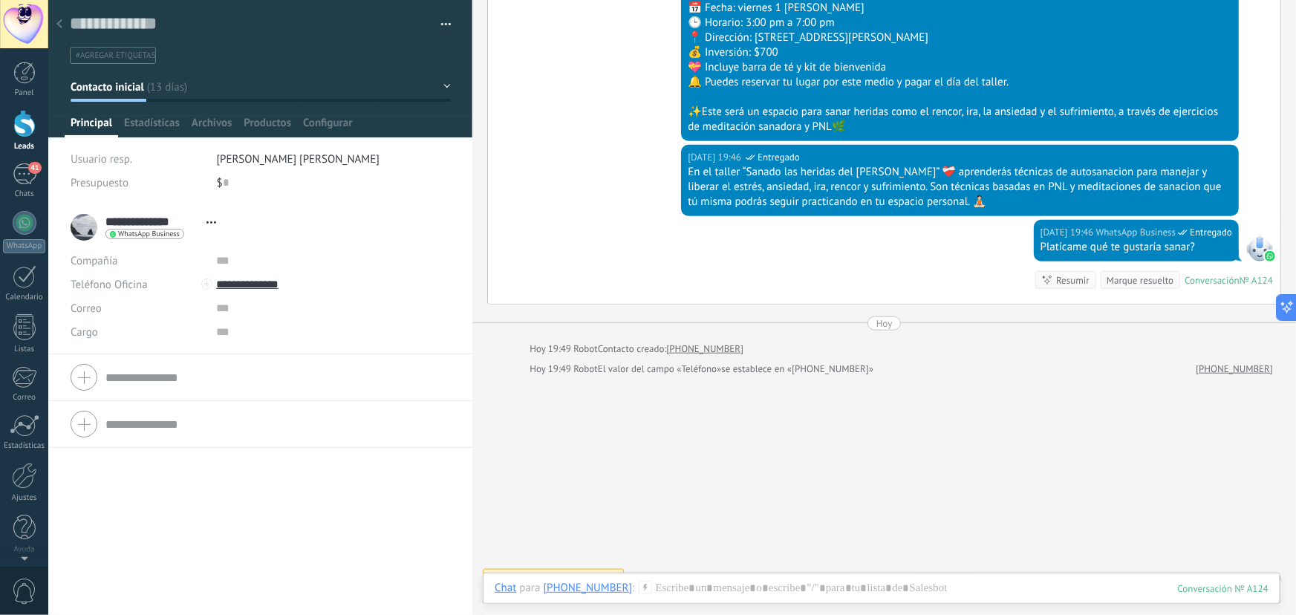
scroll to position [538, 0]
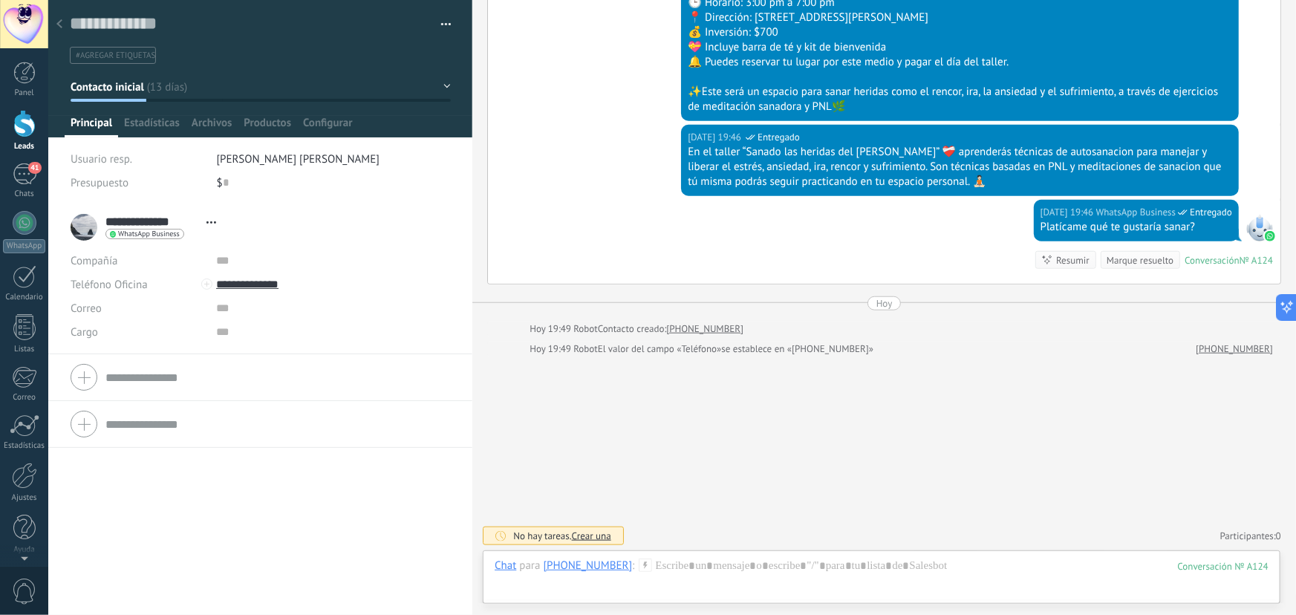
click at [60, 22] on use at bounding box center [59, 23] width 6 height 9
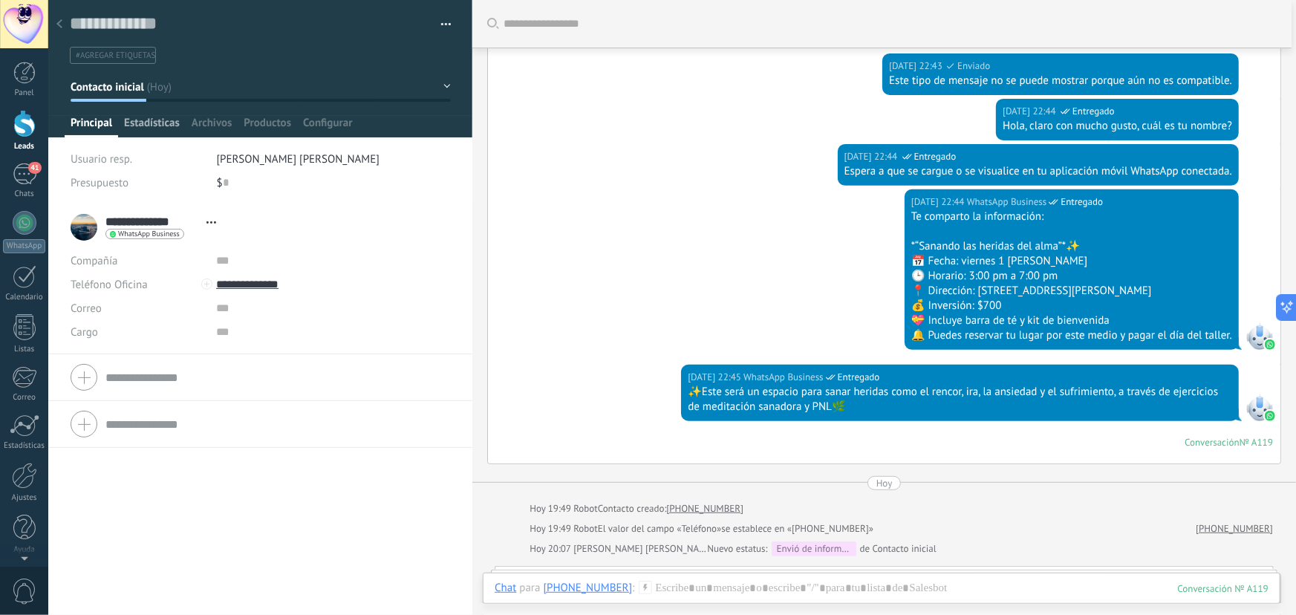
scroll to position [50, 0]
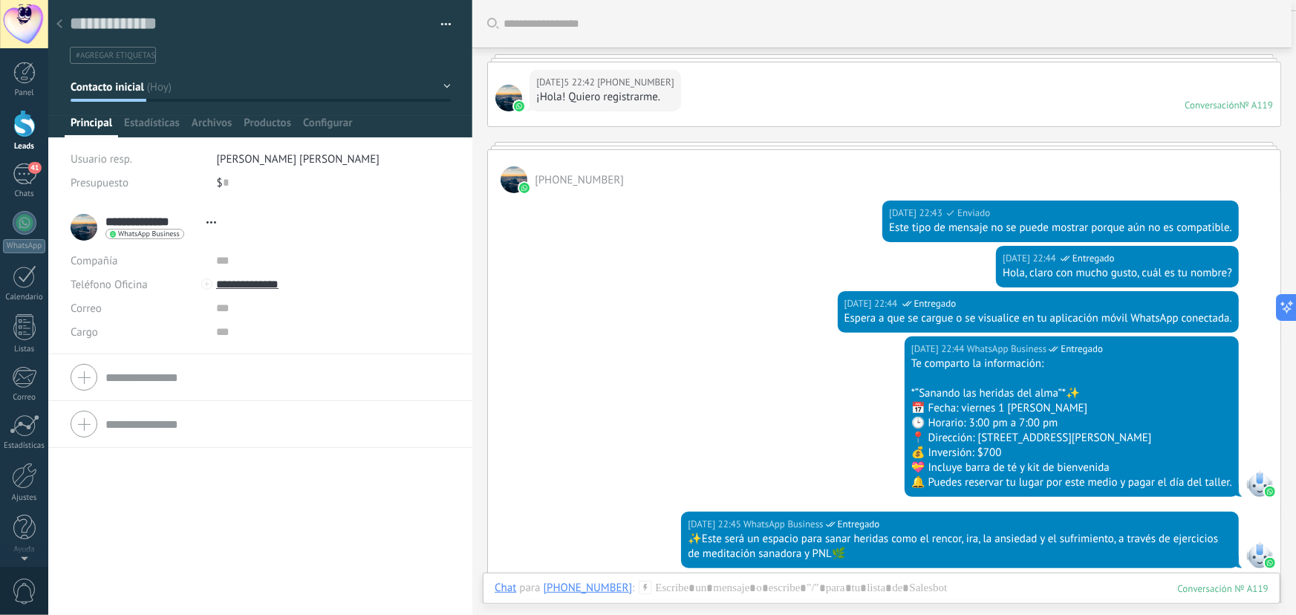
click at [27, 125] on div at bounding box center [24, 123] width 22 height 27
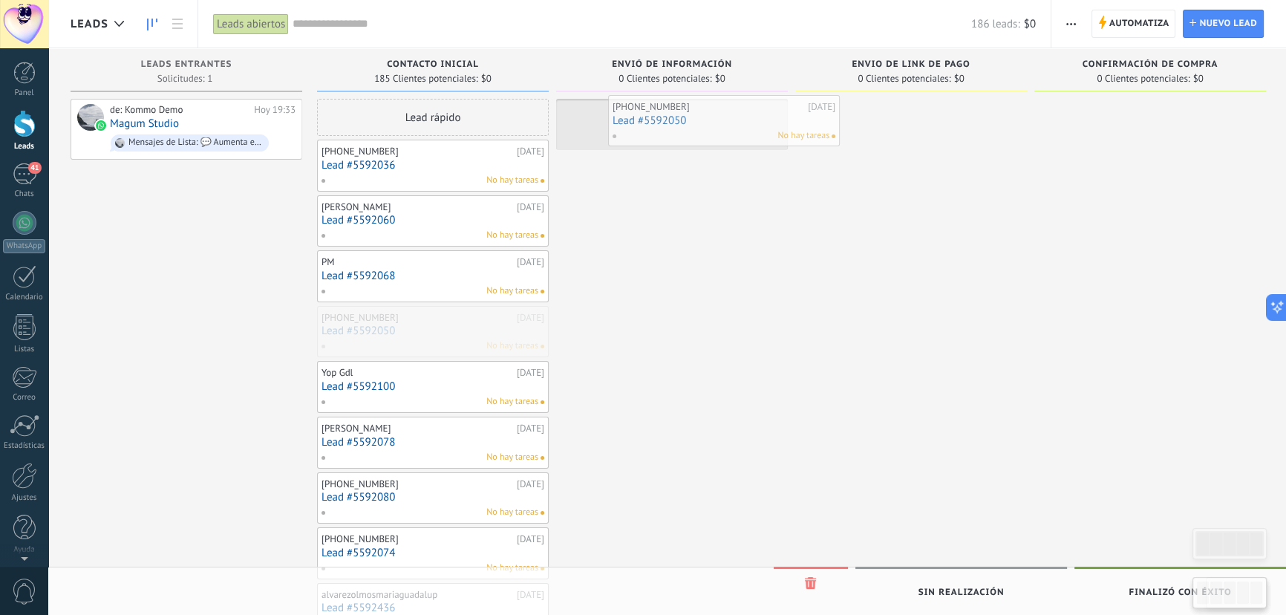
drag, startPoint x: 431, startPoint y: 334, endPoint x: 722, endPoint y: 124, distance: 359.0
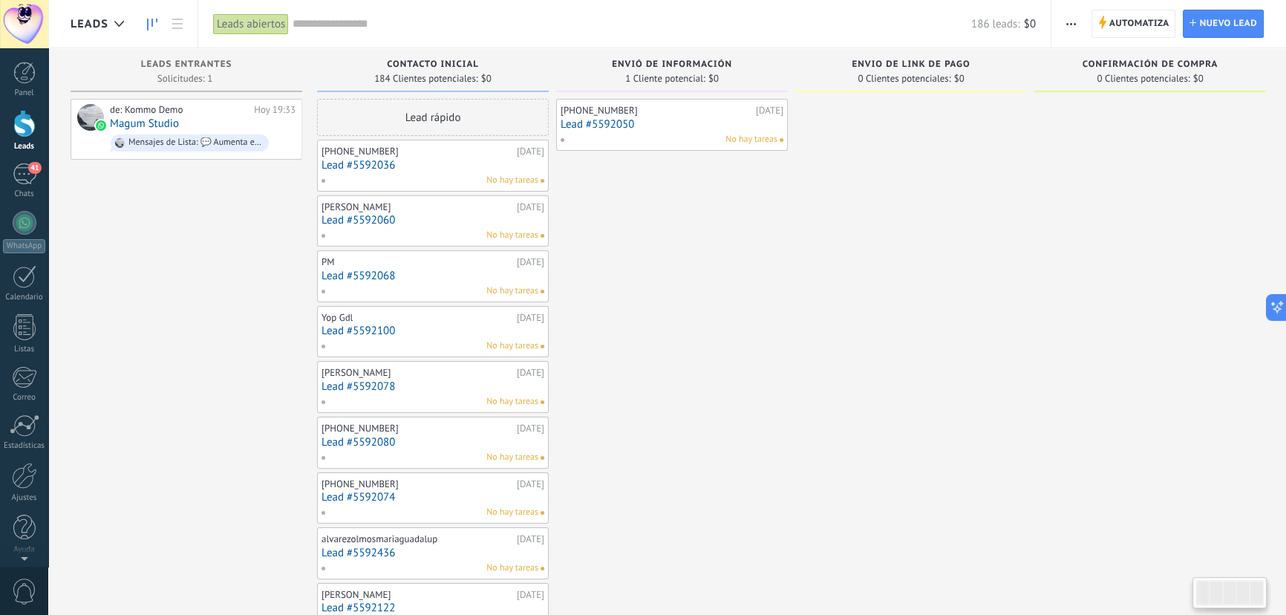
click at [721, 127] on link "Lead #5592050" at bounding box center [672, 124] width 223 height 13
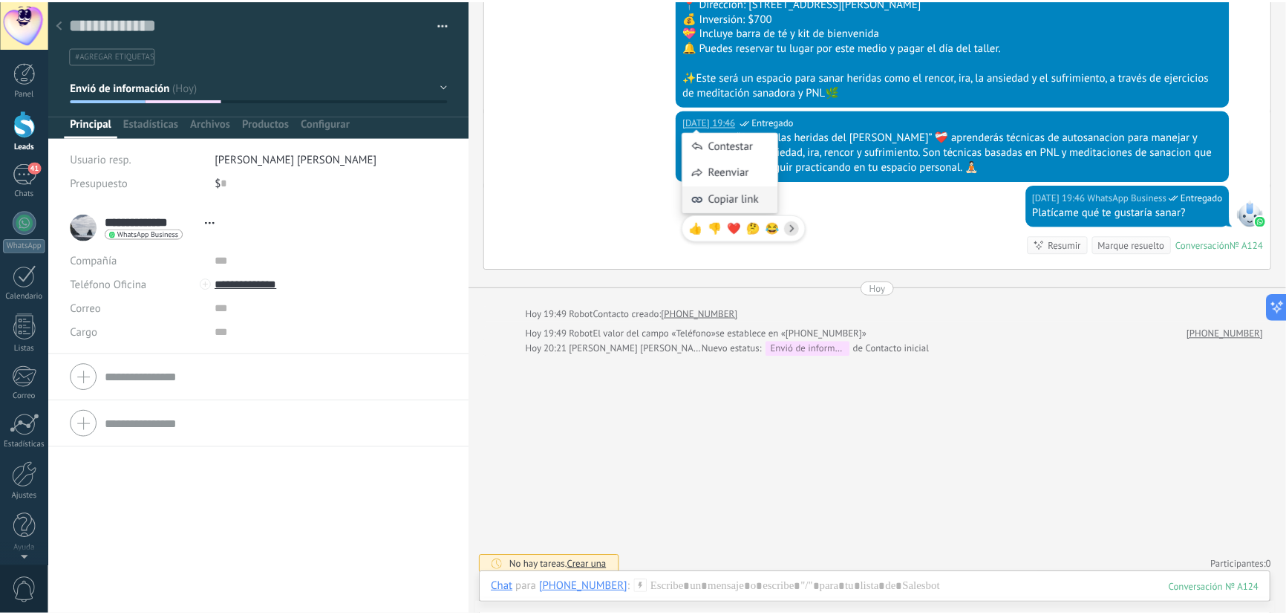
scroll to position [58, 0]
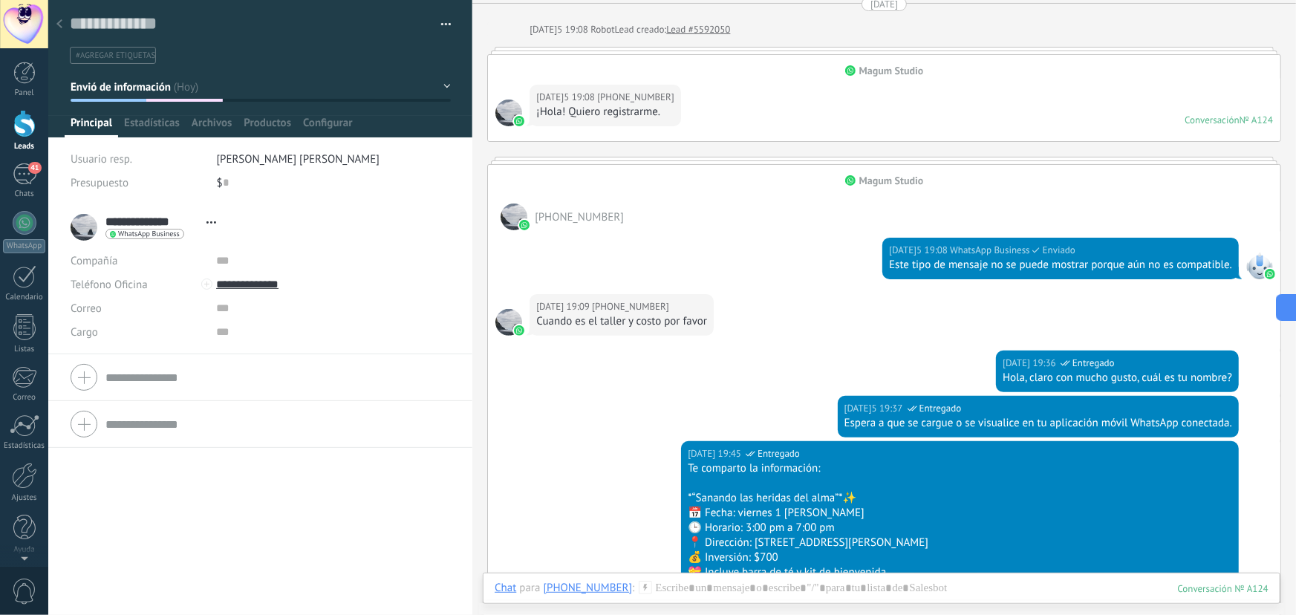
click at [22, 120] on div at bounding box center [24, 123] width 22 height 27
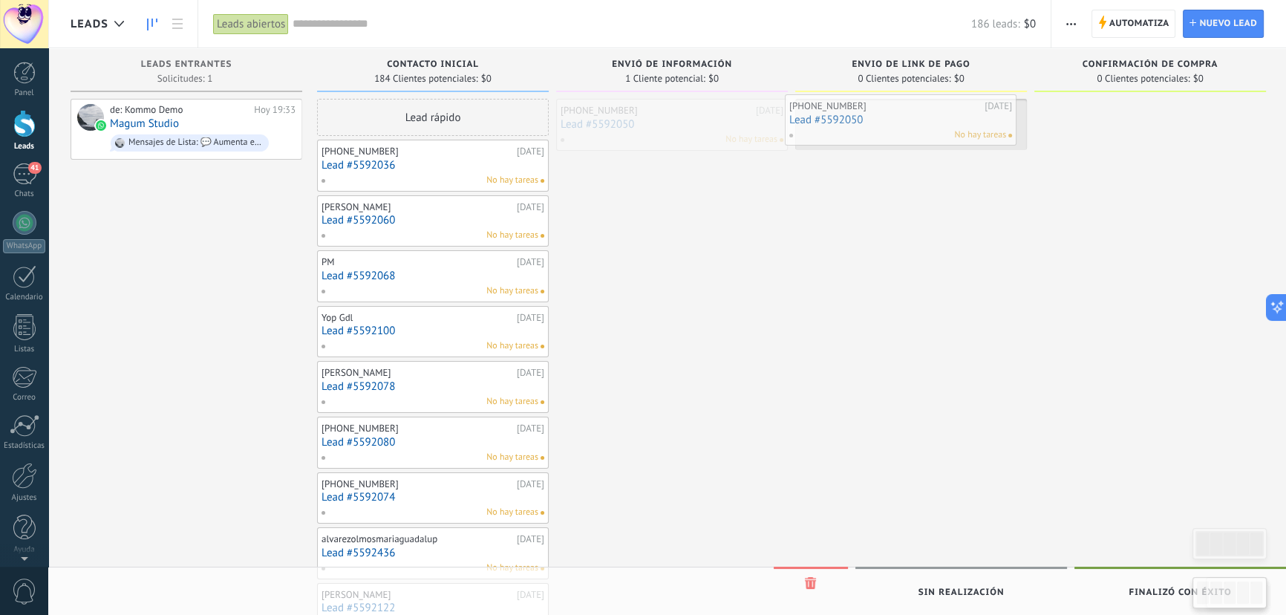
drag, startPoint x: 653, startPoint y: 134, endPoint x: 734, endPoint y: 139, distance: 81.8
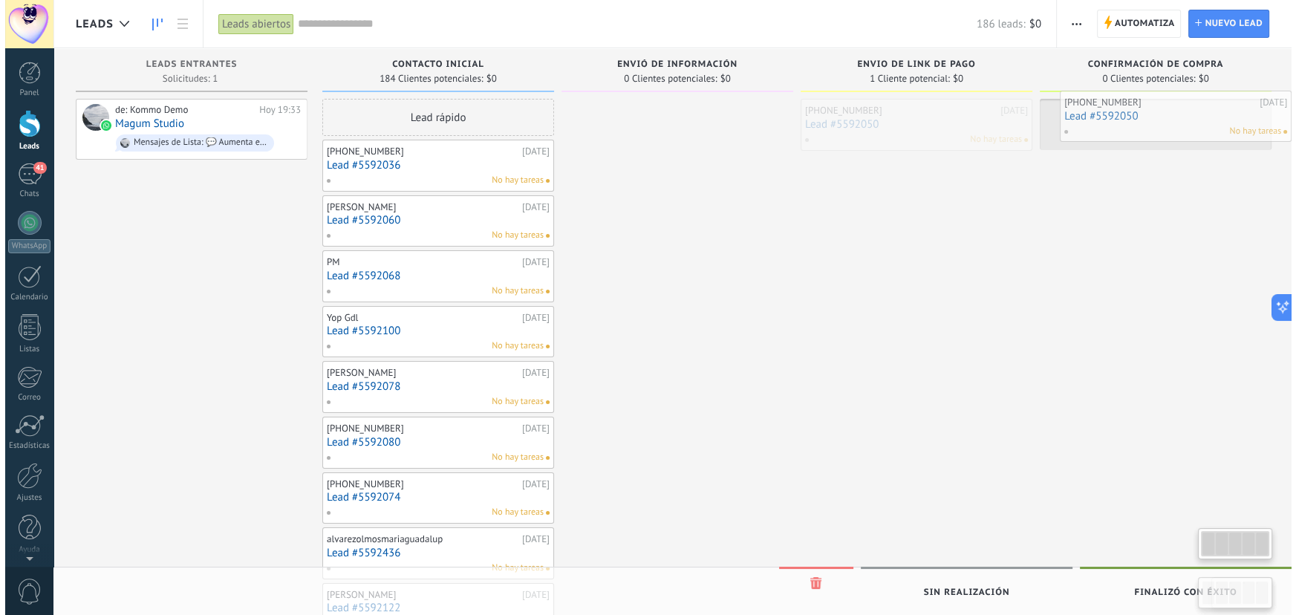
scroll to position [0, 1]
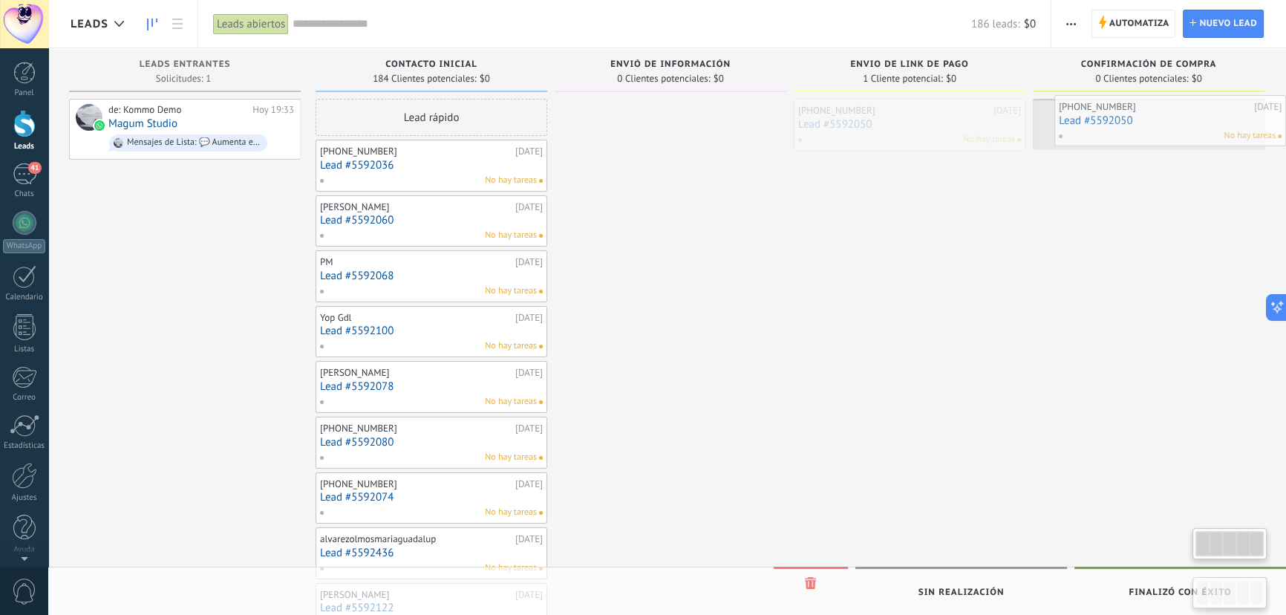
drag, startPoint x: 835, startPoint y: 133, endPoint x: 1113, endPoint y: 129, distance: 277.7
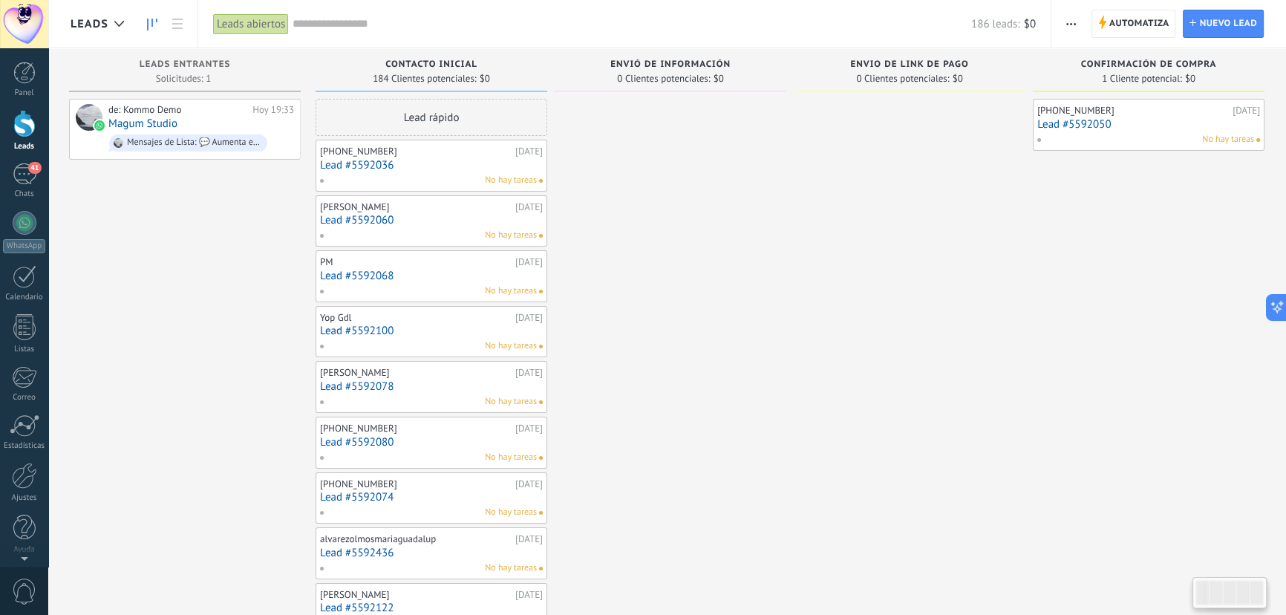
click at [1107, 134] on div "No hay tareas" at bounding box center [1146, 139] width 218 height 13
click at [1139, 133] on div "No hay tareas" at bounding box center [1146, 139] width 218 height 13
click at [1128, 121] on link "Lead #5592050" at bounding box center [1148, 124] width 223 height 13
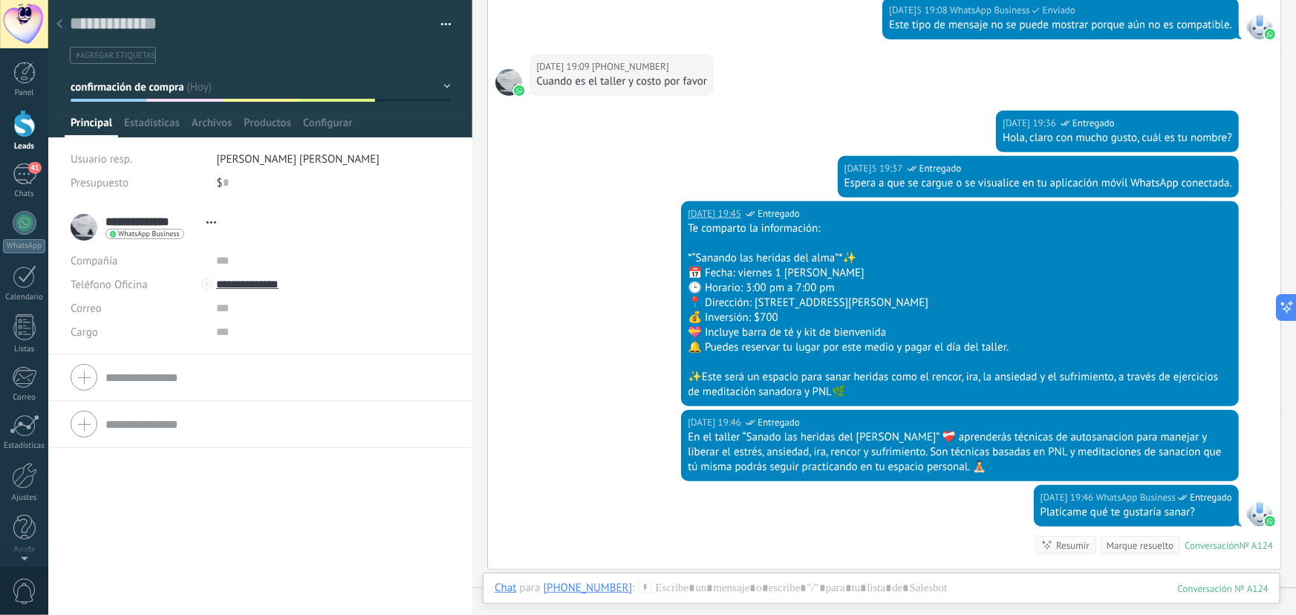
scroll to position [126, 0]
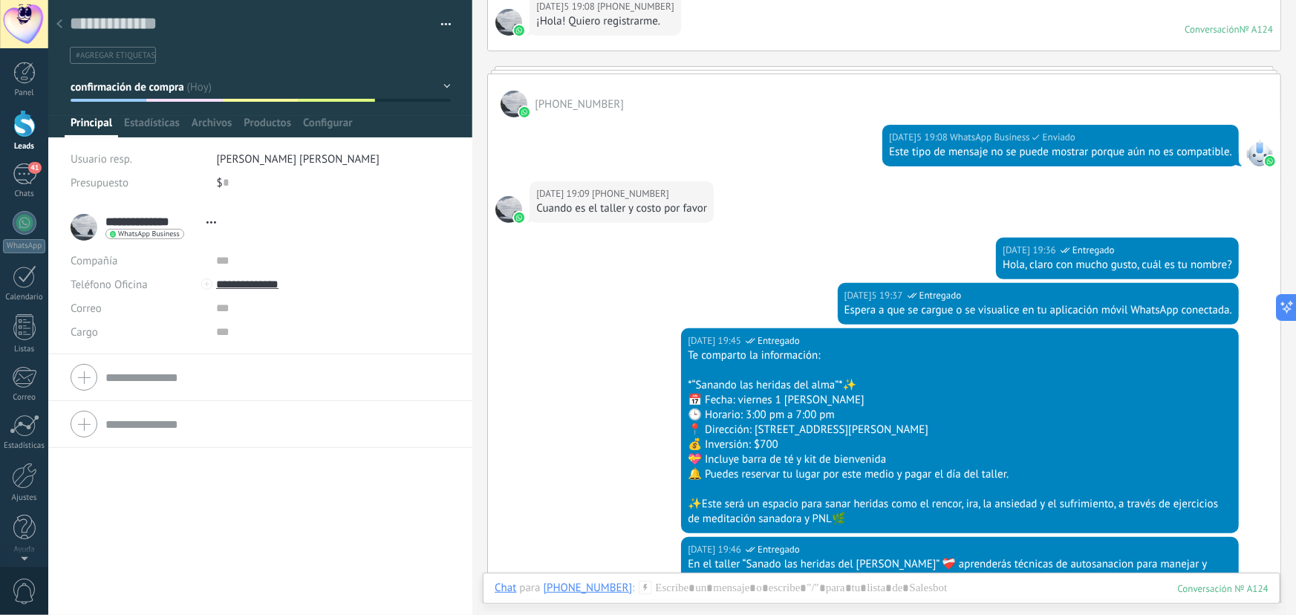
click at [62, 27] on div at bounding box center [59, 24] width 21 height 29
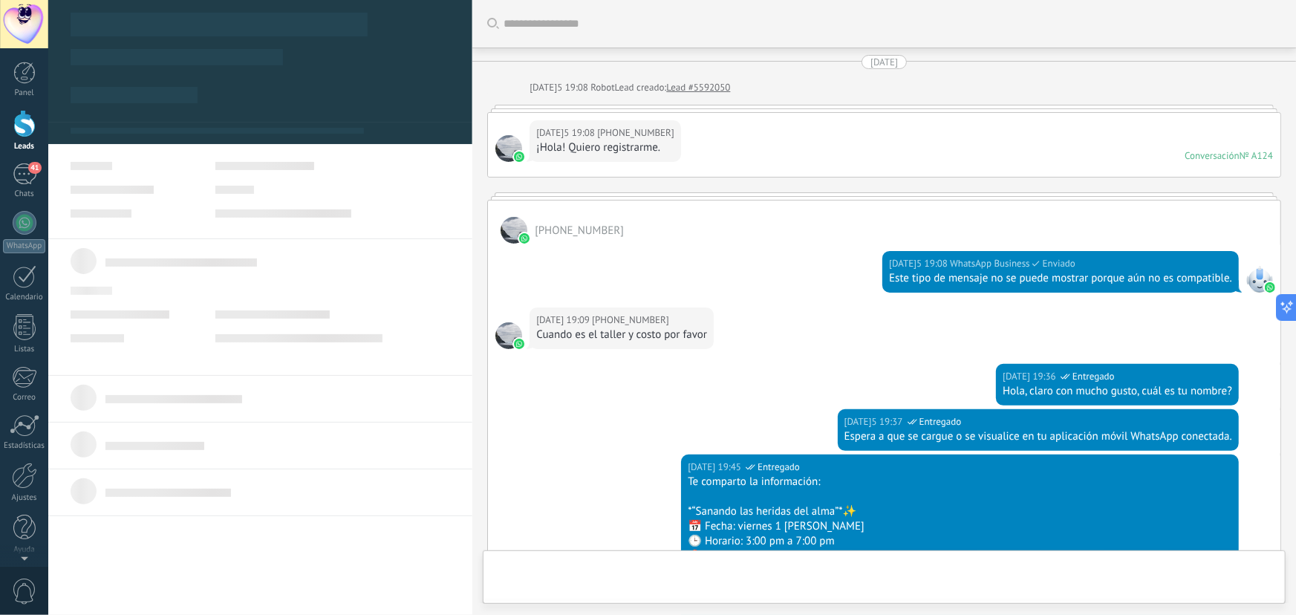
scroll to position [598, 0]
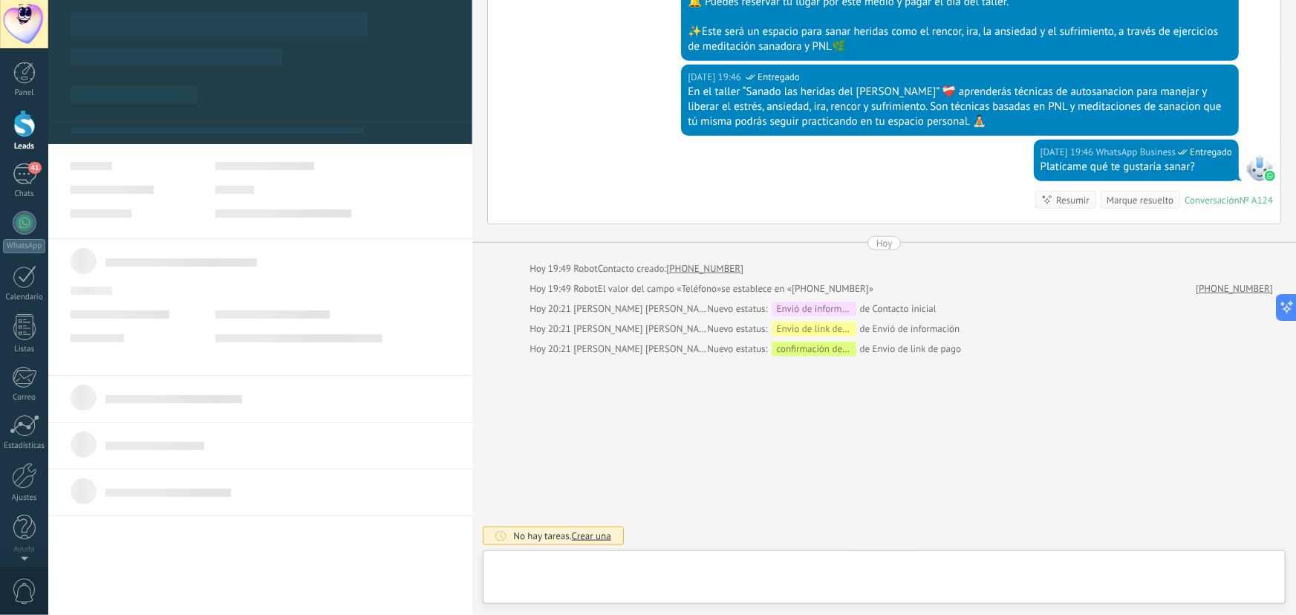
click at [25, 120] on div at bounding box center [24, 123] width 22 height 27
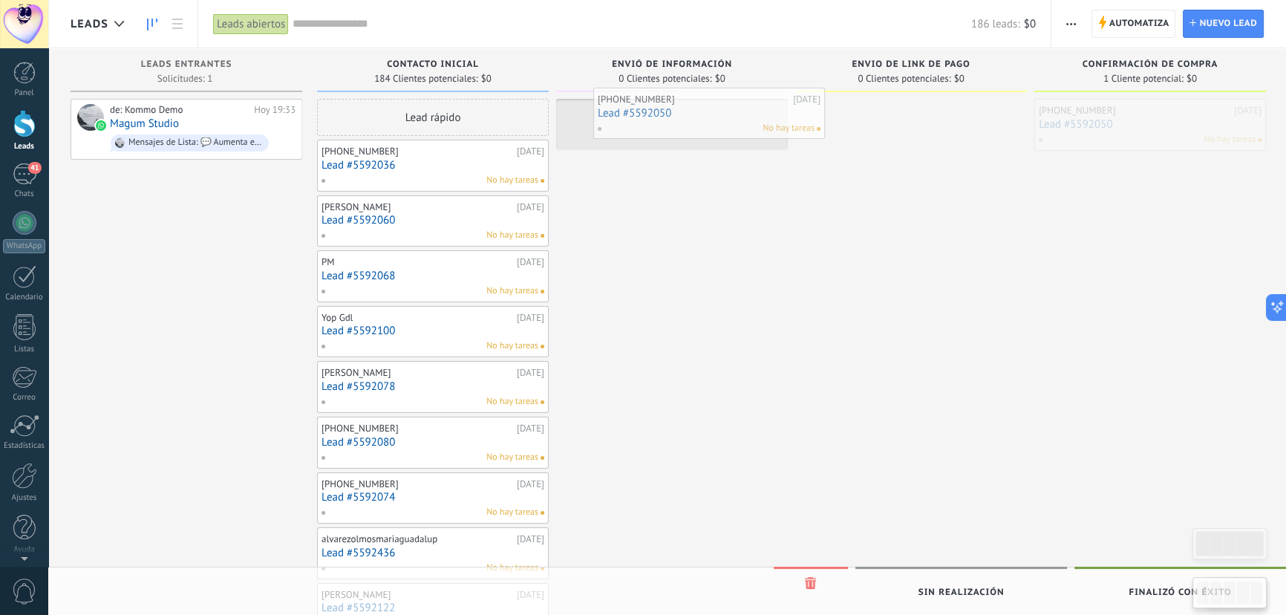
drag, startPoint x: 1109, startPoint y: 123, endPoint x: 785, endPoint y: 111, distance: 324.7
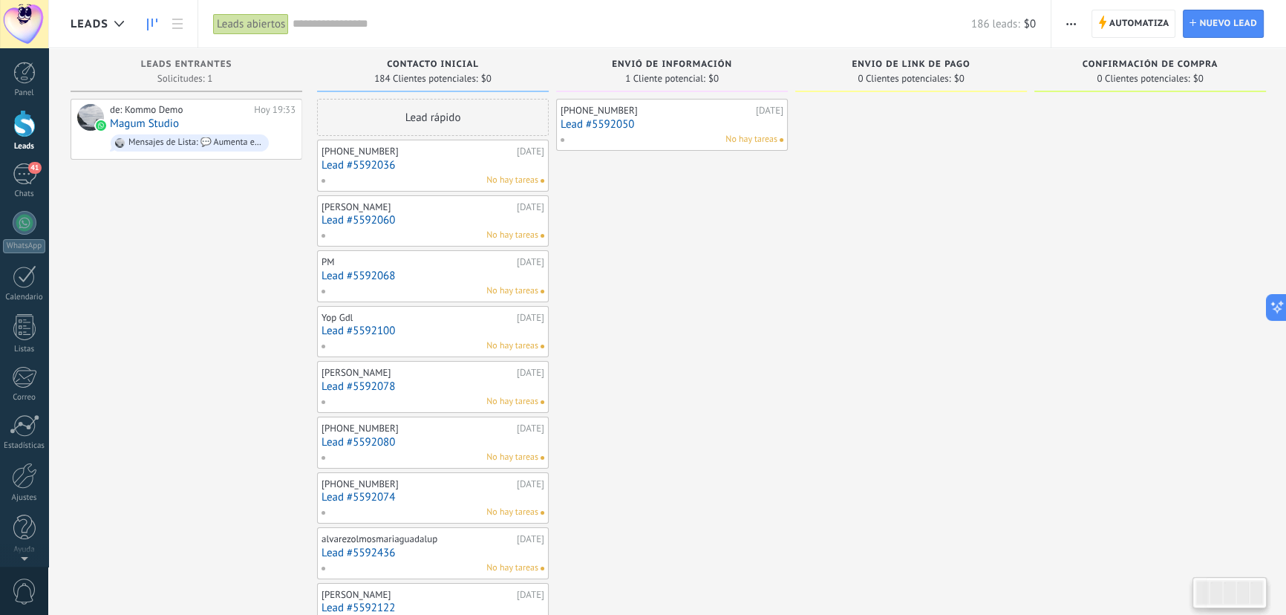
click at [448, 164] on link "Lead #5592036" at bounding box center [433, 165] width 223 height 13
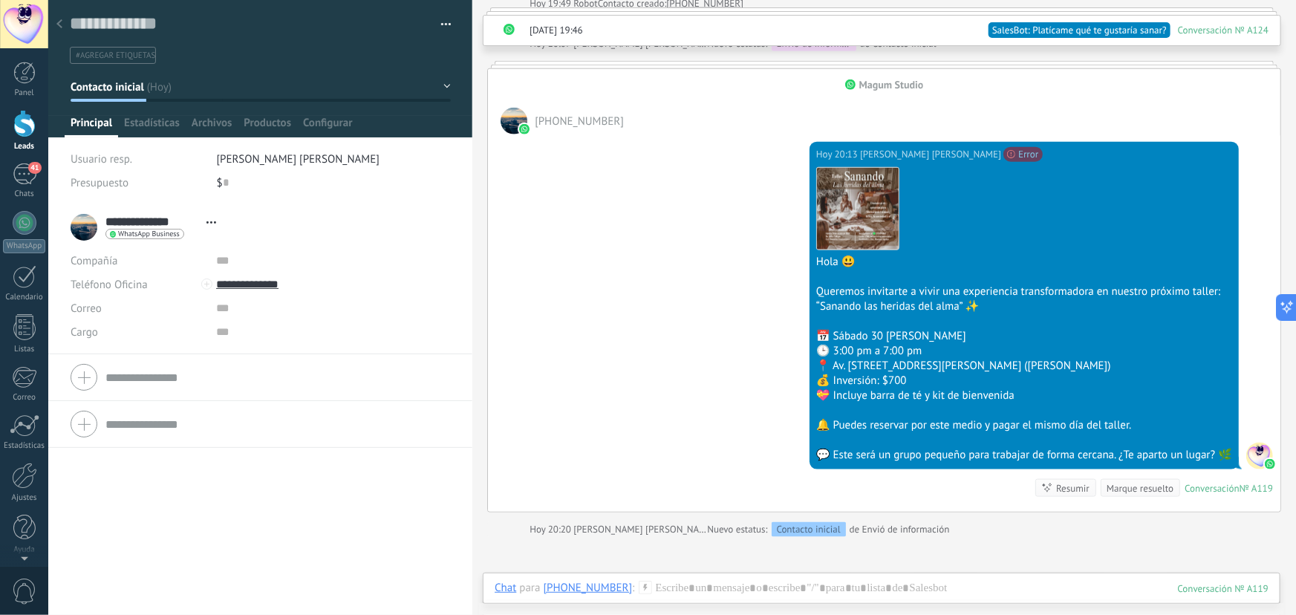
scroll to position [809, 0]
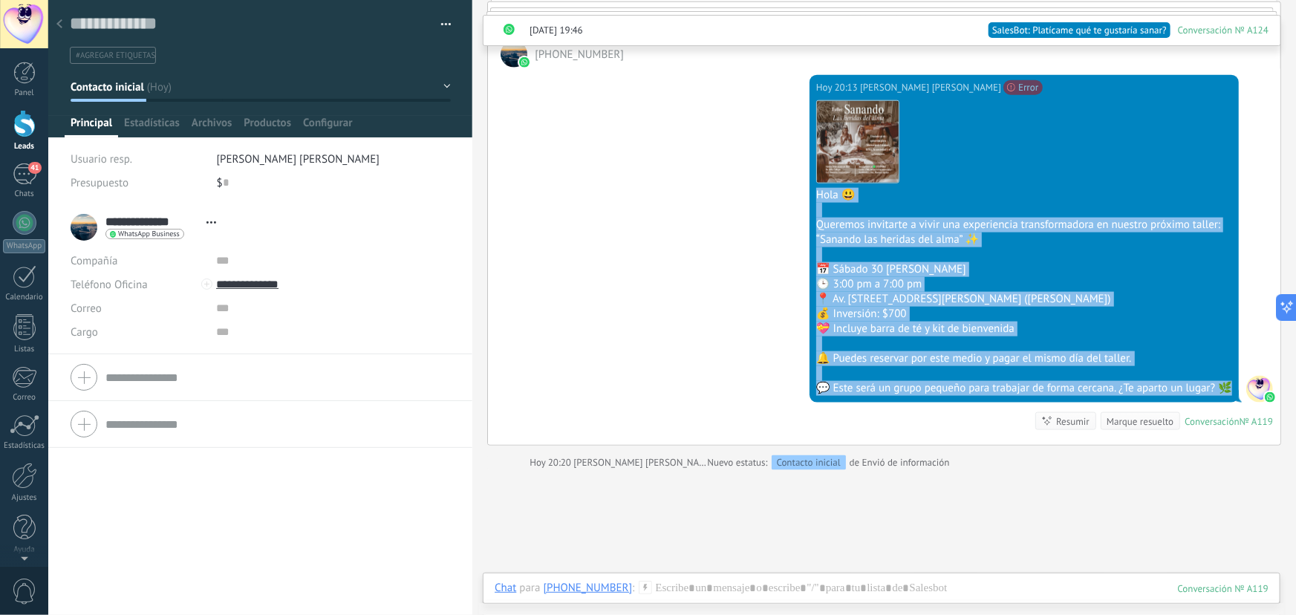
drag, startPoint x: 809, startPoint y: 193, endPoint x: 1220, endPoint y: 390, distance: 455.3
click at [1220, 390] on div "Descargar Hola 😃 Queremos invitarte a vivir una experiencia transformadora en n…" at bounding box center [1024, 245] width 416 height 301
copy div "Hola 😃 Queremos invitarte a vivir una experiencia transformadora en nuestro pró…"
click at [26, 183] on div "41" at bounding box center [25, 174] width 24 height 22
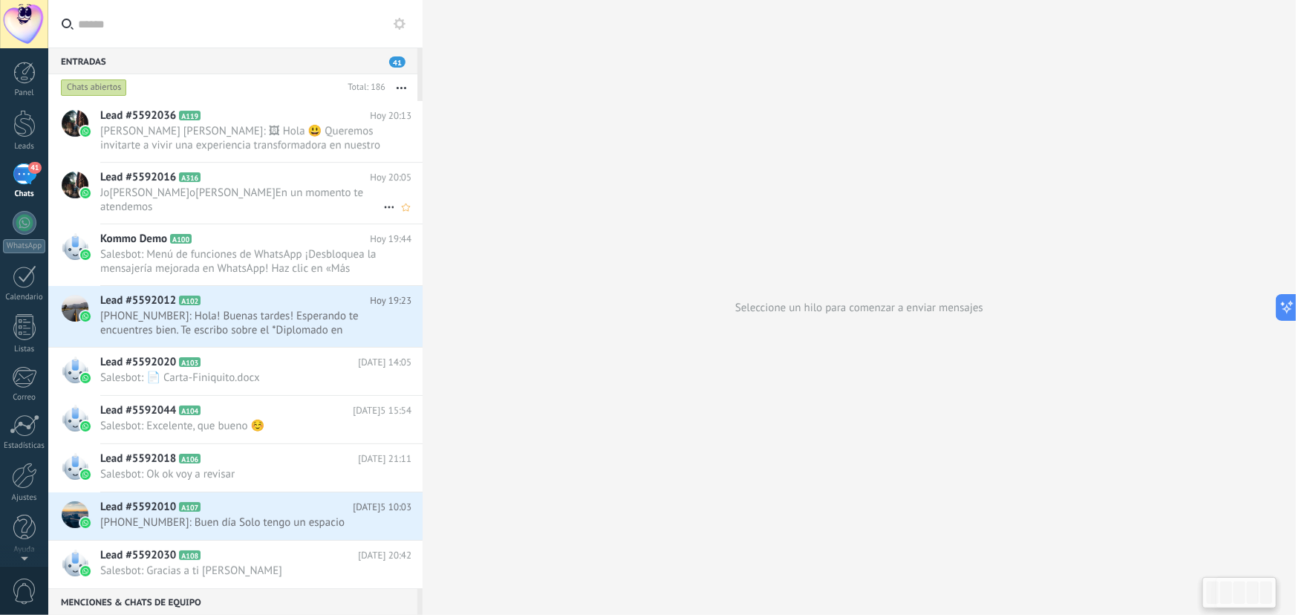
click at [223, 179] on h2 "Lead #5592016 A316" at bounding box center [235, 177] width 270 height 15
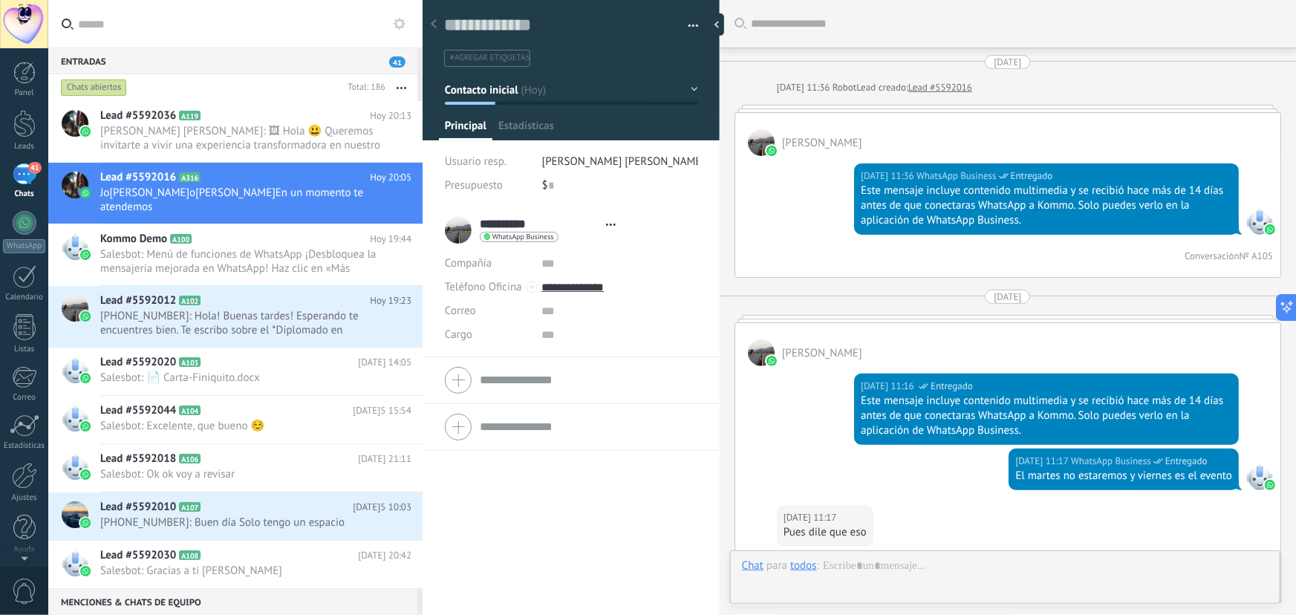
type textarea "**********"
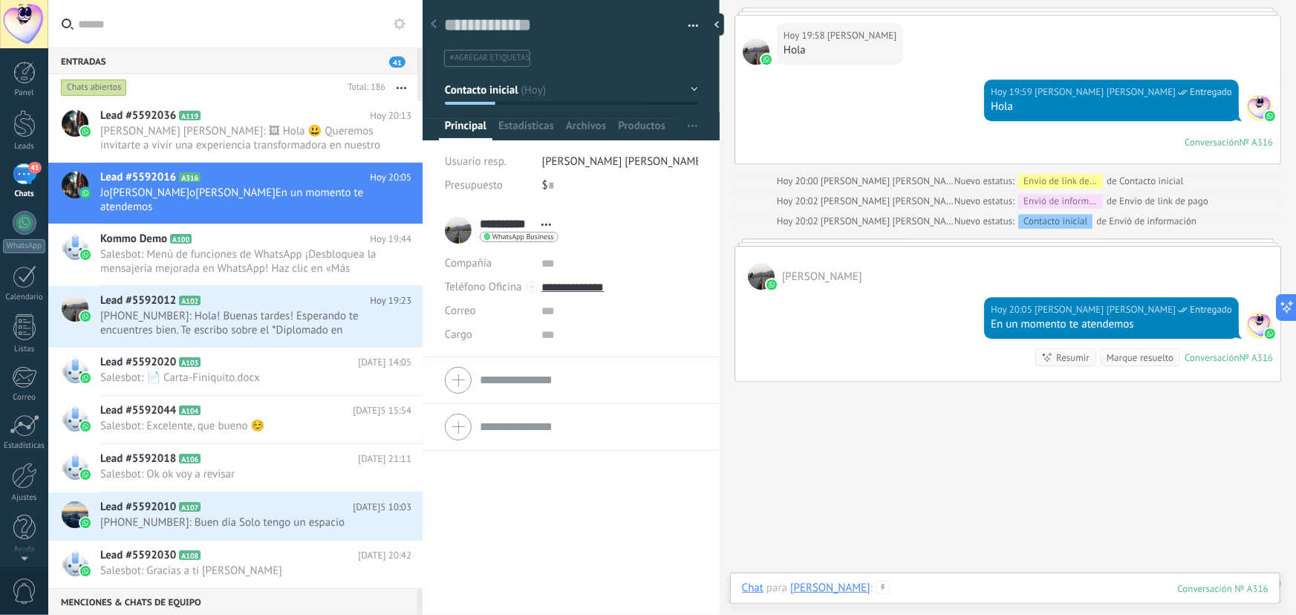
click at [911, 594] on div at bounding box center [1005, 603] width 526 height 45
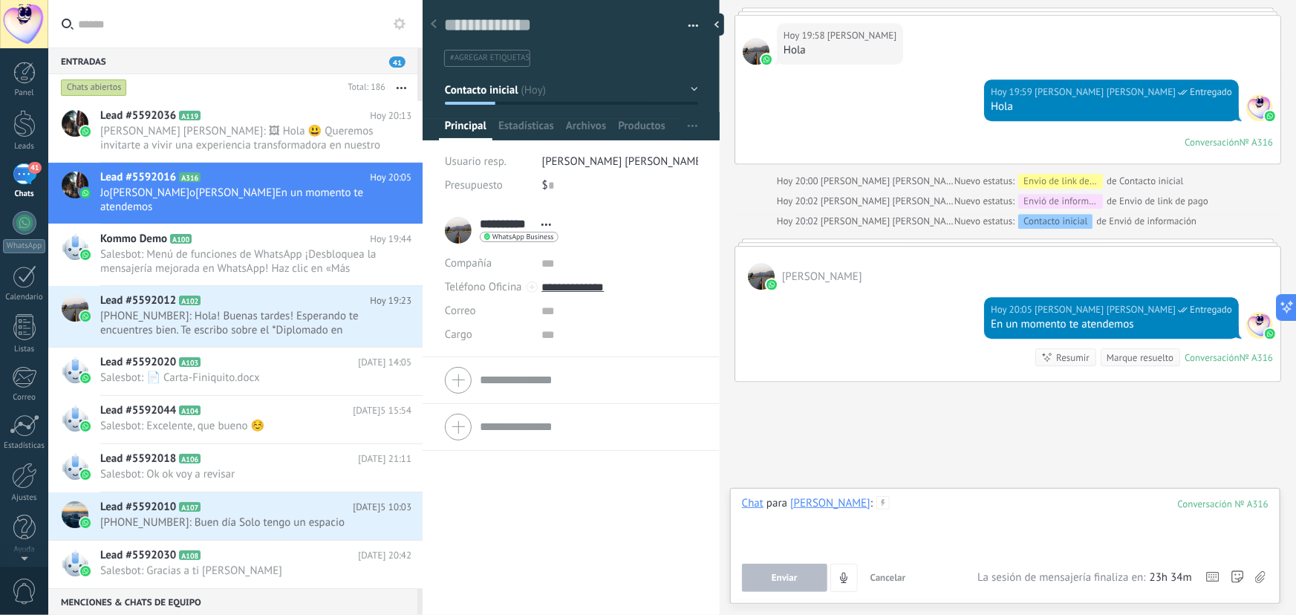
paste div
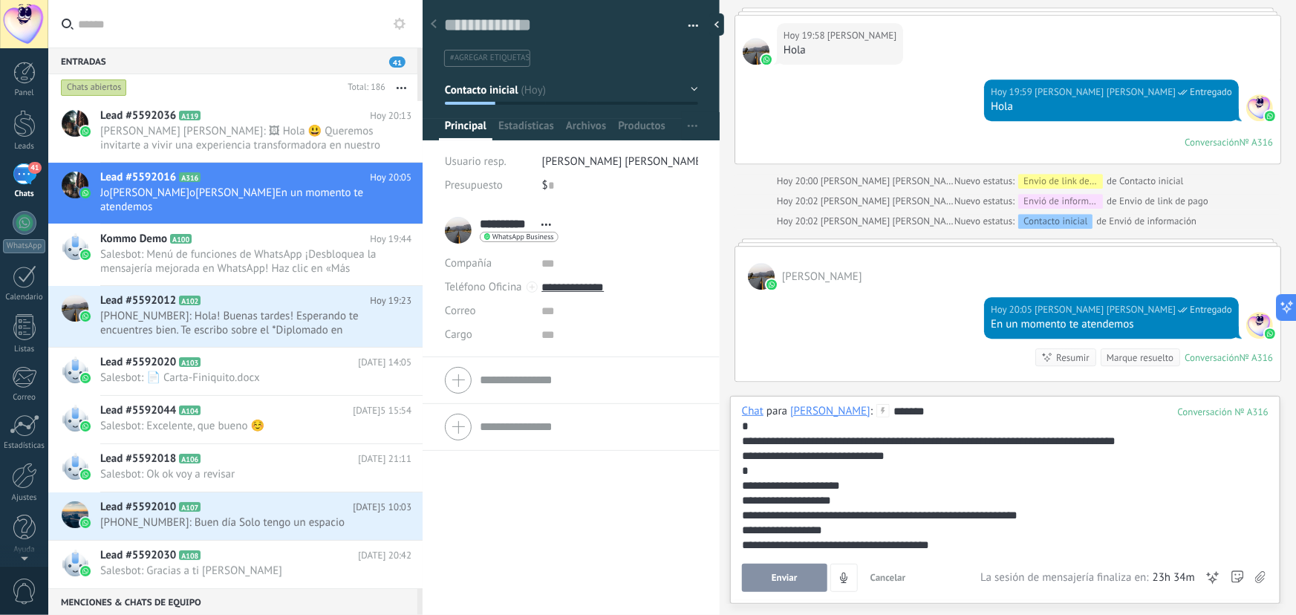
click at [1262, 575] on icon at bounding box center [1260, 577] width 10 height 13
click at [0, 0] on input "file" at bounding box center [0, 0] width 0 height 0
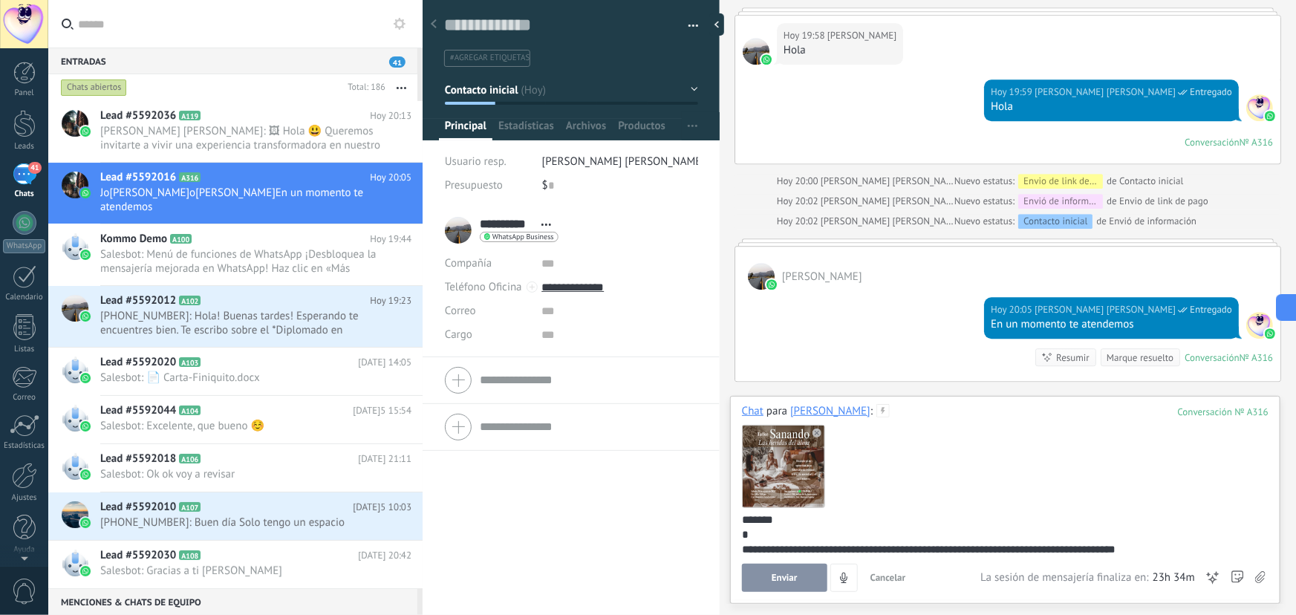
click at [762, 576] on button "Enviar" at bounding box center [784, 578] width 85 height 28
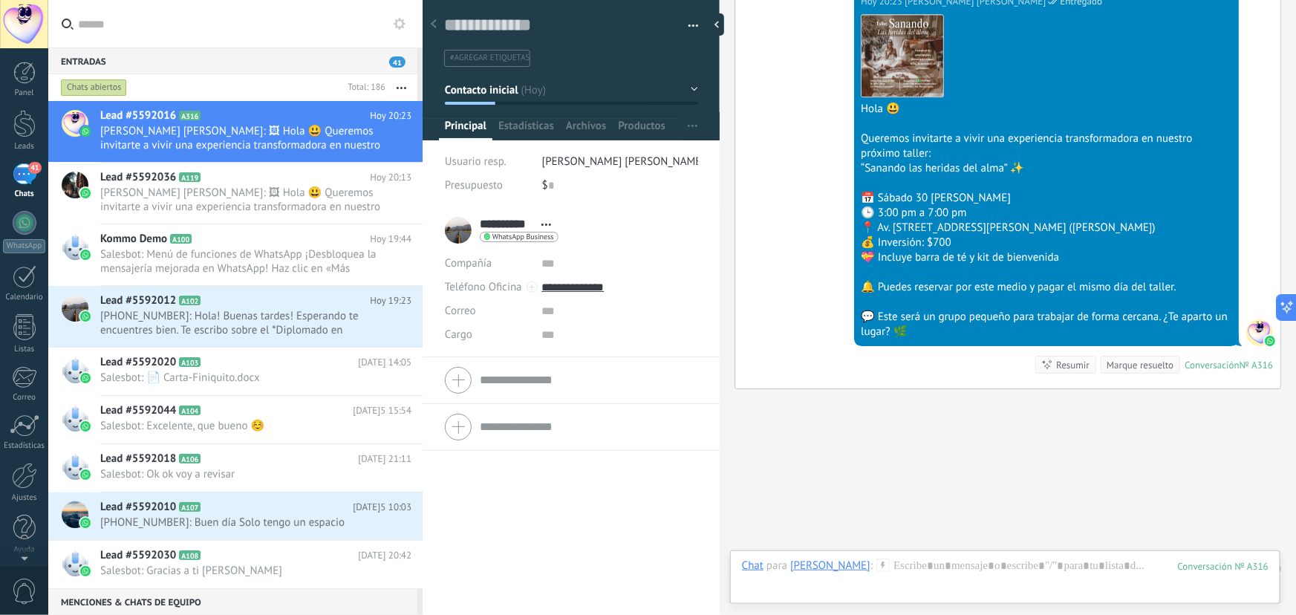
scroll to position [2369, 0]
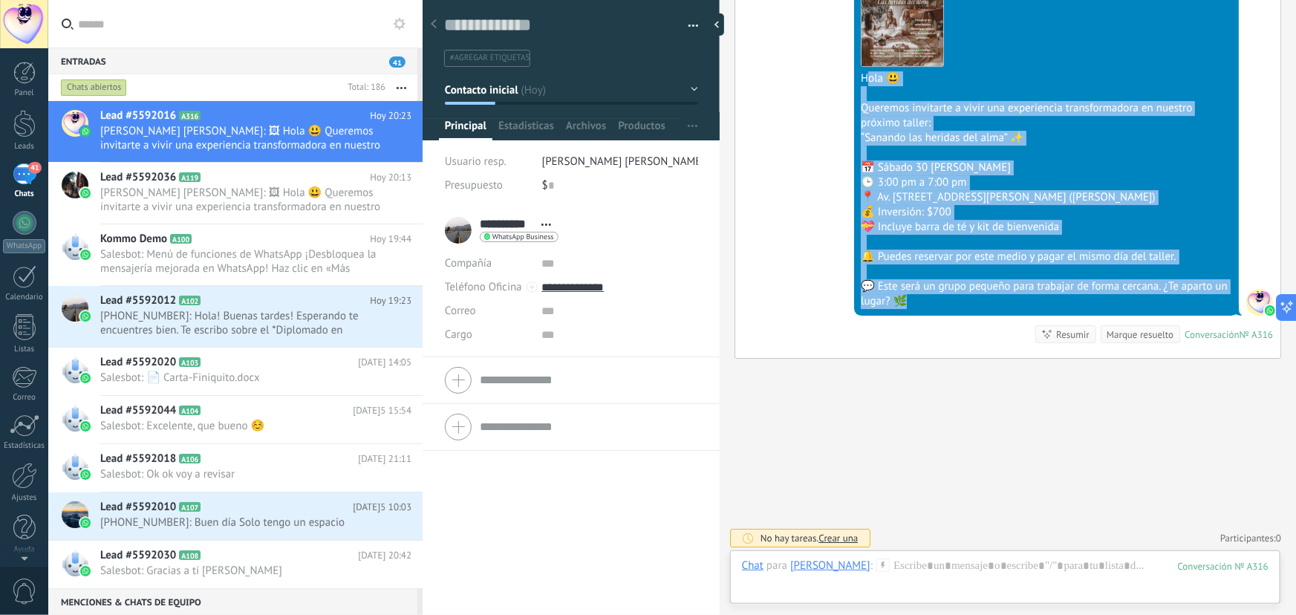
drag, startPoint x: 863, startPoint y: 76, endPoint x: 1025, endPoint y: 301, distance: 277.8
click at [1025, 301] on div "Descargar Hola 😃 Queremos invitarte a vivir una experiencia transformadora en n…" at bounding box center [1046, 143] width 371 height 330
click at [968, 280] on div "💬 Este será un grupo pequeño para trabajar de forma cercana. ¿Te aparto un luga…" at bounding box center [1046, 294] width 371 height 30
drag, startPoint x: 913, startPoint y: 298, endPoint x: 861, endPoint y: 77, distance: 226.6
click at [861, 77] on div "Descargar Hola 😃 Queremos invitarte a vivir una experiencia transformadora en n…" at bounding box center [1046, 143] width 371 height 330
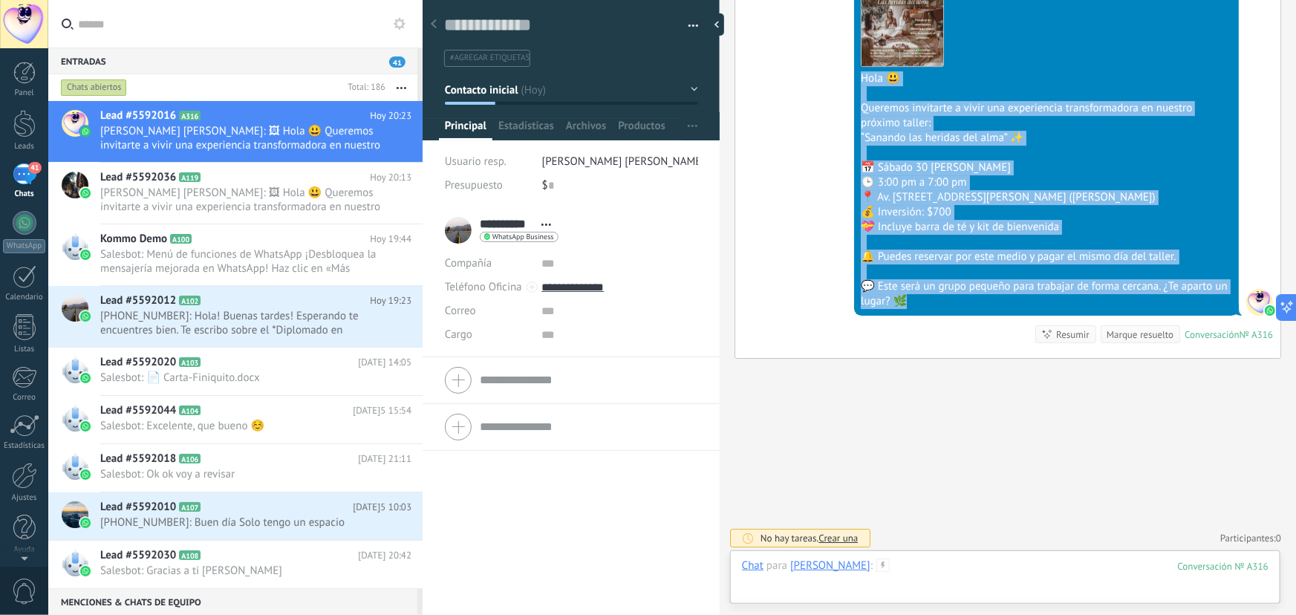
click at [885, 570] on div at bounding box center [1005, 580] width 526 height 45
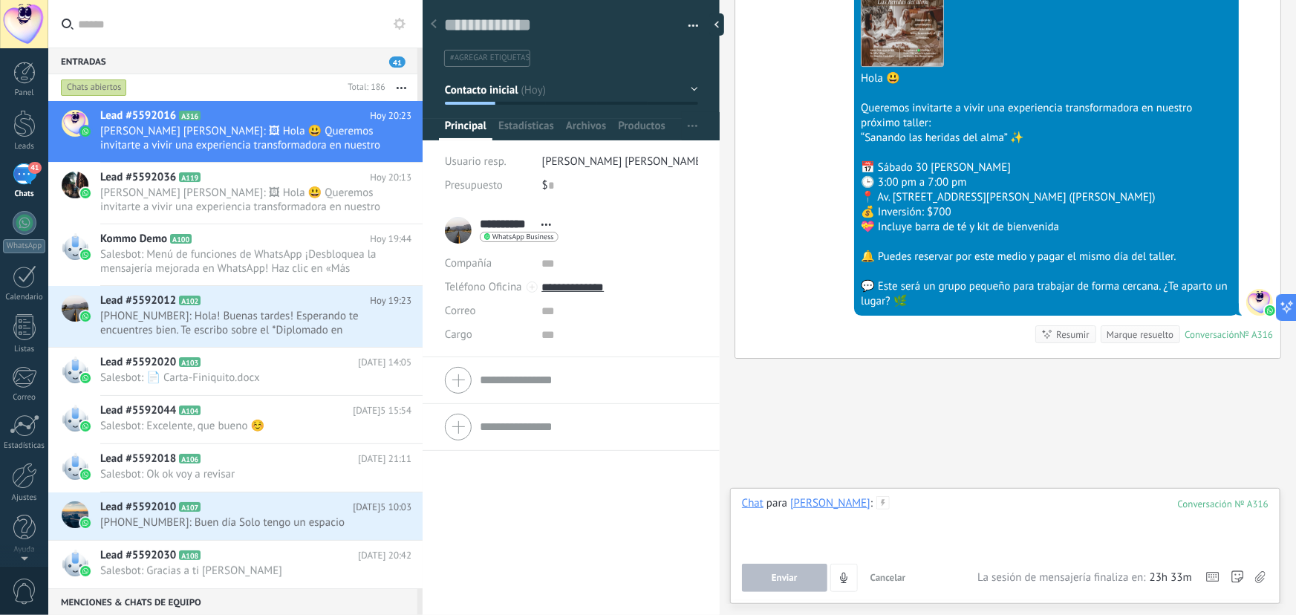
click at [916, 512] on div at bounding box center [1005, 524] width 526 height 56
paste div
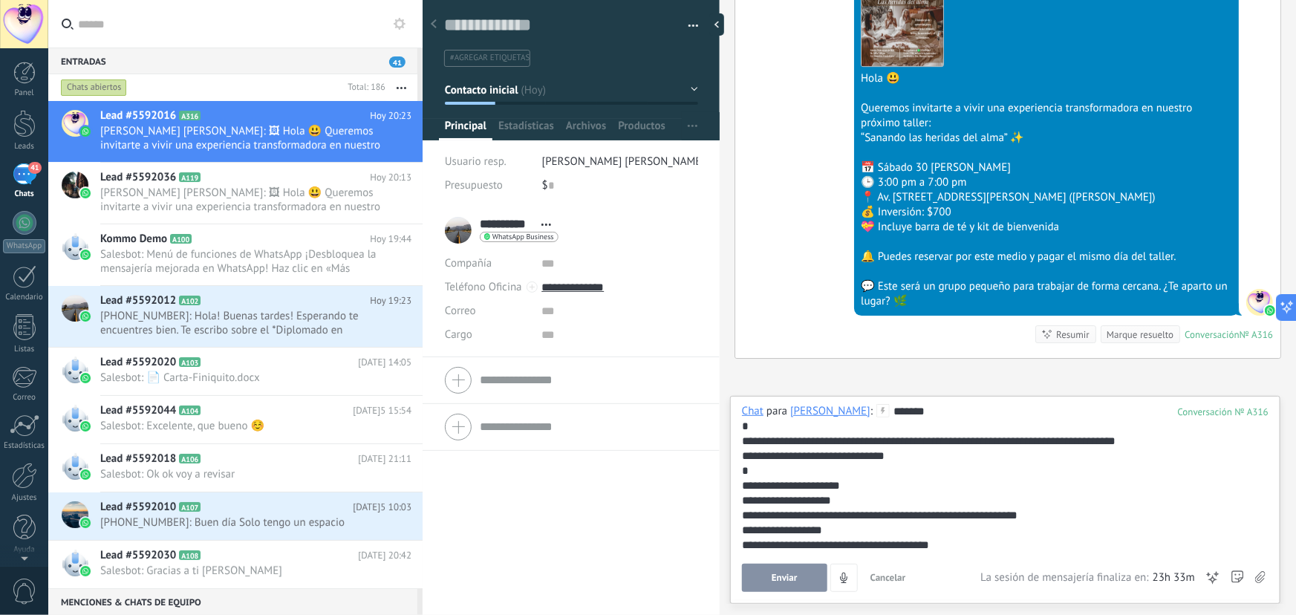
scroll to position [59, 0]
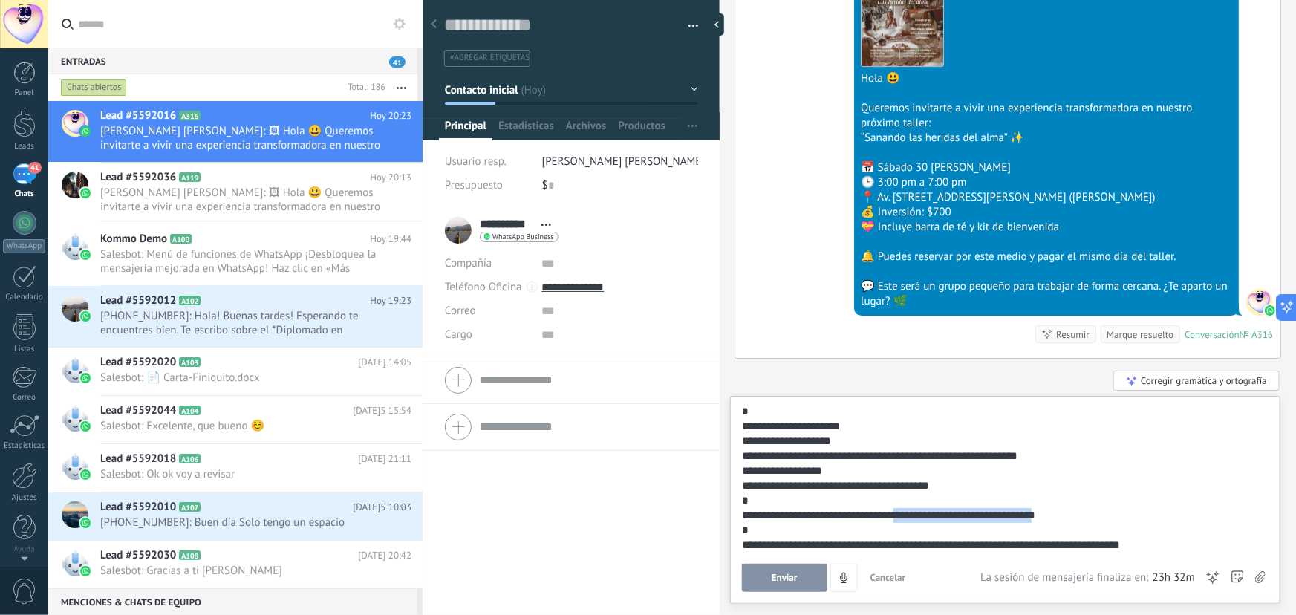
drag, startPoint x: 911, startPoint y: 515, endPoint x: 1054, endPoint y: 520, distance: 143.4
click at [1054, 520] on div "**********" at bounding box center [1003, 515] width 522 height 15
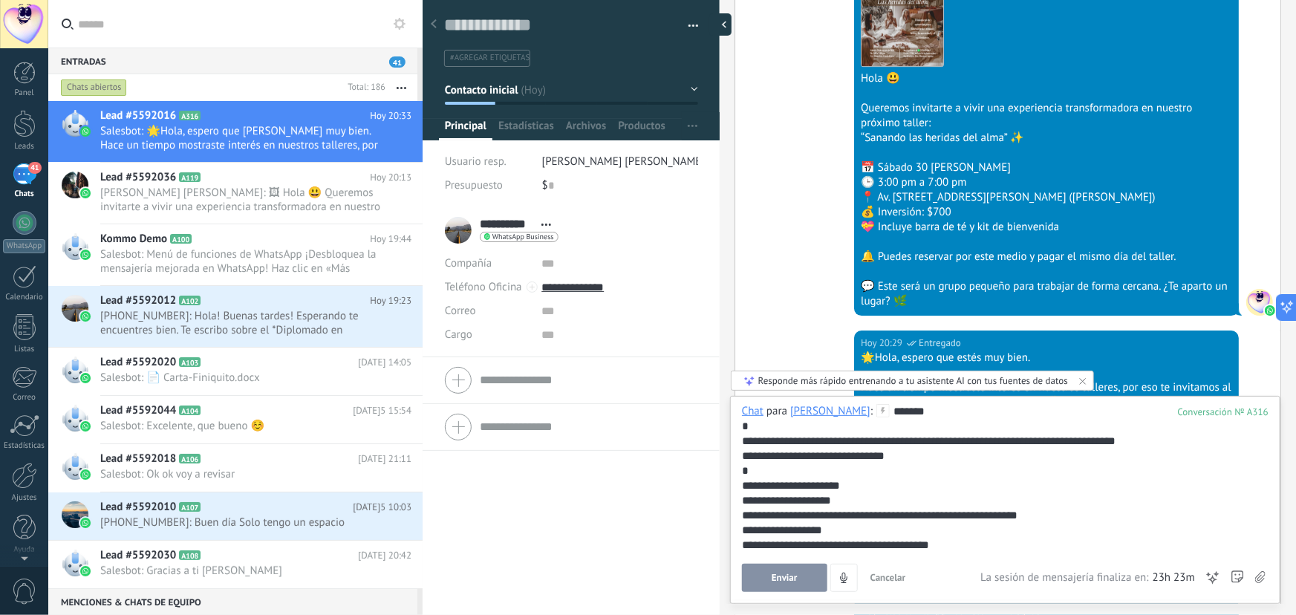
scroll to position [2932, 0]
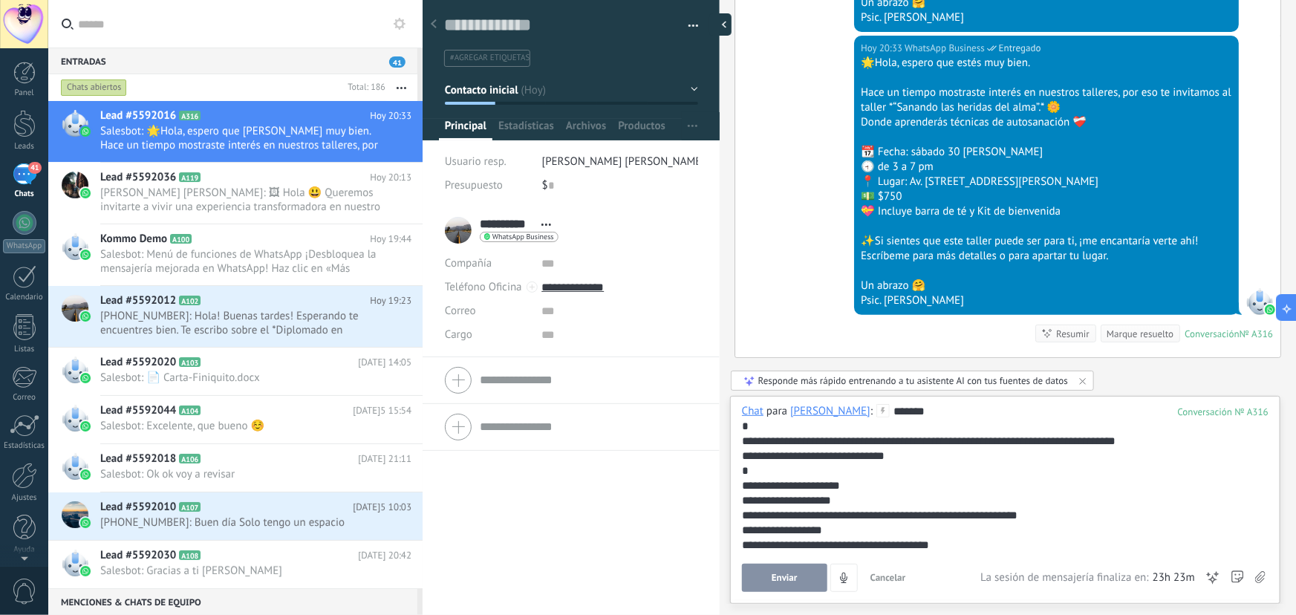
click at [722, 23] on div at bounding box center [720, 24] width 22 height 22
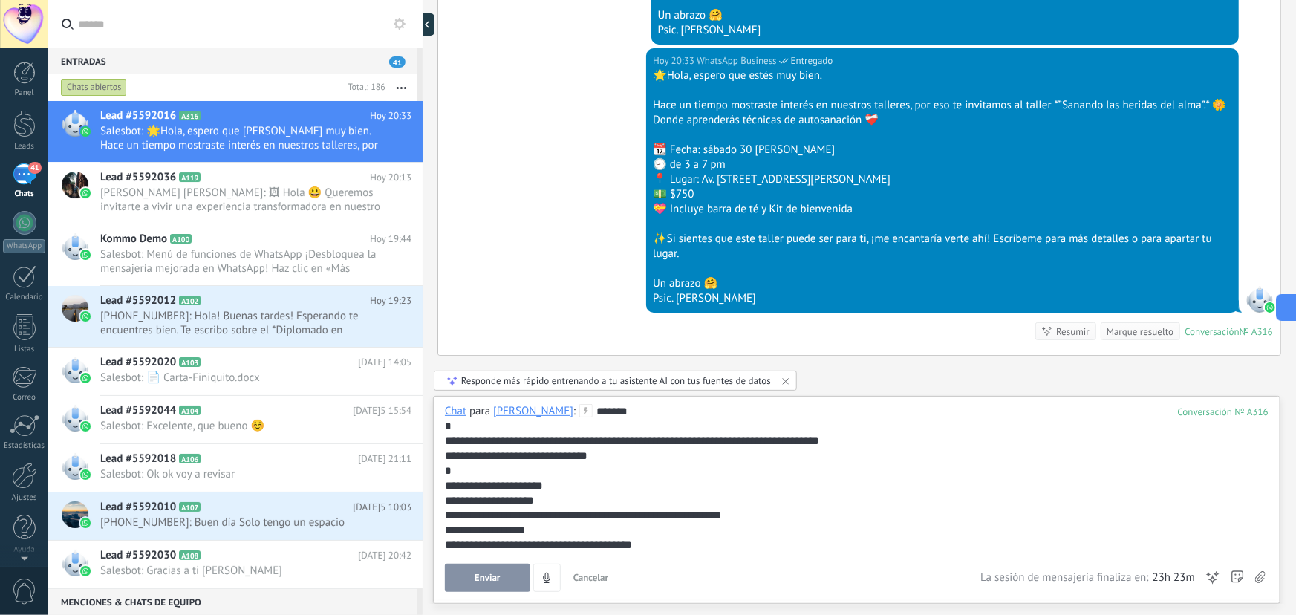
type textarea "**********"
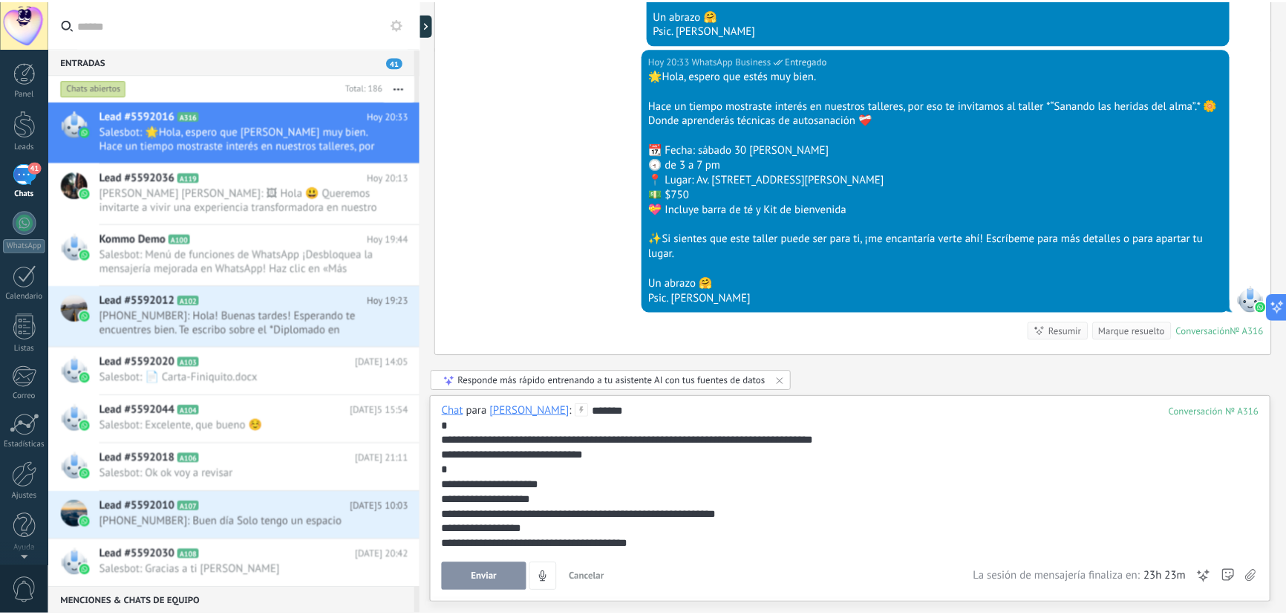
scroll to position [2813, 0]
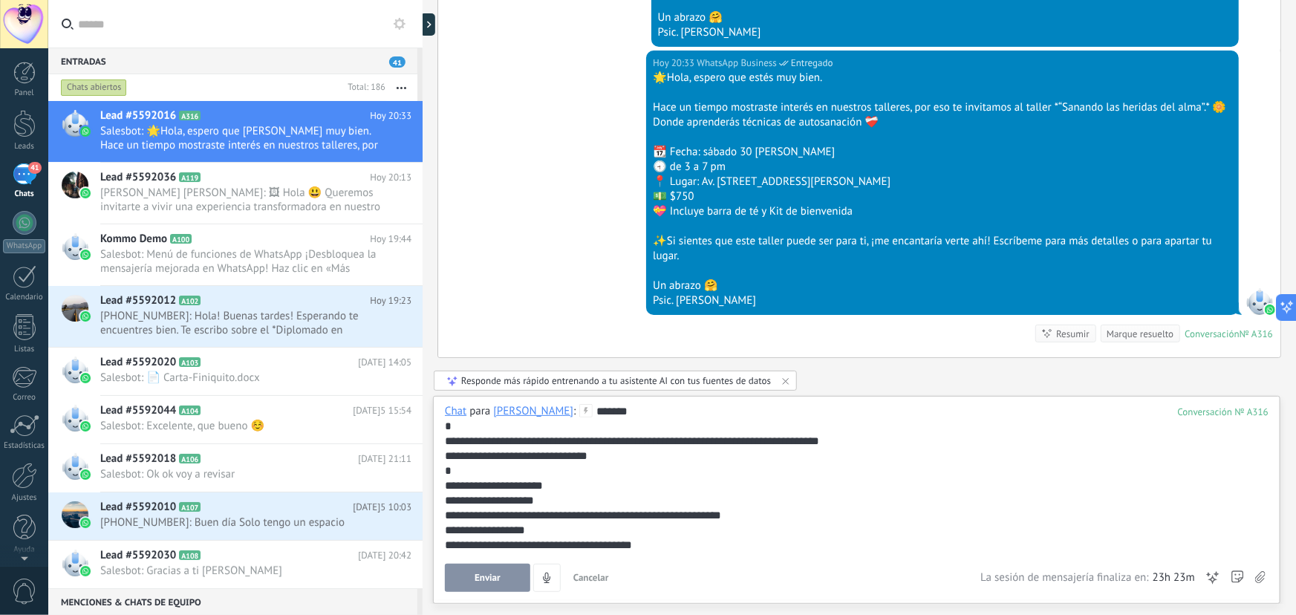
click at [29, 163] on div "41" at bounding box center [25, 174] width 24 height 22
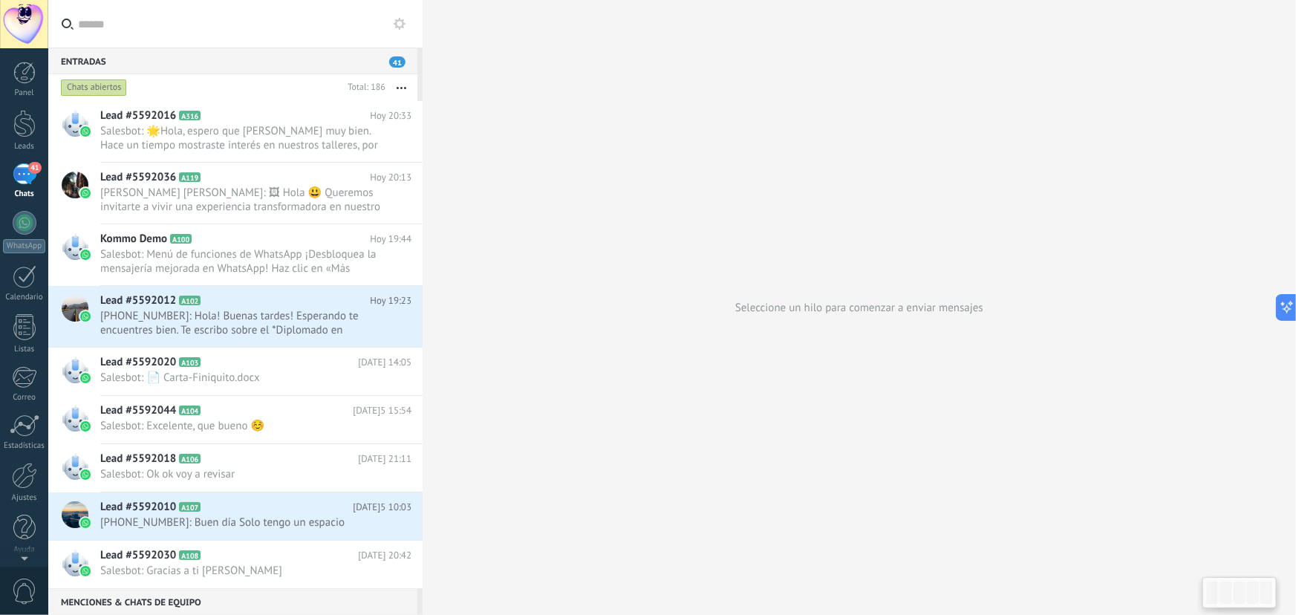
click at [25, 174] on div "41" at bounding box center [25, 174] width 24 height 22
click at [25, 176] on div "41" at bounding box center [25, 174] width 24 height 22
click at [22, 136] on div at bounding box center [24, 123] width 22 height 27
